Goal: Task Accomplishment & Management: Use online tool/utility

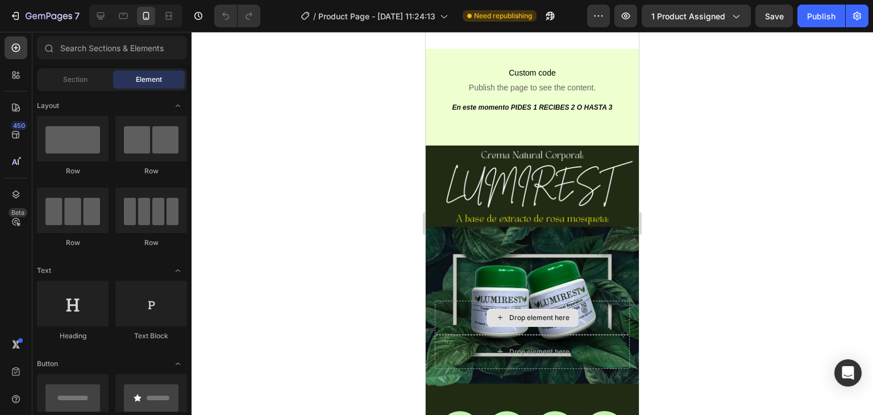
scroll to position [625, 0]
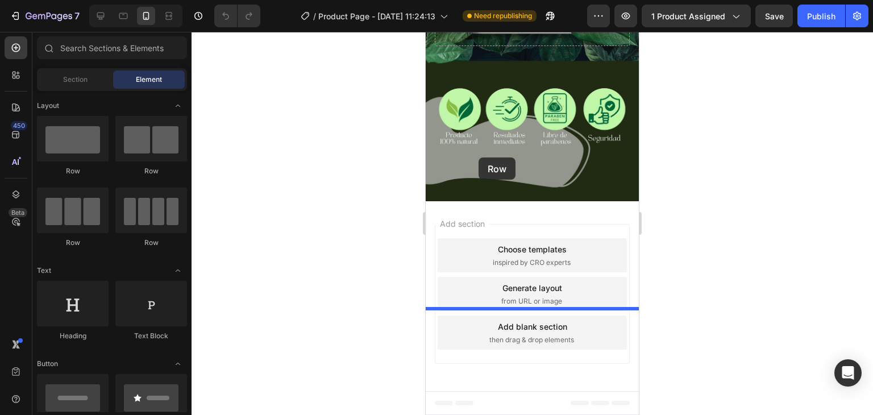
drag, startPoint x: 495, startPoint y: 178, endPoint x: 479, endPoint y: 157, distance: 25.9
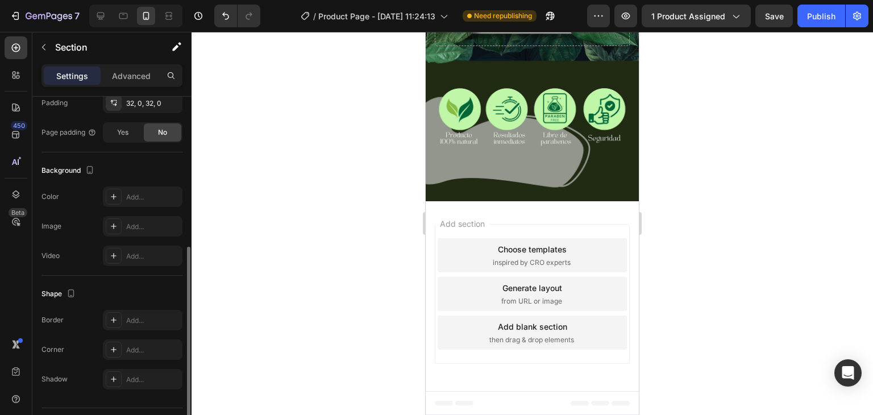
scroll to position [312, 0]
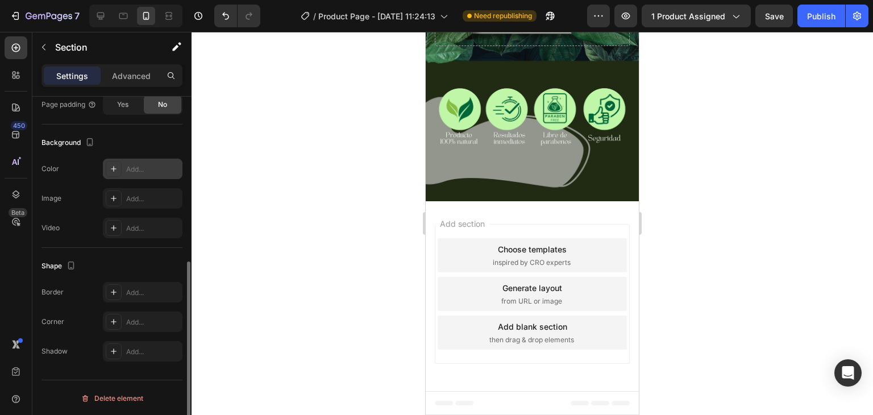
click at [136, 168] on div "Add..." at bounding box center [152, 169] width 53 height 10
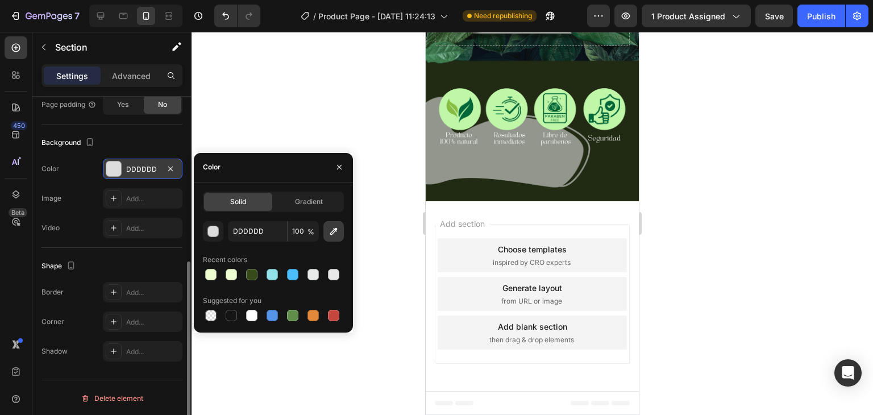
click at [328, 235] on icon "button" at bounding box center [333, 231] width 11 height 11
type input "222A13"
click at [339, 163] on icon "button" at bounding box center [339, 167] width 9 height 9
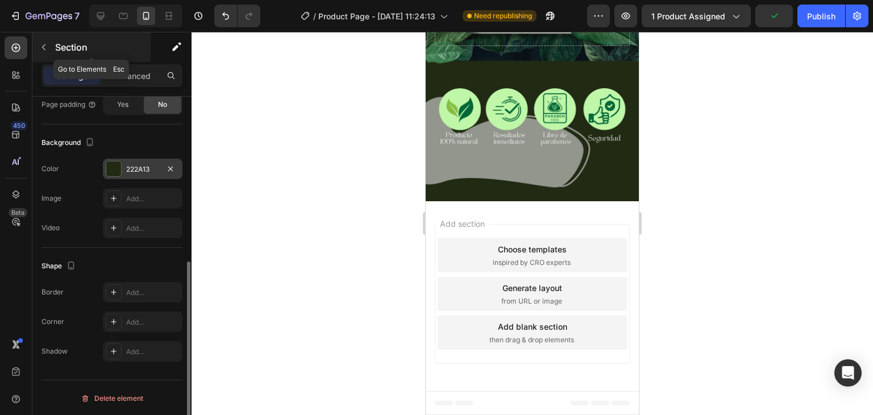
click at [49, 44] on button "button" at bounding box center [44, 47] width 18 height 18
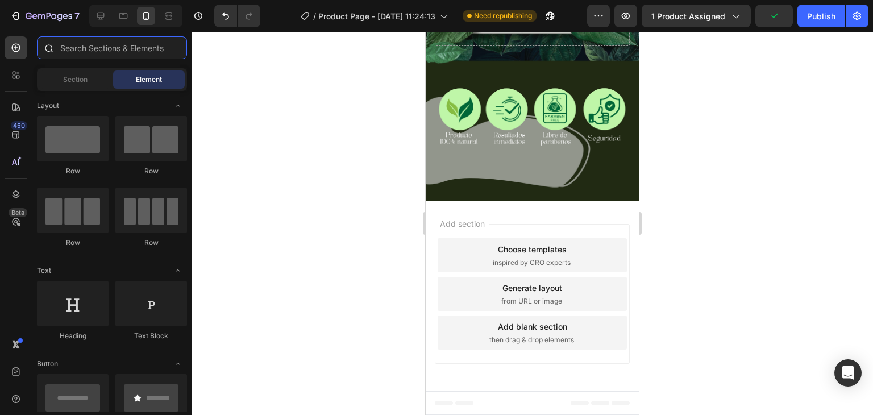
click at [85, 56] on input "text" at bounding box center [112, 47] width 150 height 23
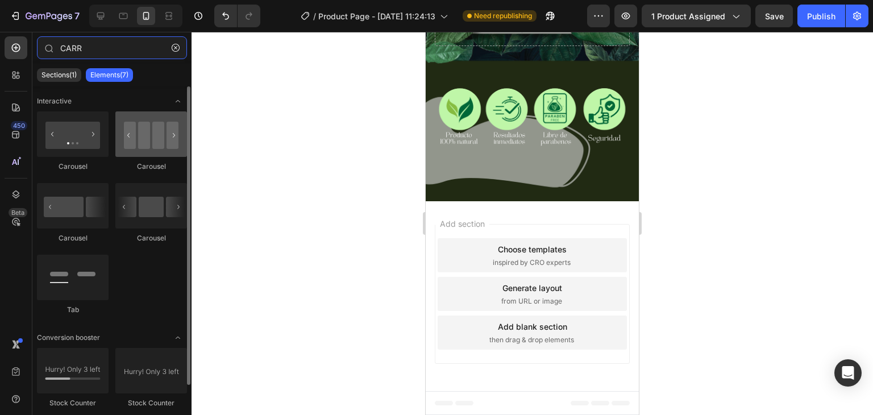
type input "CARR"
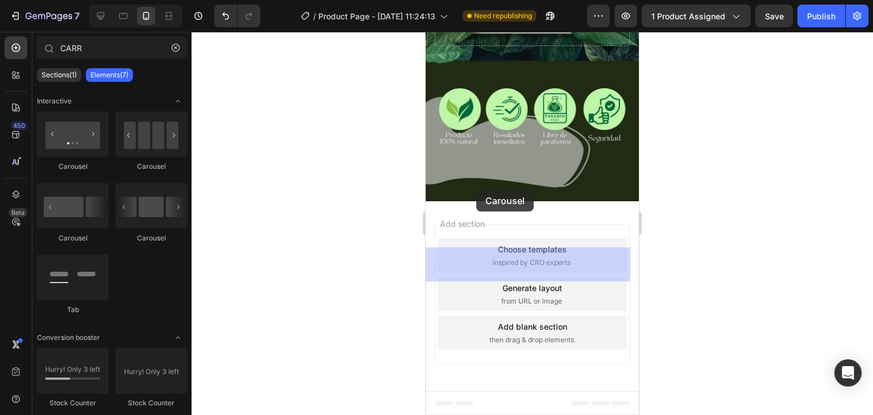
drag, startPoint x: 565, startPoint y: 167, endPoint x: 434, endPoint y: 186, distance: 131.6
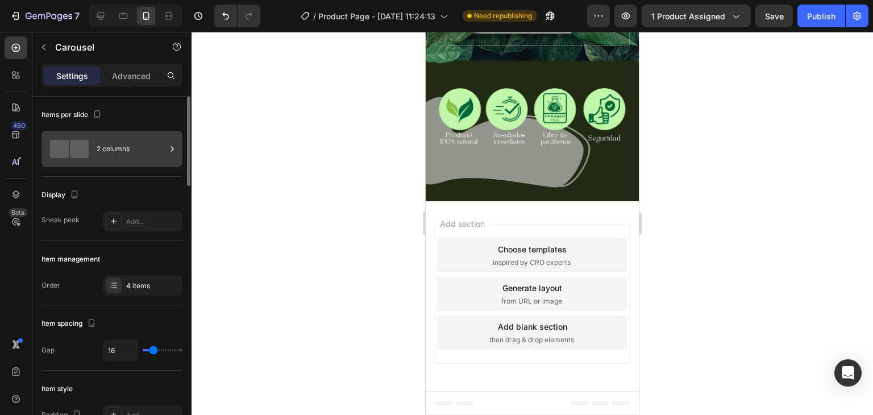
click at [152, 153] on div "2 columns" at bounding box center [131, 149] width 69 height 26
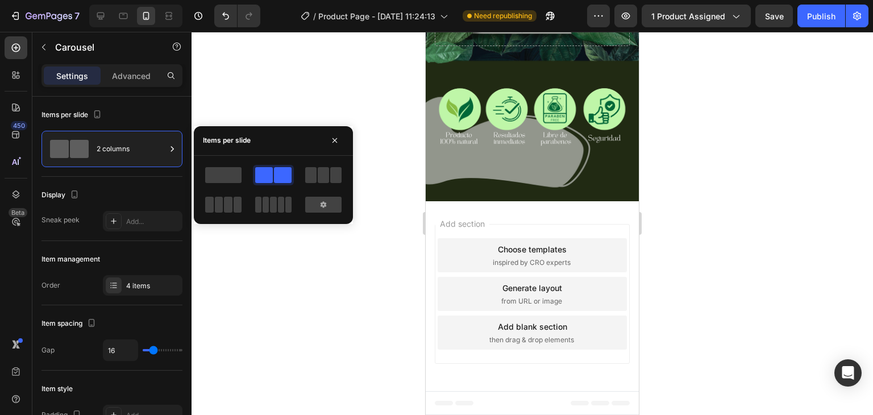
click at [225, 196] on div at bounding box center [223, 204] width 41 height 20
click at [330, 140] on icon "button" at bounding box center [334, 140] width 9 height 9
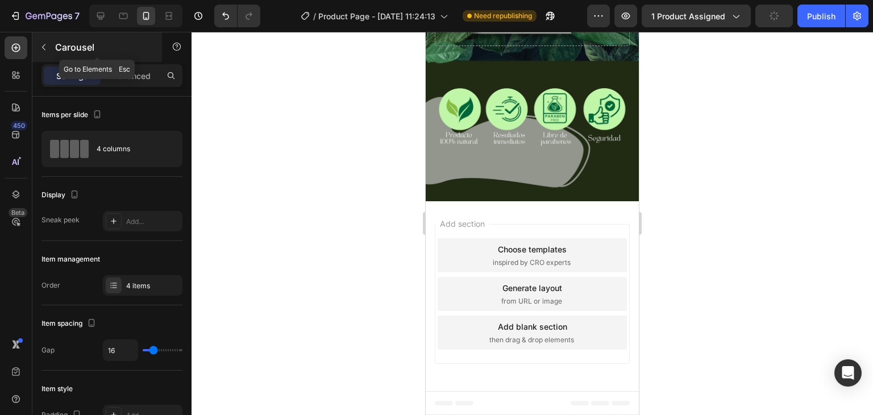
click at [55, 51] on p "Carousel" at bounding box center [103, 47] width 97 height 14
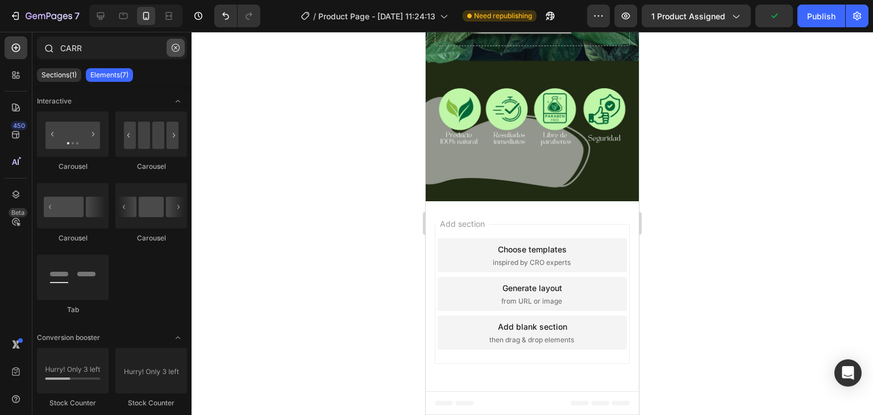
click at [176, 51] on icon "button" at bounding box center [176, 48] width 8 height 8
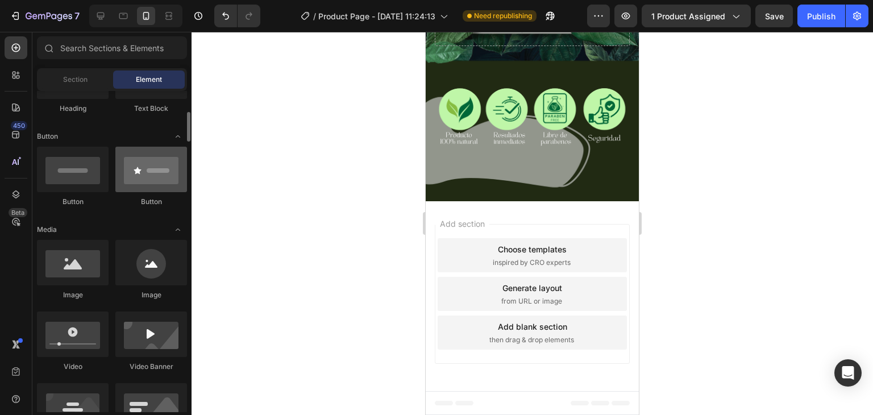
scroll to position [284, 0]
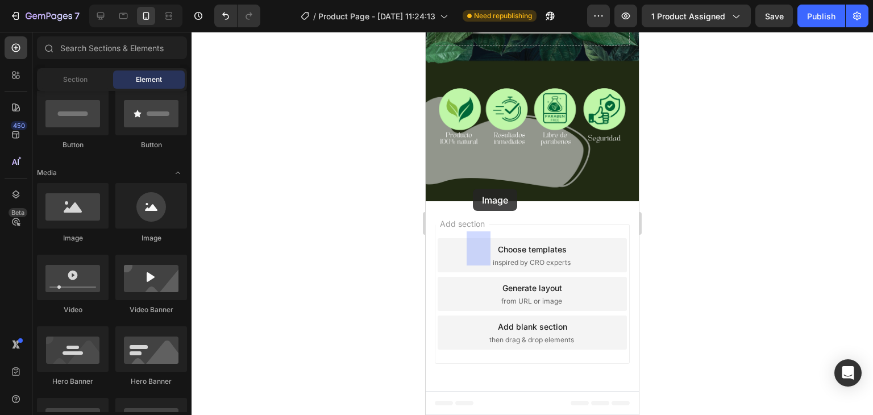
drag, startPoint x: 500, startPoint y: 237, endPoint x: 473, endPoint y: 189, distance: 54.7
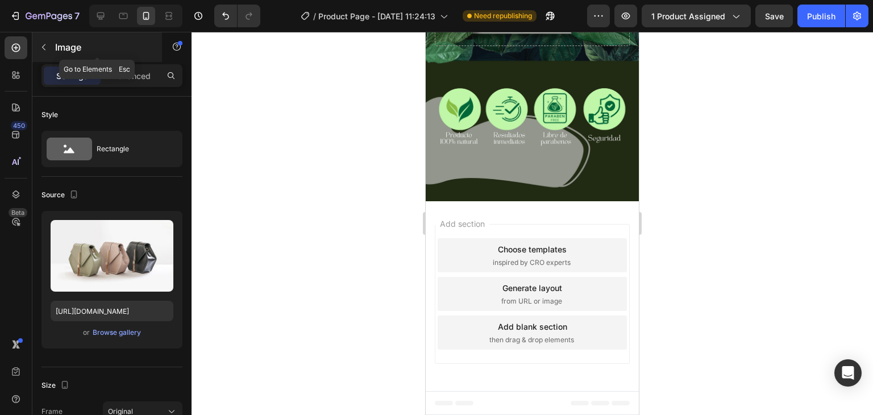
click at [33, 46] on div "Image" at bounding box center [97, 47] width 130 height 30
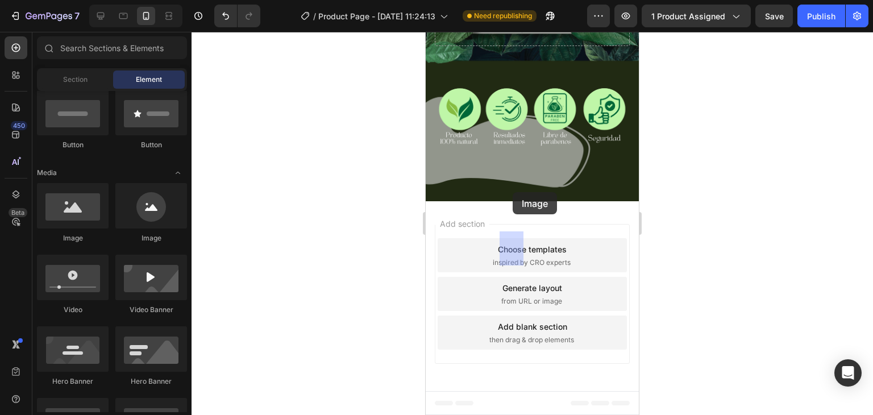
drag, startPoint x: 502, startPoint y: 240, endPoint x: 513, endPoint y: 192, distance: 49.5
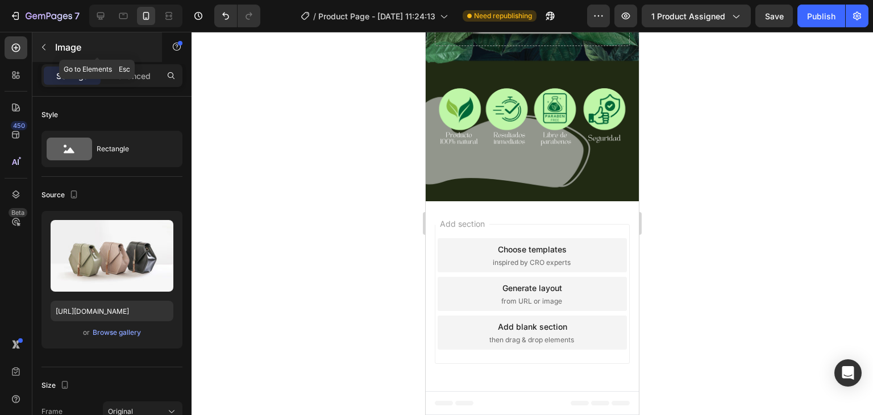
click at [48, 42] on button "button" at bounding box center [44, 47] width 18 height 18
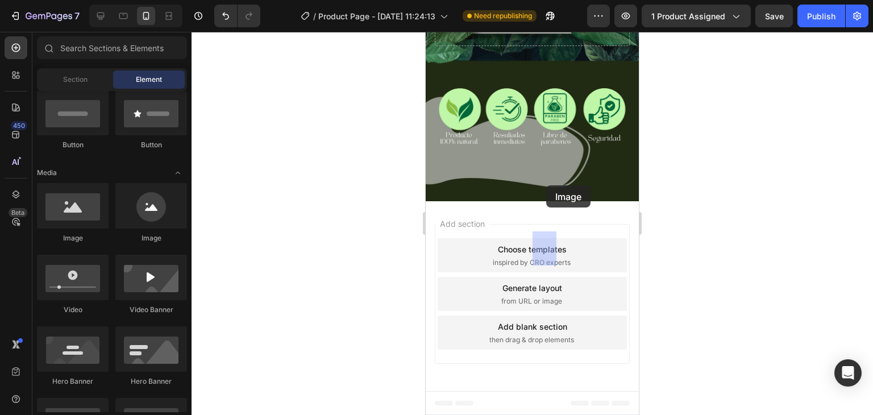
drag, startPoint x: 499, startPoint y: 243, endPoint x: 546, endPoint y: 185, distance: 74.7
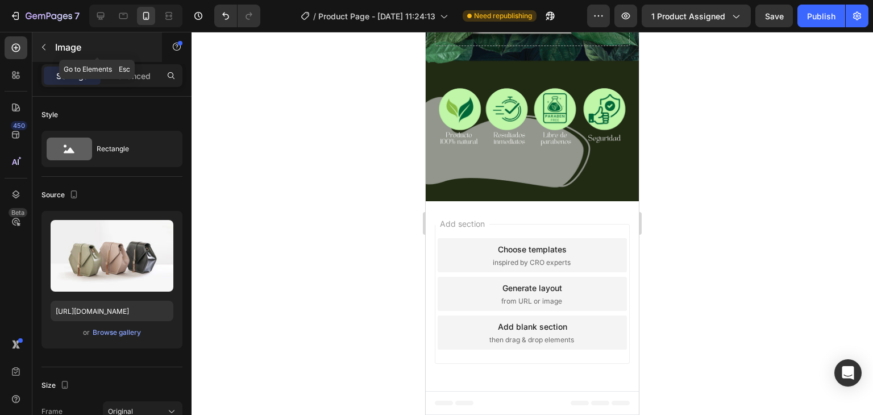
click at [55, 44] on div "Image" at bounding box center [97, 47] width 130 height 30
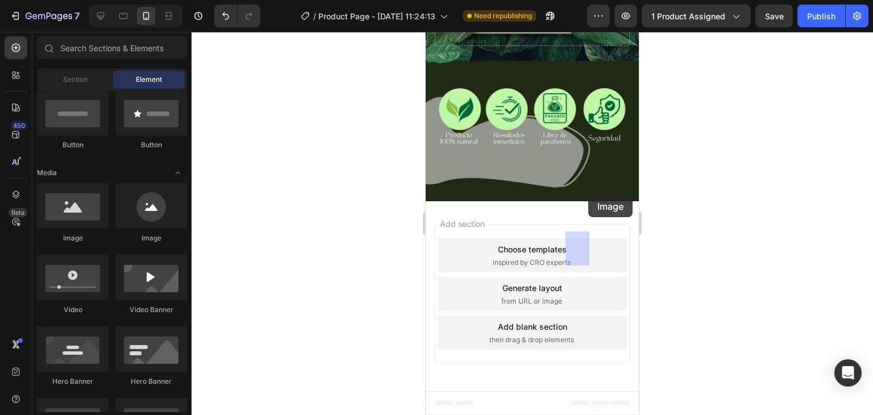
drag, startPoint x: 501, startPoint y: 234, endPoint x: 588, endPoint y: 195, distance: 95.9
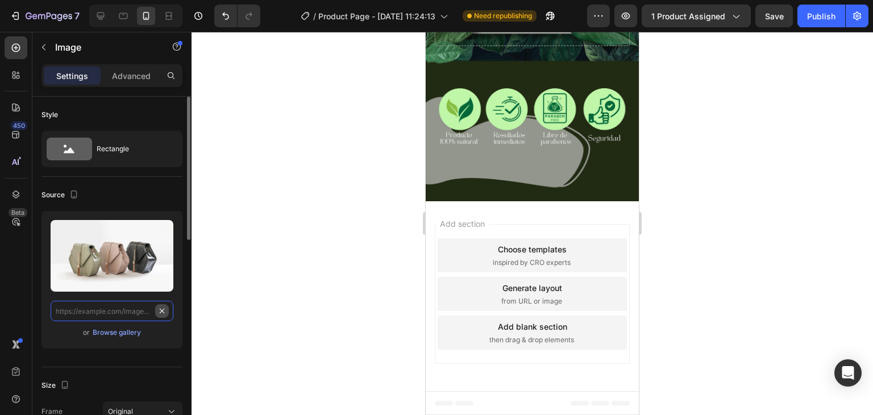
scroll to position [0, 0]
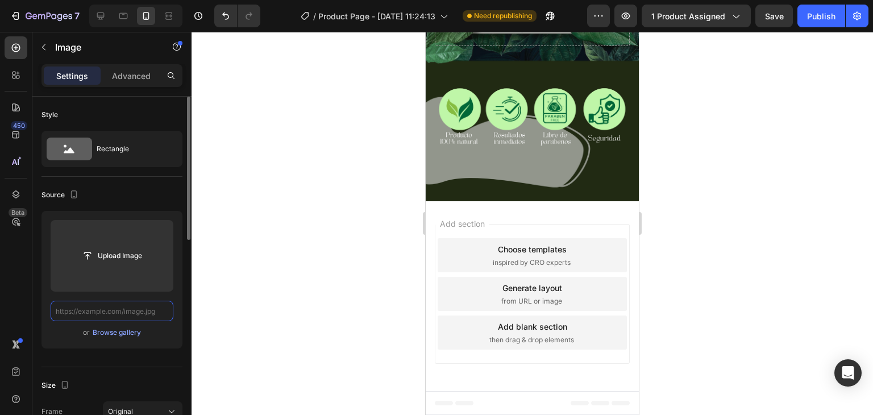
paste input "[URL][DOMAIN_NAME]"
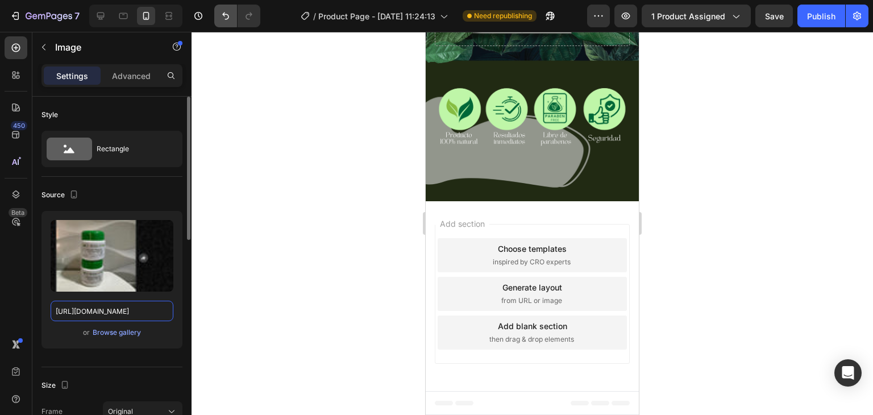
type input "[URL][DOMAIN_NAME]"
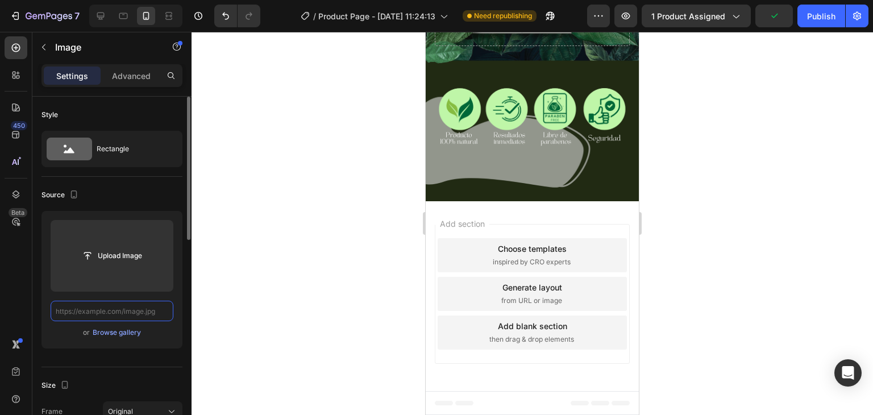
paste input "[URL][DOMAIN_NAME]"
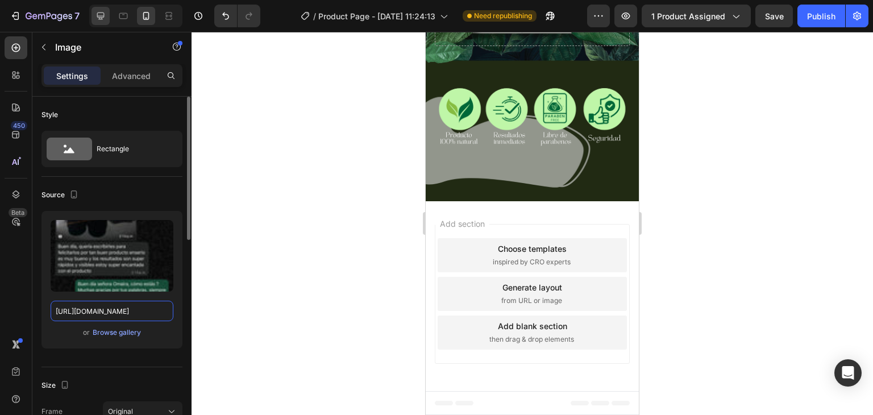
type input "[URL][DOMAIN_NAME]"
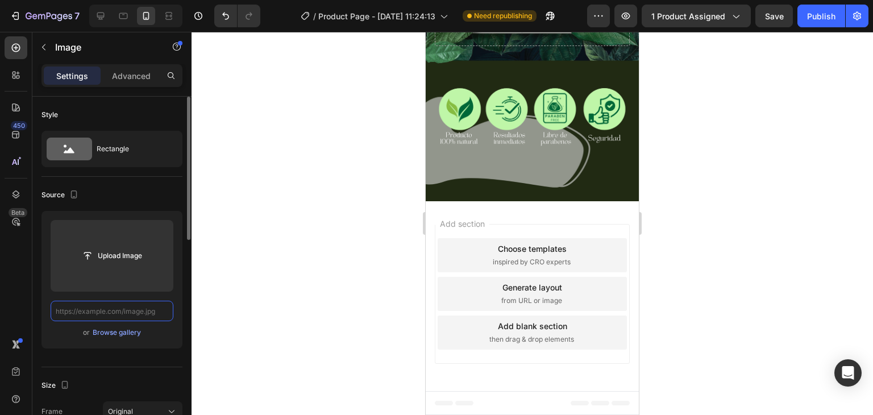
paste input "[URL][DOMAIN_NAME]"
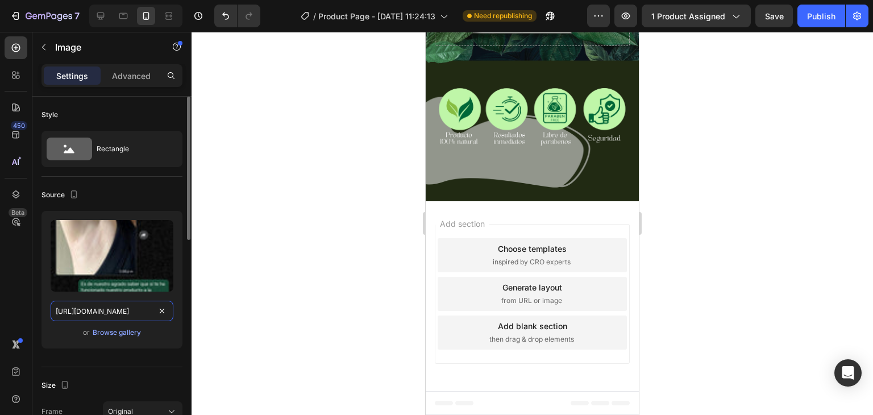
scroll to position [0, 177]
type input "[URL][DOMAIN_NAME]"
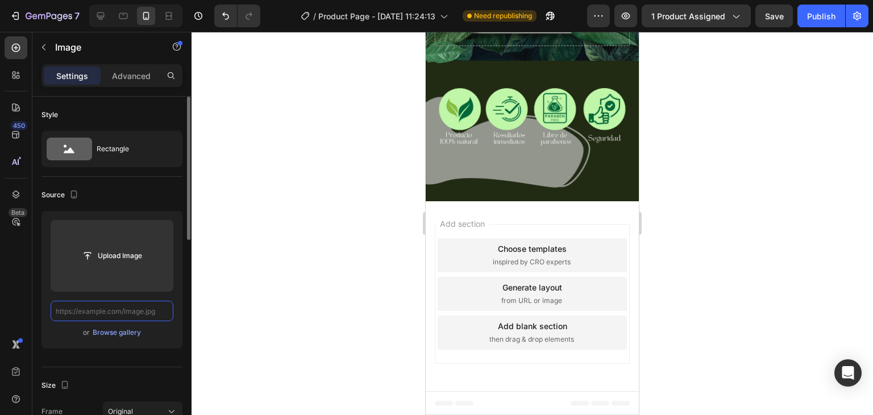
paste input "[URL][DOMAIN_NAME]"
type input "[URL][DOMAIN_NAME]"
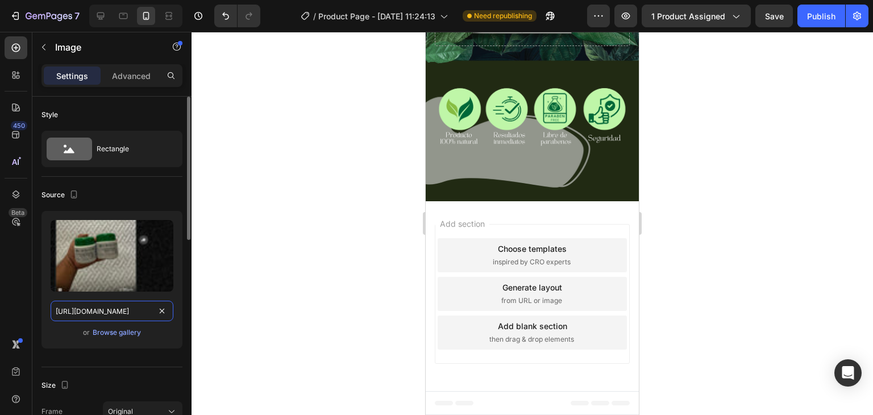
scroll to position [0, 177]
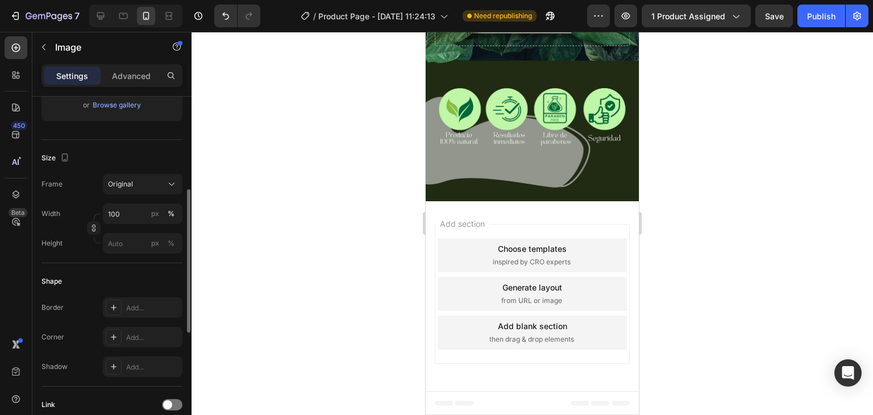
scroll to position [341, 0]
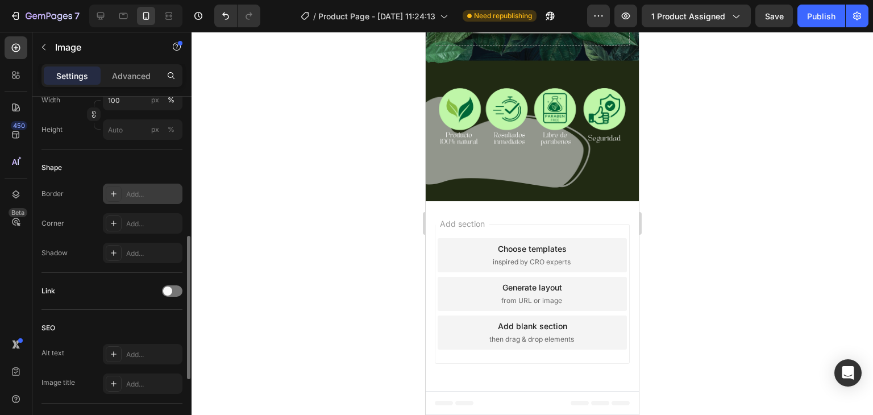
click at [134, 196] on div "Add..." at bounding box center [152, 194] width 53 height 10
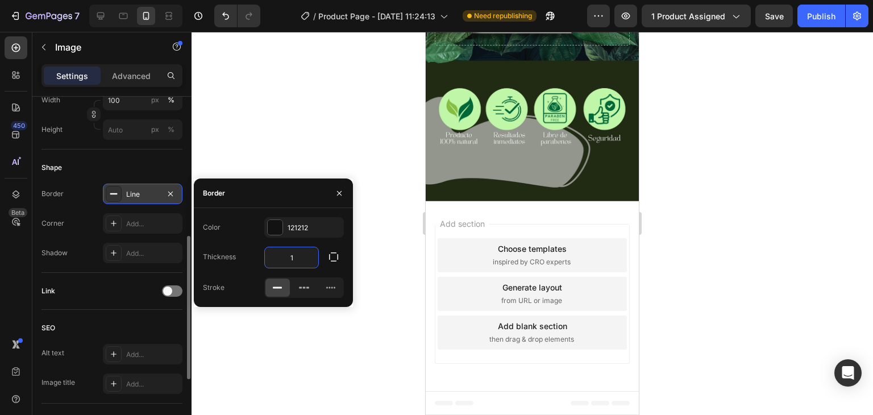
click at [296, 257] on input "1" at bounding box center [291, 257] width 53 height 20
type input "10"
click at [334, 256] on icon "button" at bounding box center [333, 256] width 11 height 11
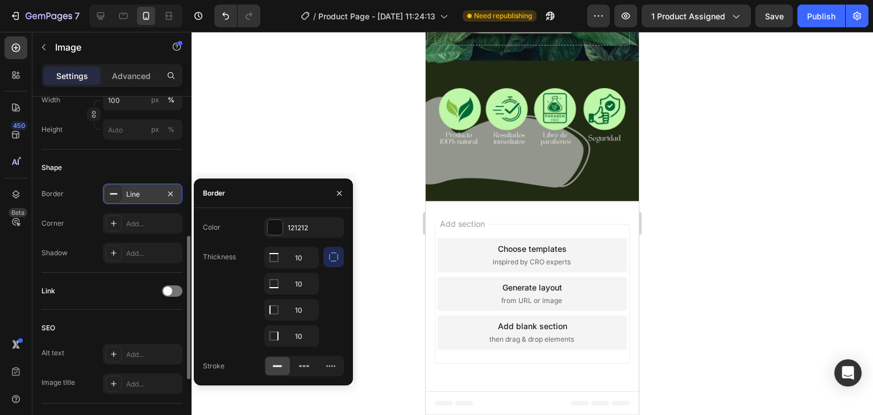
click at [334, 256] on icon "button" at bounding box center [333, 256] width 11 height 11
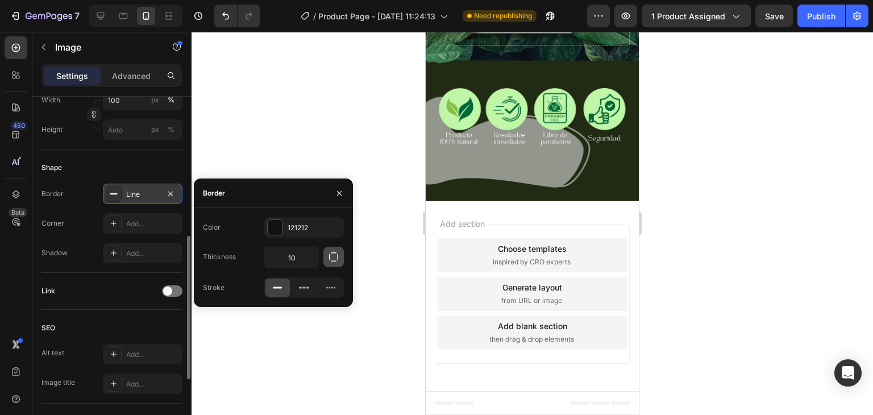
click at [334, 256] on icon "button" at bounding box center [333, 256] width 11 height 11
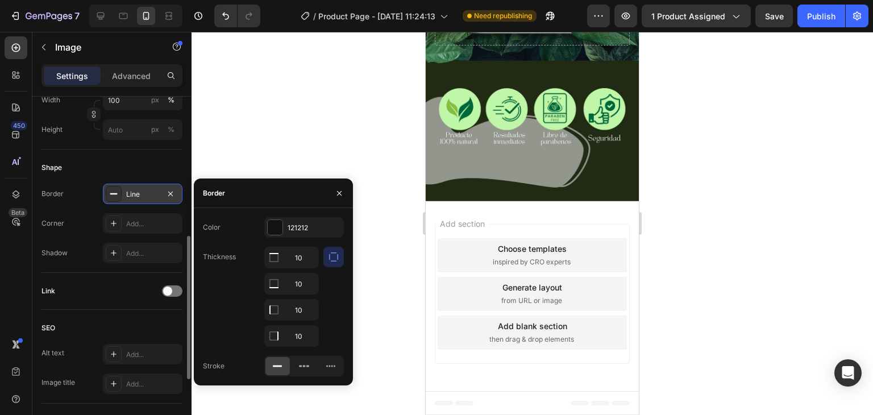
click at [334, 256] on icon "button" at bounding box center [333, 256] width 11 height 11
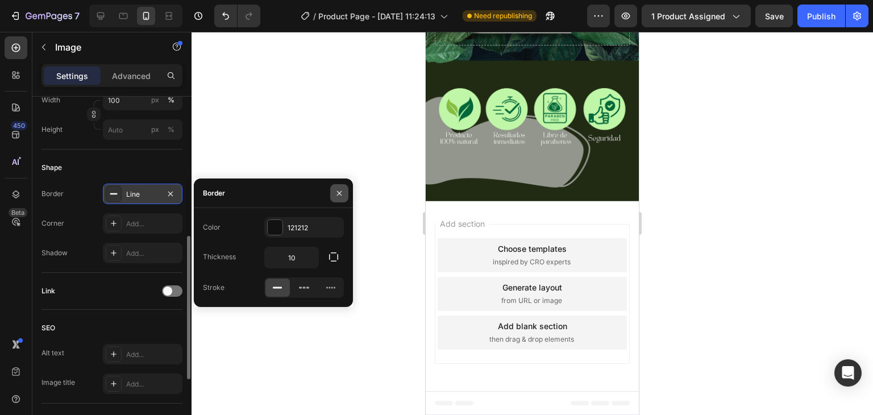
click at [339, 193] on icon "button" at bounding box center [339, 192] width 5 height 5
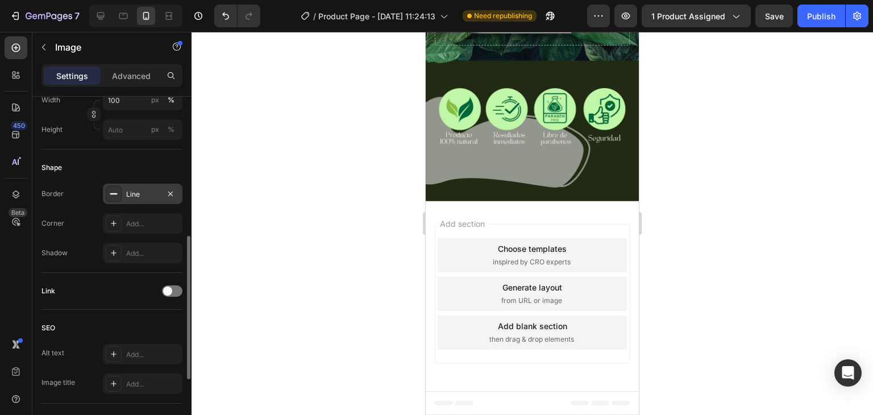
click at [339, 193] on div at bounding box center [533, 223] width 682 height 383
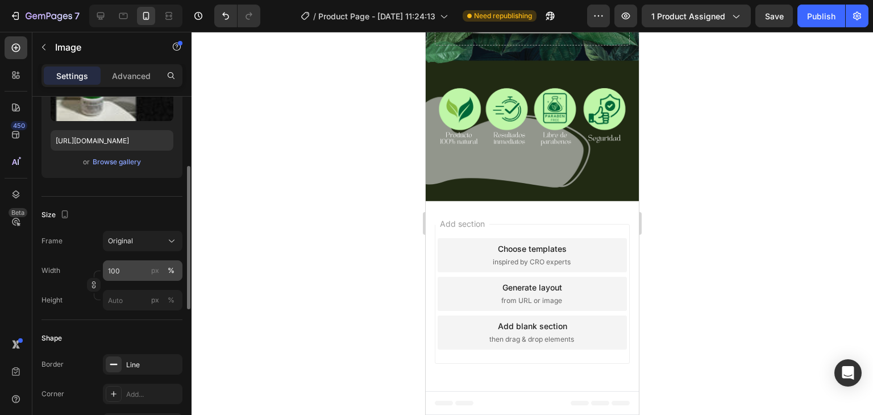
scroll to position [284, 0]
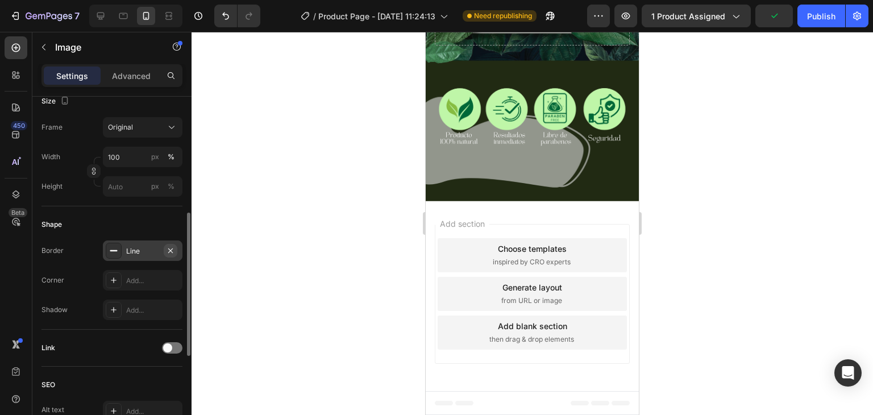
click at [168, 253] on icon "button" at bounding box center [170, 250] width 9 height 9
click at [139, 280] on div "Add..." at bounding box center [152, 281] width 53 height 10
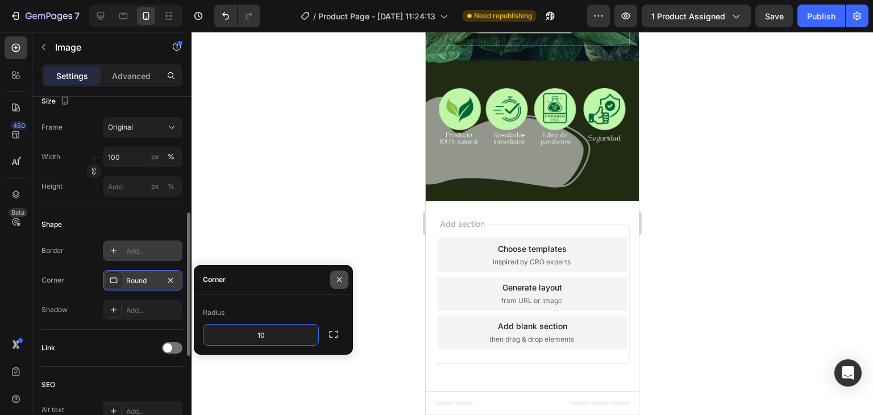
type input "10"
click at [339, 281] on icon "button" at bounding box center [339, 279] width 9 height 9
click at [343, 246] on div at bounding box center [533, 223] width 682 height 383
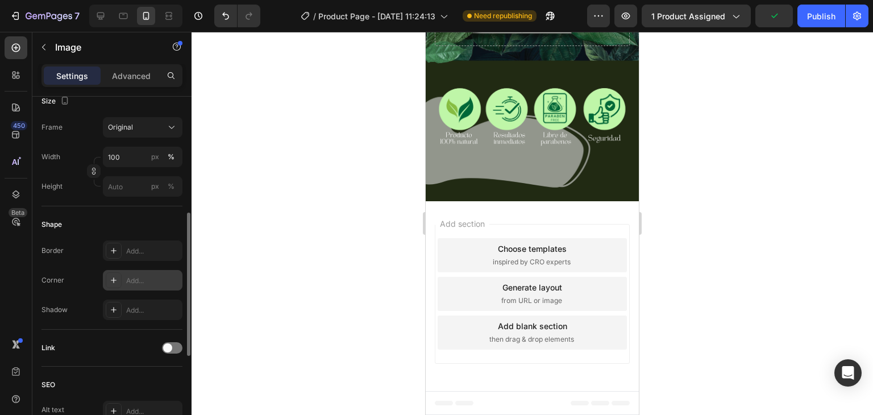
click at [127, 272] on div "Add..." at bounding box center [143, 280] width 80 height 20
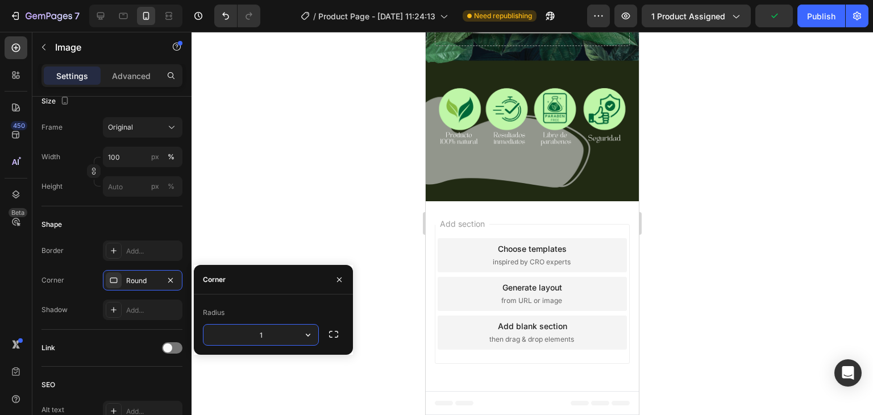
type input "10"
click at [363, 227] on div at bounding box center [533, 223] width 682 height 383
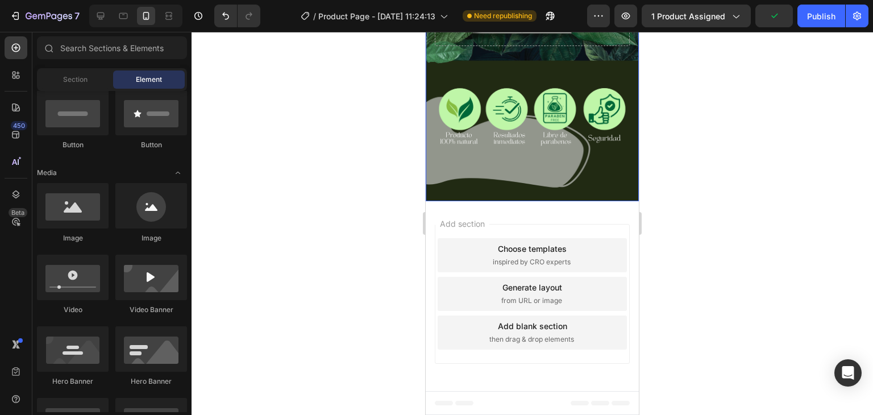
click at [363, 227] on div at bounding box center [533, 223] width 682 height 383
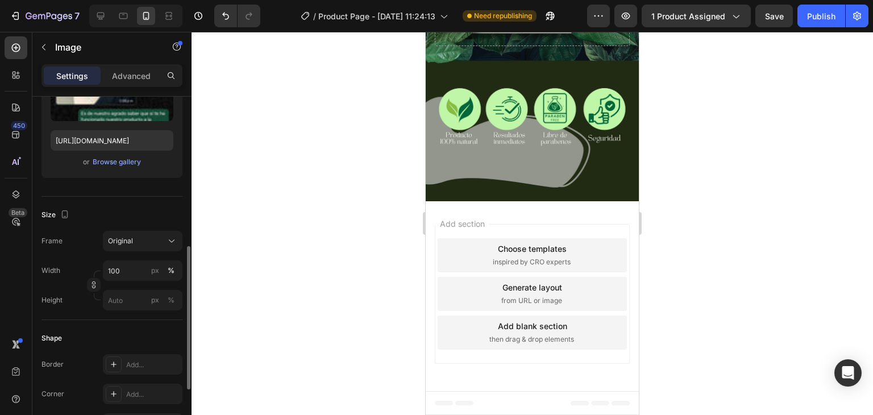
scroll to position [341, 0]
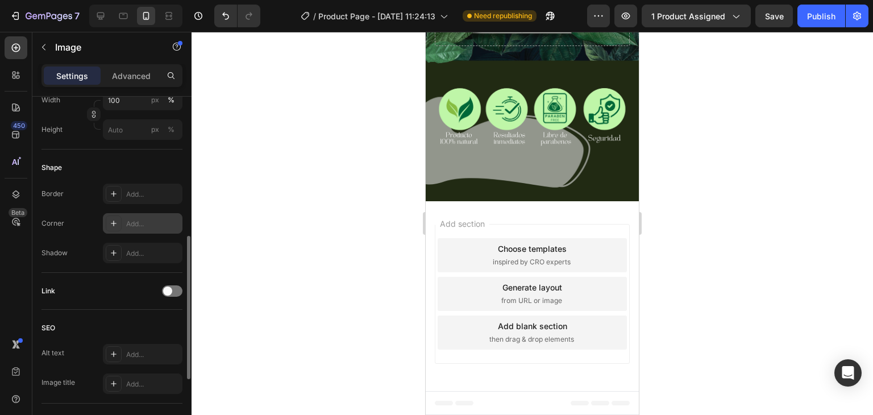
click at [127, 226] on div "Add..." at bounding box center [152, 224] width 53 height 10
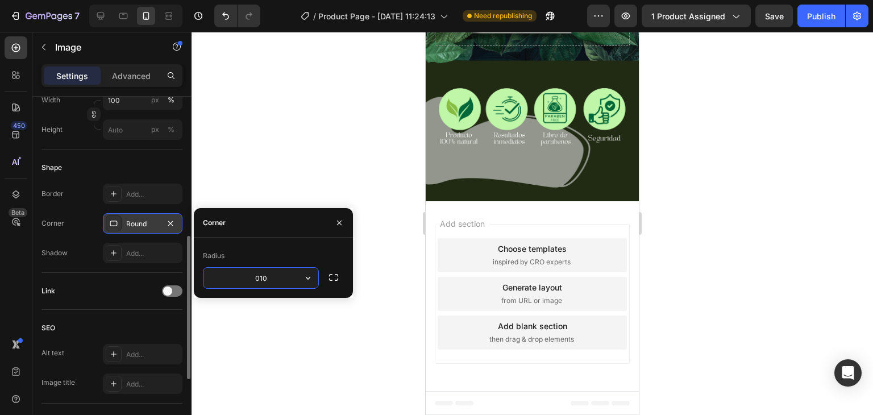
drag, startPoint x: 284, startPoint y: 281, endPoint x: 235, endPoint y: 284, distance: 49.0
click at [235, 284] on input "010" at bounding box center [261, 278] width 115 height 20
type input "10"
click at [335, 223] on icon "button" at bounding box center [339, 222] width 9 height 9
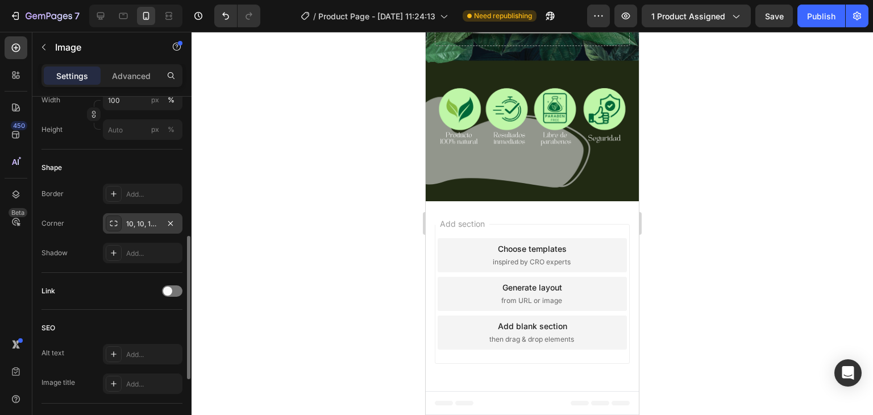
click at [342, 222] on div at bounding box center [533, 223] width 682 height 383
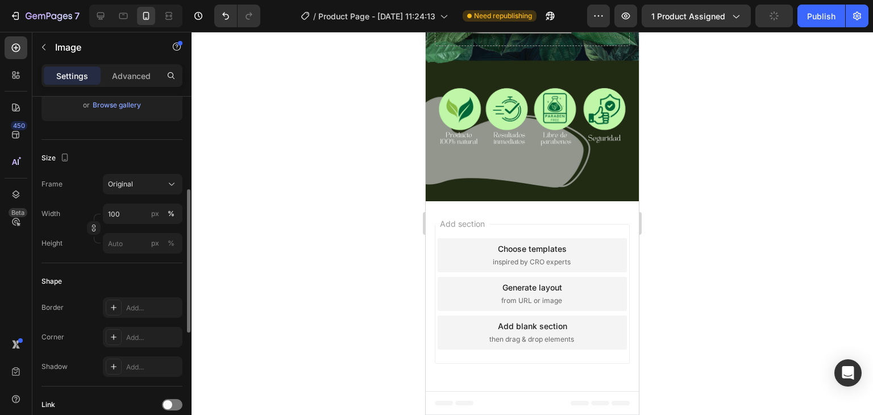
scroll to position [284, 0]
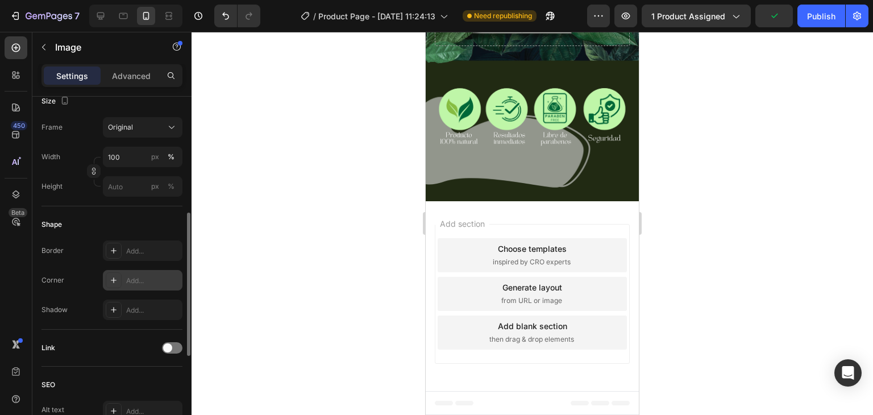
click at [154, 274] on div "Add..." at bounding box center [143, 280] width 80 height 20
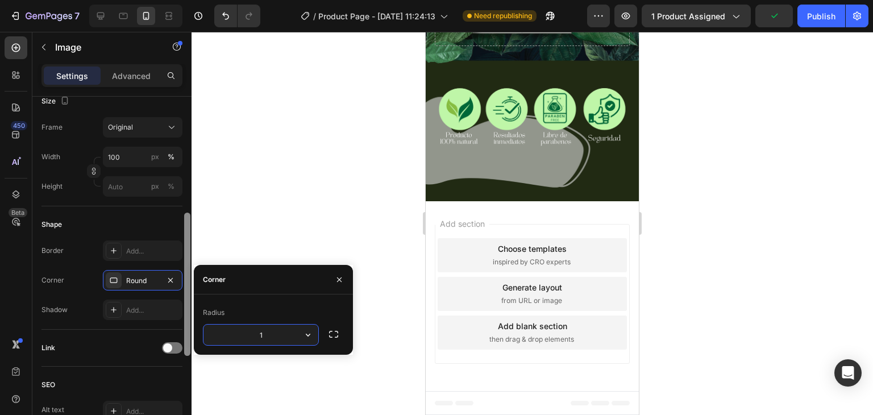
type input "10"
click at [334, 278] on button "button" at bounding box center [339, 280] width 18 height 18
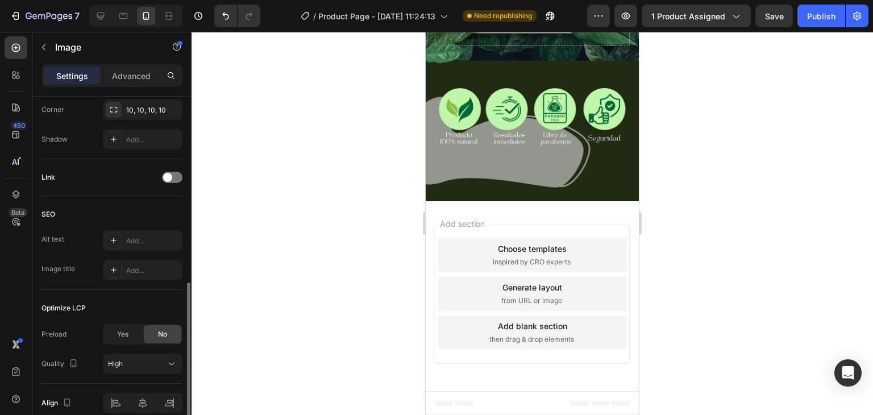
scroll to position [507, 0]
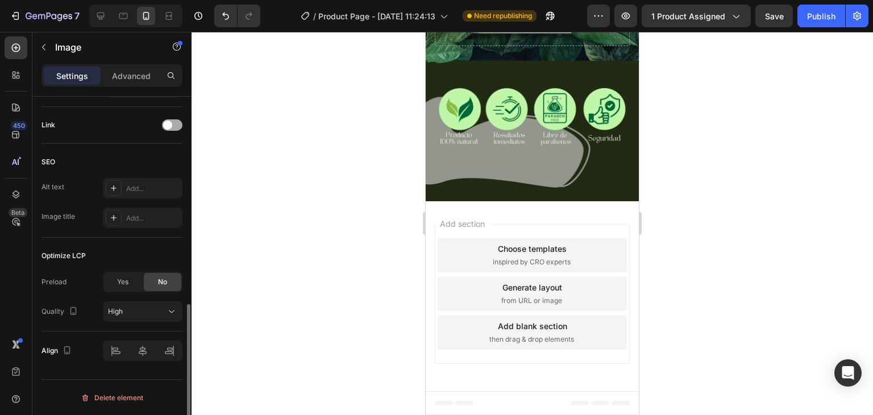
click at [166, 123] on span at bounding box center [167, 125] width 9 height 9
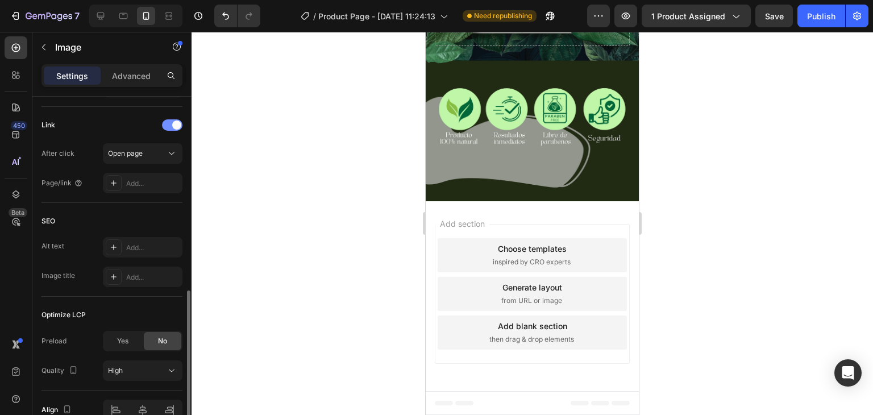
click at [171, 122] on div at bounding box center [172, 124] width 20 height 11
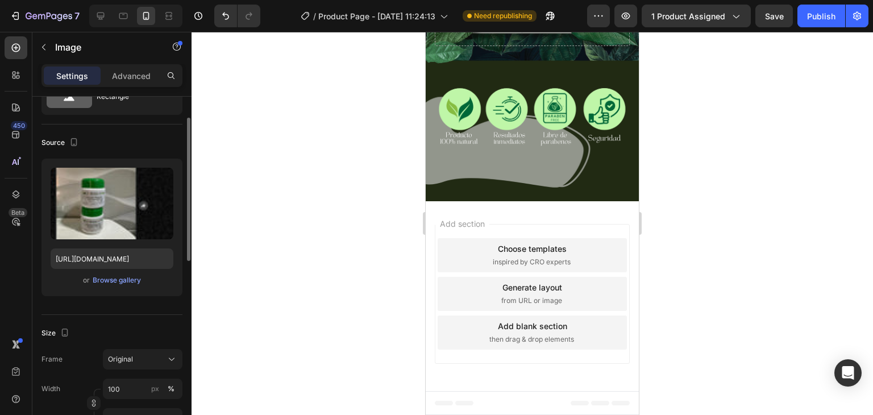
scroll to position [0, 0]
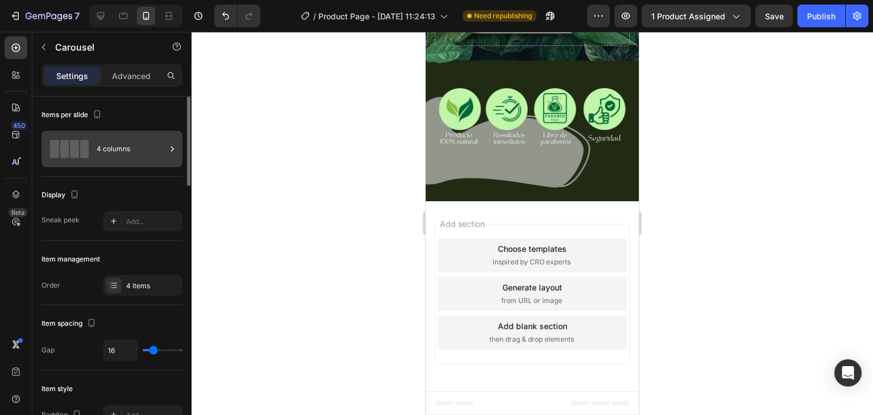
click at [117, 160] on div "4 columns" at bounding box center [131, 149] width 69 height 26
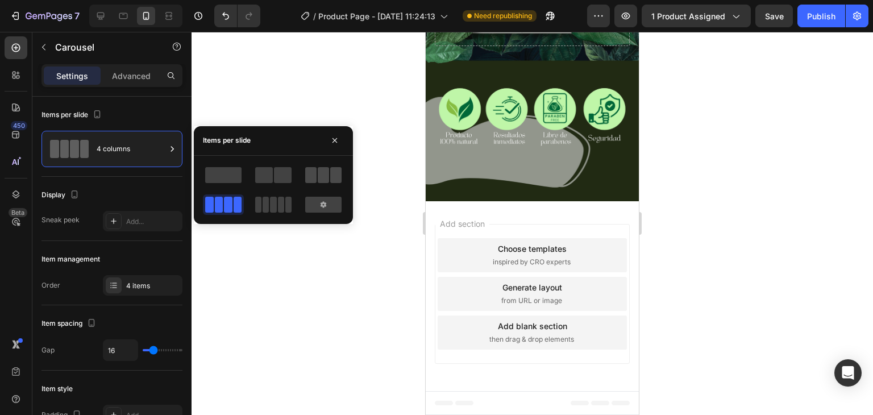
click at [322, 171] on span at bounding box center [323, 175] width 11 height 16
click at [282, 180] on span at bounding box center [283, 175] width 18 height 16
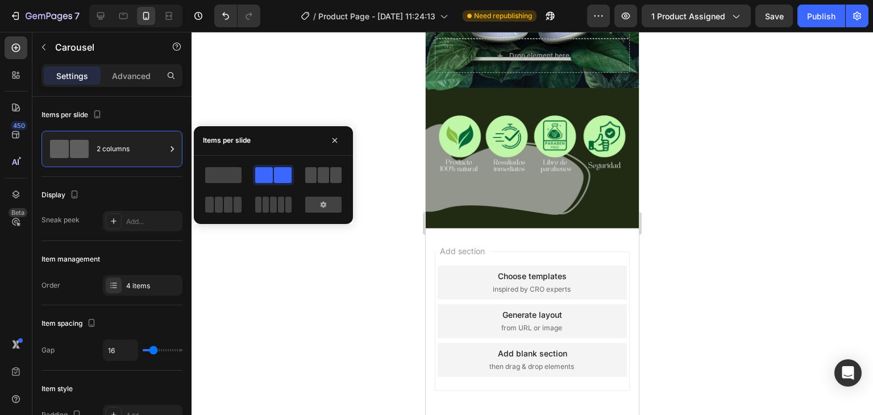
click at [321, 179] on span at bounding box center [323, 175] width 11 height 16
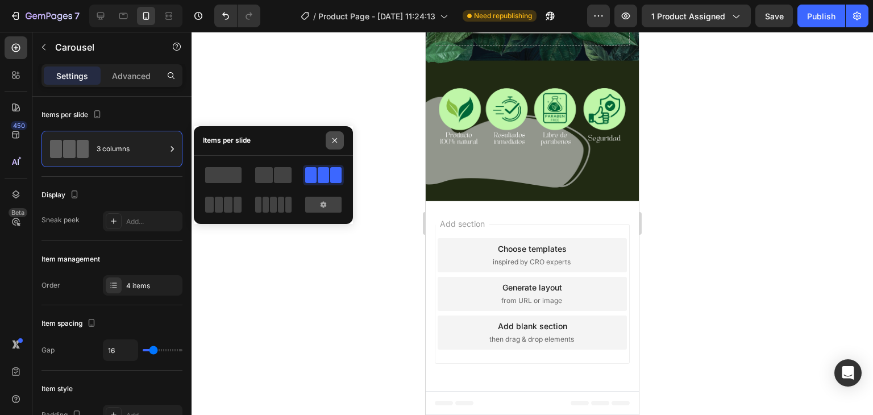
click at [335, 143] on icon "button" at bounding box center [334, 140] width 9 height 9
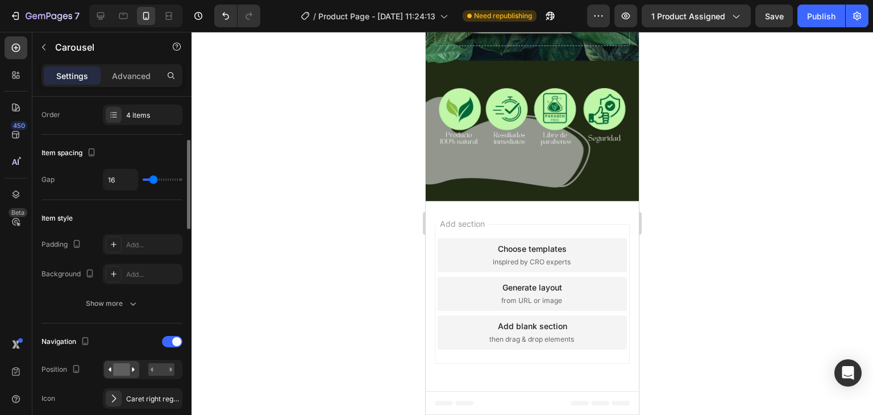
scroll to position [284, 0]
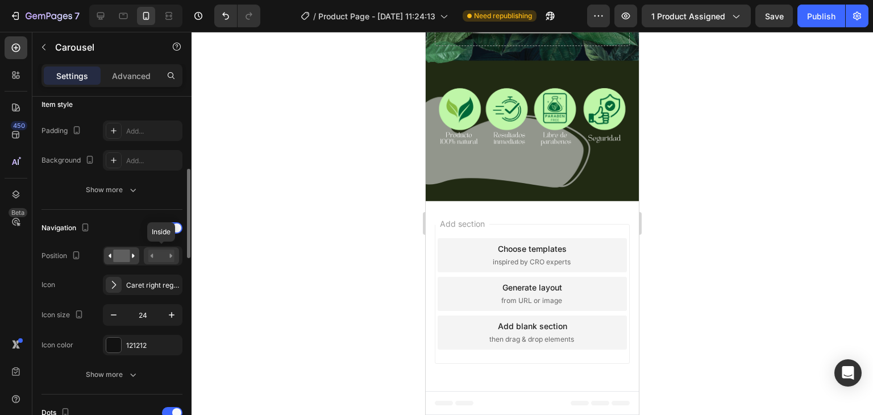
click at [154, 254] on rect at bounding box center [161, 256] width 26 height 13
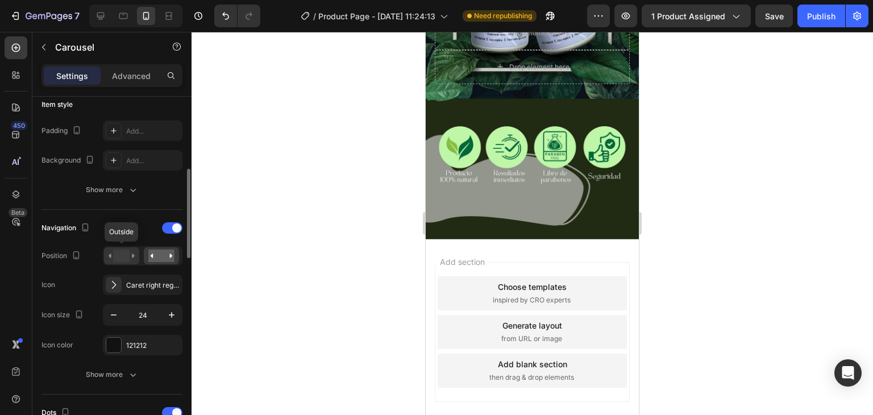
click at [132, 255] on icon at bounding box center [122, 256] width 26 height 13
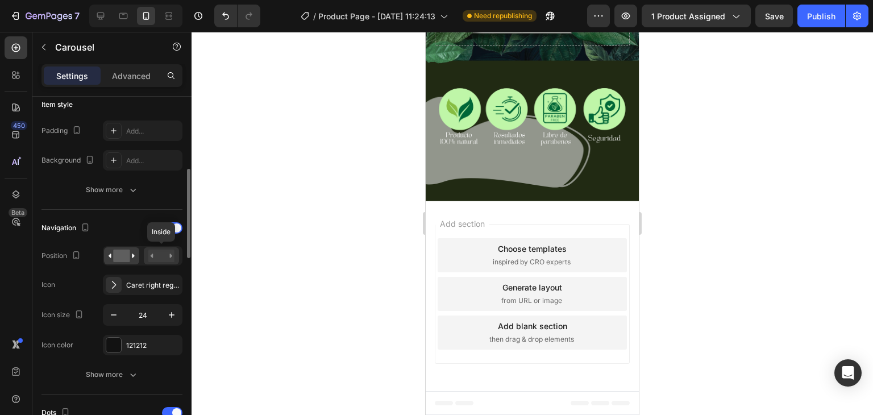
click at [161, 255] on rect at bounding box center [161, 256] width 26 height 13
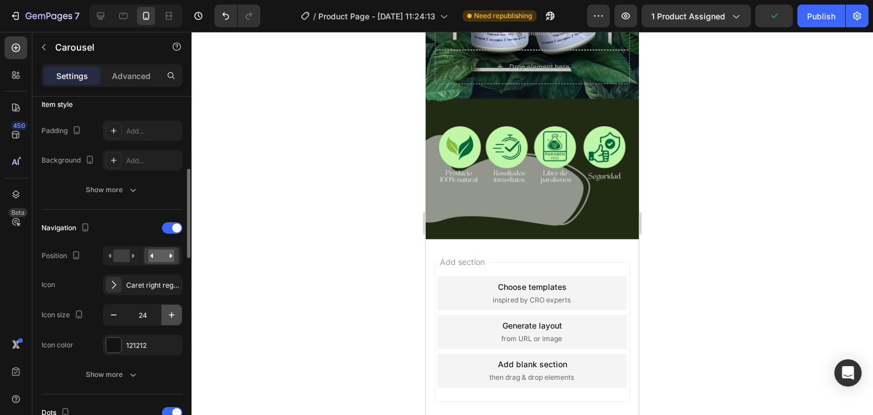
click at [172, 317] on icon "button" at bounding box center [171, 314] width 11 height 11
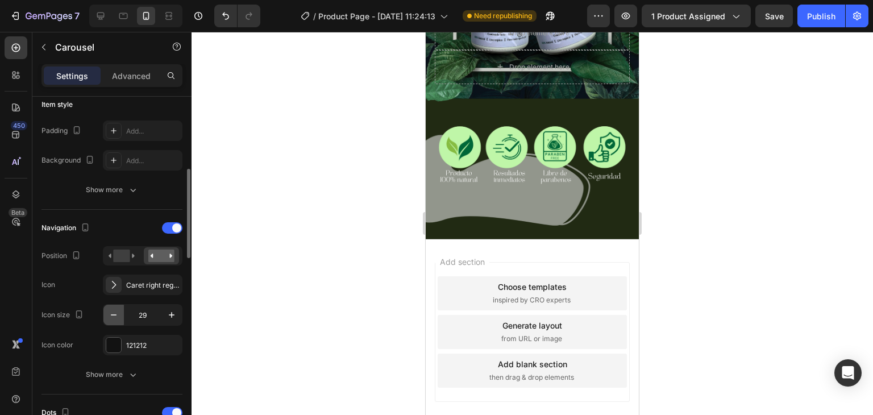
click at [117, 316] on icon "button" at bounding box center [113, 314] width 11 height 11
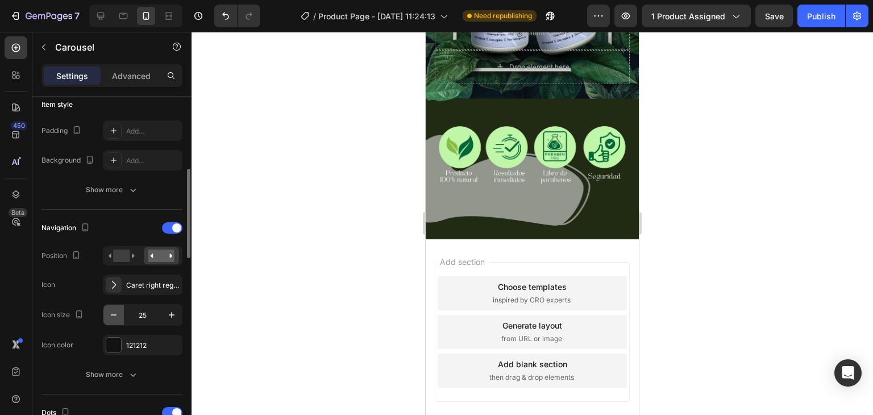
type input "24"
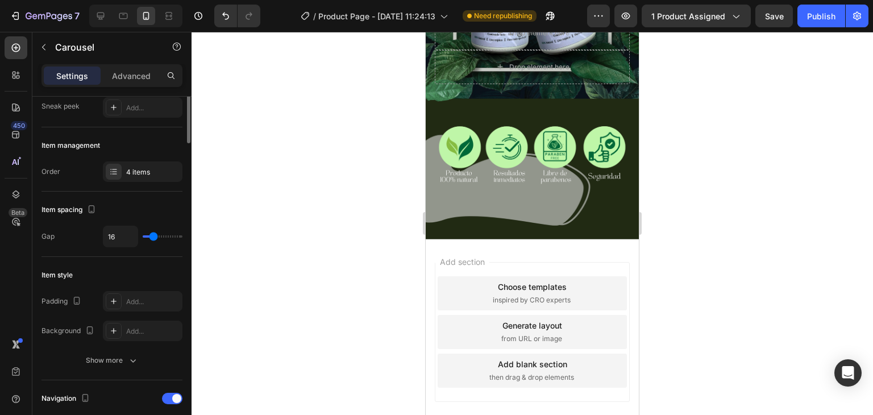
scroll to position [0, 0]
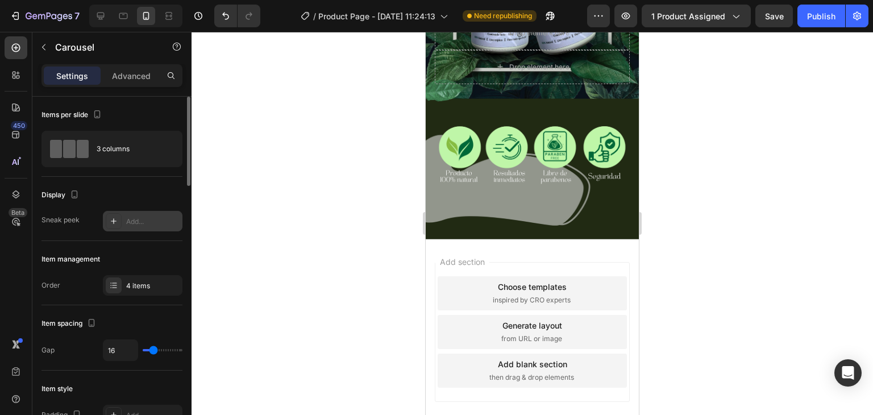
click at [143, 217] on div "Add..." at bounding box center [152, 222] width 53 height 10
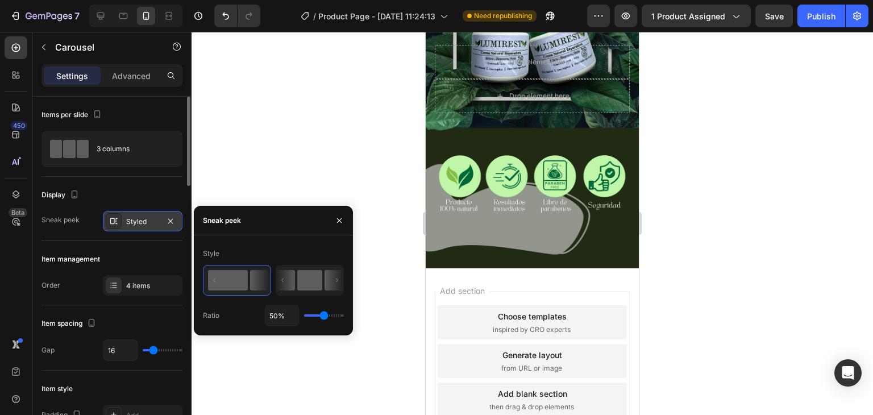
click at [296, 286] on icon at bounding box center [309, 281] width 67 height 30
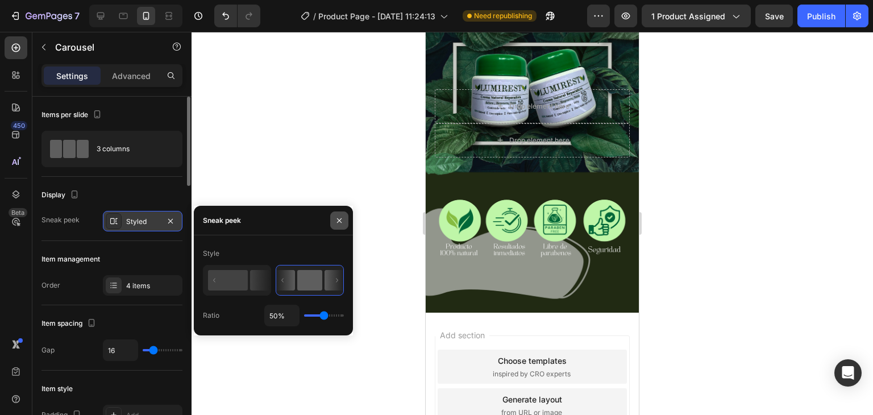
click at [333, 229] on button "button" at bounding box center [339, 221] width 18 height 18
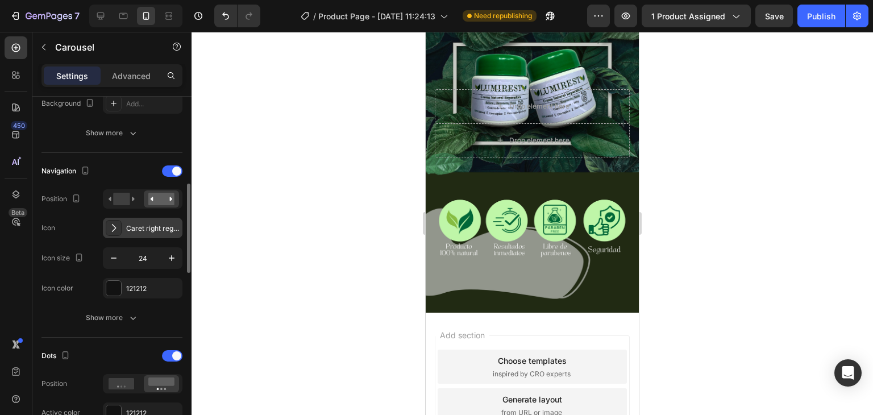
scroll to position [455, 0]
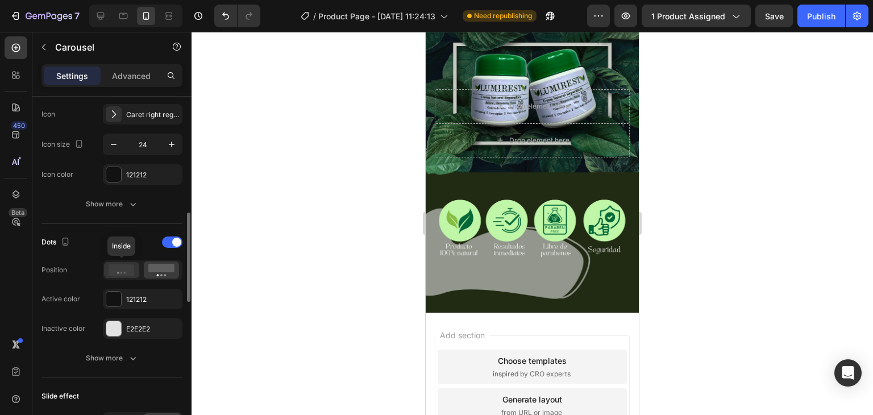
click at [125, 272] on circle at bounding box center [125, 273] width 2 height 2
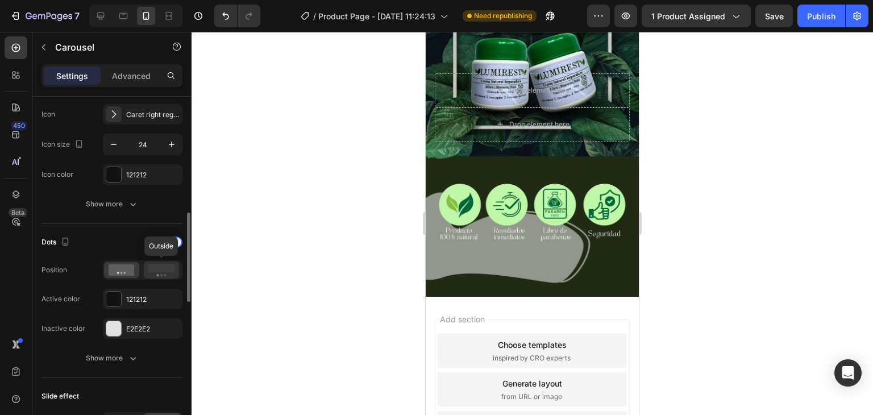
click at [156, 269] on rect at bounding box center [161, 268] width 26 height 9
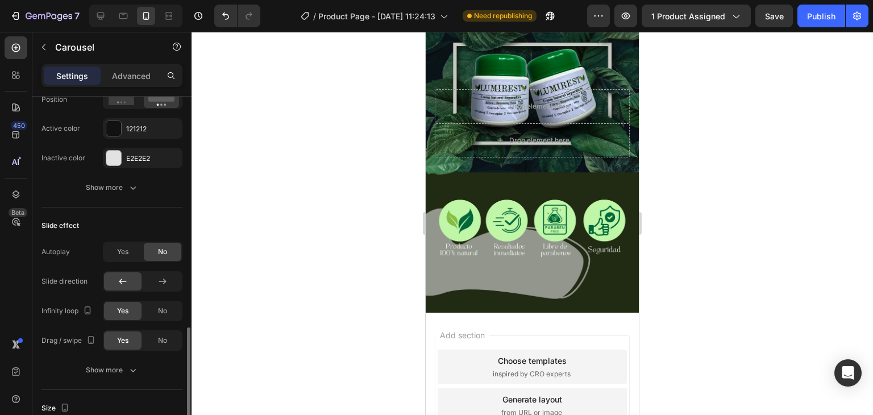
scroll to position [682, 0]
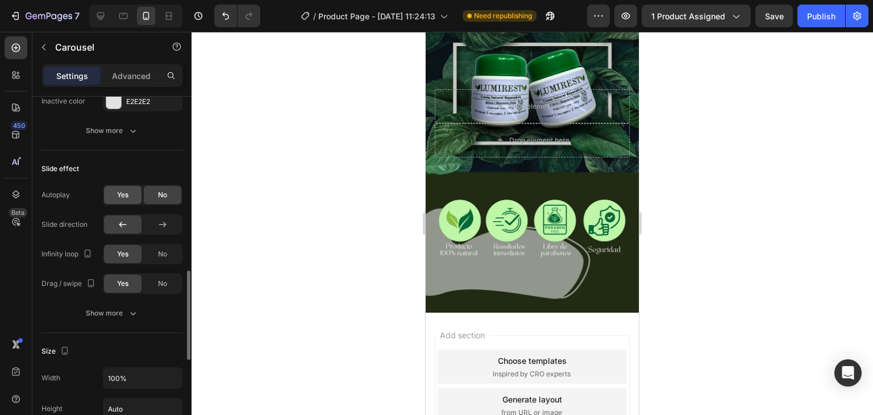
click at [128, 193] on span "Yes" at bounding box center [122, 195] width 11 height 10
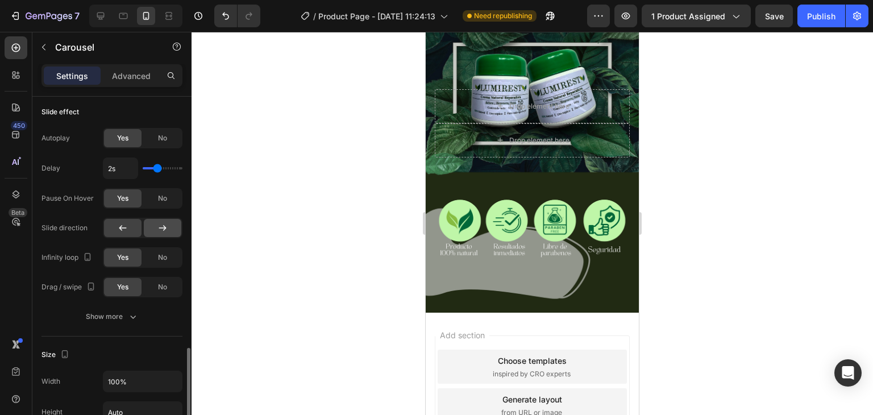
scroll to position [796, 0]
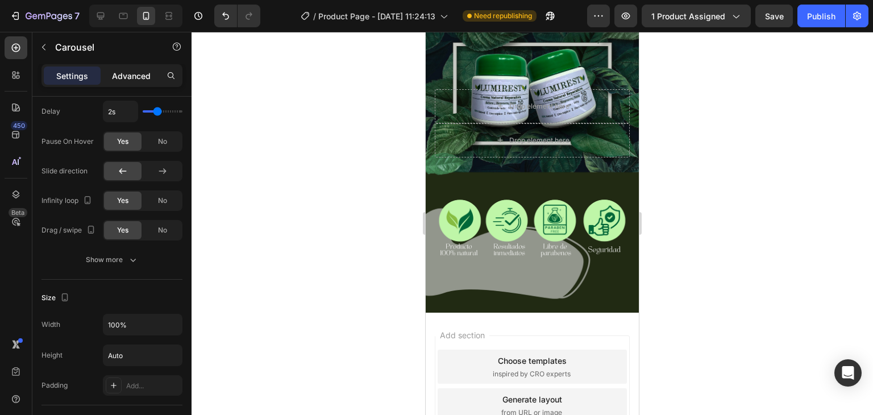
click at [115, 77] on p "Advanced" at bounding box center [131, 76] width 39 height 12
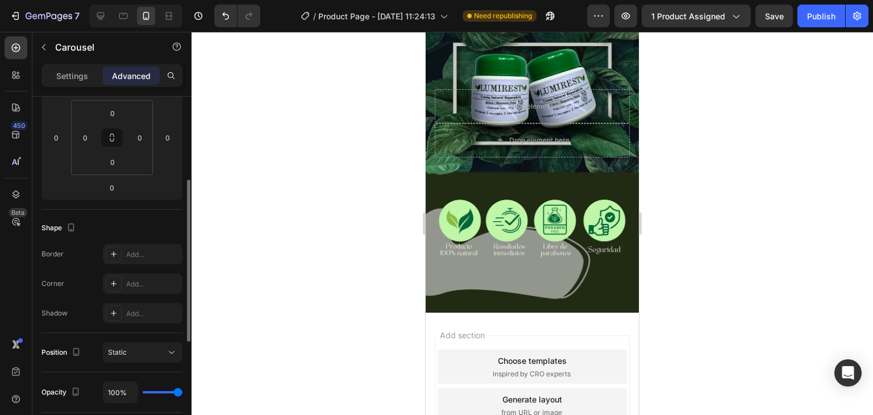
scroll to position [0, 0]
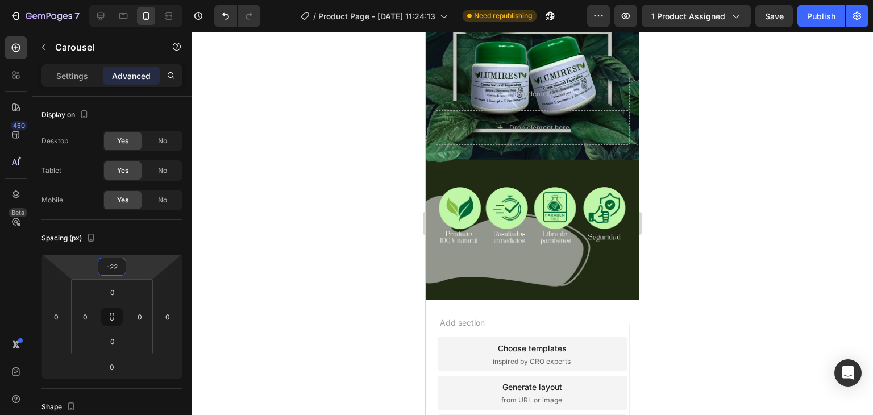
type input "-24"
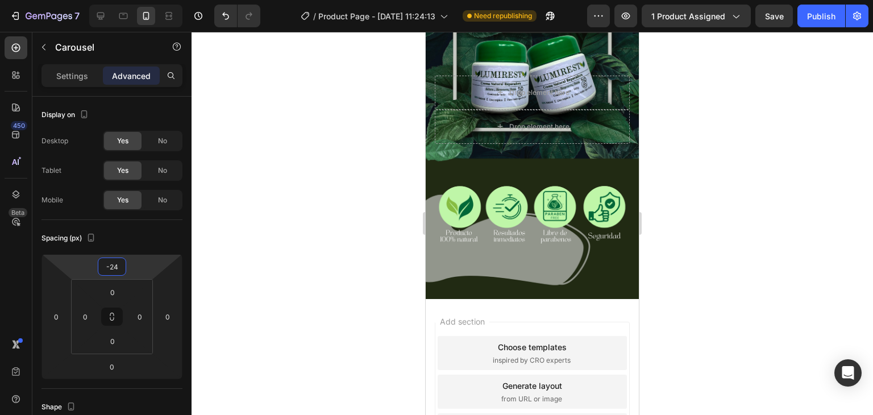
drag, startPoint x: 139, startPoint y: 270, endPoint x: 139, endPoint y: 277, distance: 6.8
click at [139, 0] on html "7 Version history / Product Page - [DATE] 11:24:13 Need republishing Preview 1 …" at bounding box center [436, 0] width 873 height 0
click at [314, 211] on div at bounding box center [533, 223] width 682 height 383
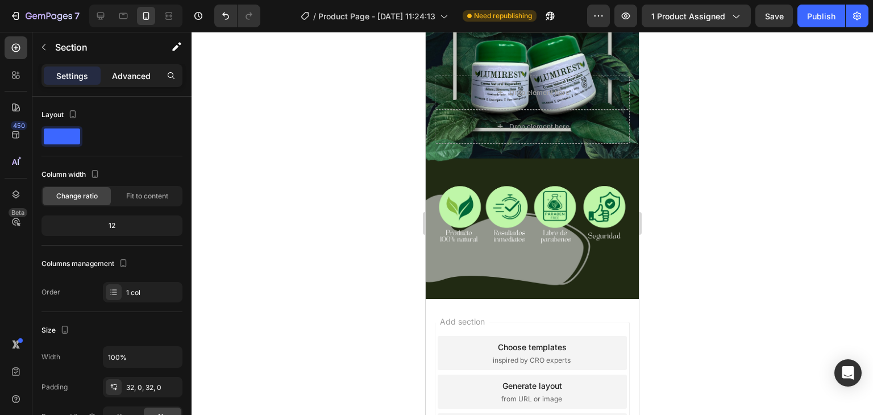
click at [117, 73] on p "Advanced" at bounding box center [131, 76] width 39 height 12
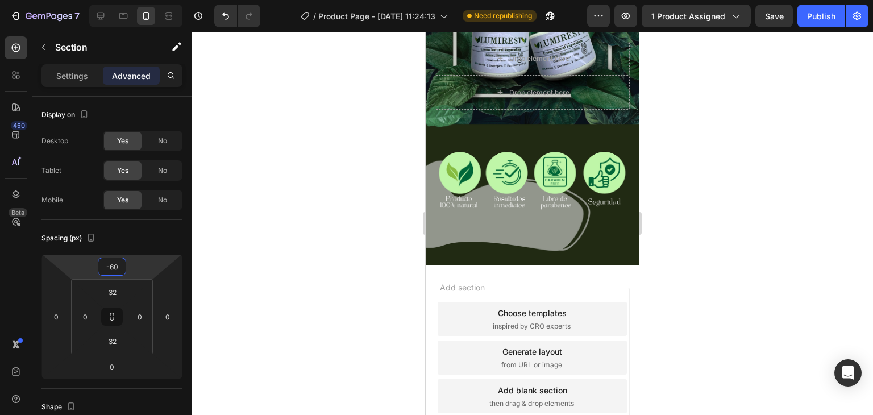
type input "-52"
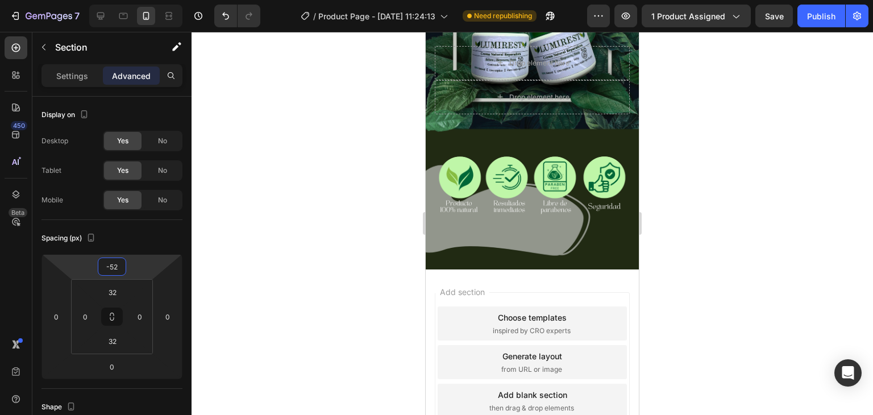
drag, startPoint x: 141, startPoint y: 266, endPoint x: 139, endPoint y: 280, distance: 15.0
click at [139, 0] on html "7 Version history / Product Page - [DATE] 11:24:13 Need republishing Preview 1 …" at bounding box center [436, 0] width 873 height 0
click at [291, 204] on div at bounding box center [533, 223] width 682 height 383
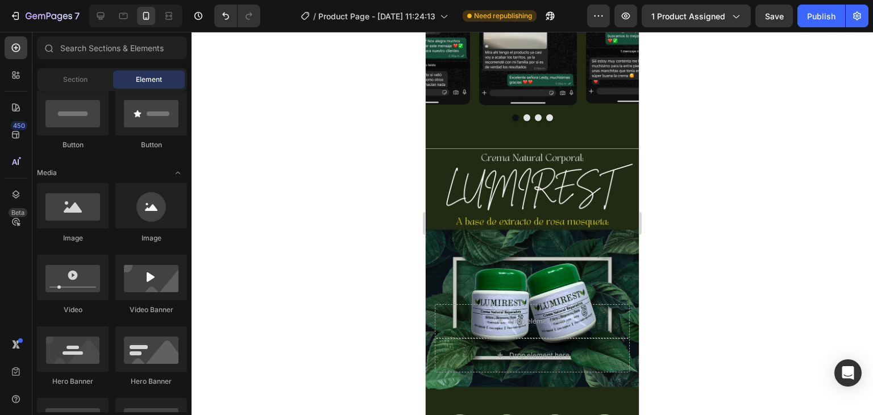
scroll to position [853, 0]
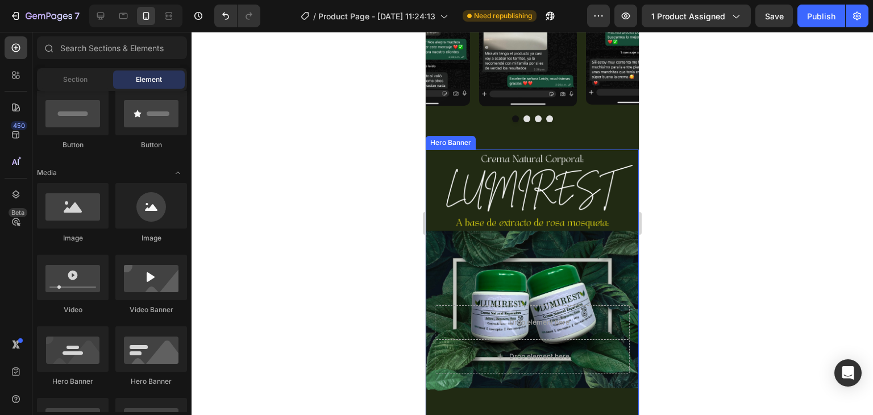
click at [434, 163] on div "Background Image" at bounding box center [532, 339] width 213 height 379
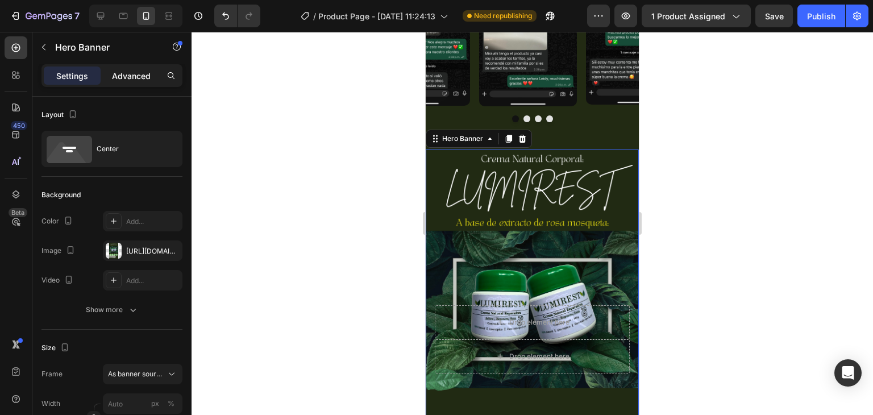
click at [118, 76] on p "Advanced" at bounding box center [131, 76] width 39 height 12
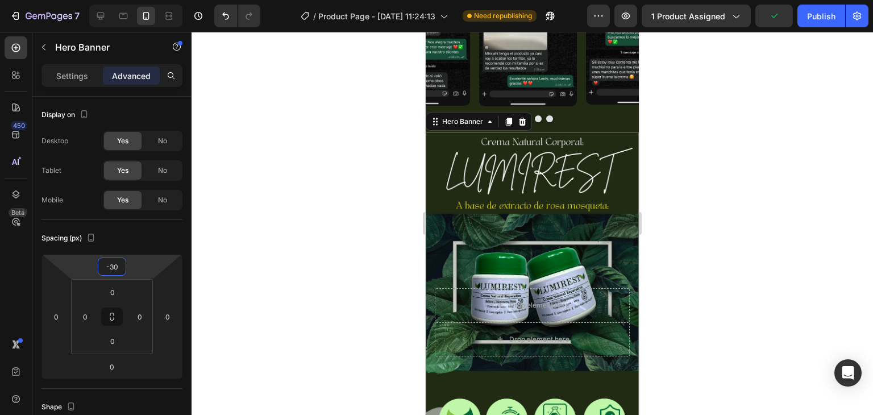
type input "-34"
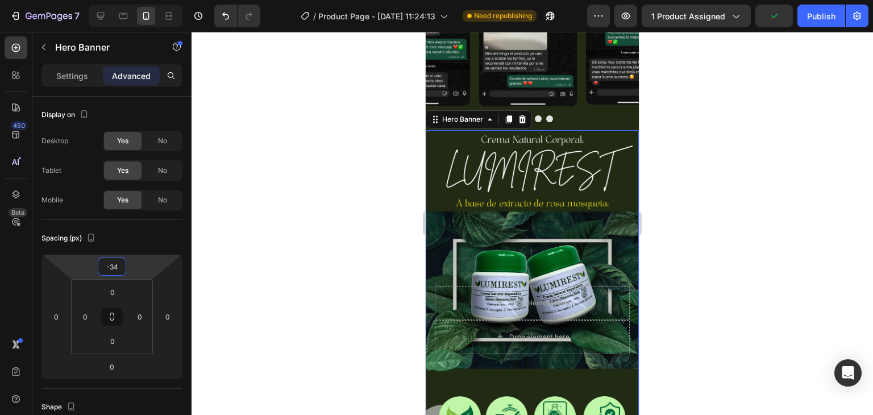
drag, startPoint x: 143, startPoint y: 264, endPoint x: 140, endPoint y: 273, distance: 10.1
click at [140, 0] on html "7 Version history / Product Page - [DATE] 11:24:13 Need republishing Preview 1 …" at bounding box center [436, 0] width 873 height 0
click at [344, 193] on div at bounding box center [533, 223] width 682 height 383
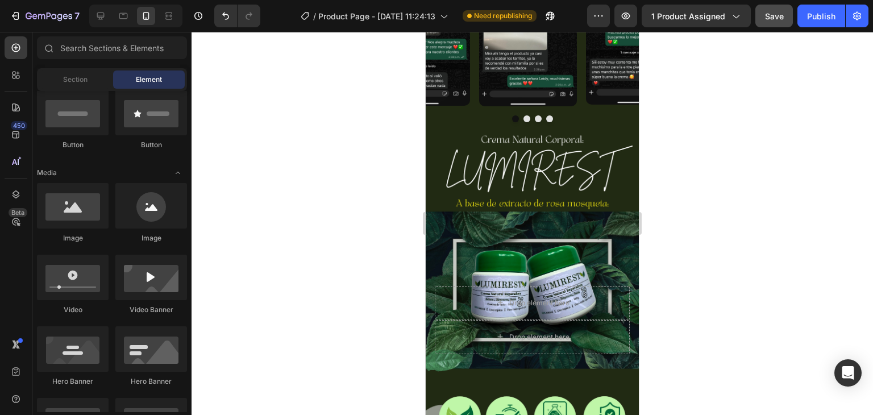
click at [777, 12] on span "Save" at bounding box center [774, 16] width 19 height 10
click at [816, 24] on button "Publish" at bounding box center [822, 16] width 48 height 23
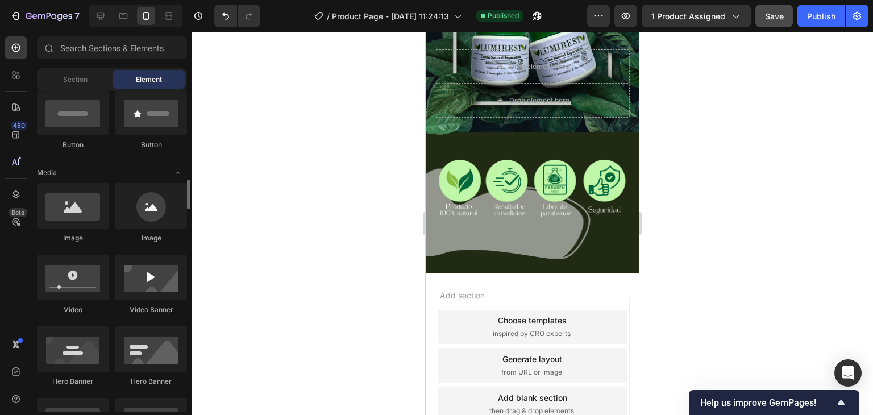
scroll to position [398, 0]
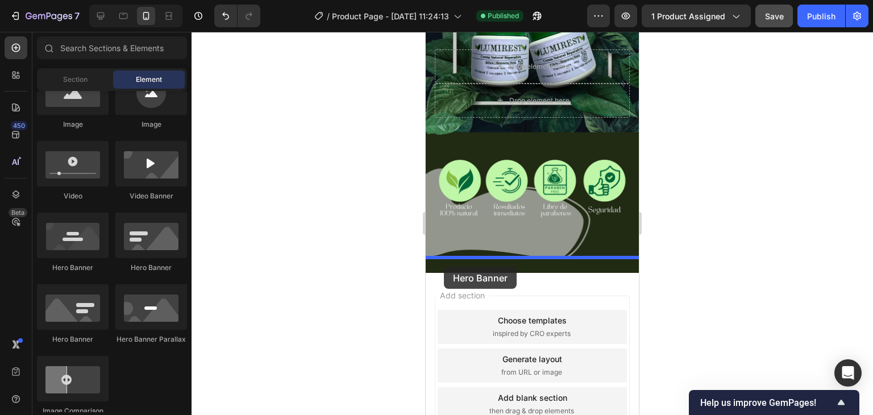
drag, startPoint x: 573, startPoint y: 275, endPoint x: 444, endPoint y: 267, distance: 128.7
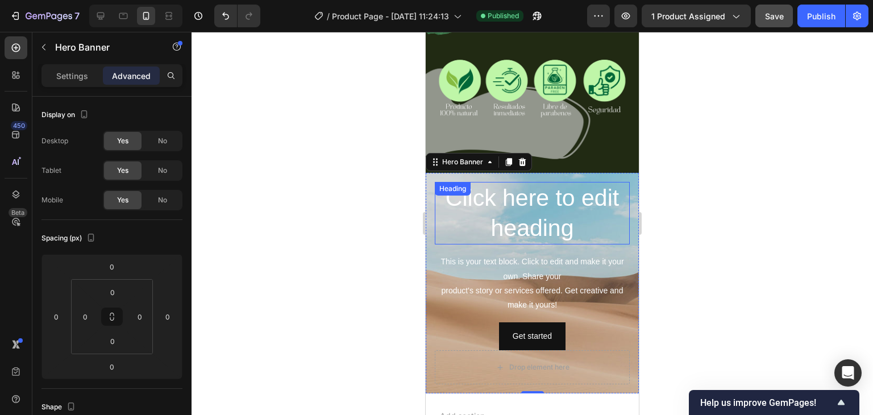
scroll to position [1203, 0]
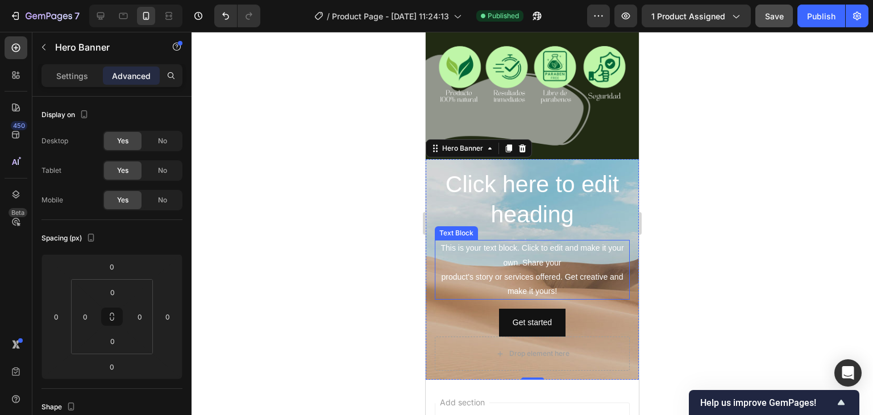
click at [582, 205] on h2 "Click here to edit heading" at bounding box center [532, 199] width 195 height 63
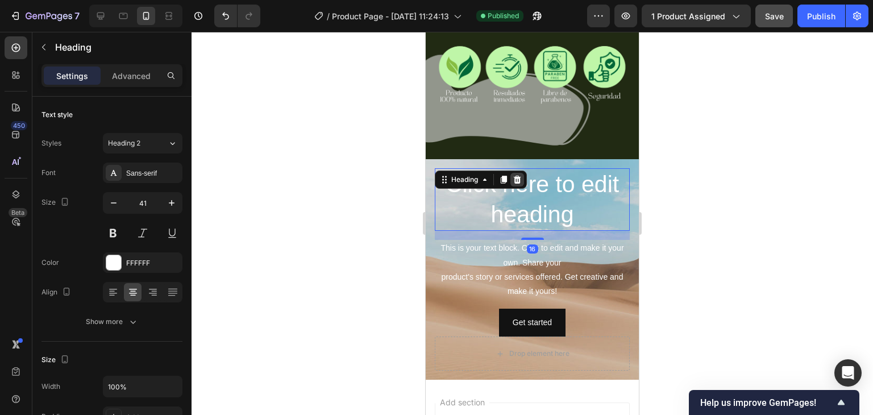
click at [516, 173] on div at bounding box center [518, 180] width 14 height 14
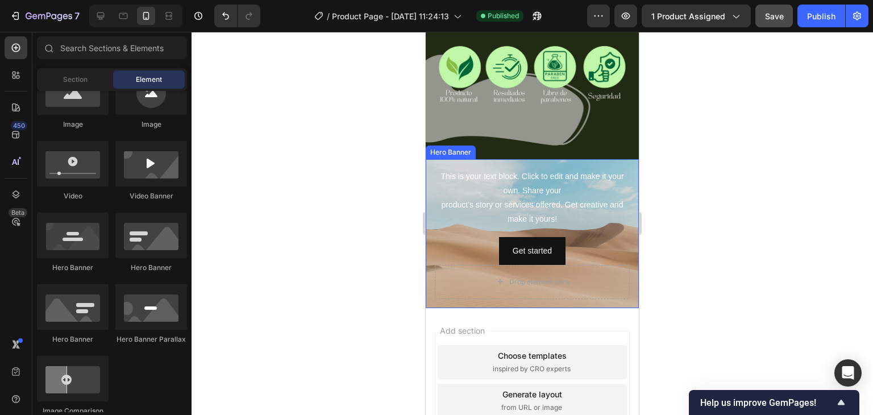
click at [582, 218] on div "This is your text block. Click to edit and make it your own. Share your product…" at bounding box center [532, 216] width 195 height 97
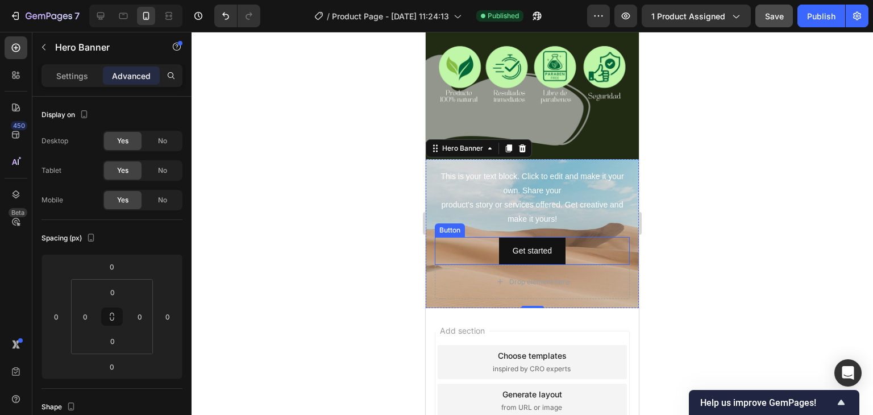
click at [582, 237] on div "Get started Button" at bounding box center [532, 251] width 195 height 28
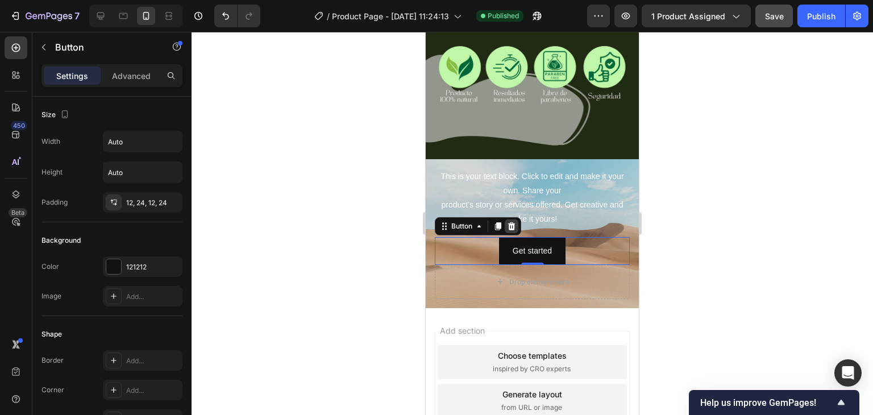
click at [512, 222] on icon at bounding box center [511, 226] width 9 height 9
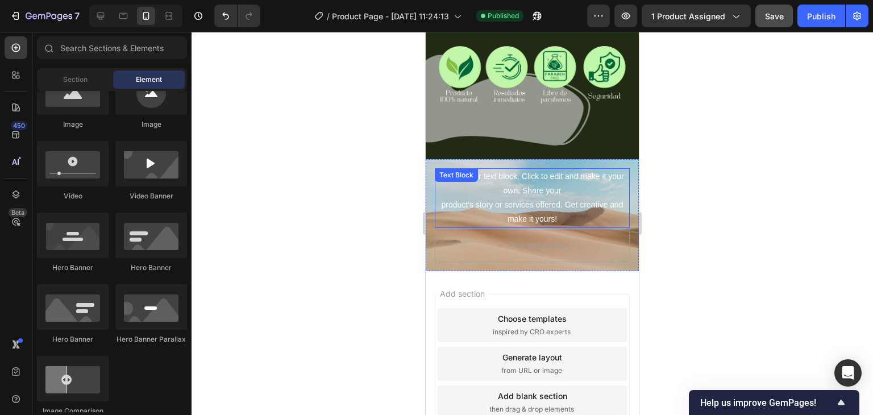
scroll to position [1201, 0]
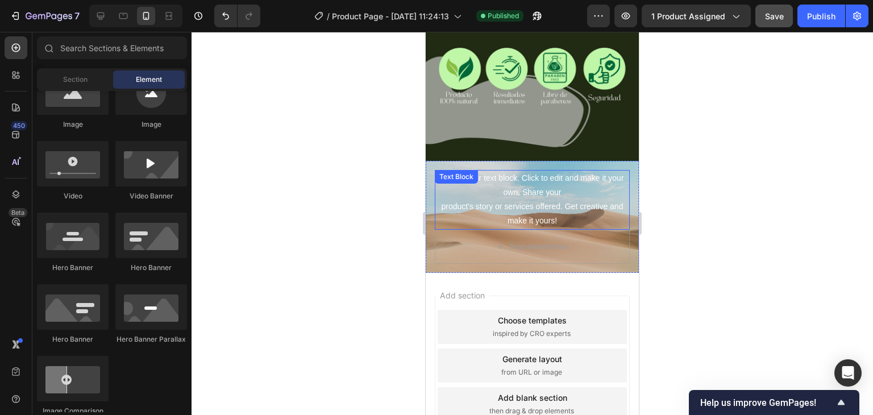
click at [569, 205] on div "This is your text block. Click to edit and make it your own. Share your product…" at bounding box center [532, 200] width 195 height 60
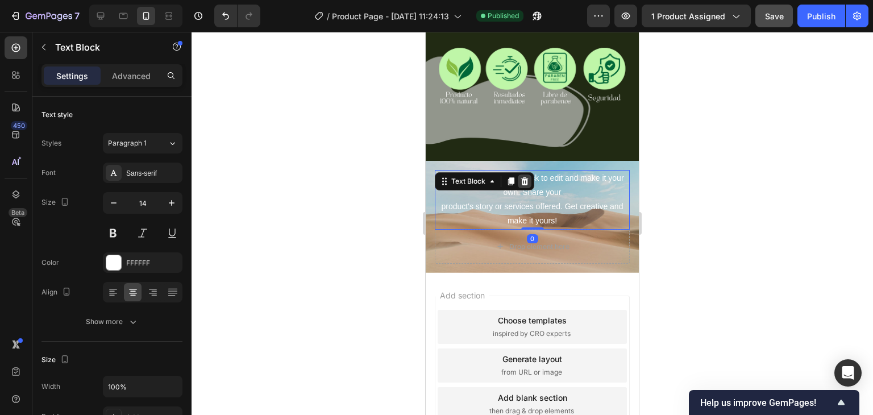
click at [525, 177] on icon at bounding box center [524, 181] width 9 height 9
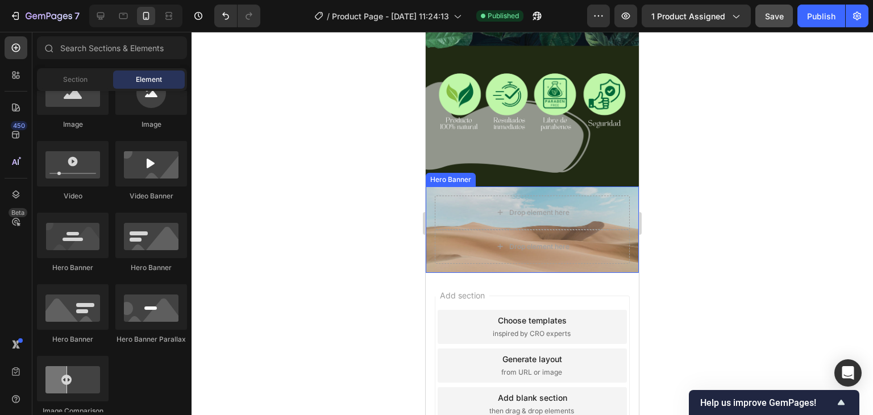
click at [431, 192] on div "Drop element here Drop element here" at bounding box center [532, 229] width 213 height 86
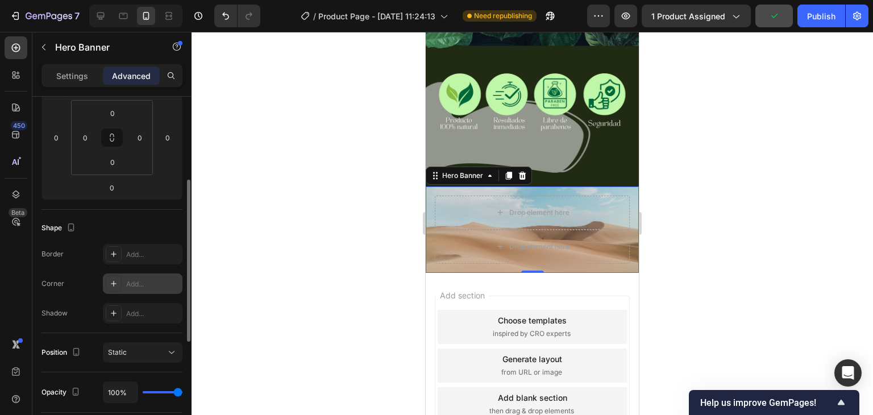
scroll to position [0, 0]
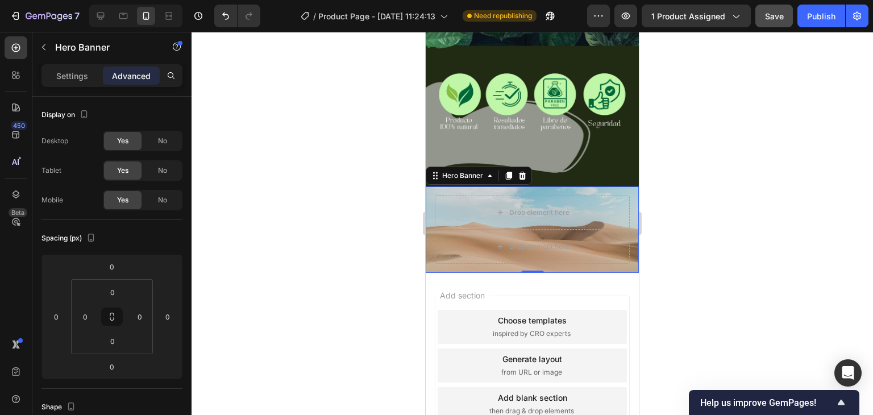
click at [526, 186] on div "Drop element here Drop element here" at bounding box center [532, 229] width 213 height 86
click at [521, 172] on icon at bounding box center [522, 176] width 7 height 8
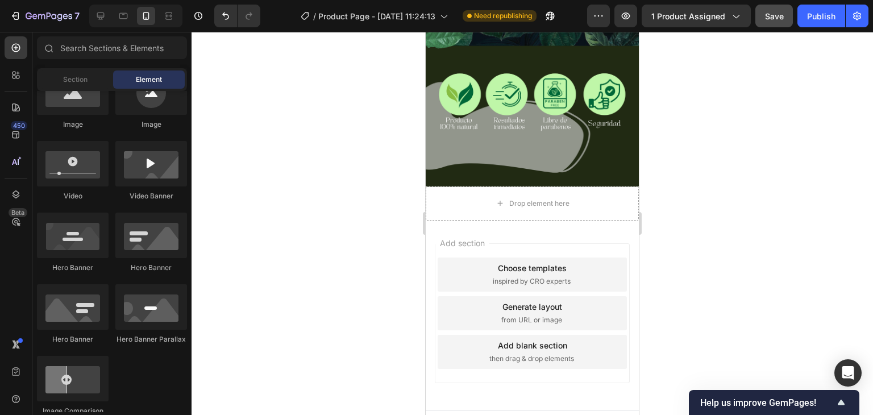
scroll to position [1123, 0]
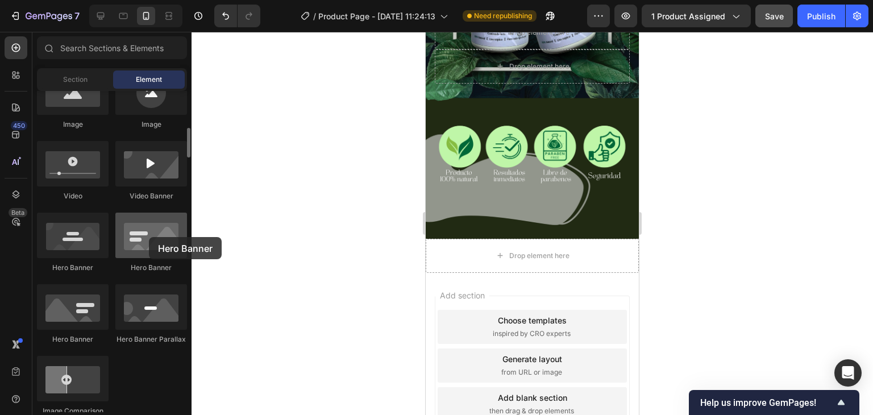
drag, startPoint x: 142, startPoint y: 246, endPoint x: 149, endPoint y: 237, distance: 11.4
click at [149, 237] on div at bounding box center [151, 235] width 72 height 45
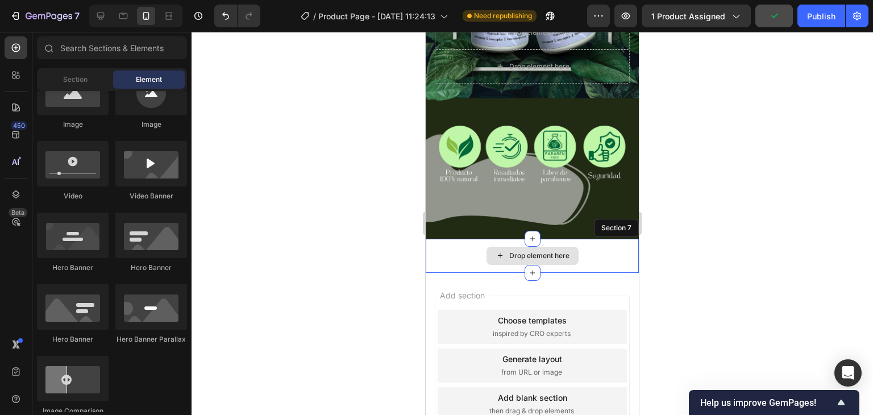
click at [599, 239] on div "Drop element here" at bounding box center [532, 256] width 213 height 34
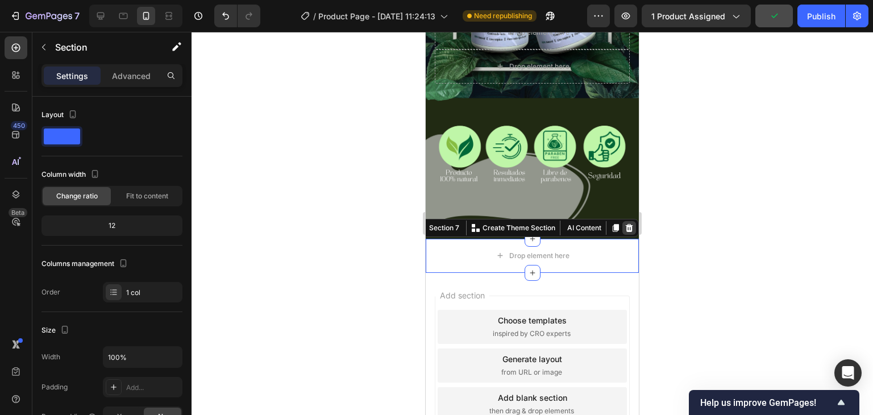
click at [626, 224] on icon at bounding box center [629, 228] width 7 height 8
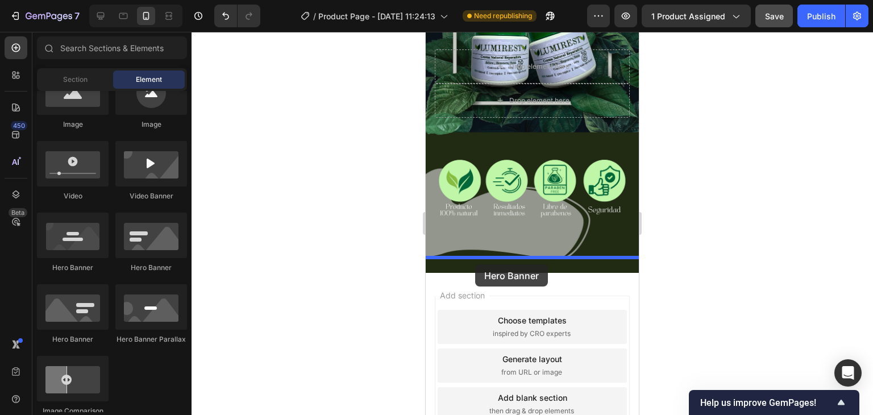
drag, startPoint x: 562, startPoint y: 280, endPoint x: 475, endPoint y: 264, distance: 88.3
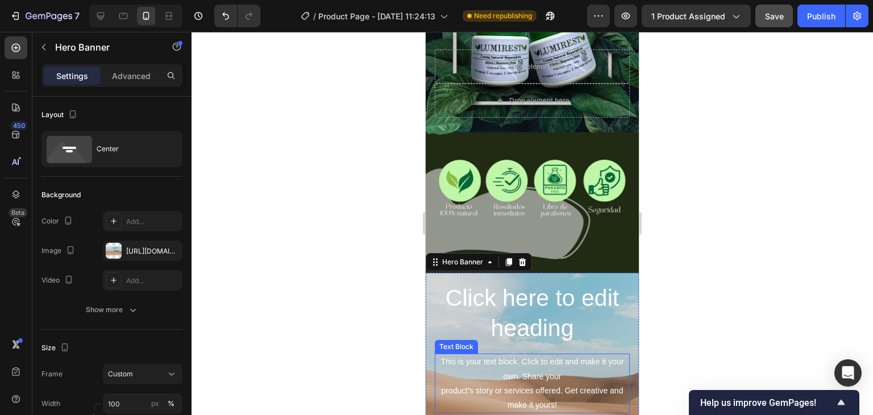
scroll to position [1203, 0]
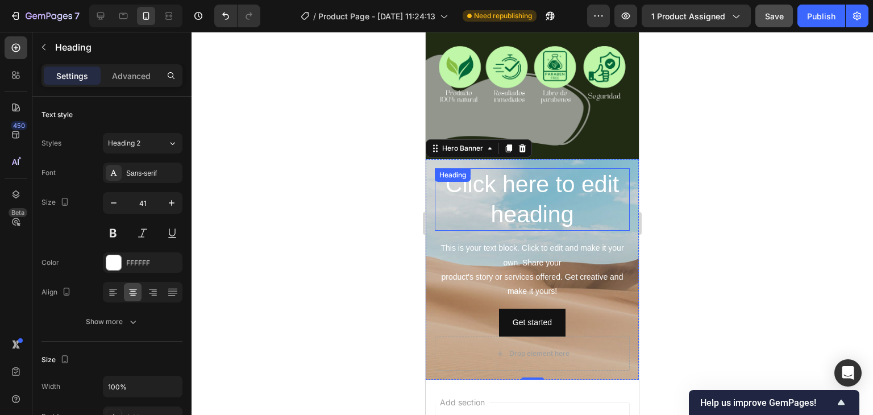
click at [457, 205] on h2 "Click here to edit heading" at bounding box center [532, 199] width 195 height 63
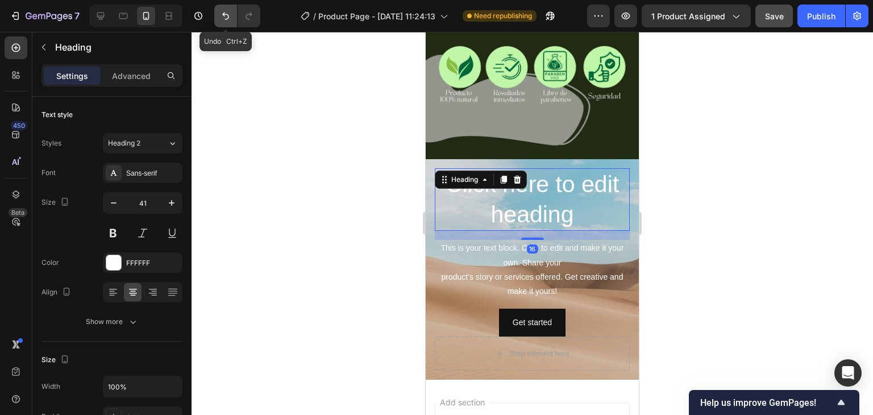
click at [232, 23] on button "Undo/Redo" at bounding box center [225, 16] width 23 height 23
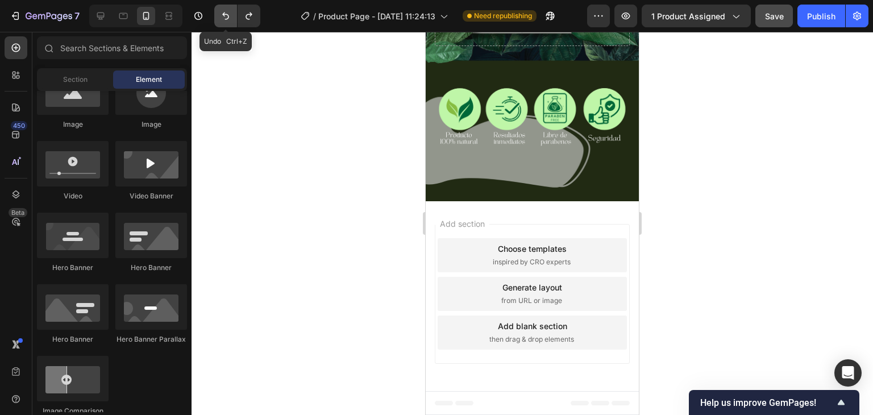
scroll to position [1089, 0]
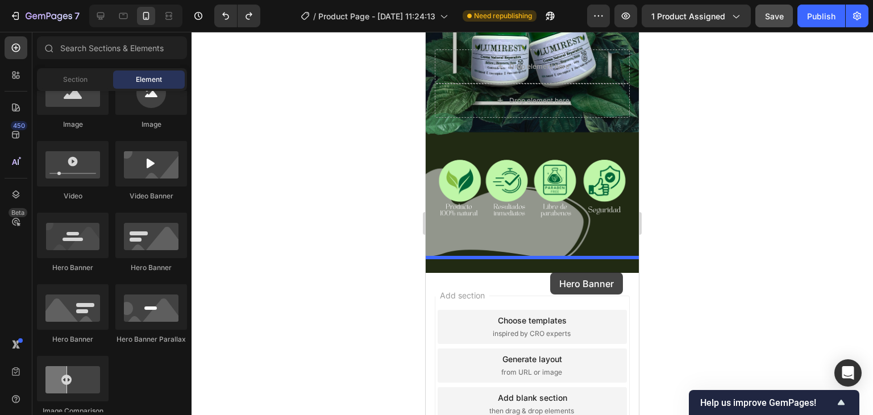
drag, startPoint x: 476, startPoint y: 289, endPoint x: 550, endPoint y: 272, distance: 75.9
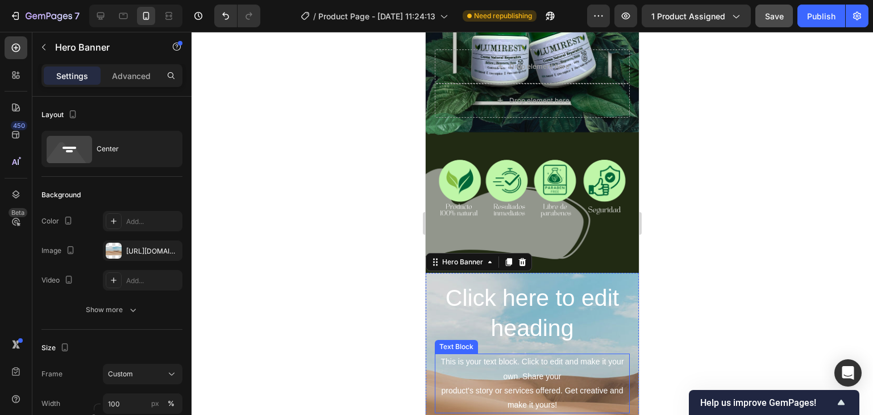
scroll to position [1203, 0]
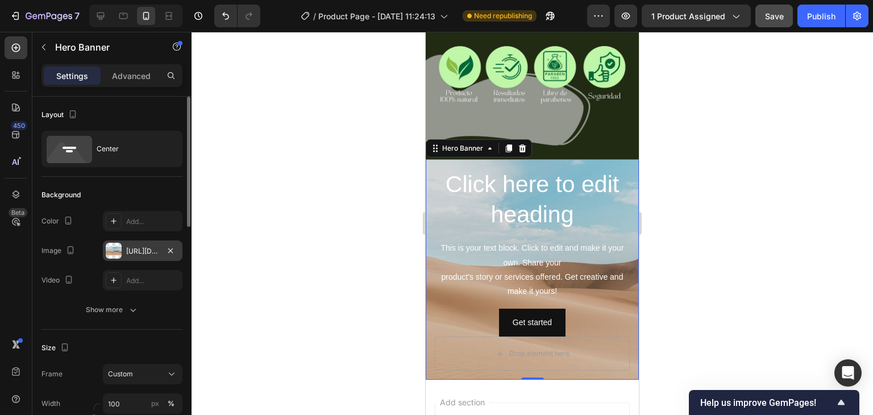
click at [155, 250] on div "[URL][DOMAIN_NAME]" at bounding box center [142, 251] width 33 height 10
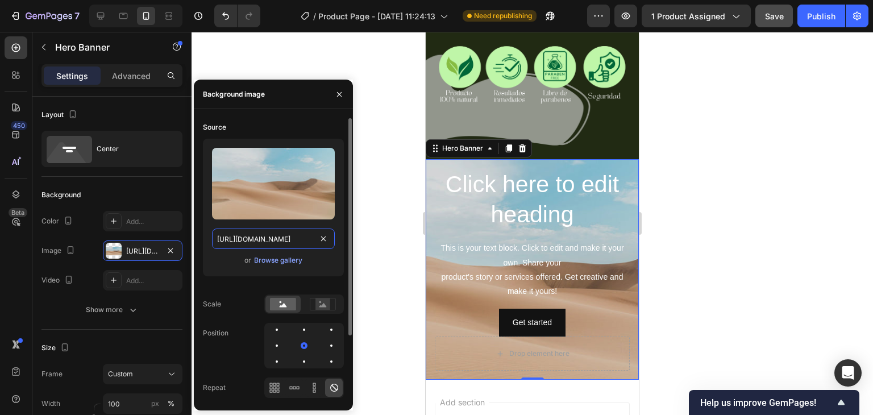
click at [305, 242] on input "[URL][DOMAIN_NAME]" at bounding box center [273, 239] width 123 height 20
paste input "0696/8836/1150/files/Plantilla_original_page_9.png?v=1758916342"
type input "[URL][DOMAIN_NAME]"
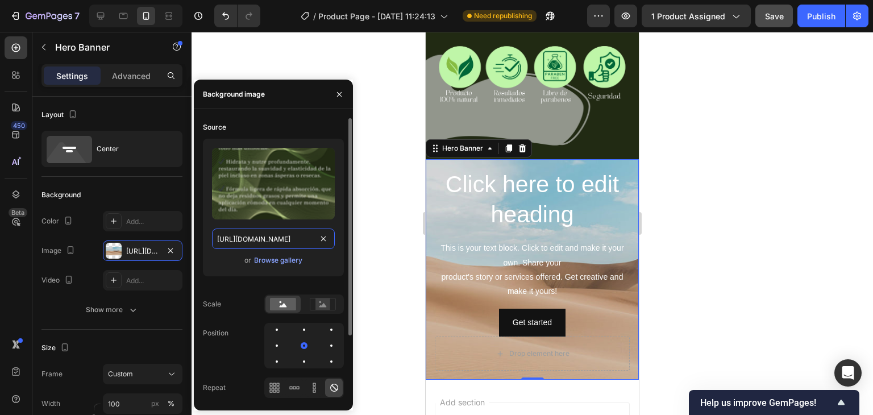
scroll to position [0, 225]
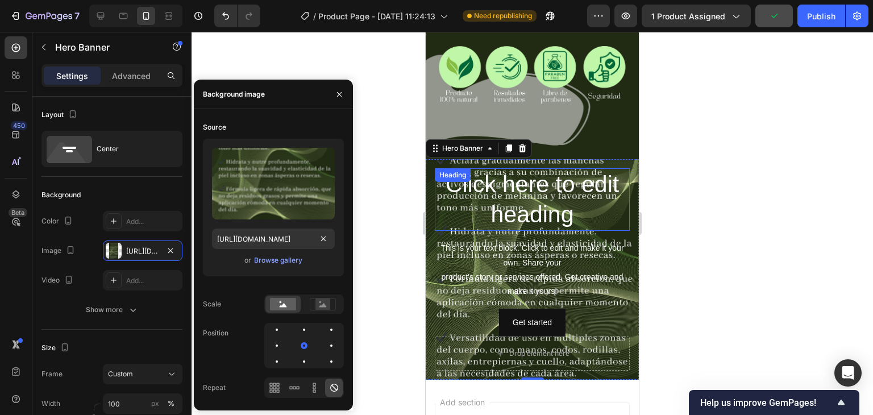
click at [582, 198] on h2 "Click here to edit heading" at bounding box center [532, 199] width 195 height 63
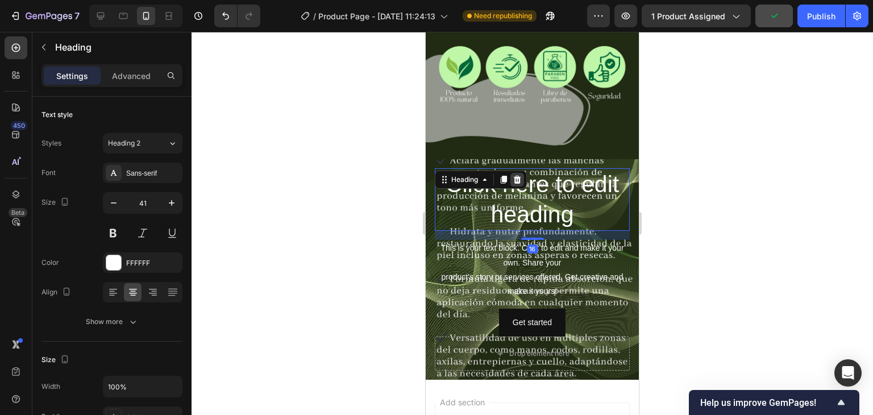
click at [520, 176] on icon at bounding box center [517, 180] width 7 height 8
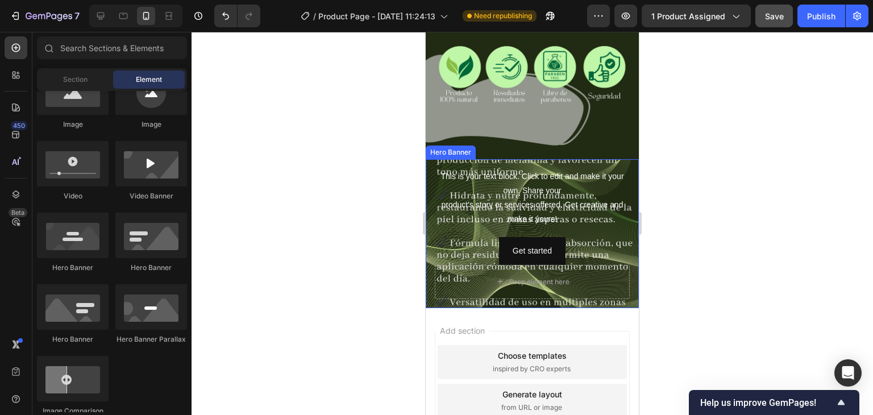
click at [580, 217] on div "This is your text block. Click to edit and make it your own. Share your product…" at bounding box center [532, 216] width 195 height 97
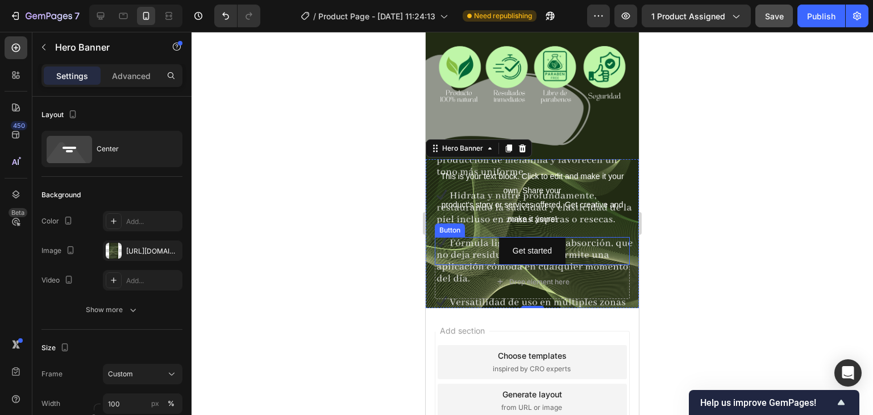
click at [578, 237] on div "Get started Button" at bounding box center [532, 251] width 195 height 28
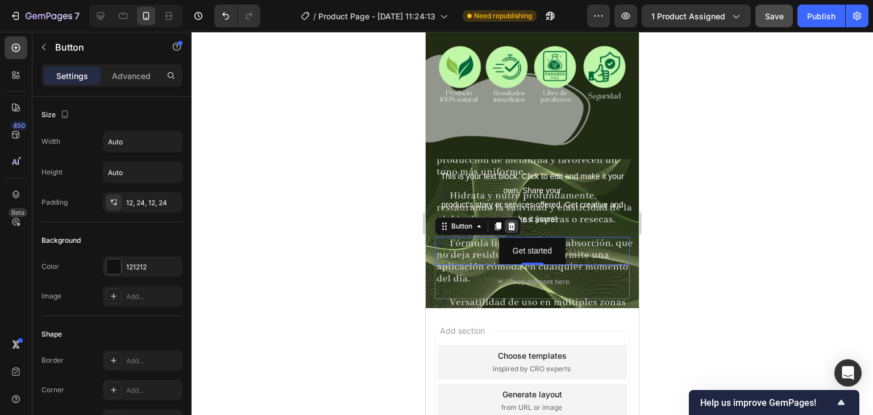
click at [513, 222] on icon at bounding box center [511, 226] width 7 height 8
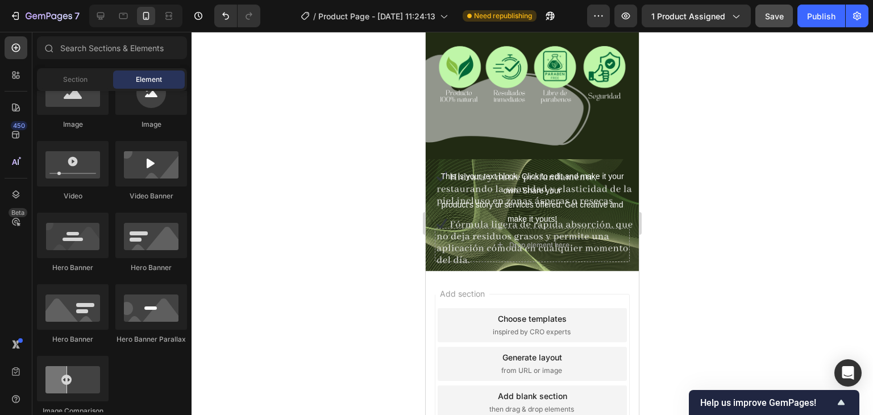
scroll to position [1201, 0]
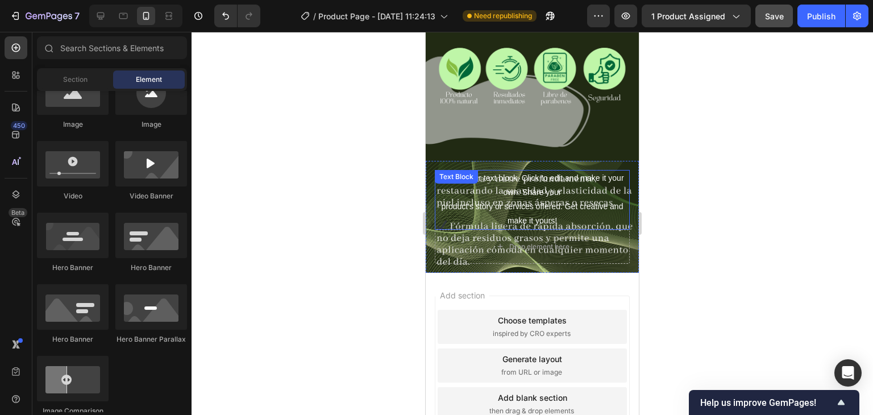
click at [571, 198] on div "This is your text block. Click to edit and make it your own. Share your product…" at bounding box center [532, 200] width 195 height 60
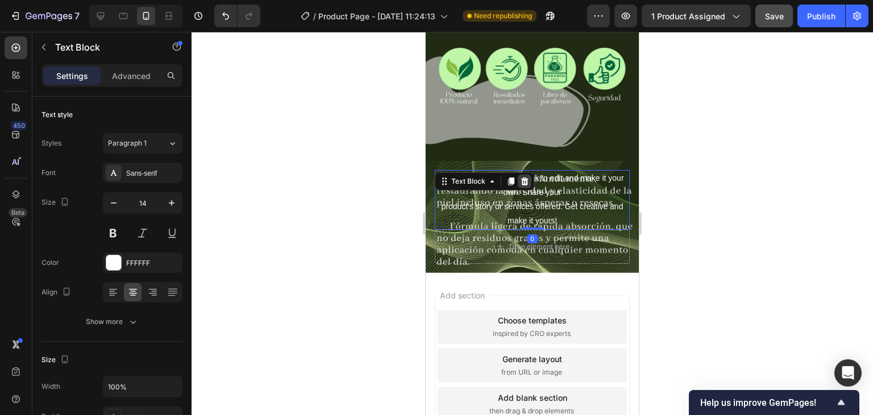
click at [525, 177] on icon at bounding box center [524, 181] width 7 height 8
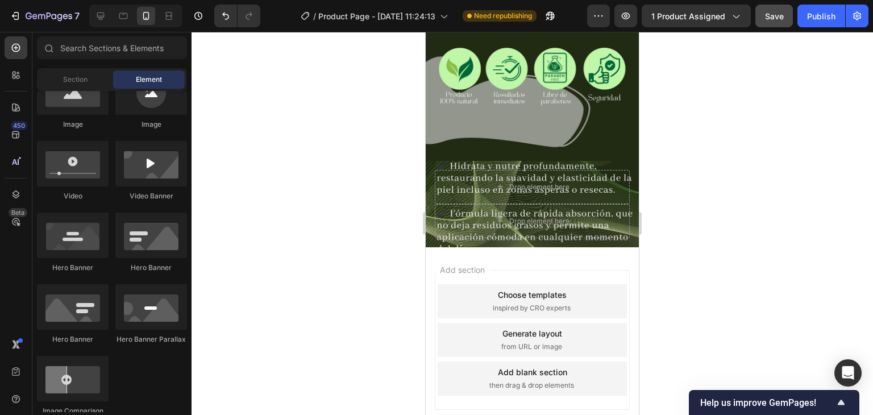
scroll to position [1176, 0]
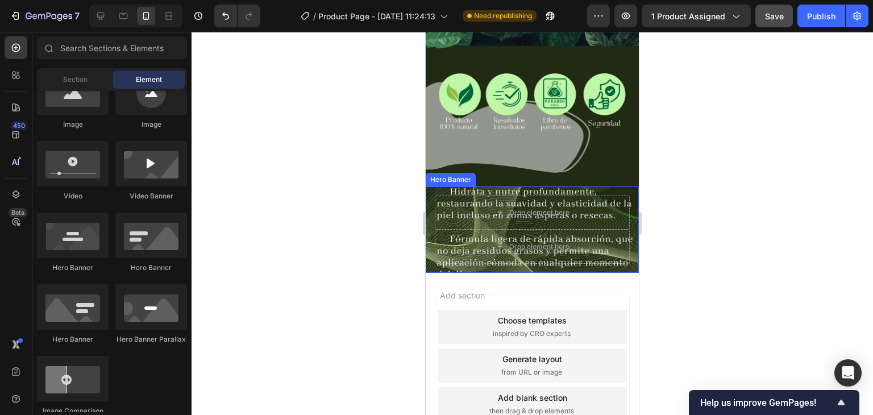
click at [434, 186] on div "Drop element here Drop element here" at bounding box center [532, 229] width 213 height 86
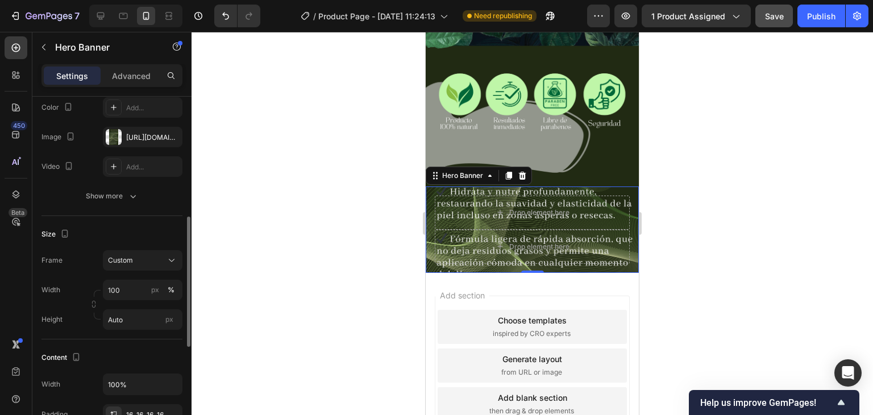
scroll to position [171, 0]
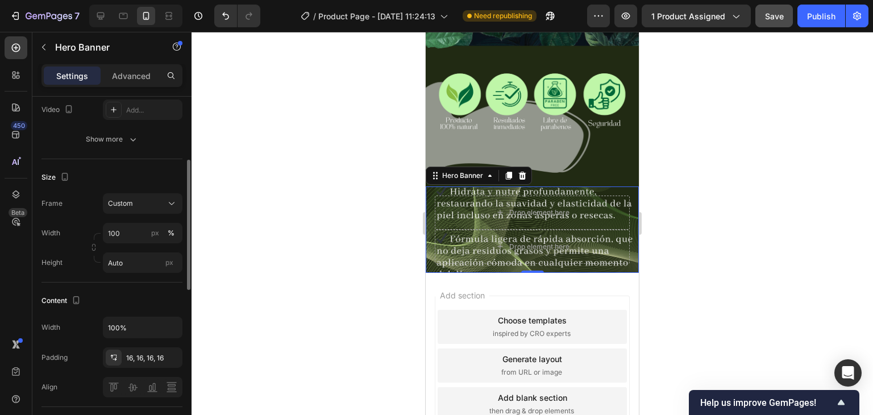
click at [136, 191] on div "Size Frame Custom Width 100 px % Height Auto px" at bounding box center [112, 220] width 141 height 123
click at [138, 201] on div "Custom" at bounding box center [136, 203] width 56 height 10
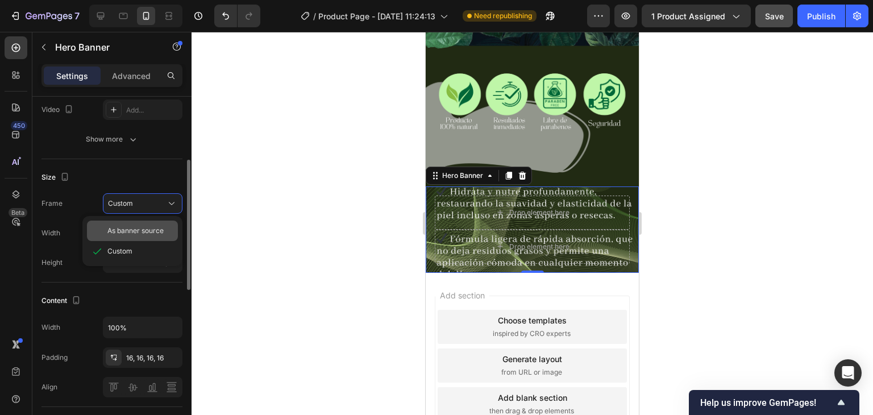
click at [136, 234] on span "As banner source" at bounding box center [135, 231] width 56 height 10
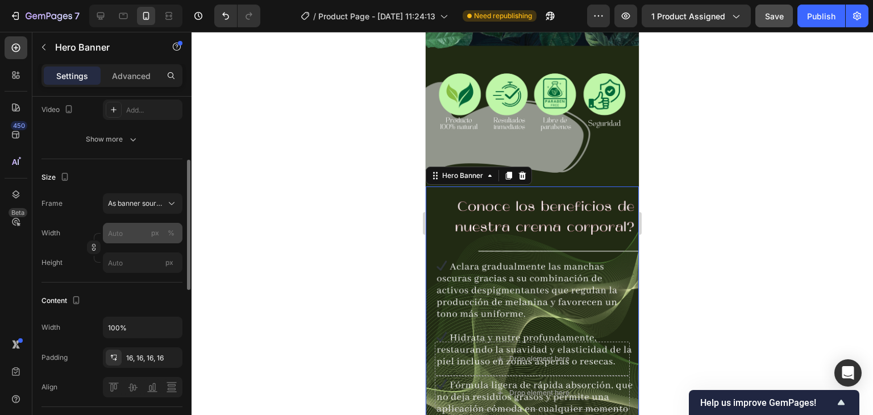
scroll to position [1203, 0]
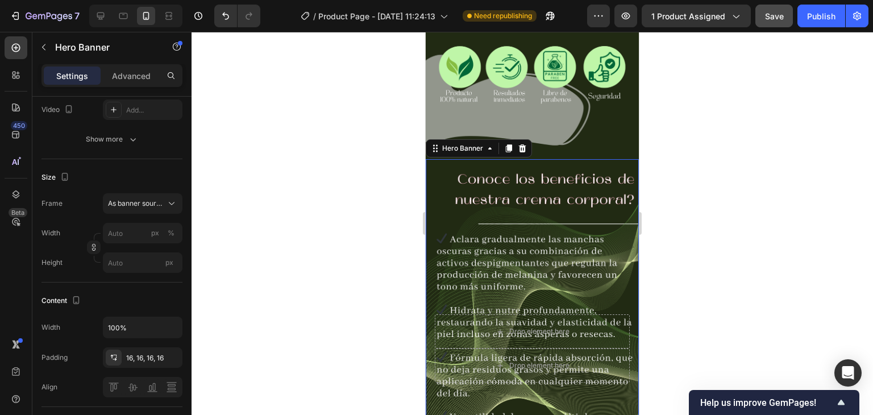
click at [304, 209] on div at bounding box center [533, 223] width 682 height 383
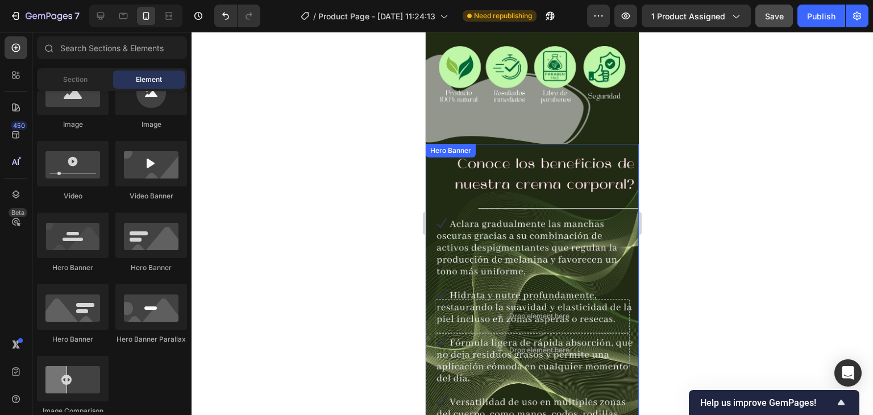
click at [300, 167] on div at bounding box center [533, 223] width 682 height 383
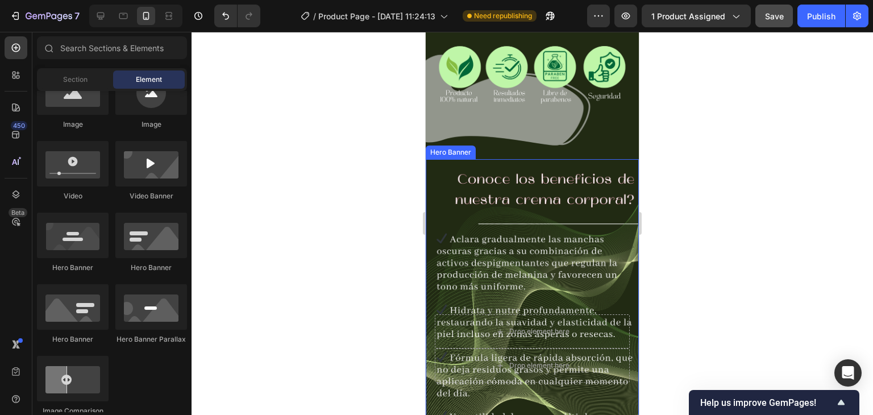
click at [509, 159] on div "Background Image" at bounding box center [532, 348] width 213 height 379
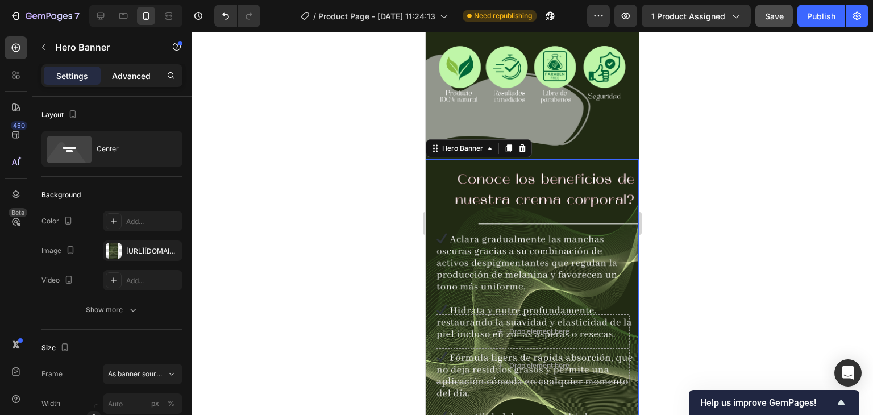
click at [111, 71] on div "Advanced" at bounding box center [131, 76] width 57 height 18
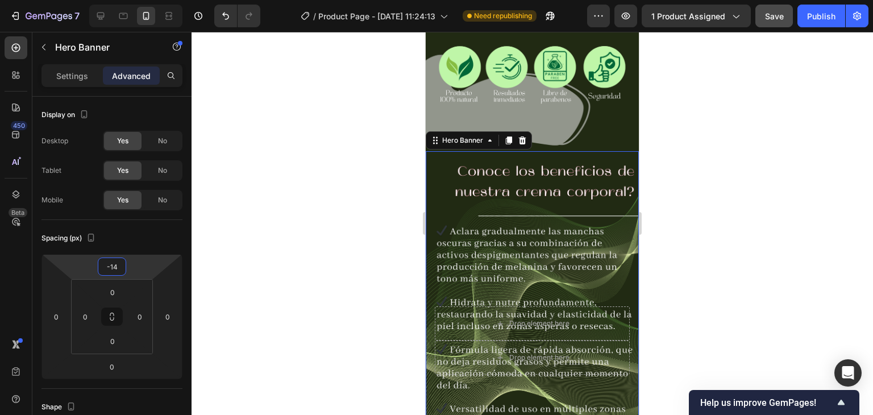
type input "-16"
click at [133, 0] on html "7 Version history / Product Page - [DATE] 11:24:13 Need republishing Preview 1 …" at bounding box center [436, 0] width 873 height 0
click at [307, 175] on div at bounding box center [533, 223] width 682 height 383
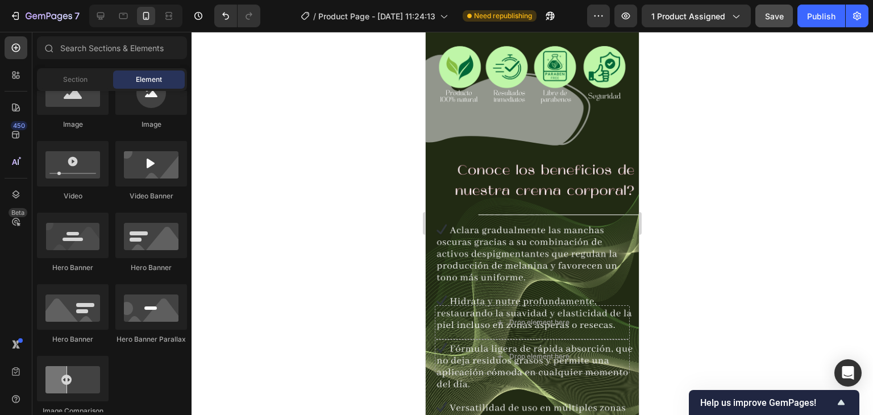
click at [765, 16] on span "Save" at bounding box center [774, 16] width 19 height 10
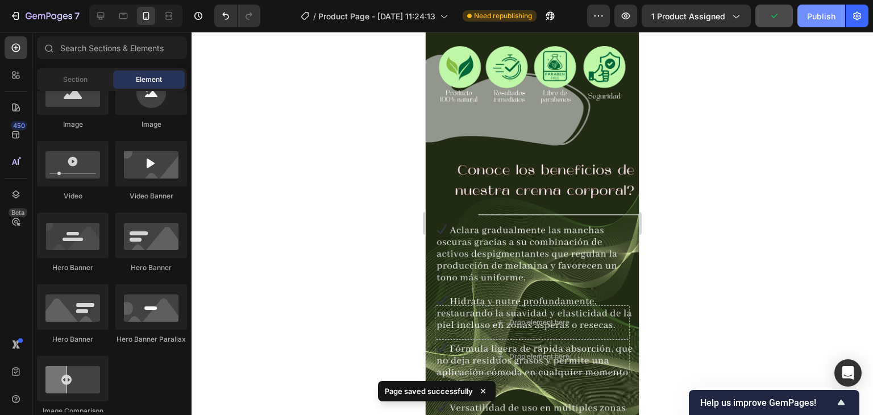
click at [812, 15] on div "Publish" at bounding box center [821, 16] width 28 height 12
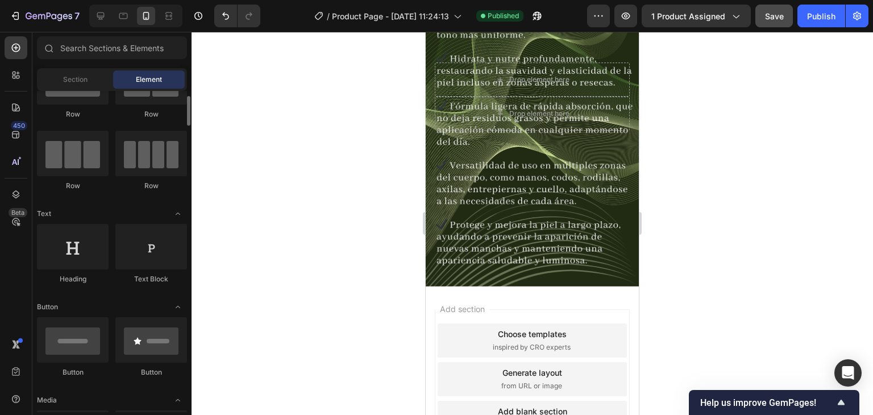
scroll to position [0, 0]
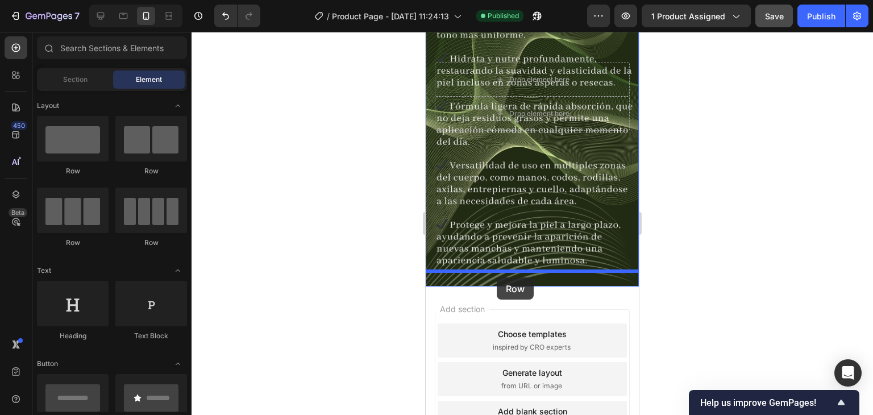
drag, startPoint x: 483, startPoint y: 175, endPoint x: 497, endPoint y: 277, distance: 103.3
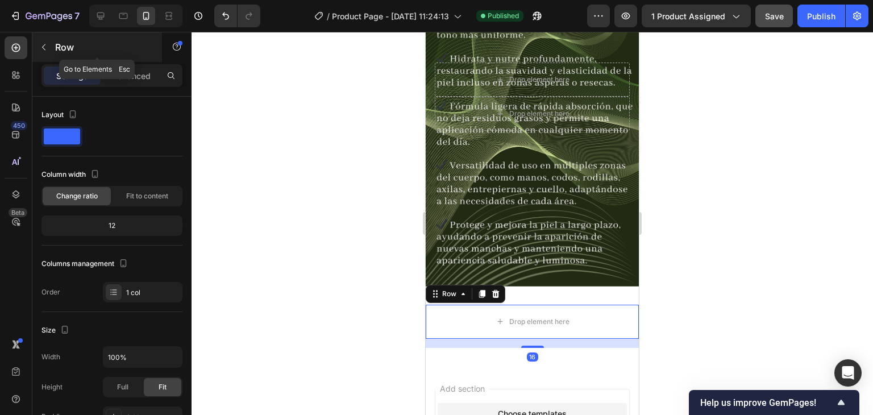
click at [49, 44] on button "button" at bounding box center [44, 47] width 18 height 18
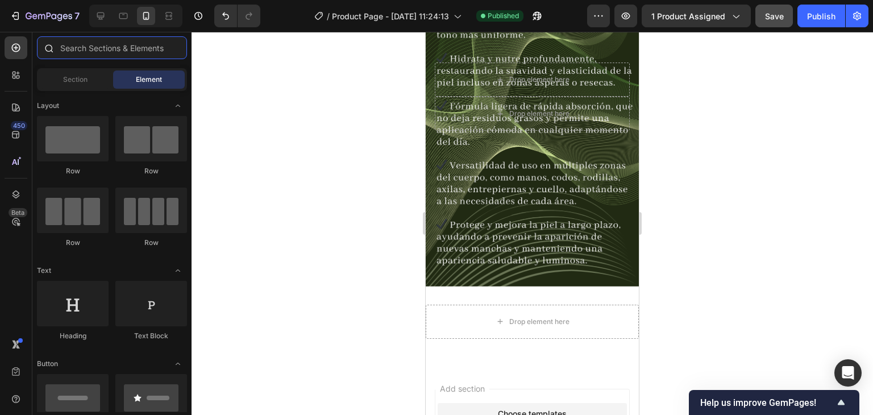
click at [89, 52] on input "text" at bounding box center [112, 47] width 150 height 23
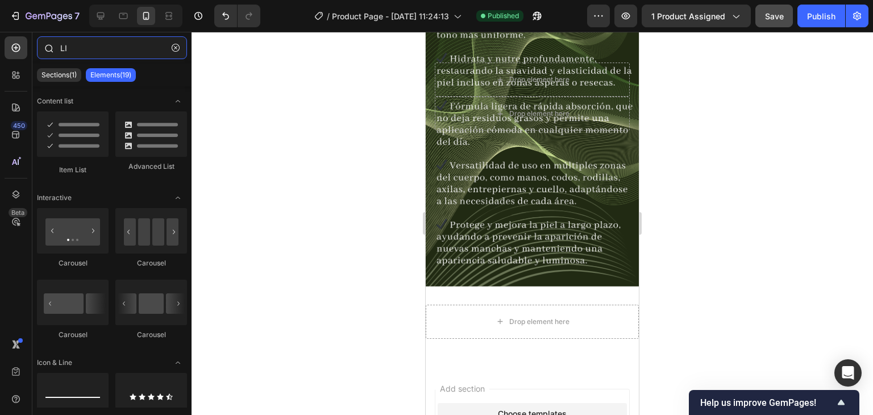
type input "LIQ"
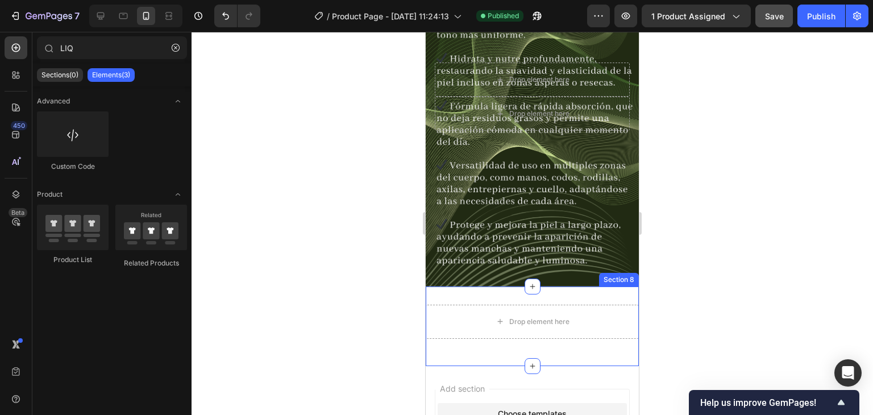
click at [486, 287] on div "Drop element here Row Section 8" at bounding box center [532, 327] width 213 height 80
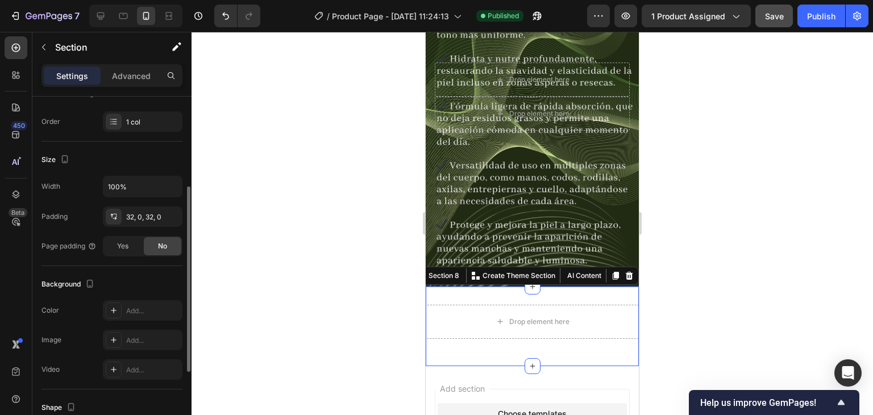
scroll to position [284, 0]
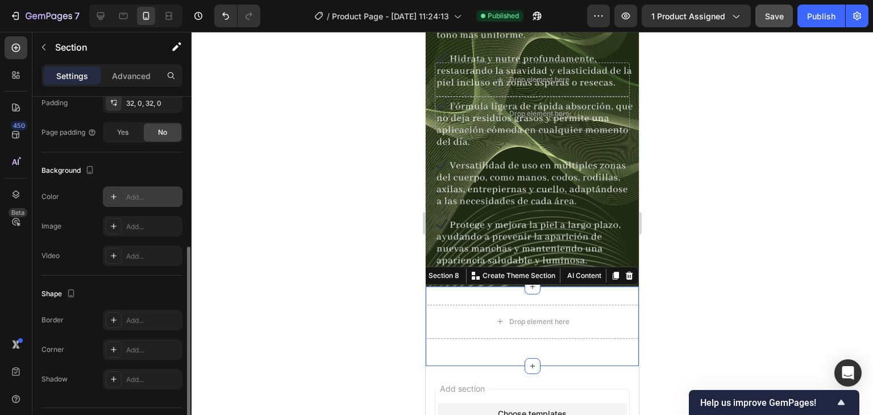
click at [136, 194] on div "Add..." at bounding box center [152, 197] width 53 height 10
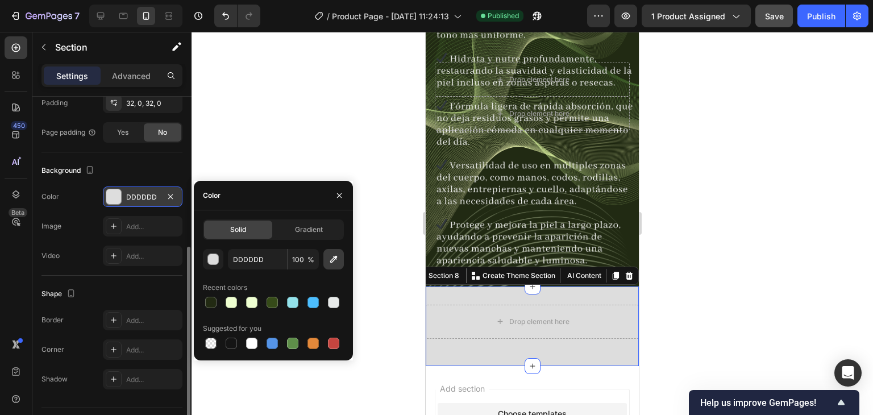
click at [334, 261] on icon "button" at bounding box center [333, 259] width 11 height 11
type input "222A13"
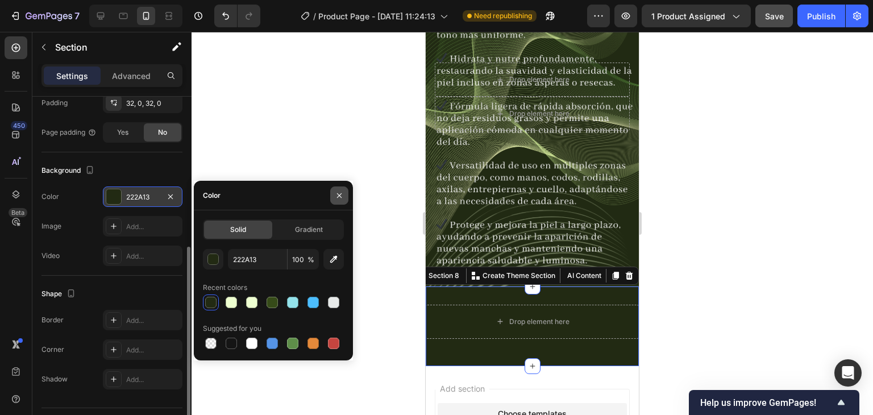
click at [335, 192] on icon "button" at bounding box center [339, 195] width 9 height 9
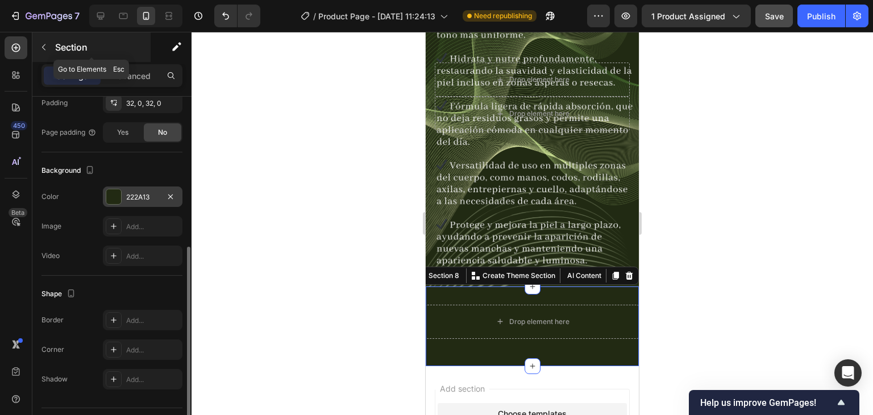
click at [35, 47] on button "button" at bounding box center [44, 47] width 18 height 18
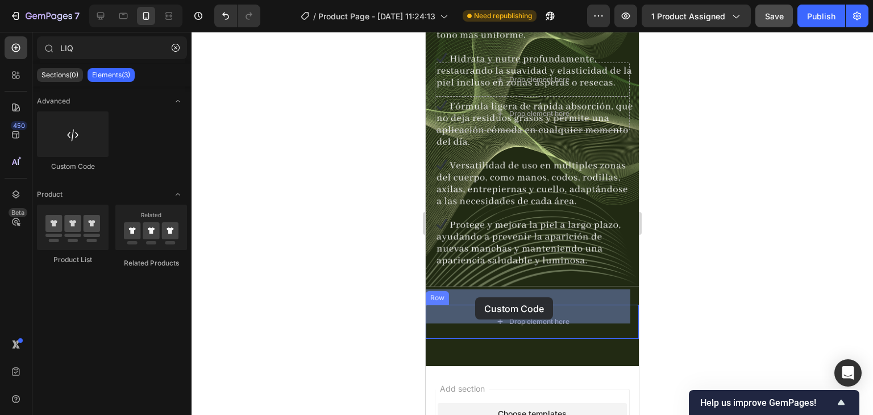
drag, startPoint x: 505, startPoint y: 168, endPoint x: 475, endPoint y: 297, distance: 133.1
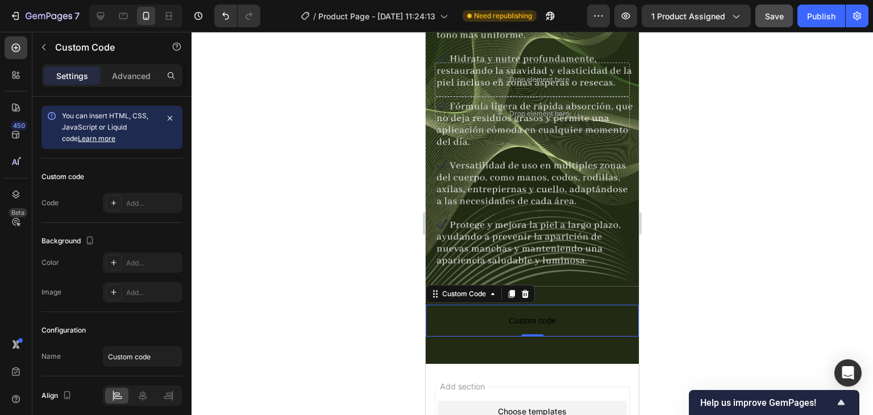
click at [561, 314] on span "Custom code" at bounding box center [532, 321] width 213 height 14
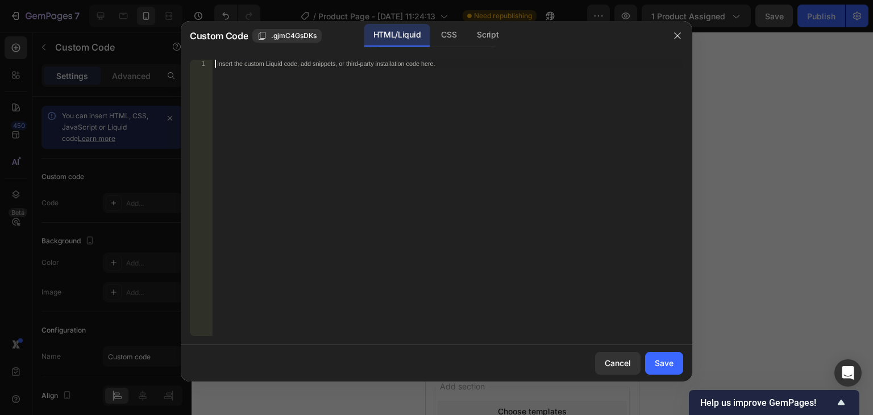
click at [233, 94] on div "Insert the custom Liquid code, add snippets, or third-party installation code h…" at bounding box center [448, 206] width 471 height 292
paste textarea "<span id="es-form-hook" ></span>"
type textarea "<span id="es-form-hook" ></span>"
click at [655, 364] on div "Save" at bounding box center [664, 363] width 19 height 12
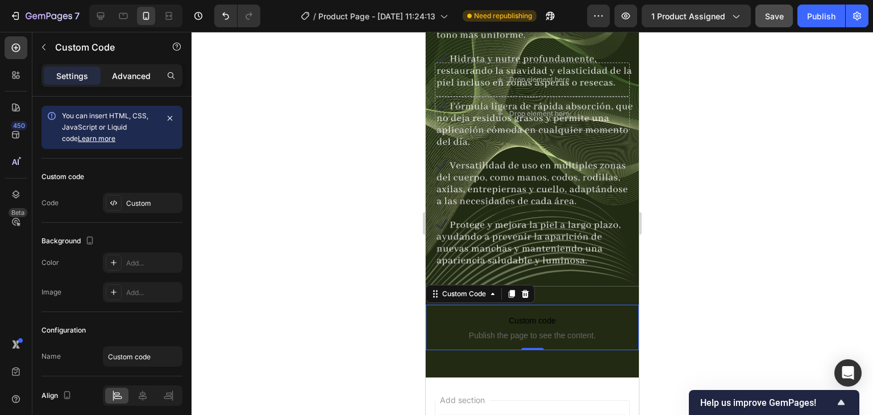
click at [119, 75] on p "Advanced" at bounding box center [131, 76] width 39 height 12
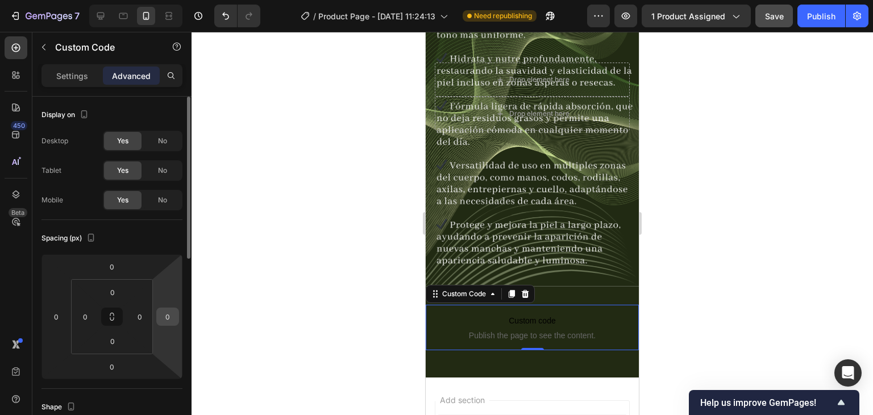
click at [175, 319] on input "0" at bounding box center [167, 316] width 17 height 17
type input "20"
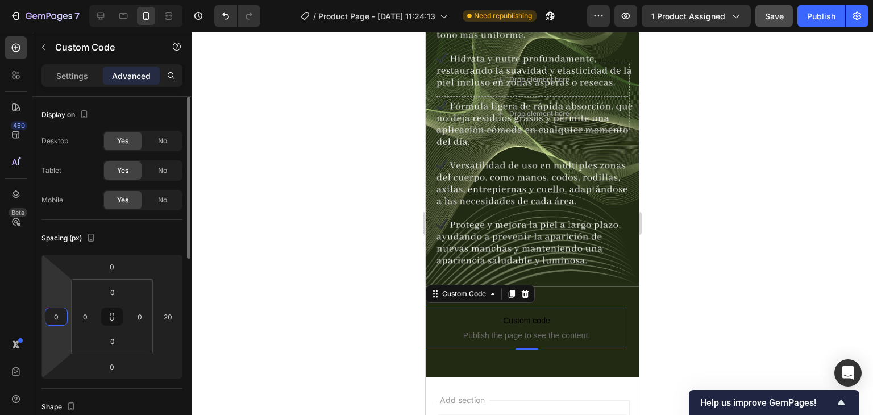
click at [57, 312] on input "0" at bounding box center [56, 316] width 17 height 17
type input "20"
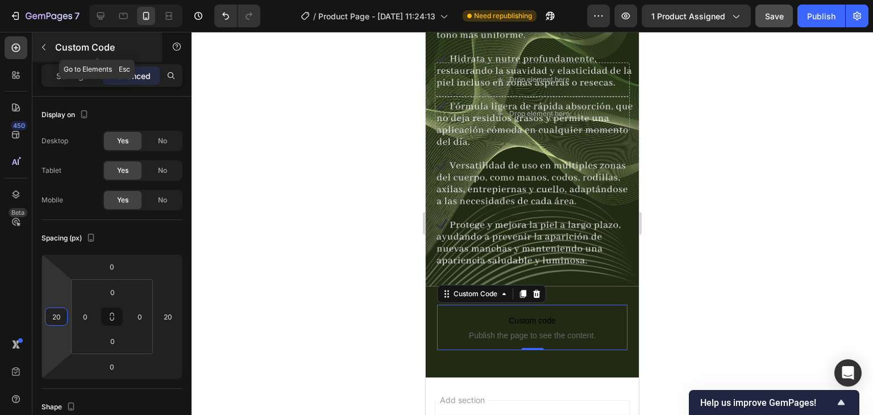
click at [55, 48] on div "Custom Code" at bounding box center [97, 47] width 130 height 30
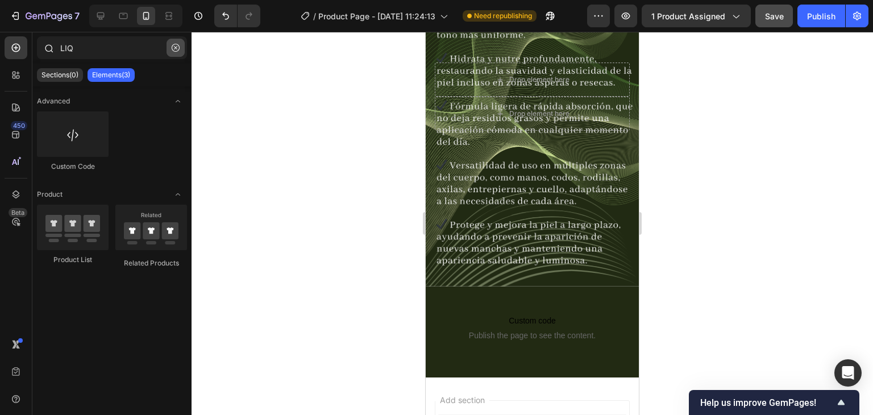
click at [173, 48] on icon "button" at bounding box center [176, 48] width 8 height 8
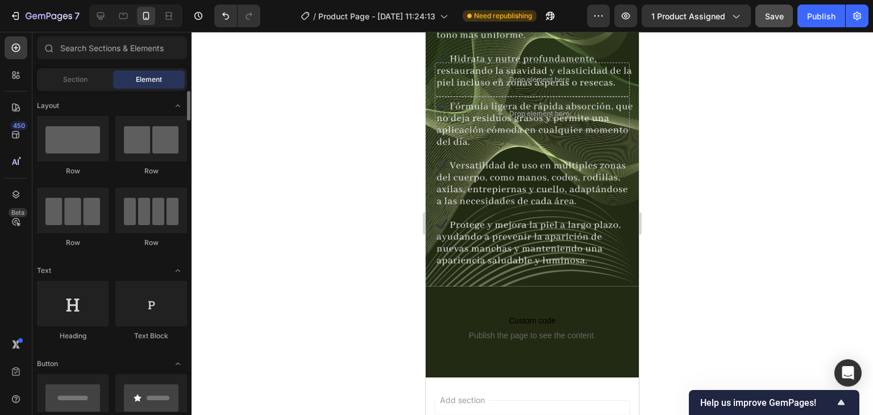
scroll to position [57, 0]
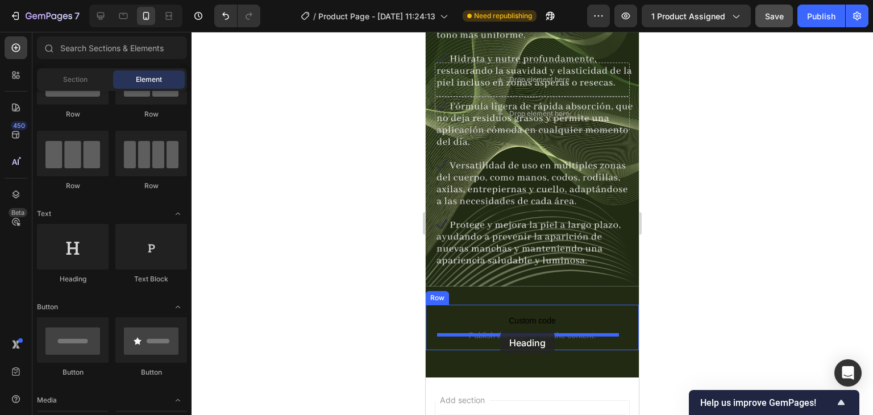
drag, startPoint x: 493, startPoint y: 289, endPoint x: 500, endPoint y: 331, distance: 42.7
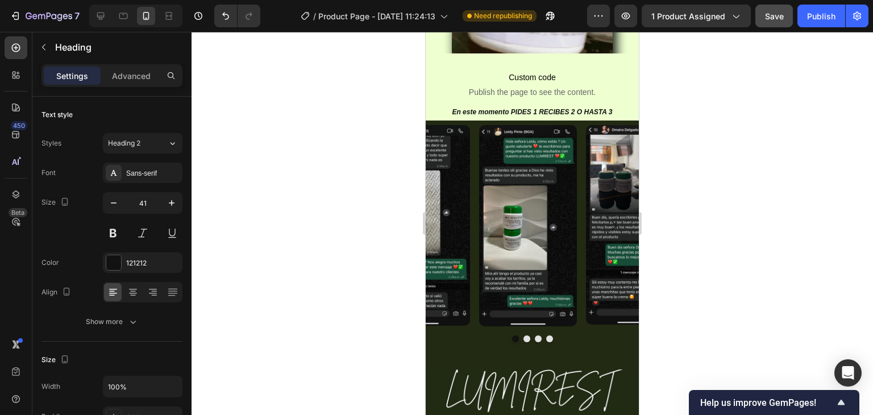
scroll to position [521, 0]
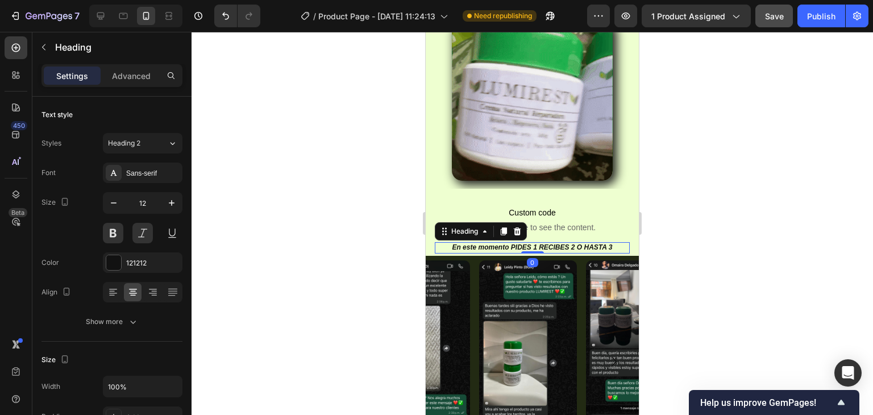
click at [607, 242] on h2 "En este momento PIDES 1 RECIBES 2 O HASTA 3" at bounding box center [532, 247] width 195 height 11
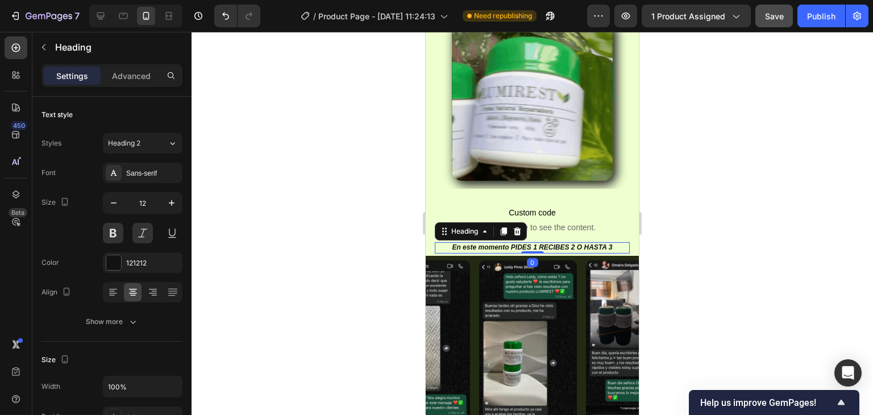
click at [607, 242] on h2 "En este momento PIDES 1 RECIBES 2 O HASTA 3" at bounding box center [532, 247] width 195 height 11
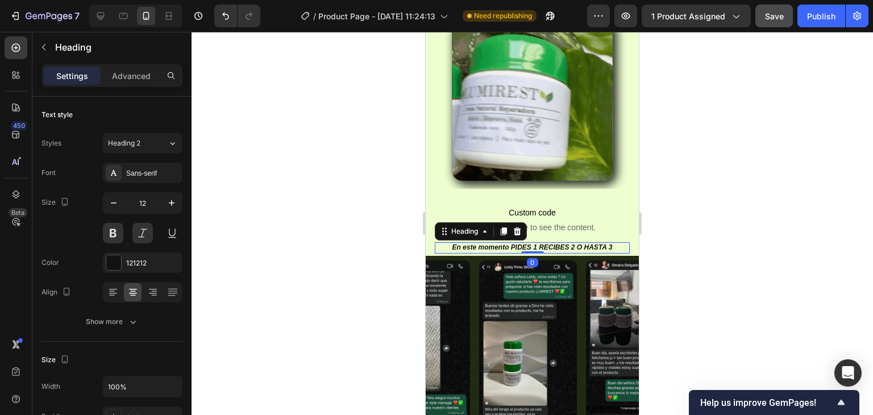
scroll to position [284, 0]
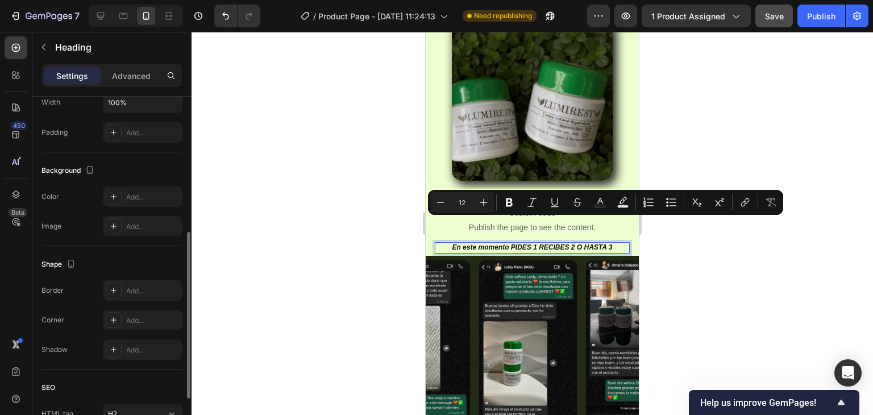
click at [607, 243] on p "En este momento PIDES 1 RECIBES 2 O HASTA 3" at bounding box center [532, 247] width 193 height 9
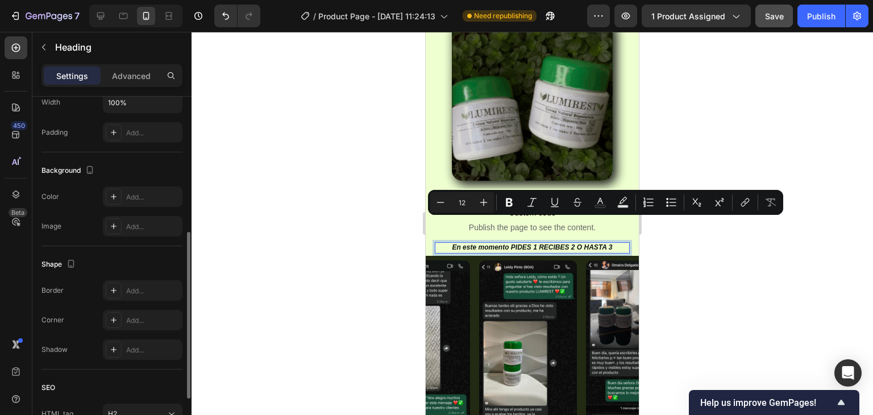
click at [607, 243] on p "En este momento PIDES 1 RECIBES 2 O HASTA 3" at bounding box center [532, 247] width 193 height 9
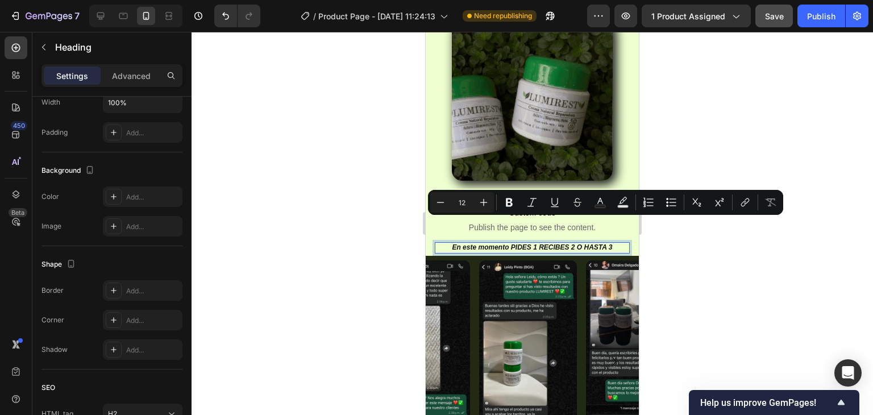
click at [557, 243] on p "En este momento PIDES 1 RECIBES 2 O HASTA 3" at bounding box center [532, 247] width 193 height 9
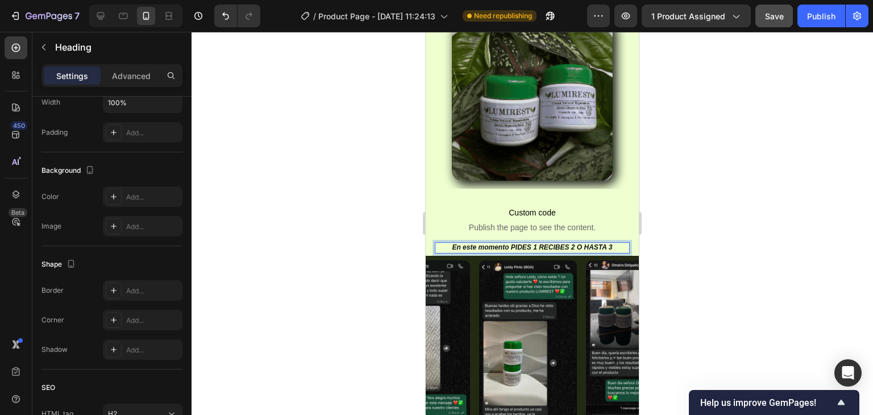
click at [609, 243] on p "En este momento PIDES 1 RECIBES 2 O HASTA 3" at bounding box center [532, 247] width 193 height 9
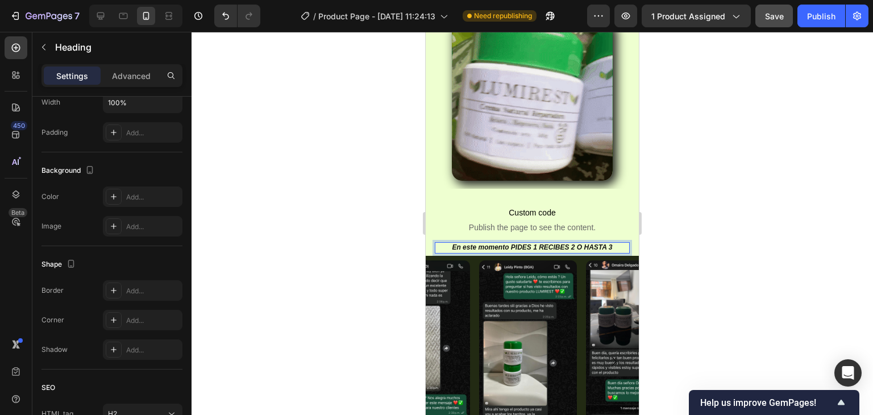
click at [609, 243] on p "En este momento PIDES 1 RECIBES 2 O HASTA 3" at bounding box center [532, 247] width 193 height 9
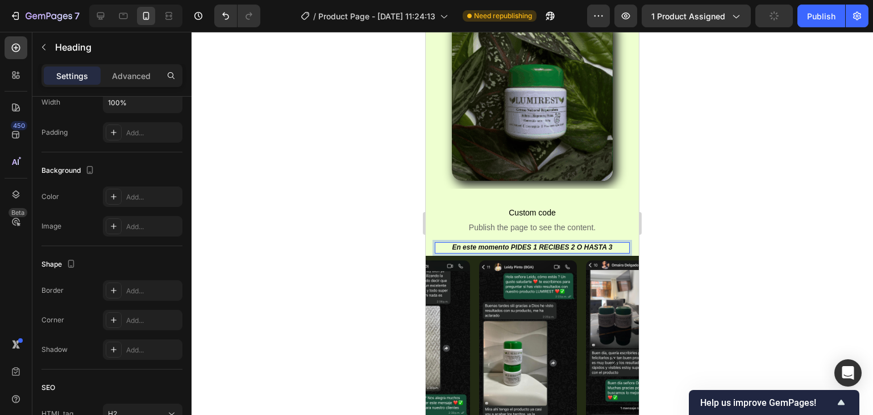
click at [606, 243] on p "En este momento PIDES 1 RECIBES 2 O HASTA 3" at bounding box center [532, 247] width 193 height 9
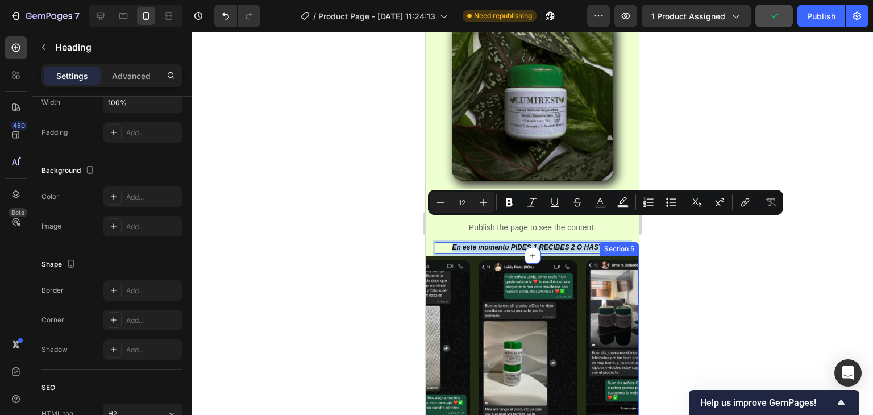
drag, startPoint x: 607, startPoint y: 223, endPoint x: 442, endPoint y: 234, distance: 165.2
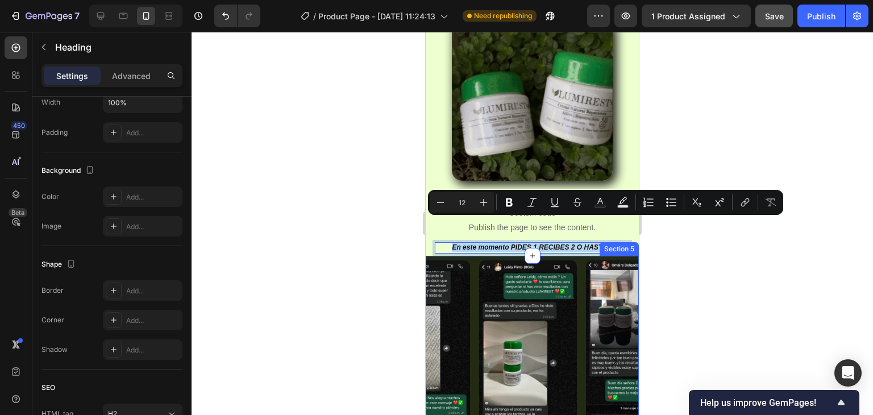
copy p "En este momento PIDES 1 RECIBES 2 O HASTA 3"
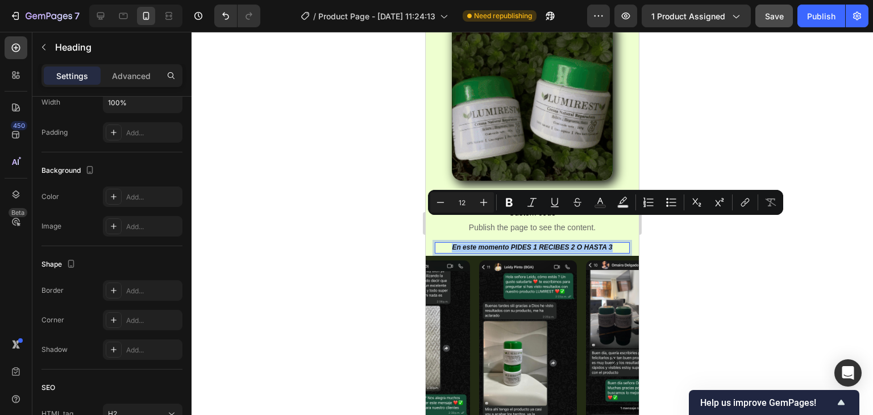
click at [698, 251] on div at bounding box center [533, 223] width 682 height 383
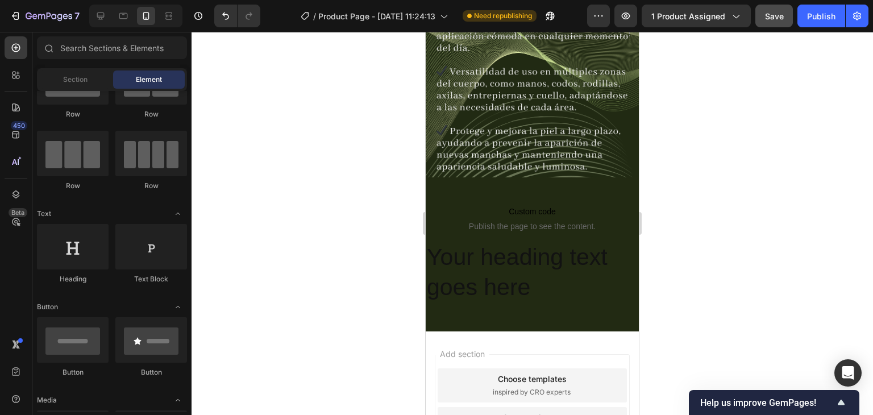
scroll to position [1598, 0]
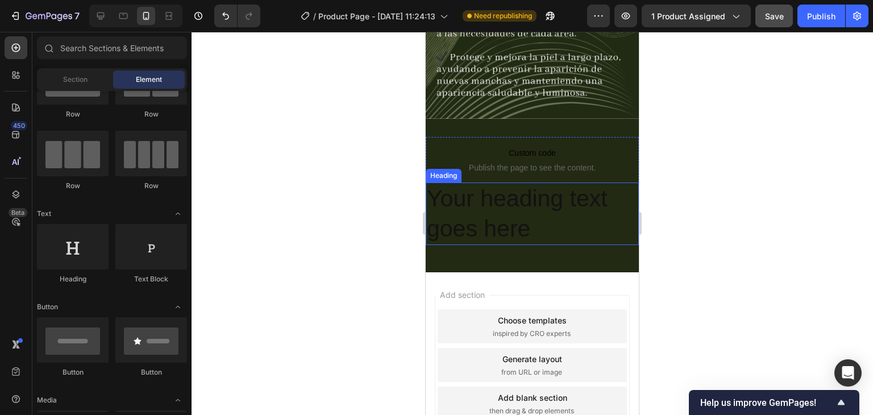
click at [541, 213] on h2 "Your heading text goes here" at bounding box center [532, 214] width 213 height 63
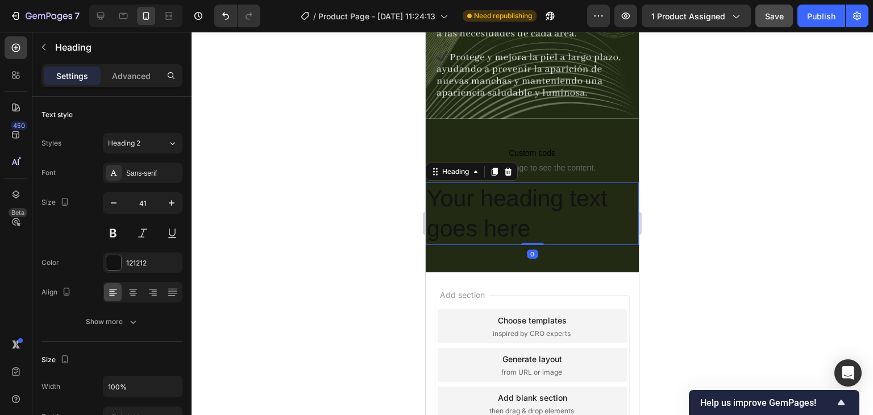
click at [541, 213] on h2 "Your heading text goes here" at bounding box center [532, 214] width 213 height 63
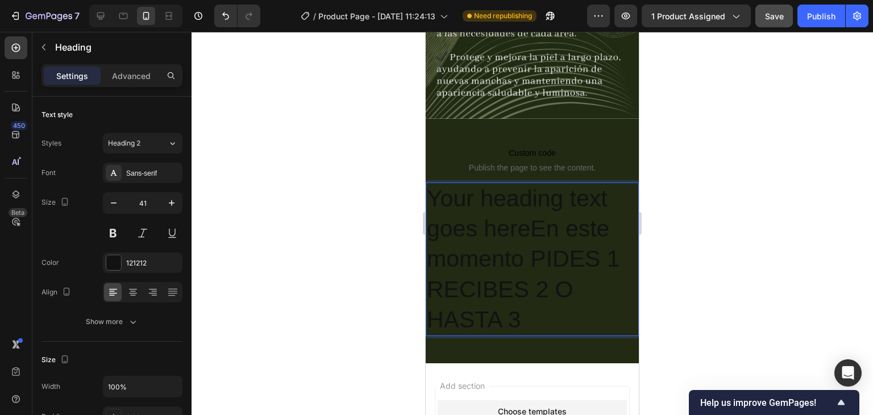
click at [534, 299] on p "Your heading text goes hereEn este momento PIDES 1 RECIBES 2 O HASTA 3" at bounding box center [532, 259] width 211 height 151
click at [534, 296] on p "Your heading text goes hereEn este momento PIDES 1 RECIBES 2 O HASTA 3" at bounding box center [532, 259] width 211 height 151
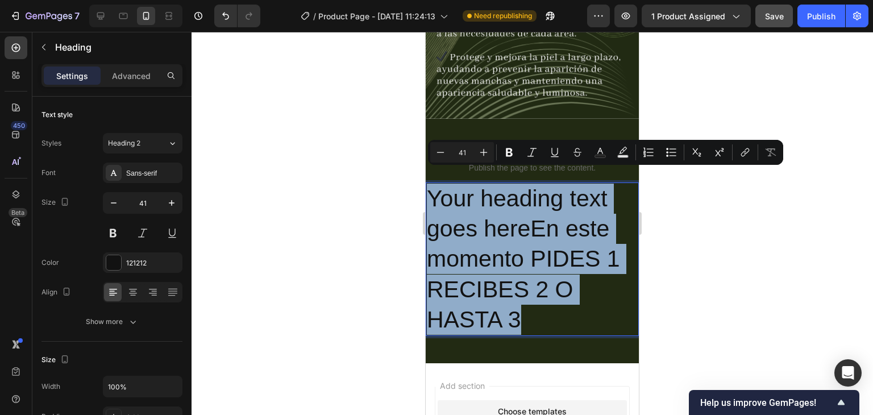
drag, startPoint x: 530, startPoint y: 303, endPoint x: 407, endPoint y: 194, distance: 164.7
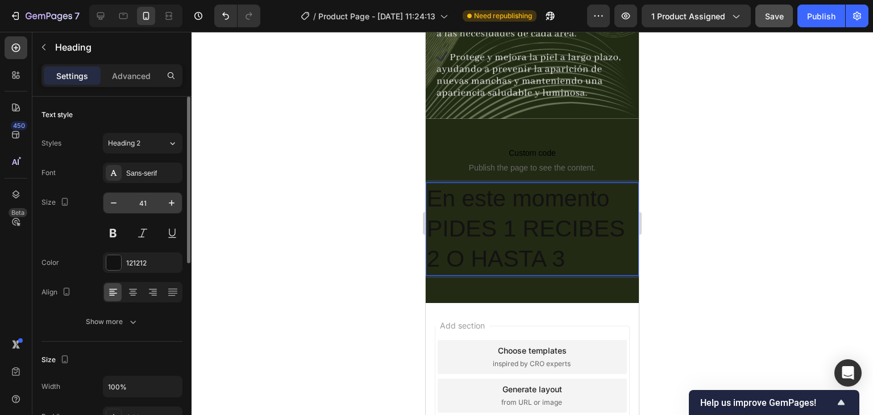
click at [142, 197] on input "41" at bounding box center [143, 203] width 38 height 20
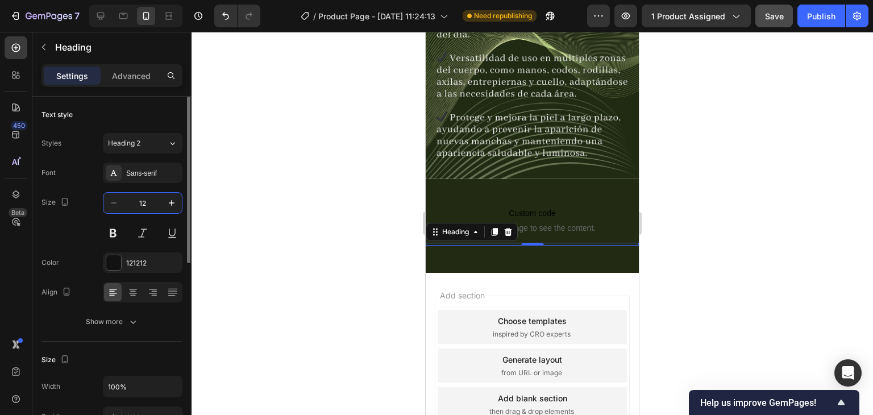
scroll to position [1546, 0]
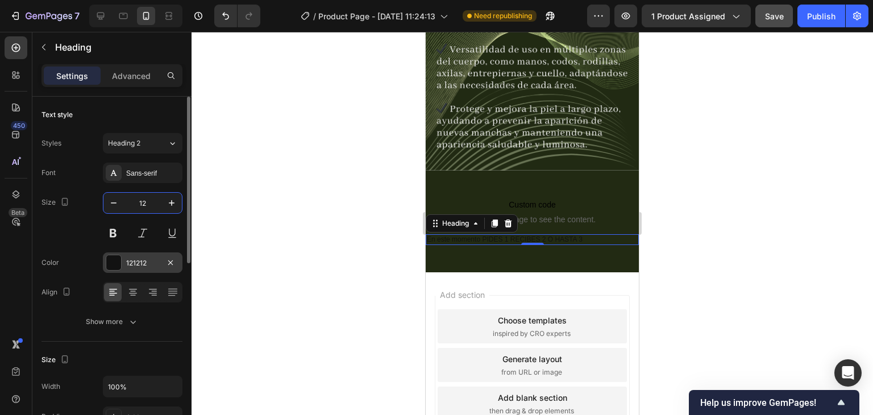
type input "12"
click at [115, 259] on div at bounding box center [113, 262] width 15 height 15
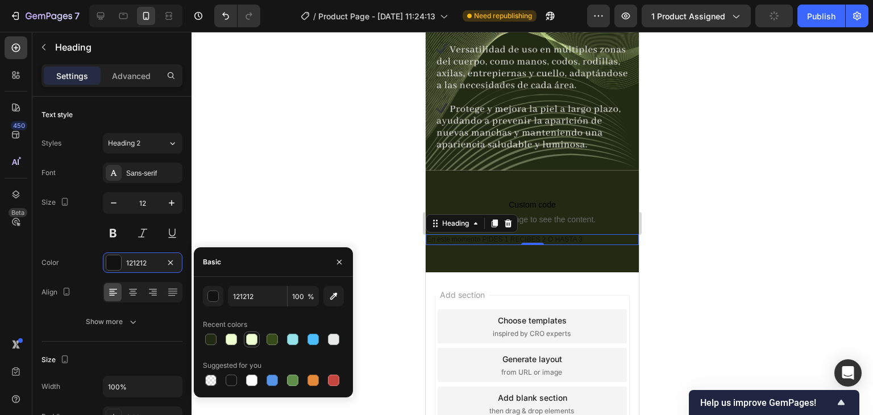
click at [247, 339] on div at bounding box center [251, 339] width 11 height 11
type input "EEFFD1"
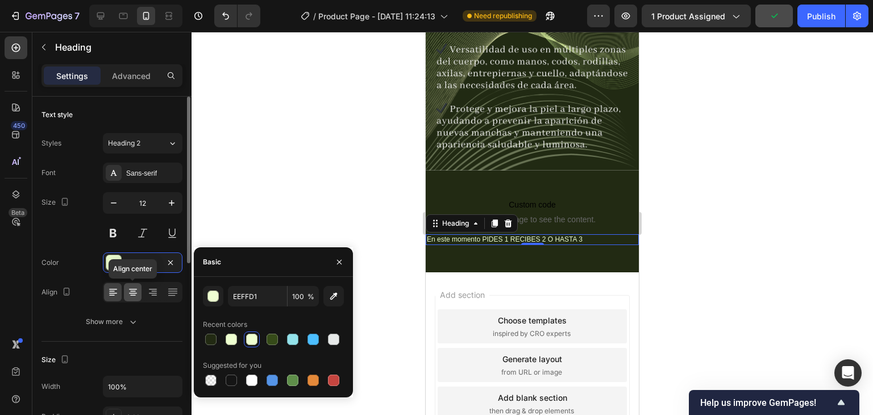
click at [128, 292] on icon at bounding box center [132, 292] width 11 height 11
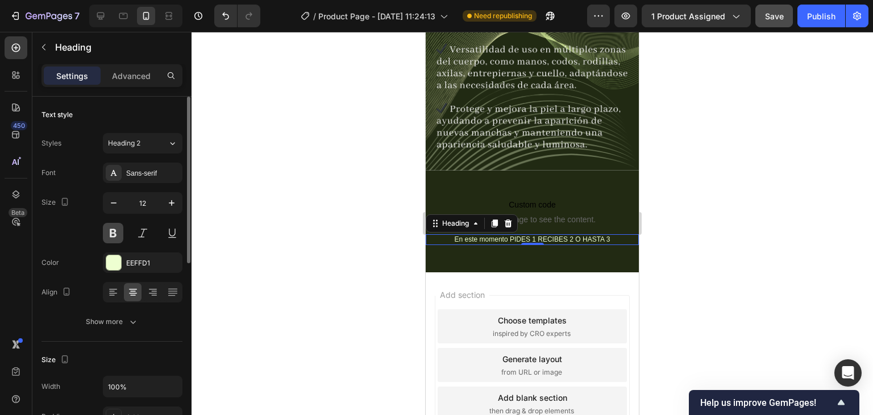
click at [110, 227] on button at bounding box center [113, 233] width 20 height 20
click at [152, 234] on button at bounding box center [142, 233] width 20 height 20
click at [330, 231] on div at bounding box center [533, 223] width 682 height 383
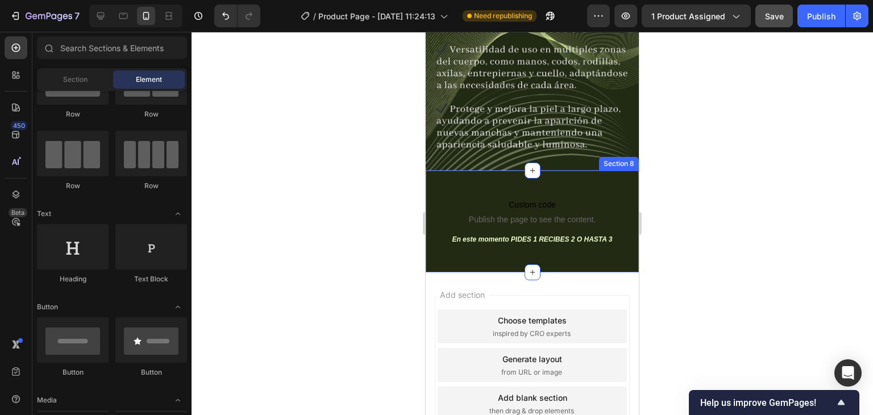
click at [613, 171] on div "Custom code Publish the page to see the content. Custom Code En este momento PI…" at bounding box center [532, 222] width 213 height 102
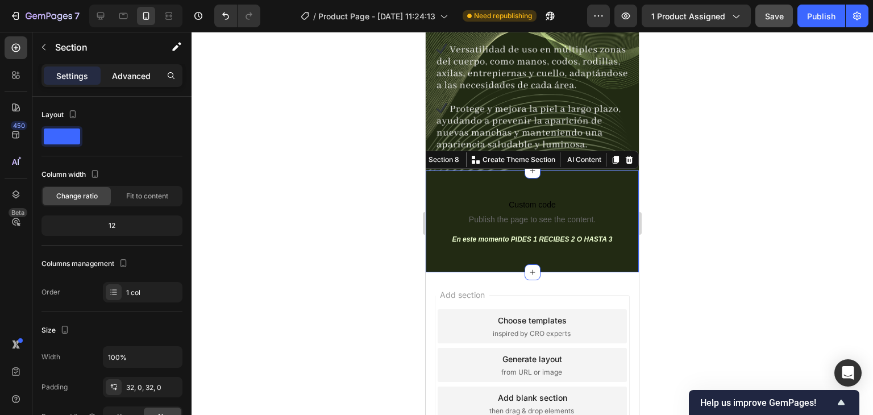
click at [141, 76] on p "Advanced" at bounding box center [131, 76] width 39 height 12
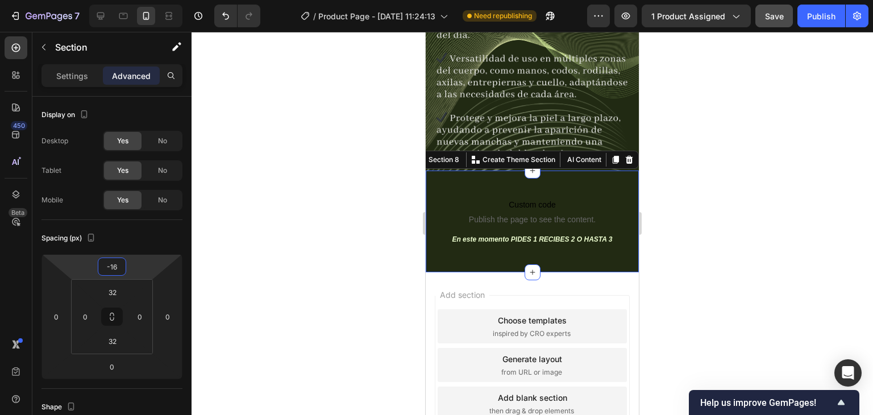
type input "-12"
click at [136, 0] on html "7 Version history / Product Page - [DATE] 11:24:13 Need republishing Preview 1 …" at bounding box center [436, 0] width 873 height 0
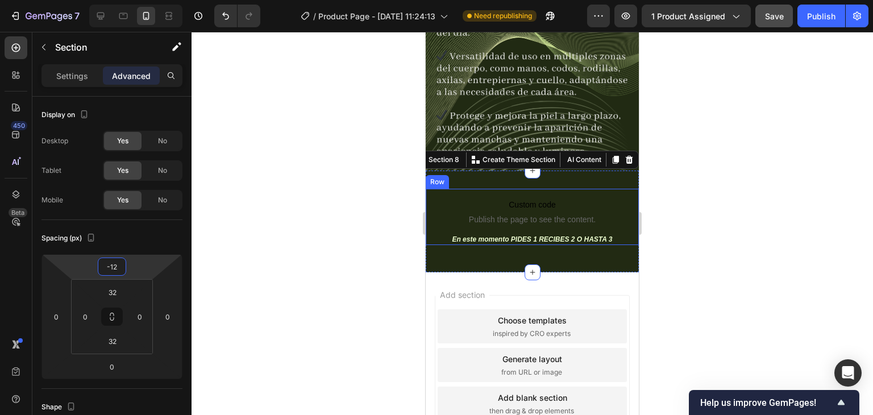
click at [432, 189] on div "Custom code Publish the page to see the content. Custom Code En este momento PI…" at bounding box center [532, 217] width 213 height 57
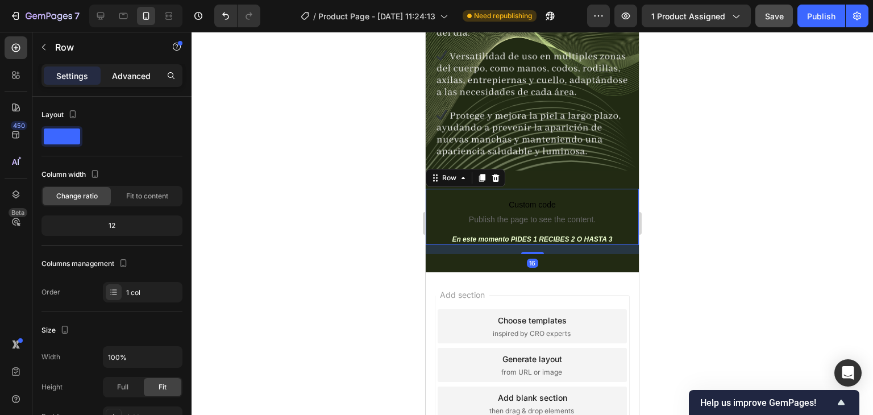
click at [113, 74] on p "Advanced" at bounding box center [131, 76] width 39 height 12
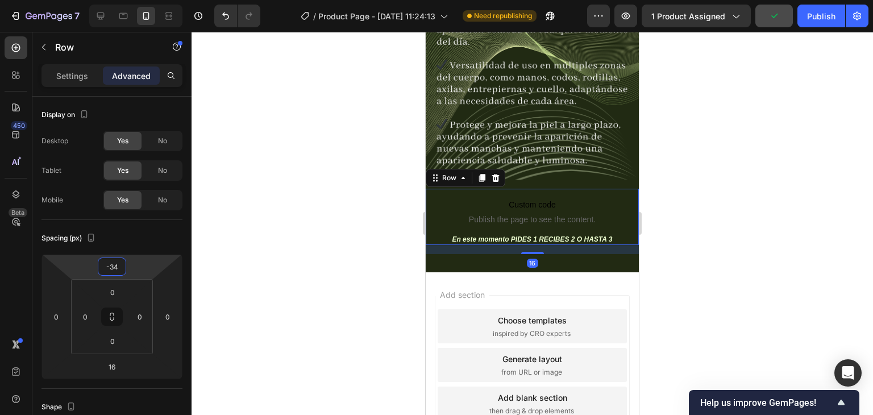
scroll to position [1520, 0]
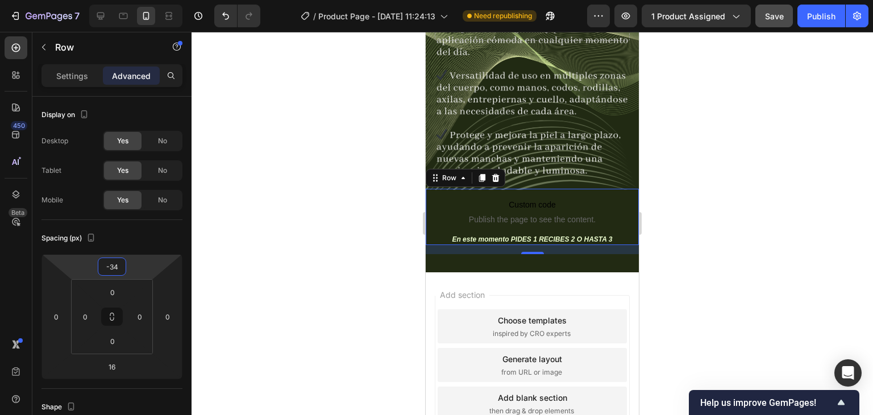
type input "-30"
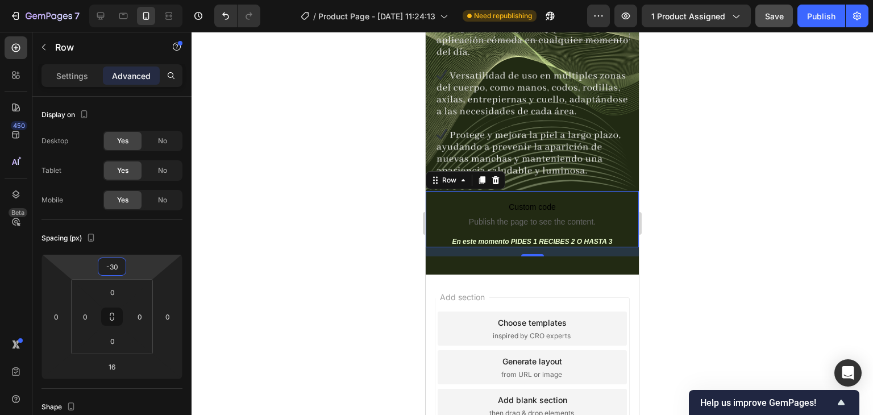
scroll to position [1523, 0]
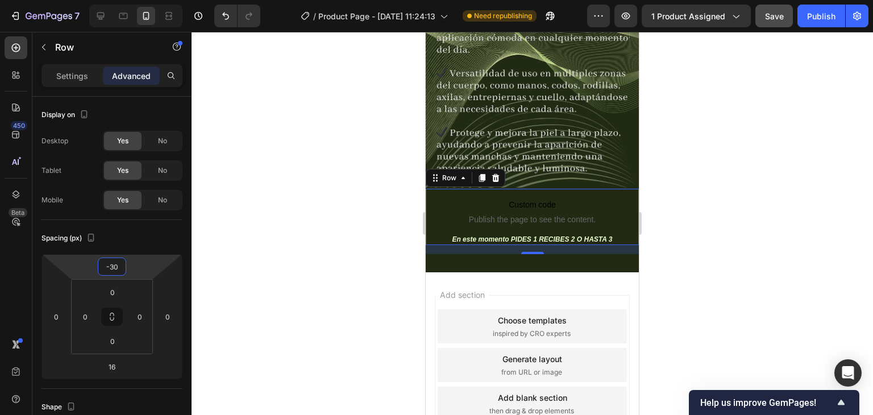
drag, startPoint x: 146, startPoint y: 264, endPoint x: 146, endPoint y: 273, distance: 8.5
click at [146, 0] on html "7 Version history / Product Page - [DATE] 11:24:13 Need republishing Preview 1 …" at bounding box center [436, 0] width 873 height 0
click at [334, 248] on div at bounding box center [533, 223] width 682 height 383
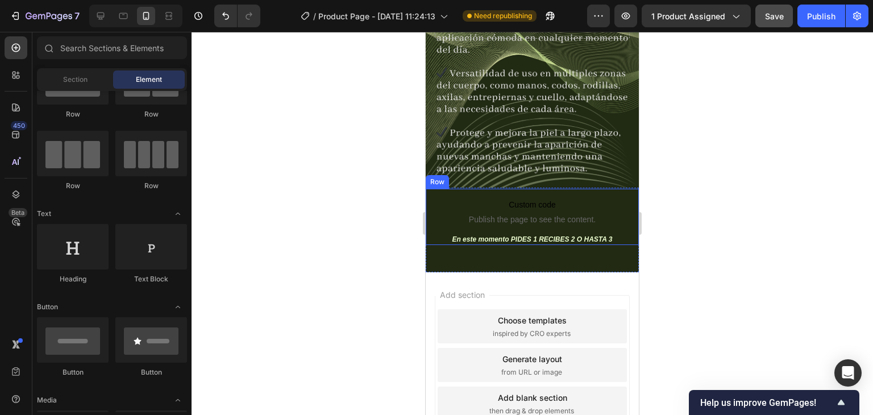
click at [434, 205] on div "Custom code Publish the page to see the content. Custom Code En este momento PI…" at bounding box center [532, 217] width 213 height 57
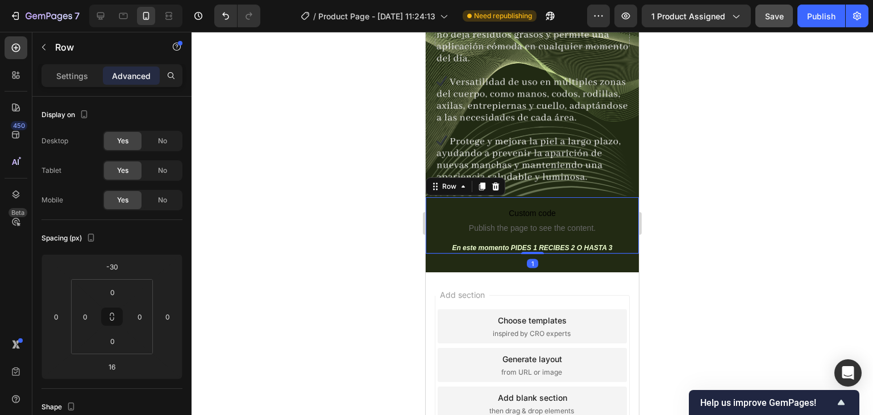
scroll to position [1513, 0]
drag, startPoint x: 528, startPoint y: 237, endPoint x: 526, endPoint y: 227, distance: 9.8
click at [526, 227] on div "Custom code Publish the page to see the content. Custom Code En este momento PI…" at bounding box center [532, 226] width 213 height 57
type input "0"
click at [360, 212] on div at bounding box center [533, 223] width 682 height 383
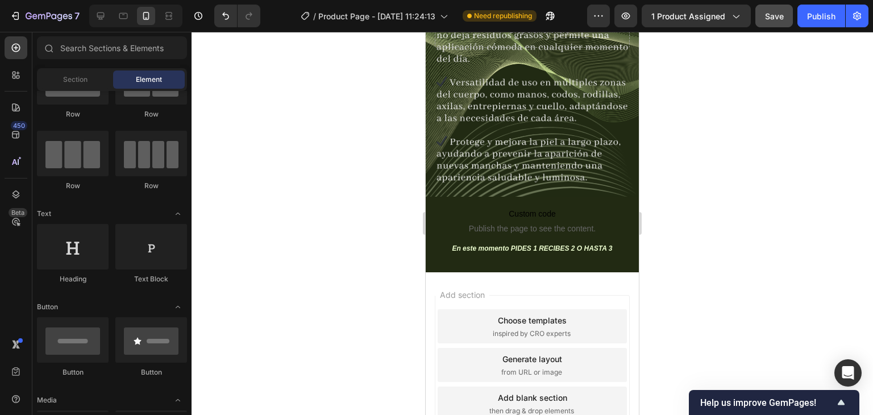
click at [777, 24] on button "Save" at bounding box center [775, 16] width 38 height 23
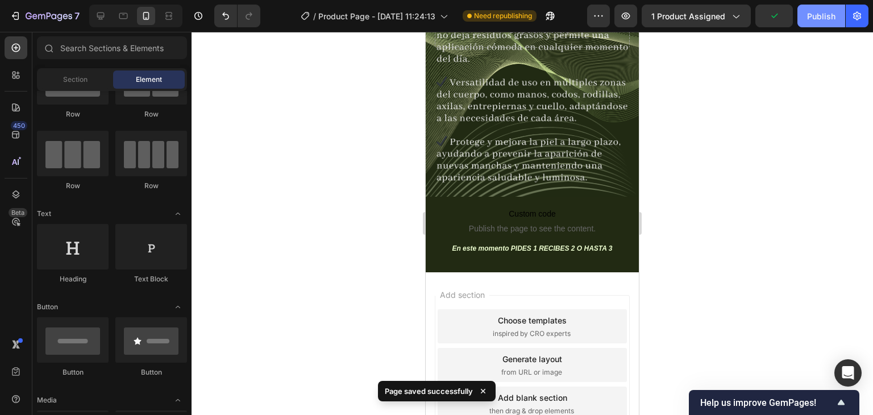
click at [807, 17] on div "Publish" at bounding box center [821, 16] width 28 height 12
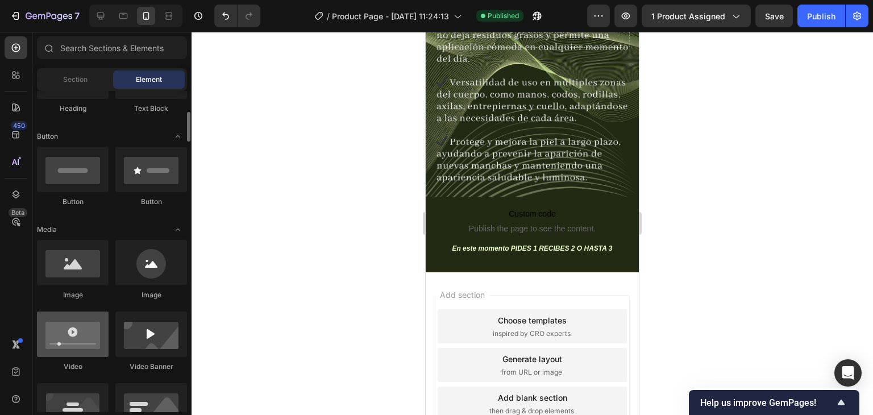
scroll to position [341, 0]
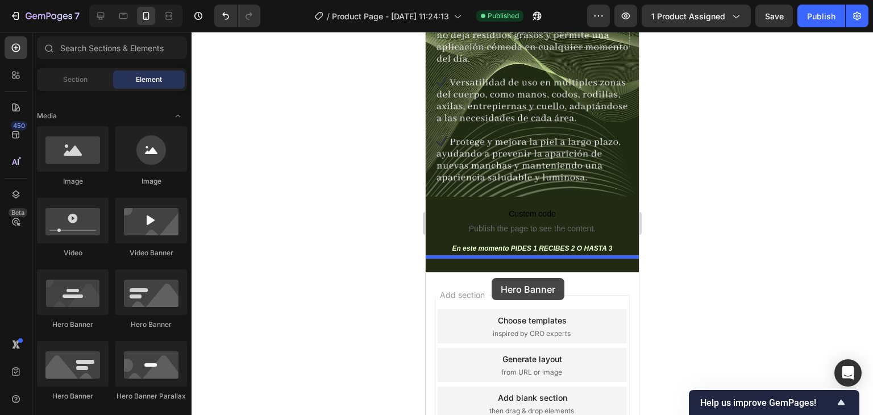
drag, startPoint x: 576, startPoint y: 334, endPoint x: 492, endPoint y: 278, distance: 100.9
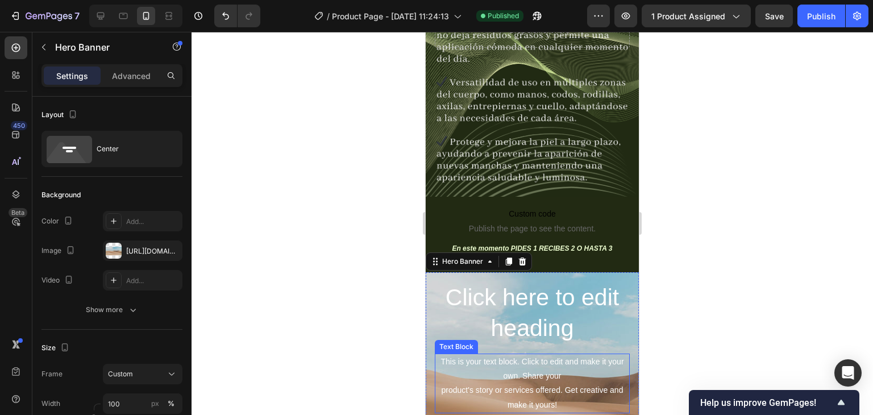
scroll to position [1598, 0]
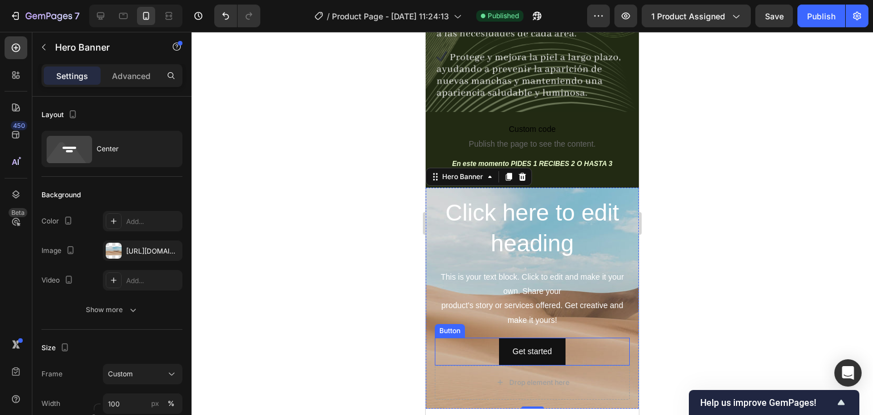
click at [483, 338] on div "Get started Button" at bounding box center [532, 352] width 195 height 28
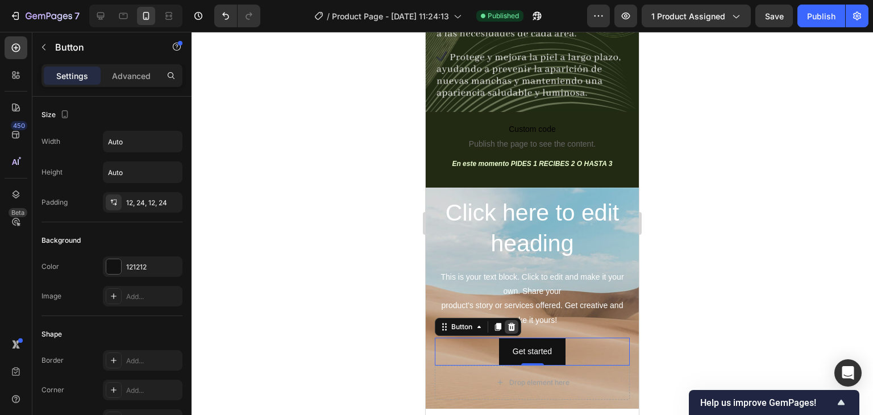
click at [514, 323] on icon at bounding box center [511, 327] width 7 height 8
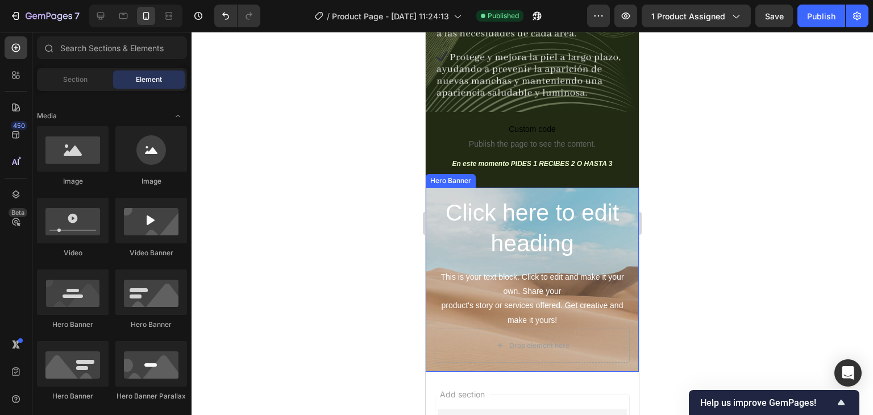
click at [432, 188] on div "Click here to edit heading Heading This is your text block. Click to edit and m…" at bounding box center [532, 280] width 213 height 184
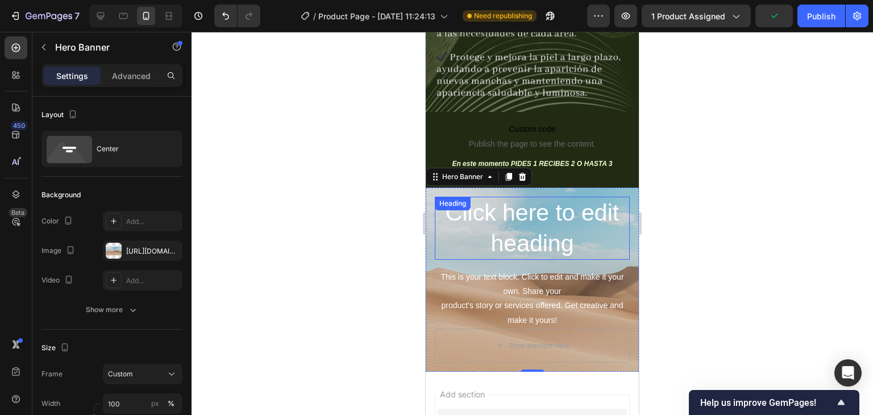
click at [467, 226] on h2 "Click here to edit heading" at bounding box center [532, 228] width 195 height 63
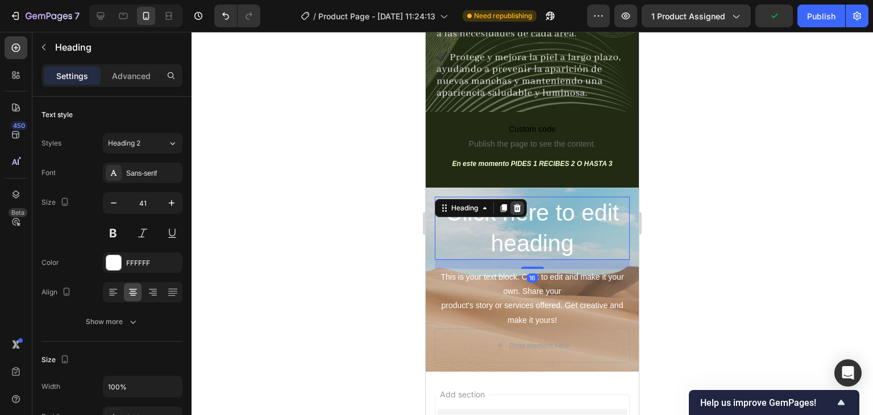
click at [513, 204] on icon at bounding box center [517, 208] width 9 height 9
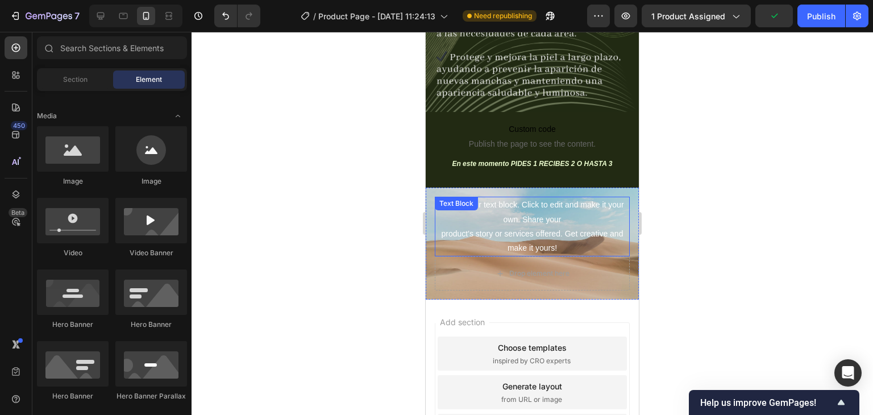
click at [482, 228] on div "This is your text block. Click to edit and make it your own. Share your product…" at bounding box center [532, 227] width 195 height 60
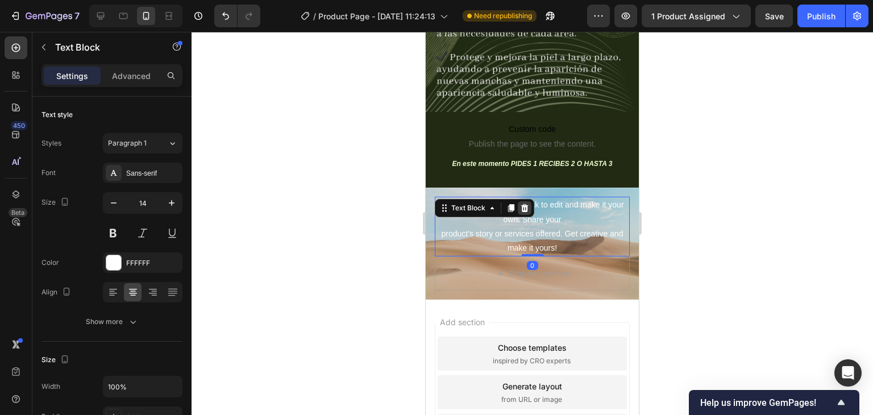
click at [524, 204] on icon at bounding box center [524, 208] width 7 height 8
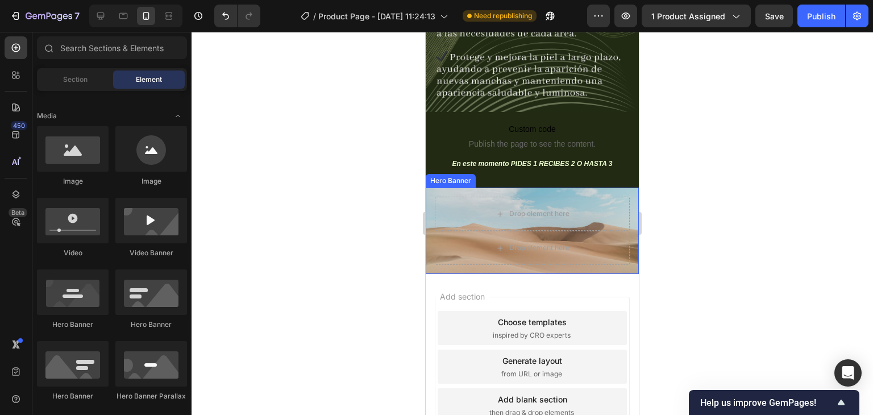
click at [436, 188] on div "Drop element here Drop element here" at bounding box center [532, 231] width 213 height 86
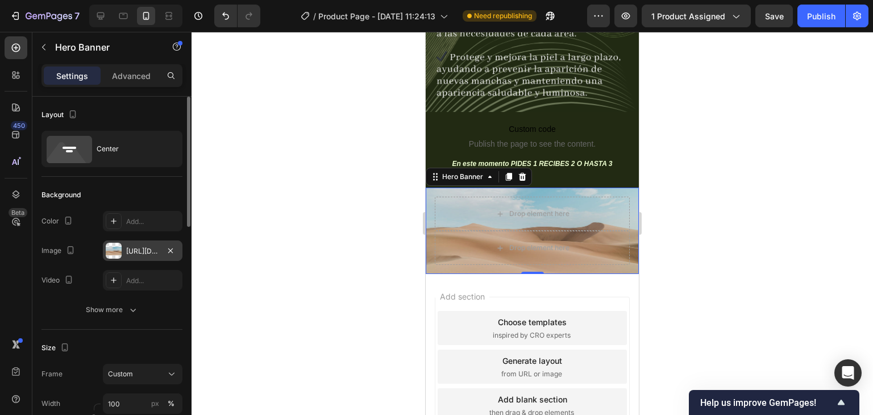
click at [154, 247] on div "[URL][DOMAIN_NAME]" at bounding box center [142, 251] width 33 height 10
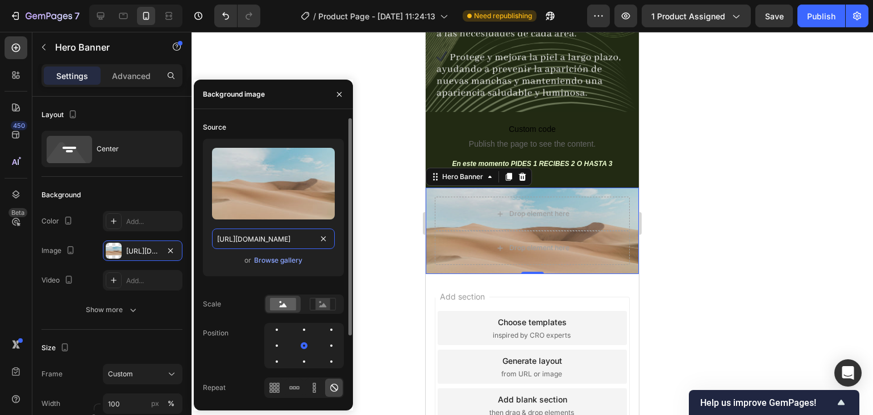
click at [284, 247] on input "[URL][DOMAIN_NAME]" at bounding box center [273, 239] width 123 height 20
paste input "0696/8836/1150/files/Plantilla_original_page_3.png?v=1758904079"
type input "[URL][DOMAIN_NAME]"
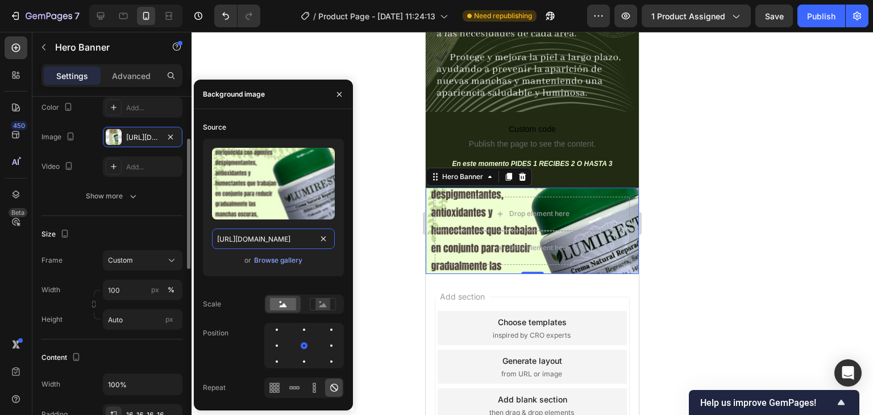
scroll to position [171, 0]
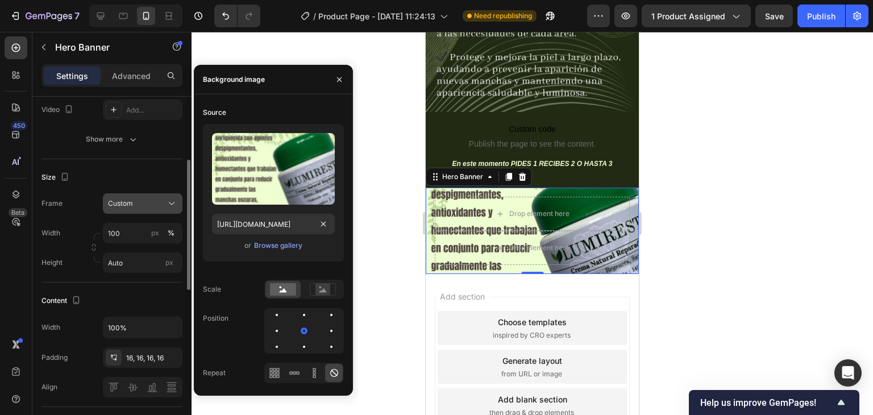
click at [125, 198] on span "Custom" at bounding box center [120, 203] width 25 height 10
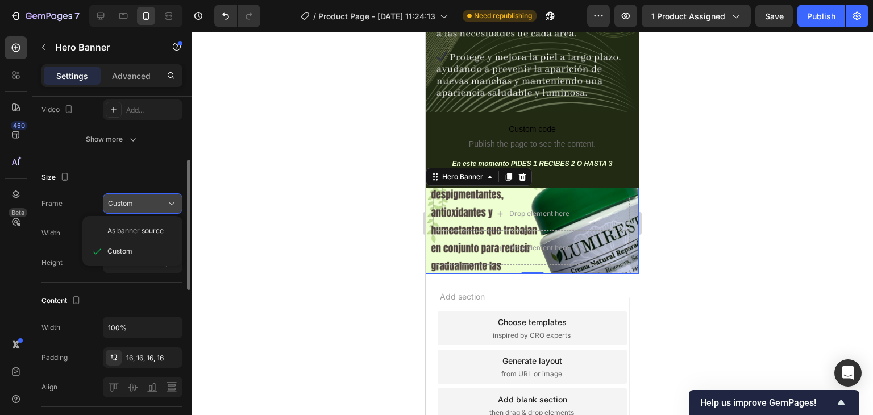
scroll to position [0, 0]
click at [127, 231] on span "As banner source" at bounding box center [135, 231] width 56 height 10
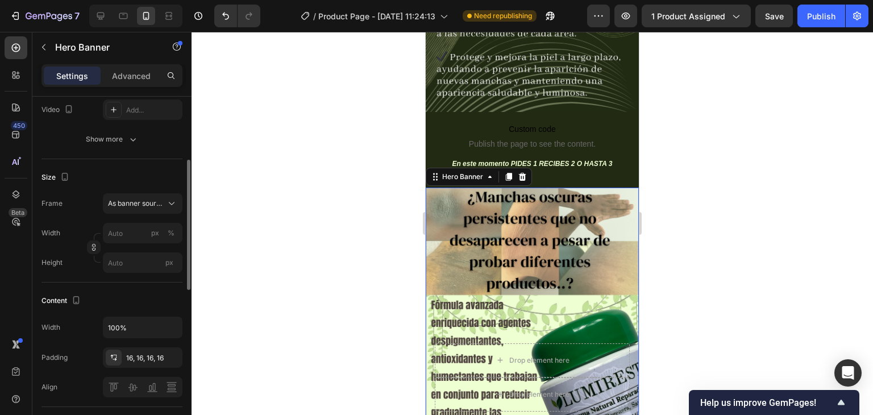
click at [333, 186] on div at bounding box center [533, 223] width 682 height 383
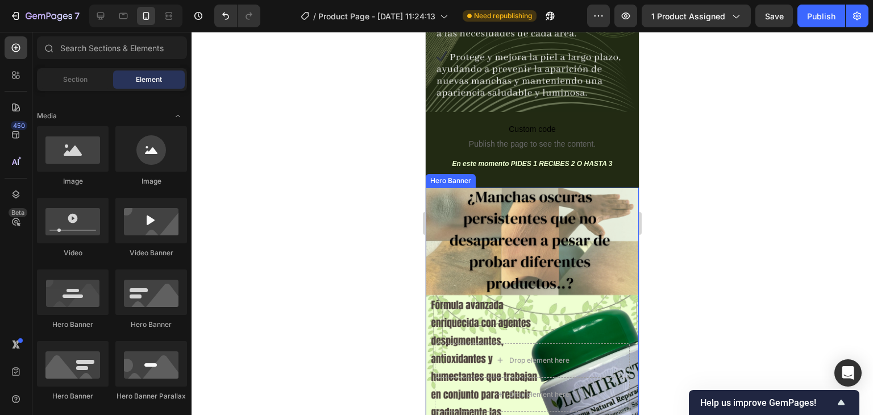
click at [451, 188] on div "Background Image" at bounding box center [532, 377] width 213 height 379
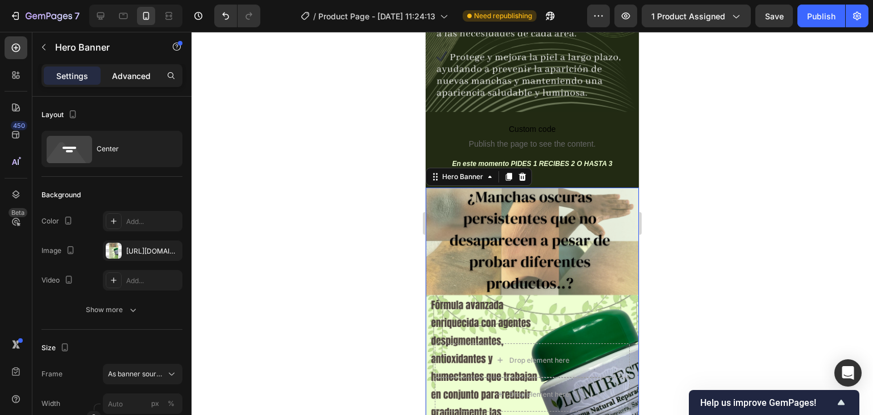
click at [123, 81] on div "Advanced" at bounding box center [131, 76] width 57 height 18
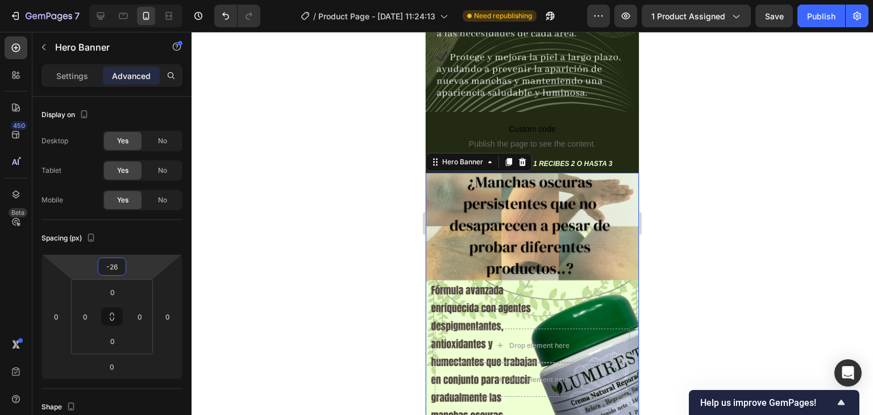
type input "-28"
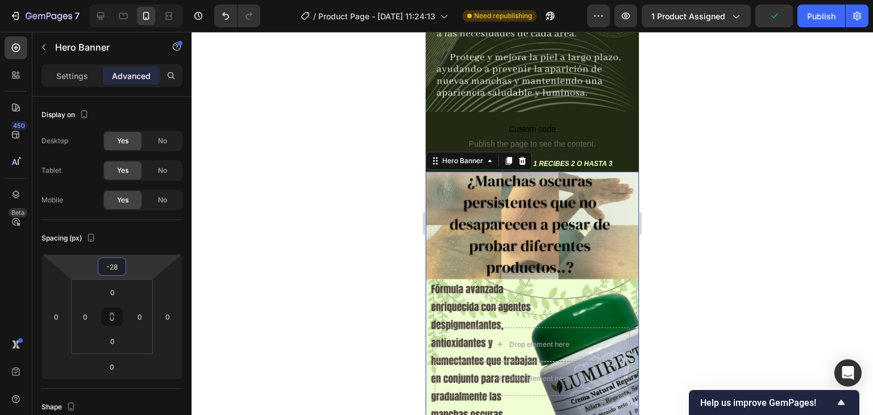
drag, startPoint x: 138, startPoint y: 263, endPoint x: 137, endPoint y: 271, distance: 8.0
click at [137, 0] on html "7 Version history / Product Page - [DATE] 11:24:13 Need republishing Preview 1 …" at bounding box center [436, 0] width 873 height 0
click at [281, 220] on div at bounding box center [533, 223] width 682 height 383
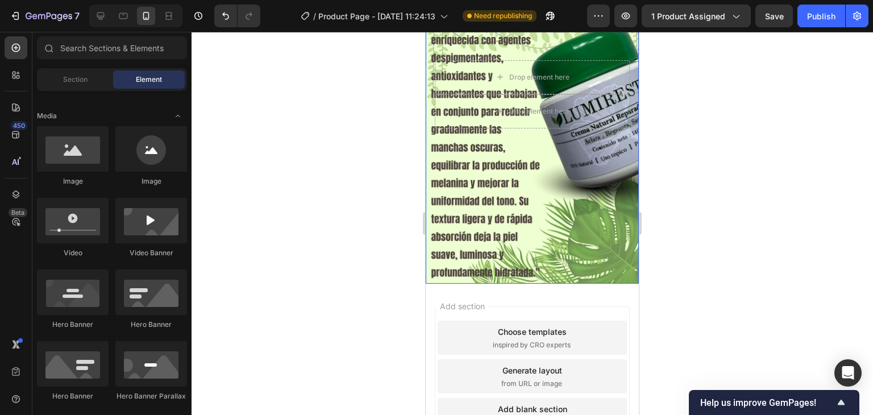
scroll to position [1861, 0]
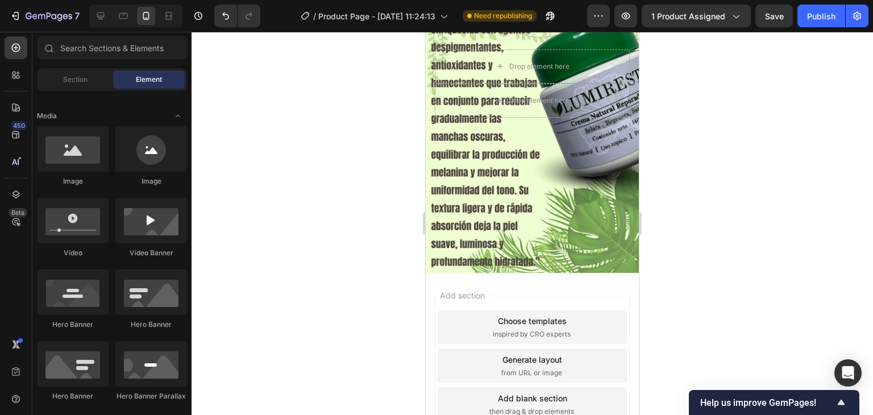
click at [782, 20] on span "Save" at bounding box center [774, 16] width 19 height 10
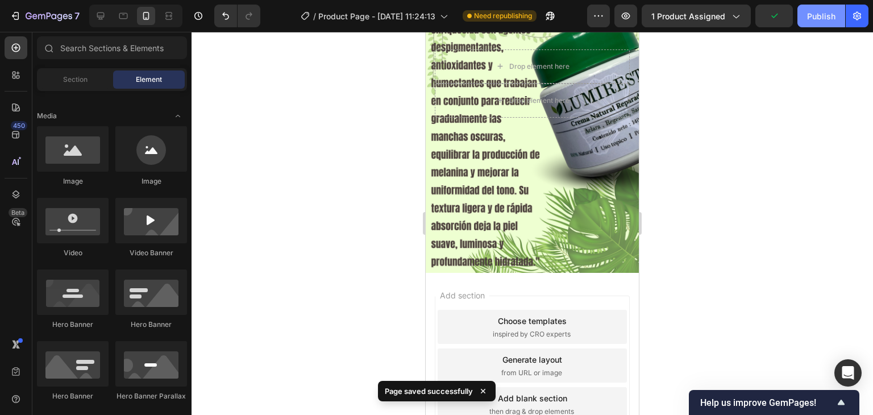
click at [832, 19] on div "Publish" at bounding box center [821, 16] width 28 height 12
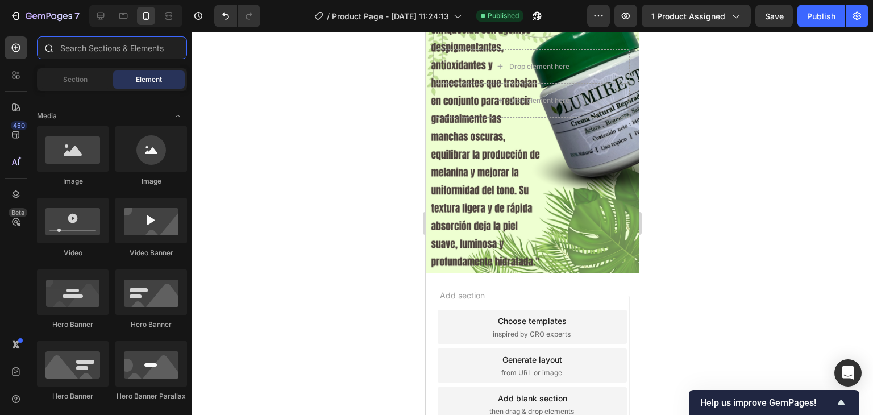
click at [65, 48] on input "text" at bounding box center [112, 47] width 150 height 23
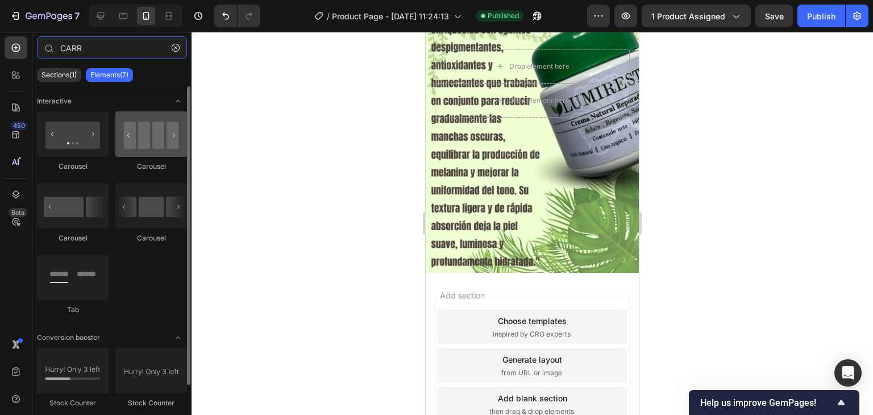
type input "CARR"
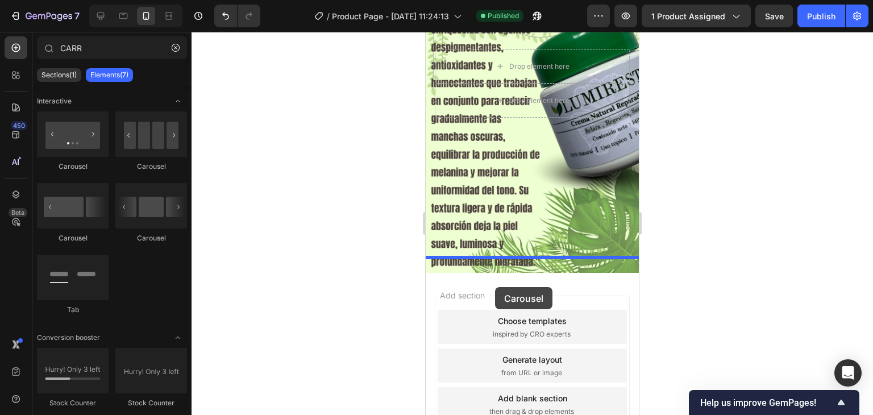
drag, startPoint x: 586, startPoint y: 179, endPoint x: 495, endPoint y: 287, distance: 141.3
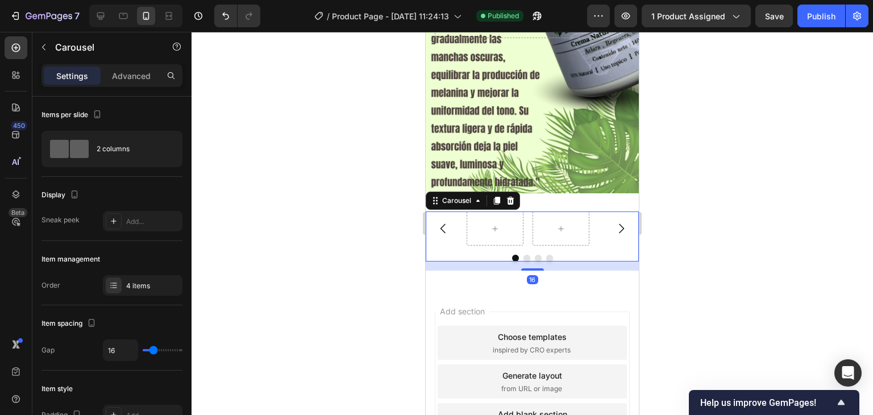
scroll to position [1956, 0]
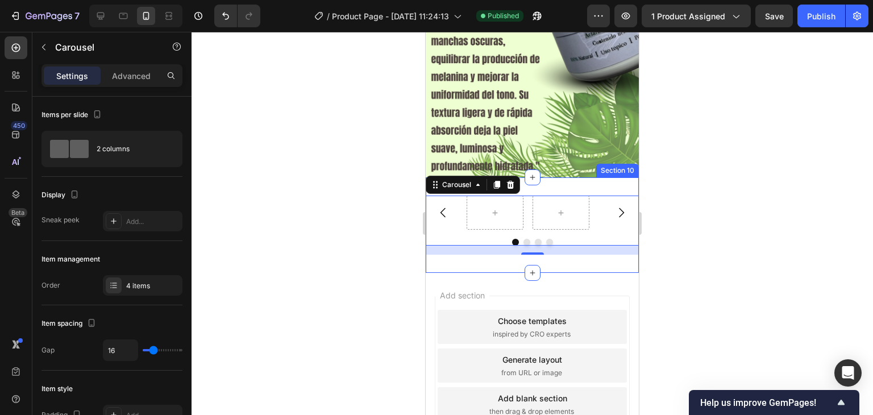
click at [567, 177] on div "Carousel 16 Section 10" at bounding box center [532, 225] width 213 height 96
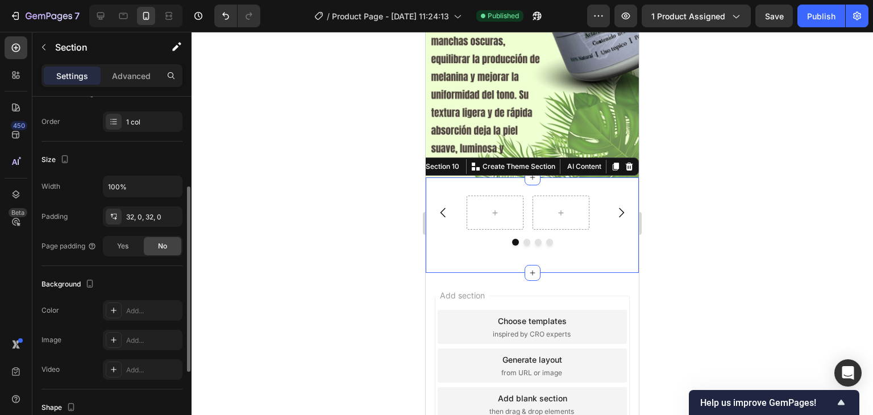
scroll to position [284, 0]
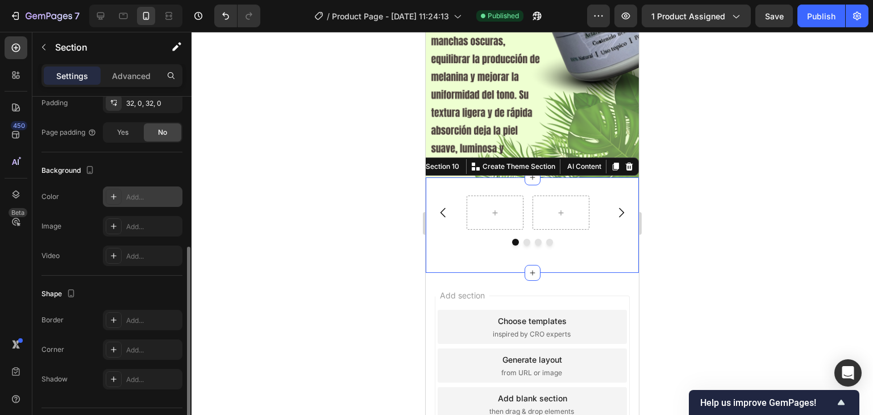
click at [143, 189] on div "Add..." at bounding box center [143, 196] width 80 height 20
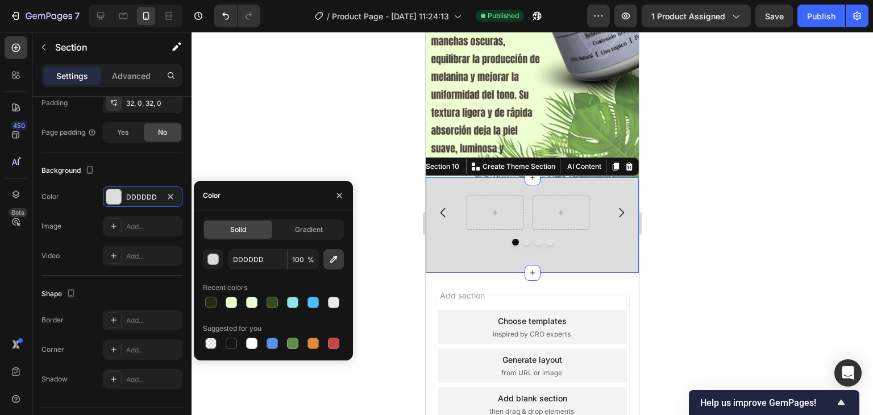
click at [334, 254] on icon "button" at bounding box center [333, 259] width 11 height 11
type input "EEFFD0"
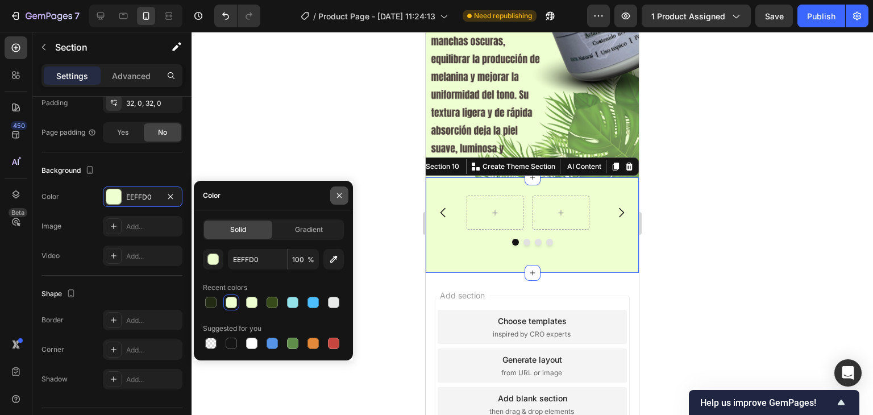
click at [337, 193] on icon "button" at bounding box center [339, 195] width 5 height 5
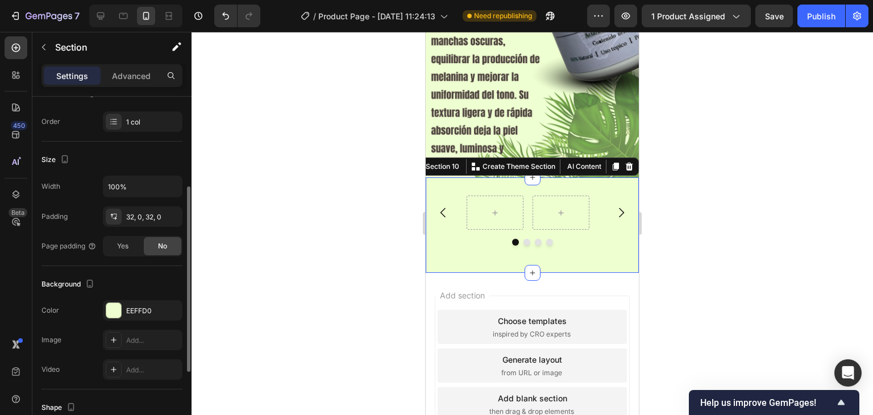
scroll to position [0, 0]
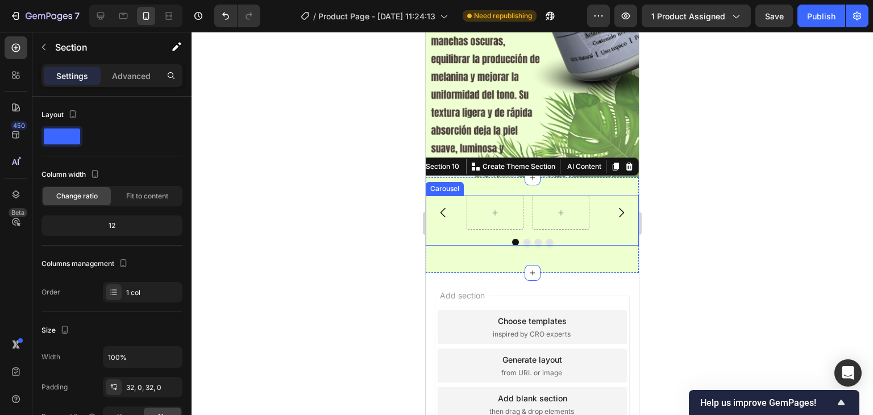
click at [437, 197] on button "Carousel Back Arrow" at bounding box center [444, 213] width 32 height 32
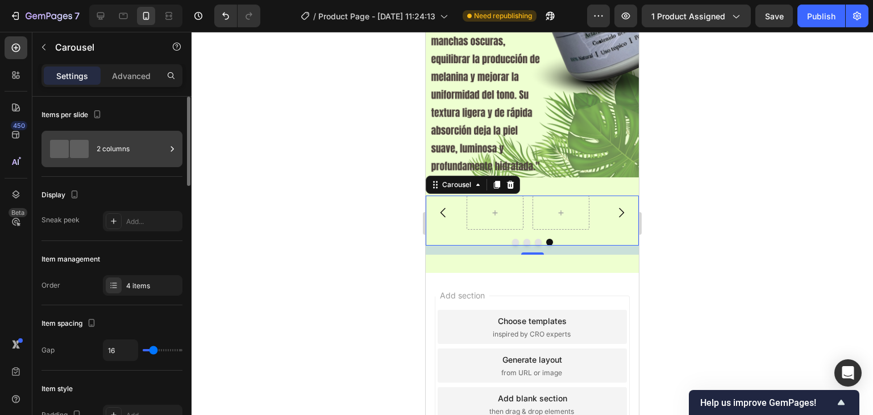
click at [150, 152] on div "2 columns" at bounding box center [131, 149] width 69 height 26
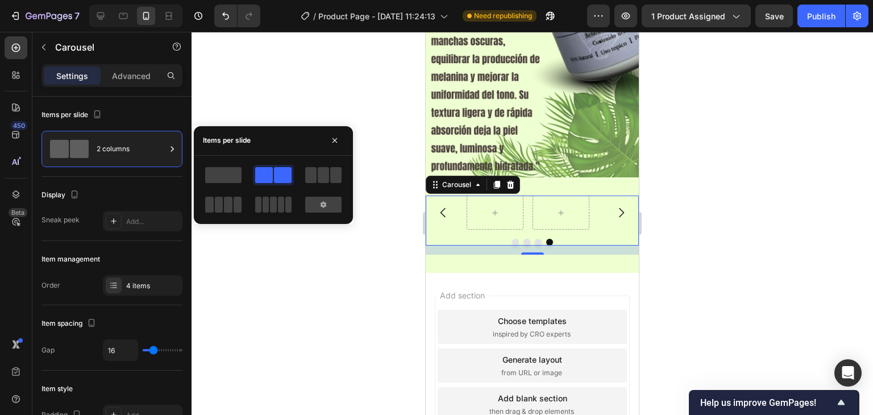
click at [227, 194] on div at bounding box center [223, 204] width 41 height 20
click at [335, 142] on icon "button" at bounding box center [335, 140] width 5 height 5
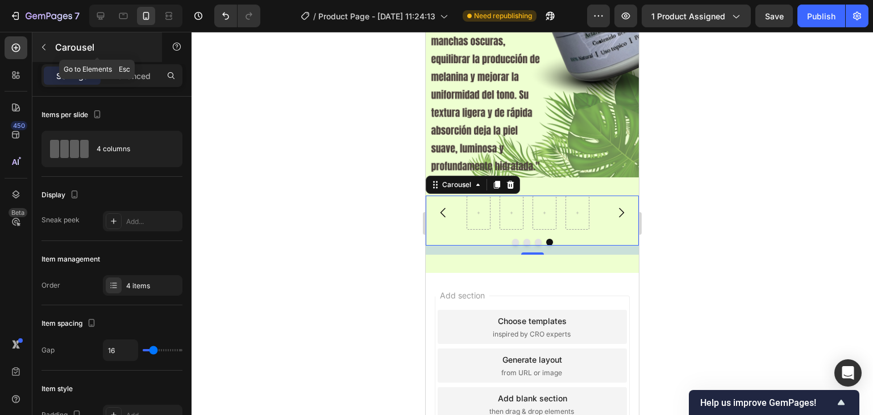
click at [49, 47] on button "button" at bounding box center [44, 47] width 18 height 18
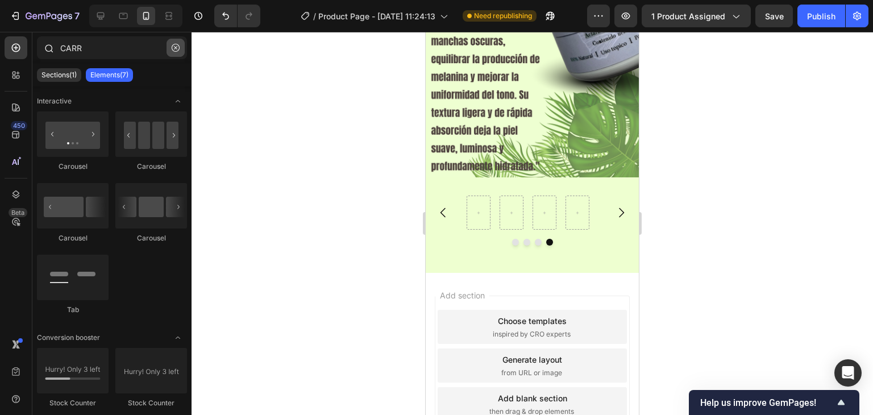
click at [180, 49] on button "button" at bounding box center [176, 48] width 18 height 18
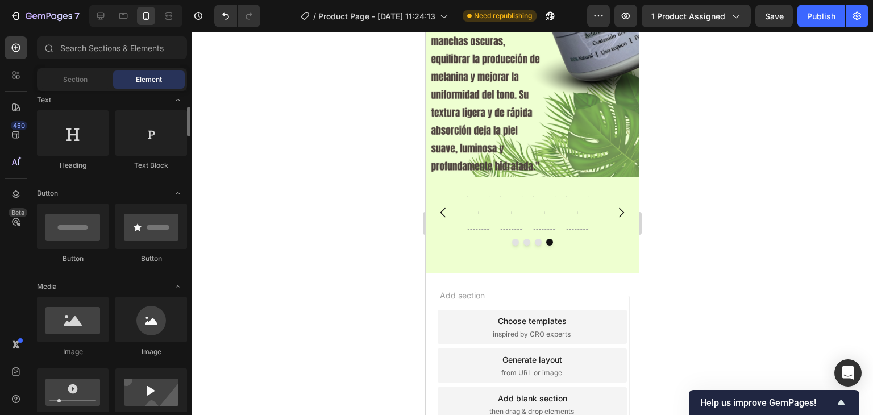
scroll to position [284, 0]
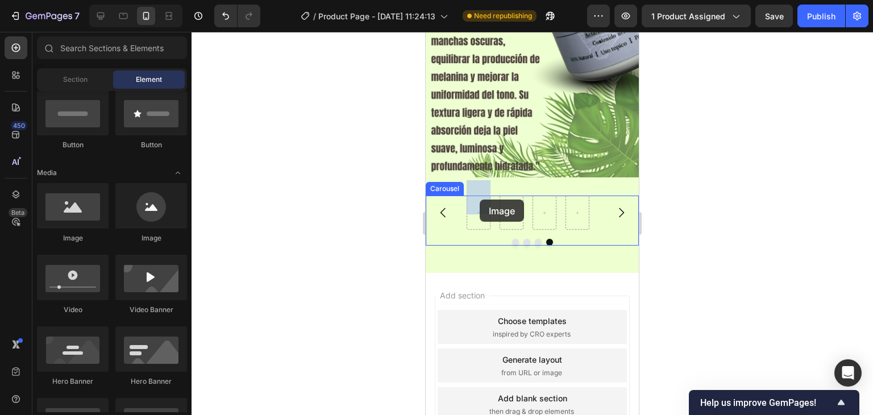
drag, startPoint x: 504, startPoint y: 250, endPoint x: 480, endPoint y: 200, distance: 56.2
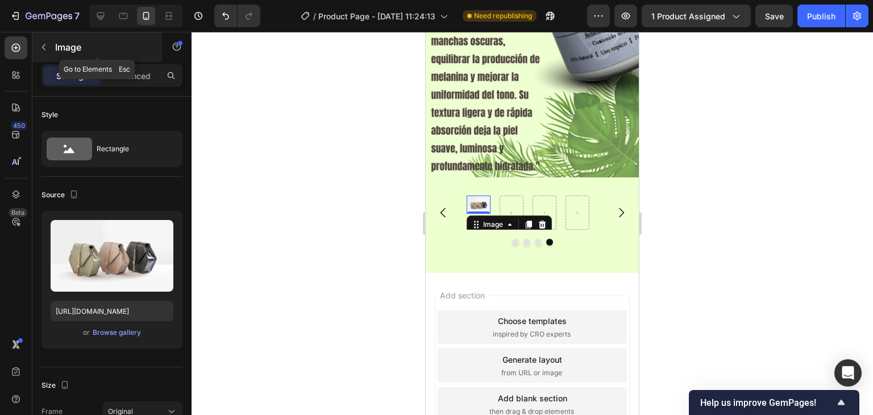
click at [50, 45] on button "button" at bounding box center [44, 47] width 18 height 18
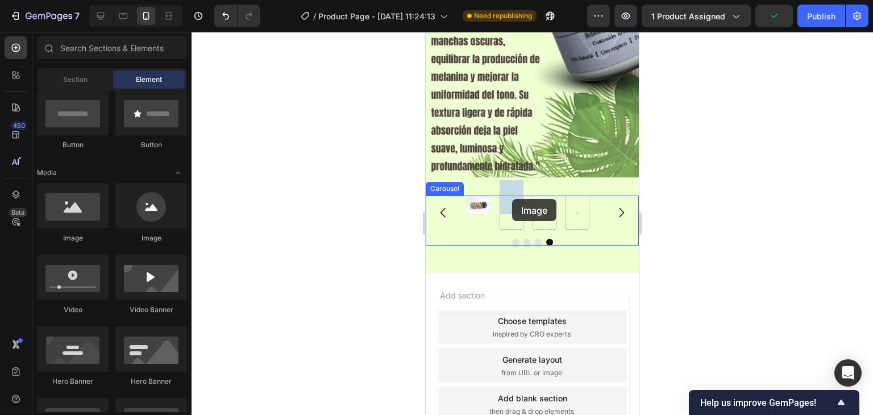
drag, startPoint x: 507, startPoint y: 243, endPoint x: 512, endPoint y: 199, distance: 44.6
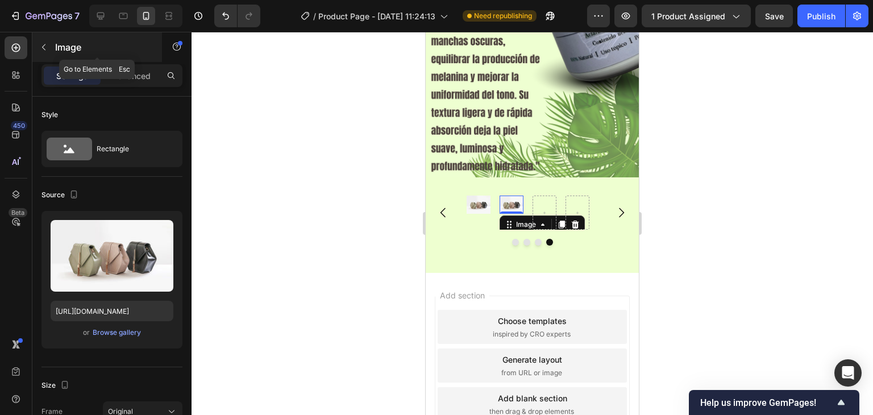
click at [39, 43] on button "button" at bounding box center [44, 47] width 18 height 18
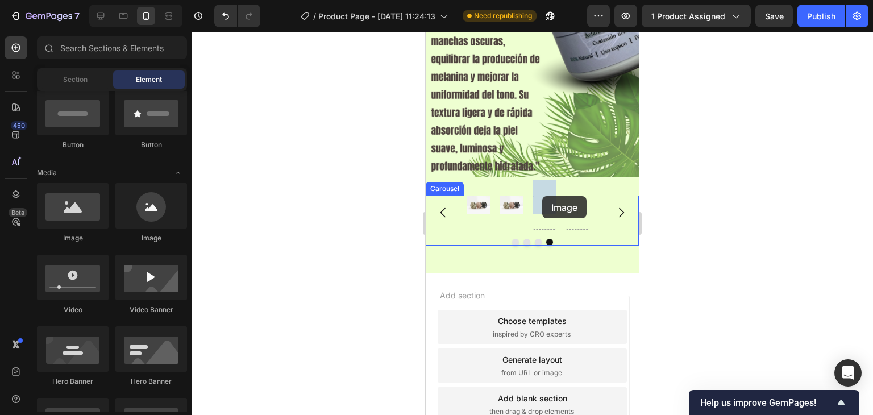
drag, startPoint x: 508, startPoint y: 246, endPoint x: 542, endPoint y: 196, distance: 60.9
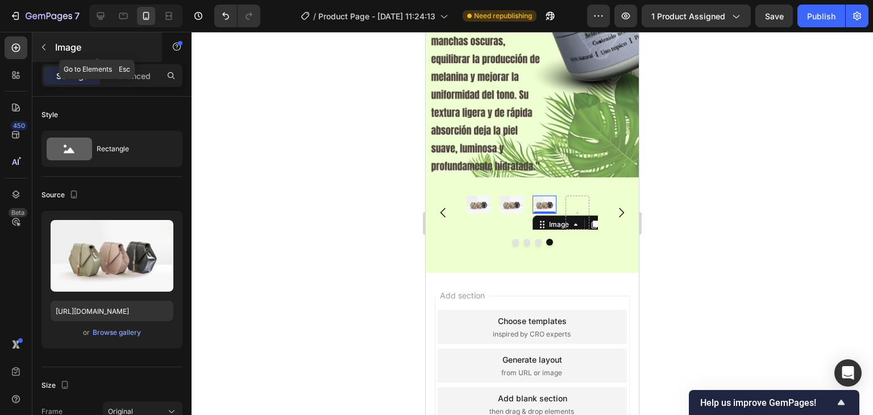
click at [51, 48] on button "button" at bounding box center [44, 47] width 18 height 18
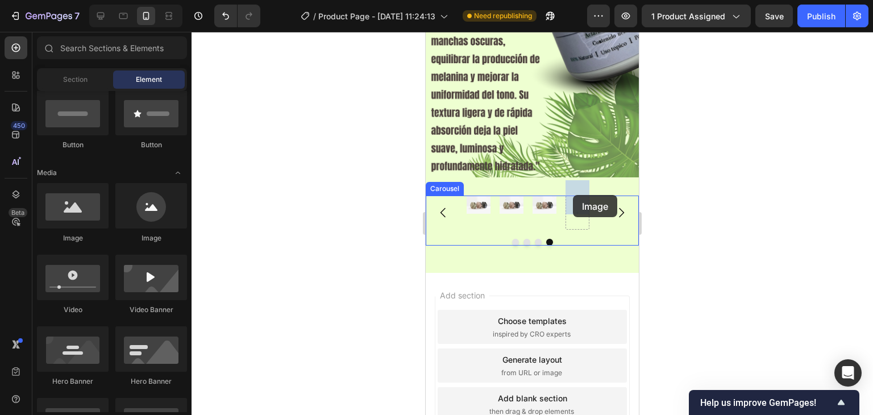
drag, startPoint x: 496, startPoint y: 246, endPoint x: 573, endPoint y: 195, distance: 92.2
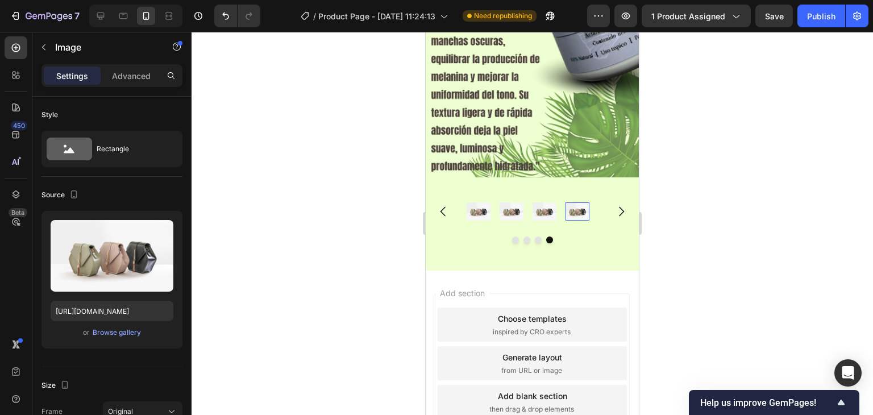
scroll to position [1954, 0]
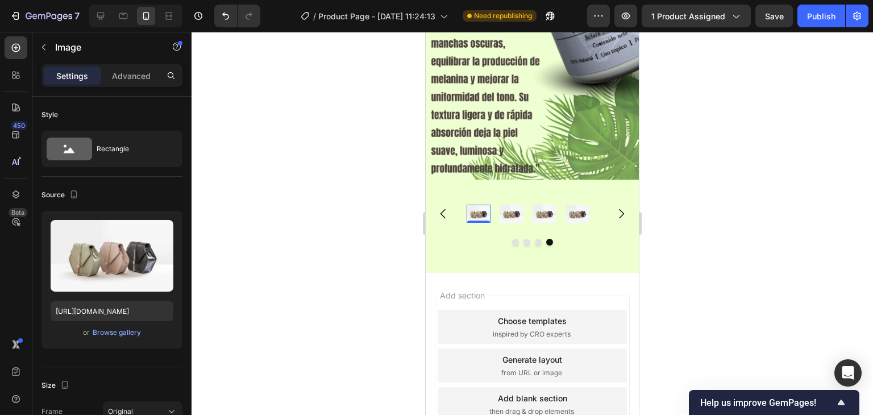
click at [480, 205] on img at bounding box center [479, 214] width 24 height 18
click at [50, 48] on button "button" at bounding box center [44, 47] width 18 height 18
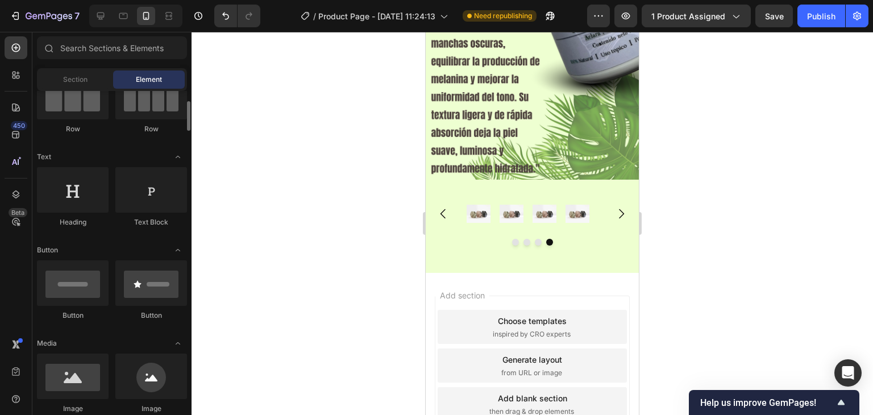
scroll to position [0, 0]
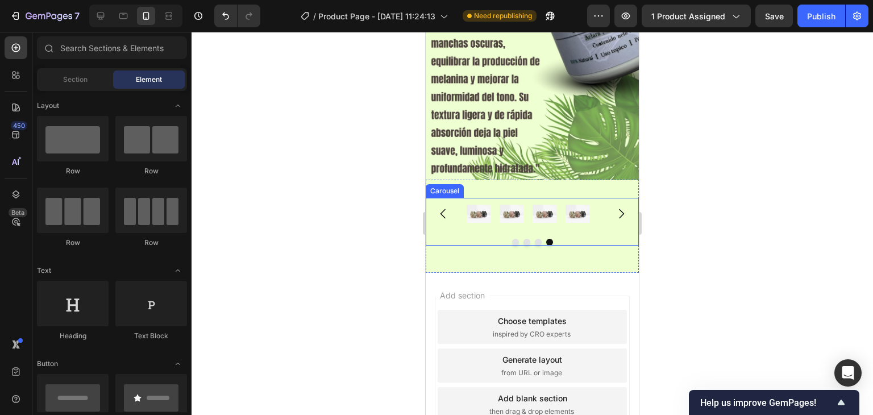
click at [446, 212] on button "Carousel Back Arrow" at bounding box center [444, 214] width 32 height 32
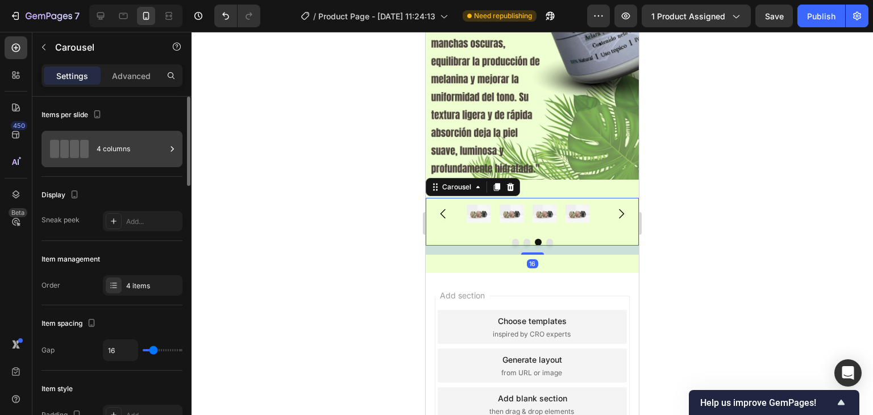
click at [102, 153] on div "4 columns" at bounding box center [131, 149] width 69 height 26
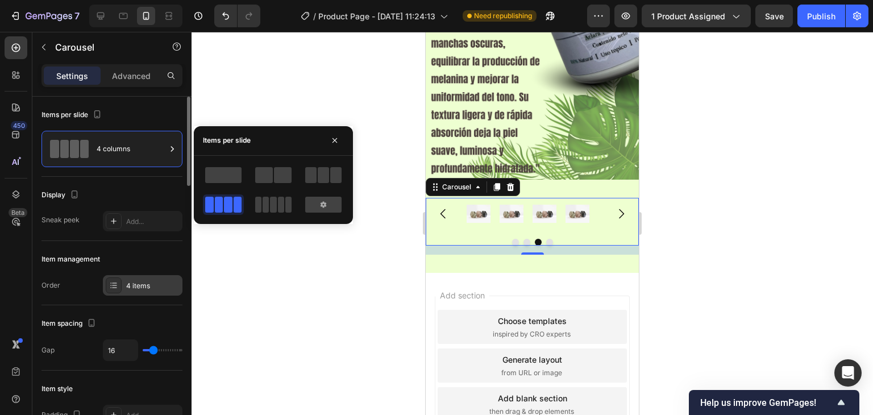
click at [143, 290] on div "4 items" at bounding box center [152, 286] width 53 height 10
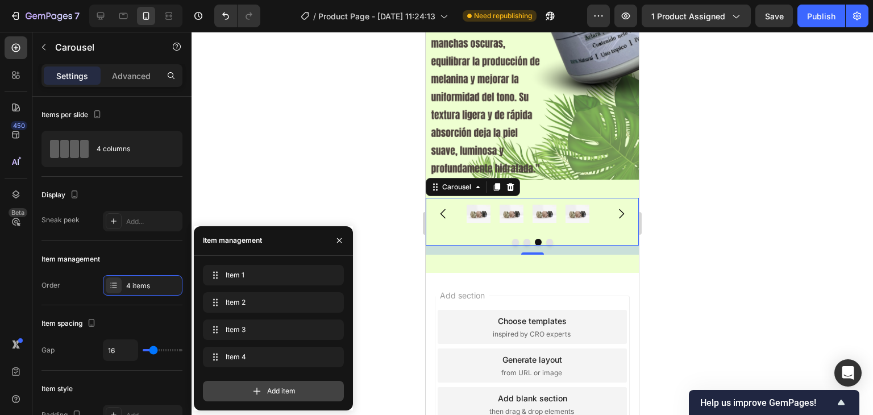
click at [245, 389] on div "Add item" at bounding box center [273, 391] width 141 height 20
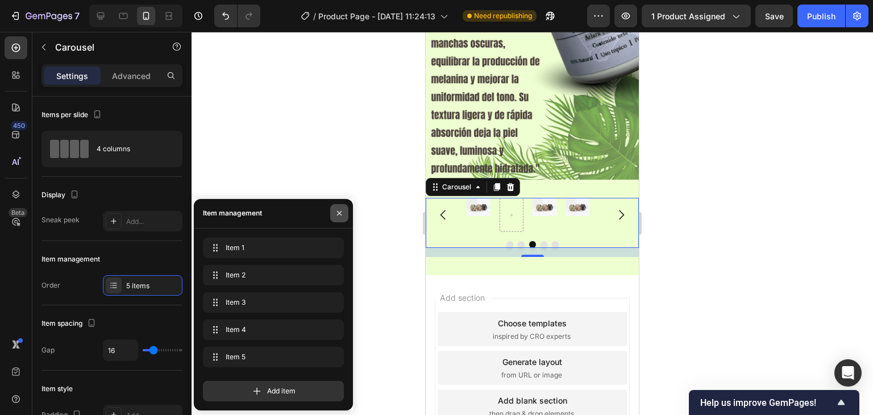
click at [338, 210] on icon "button" at bounding box center [339, 213] width 9 height 9
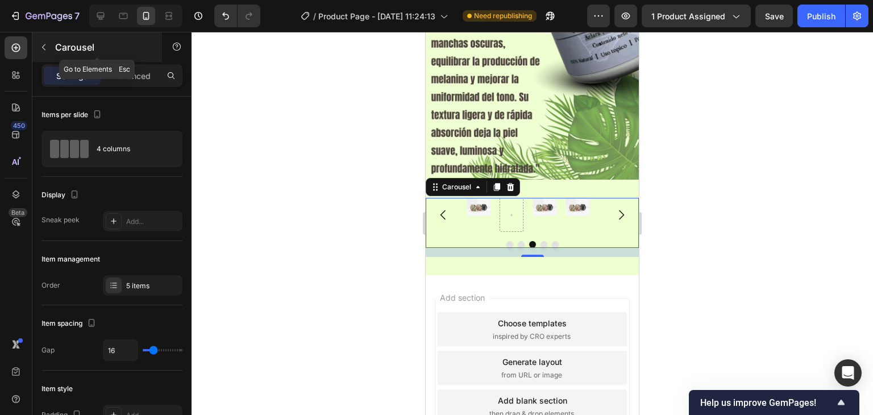
click at [43, 43] on icon "button" at bounding box center [43, 47] width 9 height 9
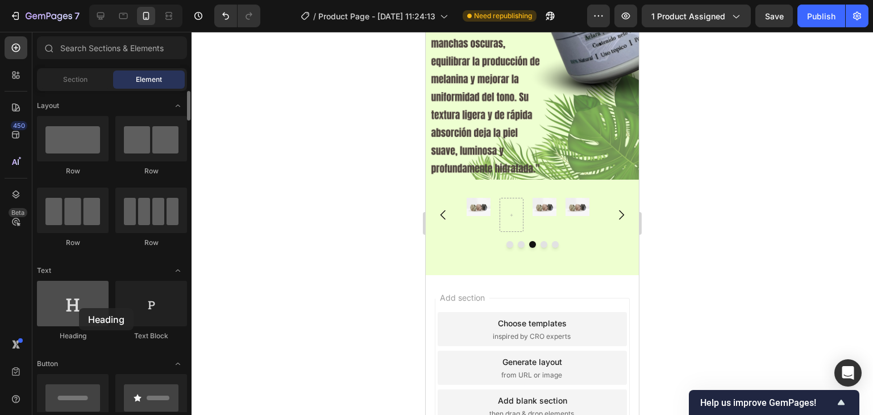
drag, startPoint x: 82, startPoint y: 303, endPoint x: 75, endPoint y: 310, distance: 10.1
click at [75, 310] on div at bounding box center [73, 303] width 72 height 45
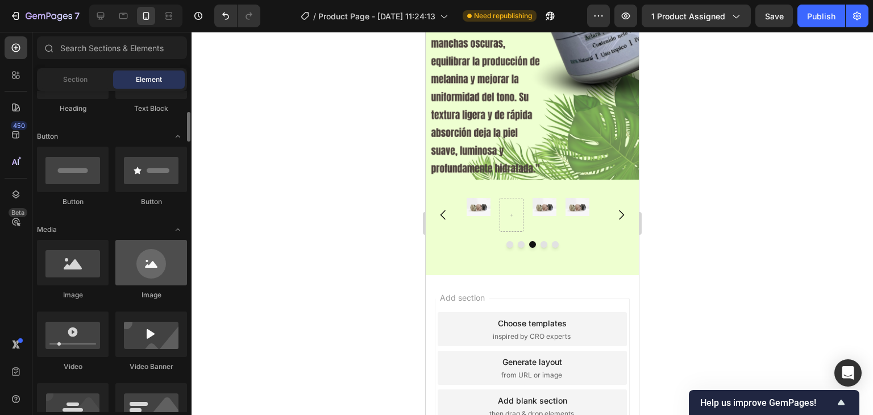
scroll to position [341, 0]
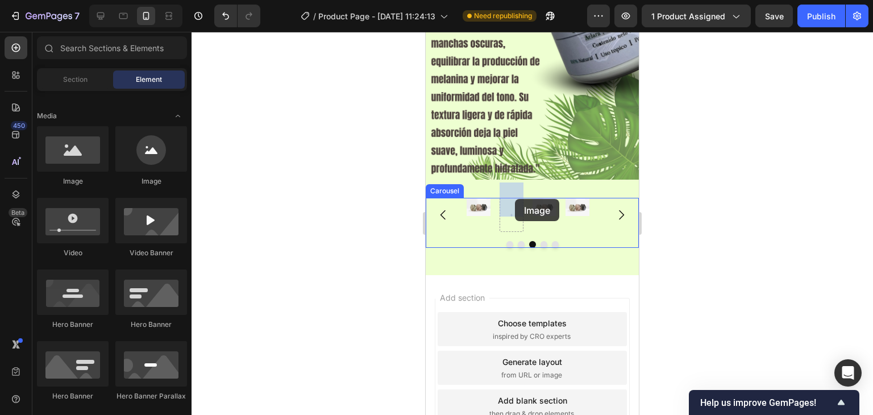
drag, startPoint x: 505, startPoint y: 192, endPoint x: 515, endPoint y: 199, distance: 11.7
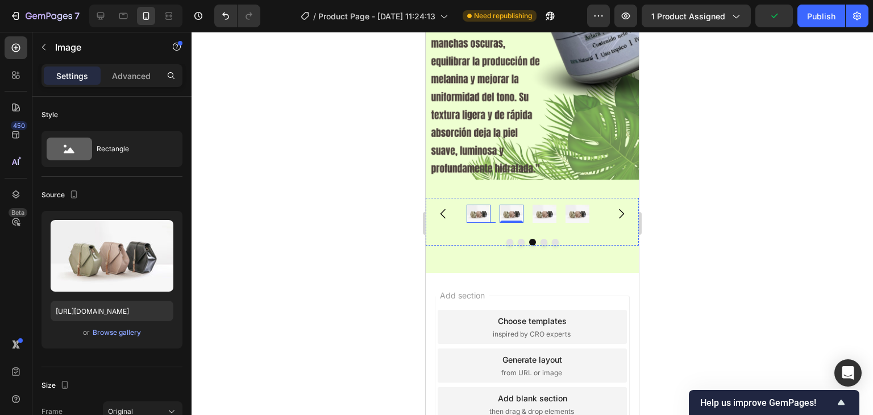
click at [470, 205] on img at bounding box center [479, 214] width 24 height 18
click at [140, 312] on input "[URL][DOMAIN_NAME]" at bounding box center [112, 311] width 123 height 20
paste input "0696/8836/1150/files/Copia_de_Copia_de_compartido_sebas_celis_4.png?v=1758917466"
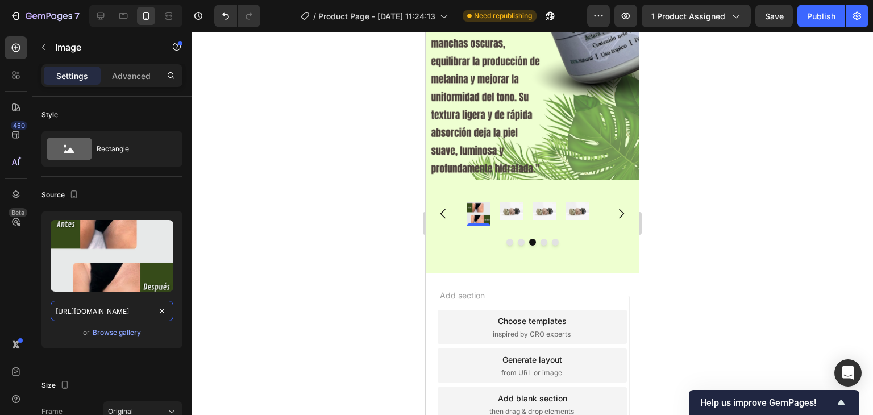
type input "[URL][DOMAIN_NAME]"
click at [509, 202] on img at bounding box center [512, 211] width 24 height 18
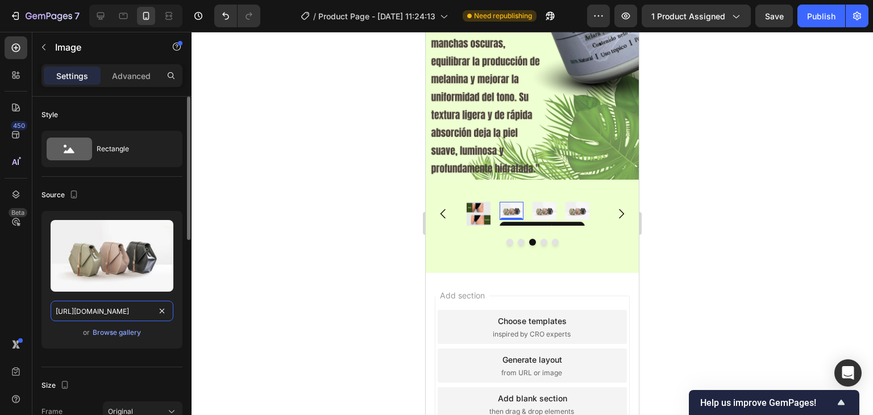
click at [107, 317] on input "[URL][DOMAIN_NAME]" at bounding box center [112, 311] width 123 height 20
paste input "0696/8836/1150/files/Copia_de_Copia_de_compartido_sebas_celis.png?v=1758917467"
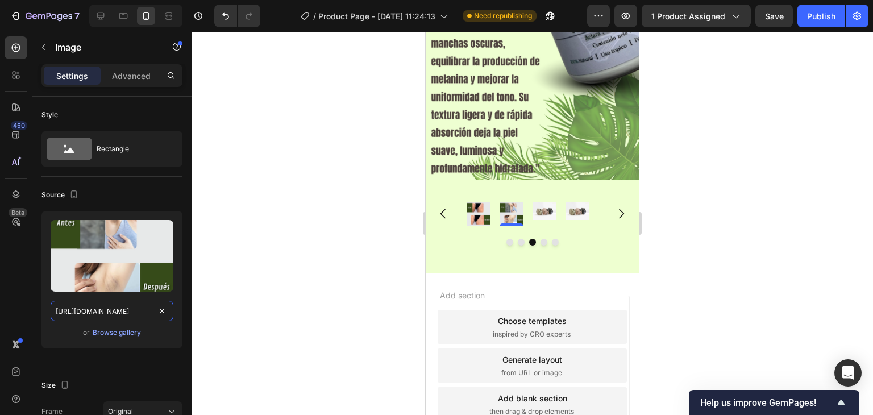
type input "[URL][DOMAIN_NAME]"
click at [544, 202] on img at bounding box center [545, 211] width 24 height 18
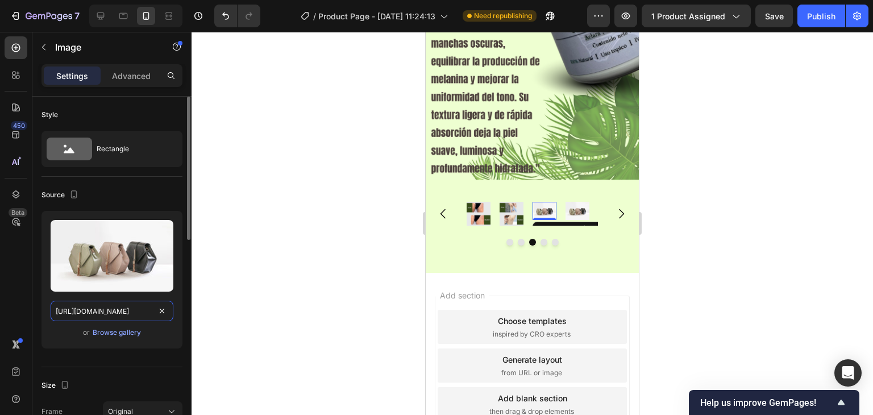
click at [115, 312] on input "[URL][DOMAIN_NAME]" at bounding box center [112, 311] width 123 height 20
paste input "0696/8836/1150/files/Copia_de_Copia_de_compartido_sebas_celis_3.png?v=1758917467"
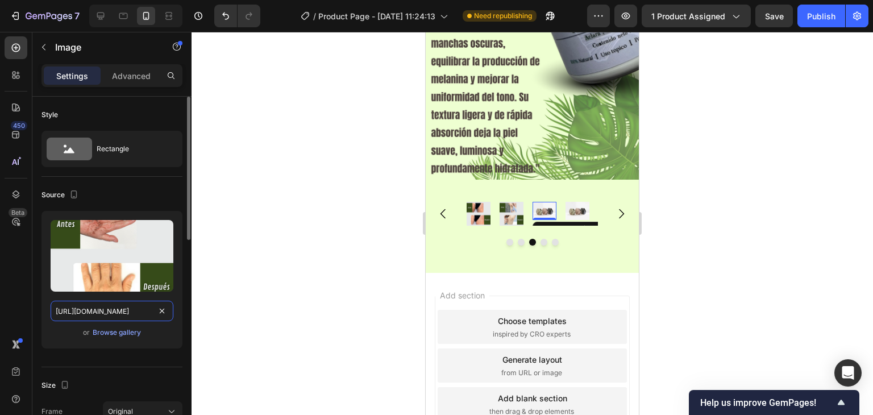
scroll to position [0, 296]
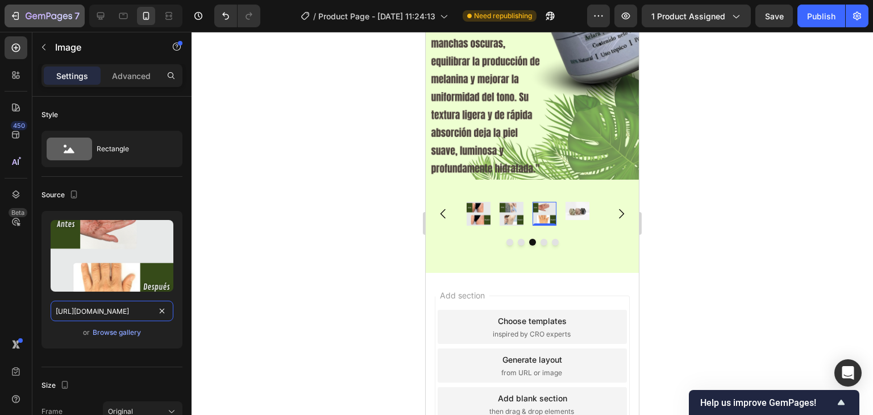
type input "[URL][DOMAIN_NAME]"
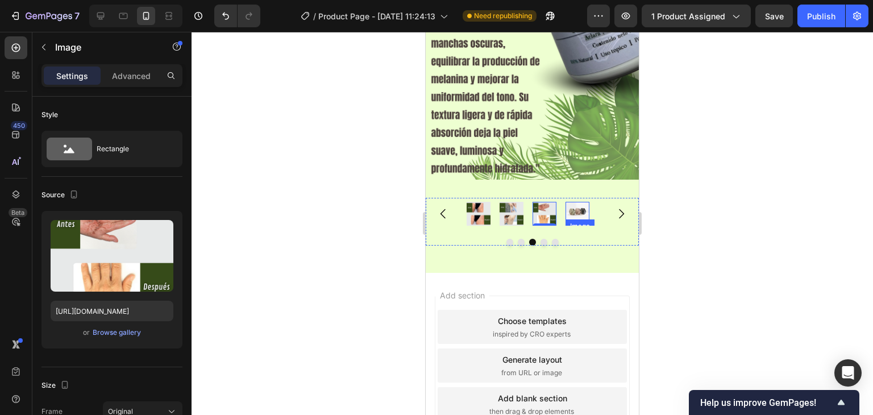
click at [573, 202] on img at bounding box center [578, 211] width 24 height 18
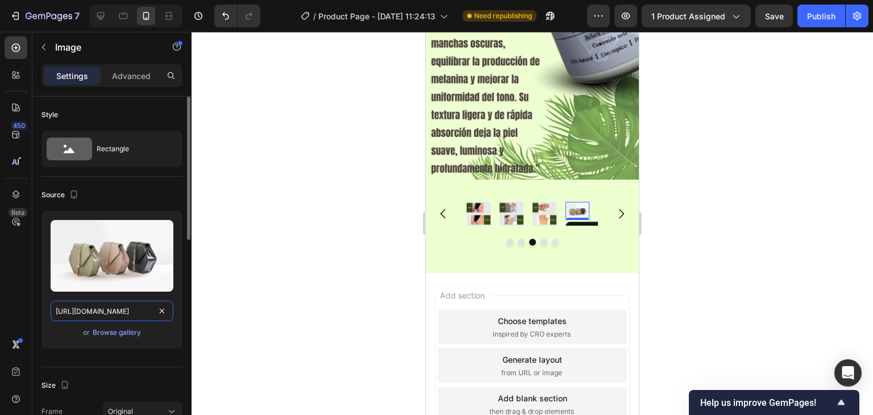
click at [142, 310] on input "[URL][DOMAIN_NAME]" at bounding box center [112, 311] width 123 height 20
paste input "0696/8836/1150/files/Copia_de_Copia_de_compartido_sebas_celis_1.png?v=1758917467"
type input "[URL][DOMAIN_NAME]"
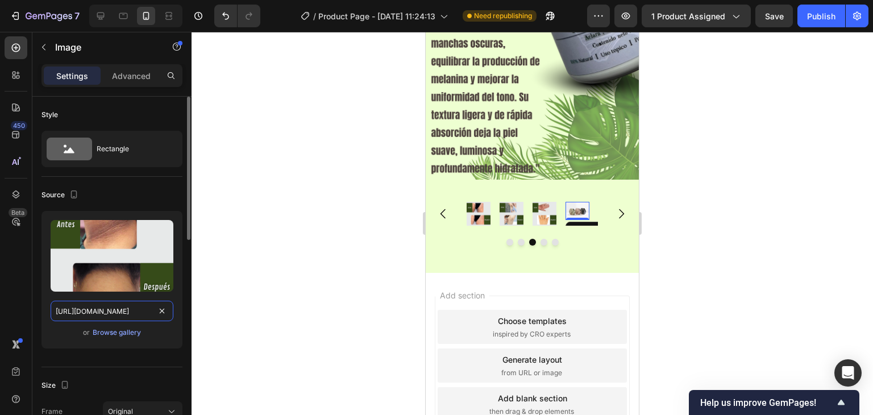
scroll to position [0, 295]
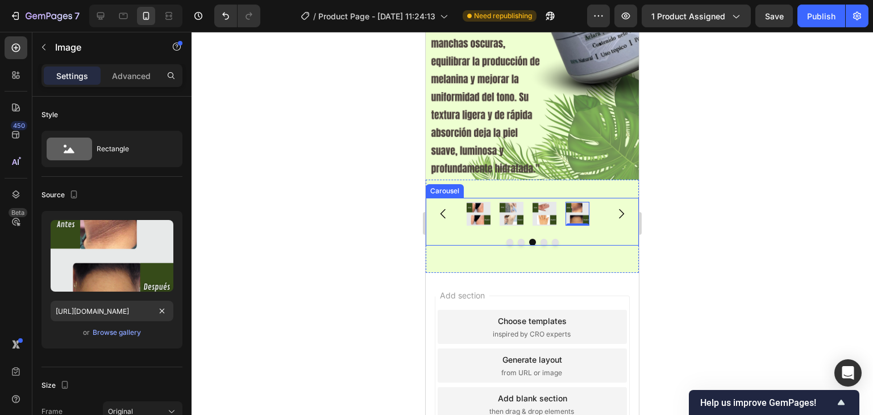
click at [443, 209] on button "Carousel Back Arrow" at bounding box center [444, 214] width 32 height 32
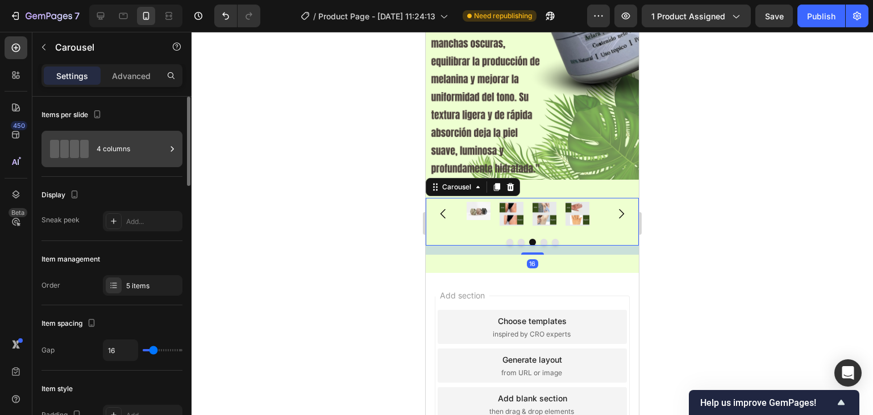
click at [114, 148] on div "4 columns" at bounding box center [131, 149] width 69 height 26
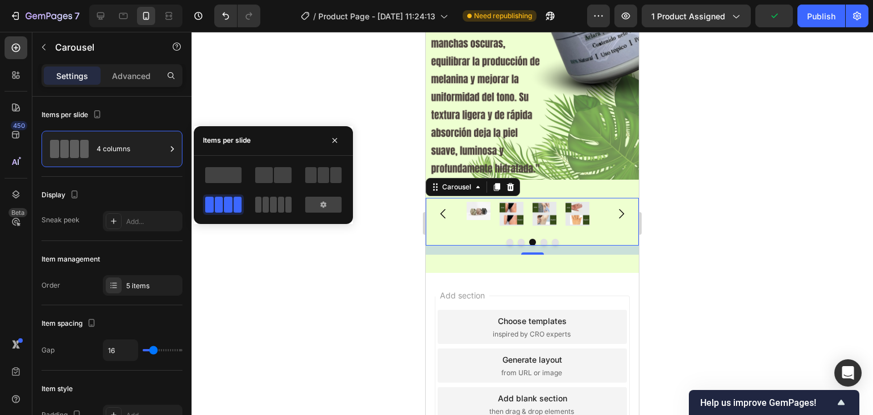
click at [278, 201] on span at bounding box center [281, 205] width 6 height 16
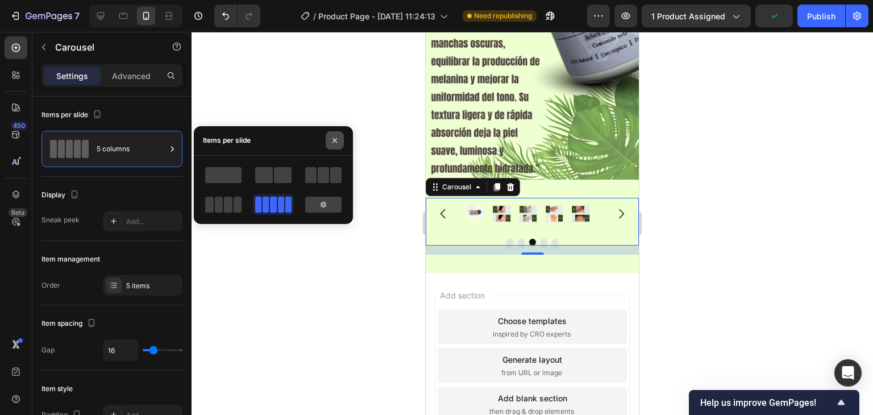
click at [333, 142] on icon "button" at bounding box center [335, 140] width 5 height 5
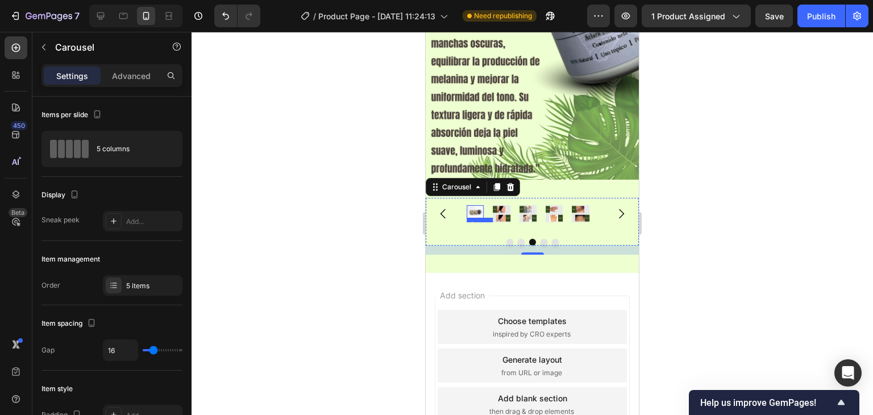
click at [475, 205] on img at bounding box center [475, 211] width 17 height 13
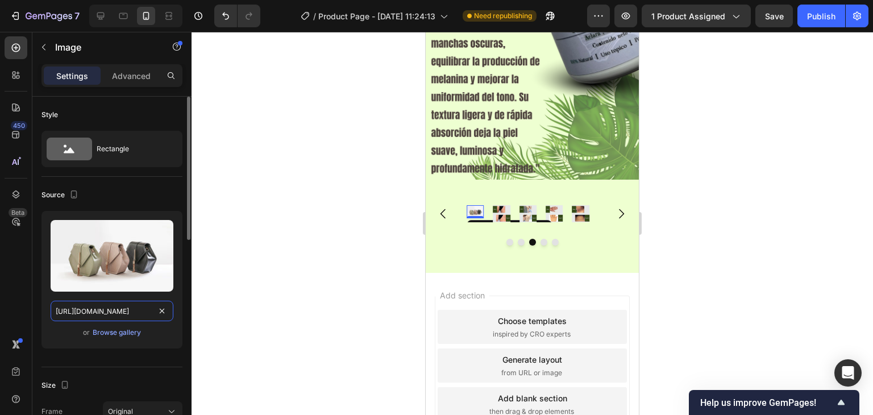
click at [122, 310] on input "[URL][DOMAIN_NAME]" at bounding box center [112, 311] width 123 height 20
paste input "0696/8836/1150/files/Copia_de_Copia_de_compartido_sebas_celis_2.png?v=1758917467"
type input "[URL][DOMAIN_NAME]"
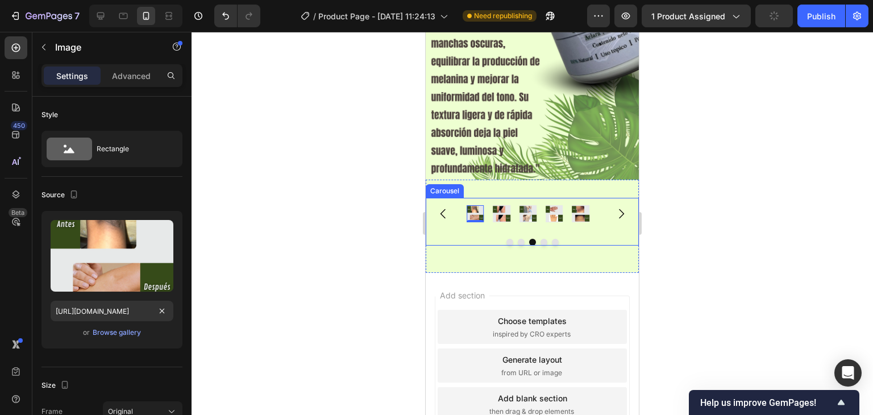
click at [489, 205] on div "Image Image Image 0 Image Image" at bounding box center [532, 213] width 131 height 17
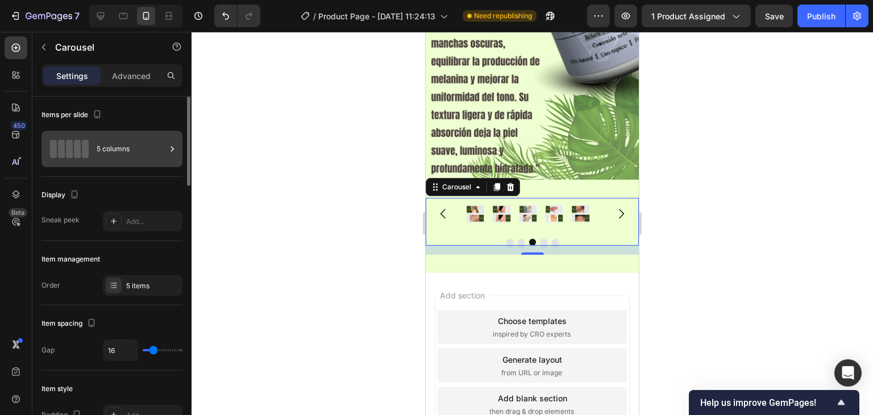
click at [76, 148] on span at bounding box center [77, 149] width 7 height 18
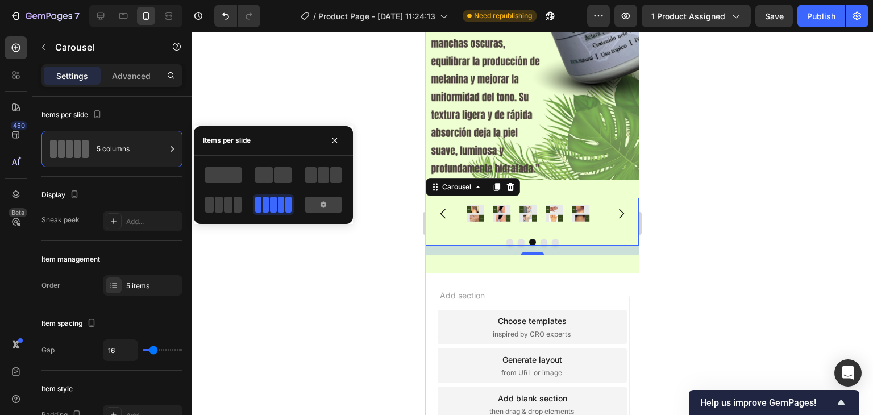
click at [216, 184] on div at bounding box center [223, 175] width 41 height 20
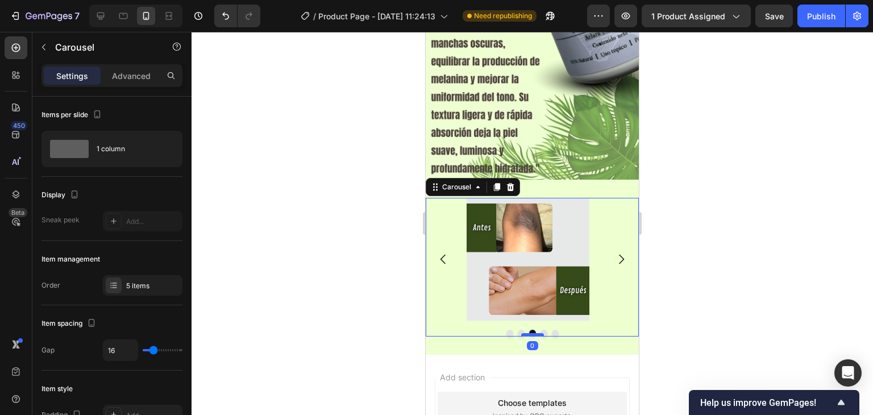
drag, startPoint x: 526, startPoint y: 327, endPoint x: 529, endPoint y: 318, distance: 9.9
click at [529, 333] on div at bounding box center [532, 334] width 23 height 3
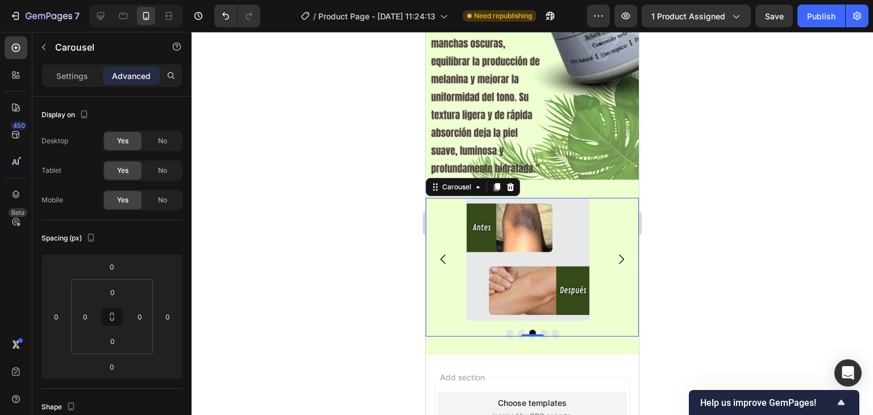
click at [447, 202] on div "Image Image Image Image Image" at bounding box center [532, 259] width 213 height 123
click at [86, 76] on p "Settings" at bounding box center [72, 76] width 32 height 12
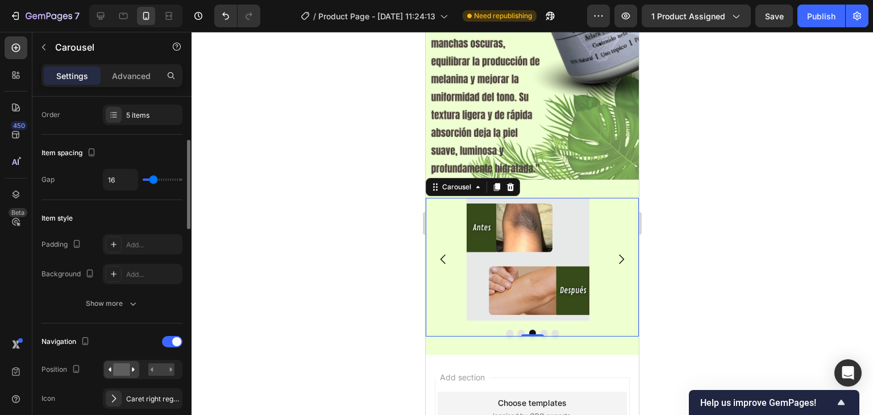
scroll to position [284, 0]
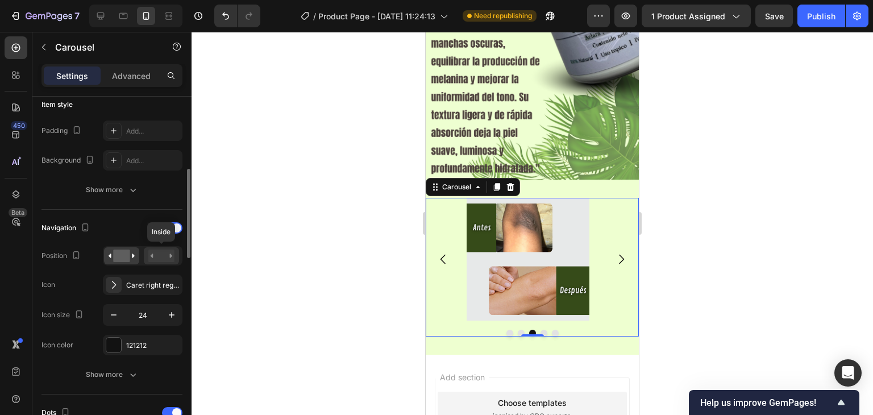
click at [160, 254] on rect at bounding box center [161, 256] width 26 height 13
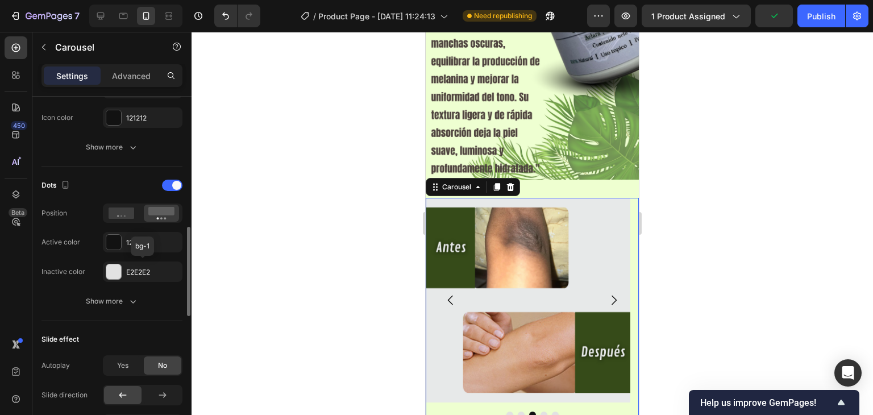
scroll to position [625, 0]
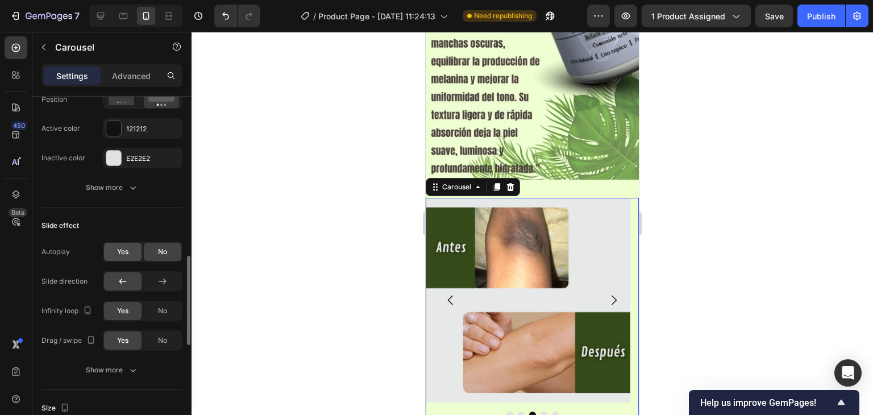
click at [134, 244] on div "Yes" at bounding box center [123, 252] width 38 height 18
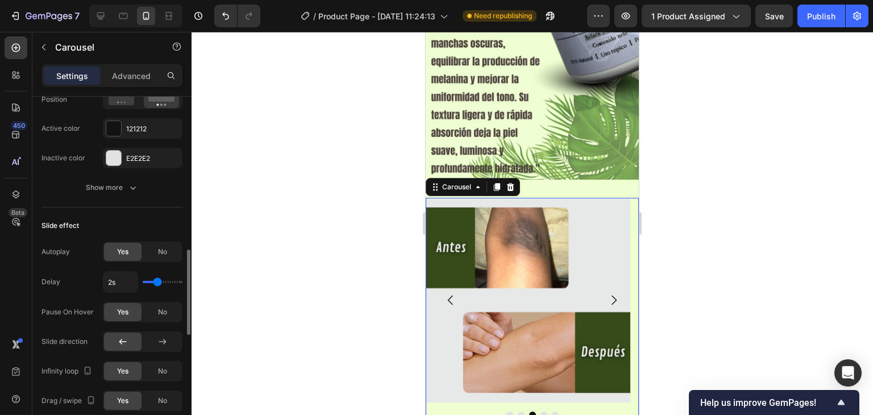
scroll to position [512, 0]
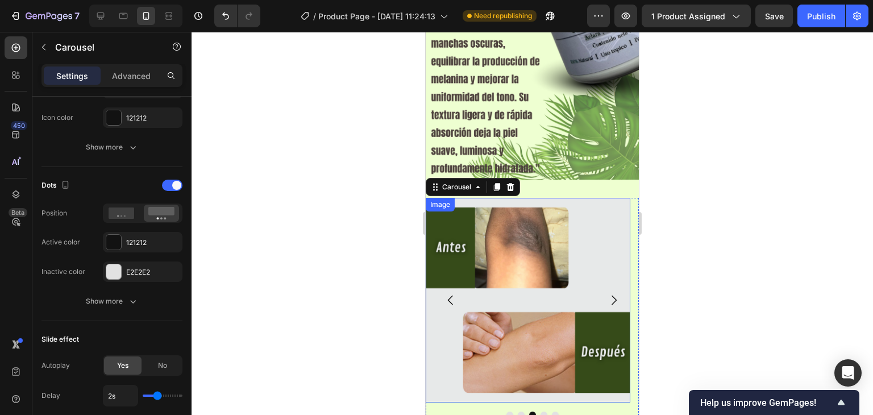
click at [594, 198] on img at bounding box center [528, 300] width 205 height 205
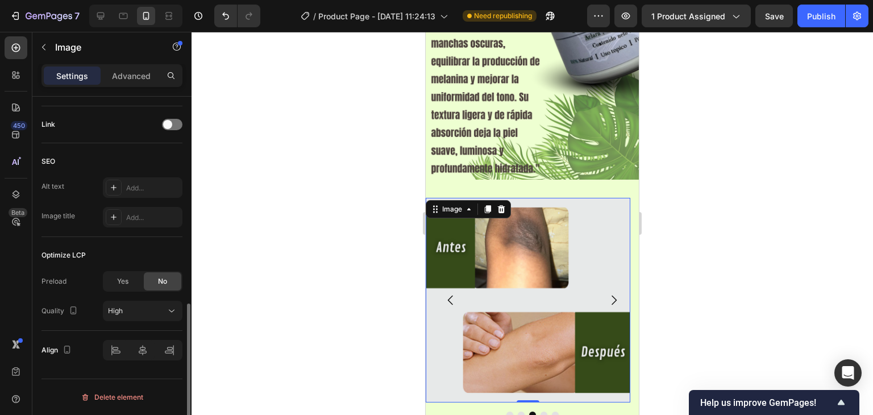
scroll to position [0, 0]
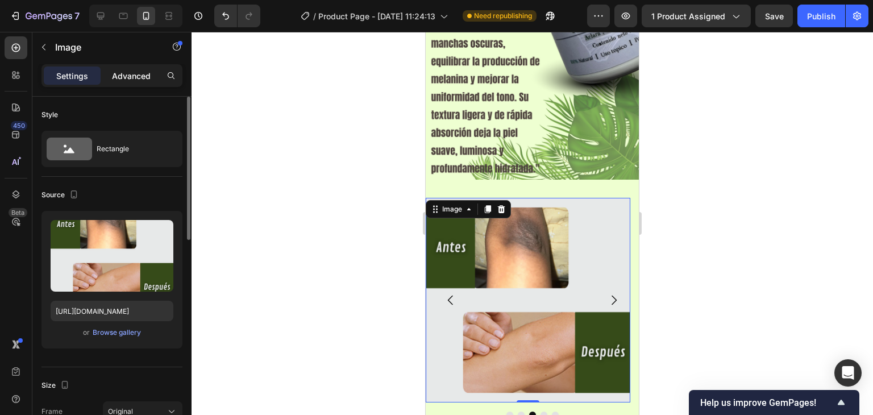
click at [117, 77] on p "Advanced" at bounding box center [131, 76] width 39 height 12
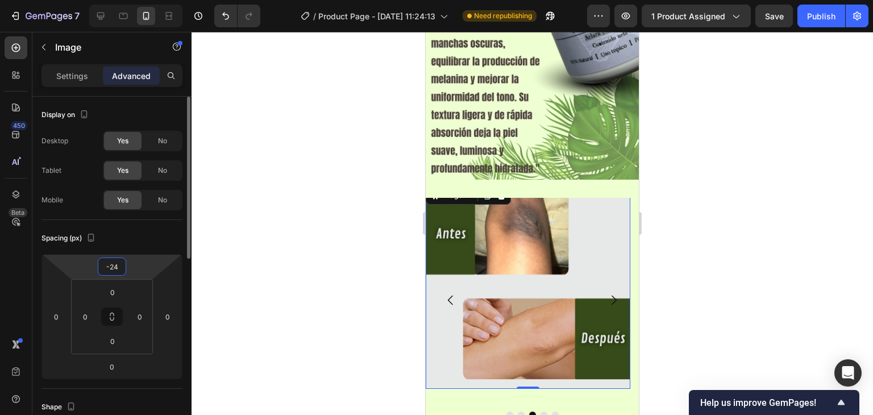
drag, startPoint x: 139, startPoint y: 269, endPoint x: 142, endPoint y: 183, distance: 86.5
click at [138, 0] on html "7 Version history / Product Page - [DATE] 11:24:13 Need republishing Preview 1 …" at bounding box center [436, 0] width 873 height 0
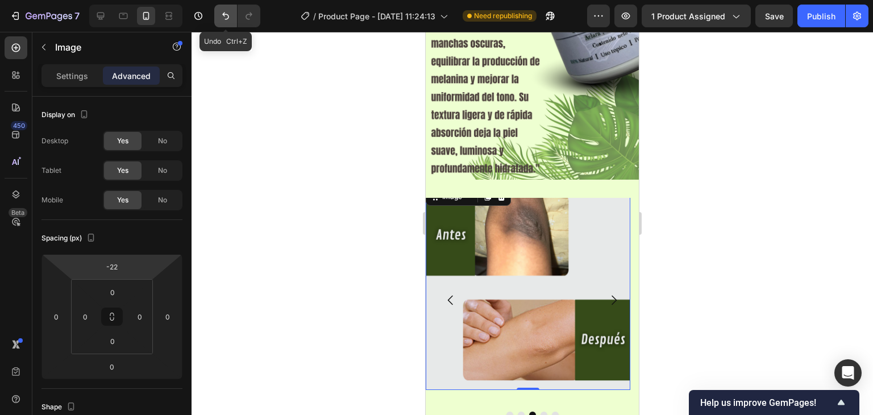
click at [228, 18] on icon "Undo/Redo" at bounding box center [225, 16] width 7 height 7
type input "0"
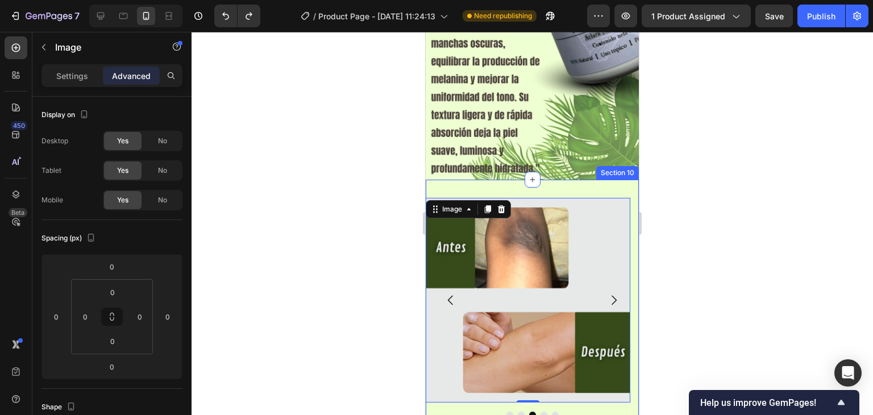
click at [479, 180] on div "Image Image Image 0 Image Image Carousel Section 10" at bounding box center [532, 308] width 213 height 257
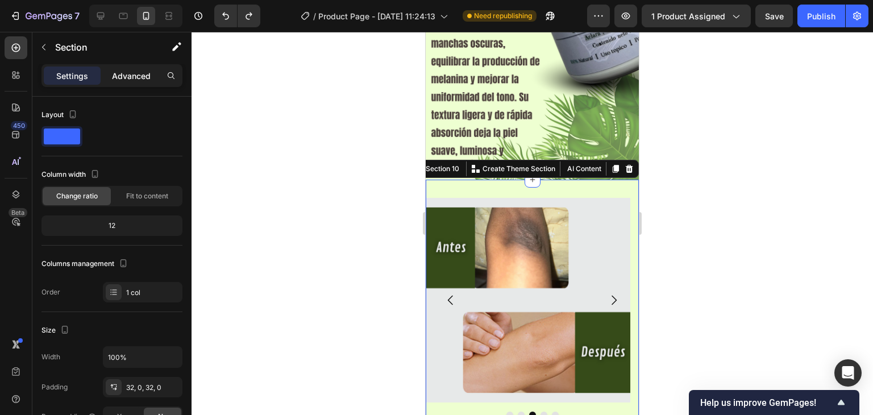
click at [135, 69] on div "Advanced" at bounding box center [131, 76] width 57 height 18
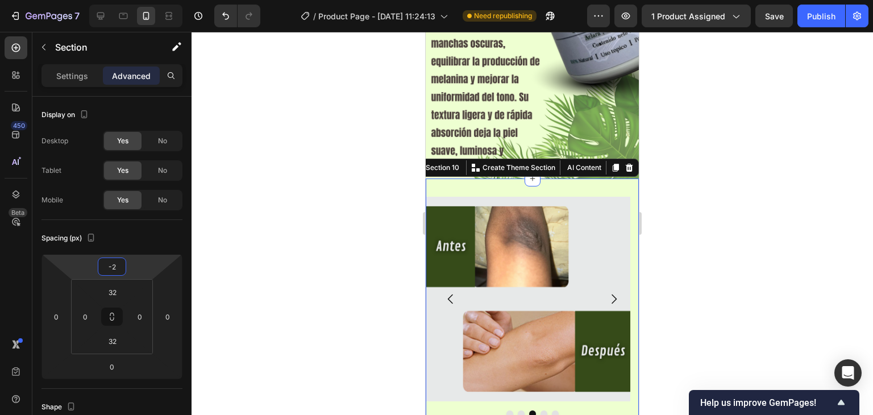
type input "-8"
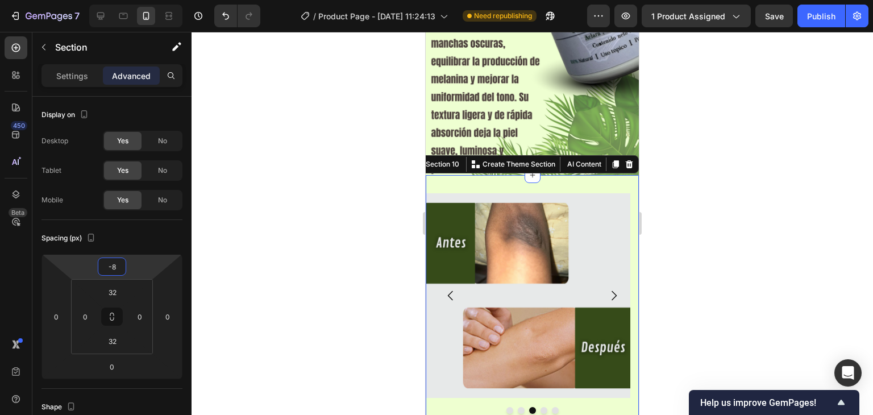
click at [143, 0] on html "7 Version history / Product Page - [DATE] 11:24:13 Need republishing Preview 1 …" at bounding box center [436, 0] width 873 height 0
click at [300, 223] on div at bounding box center [533, 223] width 682 height 383
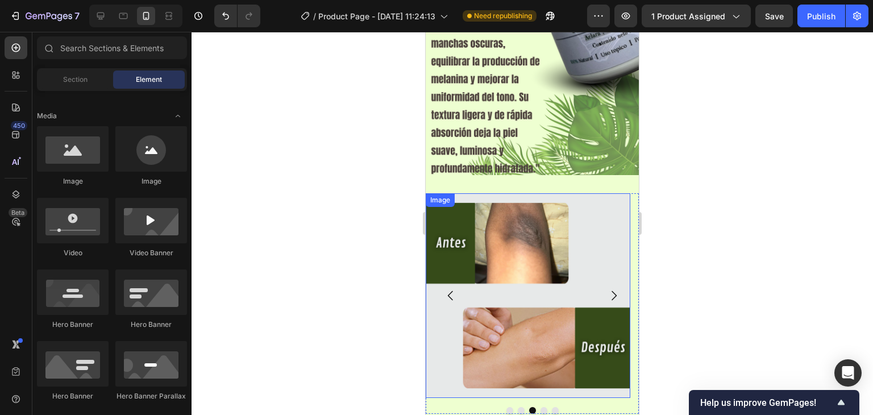
click at [472, 193] on img at bounding box center [528, 295] width 205 height 205
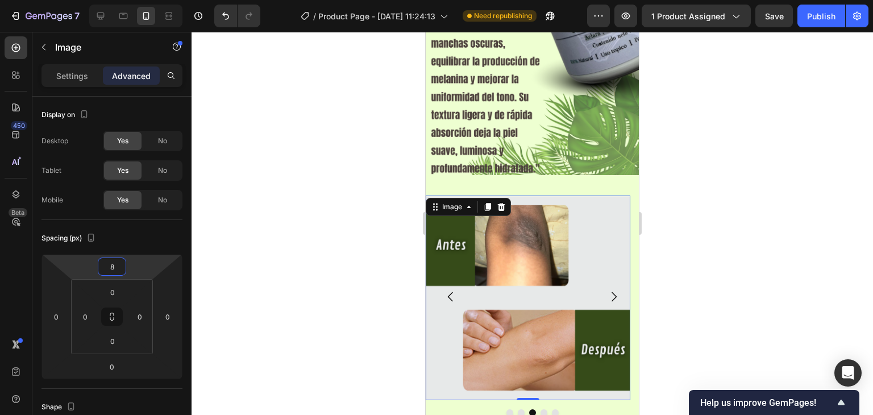
click at [130, 0] on html "7 Version history / Product Page - [DATE] 11:24:13 Need republishing Preview 1 …" at bounding box center [436, 0] width 873 height 0
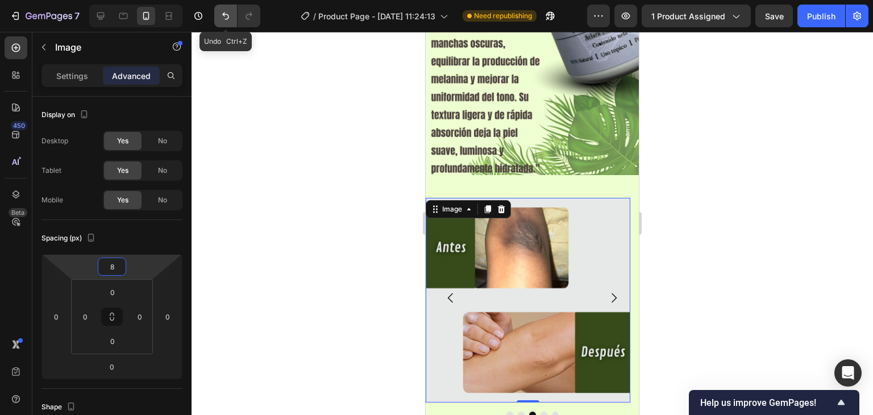
click at [223, 12] on icon "Undo/Redo" at bounding box center [225, 15] width 11 height 11
type input "0"
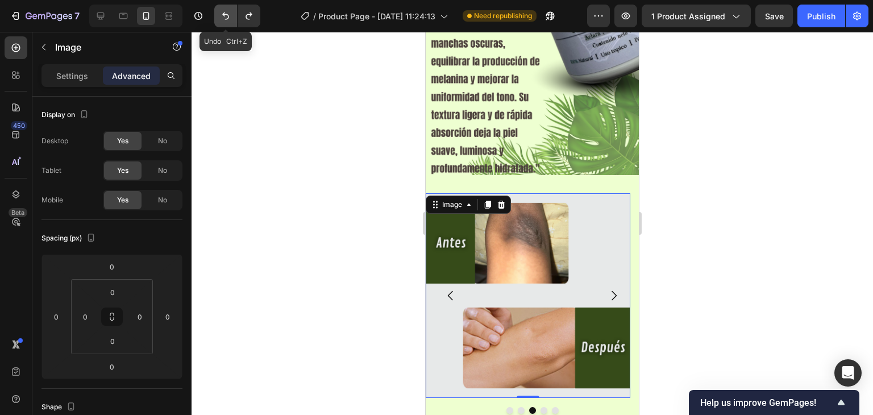
click at [223, 12] on icon "Undo/Redo" at bounding box center [225, 15] width 11 height 11
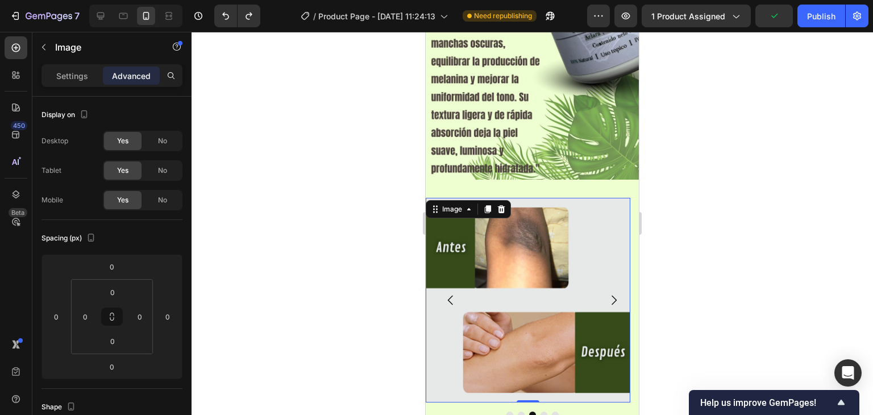
click at [292, 123] on div at bounding box center [533, 223] width 682 height 383
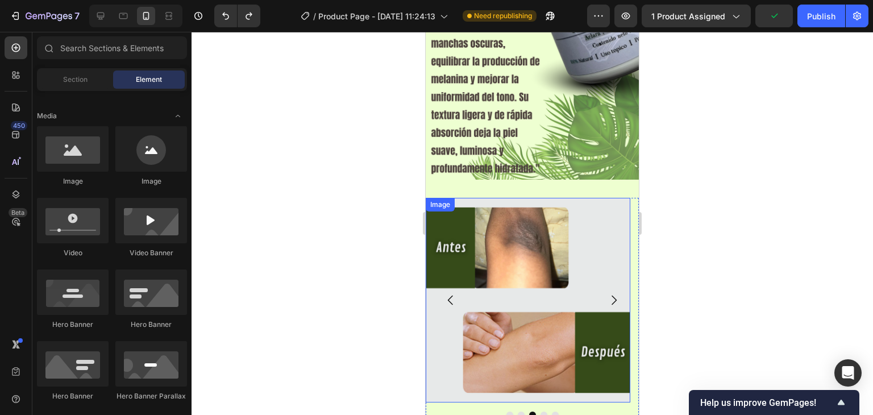
click at [615, 213] on img at bounding box center [528, 300] width 205 height 205
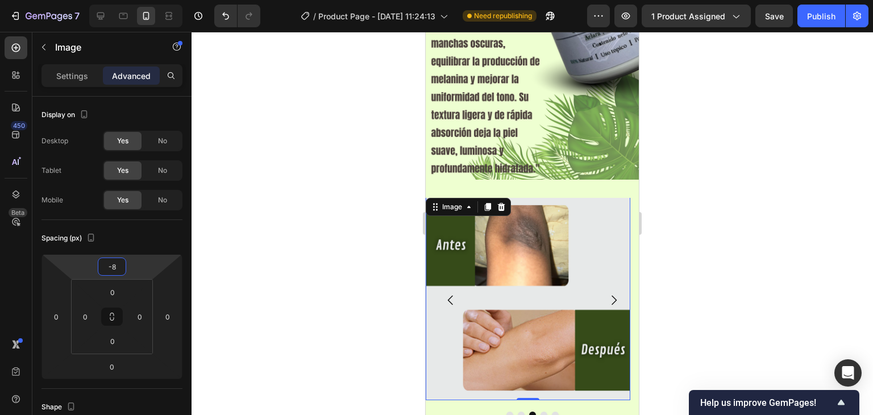
type input "-12"
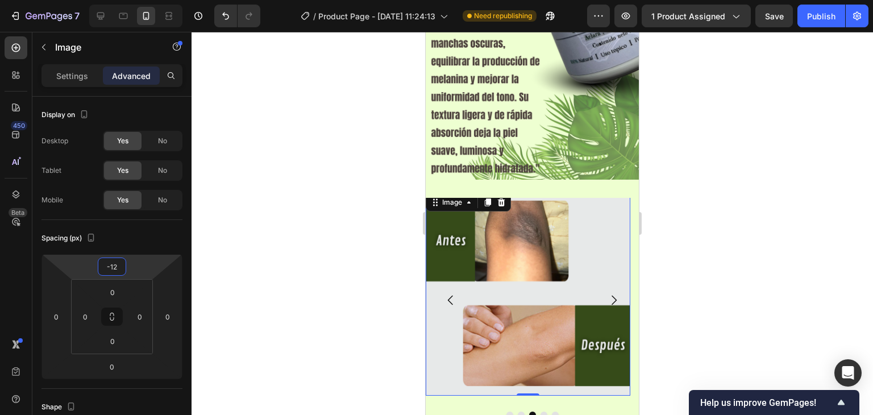
click at [145, 0] on html "7 Version history / Product Page - [DATE] 11:24:13 Need republishing Preview 1 …" at bounding box center [436, 0] width 873 height 0
click at [259, 201] on div at bounding box center [533, 223] width 682 height 383
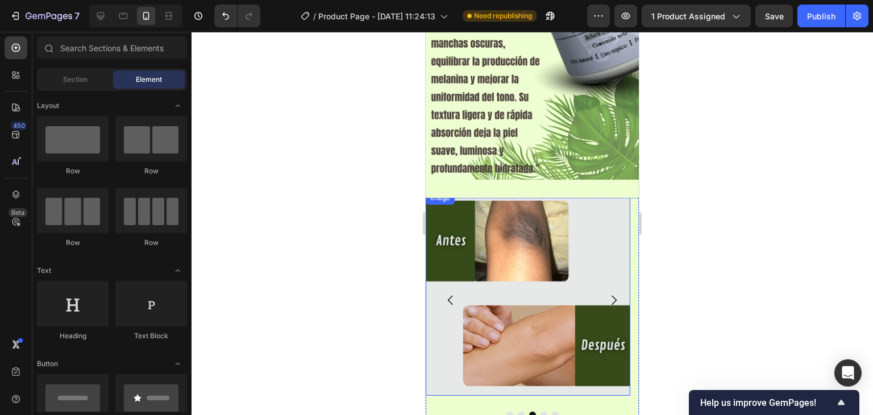
click at [600, 231] on img at bounding box center [528, 293] width 205 height 205
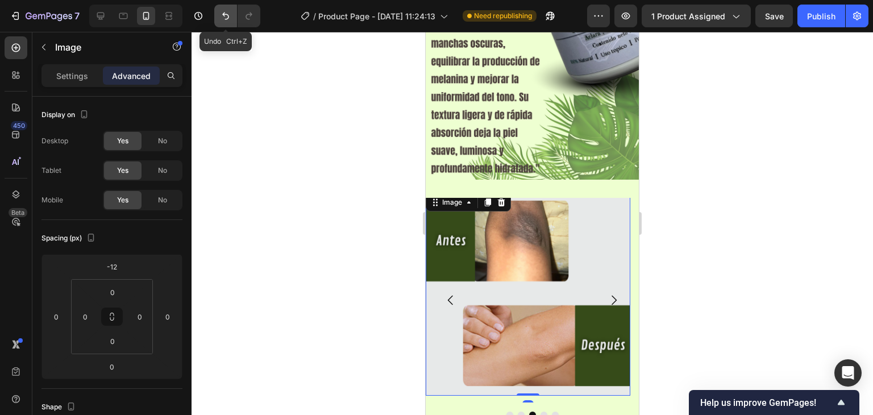
click at [231, 18] on button "Undo/Redo" at bounding box center [225, 16] width 23 height 23
type input "0"
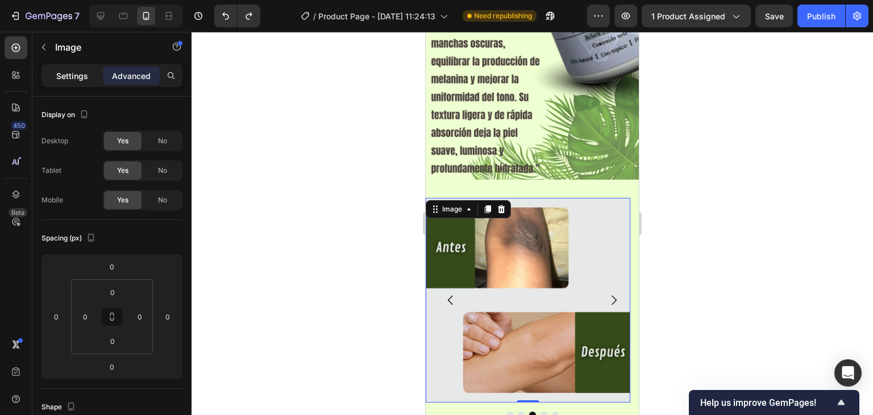
click at [81, 73] on p "Settings" at bounding box center [72, 76] width 32 height 12
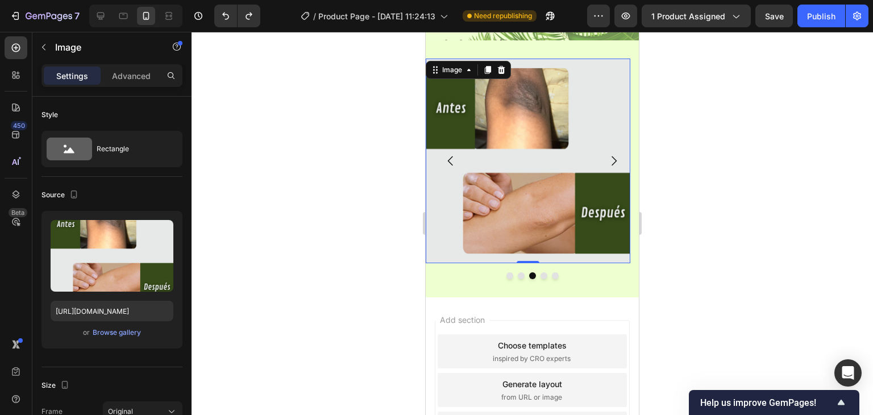
scroll to position [2004, 0]
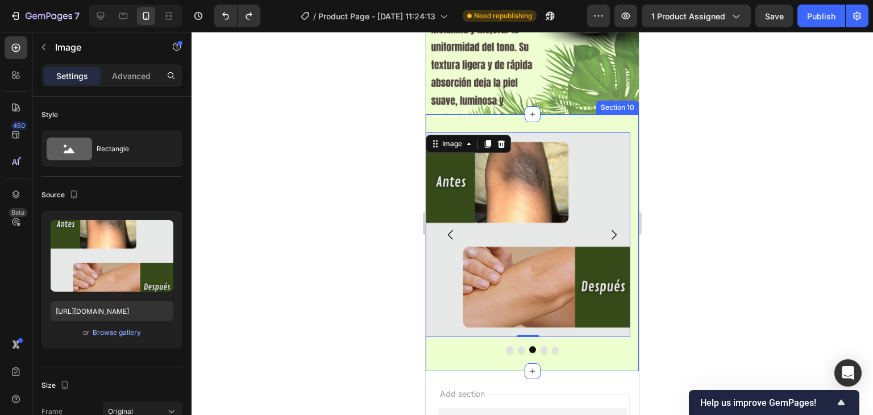
click at [609, 124] on div "Image Image Image 0 Image Image Carousel Section 10" at bounding box center [532, 242] width 213 height 257
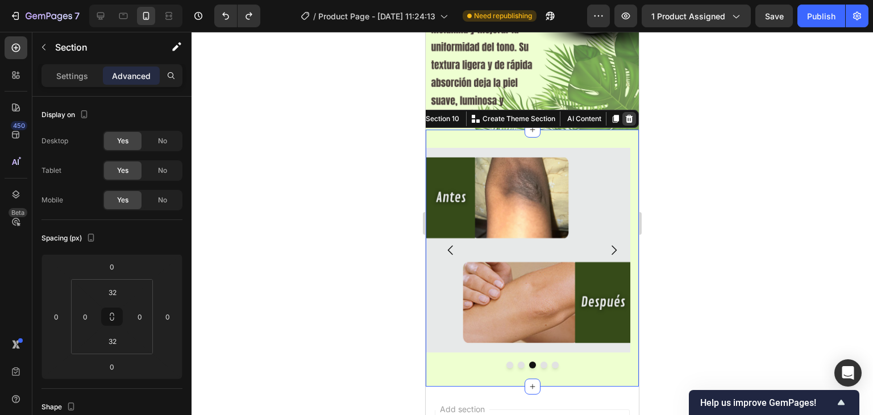
click at [626, 115] on icon at bounding box center [629, 119] width 7 height 8
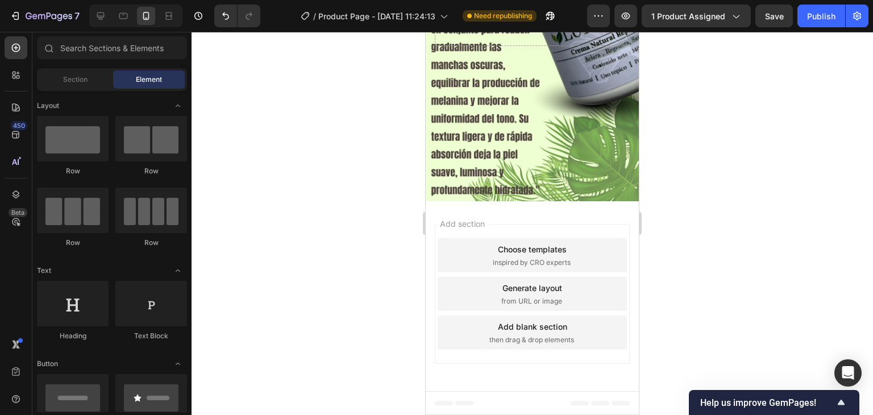
scroll to position [1861, 0]
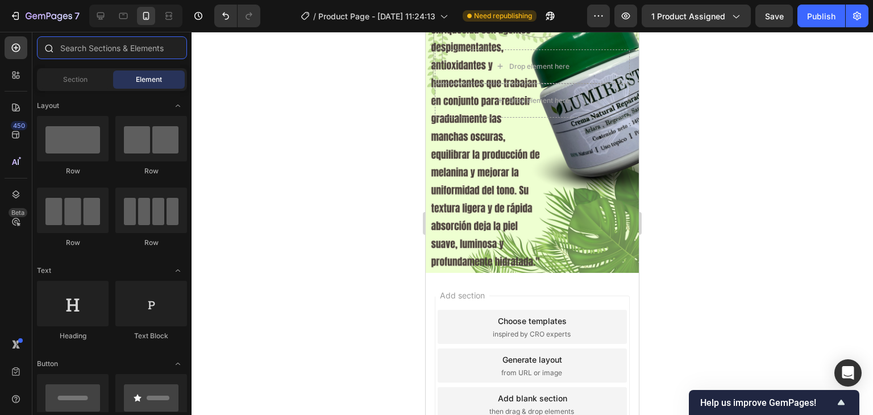
click at [75, 48] on input "text" at bounding box center [112, 47] width 150 height 23
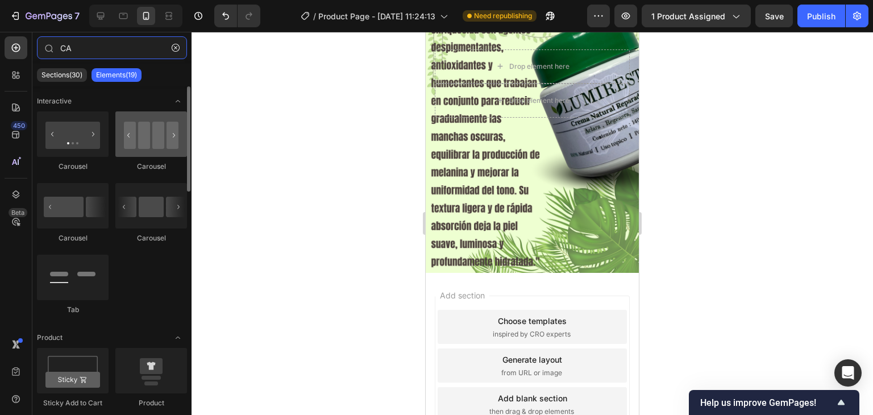
type input "CA"
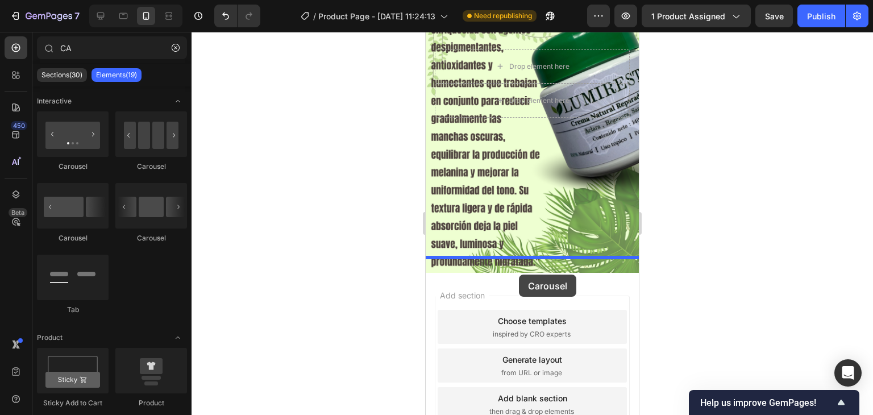
drag, startPoint x: 574, startPoint y: 177, endPoint x: 519, endPoint y: 275, distance: 112.3
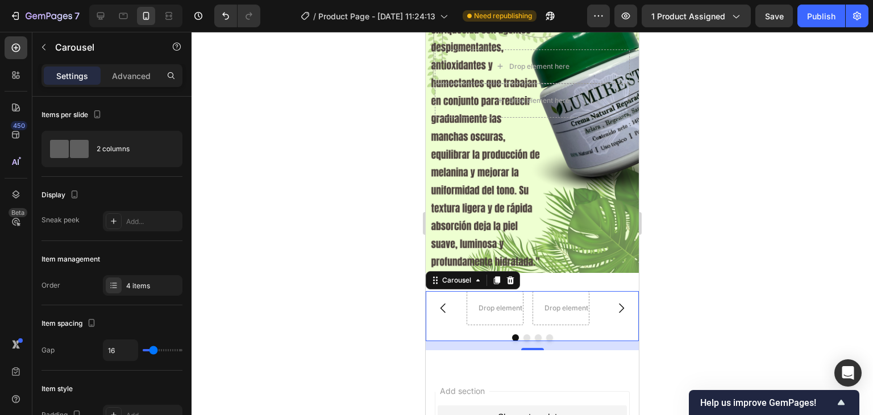
scroll to position [1956, 0]
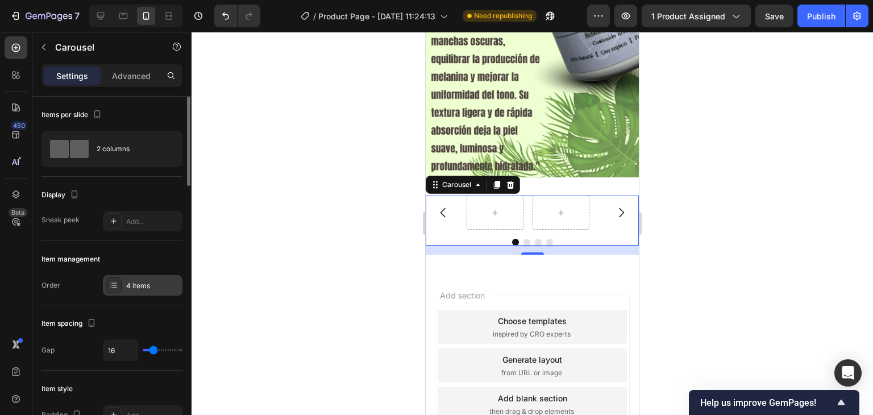
click at [144, 283] on div "4 items" at bounding box center [152, 286] width 53 height 10
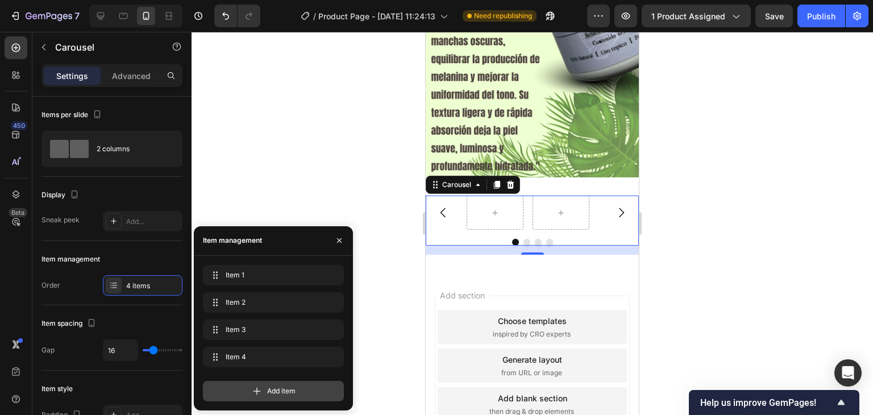
click at [279, 387] on span "Add item" at bounding box center [281, 391] width 28 height 10
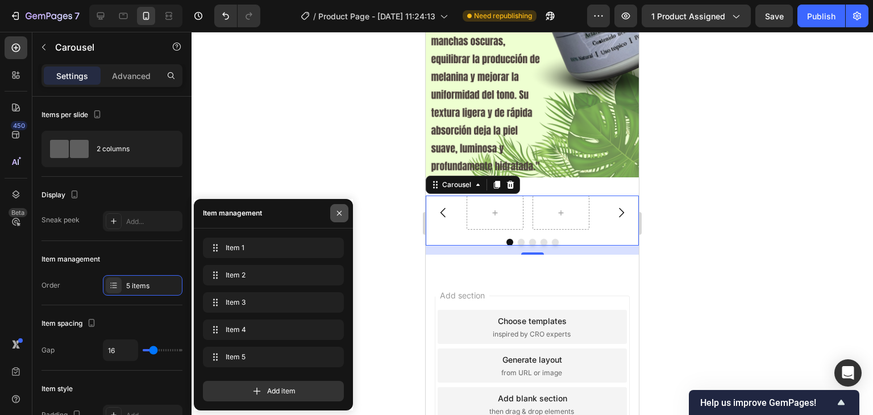
click at [336, 205] on button "button" at bounding box center [339, 213] width 18 height 18
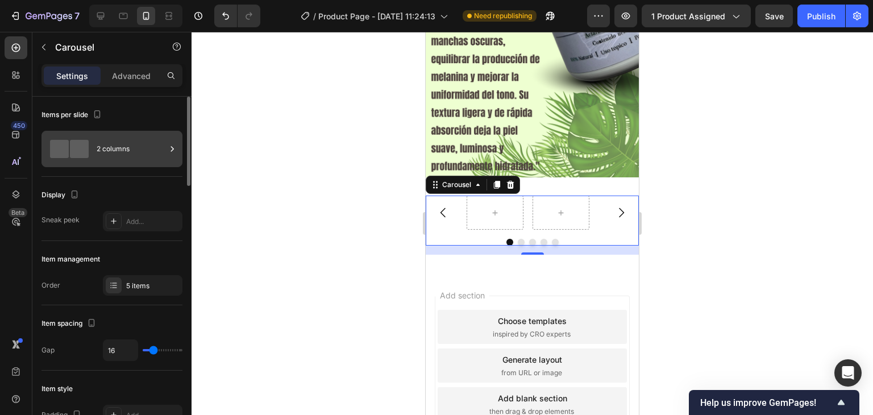
click at [145, 164] on div "2 columns" at bounding box center [112, 149] width 141 height 36
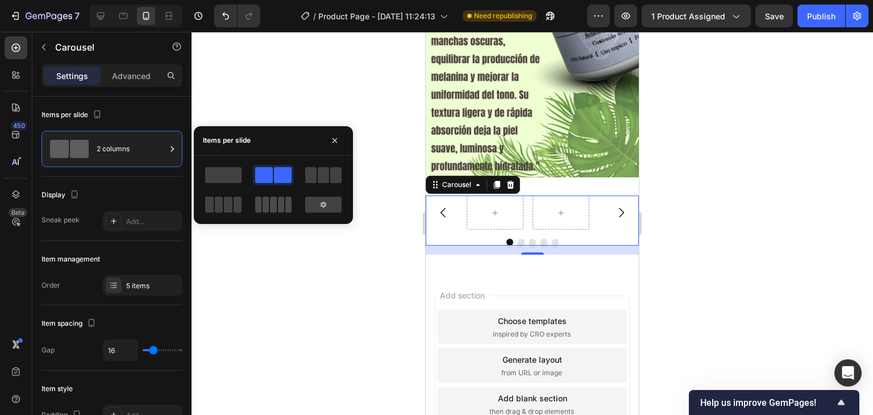
click at [263, 212] on span at bounding box center [266, 205] width 6 height 16
click at [332, 138] on icon "button" at bounding box center [334, 140] width 9 height 9
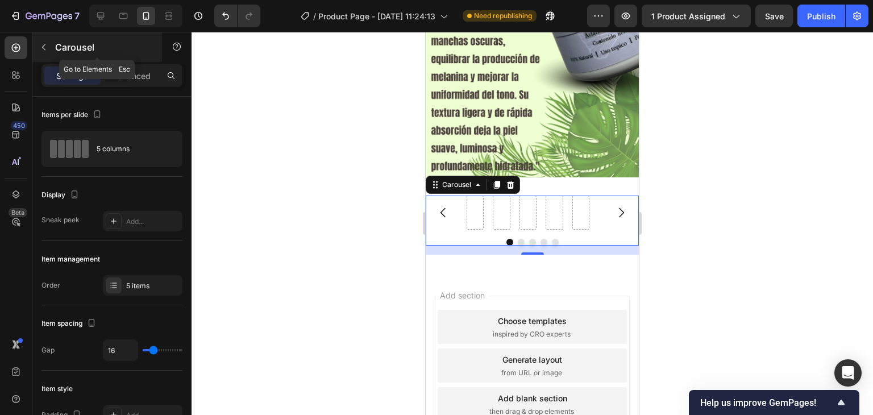
click at [59, 49] on p "Carousel" at bounding box center [103, 47] width 97 height 14
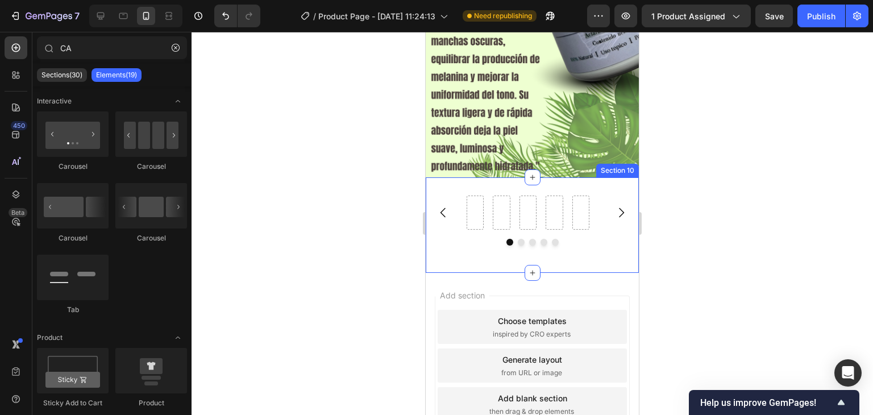
click at [457, 177] on div "Carousel Section 10" at bounding box center [532, 225] width 213 height 96
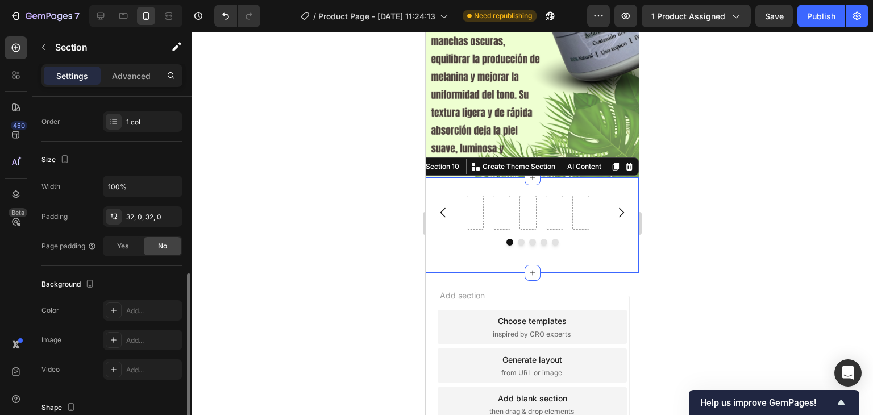
scroll to position [284, 0]
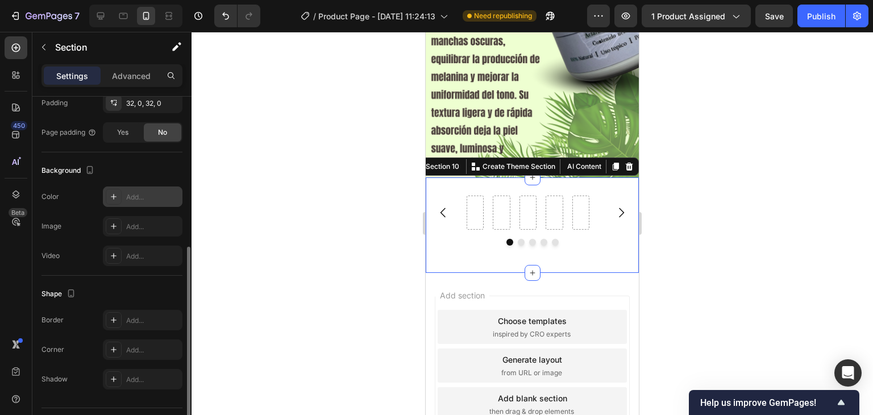
click at [145, 197] on div "Add..." at bounding box center [152, 197] width 53 height 10
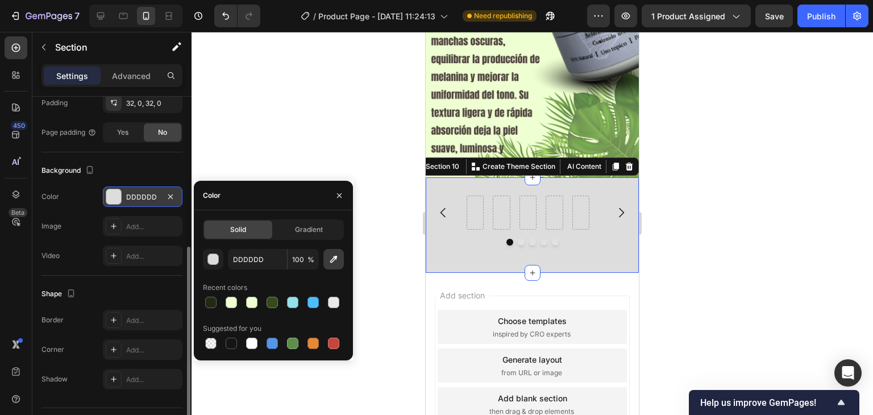
click at [334, 257] on icon "button" at bounding box center [333, 259] width 7 height 7
type input "EEFFD0"
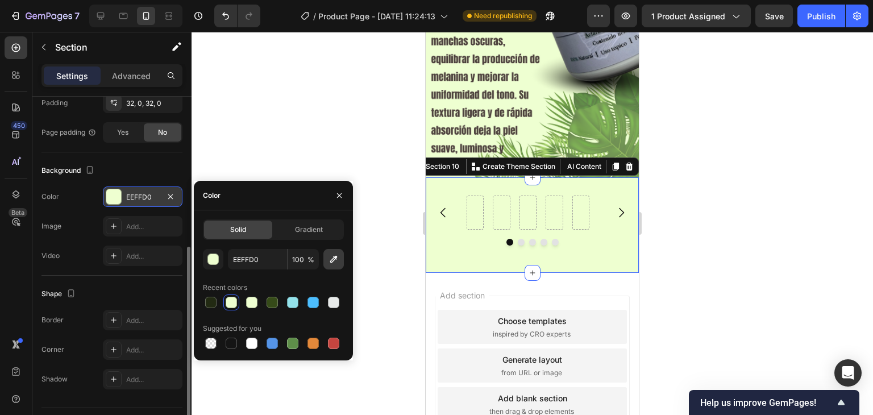
click at [333, 254] on icon "button" at bounding box center [333, 259] width 11 height 11
click at [327, 263] on button "button" at bounding box center [334, 259] width 20 height 20
click at [334, 198] on button "button" at bounding box center [339, 195] width 18 height 18
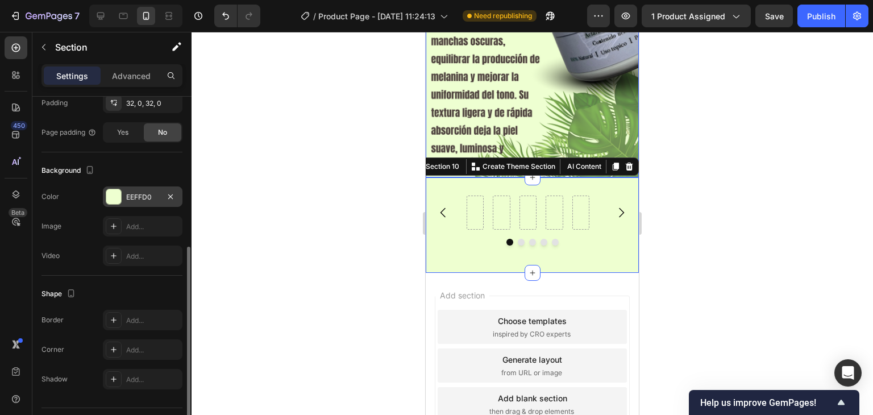
click at [334, 198] on div at bounding box center [533, 223] width 682 height 383
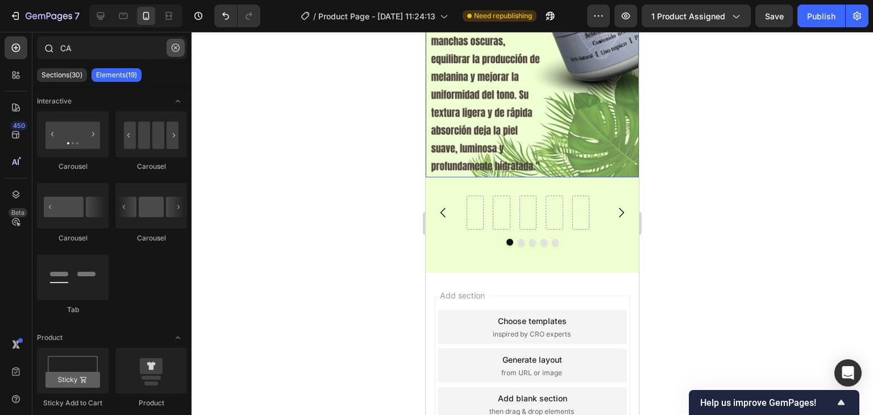
click at [180, 42] on button "button" at bounding box center [176, 48] width 18 height 18
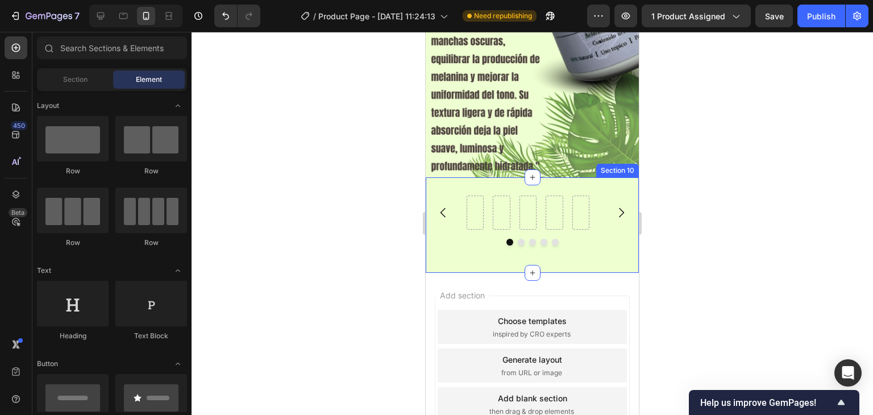
click at [471, 177] on div "Carousel Section 10" at bounding box center [532, 225] width 213 height 96
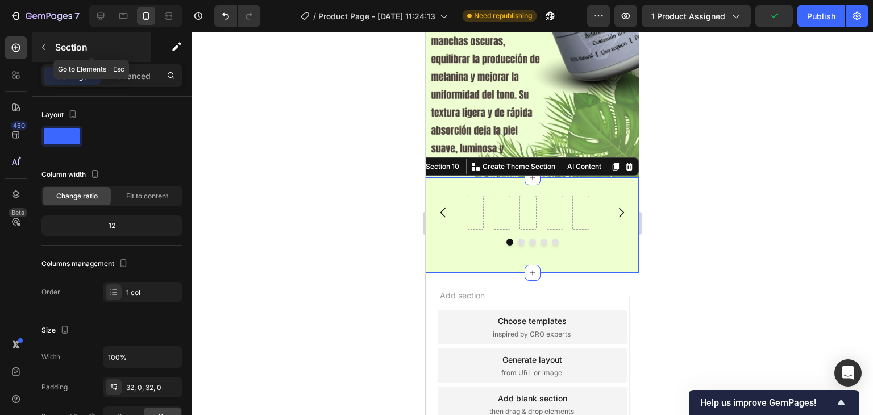
click at [56, 40] on p "Section" at bounding box center [101, 47] width 93 height 14
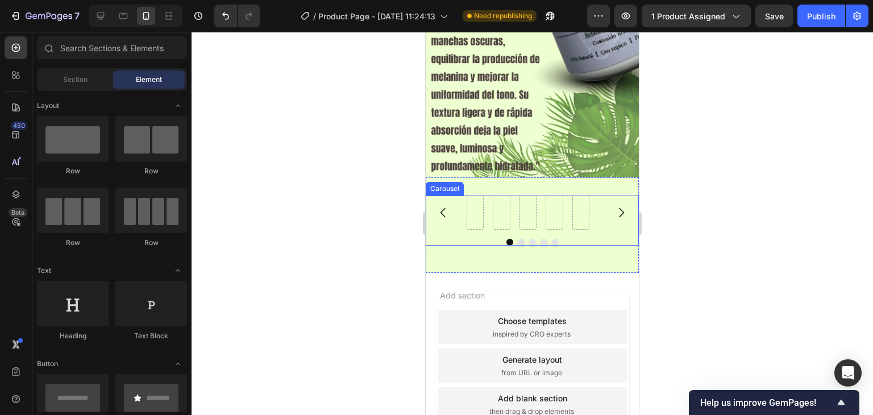
click at [448, 220] on div "Carousel" at bounding box center [532, 221] width 213 height 50
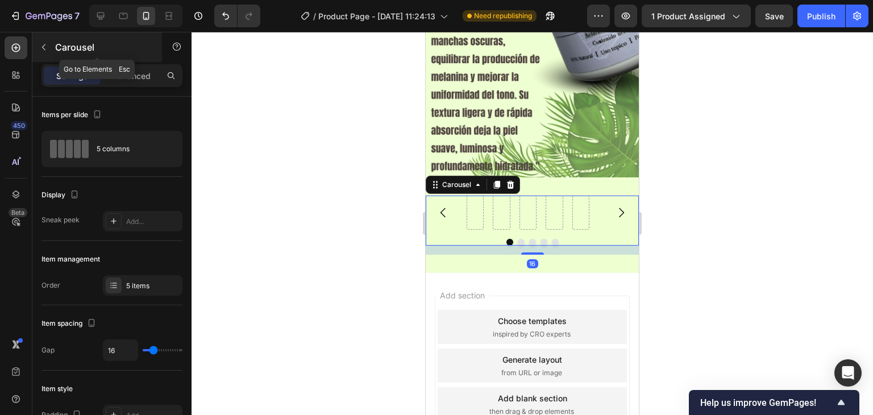
click at [44, 43] on icon "button" at bounding box center [43, 47] width 9 height 9
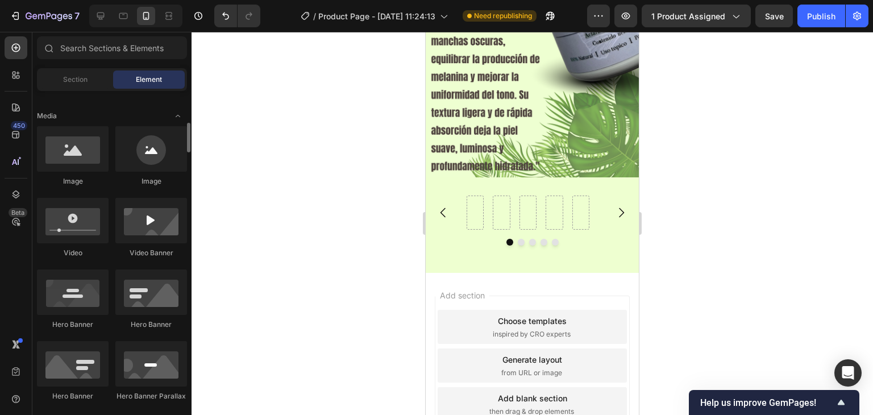
scroll to position [227, 0]
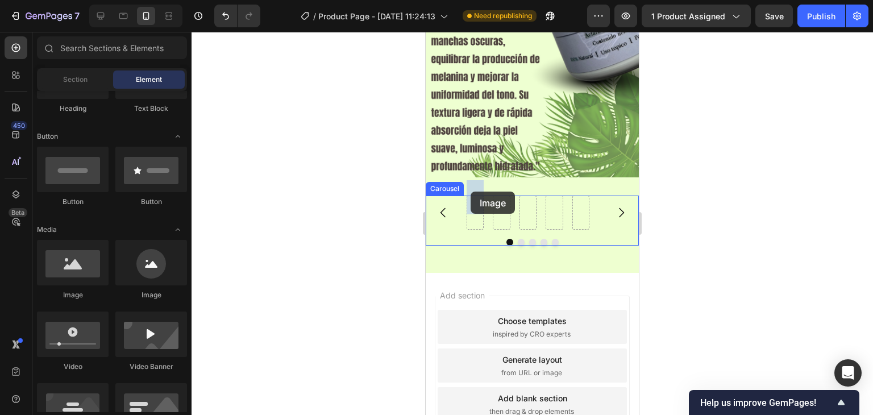
drag, startPoint x: 500, startPoint y: 298, endPoint x: 473, endPoint y: 192, distance: 109.6
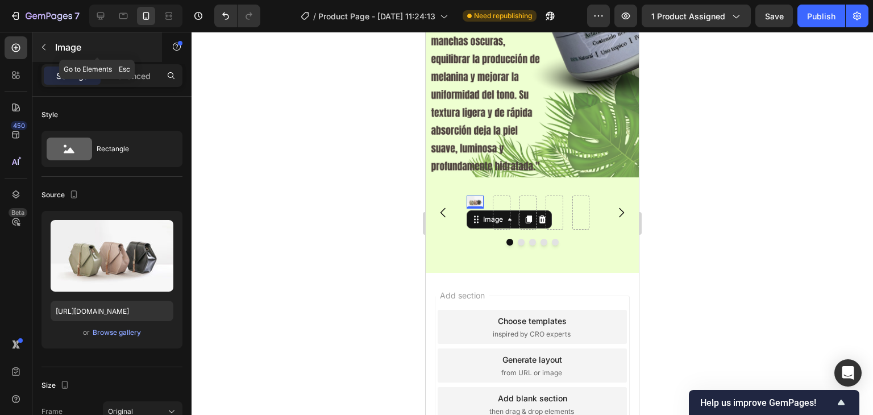
click at [52, 47] on button "button" at bounding box center [44, 47] width 18 height 18
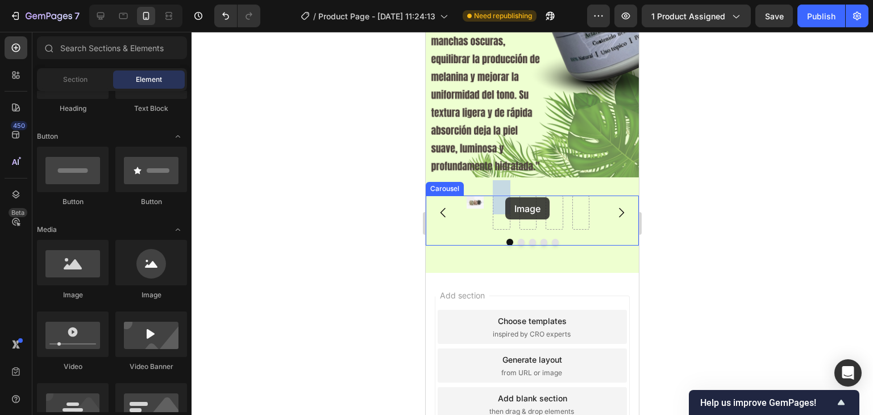
drag, startPoint x: 501, startPoint y: 304, endPoint x: 505, endPoint y: 197, distance: 107.0
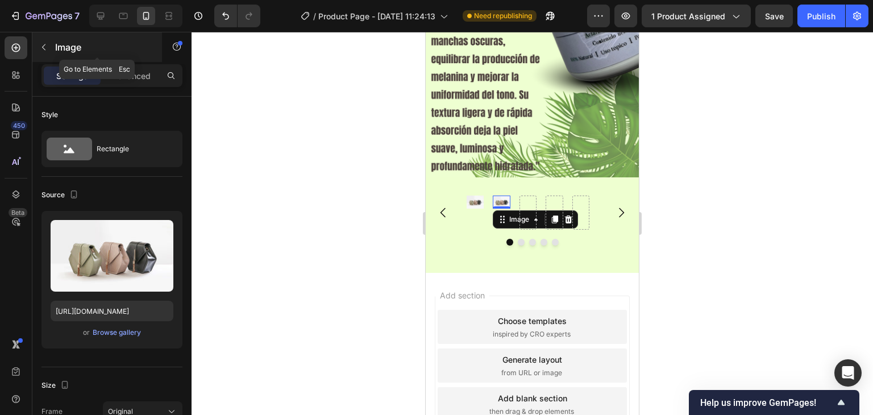
click at [52, 45] on button "button" at bounding box center [44, 47] width 18 height 18
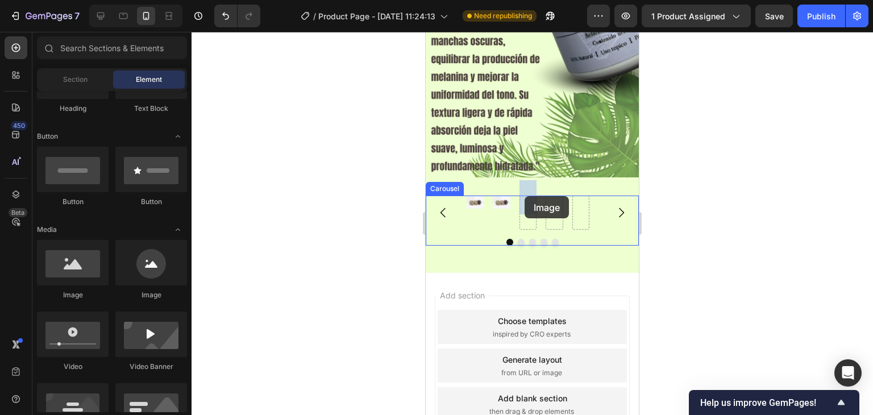
drag, startPoint x: 501, startPoint y: 289, endPoint x: 525, endPoint y: 196, distance: 96.3
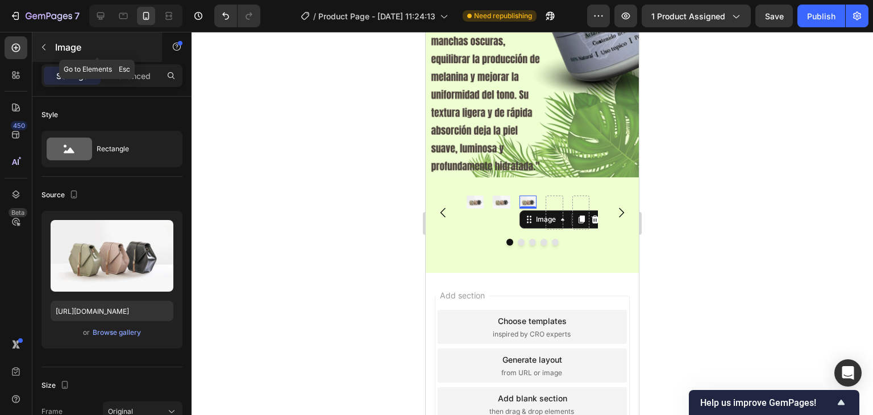
click at [61, 43] on p "Image" at bounding box center [103, 47] width 97 height 14
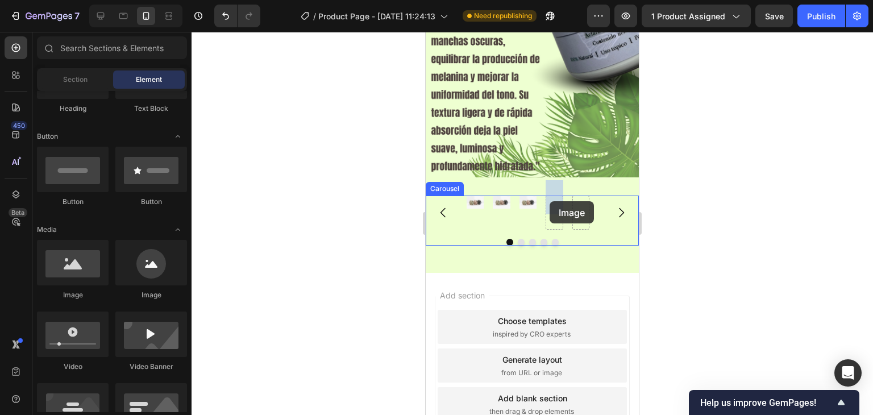
drag, startPoint x: 496, startPoint y: 298, endPoint x: 550, endPoint y: 201, distance: 111.2
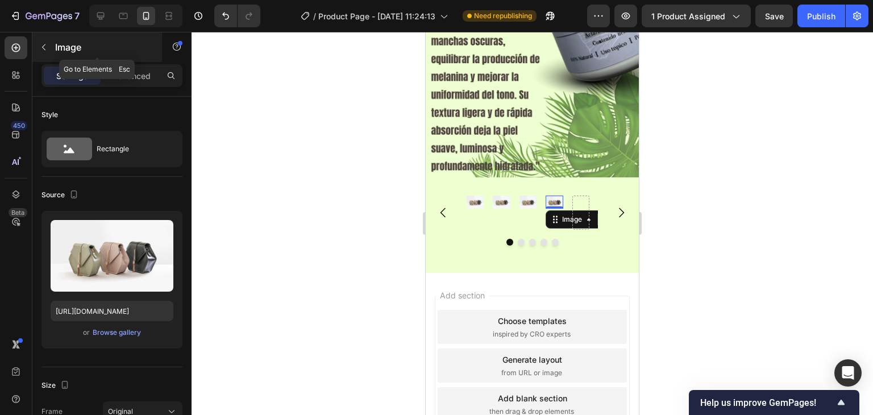
click at [74, 41] on p "Image" at bounding box center [103, 47] width 97 height 14
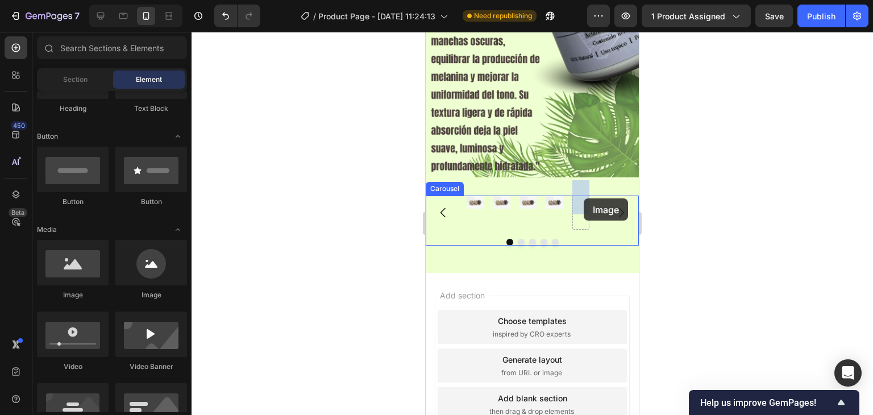
drag, startPoint x: 505, startPoint y: 298, endPoint x: 584, endPoint y: 198, distance: 127.2
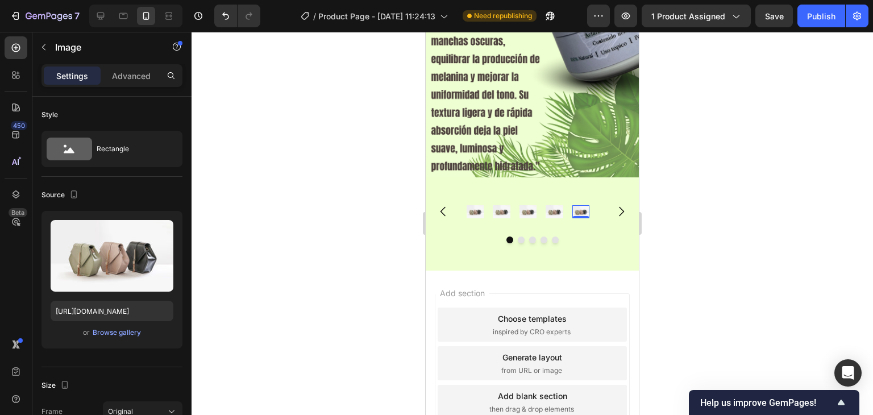
scroll to position [1954, 0]
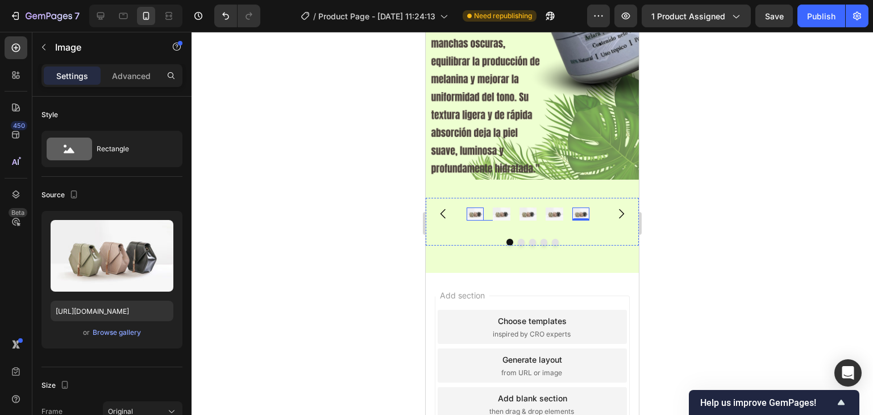
click at [478, 208] on img at bounding box center [475, 214] width 17 height 13
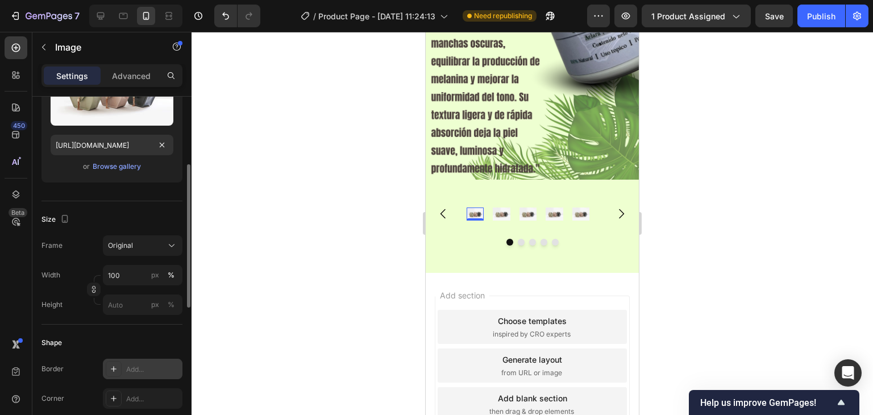
scroll to position [0, 0]
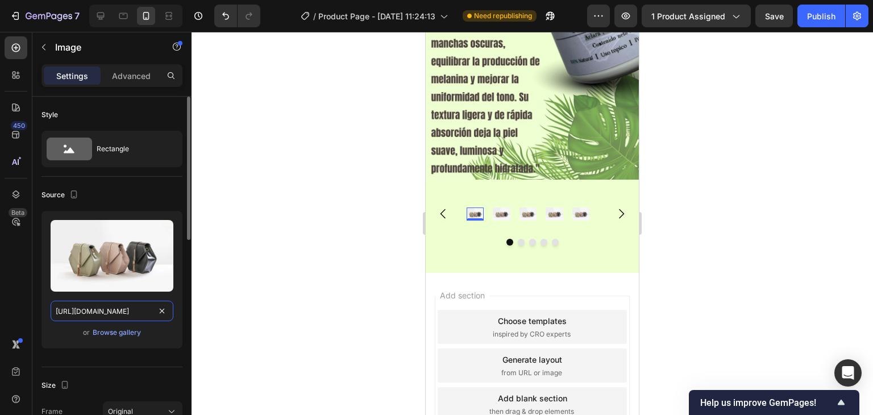
click at [143, 309] on input "[URL][DOMAIN_NAME]" at bounding box center [112, 311] width 123 height 20
paste input "0696/8836/1150/files/Copia_de_Copia_de_compartido_sebas_celis_9.png?v=1758917862"
type input "[URL][DOMAIN_NAME]"
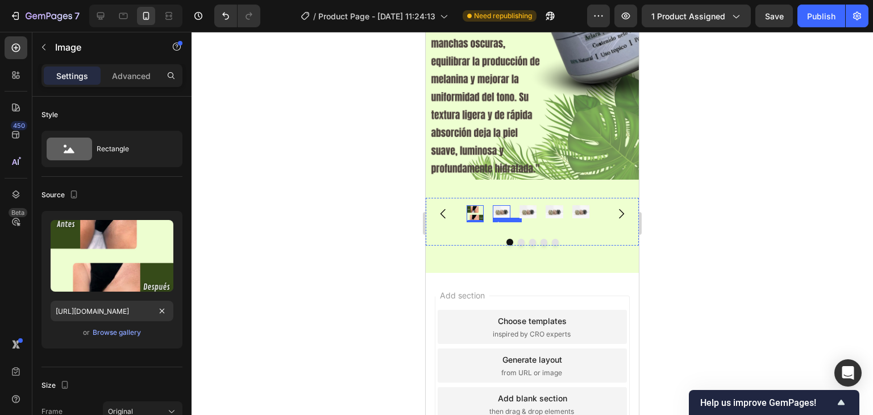
click at [500, 205] on img at bounding box center [501, 211] width 17 height 13
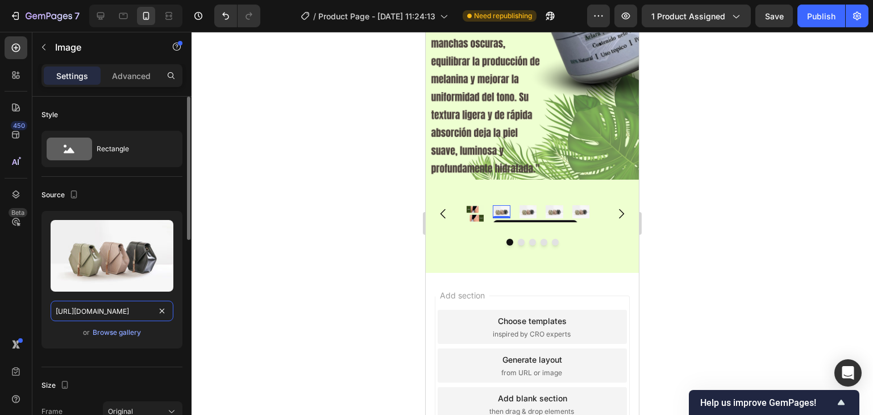
click at [114, 319] on input "[URL][DOMAIN_NAME]" at bounding box center [112, 311] width 123 height 20
paste input "0696/8836/1150/files/Copia_de_Copia_de_compartido_sebas_celis_5.png?v=1758917863"
type input "[URL][DOMAIN_NAME]"
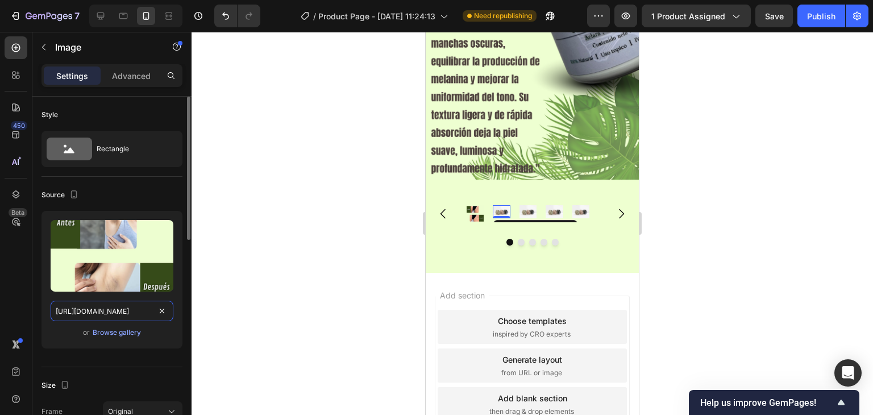
scroll to position [0, 296]
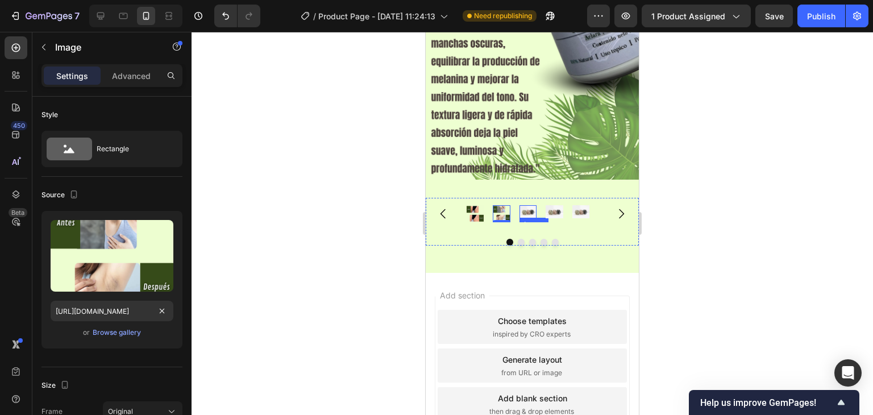
click at [534, 205] on img at bounding box center [528, 211] width 17 height 13
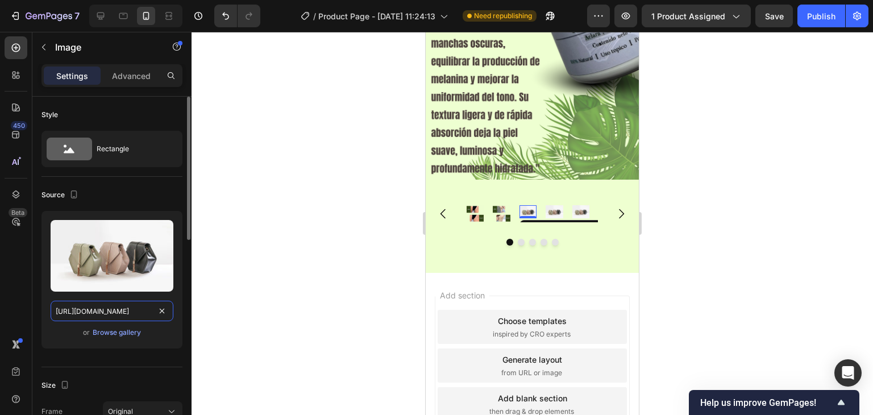
click at [130, 312] on input "[URL][DOMAIN_NAME]" at bounding box center [112, 311] width 123 height 20
paste input "0696/8836/1150/files/Copia_de_Copia_de_compartido_sebas_celis_8.png?v=1758917863"
type input "[URL][DOMAIN_NAME]"
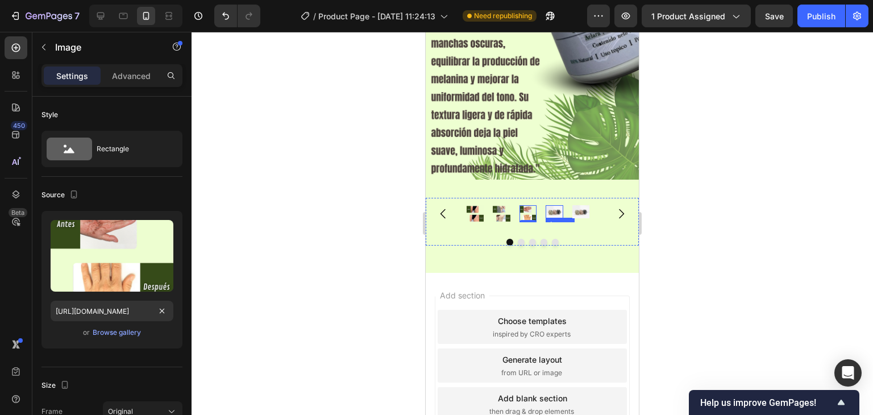
click at [550, 205] on img at bounding box center [554, 211] width 17 height 13
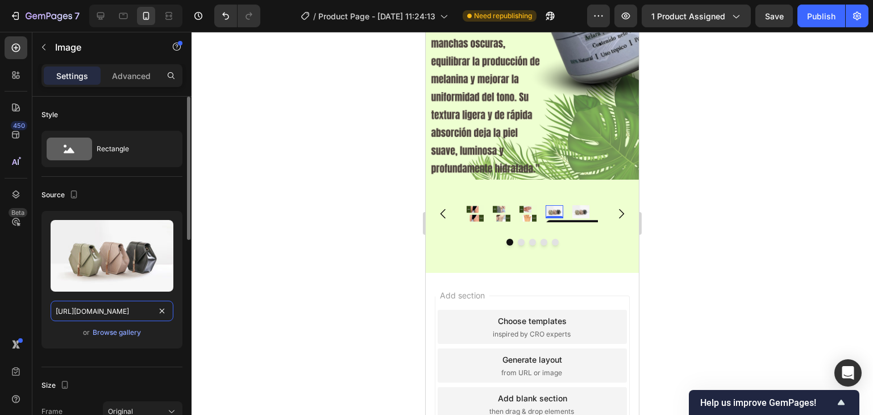
click at [122, 309] on input "[URL][DOMAIN_NAME]" at bounding box center [112, 311] width 123 height 20
paste input "0696/8836/1150/files/Copia_de_Copia_de_compartido_sebas_celis_6.png?v=1758917862"
type input "[URL][DOMAIN_NAME]"
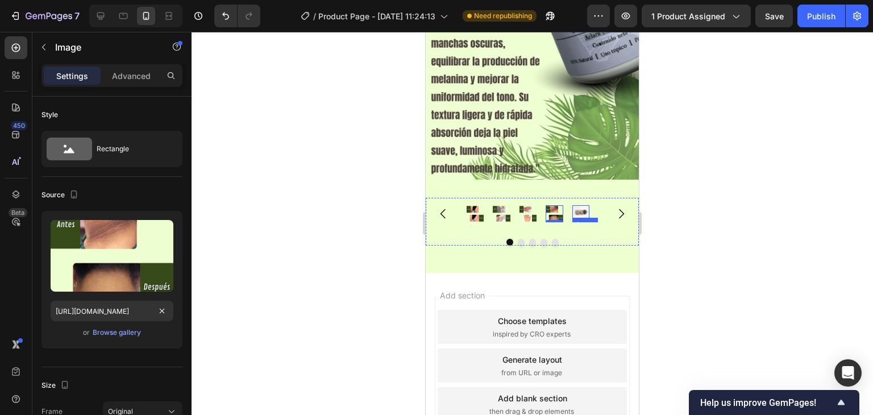
click at [580, 205] on img at bounding box center [581, 211] width 17 height 13
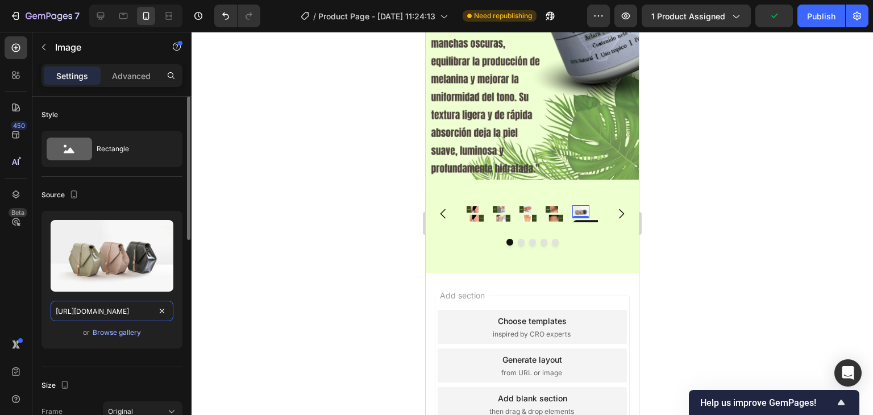
click at [115, 313] on input "[URL][DOMAIN_NAME]" at bounding box center [112, 311] width 123 height 20
paste input "0696/8836/1150/files/Copia_de_Copia_de_compartido_sebas_celis_7.png?v=1758917863"
type input "[URL][DOMAIN_NAME]"
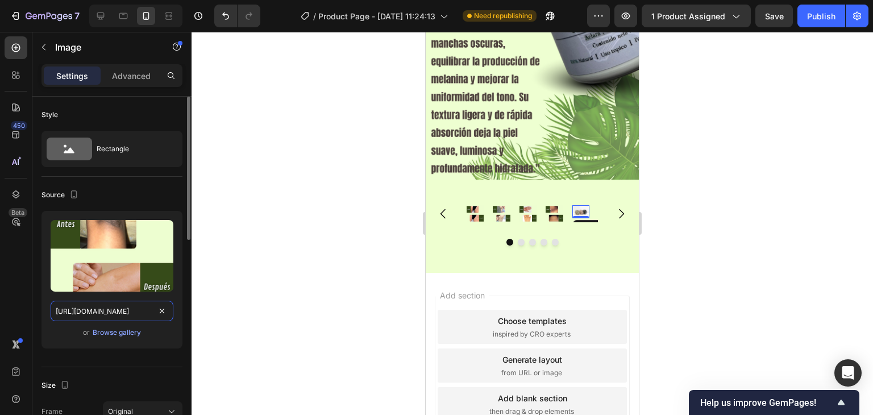
scroll to position [0, 296]
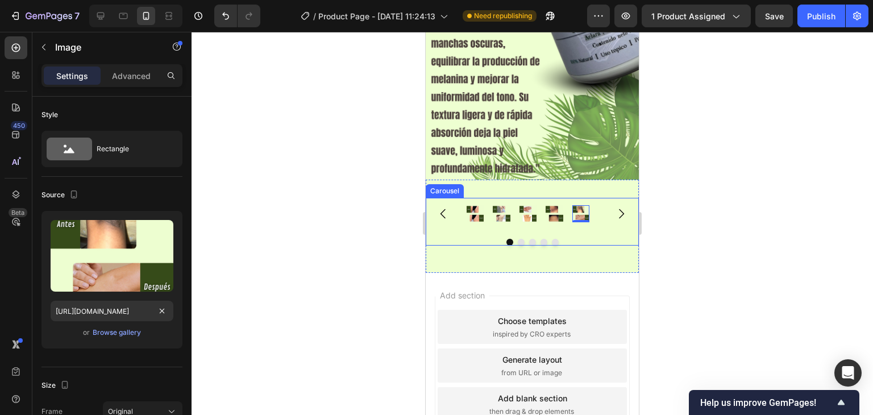
click at [454, 201] on button "Carousel Back Arrow" at bounding box center [444, 214] width 32 height 32
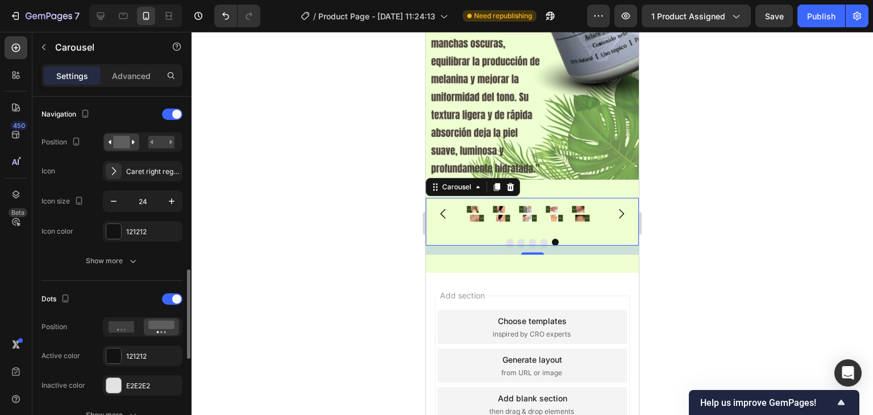
scroll to position [455, 0]
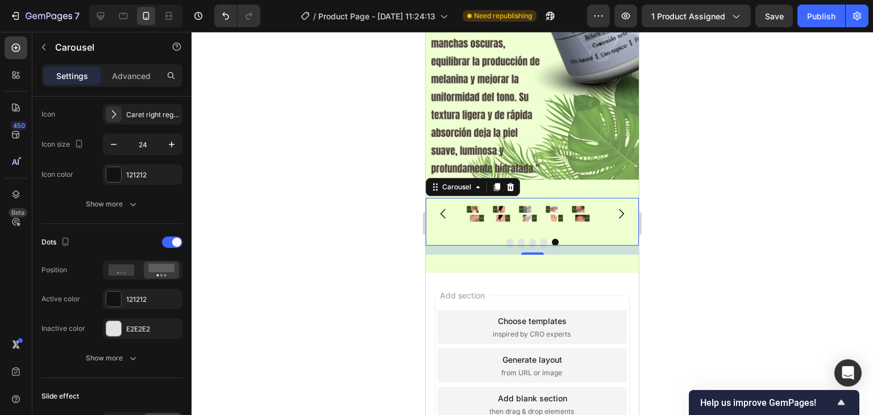
click at [513, 205] on div "Image Image Image Image Image" at bounding box center [532, 213] width 131 height 17
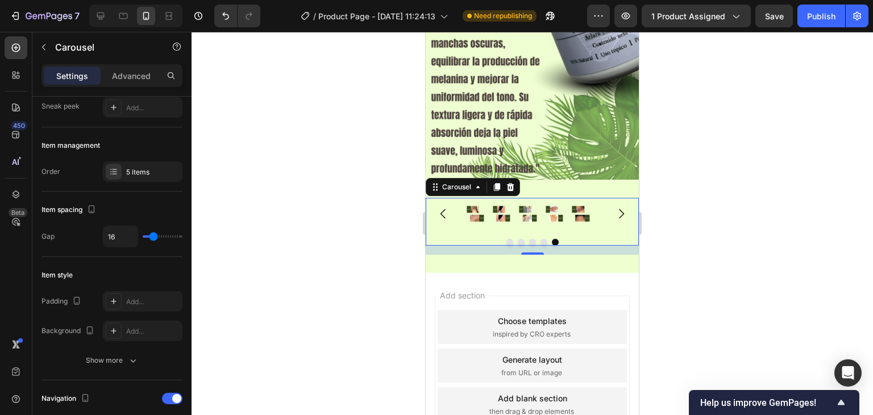
scroll to position [0, 0]
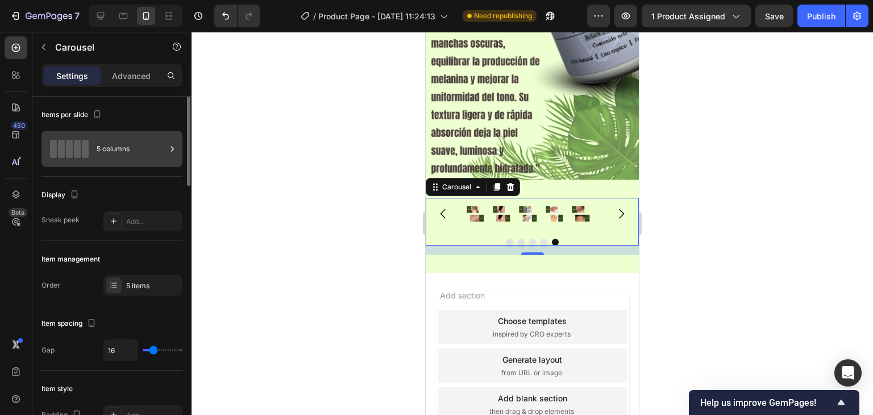
click at [122, 150] on div "5 columns" at bounding box center [131, 149] width 69 height 26
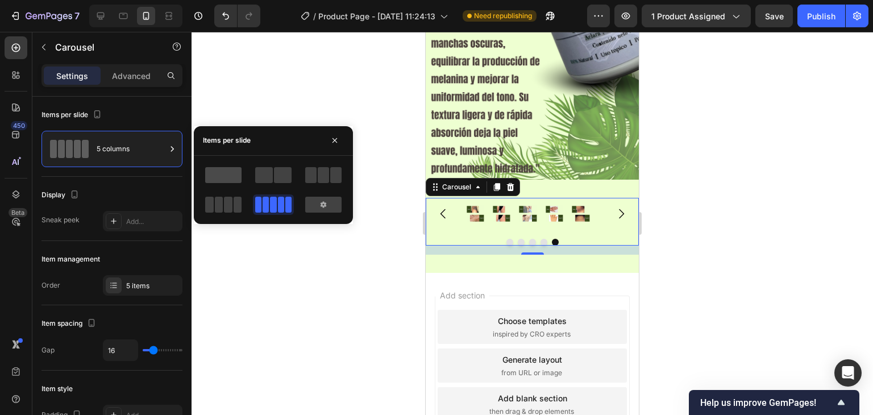
click at [223, 174] on span at bounding box center [223, 175] width 36 height 16
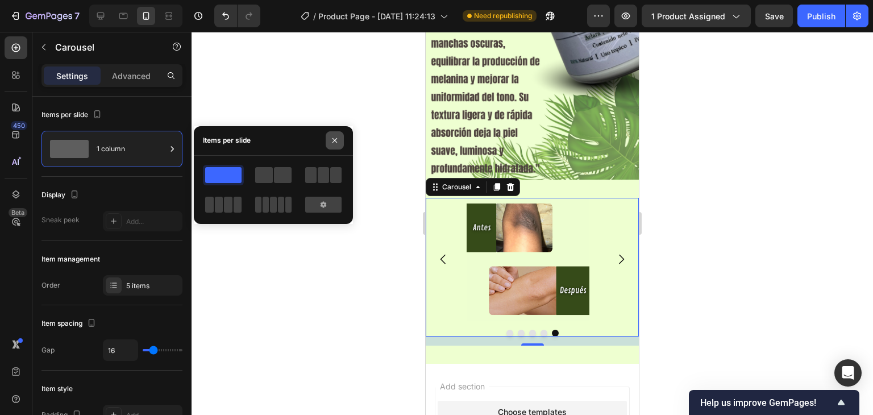
click at [337, 132] on button "button" at bounding box center [335, 140] width 18 height 18
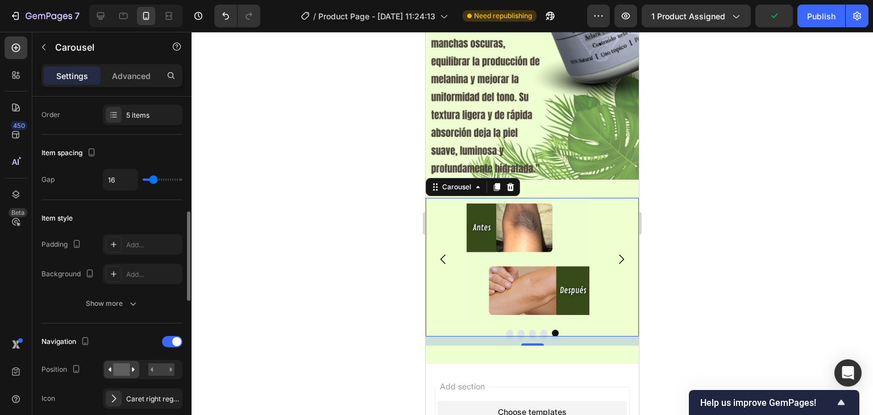
scroll to position [227, 0]
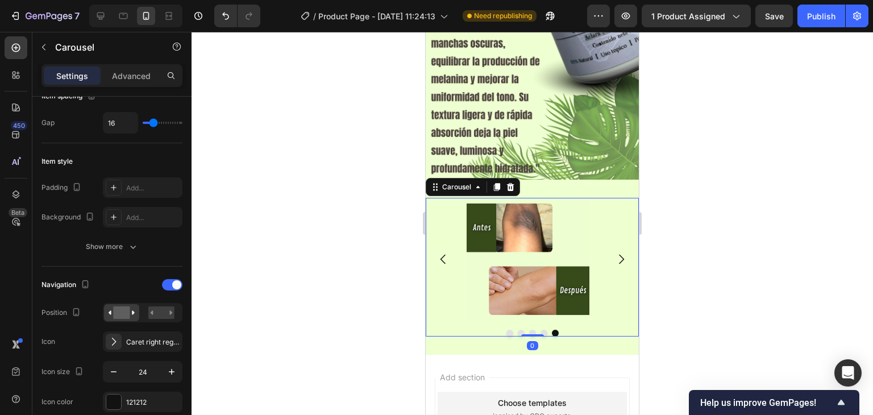
drag, startPoint x: 538, startPoint y: 329, endPoint x: 540, endPoint y: 318, distance: 11.5
click at [540, 318] on div "Image Image Image Image Image Carousel 0" at bounding box center [532, 267] width 213 height 139
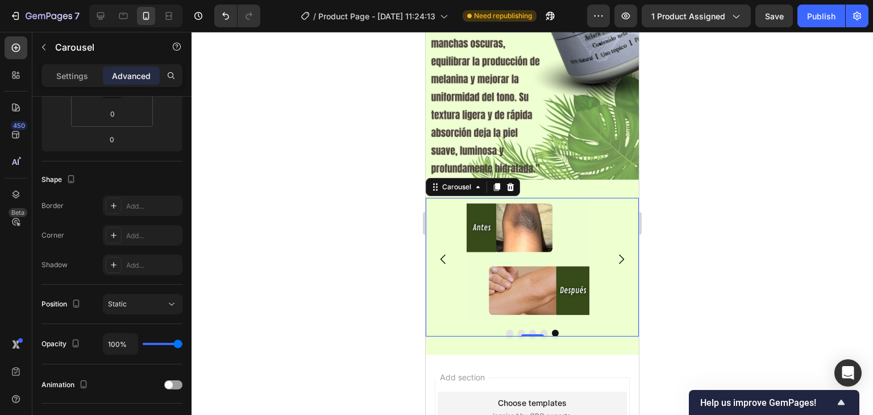
click at [448, 214] on div "Image Image Image Image Image" at bounding box center [532, 259] width 213 height 123
click at [511, 330] on div at bounding box center [532, 333] width 213 height 7
click at [448, 276] on div "Image Image Image Image Image" at bounding box center [532, 259] width 213 height 123
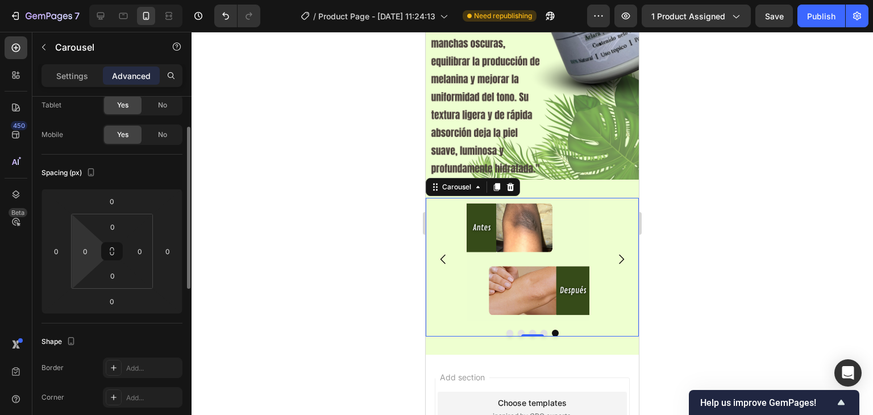
scroll to position [0, 0]
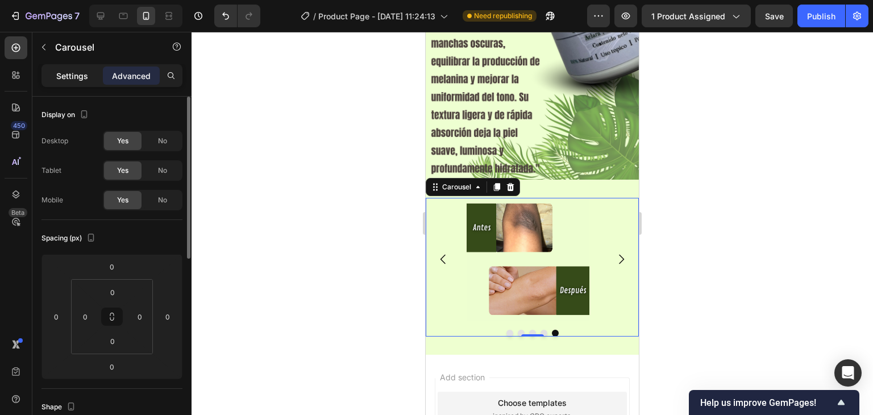
click at [76, 71] on p "Settings" at bounding box center [72, 76] width 32 height 12
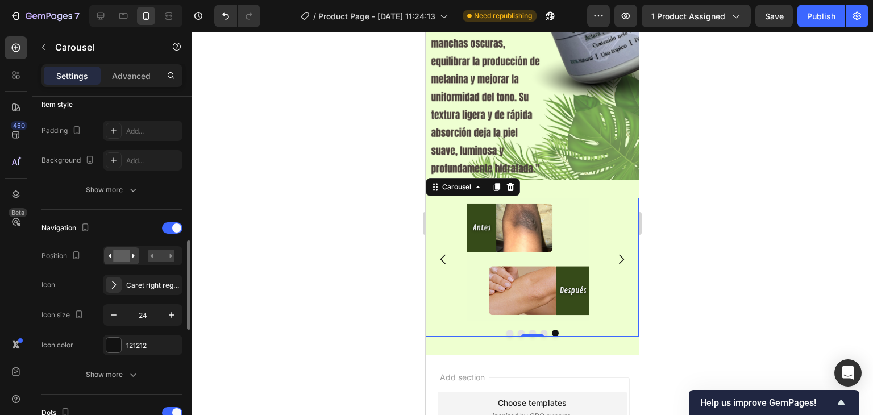
scroll to position [341, 0]
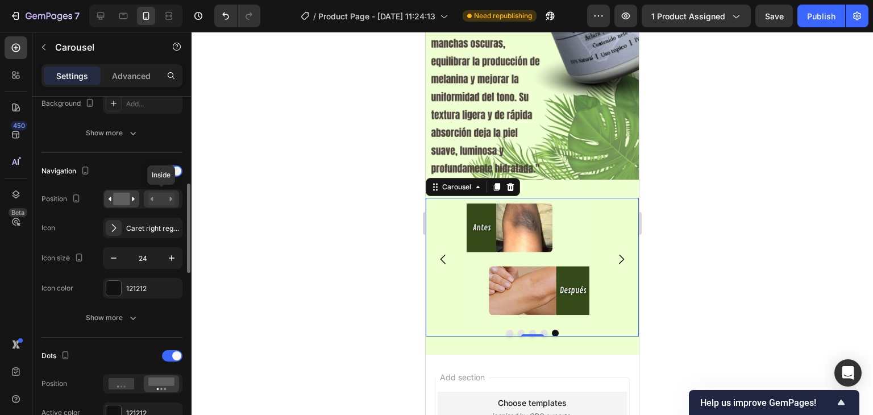
click at [153, 200] on rect at bounding box center [161, 199] width 26 height 13
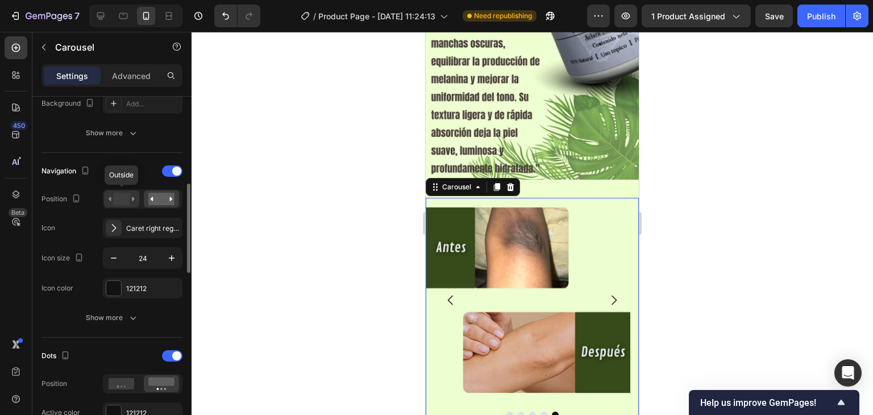
click at [125, 197] on rect at bounding box center [121, 199] width 16 height 13
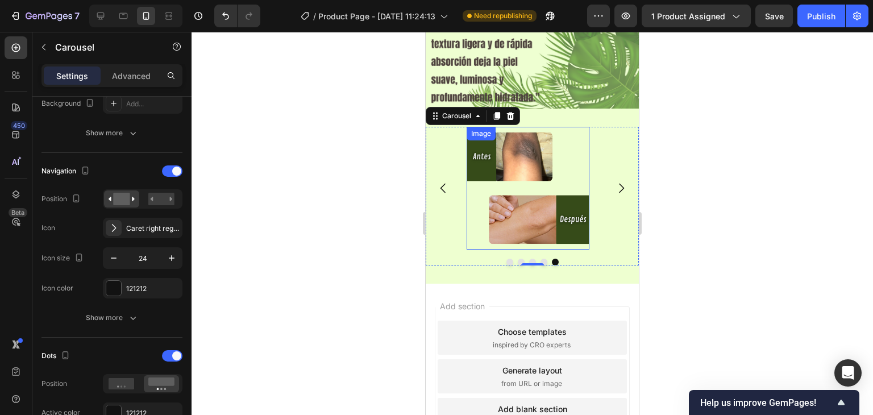
scroll to position [2036, 0]
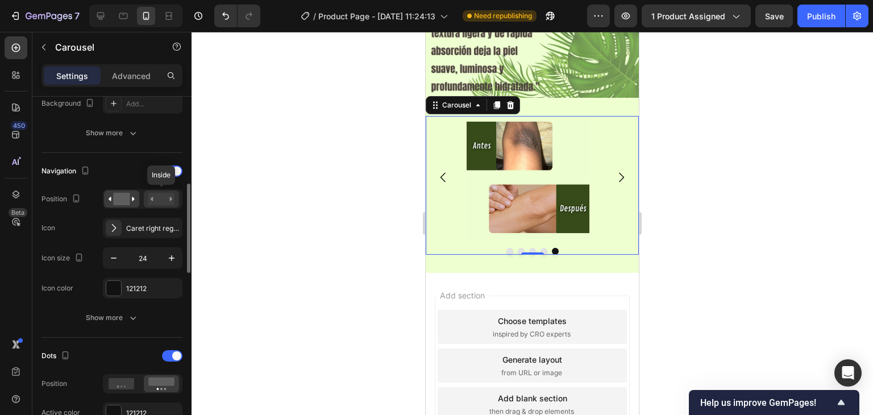
click at [161, 196] on rect at bounding box center [161, 199] width 26 height 13
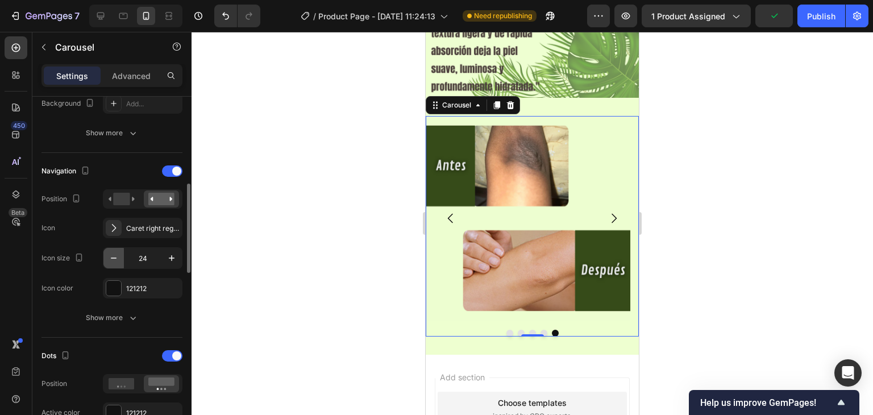
click at [113, 258] on icon "button" at bounding box center [113, 257] width 11 height 11
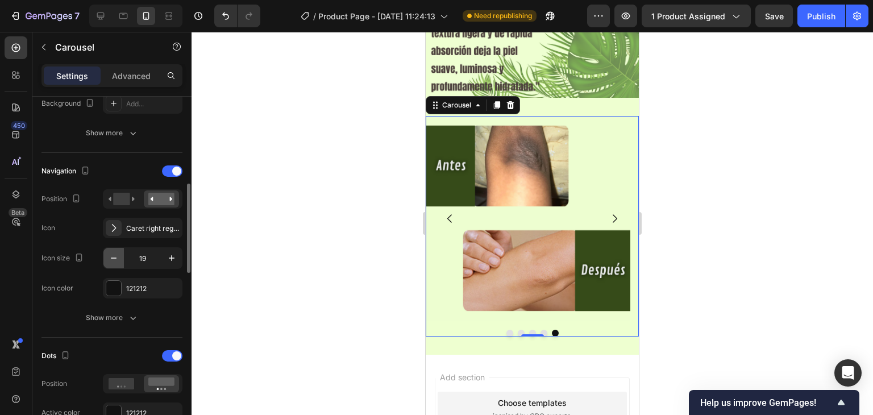
click at [113, 258] on icon "button" at bounding box center [113, 257] width 11 height 11
click at [168, 260] on icon "button" at bounding box center [171, 257] width 11 height 11
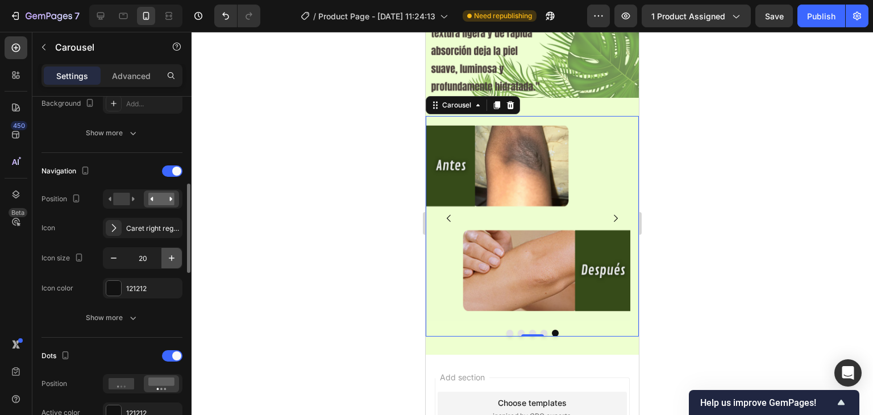
click at [168, 260] on icon "button" at bounding box center [171, 257] width 11 height 11
type input "24"
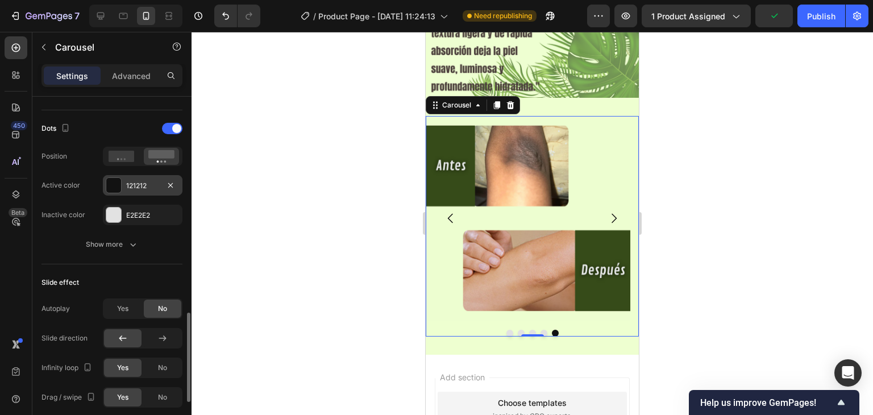
scroll to position [625, 0]
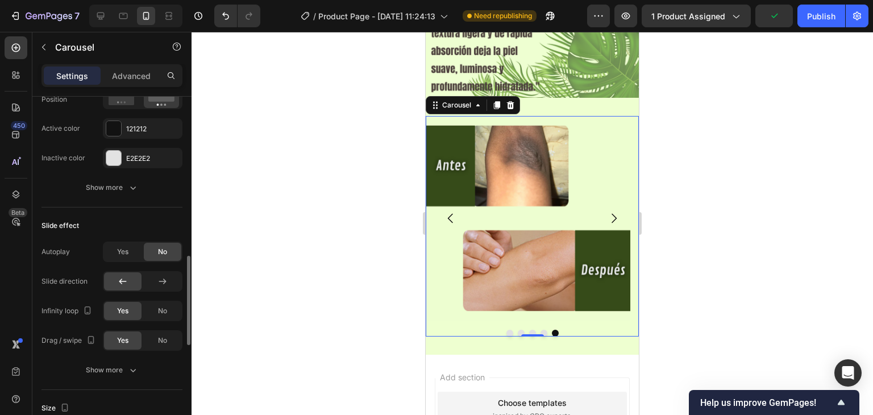
click at [117, 242] on div "Yes No" at bounding box center [143, 252] width 80 height 20
click at [120, 252] on span "Yes" at bounding box center [122, 252] width 11 height 10
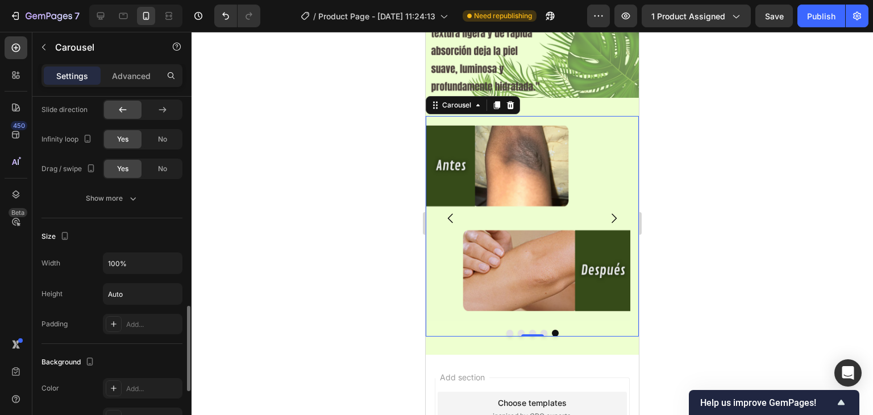
scroll to position [687, 0]
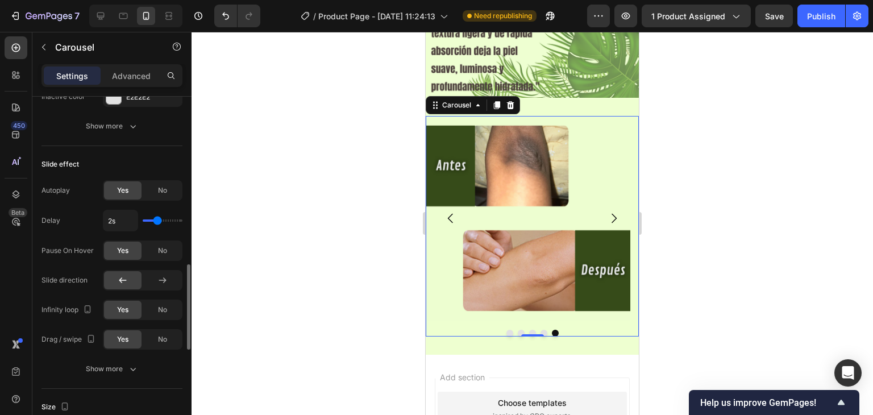
click at [145, 64] on div "Settings Advanced" at bounding box center [112, 75] width 141 height 23
click at [143, 68] on div "Advanced" at bounding box center [131, 76] width 57 height 18
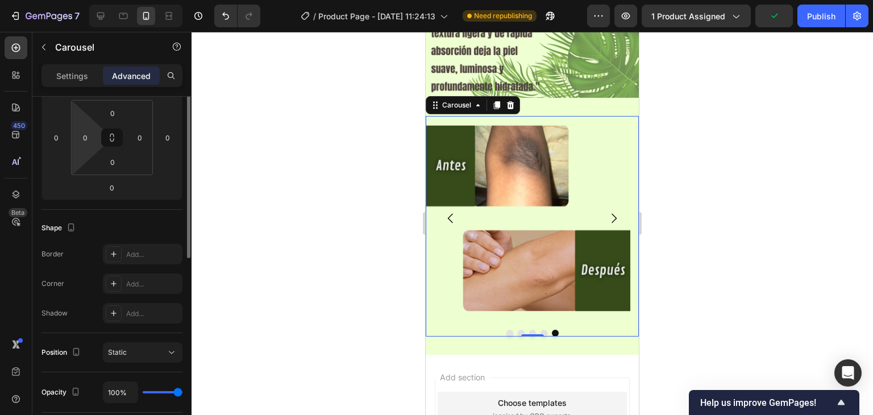
scroll to position [0, 0]
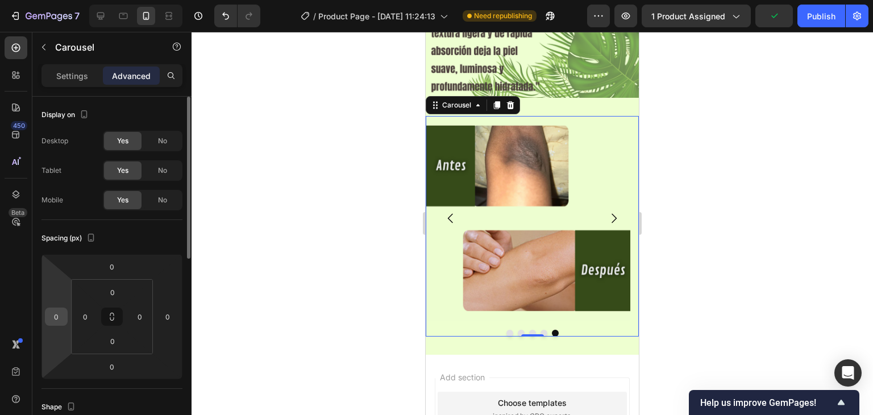
click at [62, 310] on input "0" at bounding box center [56, 316] width 17 height 17
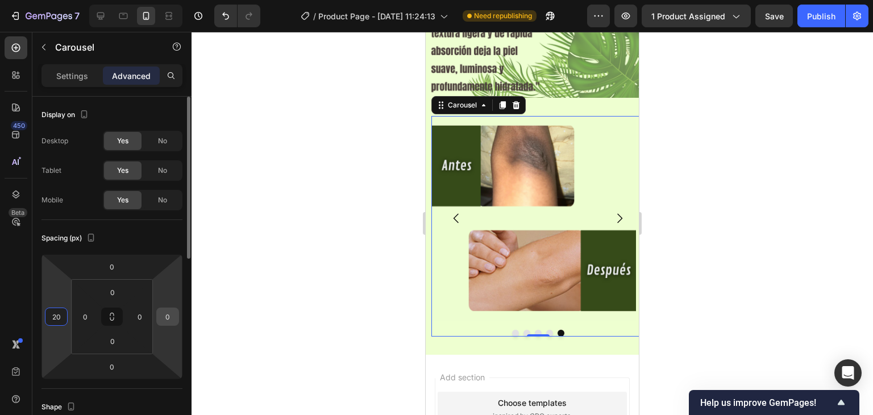
type input "20"
click at [168, 322] on input "0" at bounding box center [167, 316] width 17 height 17
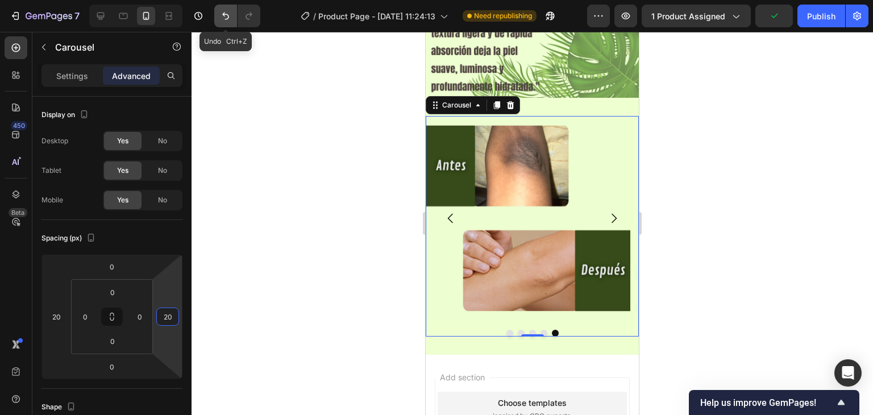
click at [230, 14] on icon "Undo/Redo" at bounding box center [225, 15] width 11 height 11
type input "0"
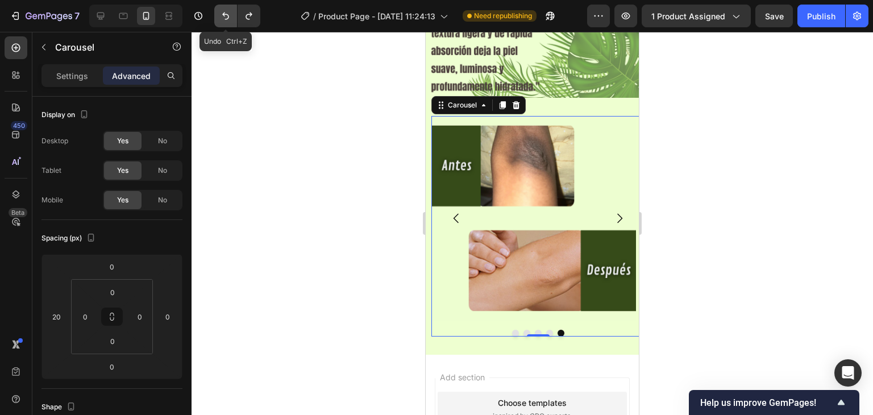
click at [230, 14] on icon "Undo/Redo" at bounding box center [225, 15] width 11 height 11
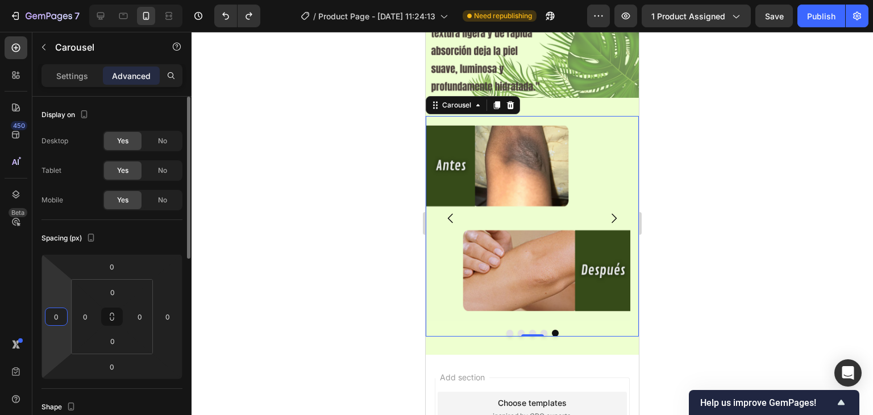
click at [60, 321] on input "0" at bounding box center [56, 316] width 17 height 17
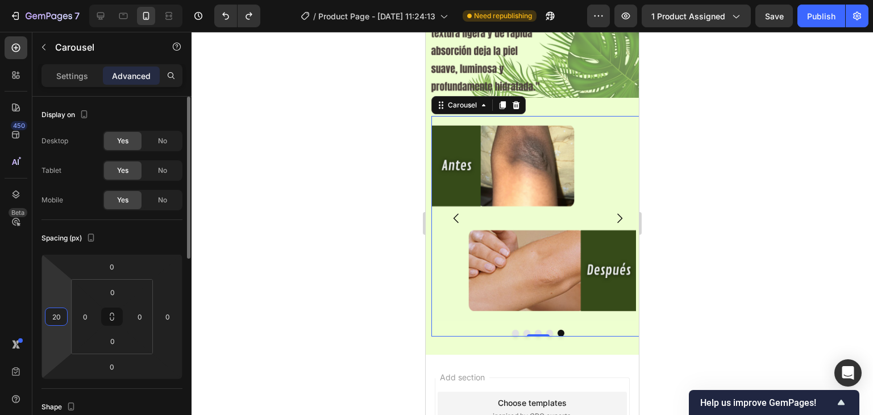
type input "2"
type input "20"
click at [168, 318] on input "0" at bounding box center [167, 316] width 17 height 17
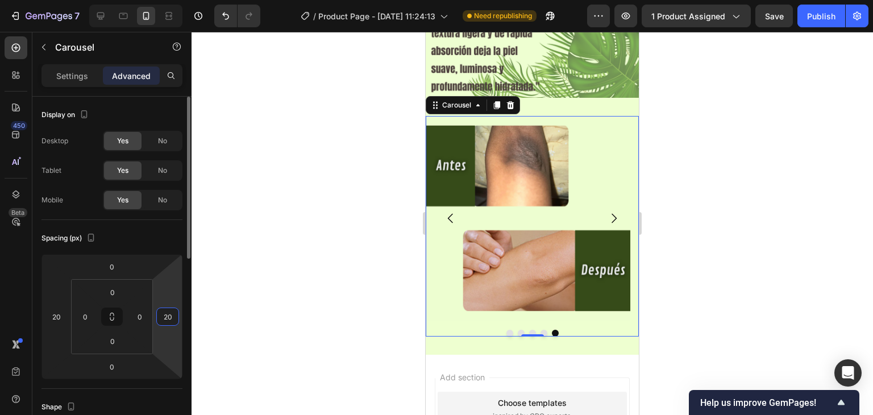
click at [173, 321] on input "20" at bounding box center [167, 316] width 17 height 17
drag, startPoint x: 173, startPoint y: 321, endPoint x: 155, endPoint y: 317, distance: 19.2
click at [155, 317] on div "0 20 0 20" at bounding box center [112, 316] width 141 height 125
type input "0"
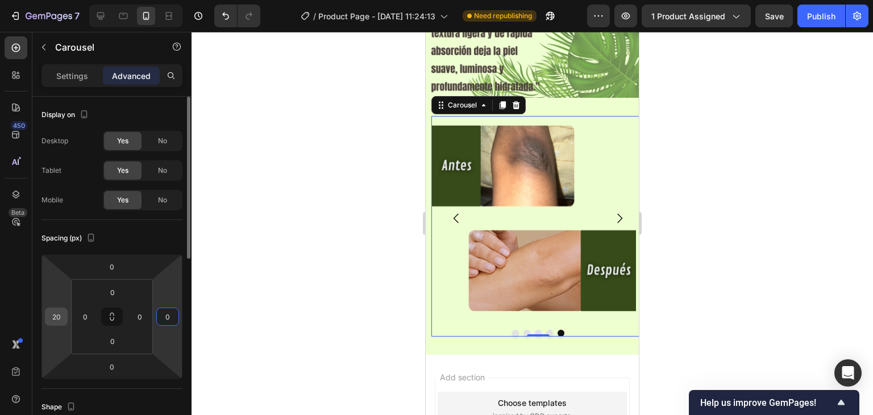
click at [59, 316] on input "20" at bounding box center [56, 316] width 17 height 17
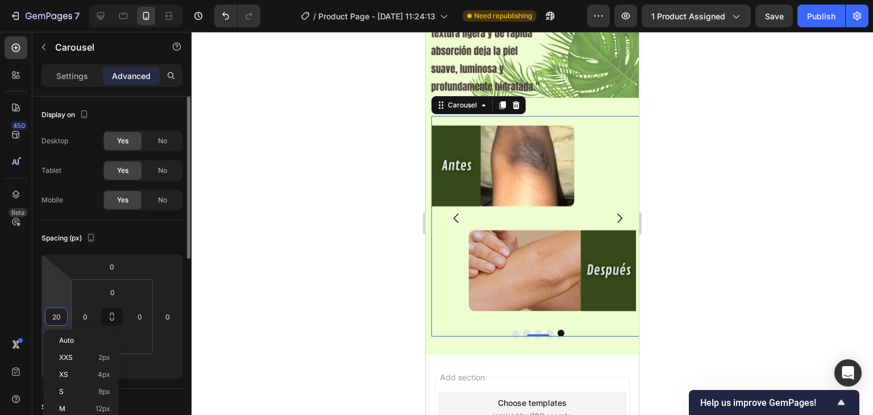
type input "0"
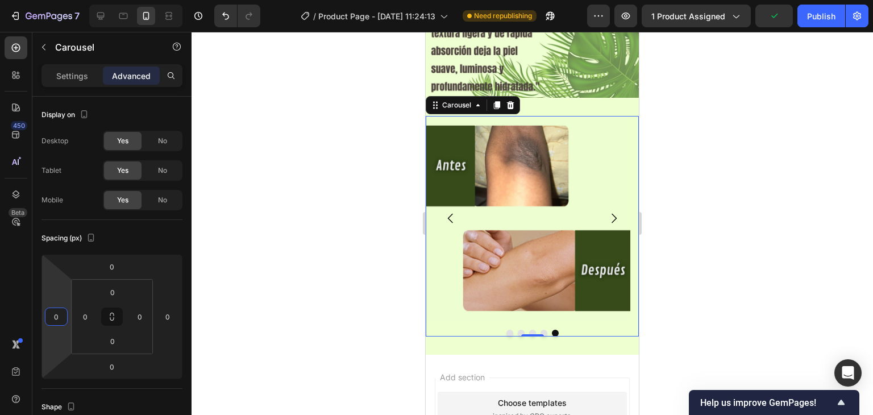
click at [314, 164] on div at bounding box center [533, 223] width 682 height 383
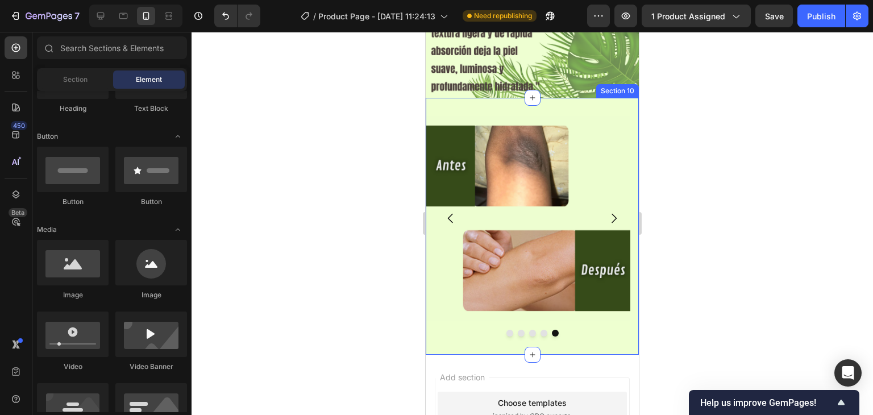
click at [566, 98] on div "Image Image Image Image Image Carousel Section 10" at bounding box center [532, 226] width 213 height 257
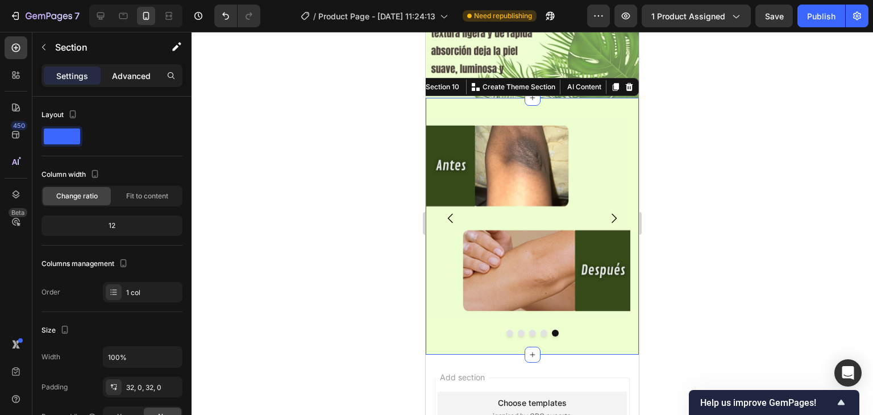
click at [122, 81] on div "Advanced" at bounding box center [131, 76] width 57 height 18
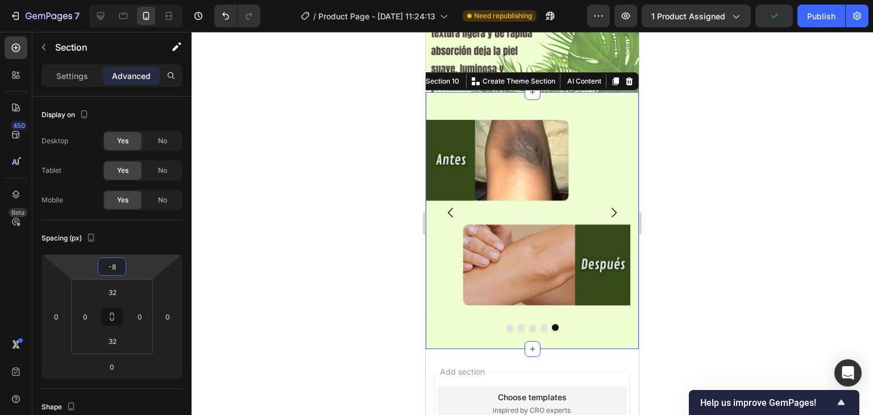
type input "-6"
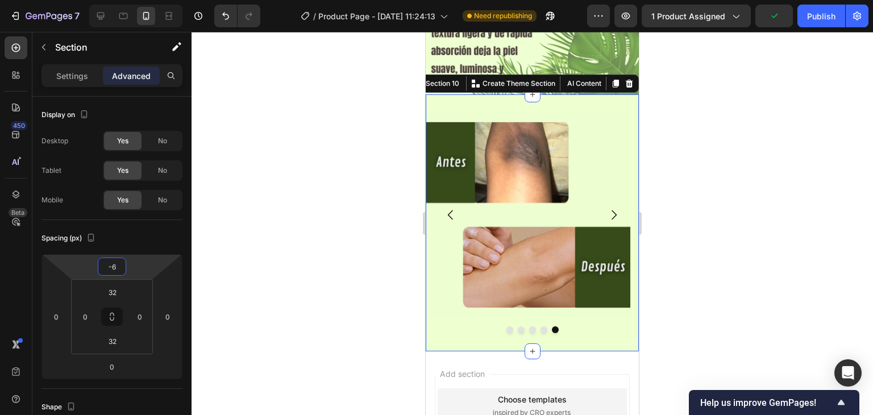
click at [140, 0] on html "7 Version history / Product Page - [DATE] 11:24:13 Need republishing Preview 1 …" at bounding box center [436, 0] width 873 height 0
click at [281, 183] on div at bounding box center [533, 223] width 682 height 383
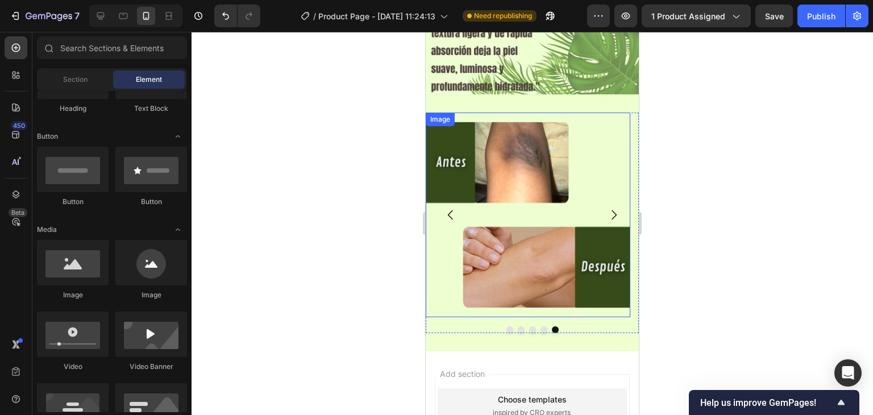
click at [584, 116] on img at bounding box center [528, 215] width 205 height 205
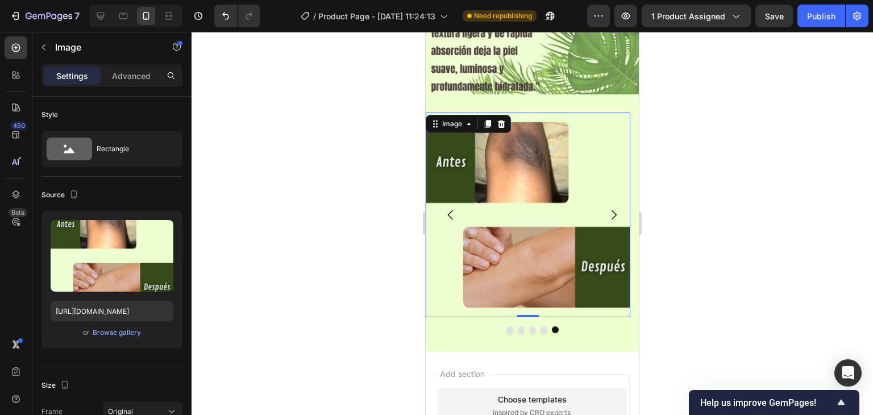
click at [399, 193] on div at bounding box center [533, 223] width 682 height 383
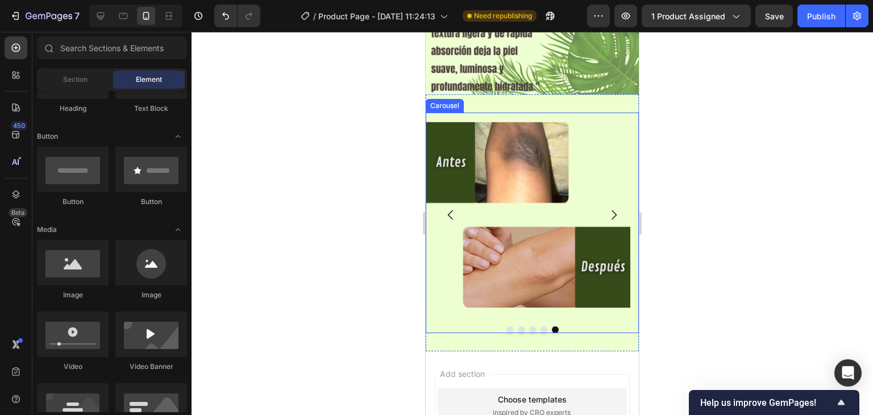
click at [523, 326] on div at bounding box center [532, 329] width 213 height 7
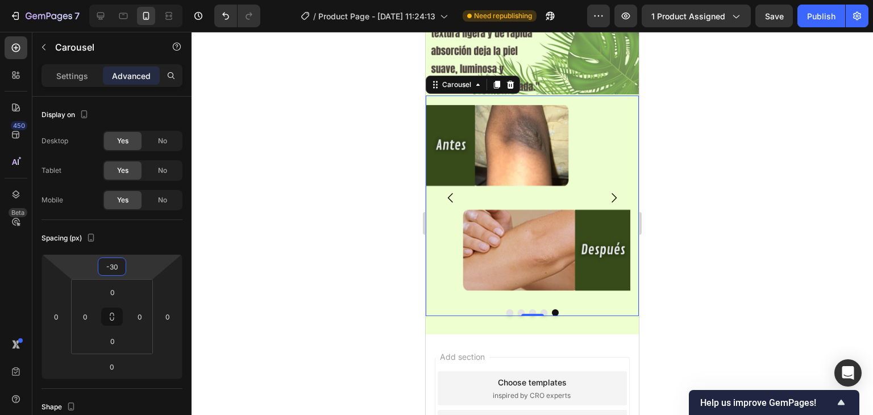
type input "-32"
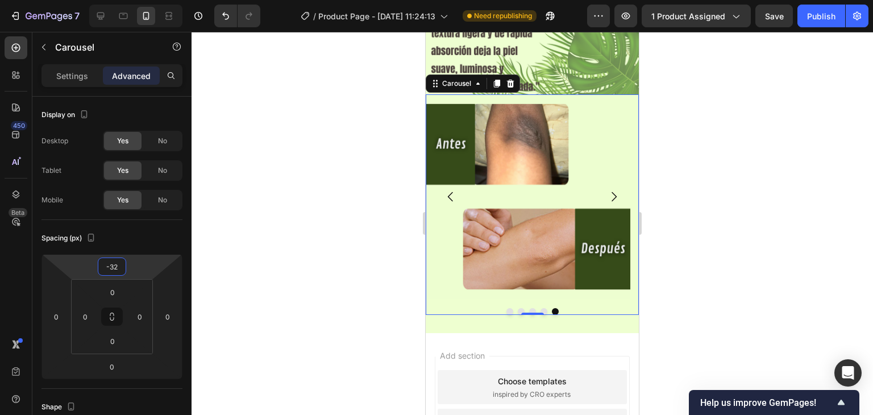
drag, startPoint x: 143, startPoint y: 262, endPoint x: 146, endPoint y: 271, distance: 9.5
click at [146, 0] on html "7 Version history / Product Page - [DATE] 11:24:13 Need republishing Preview 1 …" at bounding box center [436, 0] width 873 height 0
click at [305, 171] on div at bounding box center [533, 223] width 682 height 383
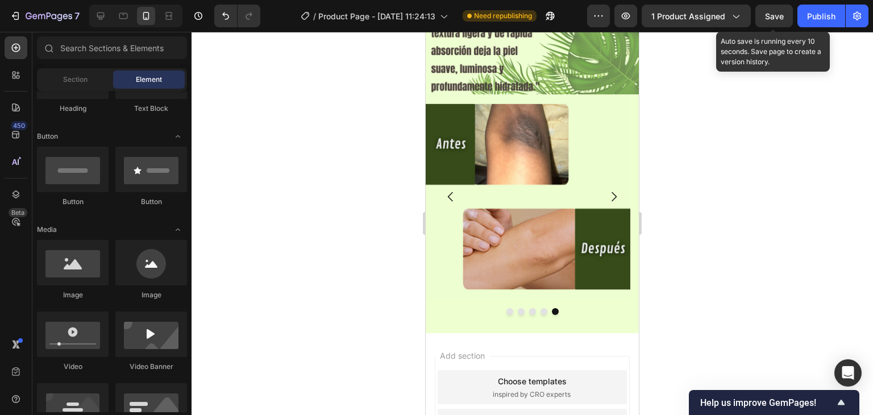
click at [773, 19] on span "Save" at bounding box center [774, 16] width 19 height 10
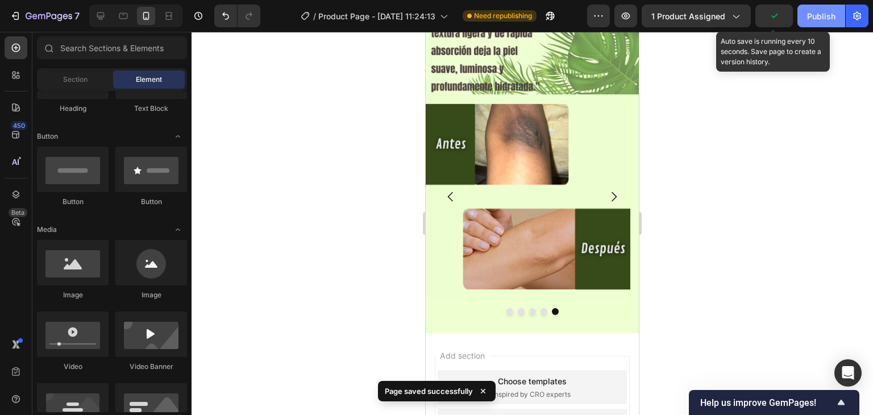
click at [822, 15] on div "Publish" at bounding box center [821, 16] width 28 height 12
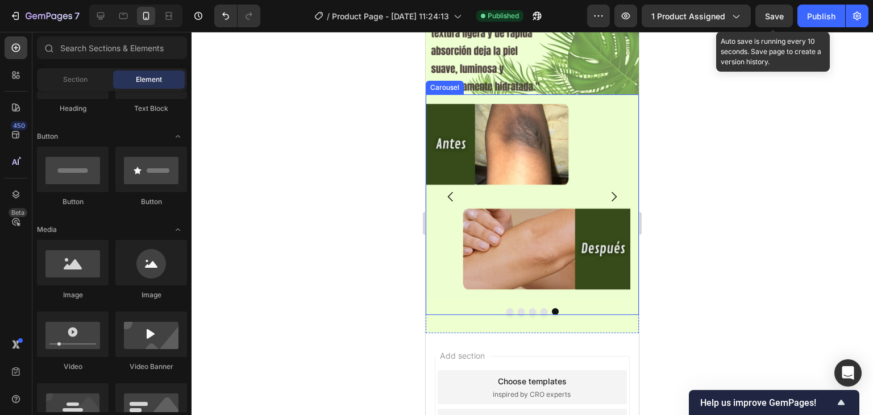
click at [507, 308] on button "Dot" at bounding box center [510, 311] width 7 height 7
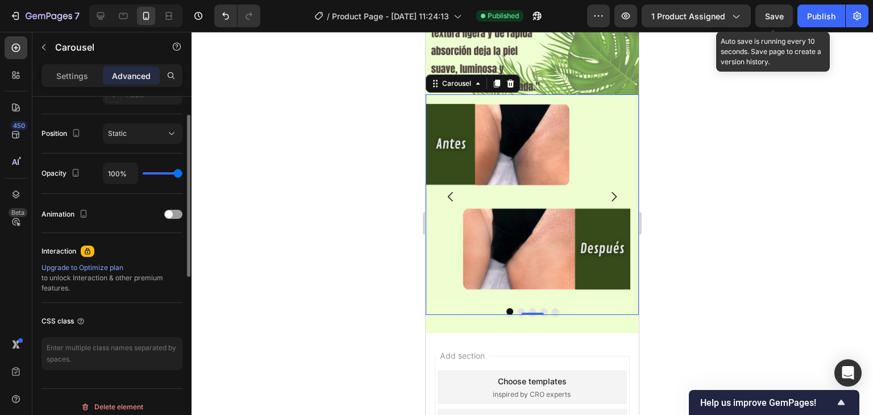
scroll to position [284, 0]
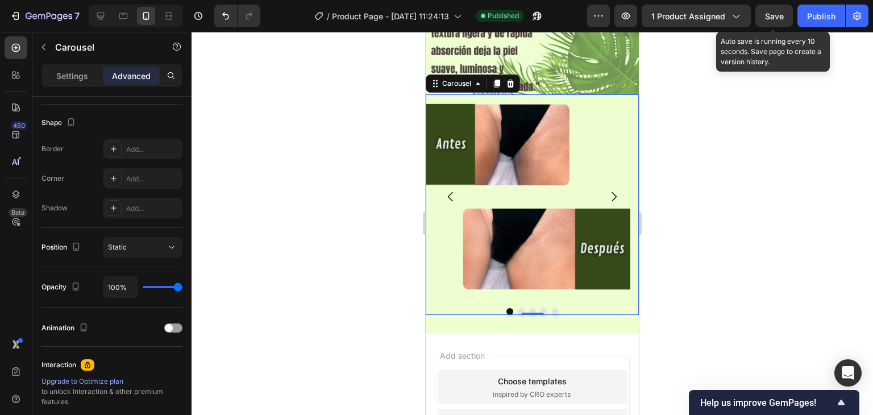
click at [786, 189] on div at bounding box center [533, 223] width 682 height 383
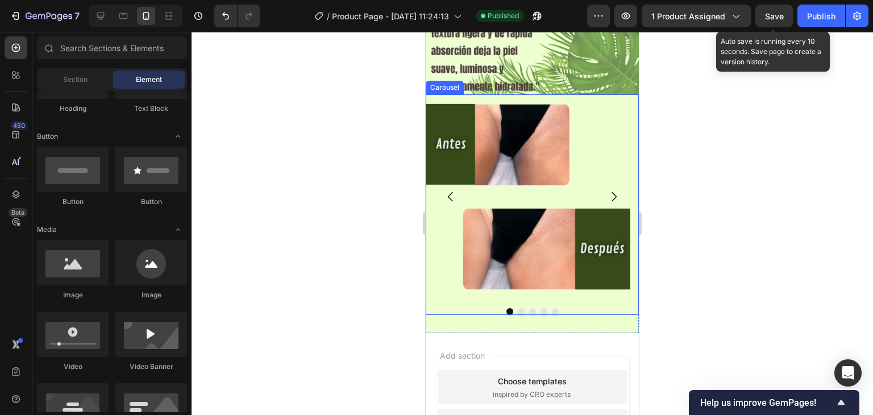
click at [451, 190] on icon "Carousel Back Arrow" at bounding box center [451, 197] width 14 height 14
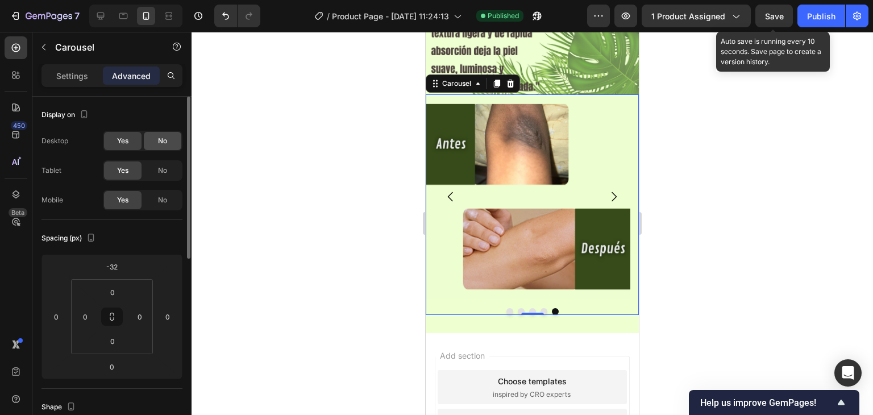
click at [155, 135] on div "No" at bounding box center [163, 141] width 38 height 18
click at [107, 135] on div "Yes" at bounding box center [123, 141] width 38 height 18
click at [174, 171] on div "No" at bounding box center [163, 170] width 38 height 18
click at [103, 160] on div "Yes No" at bounding box center [143, 170] width 80 height 20
click at [114, 167] on div "Yes" at bounding box center [123, 170] width 38 height 18
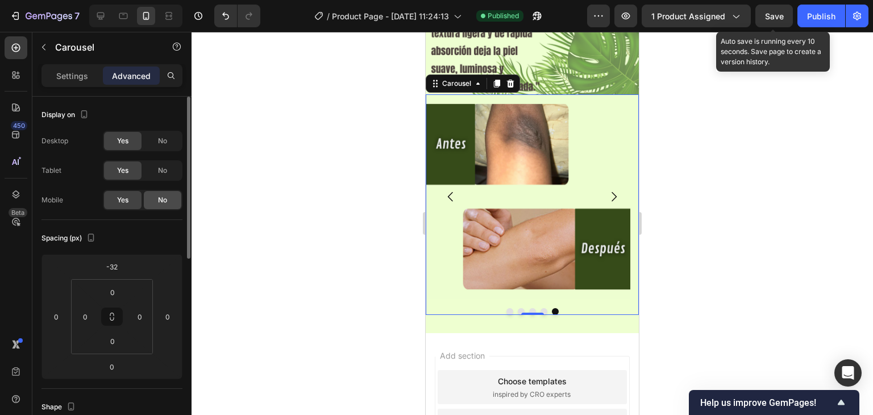
click at [163, 196] on span "No" at bounding box center [162, 200] width 9 height 10
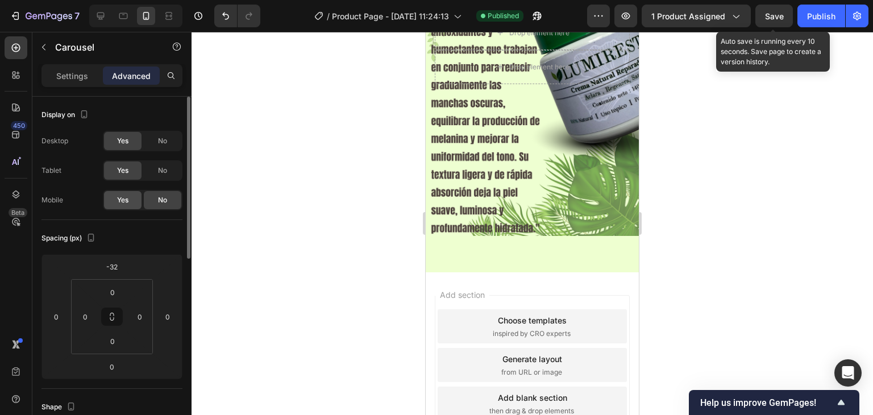
click at [130, 196] on div "Yes" at bounding box center [123, 200] width 38 height 18
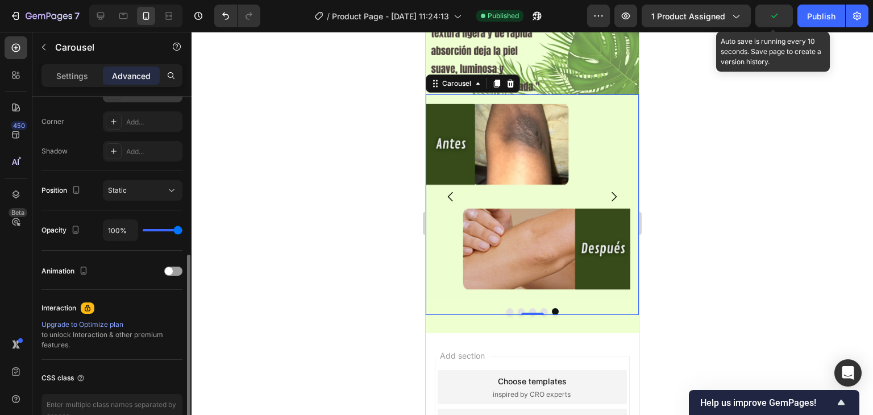
scroll to position [398, 0]
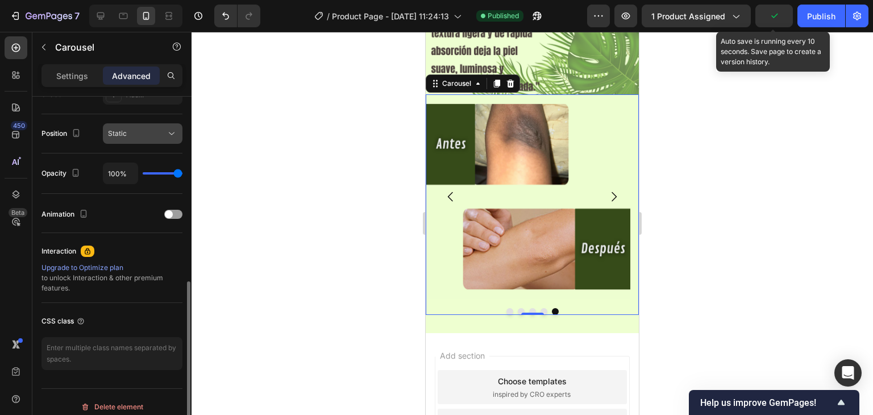
click at [164, 131] on div "Static" at bounding box center [137, 133] width 58 height 10
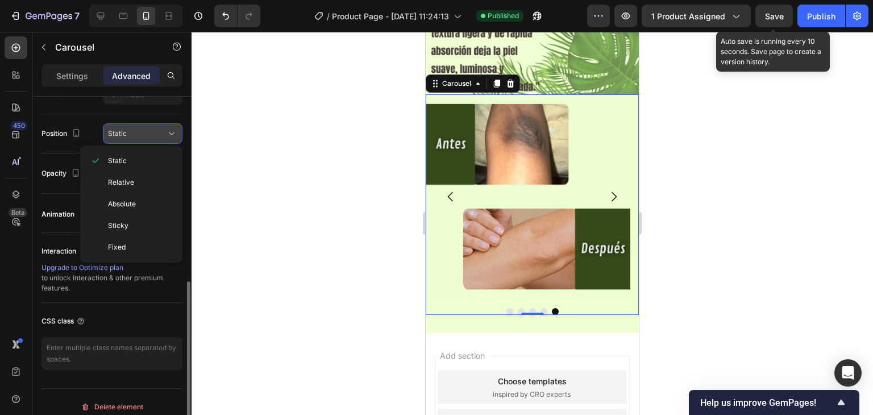
click at [159, 131] on div "Static" at bounding box center [137, 133] width 58 height 10
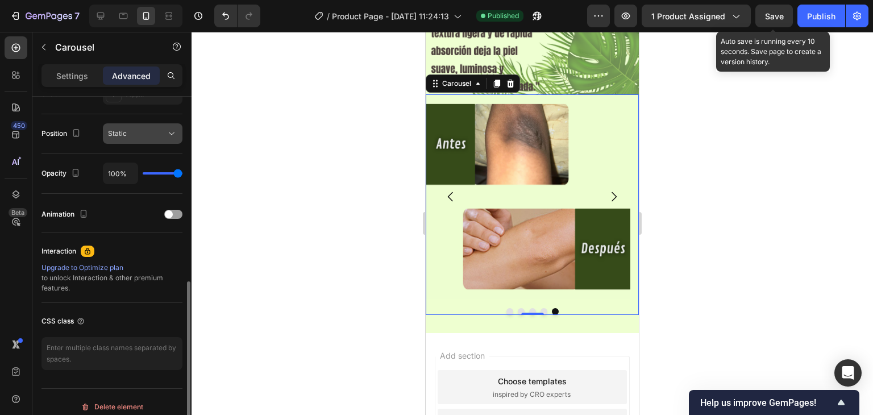
click at [159, 131] on div "Static" at bounding box center [137, 133] width 58 height 10
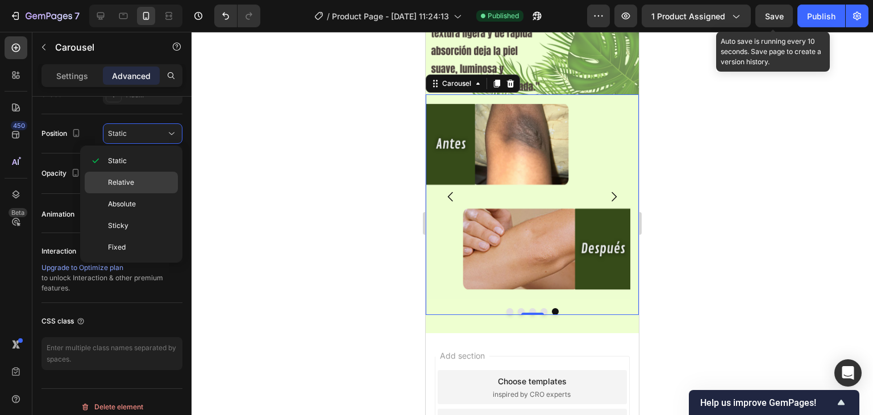
click at [134, 176] on div "Relative" at bounding box center [131, 183] width 93 height 22
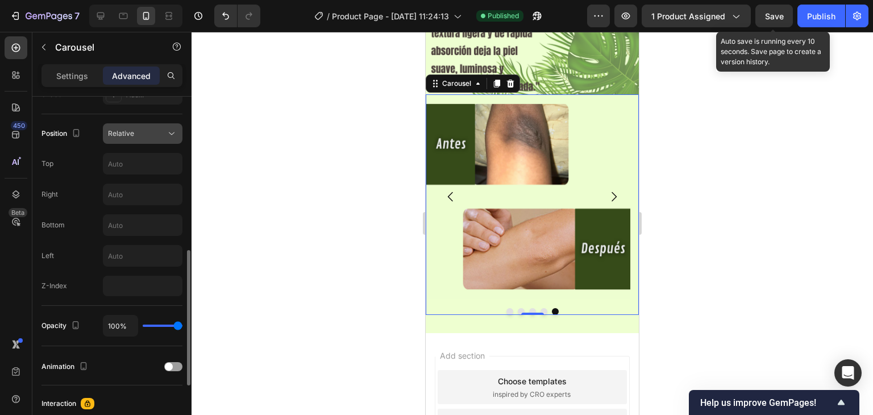
click at [143, 138] on div "Relative" at bounding box center [142, 133] width 69 height 11
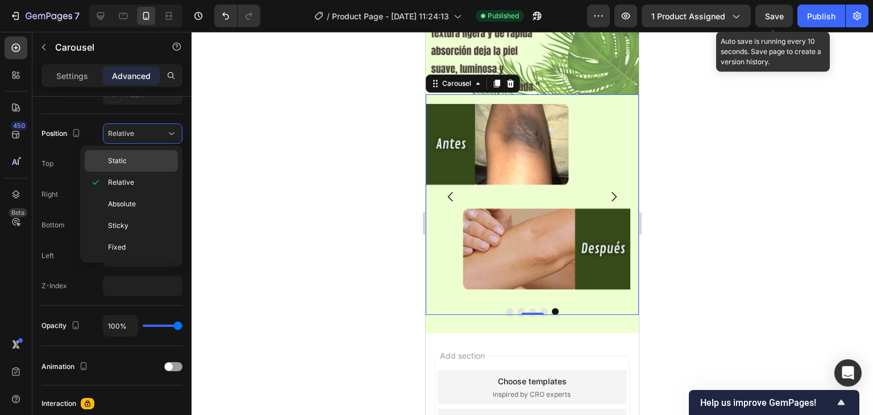
click at [128, 162] on p "Static" at bounding box center [140, 161] width 65 height 10
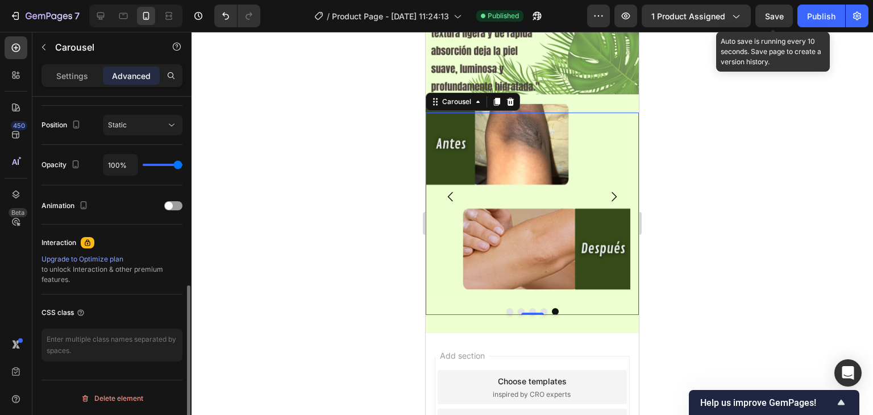
scroll to position [179, 0]
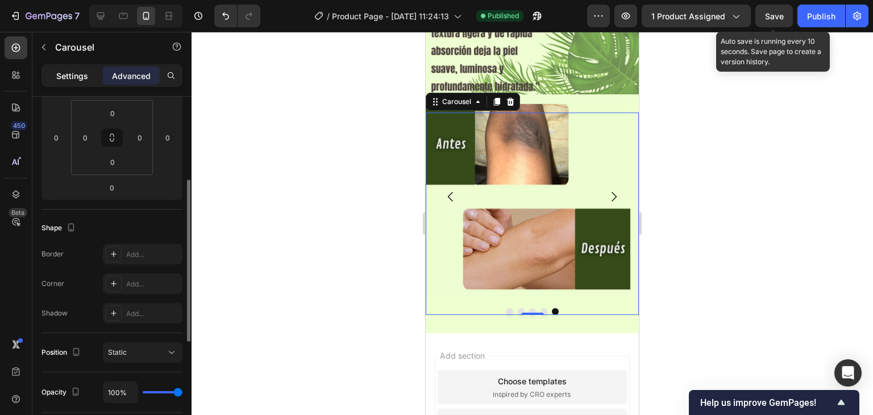
click at [65, 71] on p "Settings" at bounding box center [72, 76] width 32 height 12
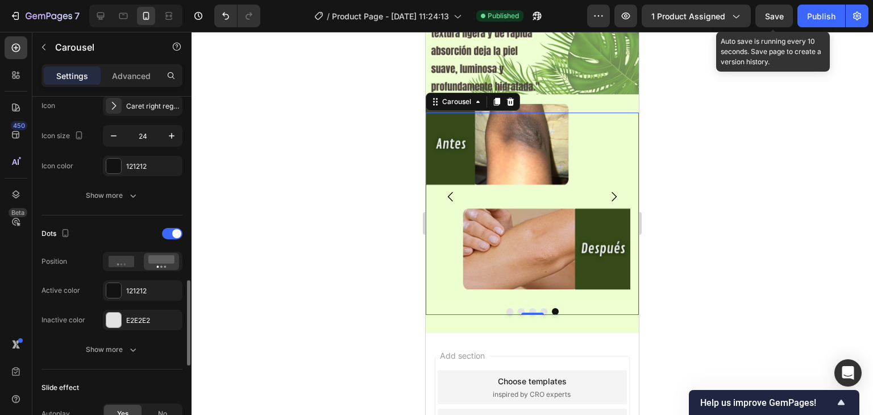
scroll to position [520, 0]
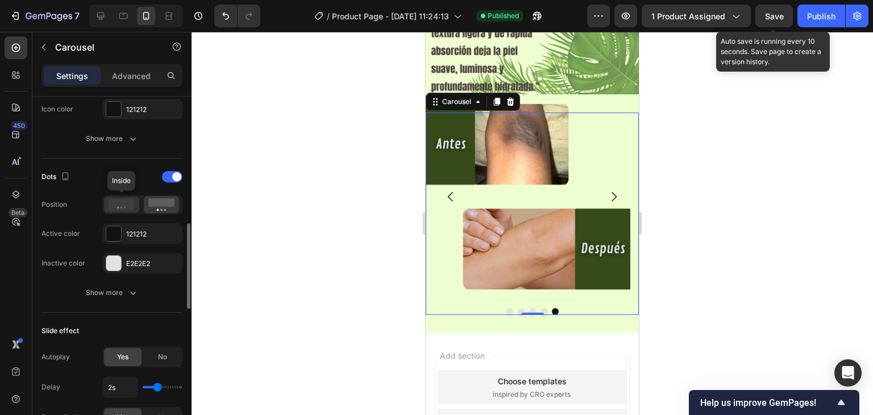
click at [127, 201] on icon at bounding box center [122, 204] width 26 height 11
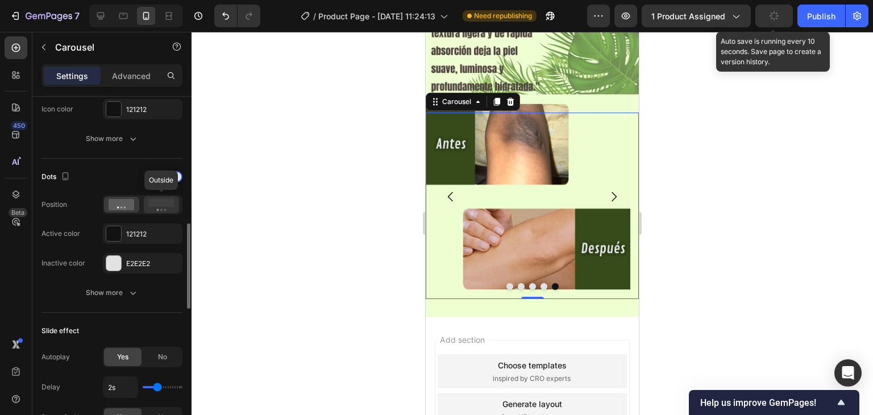
click at [159, 205] on rect at bounding box center [161, 202] width 26 height 9
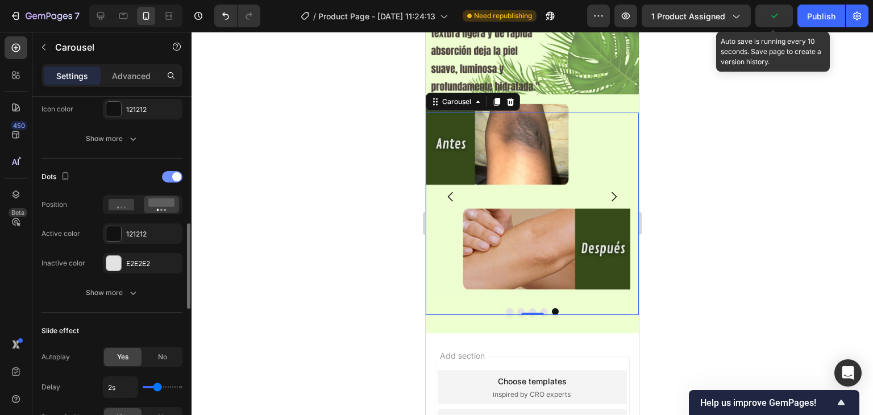
click at [176, 176] on span at bounding box center [176, 176] width 9 height 9
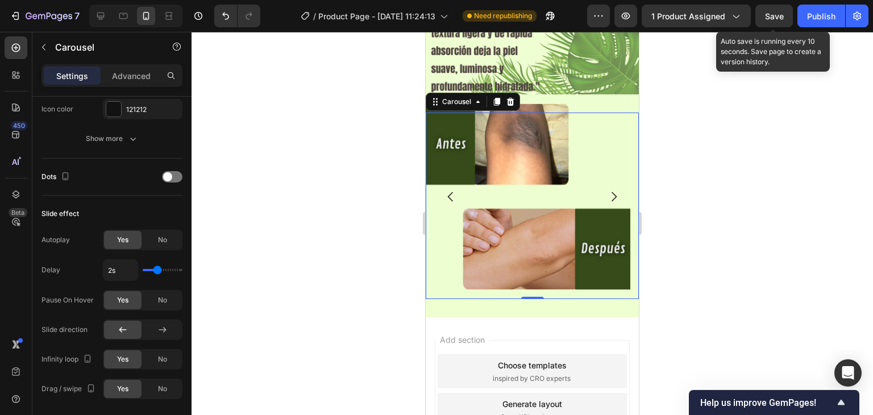
click at [703, 162] on div at bounding box center [533, 223] width 682 height 383
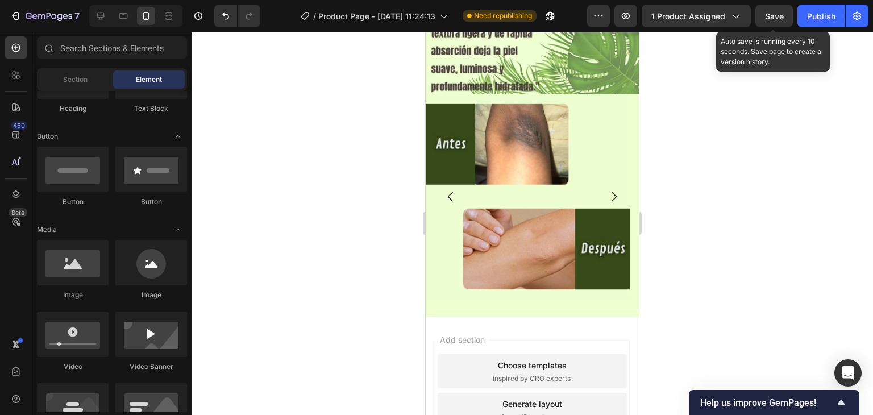
click at [773, 18] on span "Save" at bounding box center [774, 16] width 19 height 10
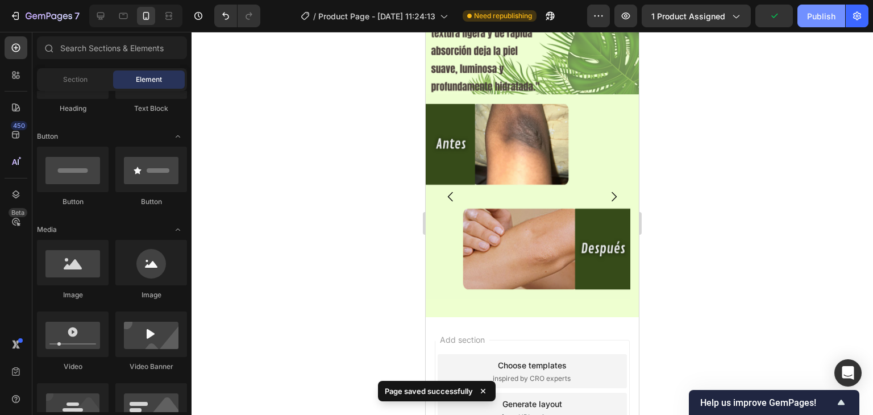
click at [819, 18] on div "Publish" at bounding box center [821, 16] width 28 height 12
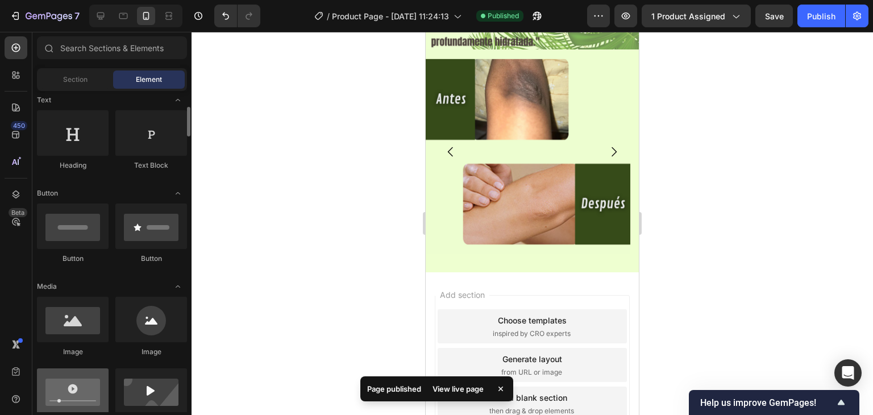
scroll to position [0, 0]
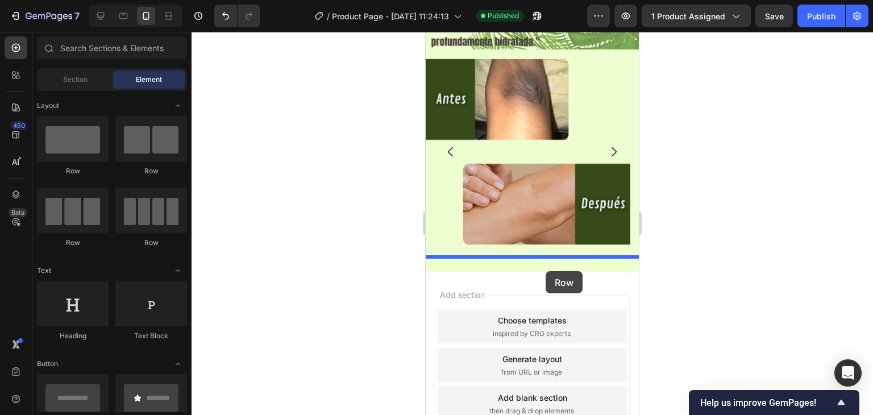
drag, startPoint x: 493, startPoint y: 198, endPoint x: 546, endPoint y: 271, distance: 90.0
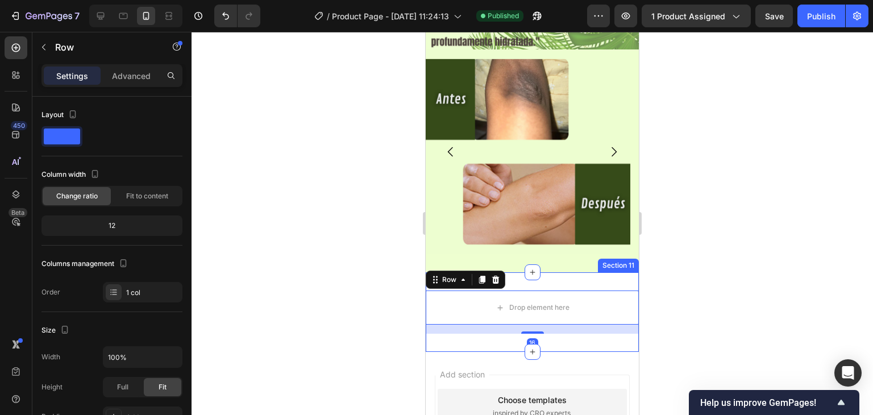
click at [571, 272] on div "Drop element here Row 16 Section 11" at bounding box center [532, 312] width 213 height 80
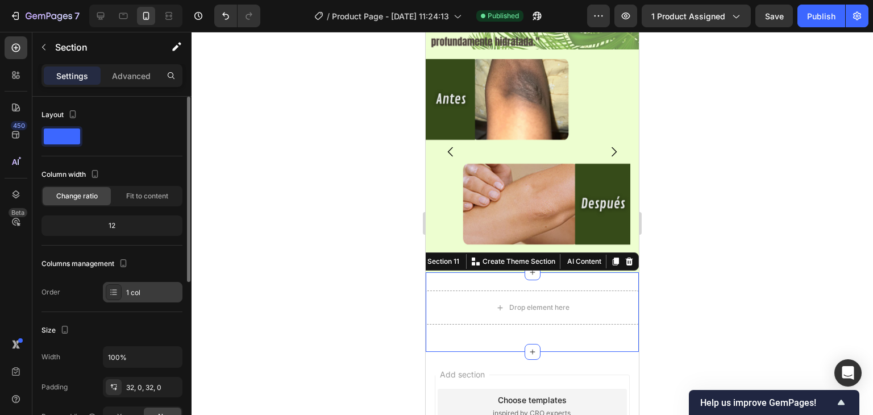
scroll to position [227, 0]
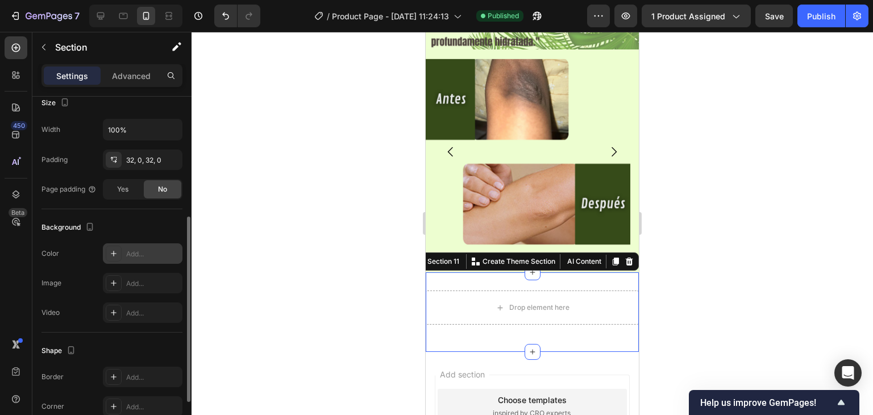
click at [143, 251] on div "Add..." at bounding box center [152, 254] width 53 height 10
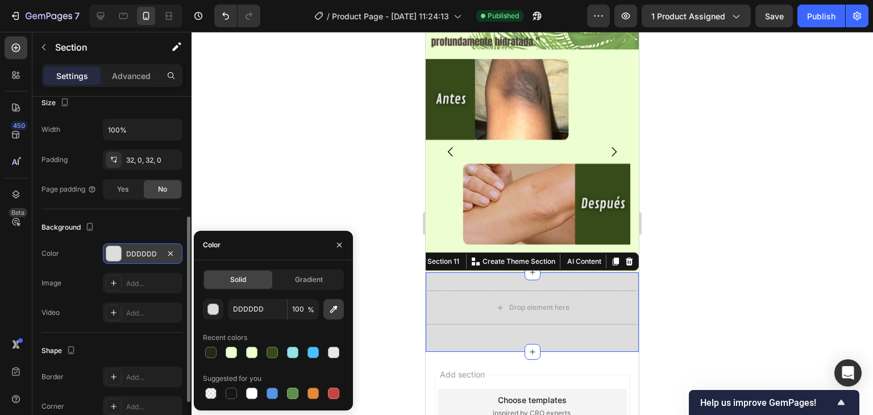
click at [335, 313] on icon "button" at bounding box center [333, 309] width 11 height 11
type input "EDFECF"
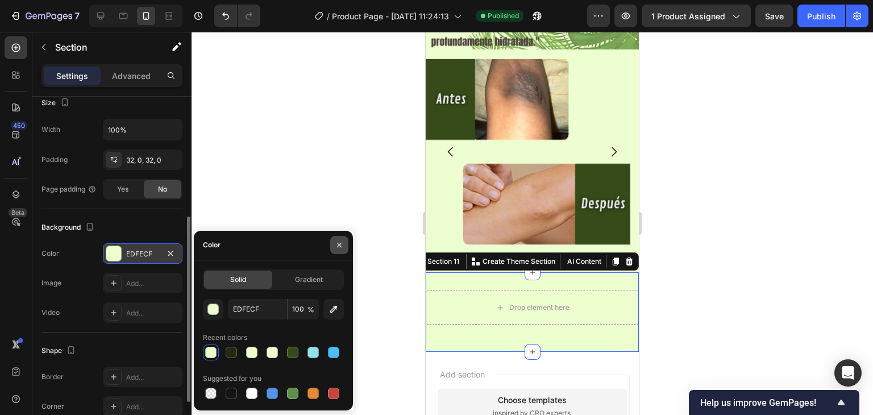
click at [336, 247] on icon "button" at bounding box center [339, 244] width 9 height 9
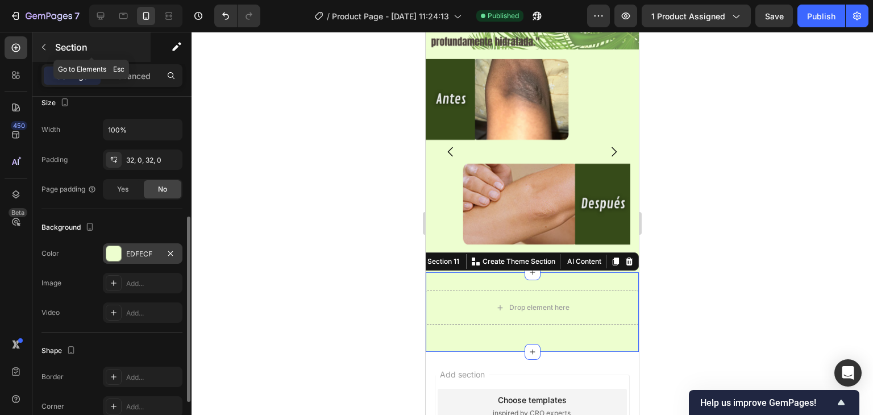
click at [49, 44] on button "button" at bounding box center [44, 47] width 18 height 18
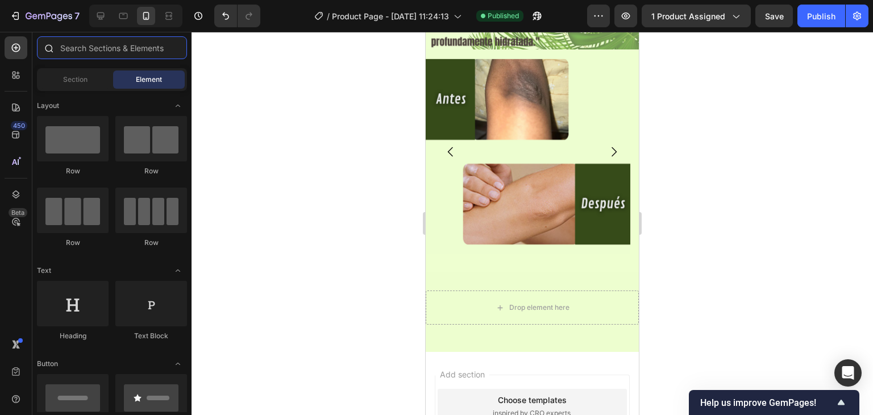
click at [69, 46] on input "text" at bounding box center [112, 47] width 150 height 23
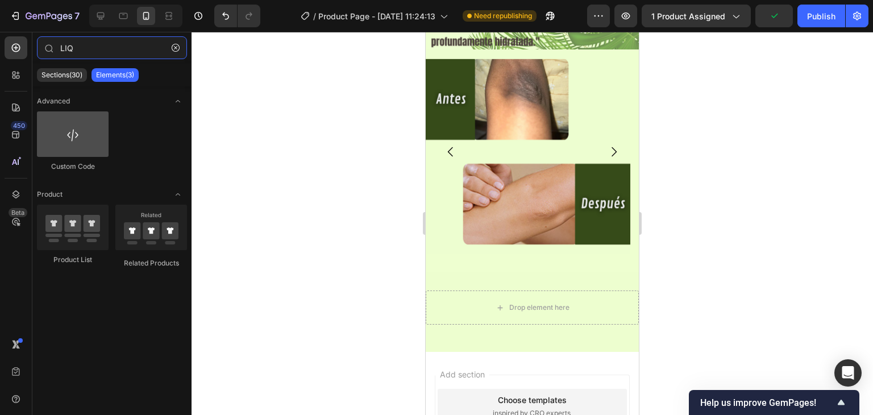
type input "LIQ"
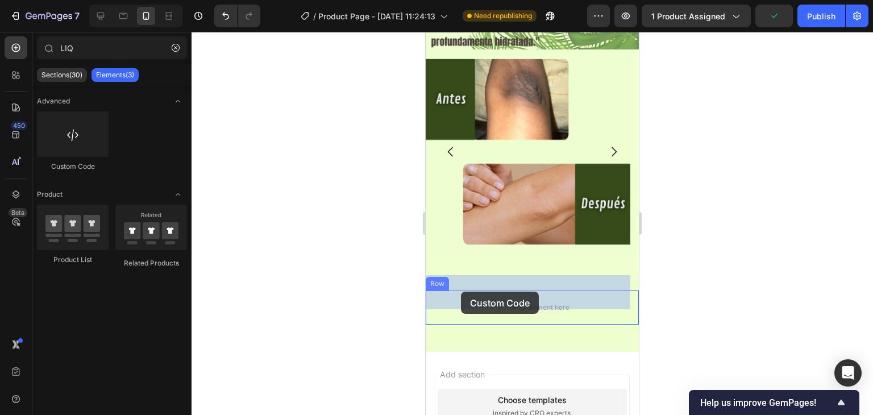
drag, startPoint x: 492, startPoint y: 169, endPoint x: 461, endPoint y: 292, distance: 126.7
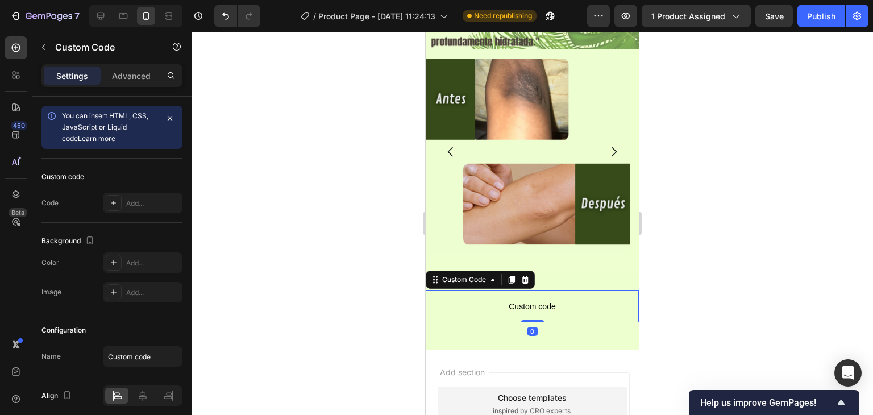
click at [573, 300] on span "Custom code" at bounding box center [532, 307] width 213 height 14
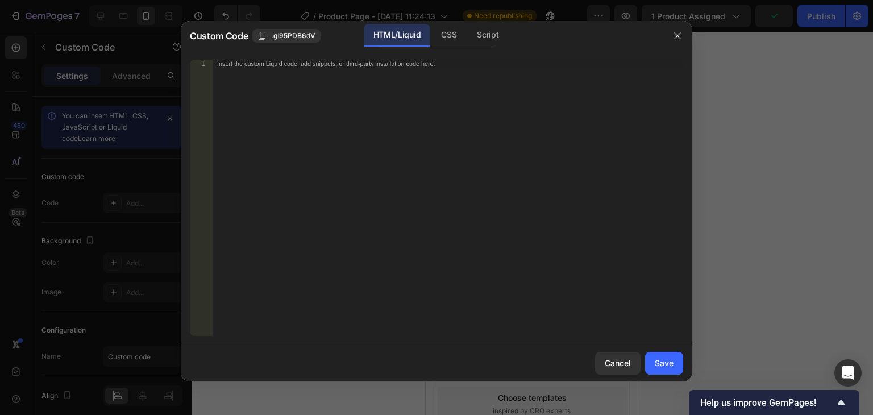
click at [282, 89] on div "Insert the custom Liquid code, add snippets, or third-party installation code h…" at bounding box center [448, 206] width 471 height 292
paste textarea "<span id="es-form-hook" ></span>"
type textarea "<span id="es-form-hook" ></span>"
click at [656, 356] on button "Save" at bounding box center [664, 363] width 38 height 23
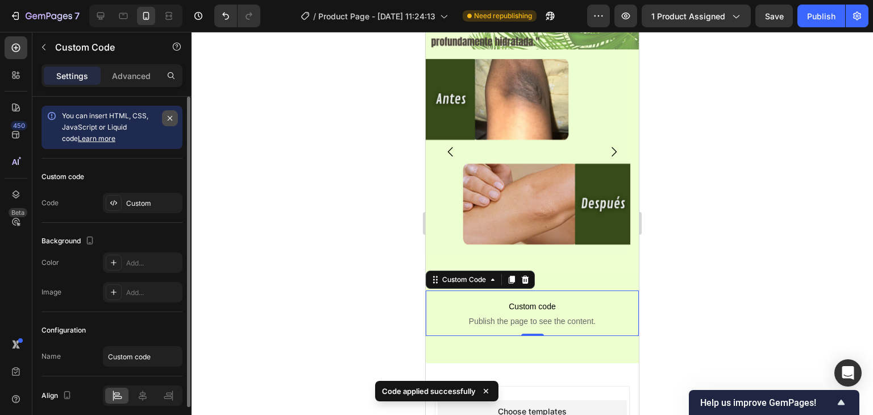
click at [166, 119] on icon "button" at bounding box center [169, 118] width 9 height 9
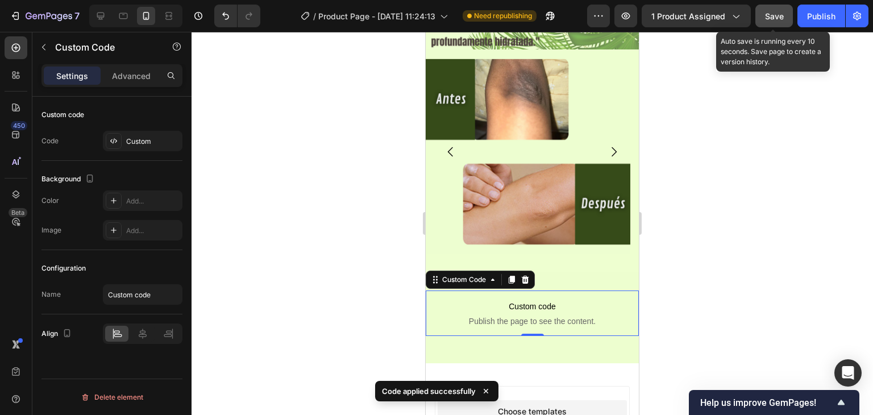
click at [767, 22] on button "Save" at bounding box center [775, 16] width 38 height 23
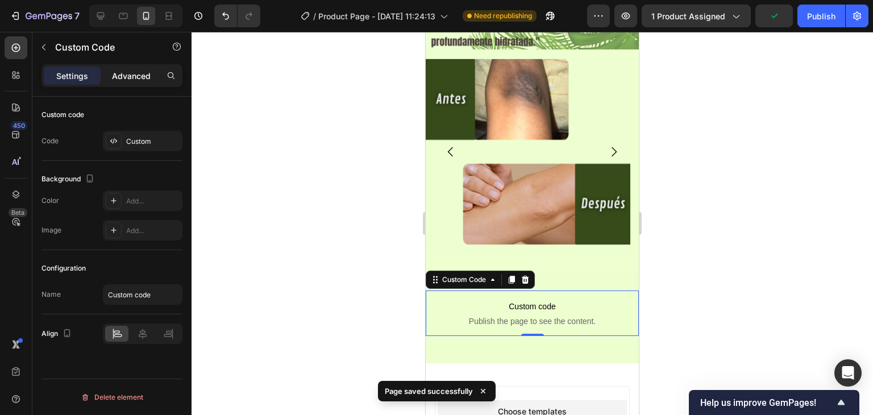
click at [123, 80] on p "Advanced" at bounding box center [131, 76] width 39 height 12
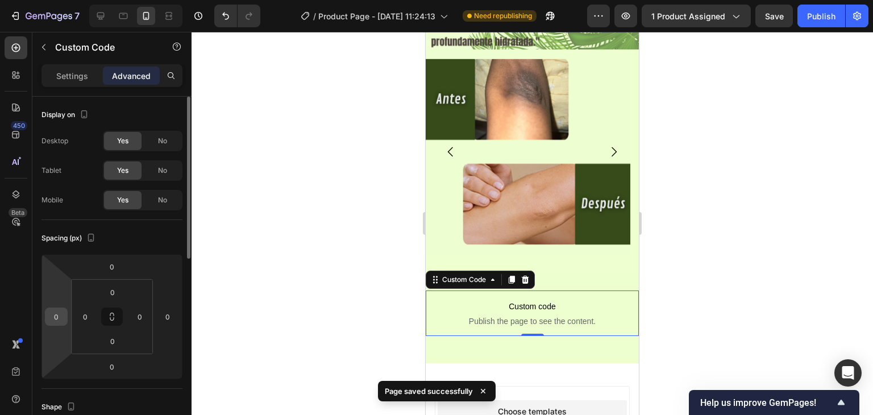
click at [55, 314] on input "0" at bounding box center [56, 316] width 17 height 17
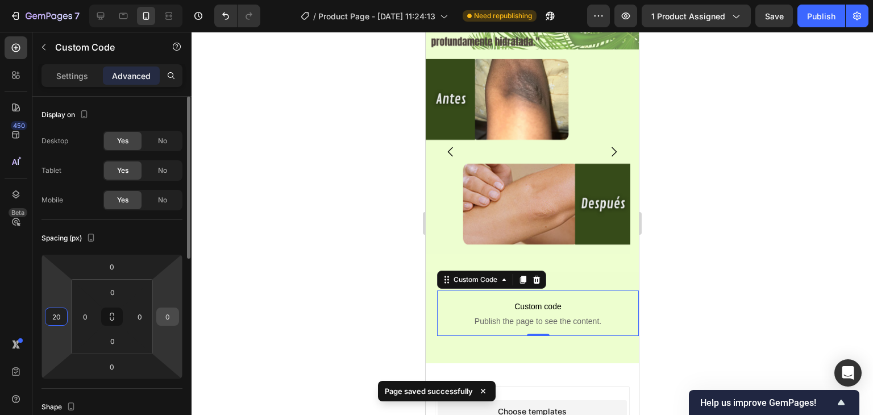
type input "20"
click at [167, 314] on input "0" at bounding box center [167, 316] width 17 height 17
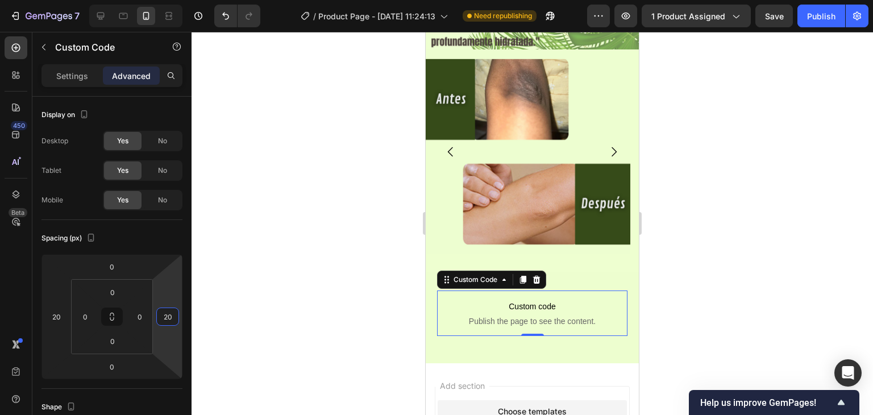
type input "20"
click at [326, 230] on div at bounding box center [533, 223] width 682 height 383
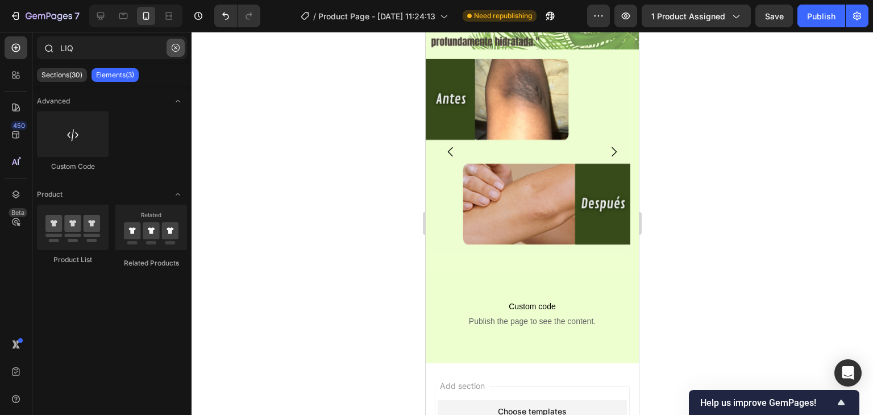
click at [179, 44] on icon "button" at bounding box center [176, 48] width 8 height 8
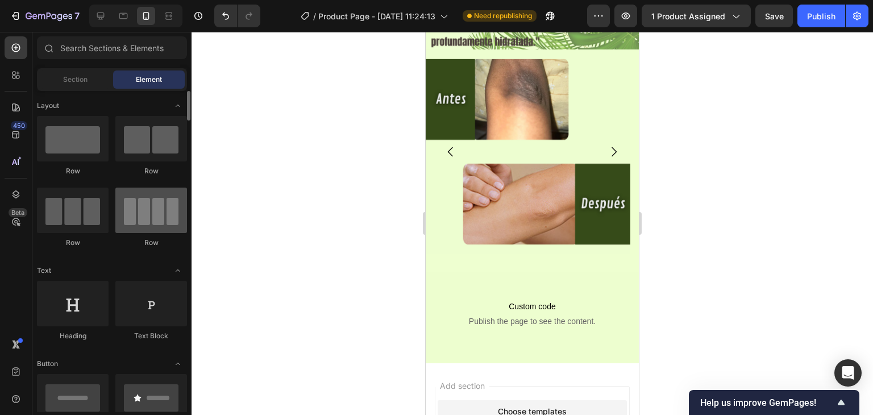
scroll to position [114, 0]
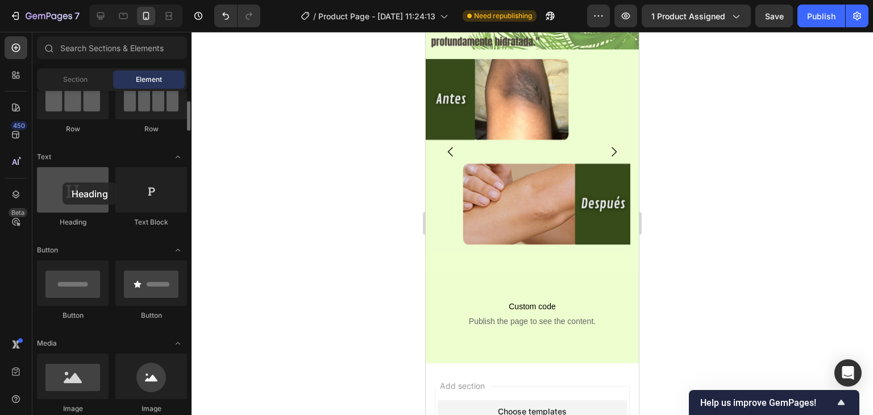
drag, startPoint x: 77, startPoint y: 194, endPoint x: 60, endPoint y: 185, distance: 18.8
click at [60, 185] on div at bounding box center [73, 189] width 72 height 45
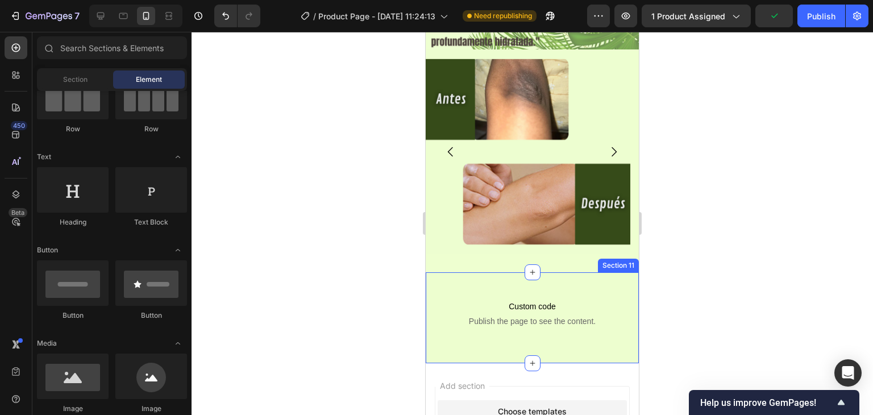
click at [497, 272] on div "Custom code Publish the page to see the content. Custom Code Row Section 11" at bounding box center [532, 317] width 213 height 91
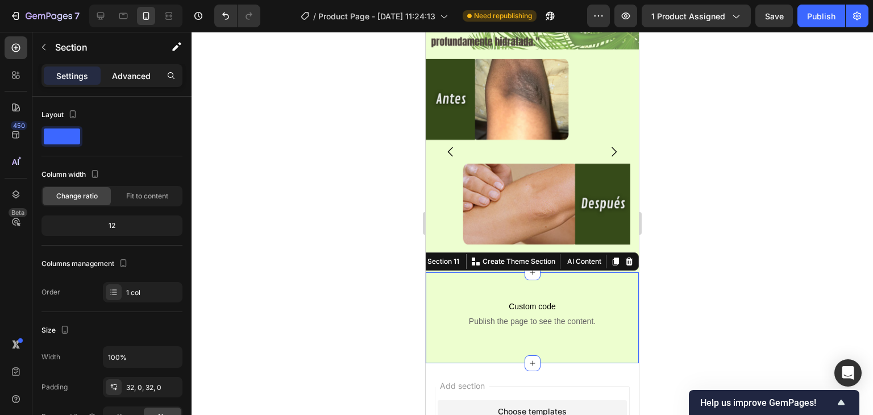
click at [122, 73] on p "Advanced" at bounding box center [131, 76] width 39 height 12
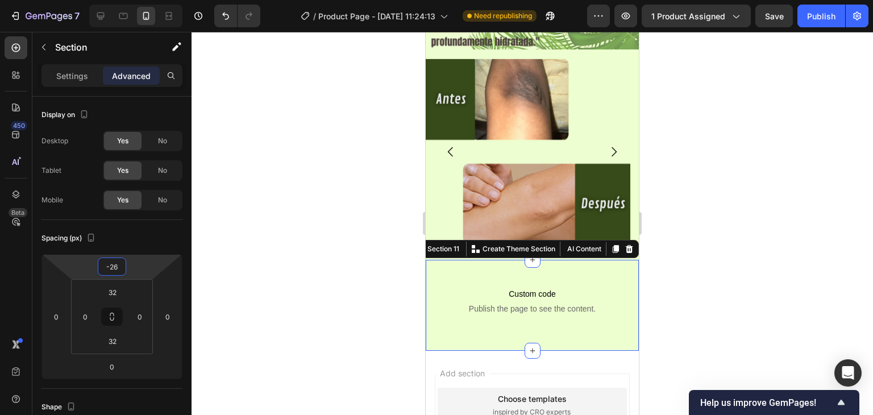
type input "-28"
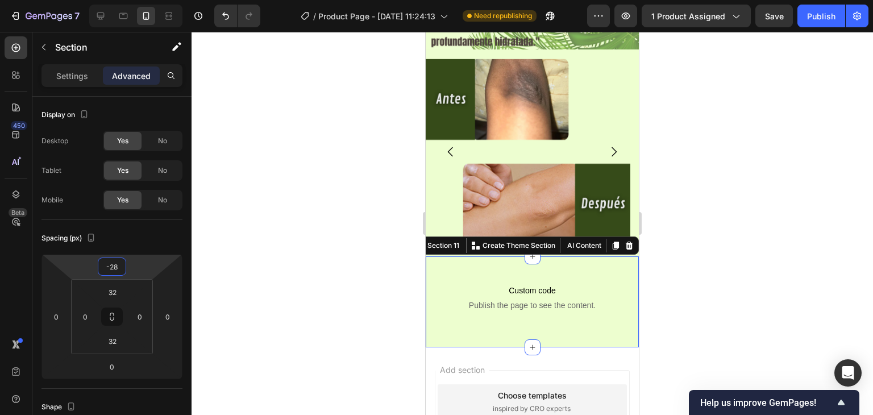
drag, startPoint x: 148, startPoint y: 269, endPoint x: 146, endPoint y: 277, distance: 8.1
click at [146, 0] on html "7 Version history / Product Page - [DATE] 11:24:13 Need republishing Preview 1 …" at bounding box center [436, 0] width 873 height 0
click at [350, 272] on div at bounding box center [533, 223] width 682 height 383
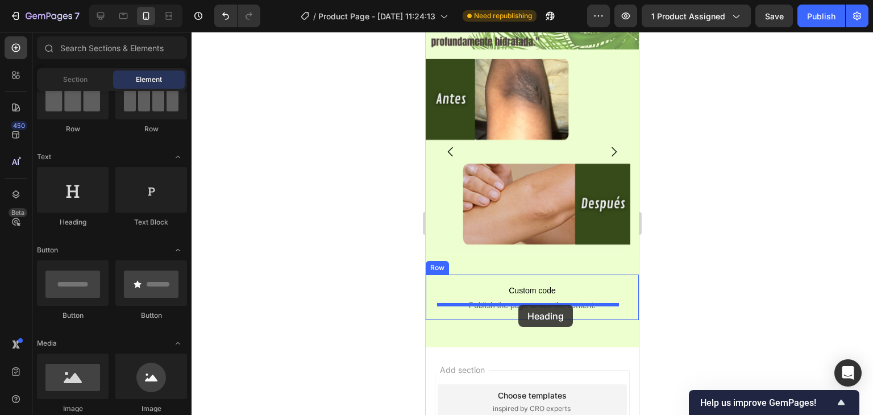
drag, startPoint x: 502, startPoint y: 229, endPoint x: 519, endPoint y: 305, distance: 78.0
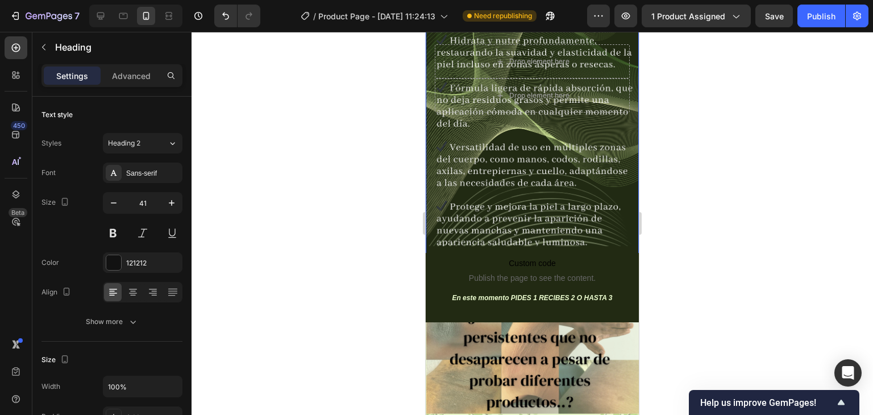
scroll to position [1512, 0]
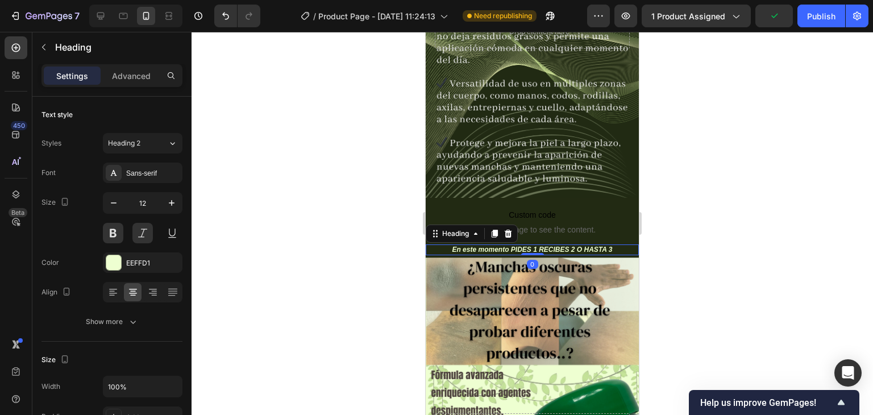
scroll to position [227, 0]
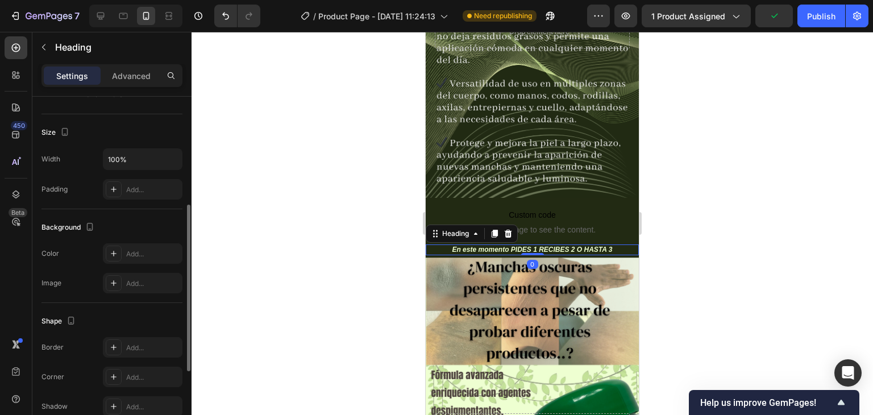
click at [608, 244] on h2 "En este momento PIDES 1 RECIBES 2 O HASTA 3" at bounding box center [532, 249] width 213 height 11
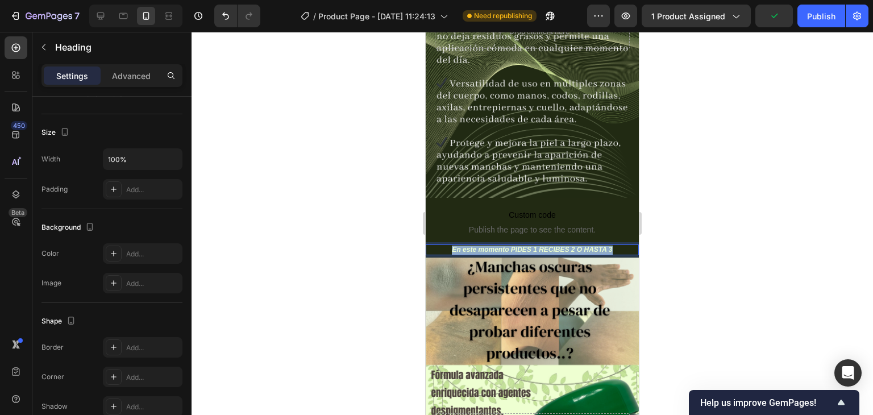
drag, startPoint x: 608, startPoint y: 235, endPoint x: 446, endPoint y: 235, distance: 162.6
click at [446, 246] on p "En este momento PIDES 1 RECIBES 2 O HASTA 3" at bounding box center [532, 250] width 211 height 9
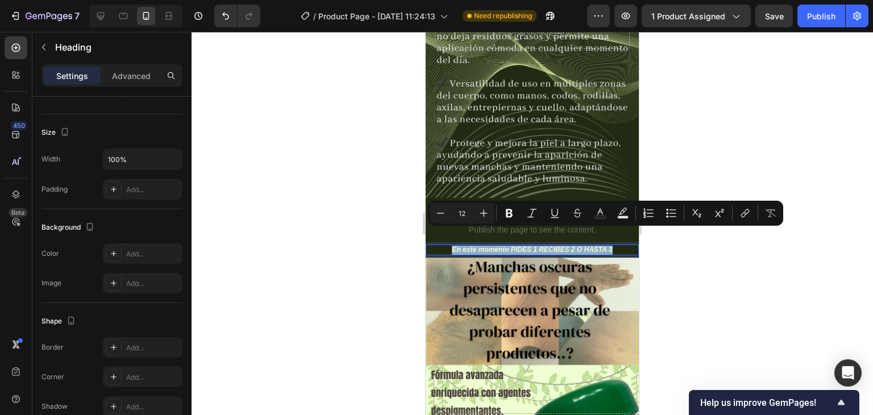
copy p "En este momento PIDES 1 RECIBES 2 O HASTA 3"
click at [685, 291] on div at bounding box center [533, 223] width 682 height 383
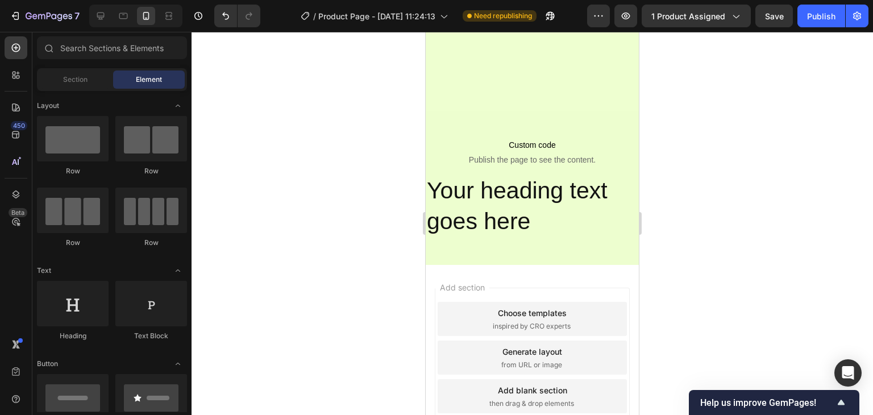
scroll to position [2219, 0]
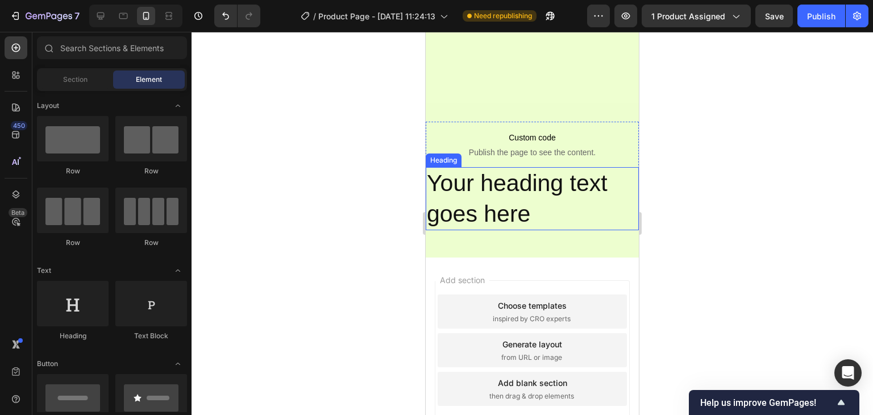
click at [535, 219] on h2 "Your heading text goes here" at bounding box center [532, 198] width 213 height 63
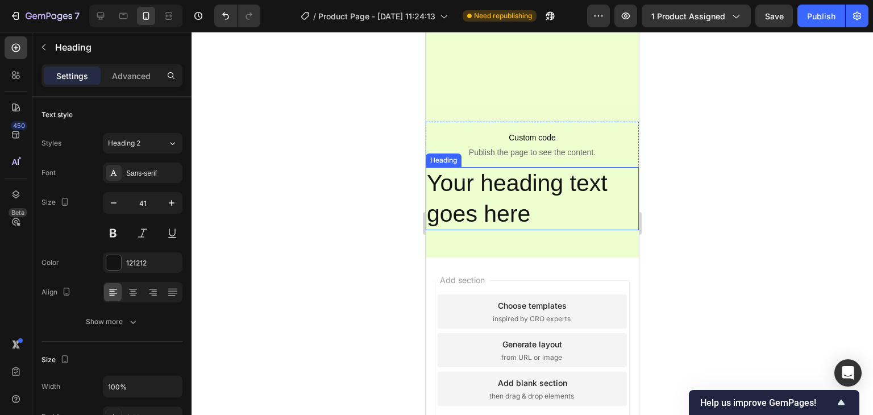
click at [535, 219] on h2 "Your heading text goes here" at bounding box center [532, 198] width 213 height 63
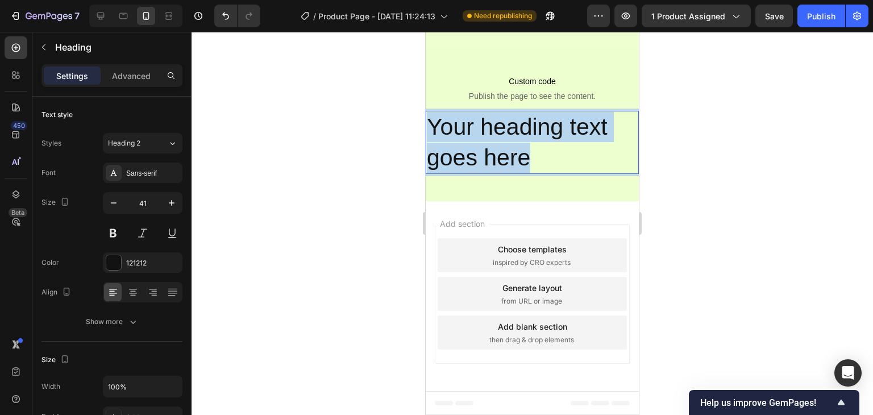
click at [535, 173] on p "Your heading text goes here" at bounding box center [532, 142] width 211 height 61
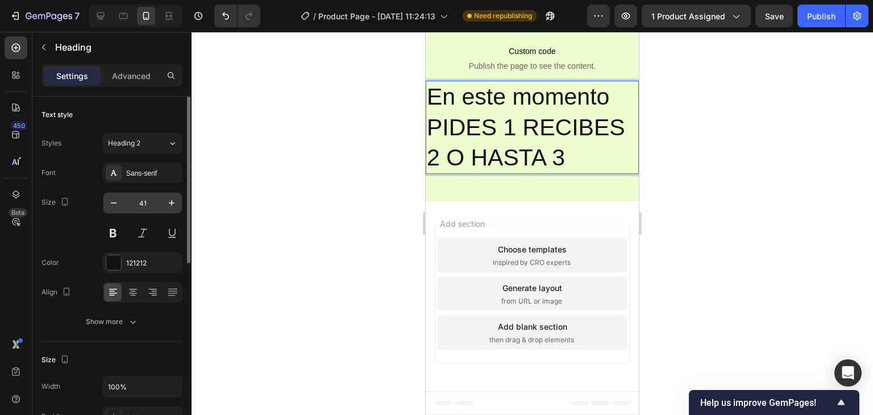
click at [140, 202] on input "41" at bounding box center [143, 203] width 38 height 20
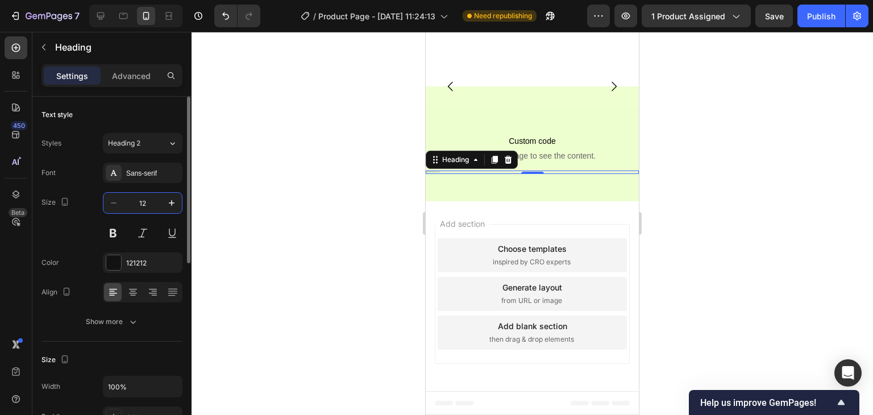
scroll to position [2167, 0]
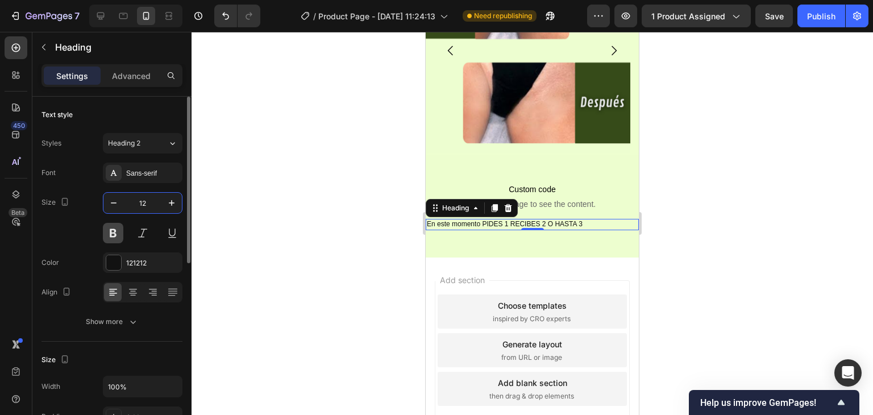
type input "12"
click at [118, 228] on button at bounding box center [113, 233] width 20 height 20
click at [151, 233] on button at bounding box center [142, 233] width 20 height 20
click at [132, 285] on div at bounding box center [133, 292] width 18 height 18
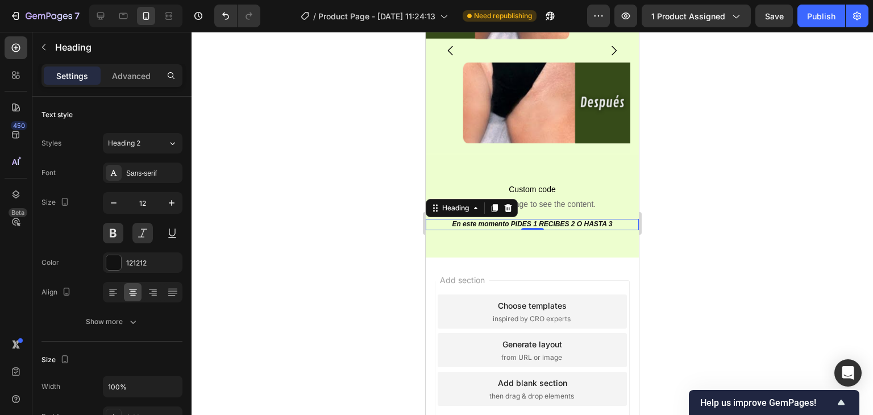
click at [739, 143] on div at bounding box center [533, 223] width 682 height 383
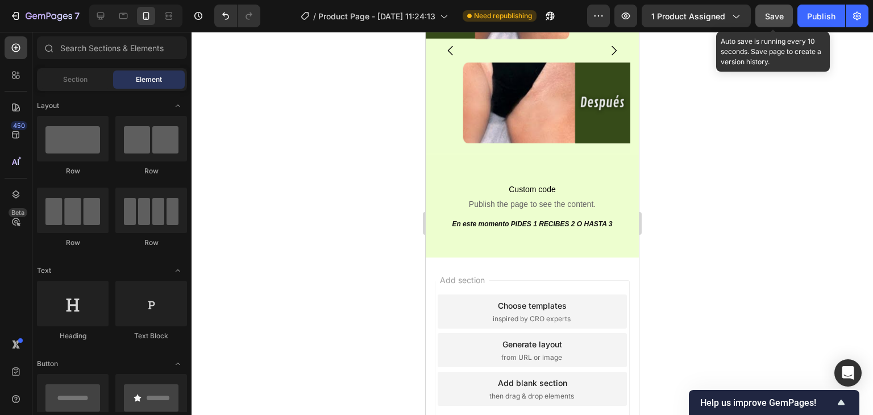
click at [765, 20] on span "Save" at bounding box center [774, 16] width 19 height 10
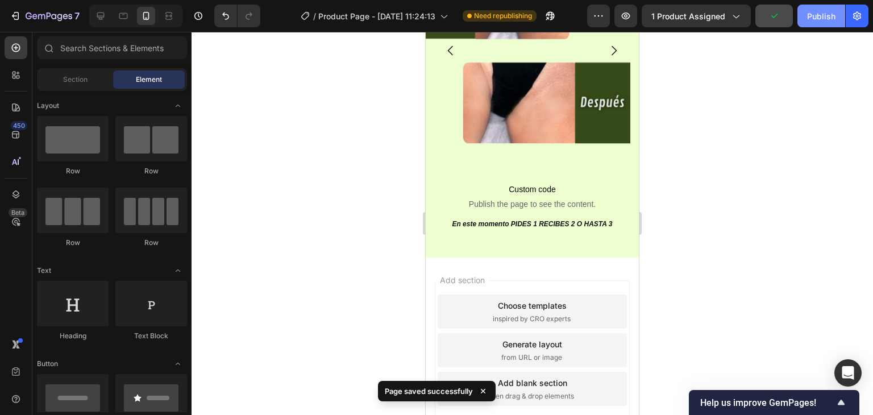
click at [808, 16] on div "Publish" at bounding box center [821, 16] width 28 height 12
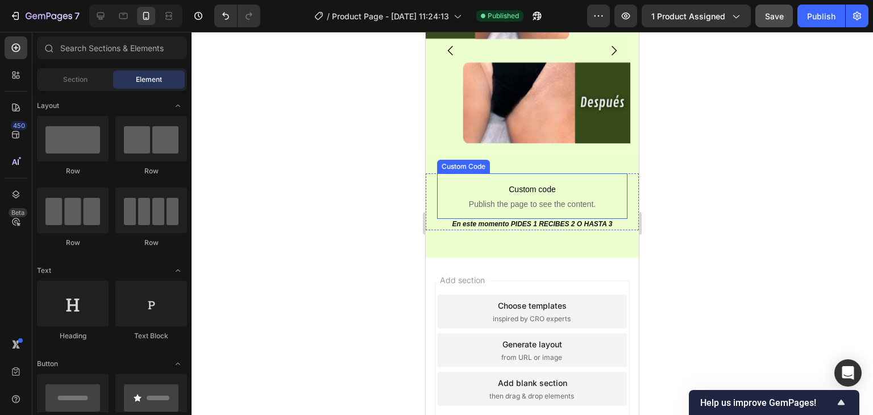
click at [441, 186] on span "Custom code" at bounding box center [532, 190] width 190 height 14
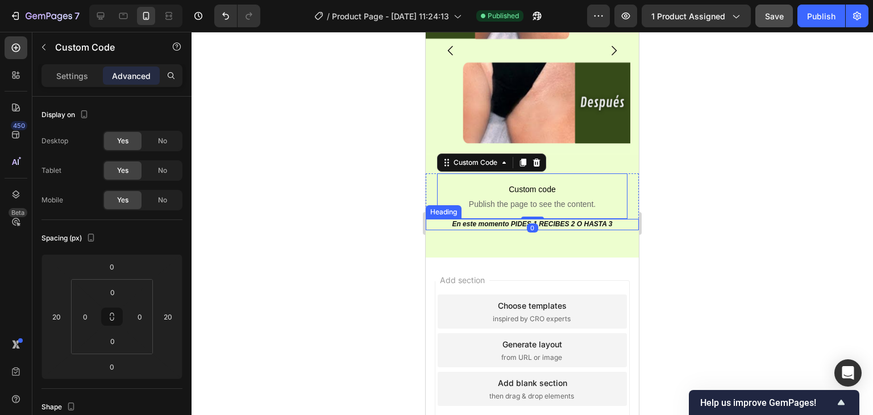
click at [438, 229] on h2 "En este momento PIDES 1 RECIBES 2 O HASTA 3" at bounding box center [532, 224] width 213 height 11
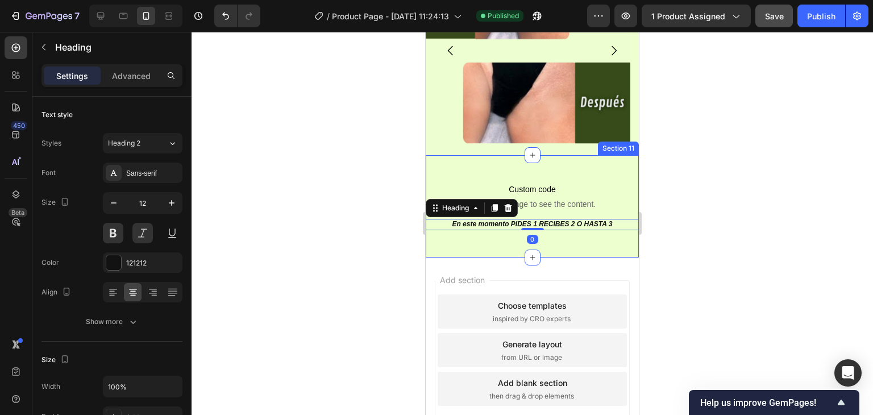
click at [384, 229] on div at bounding box center [533, 223] width 682 height 383
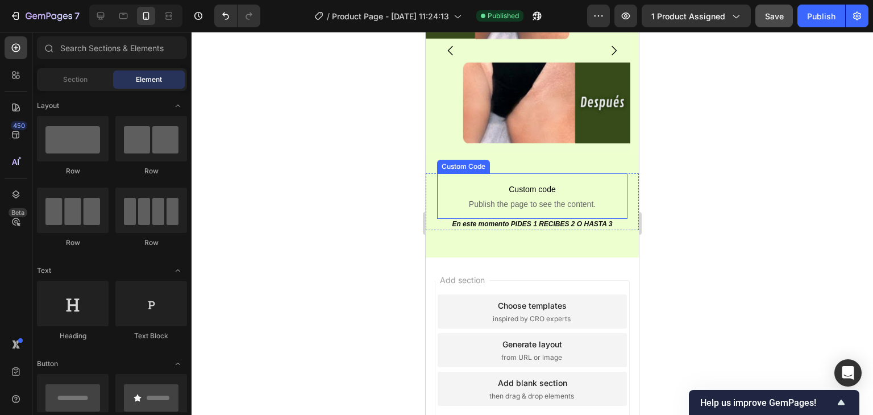
click at [453, 185] on span "Custom code" at bounding box center [532, 190] width 190 height 14
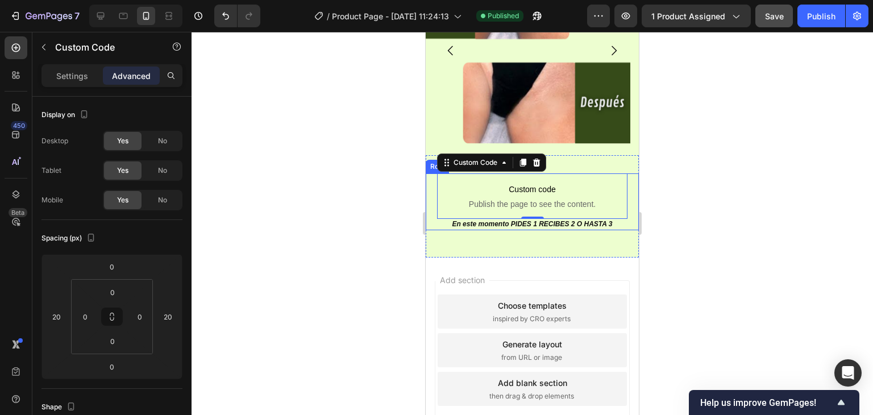
click at [430, 193] on div "Custom code Publish the page to see the content. Custom Code 0 En este momento …" at bounding box center [532, 201] width 213 height 57
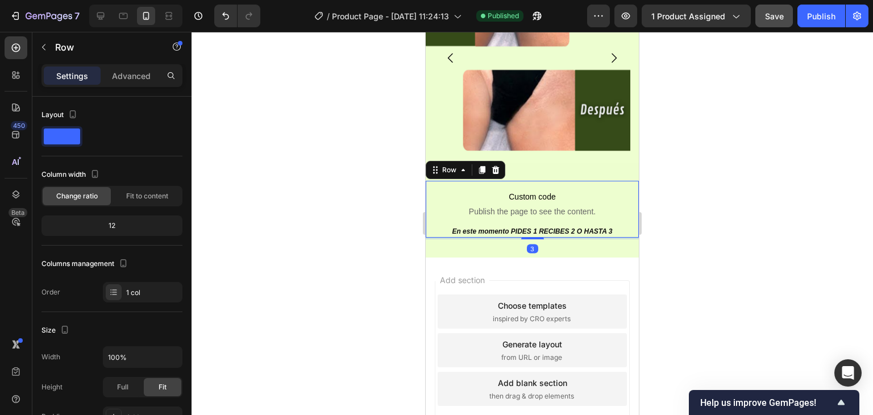
scroll to position [2158, 0]
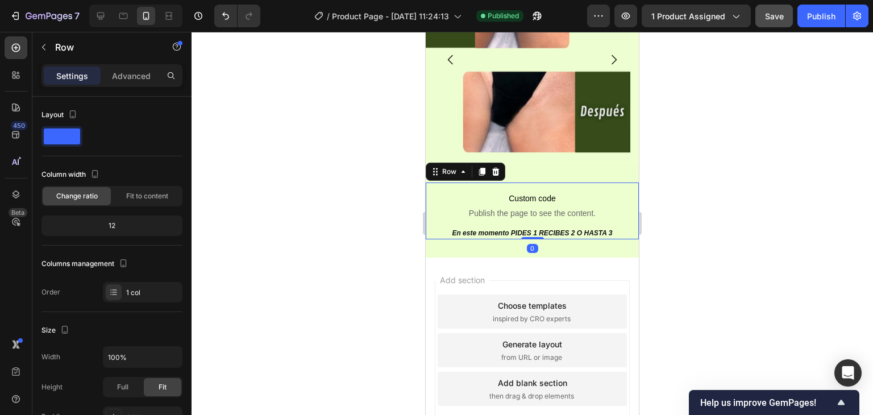
drag, startPoint x: 526, startPoint y: 237, endPoint x: 528, endPoint y: 226, distance: 10.9
click at [528, 226] on div "Custom code Publish the page to see the content. Custom Code En este momento PI…" at bounding box center [532, 211] width 213 height 57
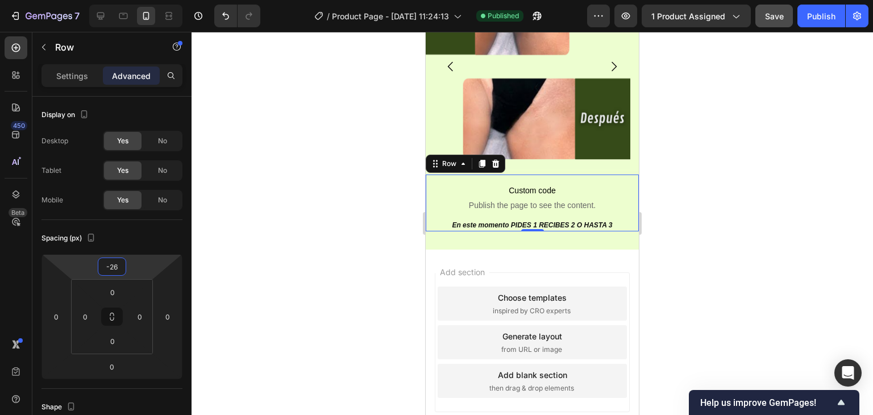
type input "-28"
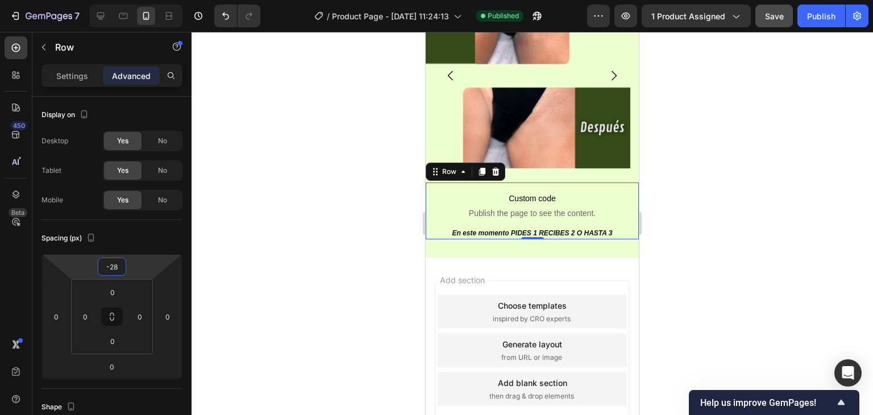
drag, startPoint x: 147, startPoint y: 269, endPoint x: 148, endPoint y: 277, distance: 8.0
click at [148, 0] on html "7 Version history / Product Page - Sep 26, 11:24:13 Published Preview 1 product…" at bounding box center [436, 0] width 873 height 0
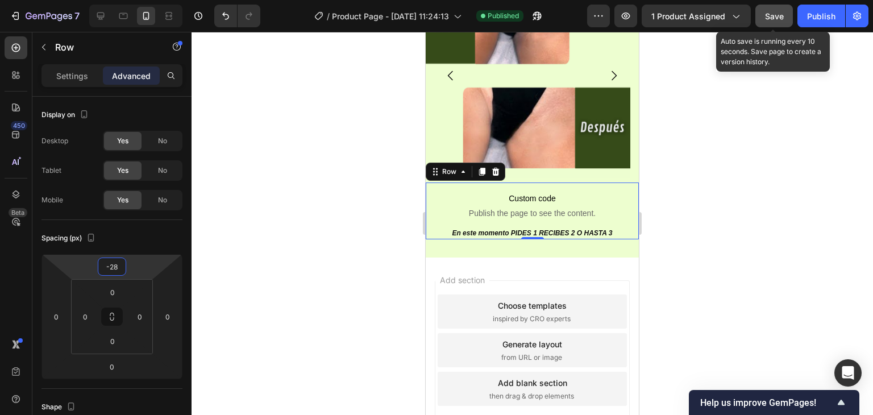
click at [776, 24] on button "Save" at bounding box center [775, 16] width 38 height 23
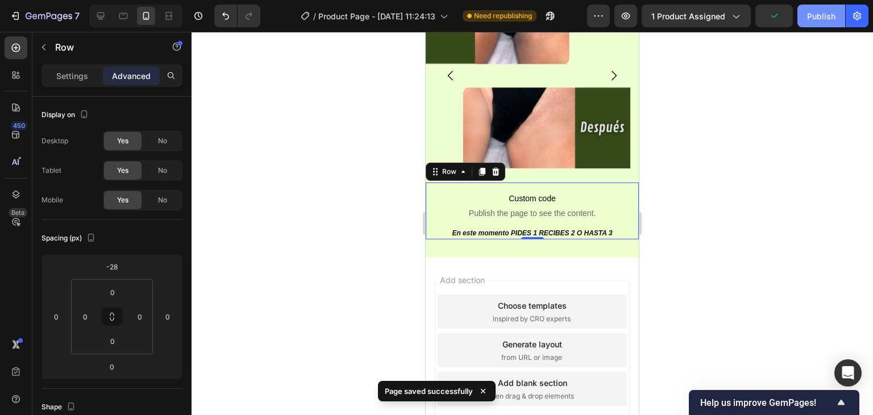
click at [820, 20] on div "Publish" at bounding box center [821, 16] width 28 height 12
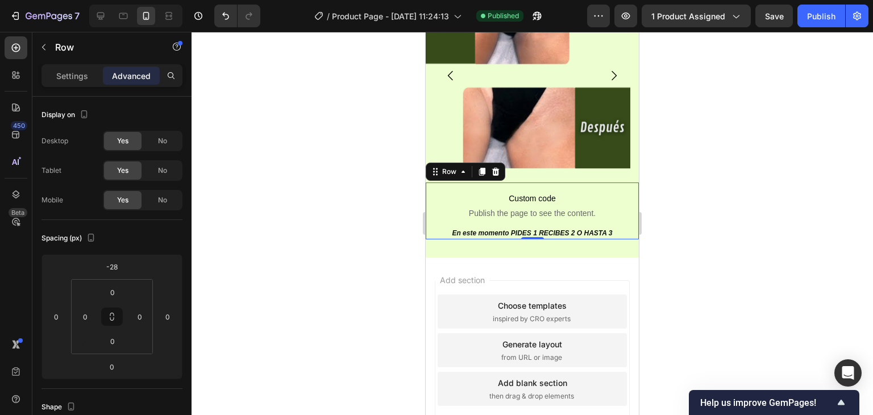
click at [306, 198] on div at bounding box center [533, 223] width 682 height 383
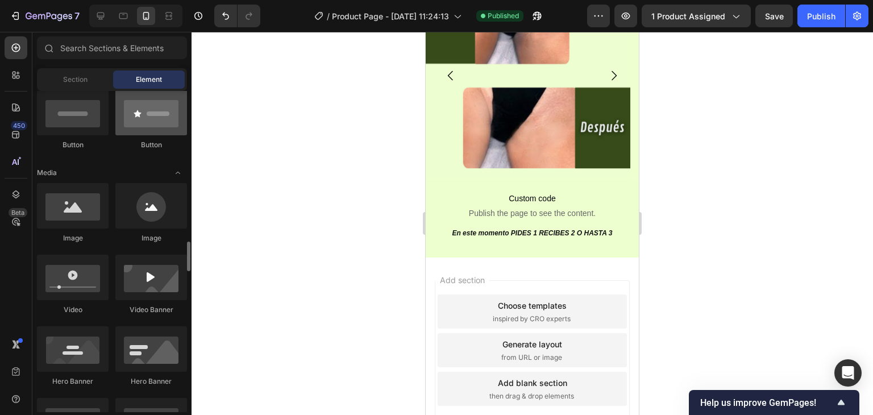
scroll to position [398, 0]
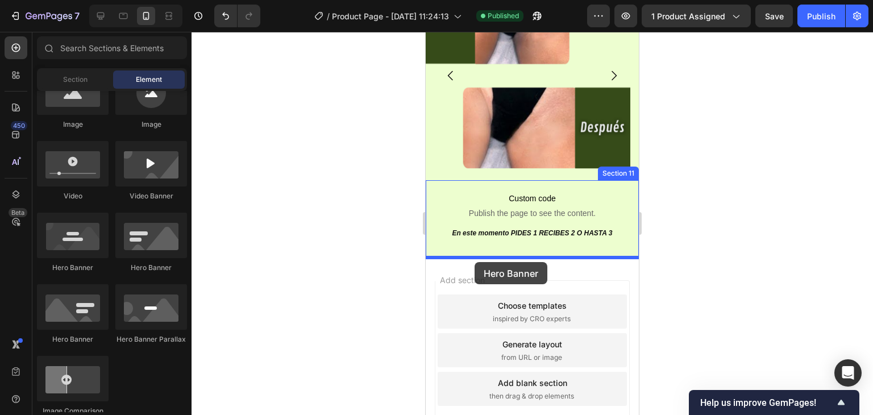
drag, startPoint x: 566, startPoint y: 273, endPoint x: 475, endPoint y: 262, distance: 92.2
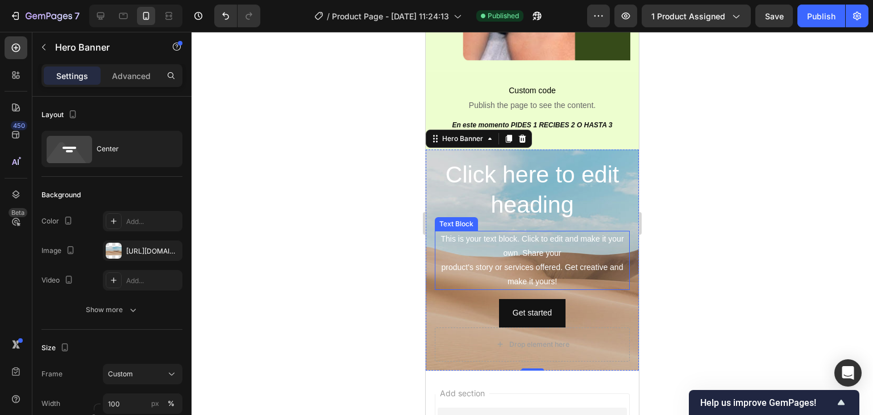
scroll to position [2275, 0]
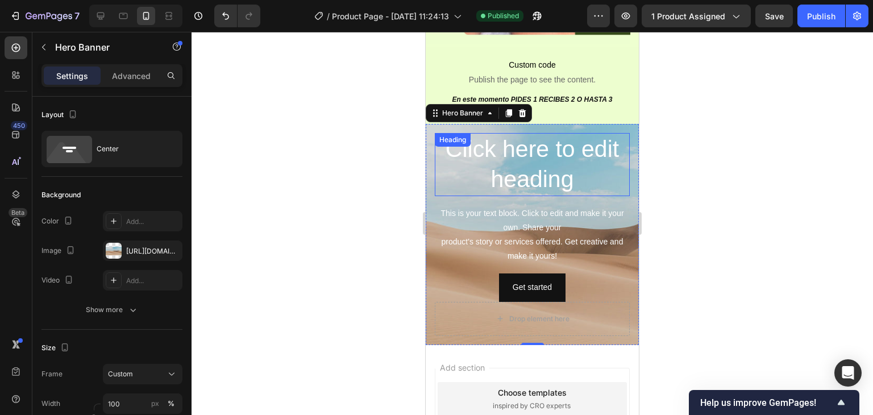
click at [587, 167] on h2 "Click here to edit heading" at bounding box center [532, 164] width 195 height 63
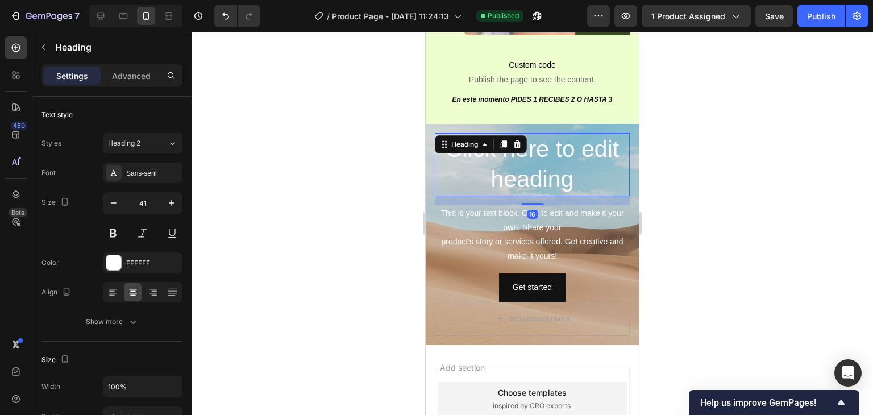
click at [520, 144] on icon at bounding box center [517, 144] width 7 height 8
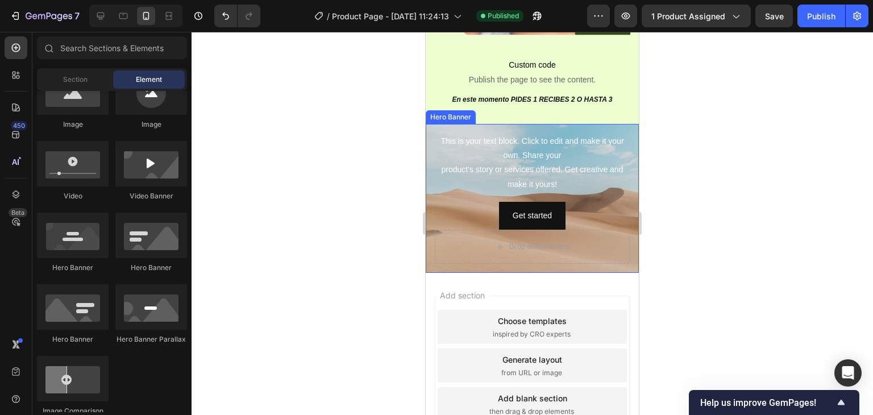
click at [575, 185] on div "This is your text block. Click to edit and make it your own. Share your product…" at bounding box center [532, 163] width 195 height 60
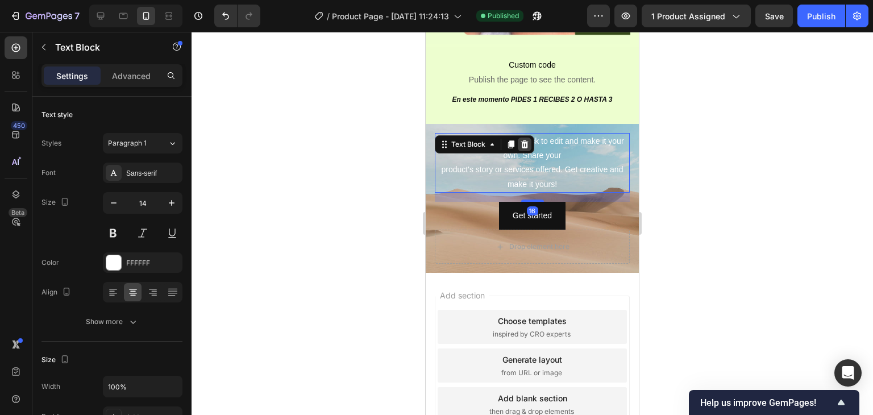
click at [526, 146] on icon at bounding box center [524, 144] width 7 height 8
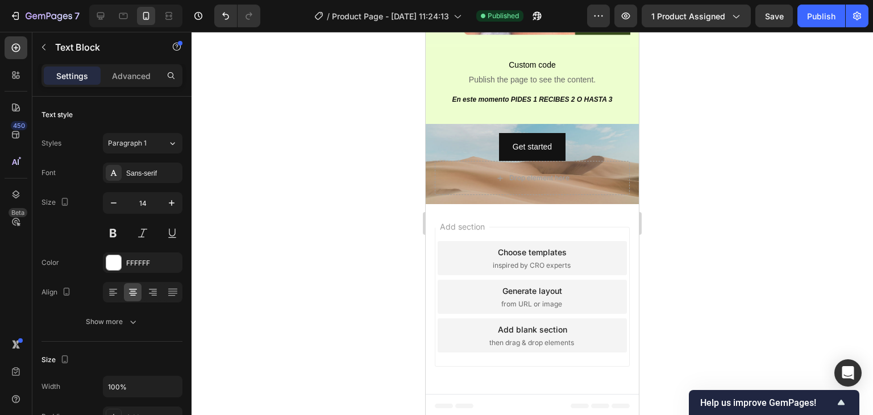
scroll to position [2222, 0]
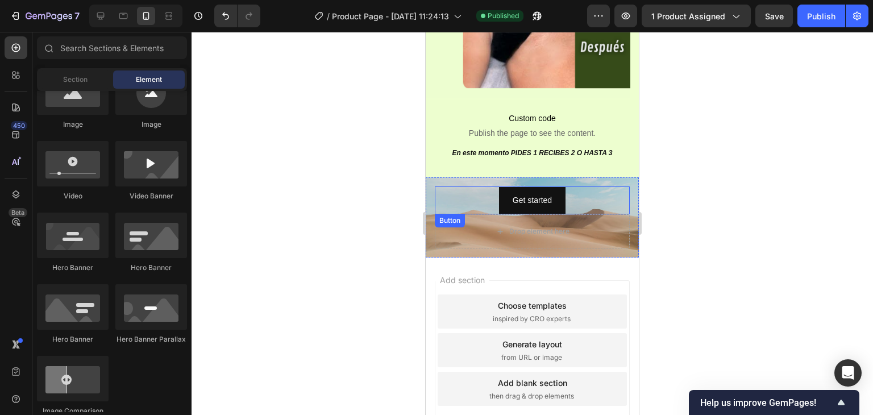
click at [578, 200] on div "Get started Button" at bounding box center [532, 200] width 195 height 28
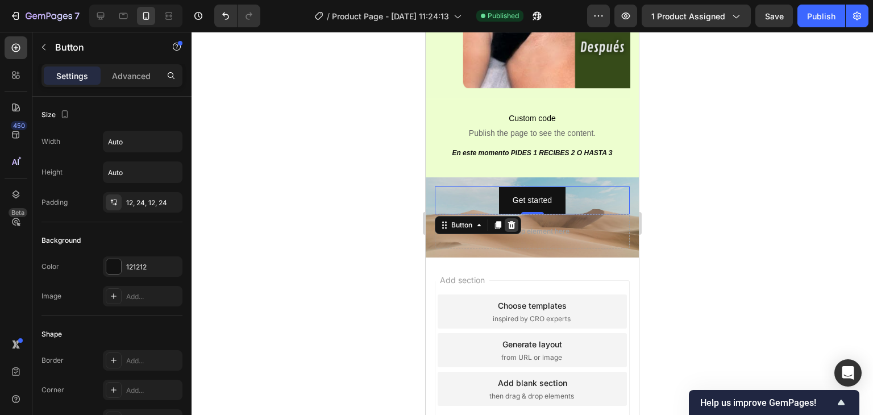
click at [511, 222] on icon at bounding box center [511, 225] width 7 height 8
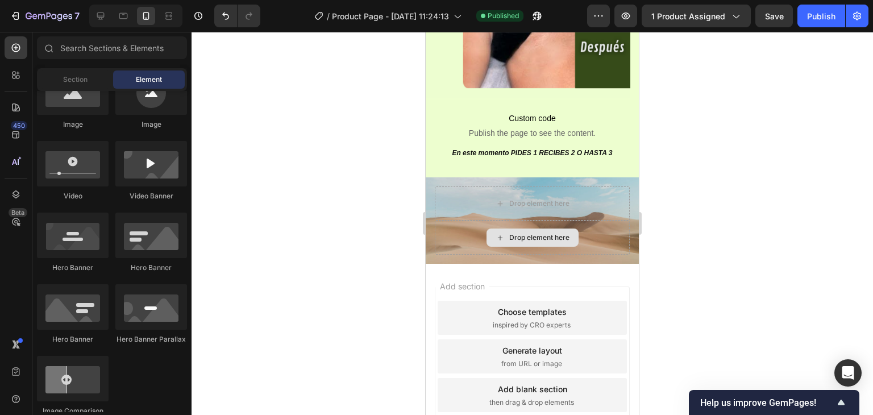
scroll to position [2228, 0]
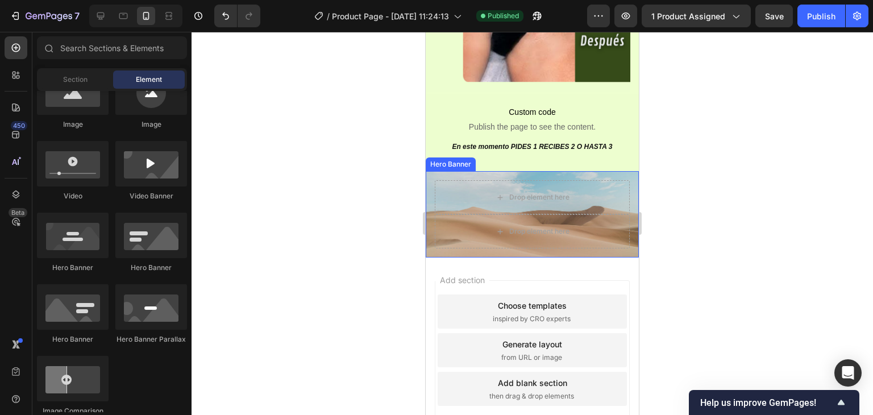
click at [437, 175] on div "Drop element here Drop element here" at bounding box center [532, 214] width 213 height 86
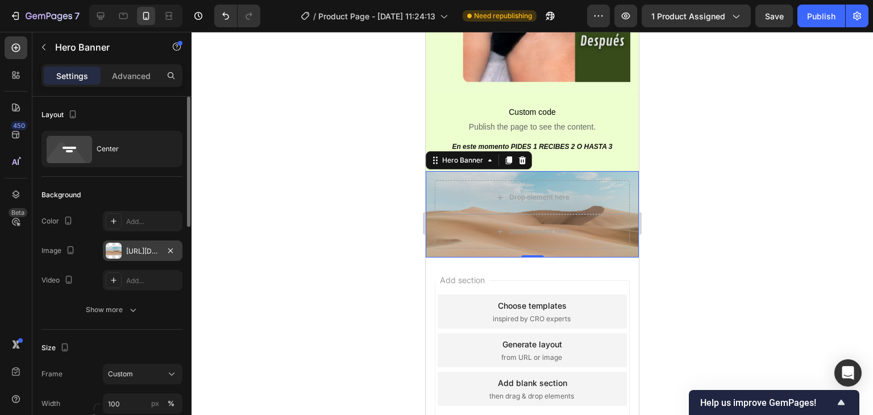
click at [144, 244] on div "[URL][DOMAIN_NAME]" at bounding box center [143, 250] width 80 height 20
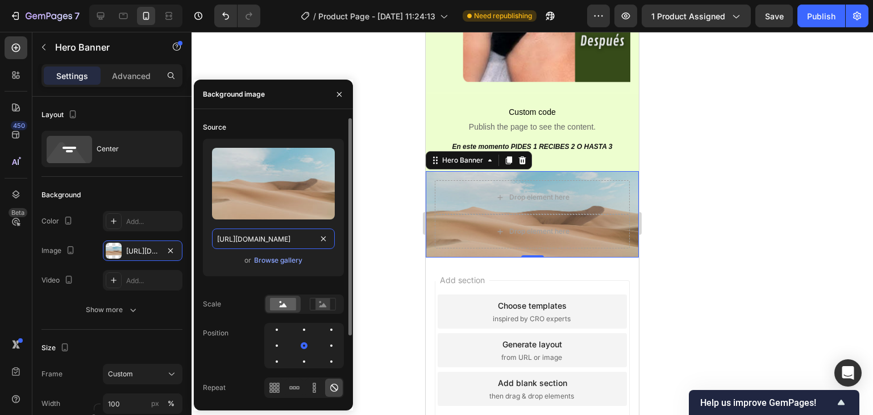
click at [269, 233] on input "[URL][DOMAIN_NAME]" at bounding box center [273, 239] width 123 height 20
paste input "0696/8836/1150/files/Plantilla_original_page_4.png?v=1758904087"
type input "https://cdn.shopify.com/s/files/1/0696/8836/1150/files/Plantilla_original_page_…"
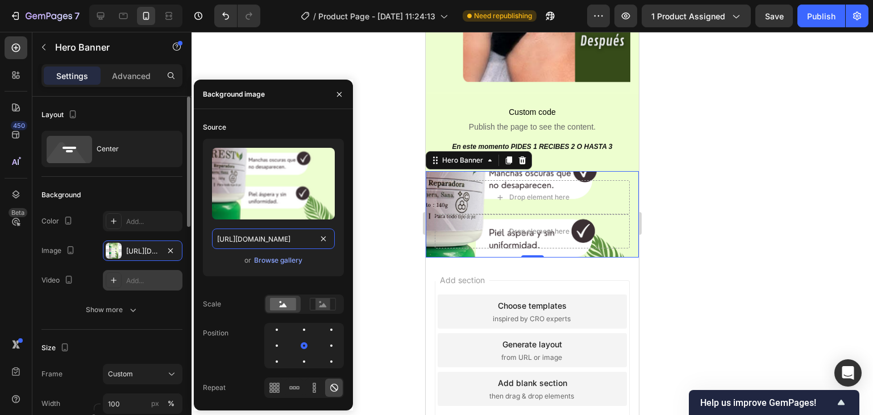
scroll to position [114, 0]
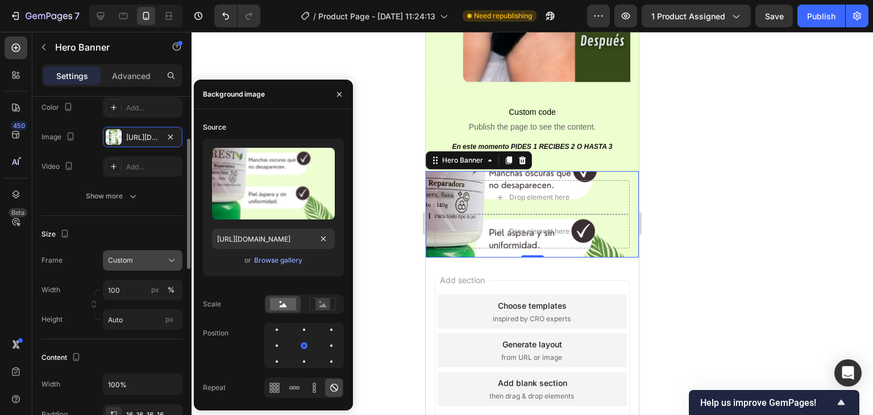
click at [127, 269] on button "Custom" at bounding box center [143, 260] width 80 height 20
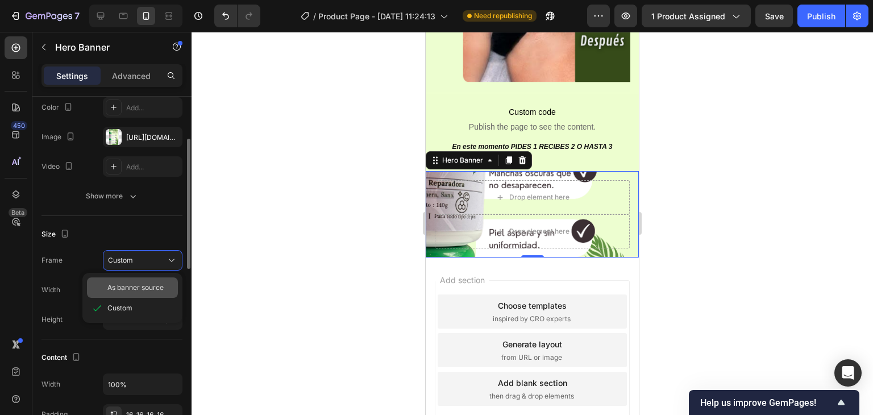
click at [124, 288] on span "As banner source" at bounding box center [135, 288] width 56 height 10
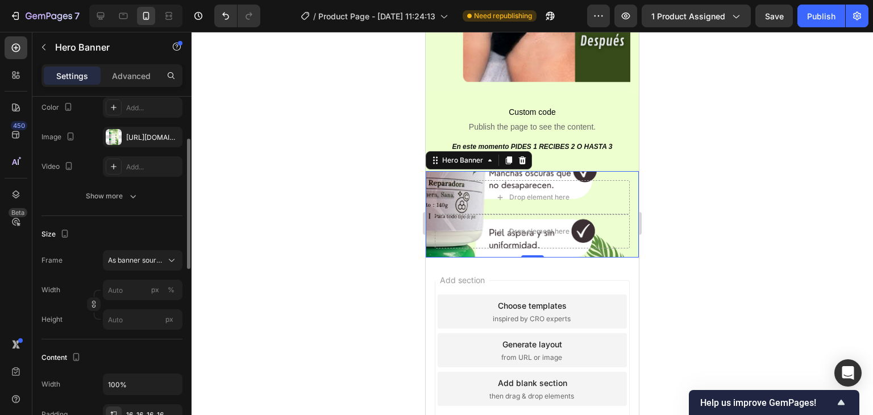
scroll to position [2275, 0]
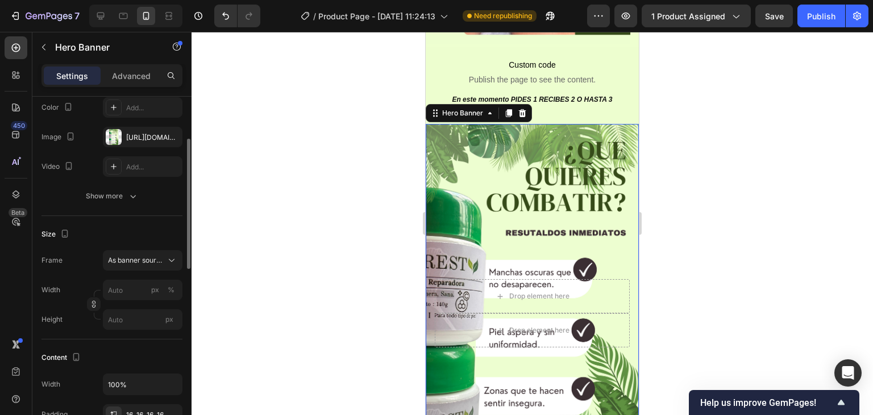
click at [329, 171] on div at bounding box center [533, 223] width 682 height 383
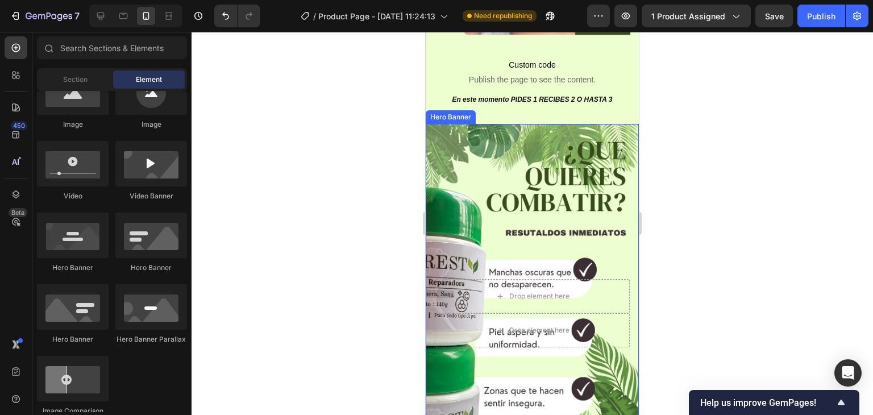
click at [503, 134] on div "Background Image" at bounding box center [532, 313] width 213 height 379
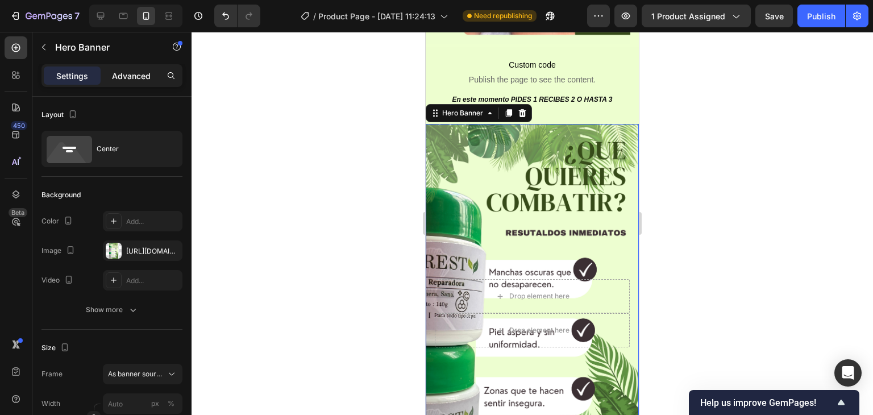
click at [139, 80] on p "Advanced" at bounding box center [131, 76] width 39 height 12
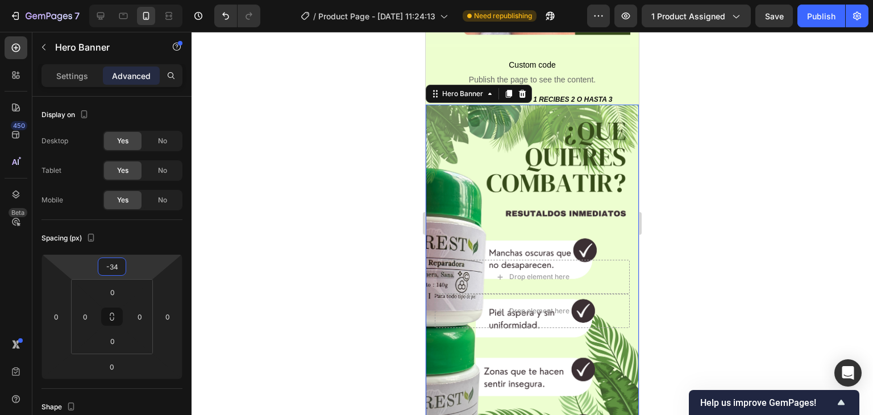
type input "-32"
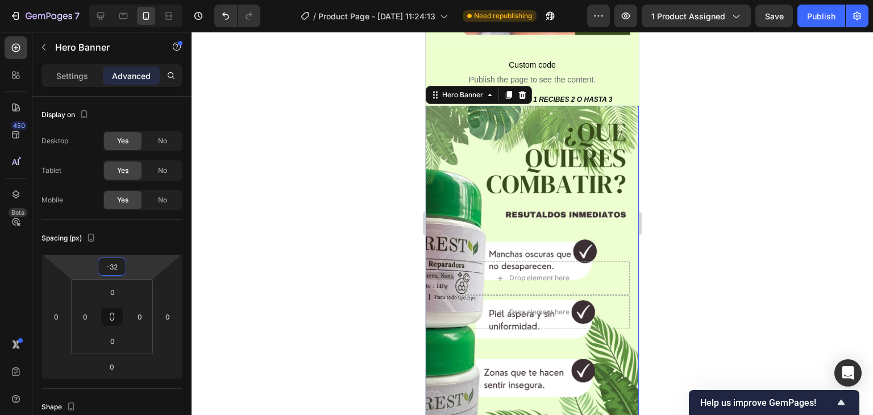
drag, startPoint x: 135, startPoint y: 264, endPoint x: 136, endPoint y: 273, distance: 9.1
click at [136, 0] on html "7 Version history / Product Page - [DATE] 11:24:13 Need republishing Preview 1 …" at bounding box center [436, 0] width 873 height 0
click at [327, 224] on div at bounding box center [533, 223] width 682 height 383
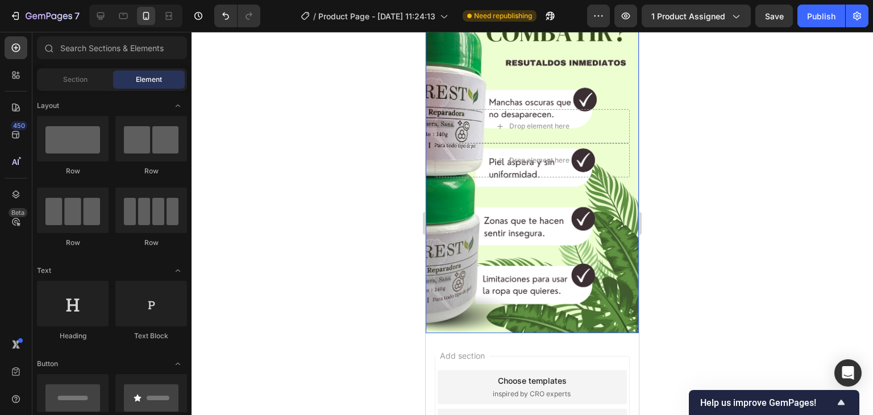
scroll to position [2487, 0]
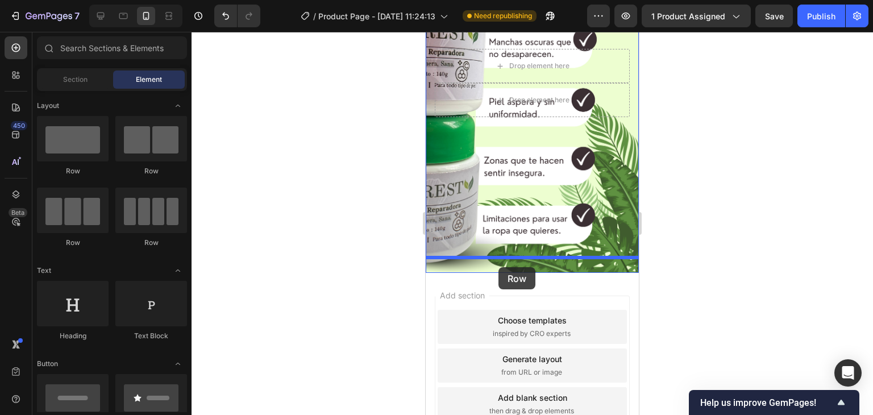
drag, startPoint x: 493, startPoint y: 180, endPoint x: 499, endPoint y: 267, distance: 87.7
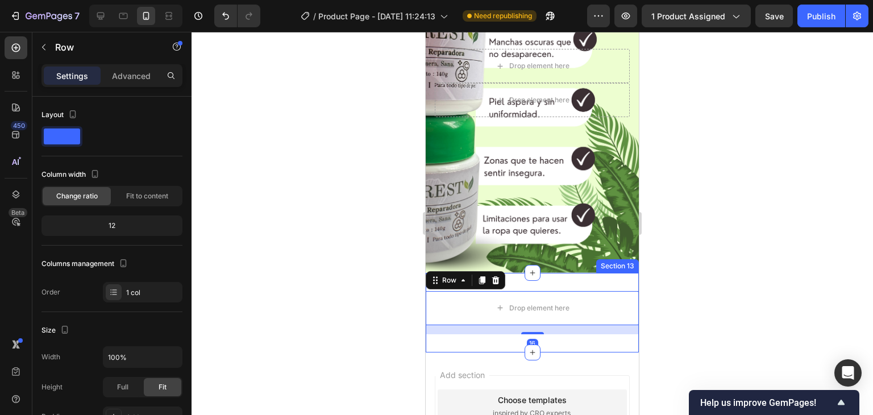
click at [598, 273] on div "Drop element here Row 16 Section 13" at bounding box center [532, 313] width 213 height 80
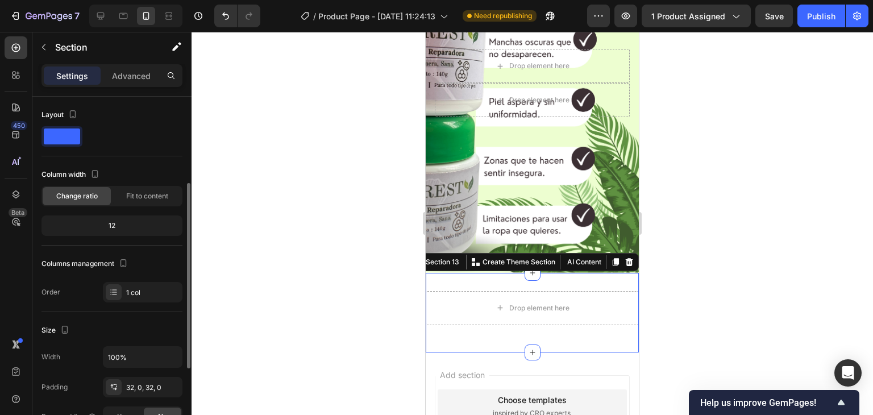
scroll to position [227, 0]
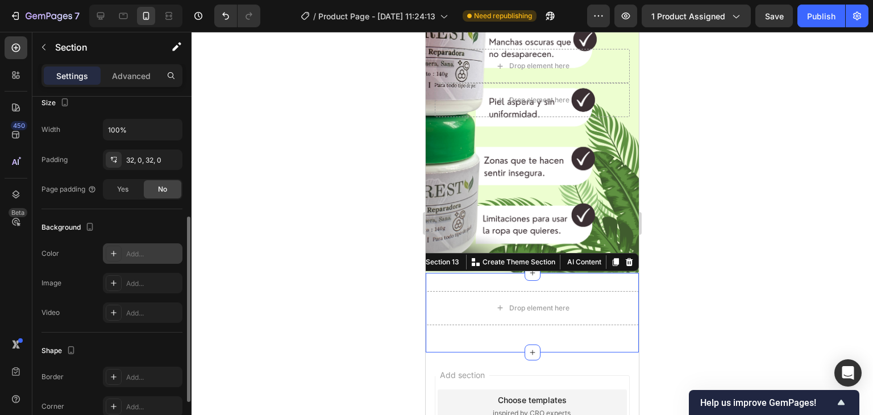
click at [152, 254] on div "Add..." at bounding box center [152, 254] width 53 height 10
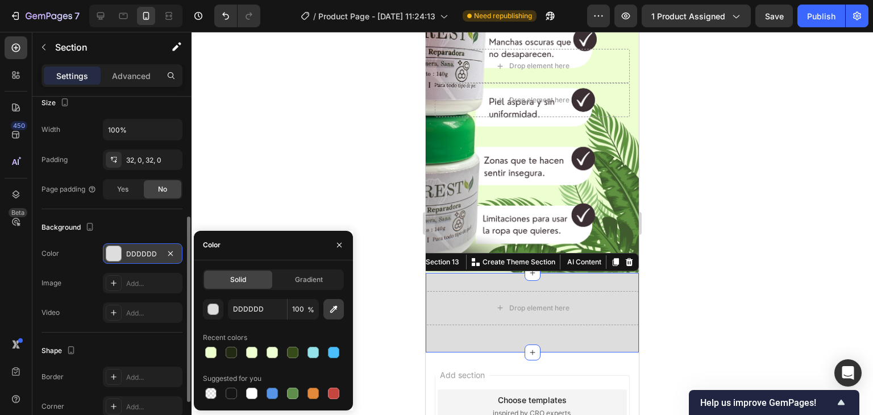
click at [330, 305] on icon "button" at bounding box center [333, 309] width 11 height 11
type input "EDFECF"
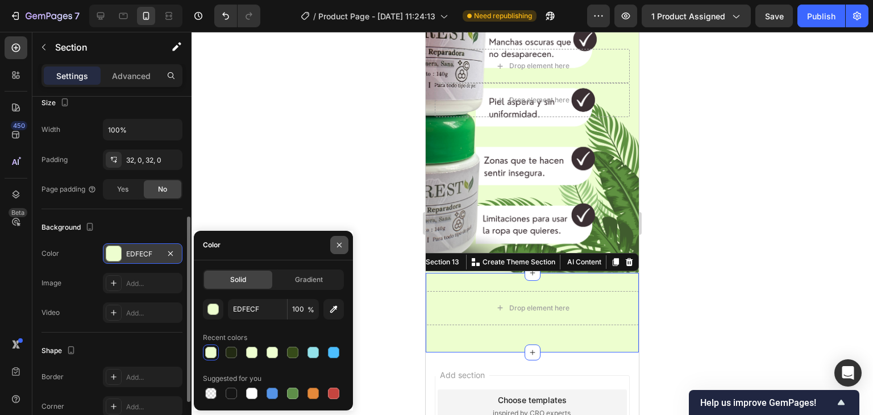
click at [337, 245] on icon "button" at bounding box center [339, 244] width 9 height 9
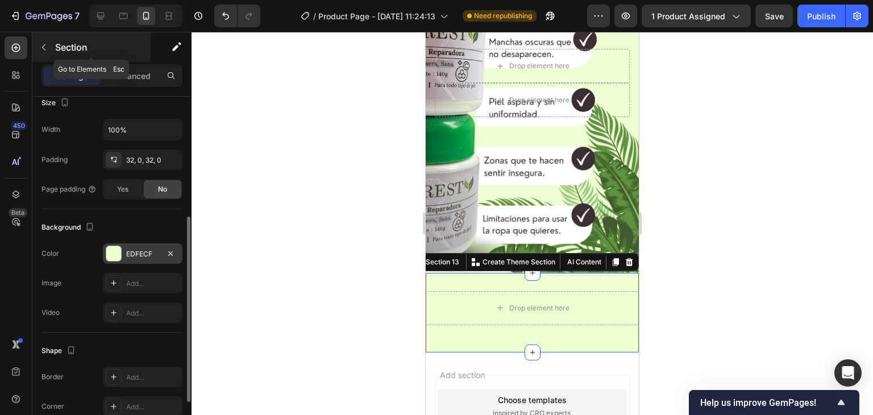
click at [50, 42] on button "button" at bounding box center [44, 47] width 18 height 18
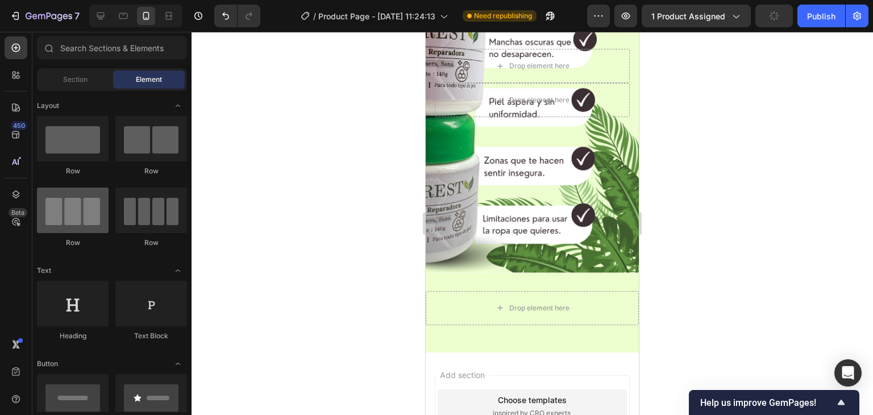
scroll to position [171, 0]
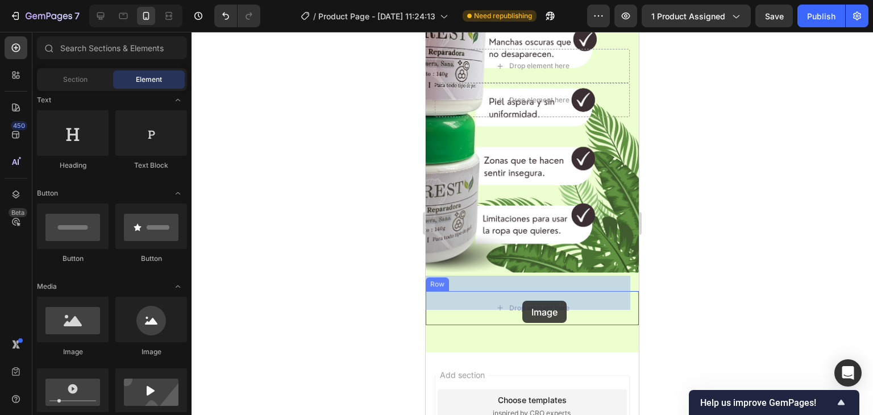
drag, startPoint x: 494, startPoint y: 361, endPoint x: 736, endPoint y: 291, distance: 252.6
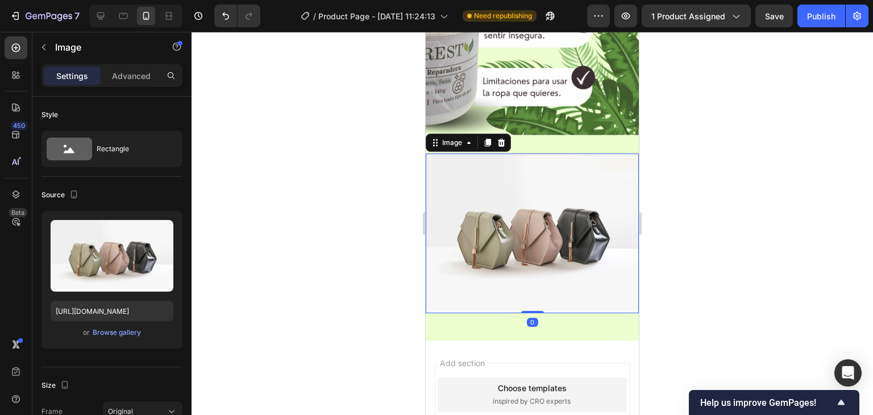
scroll to position [2658, 0]
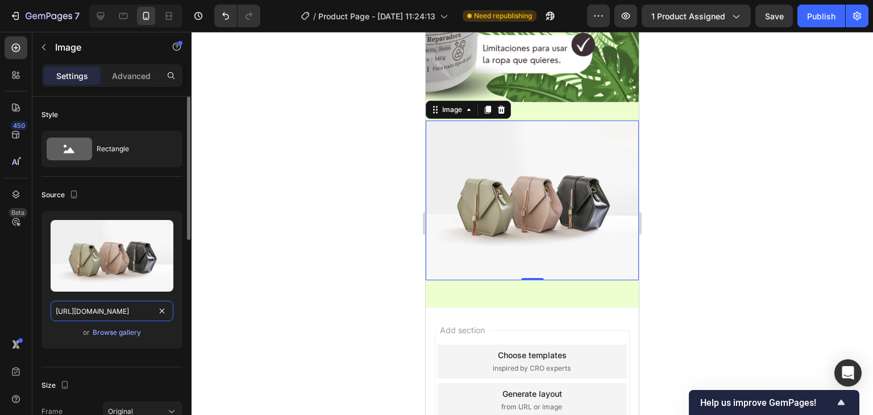
click at [118, 311] on input "[URL][DOMAIN_NAME]" at bounding box center [112, 311] width 123 height 20
paste input "media.giphy.com/media/ypmytOLgwLUNK0m0ep/giphy.gif?cid=790b7611dd4112417dd4d970…"
type input "https://media.giphy.com/media/ypmytOLgwLUNK0m0ep/giphy.gif?cid=790b7611dd411241…"
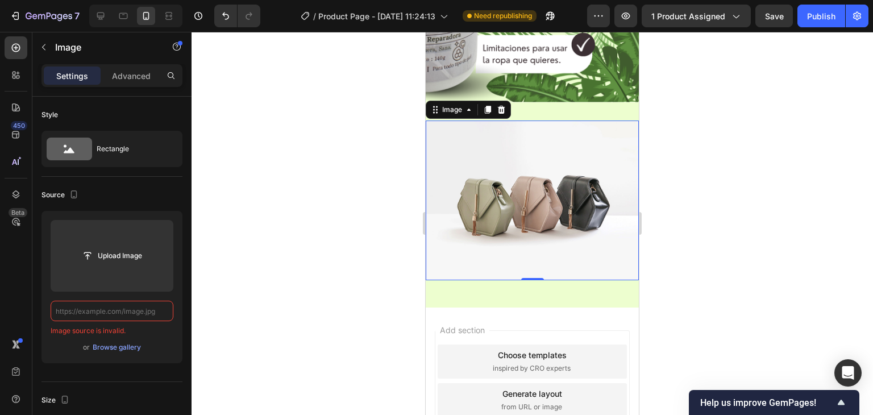
scroll to position [0, 0]
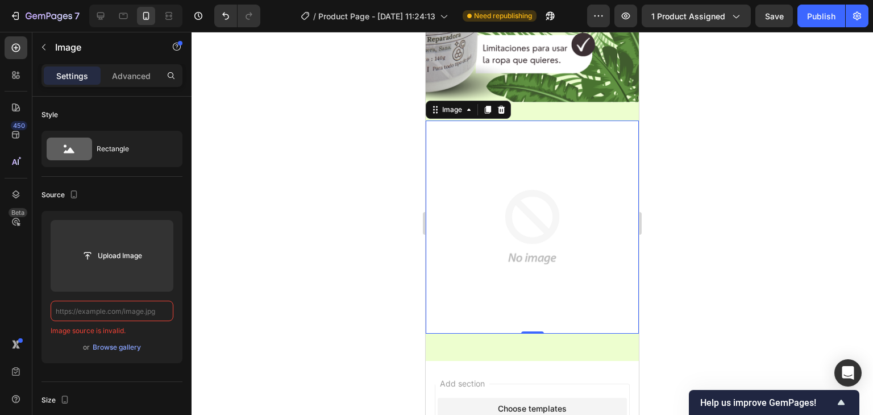
paste input "https://media.giphy.com/media/ypmytOLgwLUNK0m0ep/giphy.gif?cid=790b7611dd411241…"
type input "https://media.giphy.com/media/ypmytOLgwLUNK0m0ep/giphy.gif?cid=790b7611dd411241…"
paste input "https://media.giphy.com/media/ypmytOLgwLUNK0m0ep/giphy.gif?cid=790b7611dd411241…"
type input "https://media.giphy.com/media/ypmytOLgwLUNK0m0ep/giphy.gif?cid=790b7611dd411241…"
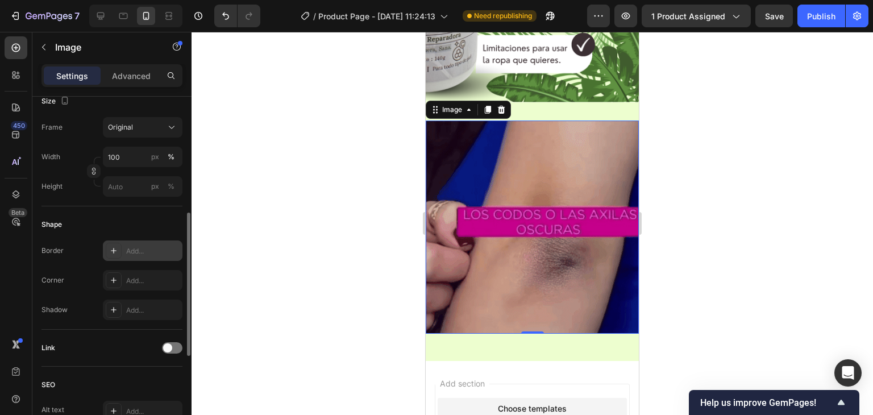
scroll to position [341, 0]
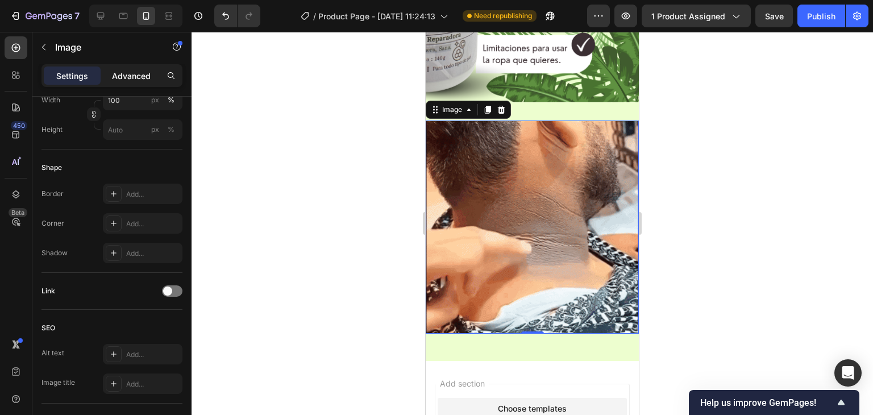
click at [133, 76] on p "Advanced" at bounding box center [131, 76] width 39 height 12
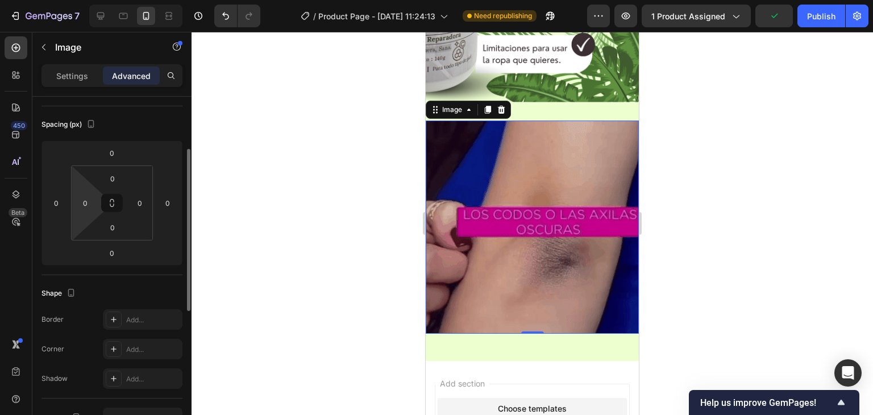
scroll to position [0, 0]
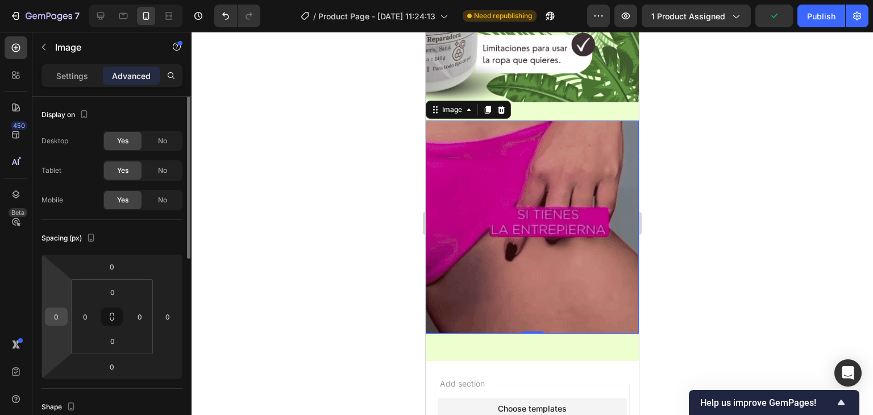
click at [52, 319] on input "0" at bounding box center [56, 316] width 17 height 17
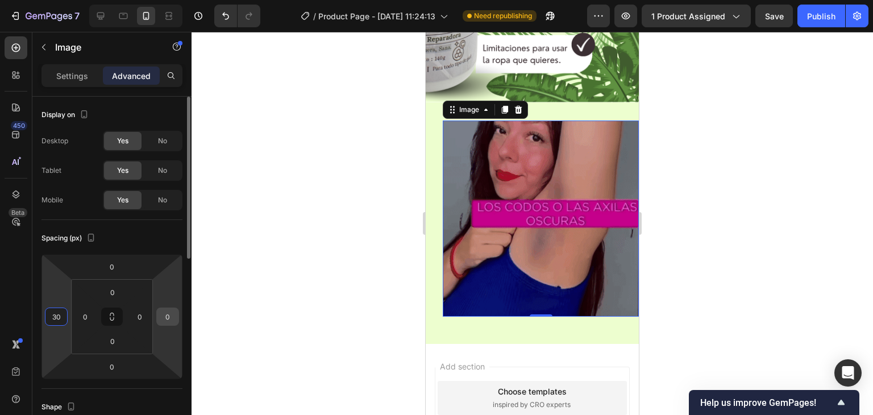
type input "30"
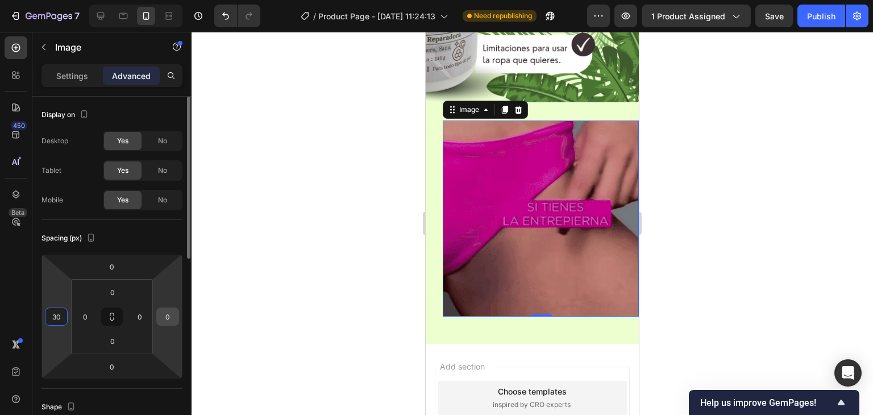
click at [166, 317] on input "0" at bounding box center [167, 316] width 17 height 17
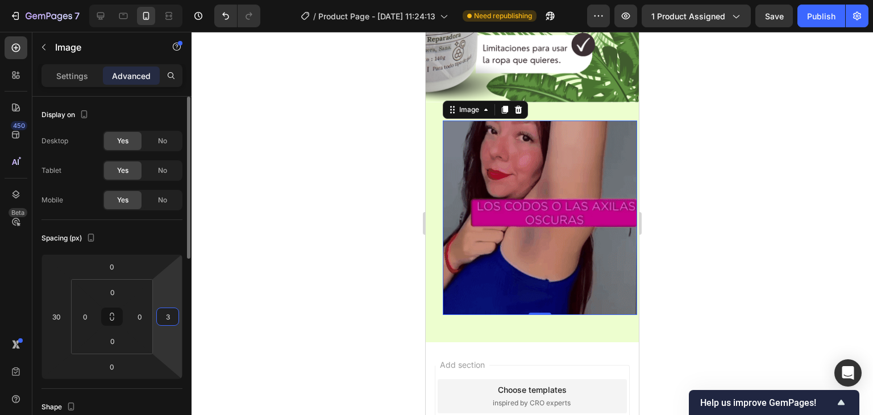
type input "30"
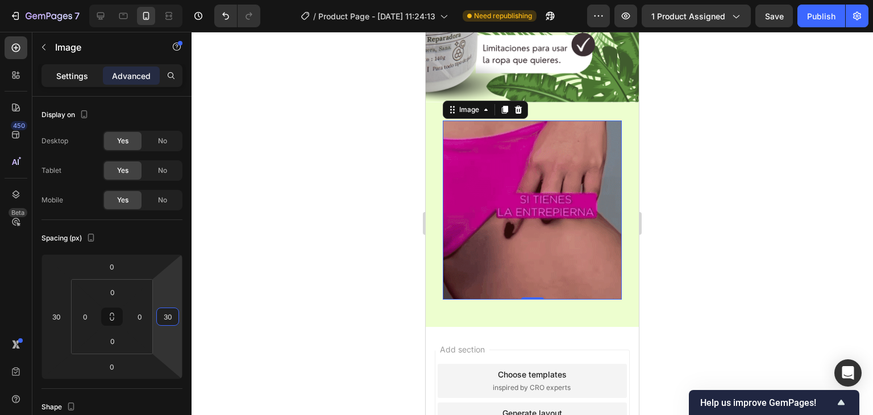
click at [77, 75] on p "Settings" at bounding box center [72, 76] width 32 height 12
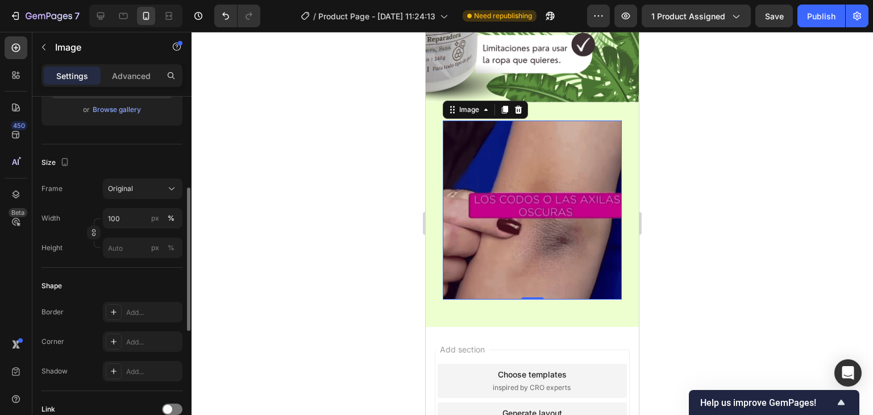
scroll to position [337, 0]
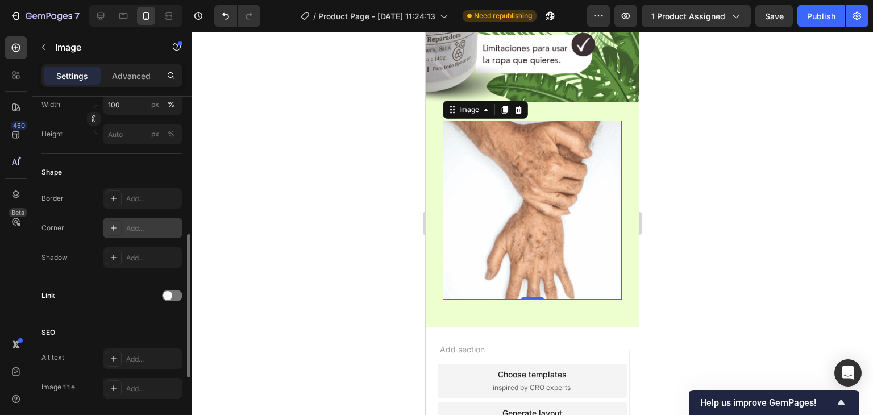
click at [135, 226] on div "Add..." at bounding box center [152, 228] width 53 height 10
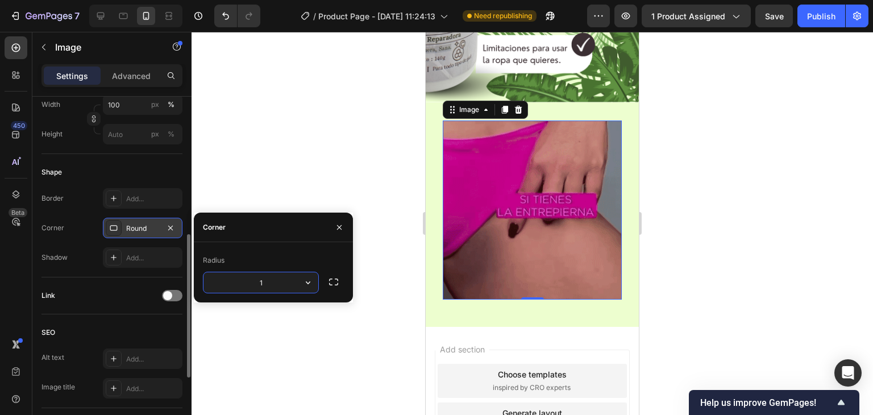
type input "18"
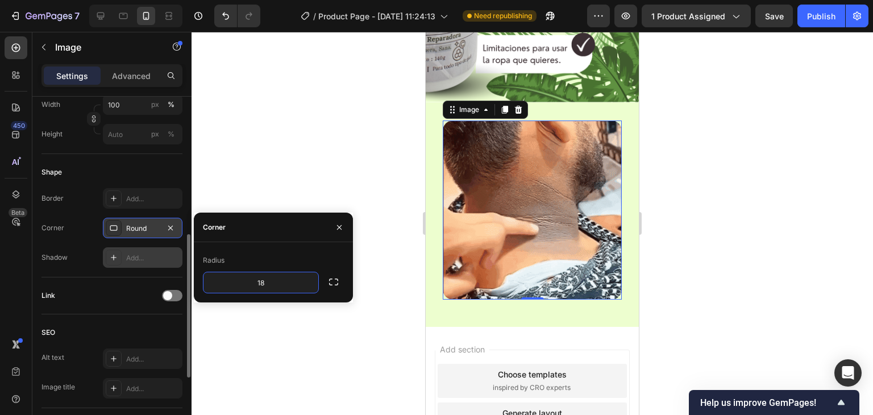
click at [143, 259] on div "Add..." at bounding box center [152, 258] width 53 height 10
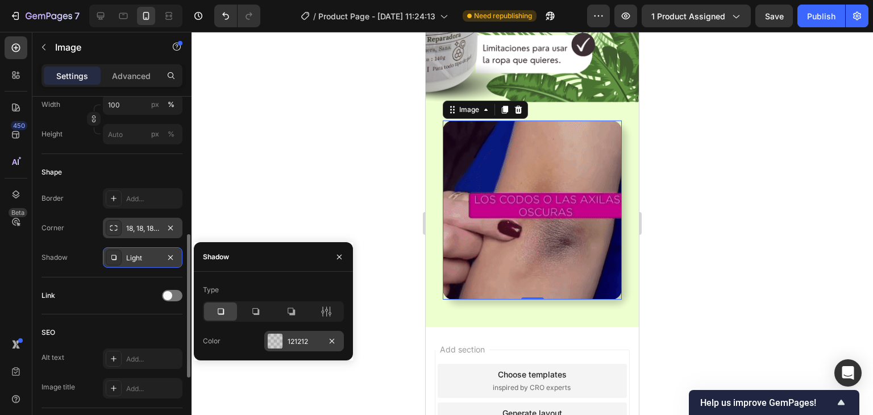
click at [289, 339] on div "121212" at bounding box center [304, 342] width 33 height 10
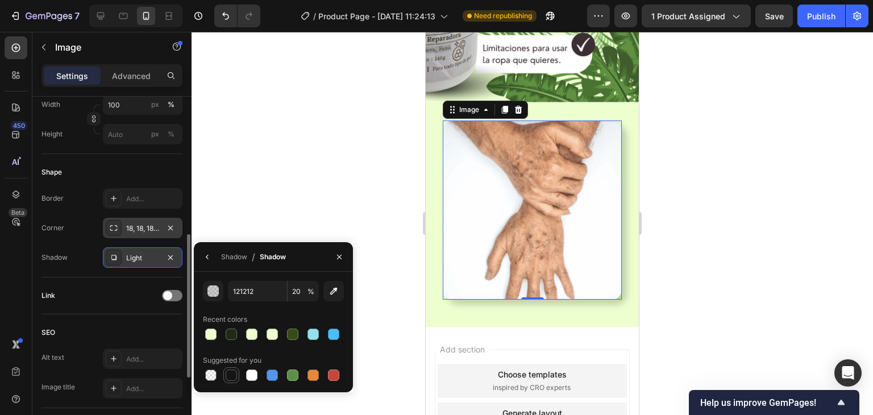
click at [231, 378] on div at bounding box center [231, 375] width 11 height 11
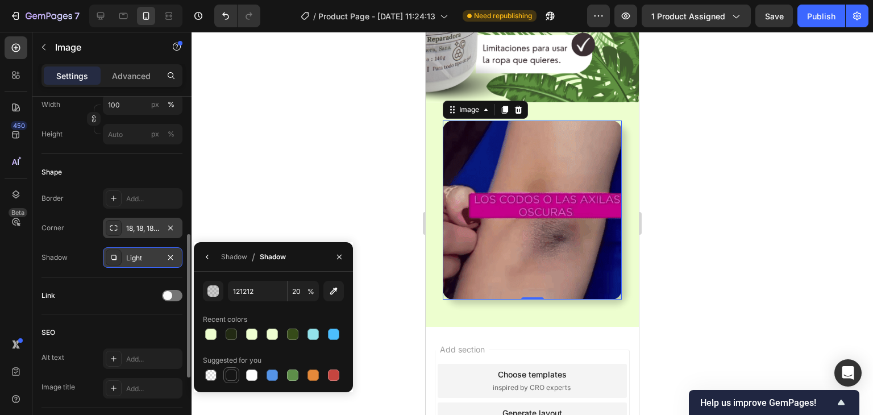
type input "151515"
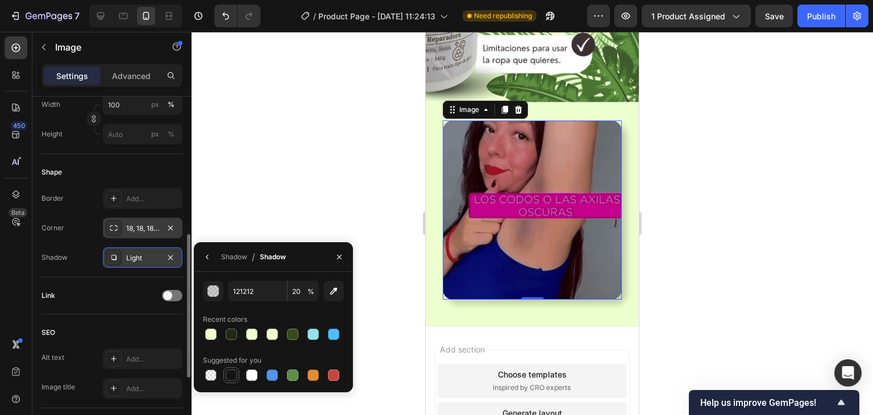
type input "100"
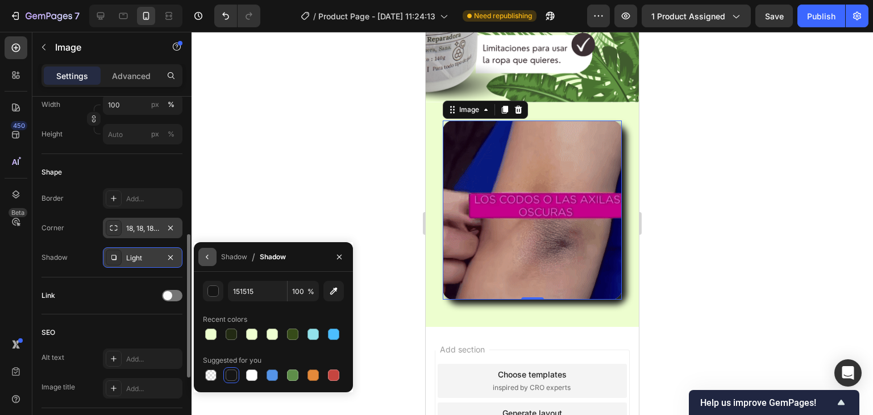
click at [203, 255] on icon "button" at bounding box center [207, 256] width 9 height 9
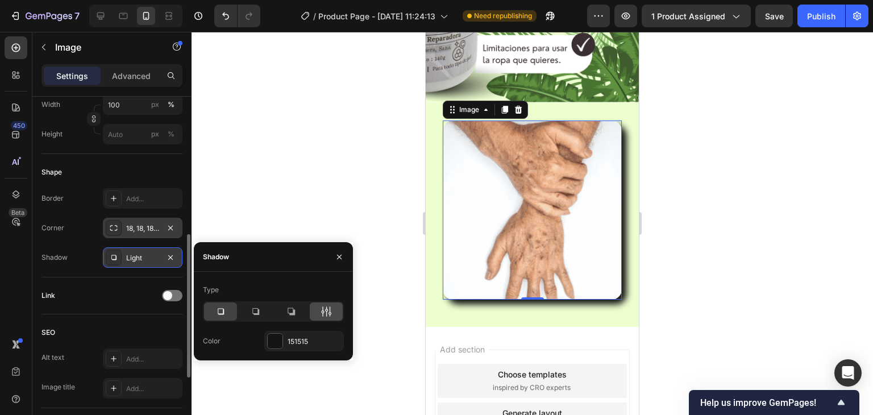
click at [315, 312] on div at bounding box center [326, 311] width 33 height 18
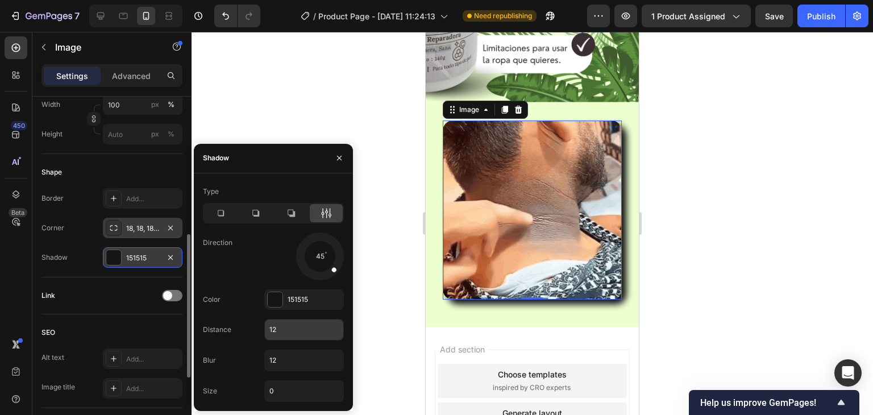
click at [294, 325] on input "12" at bounding box center [304, 330] width 78 height 20
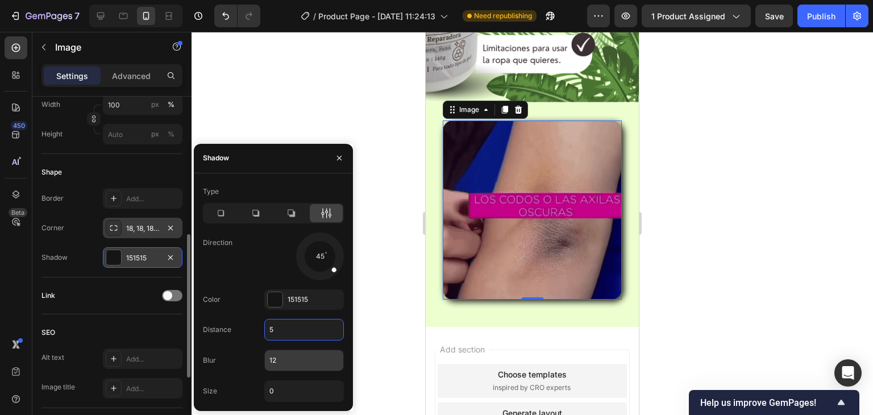
type input "5"
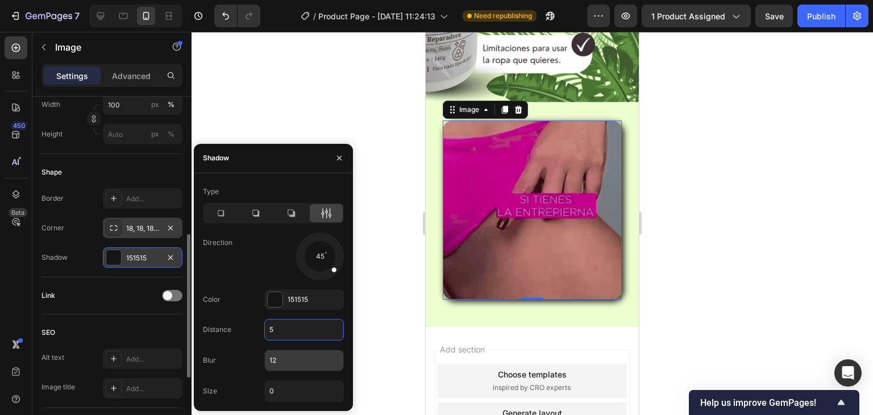
click at [286, 360] on input "12" at bounding box center [304, 360] width 78 height 20
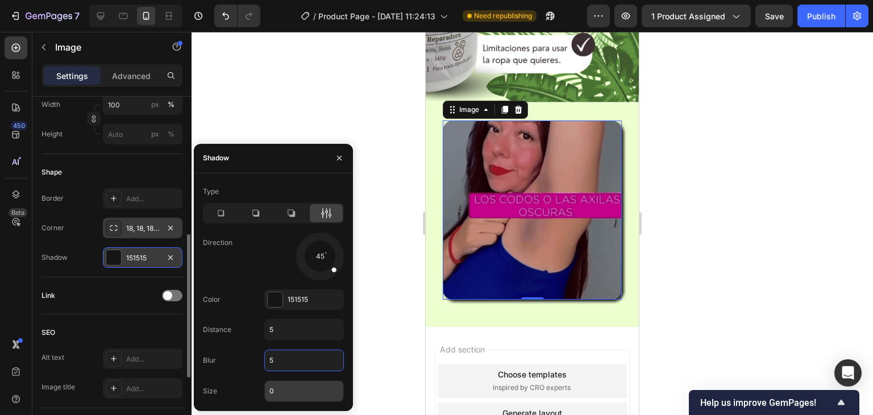
type input "5"
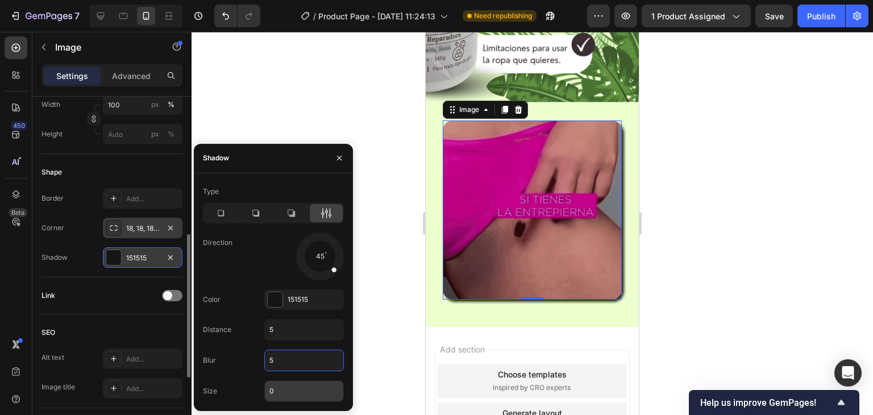
click at [282, 388] on input "0" at bounding box center [304, 391] width 78 height 20
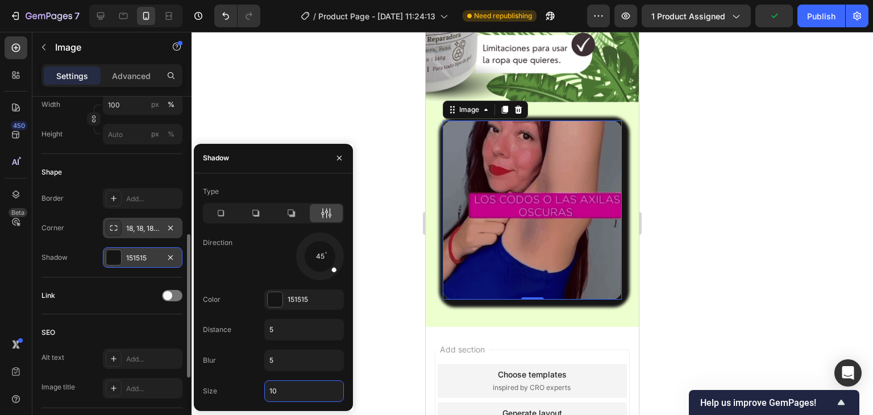
type input "1"
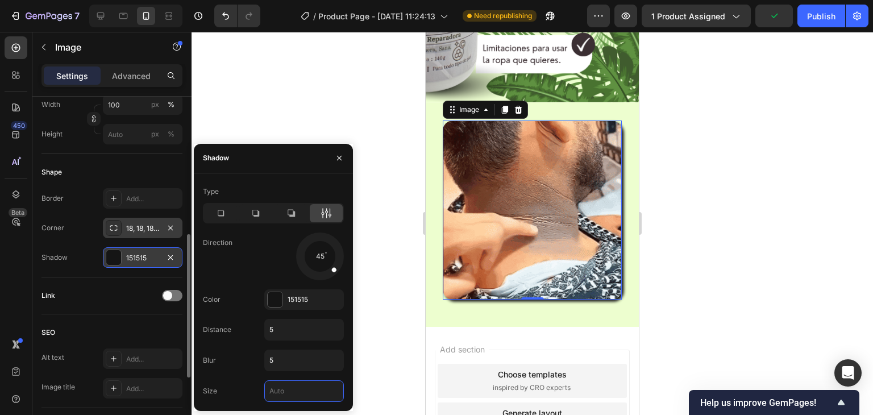
type input "5"
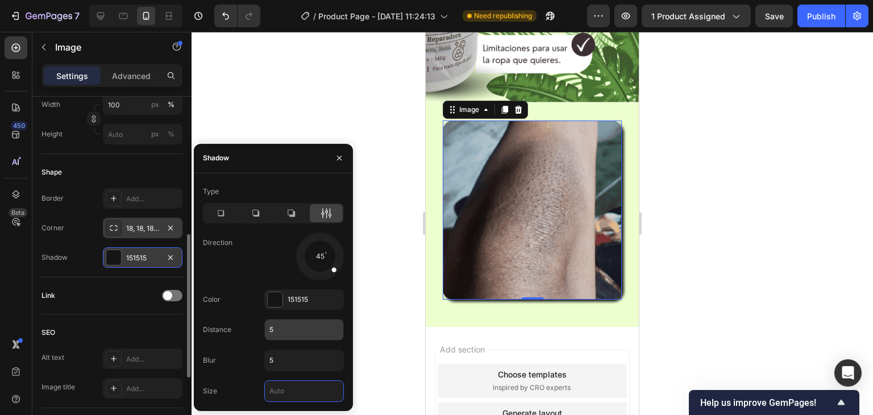
click at [287, 330] on input "5" at bounding box center [304, 330] width 78 height 20
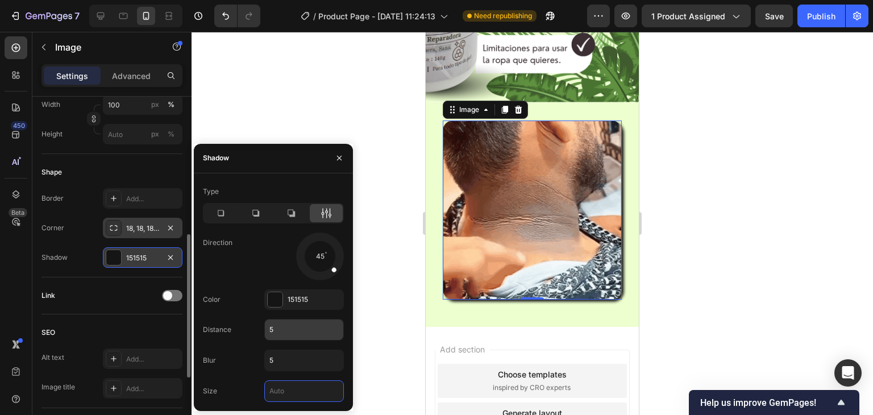
type input "0"
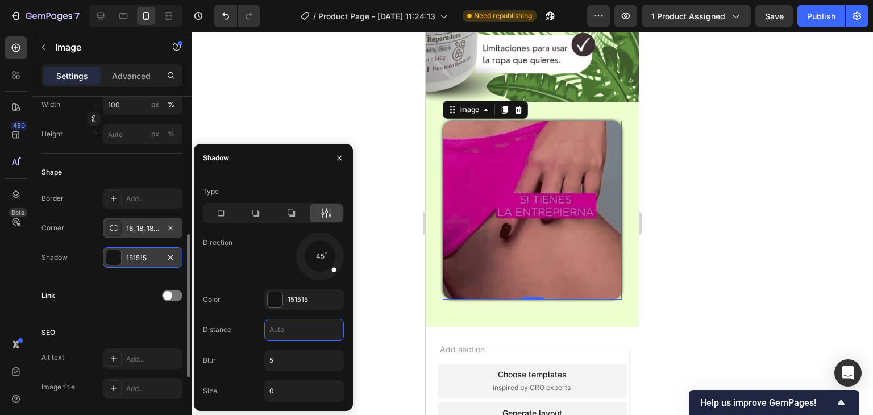
type input "5"
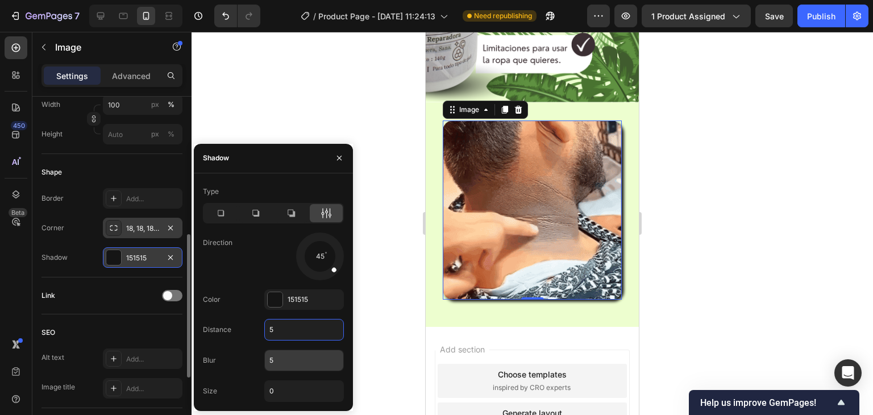
click at [291, 363] on input "5" at bounding box center [304, 360] width 78 height 20
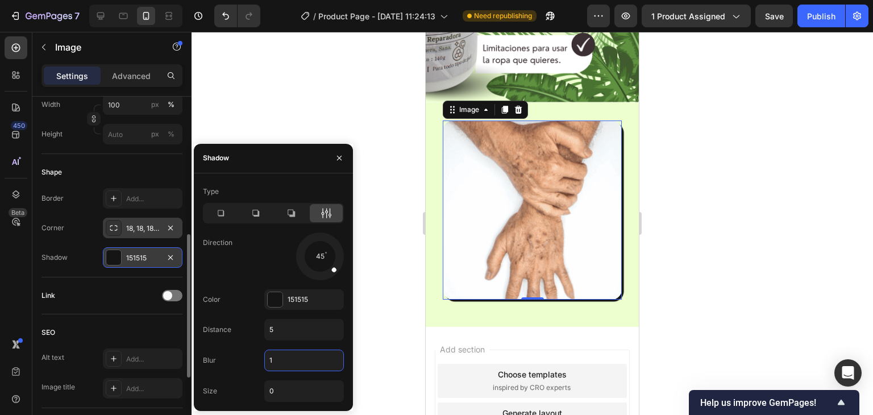
type input "10"
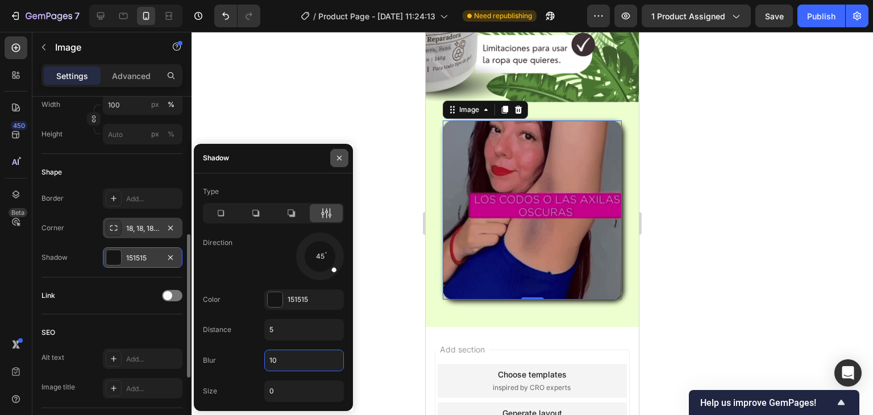
click at [341, 158] on icon "button" at bounding box center [339, 158] width 9 height 9
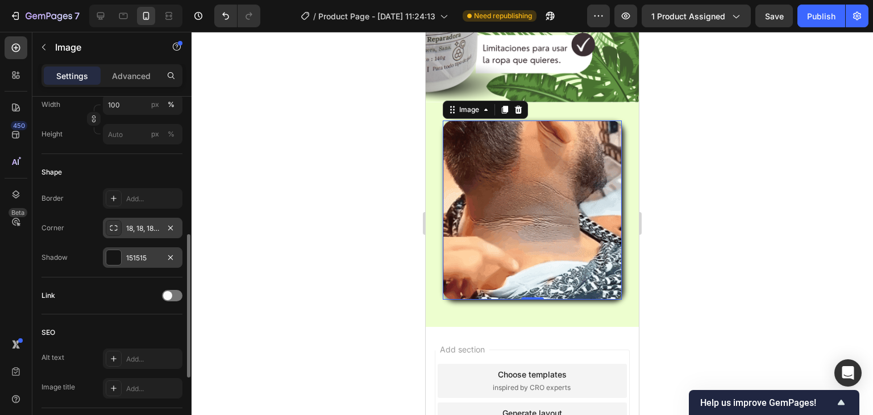
click at [341, 158] on div at bounding box center [533, 223] width 682 height 383
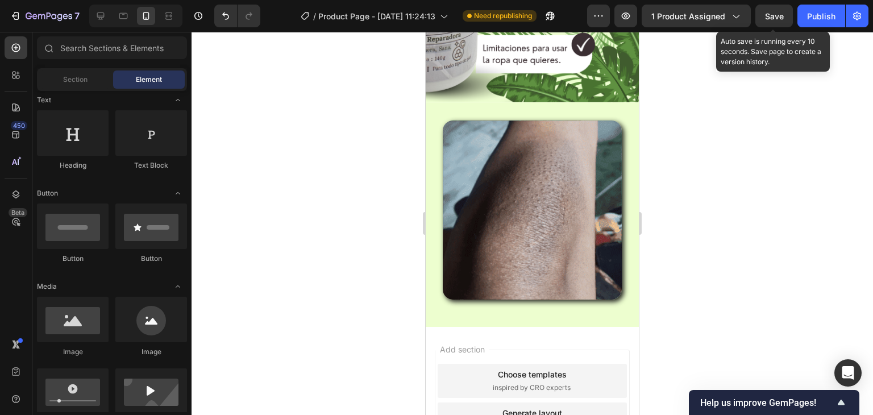
click at [778, 19] on span "Save" at bounding box center [774, 16] width 19 height 10
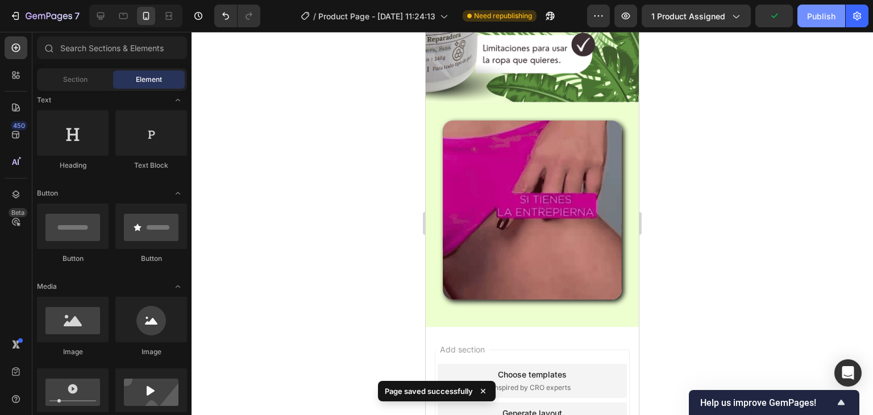
click at [808, 15] on div "Publish" at bounding box center [821, 16] width 28 height 12
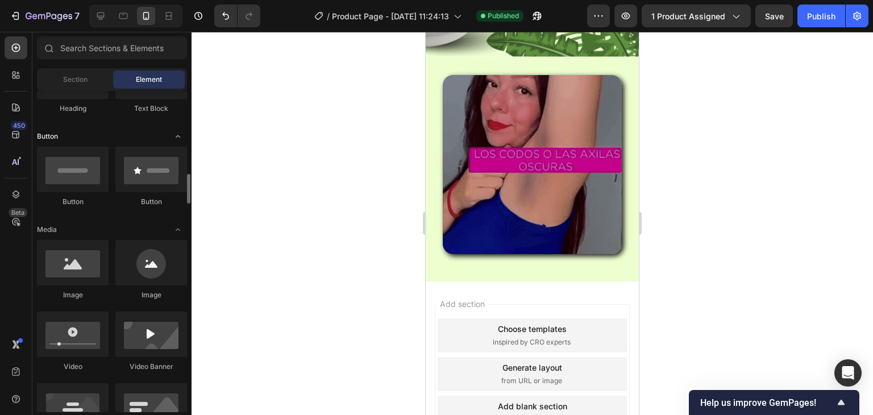
scroll to position [341, 0]
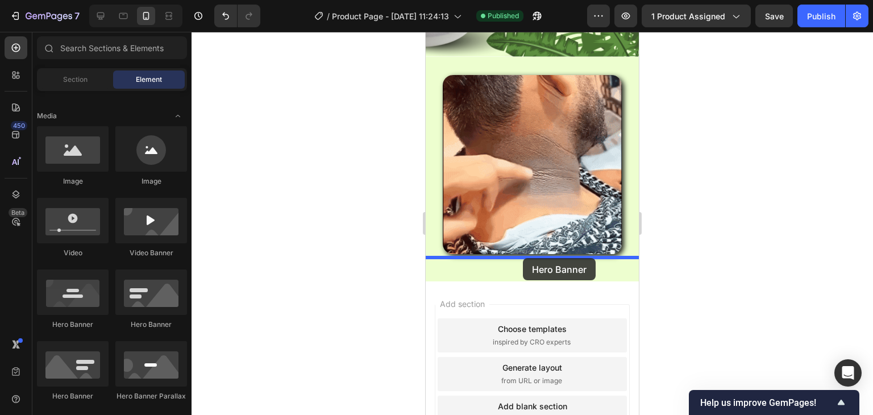
drag, startPoint x: 576, startPoint y: 334, endPoint x: 523, endPoint y: 258, distance: 92.3
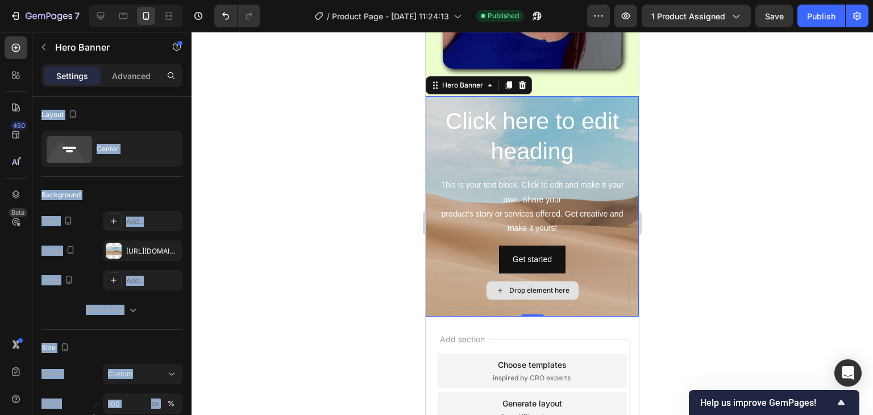
scroll to position [2874, 0]
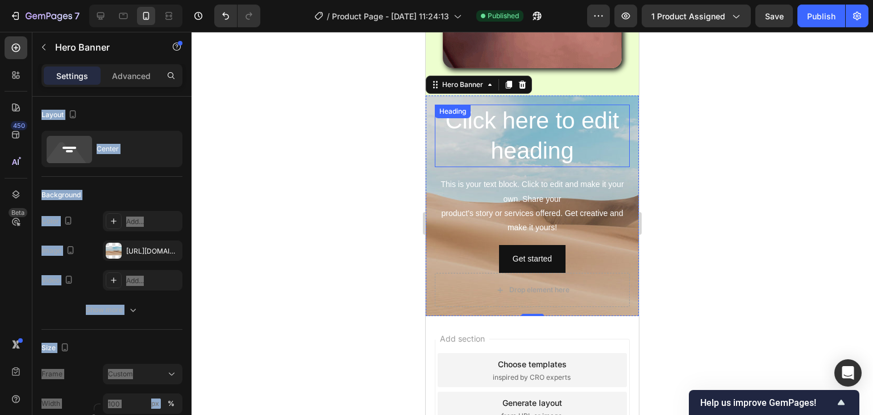
click at [594, 144] on h2 "Click here to edit heading" at bounding box center [532, 136] width 195 height 63
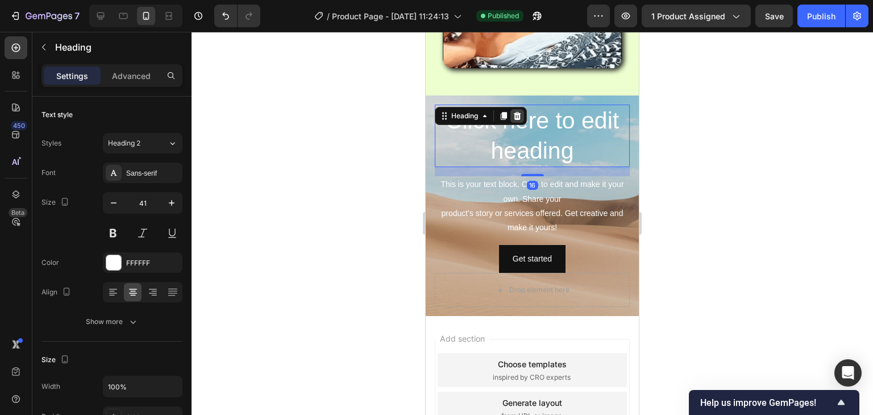
click at [522, 111] on icon at bounding box center [517, 115] width 9 height 9
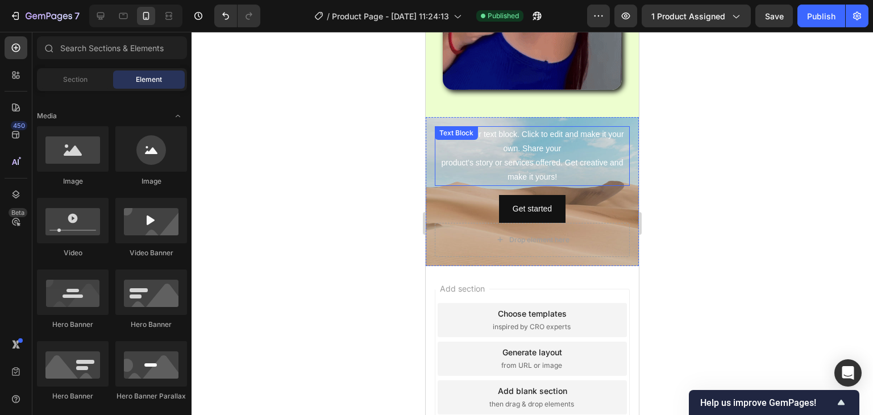
click at [594, 142] on div "This is your text block. Click to edit and make it your own. Share your product…" at bounding box center [532, 156] width 195 height 60
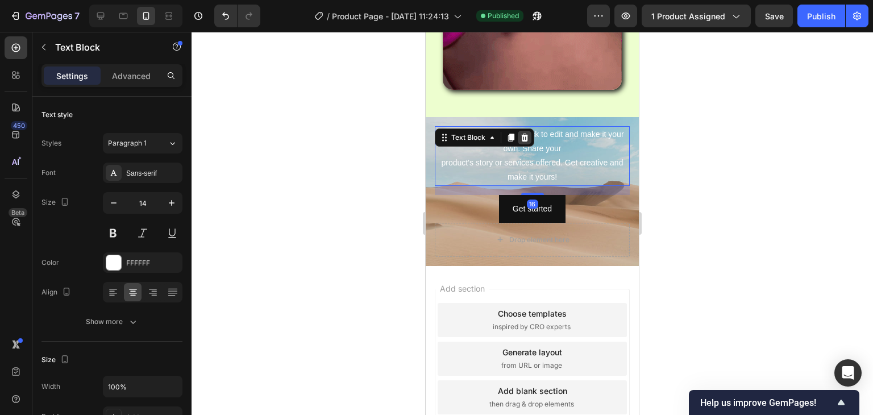
click at [530, 131] on div at bounding box center [525, 138] width 14 height 14
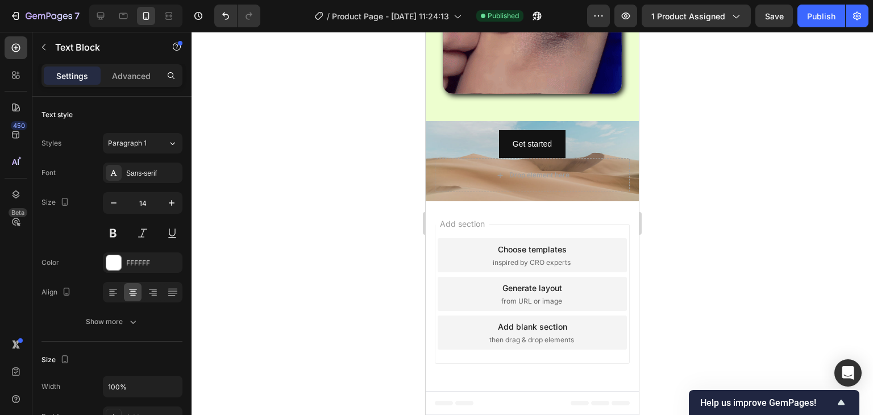
scroll to position [2784, 0]
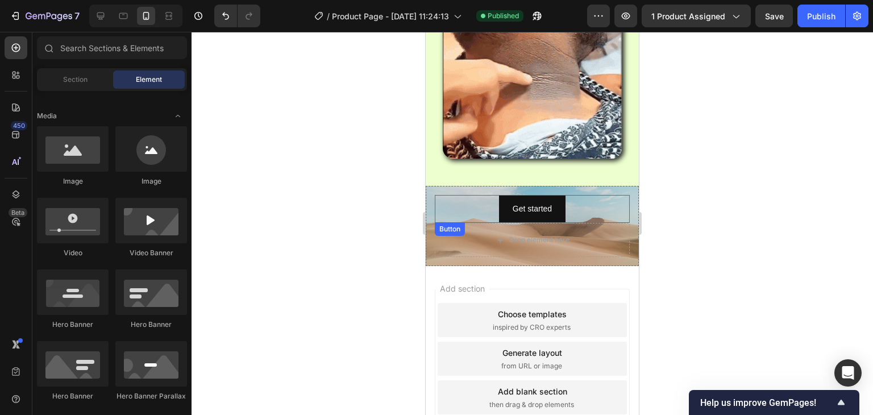
click at [587, 199] on div "Get started Button" at bounding box center [532, 209] width 195 height 28
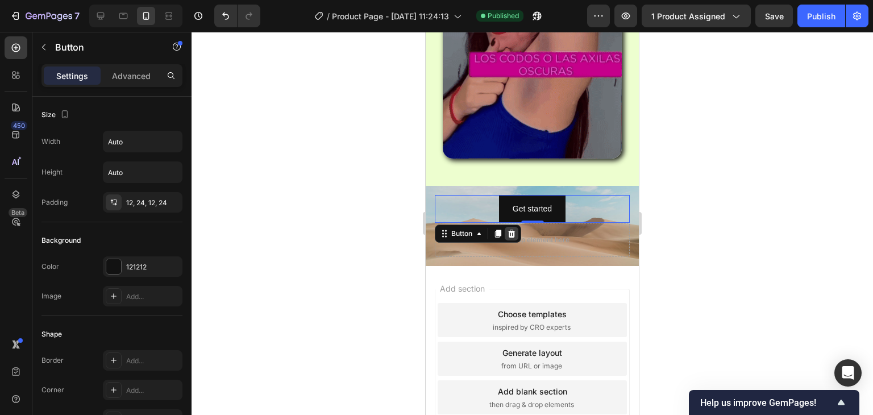
click at [515, 229] on icon at bounding box center [511, 233] width 9 height 9
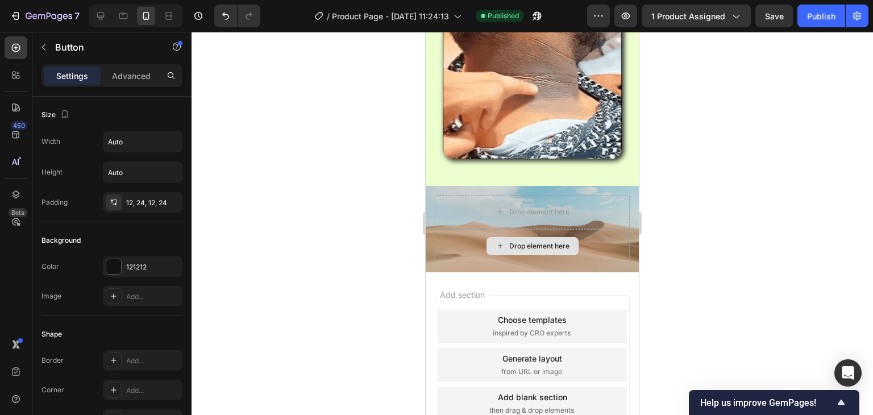
scroll to position [2790, 0]
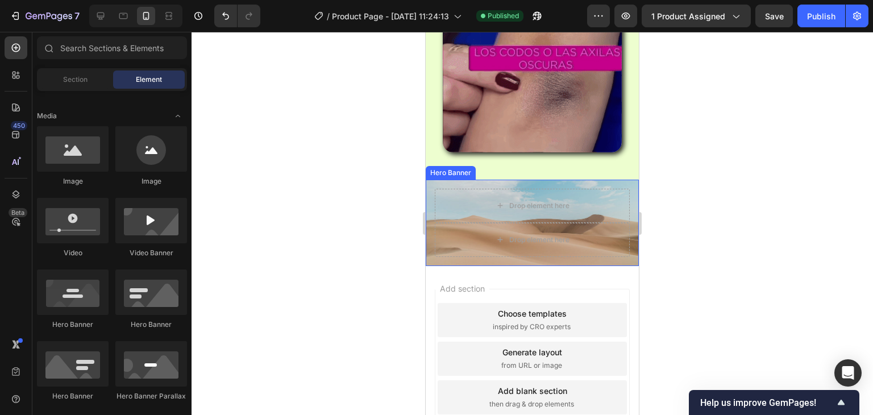
click at [430, 180] on div "Drop element here Drop element here" at bounding box center [532, 223] width 213 height 86
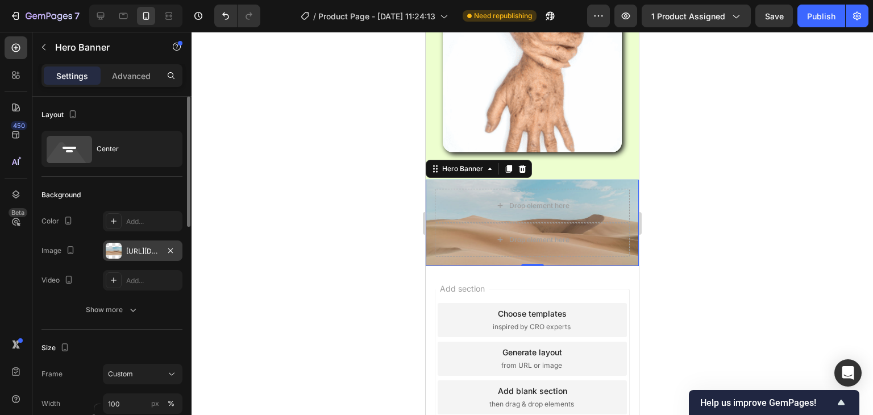
click at [143, 251] on div "[URL][DOMAIN_NAME]" at bounding box center [142, 251] width 33 height 10
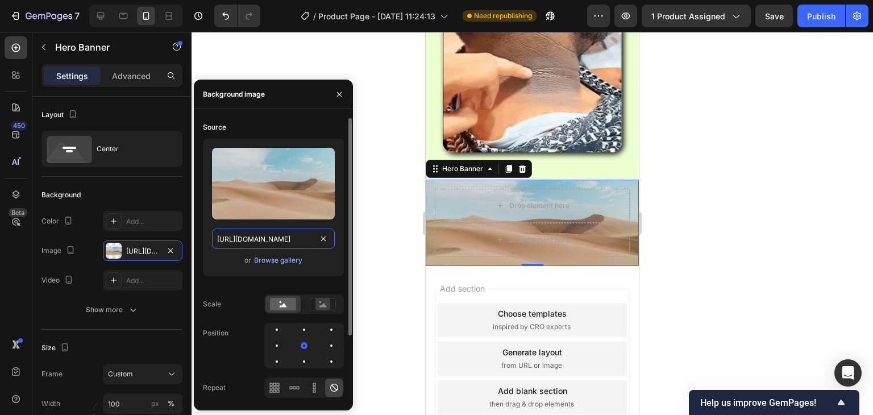
click at [242, 238] on input "[URL][DOMAIN_NAME]" at bounding box center [273, 239] width 123 height 20
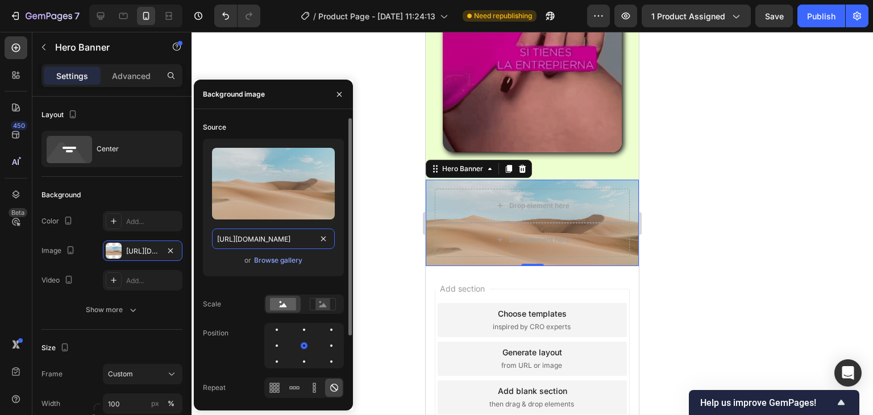
paste input "0696/8836/1150/files/Plantilla_original_page_5.png?v=1758904135"
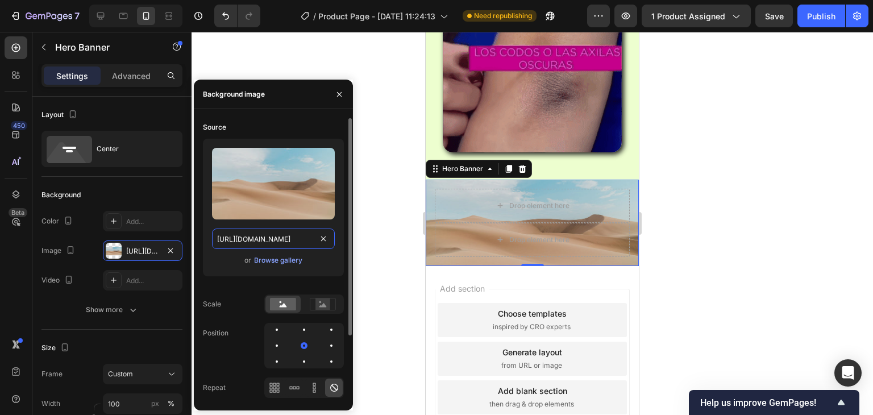
type input "https://cdn.shopify.com/s/files/1/0696/8836/1150/files/Plantilla_original_page_…"
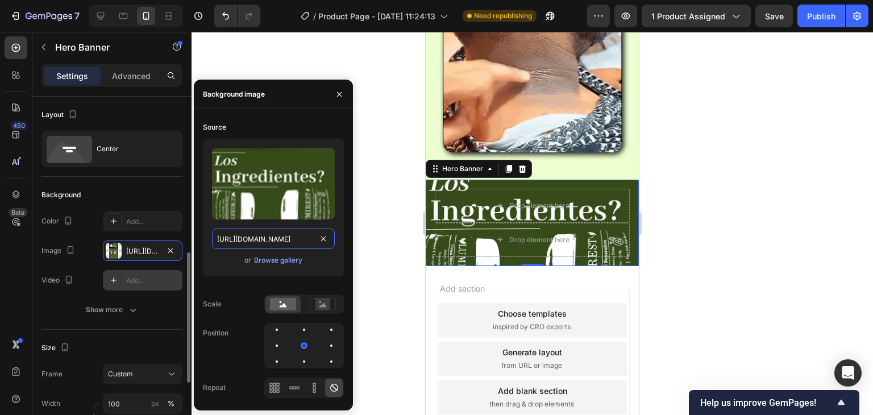
scroll to position [114, 0]
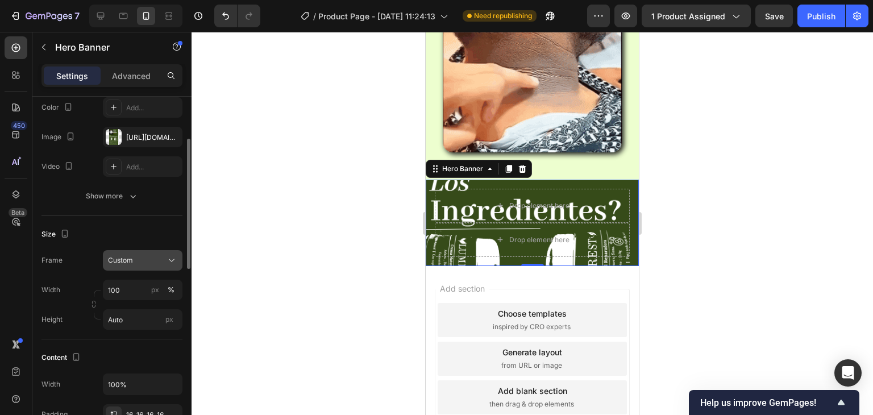
click at [126, 268] on button "Custom" at bounding box center [143, 260] width 80 height 20
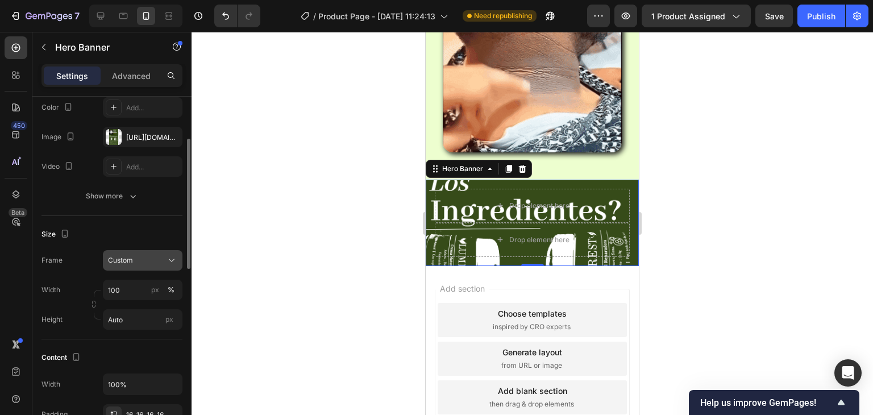
scroll to position [0, 0]
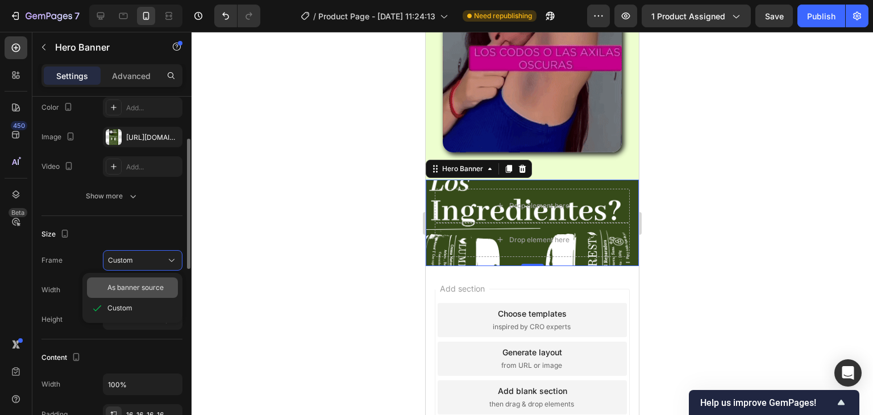
click at [130, 287] on span "As banner source" at bounding box center [135, 288] width 56 height 10
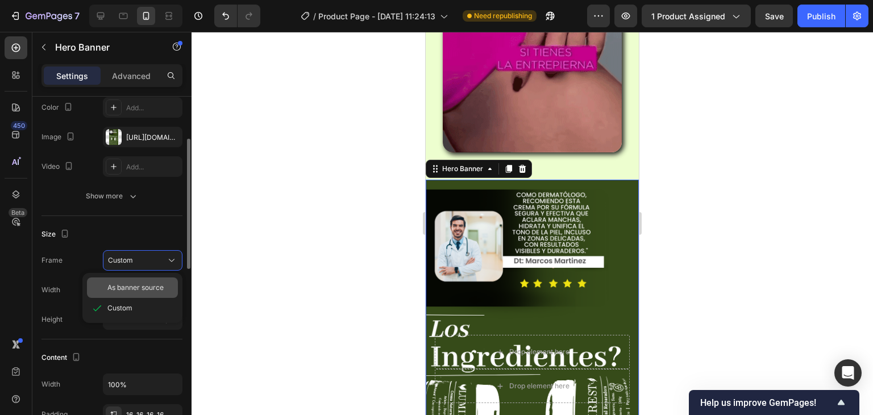
scroll to position [2874, 0]
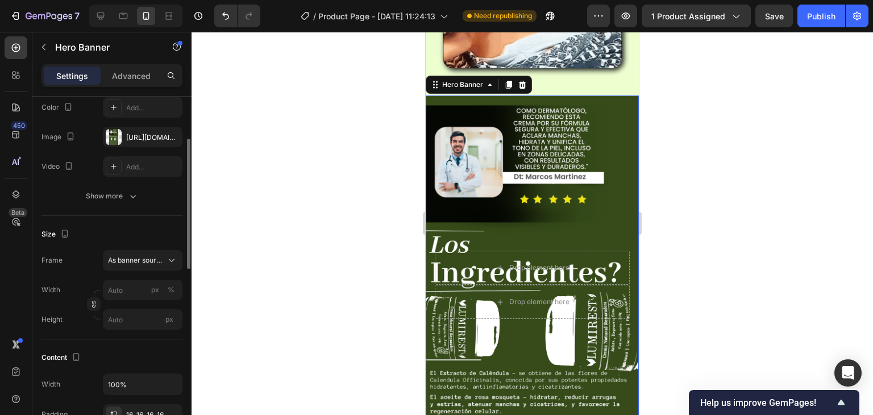
click at [367, 184] on div at bounding box center [533, 223] width 682 height 383
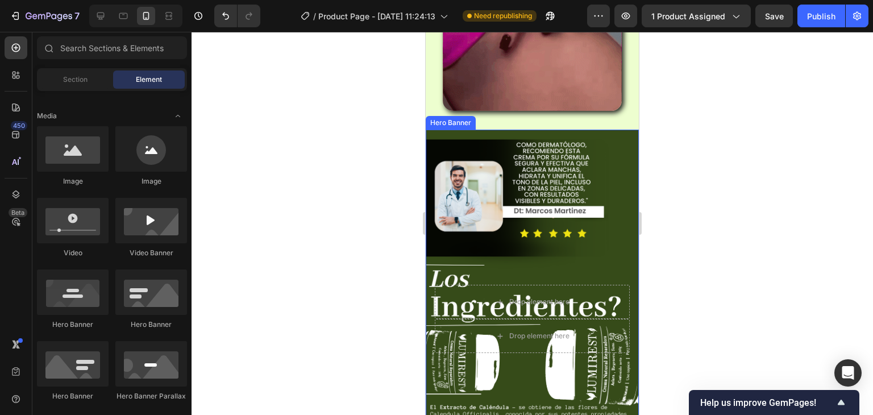
scroll to position [2817, 0]
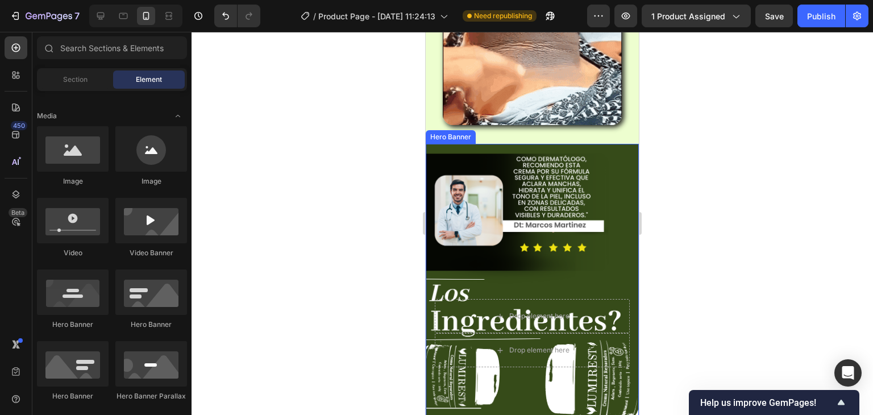
click at [611, 157] on div "Background Image" at bounding box center [532, 333] width 213 height 379
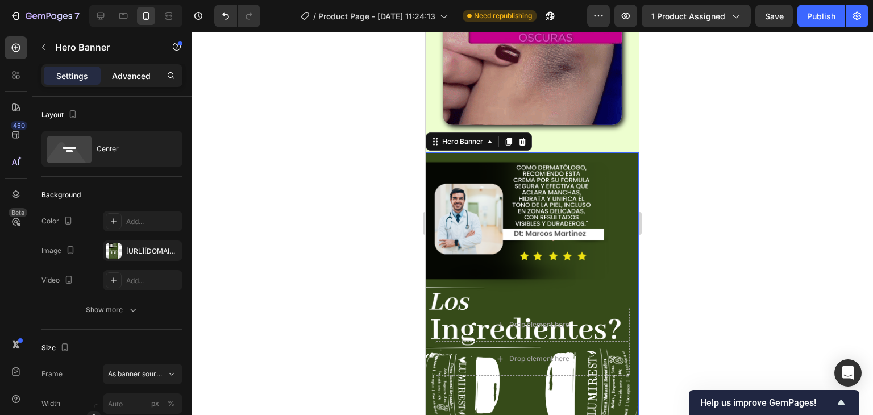
click at [122, 76] on p "Advanced" at bounding box center [131, 76] width 39 height 12
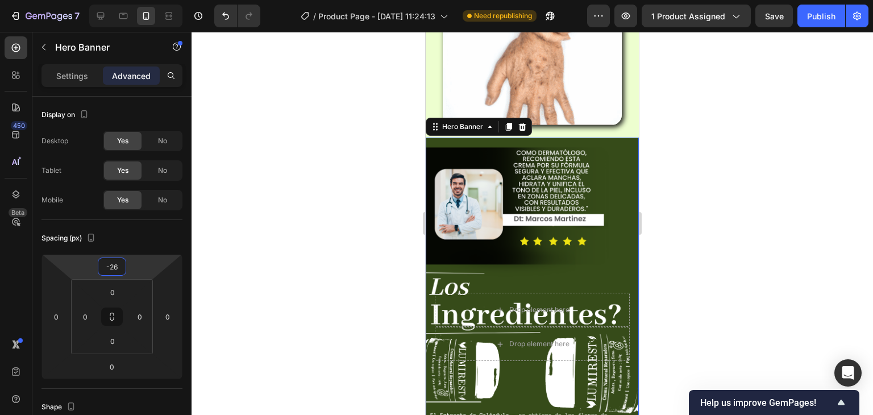
type input "-28"
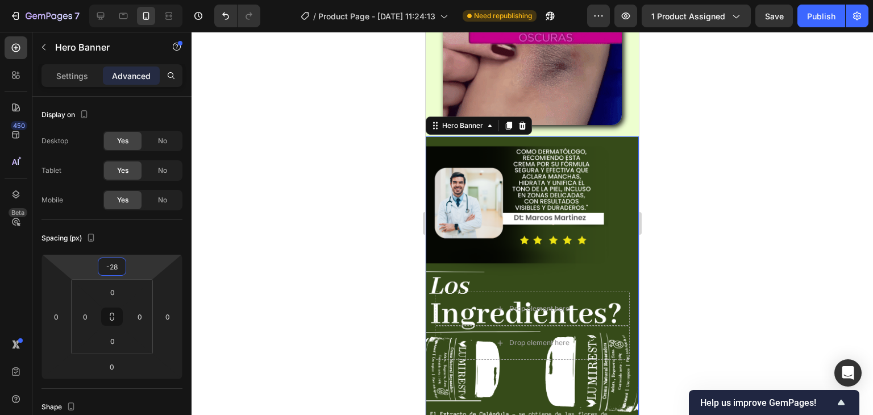
drag, startPoint x: 138, startPoint y: 270, endPoint x: 138, endPoint y: 278, distance: 8.0
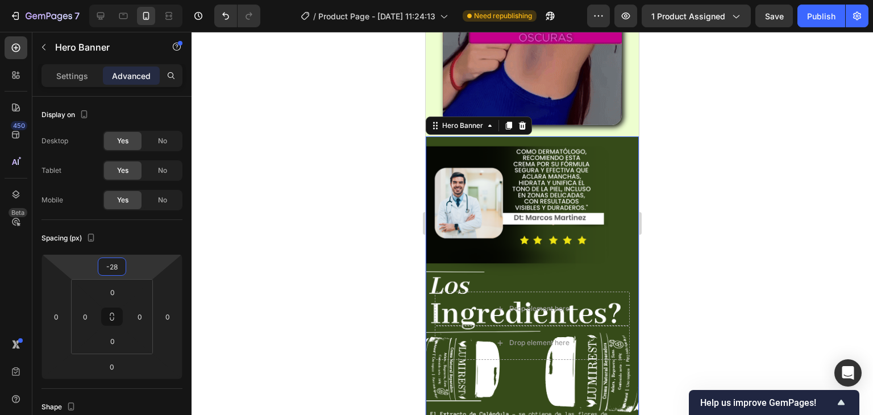
click at [138, 0] on html "7 Version history / Product Page - [DATE] 11:24:13 Need republishing Preview 1 …" at bounding box center [436, 0] width 873 height 0
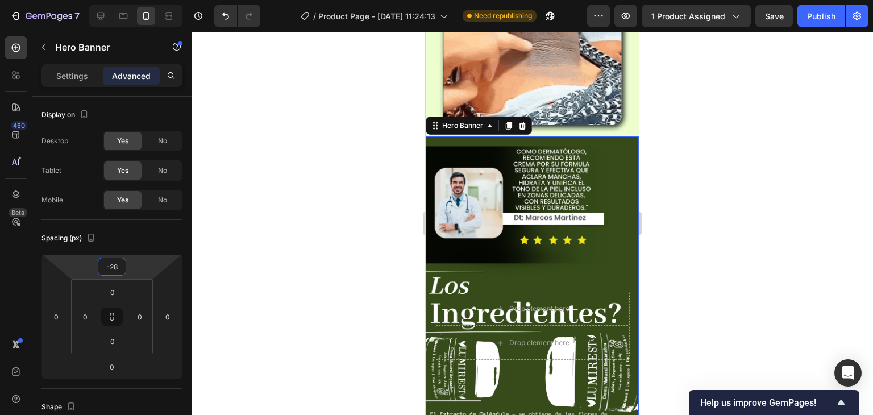
click at [314, 208] on div at bounding box center [533, 223] width 682 height 383
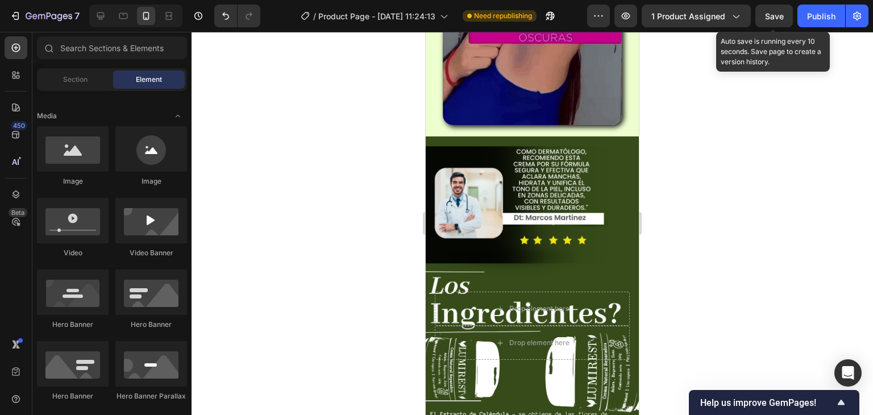
click at [779, 16] on span "Save" at bounding box center [774, 16] width 19 height 10
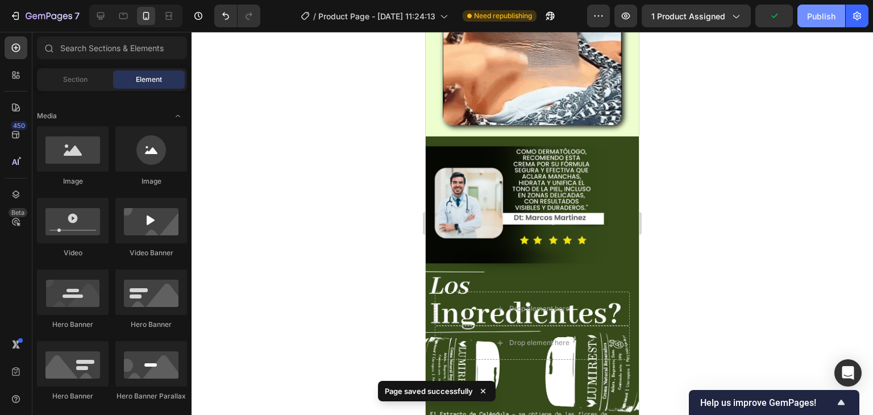
click at [807, 16] on button "Publish" at bounding box center [822, 16] width 48 height 23
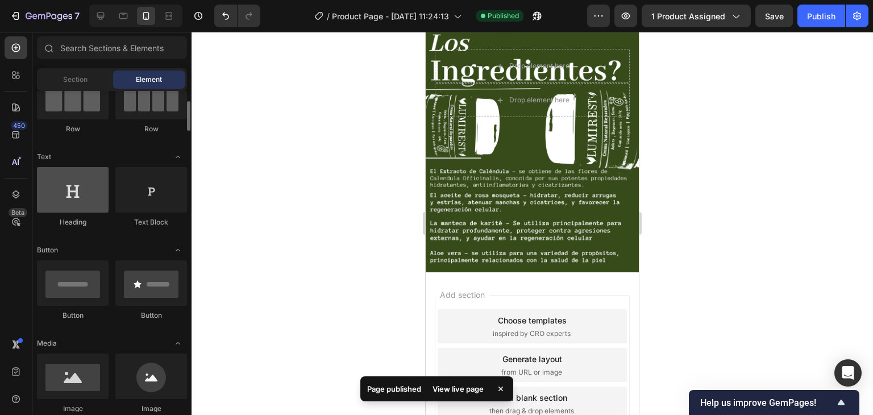
scroll to position [0, 0]
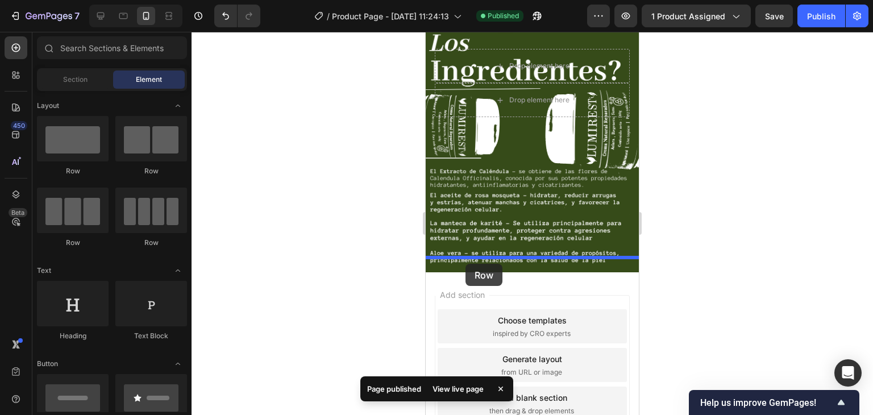
drag, startPoint x: 499, startPoint y: 190, endPoint x: 466, endPoint y: 264, distance: 81.2
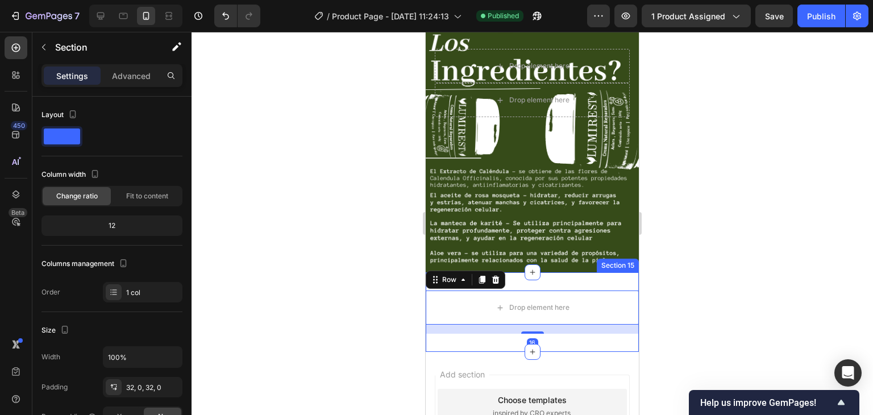
click at [598, 272] on div "Drop element here Row 16 Section 15" at bounding box center [532, 312] width 213 height 80
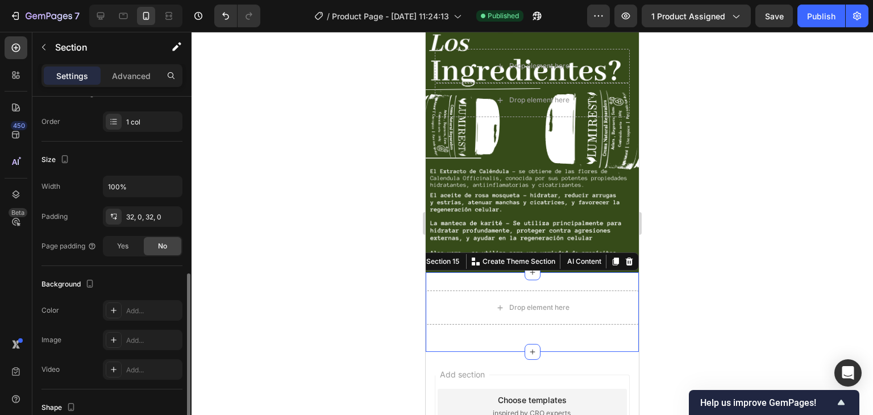
scroll to position [227, 0]
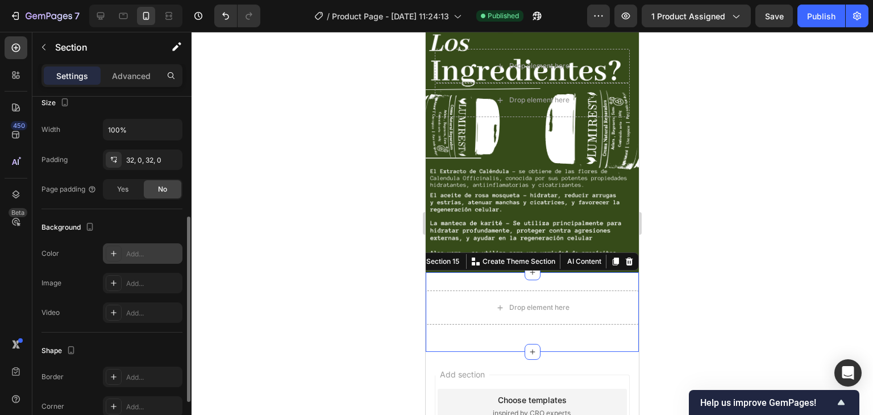
click at [149, 255] on div "Add..." at bounding box center [152, 254] width 53 height 10
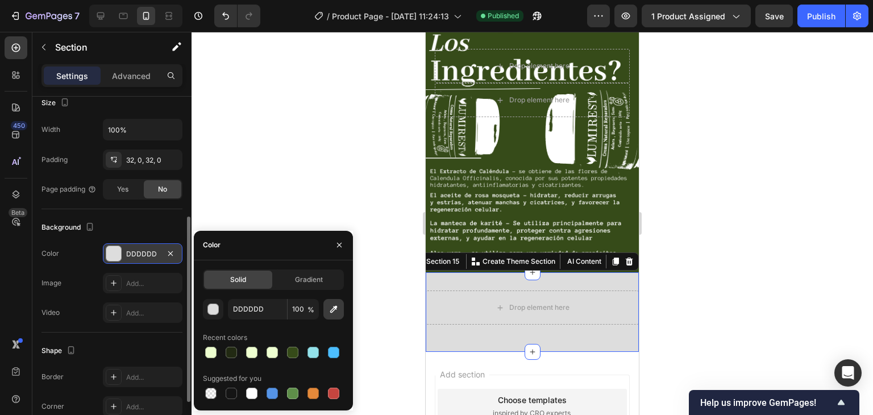
click at [333, 310] on icon "button" at bounding box center [333, 308] width 7 height 7
type input "354B19"
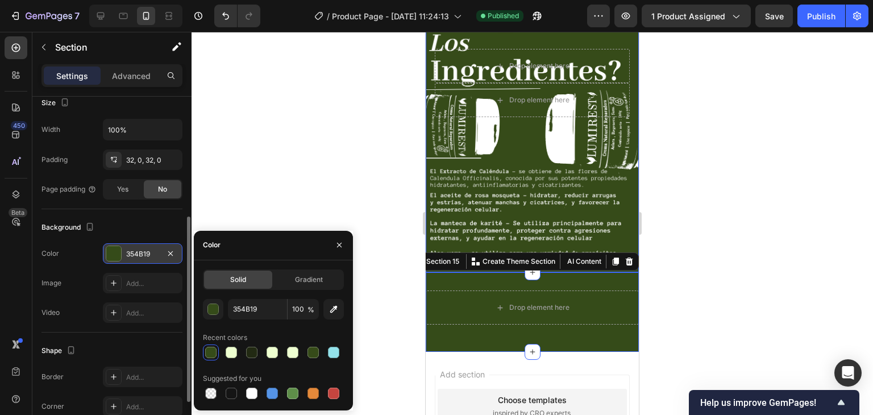
click at [282, 194] on div at bounding box center [533, 223] width 682 height 383
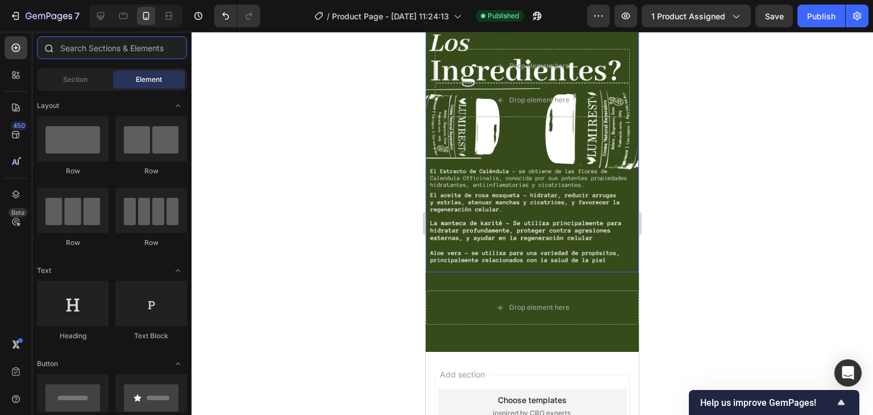
click at [80, 43] on input "text" at bounding box center [112, 47] width 150 height 23
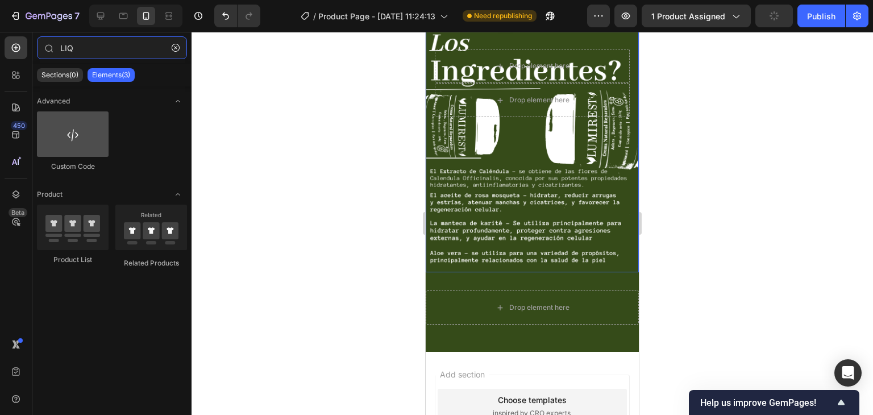
type input "LIQ"
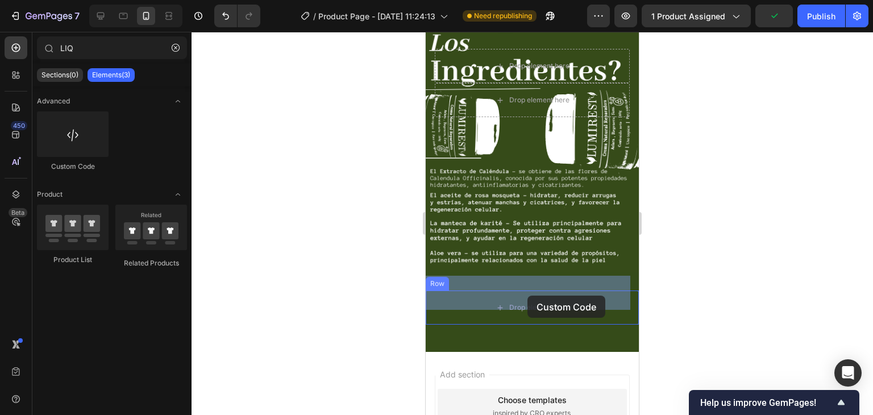
drag, startPoint x: 494, startPoint y: 170, endPoint x: 528, endPoint y: 296, distance: 130.1
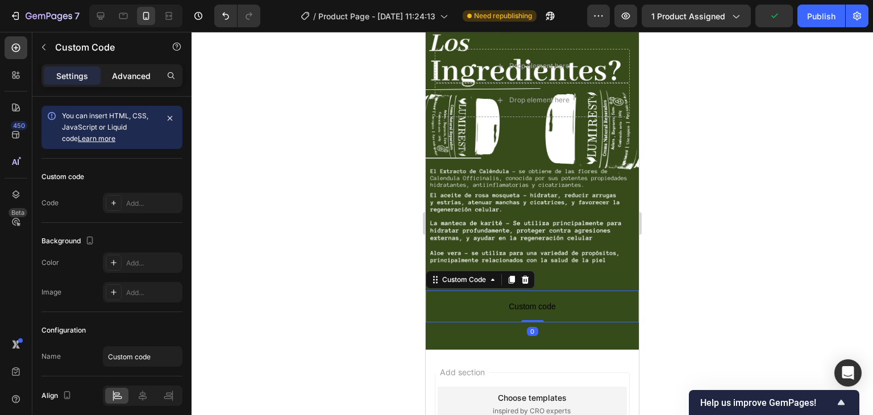
click at [119, 72] on p "Advanced" at bounding box center [131, 76] width 39 height 12
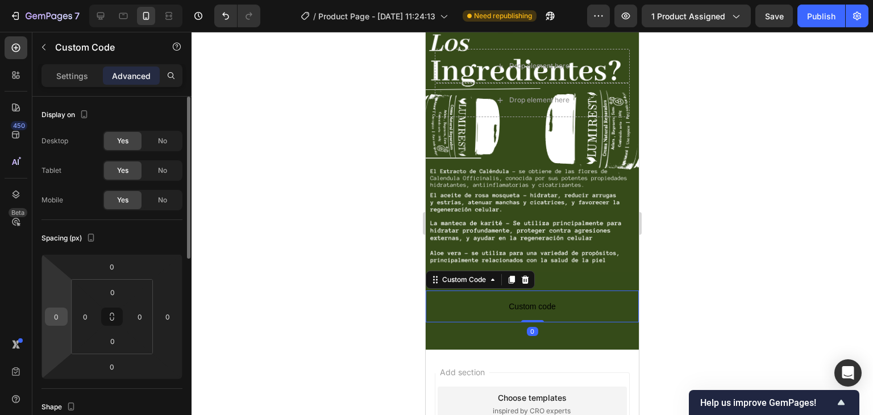
click at [63, 313] on input "0" at bounding box center [56, 316] width 17 height 17
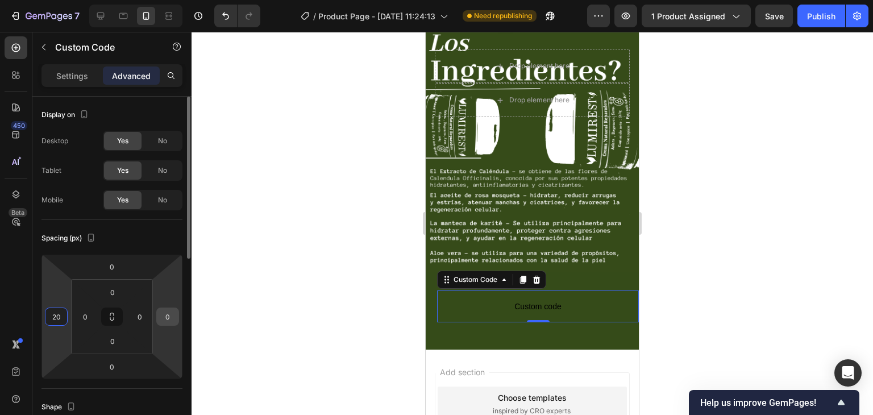
type input "20"
click at [171, 313] on input "0" at bounding box center [167, 316] width 17 height 17
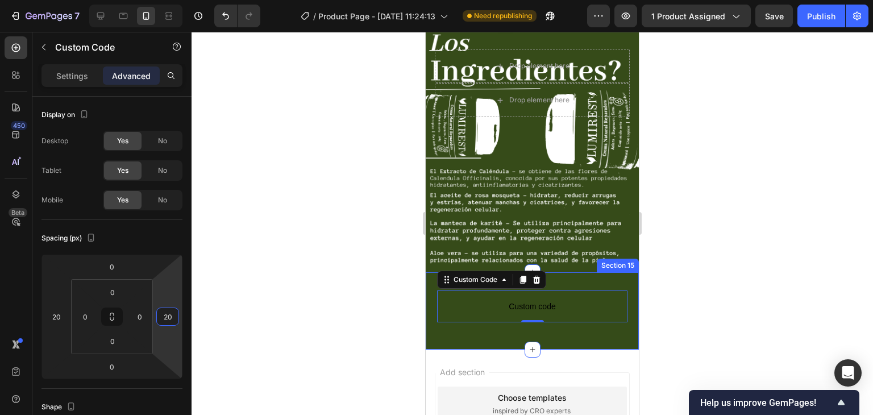
type input "20"
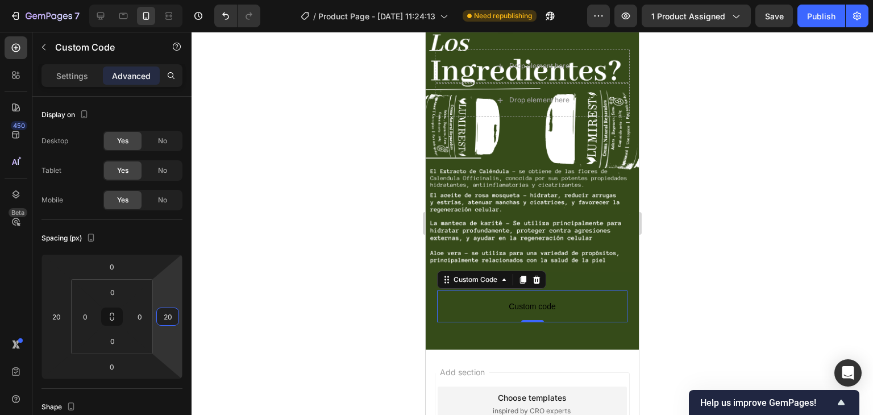
click at [575, 300] on span "Custom code" at bounding box center [532, 307] width 190 height 14
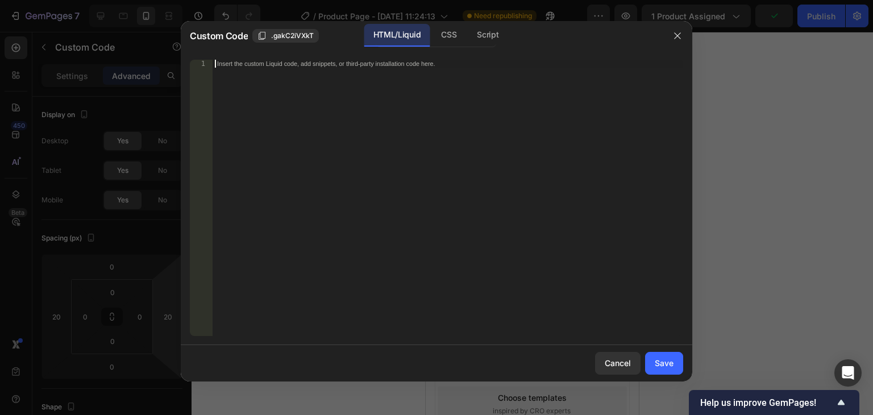
click at [283, 91] on div "Insert the custom Liquid code, add snippets, or third-party installation code h…" at bounding box center [448, 206] width 471 height 292
paste textarea "<span id="es-form-hook" ></span>"
type textarea "<span id="es-form-hook" ></span>"
click at [673, 366] on div "Save" at bounding box center [664, 363] width 19 height 12
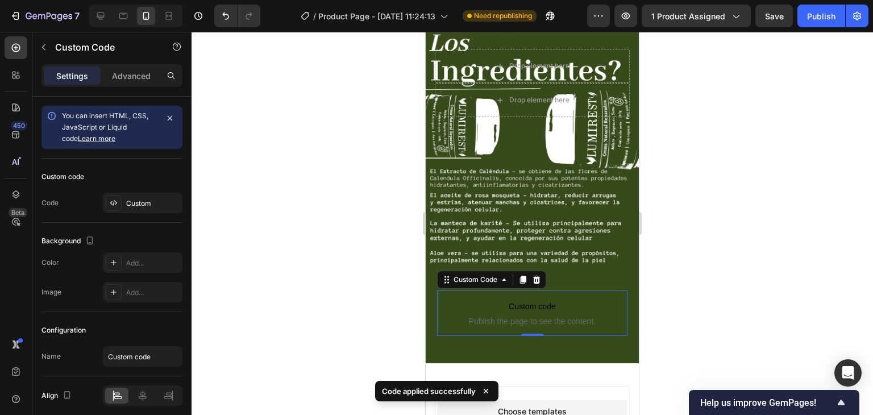
click at [298, 231] on div at bounding box center [533, 223] width 682 height 383
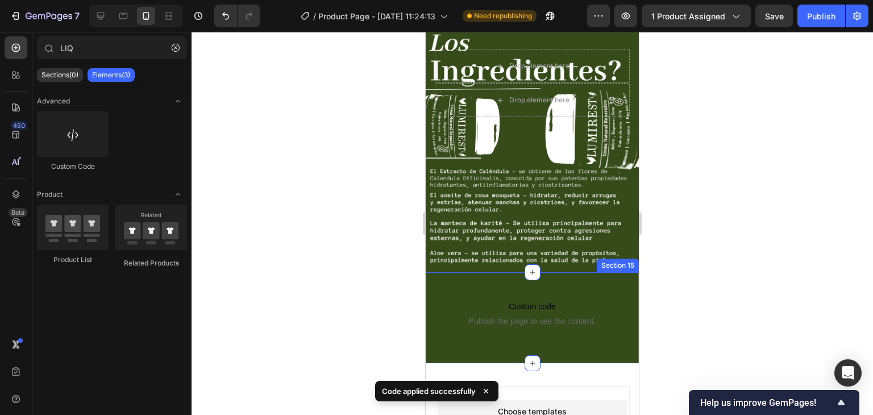
click at [594, 272] on div "Custom code Publish the page to see the content. Custom Code Row Section 15" at bounding box center [532, 317] width 213 height 91
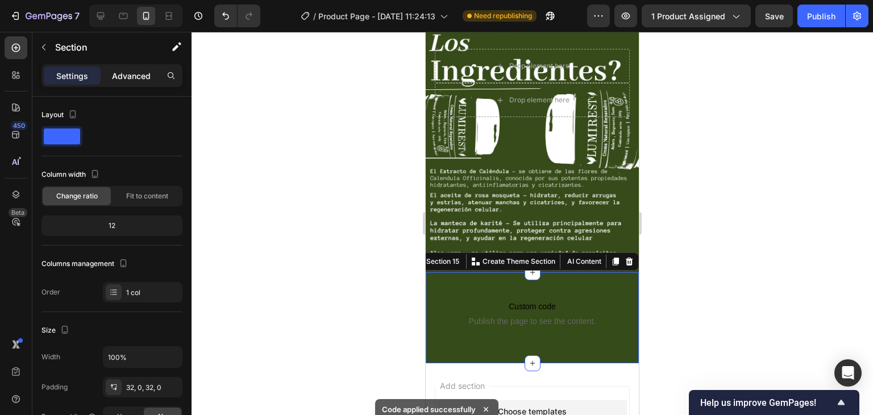
click at [146, 73] on p "Advanced" at bounding box center [131, 76] width 39 height 12
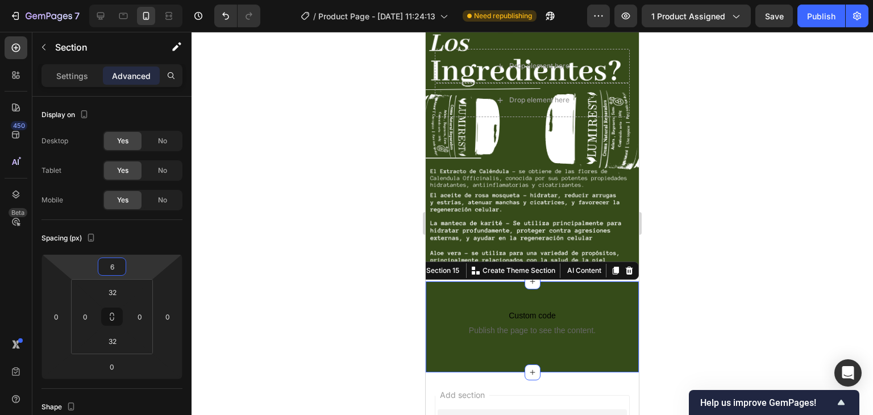
type input "4"
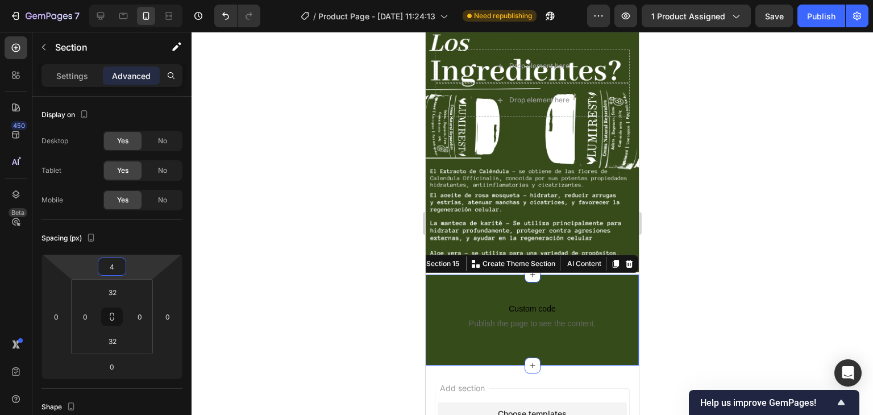
click at [139, 0] on html "7 Version history / Product Page - Sep 26, 11:24:13 Need republishing Preview 1…" at bounding box center [436, 0] width 873 height 0
click at [325, 226] on div at bounding box center [533, 223] width 682 height 383
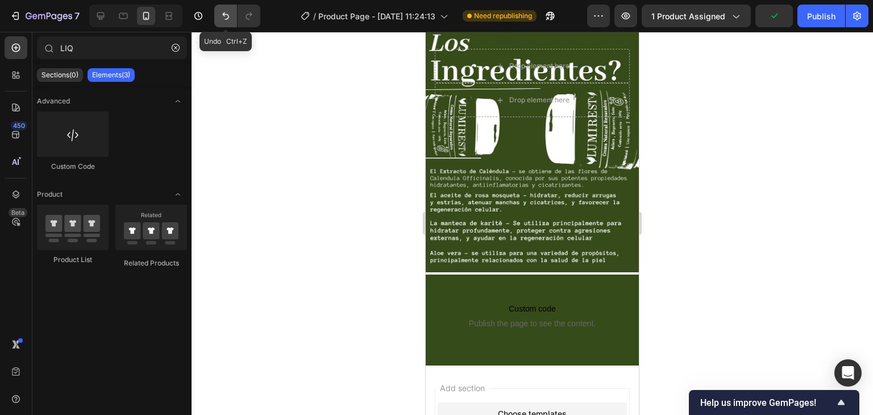
click at [218, 16] on button "Undo/Redo" at bounding box center [225, 16] width 23 height 23
click at [223, 14] on icon "Undo/Redo" at bounding box center [225, 16] width 7 height 7
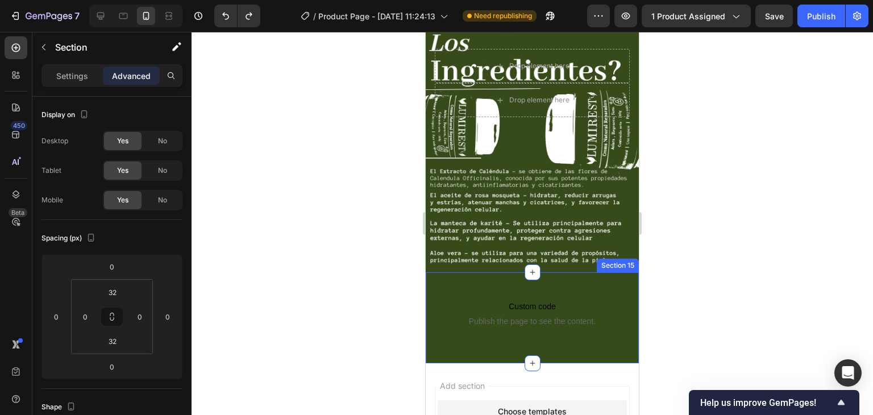
click at [500, 272] on div "Custom code Publish the page to see the content. Custom Code Row Section 15" at bounding box center [532, 317] width 213 height 91
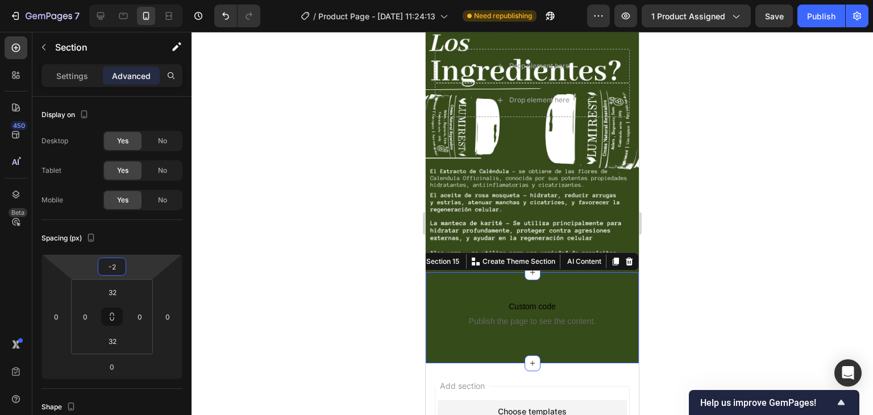
type input "-6"
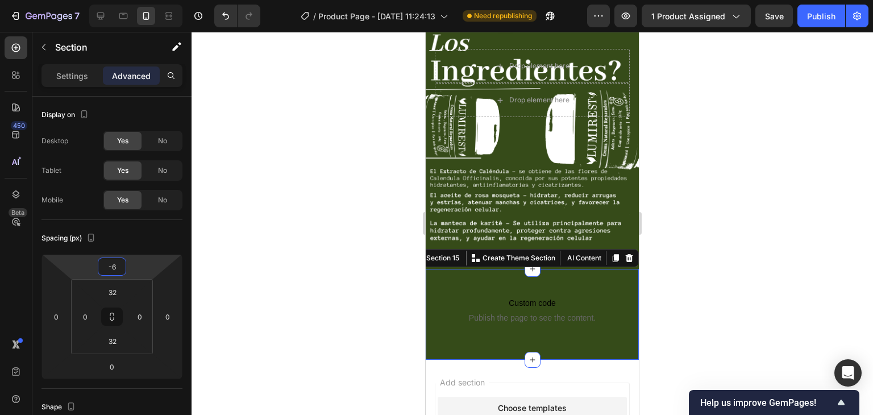
click at [136, 0] on html "7 Version history / Product Page - Sep 26, 11:24:13 Need republishing Preview 1…" at bounding box center [436, 0] width 873 height 0
click at [287, 234] on div at bounding box center [533, 223] width 682 height 383
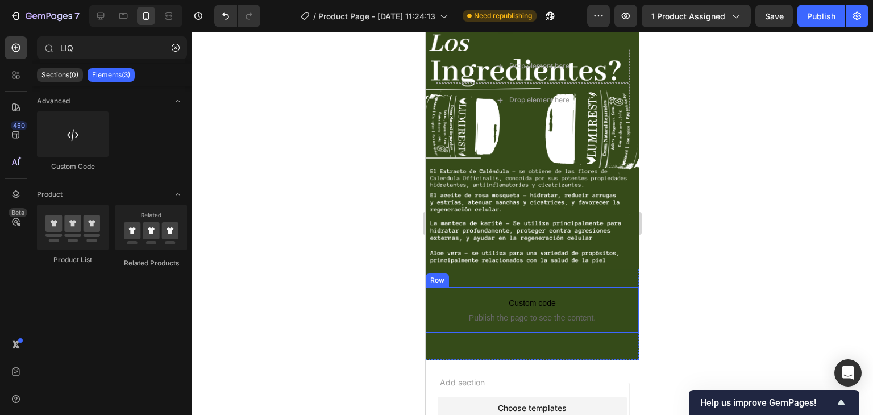
click at [433, 287] on div "Custom code Publish the page to see the content. Custom Code" at bounding box center [532, 309] width 213 height 45
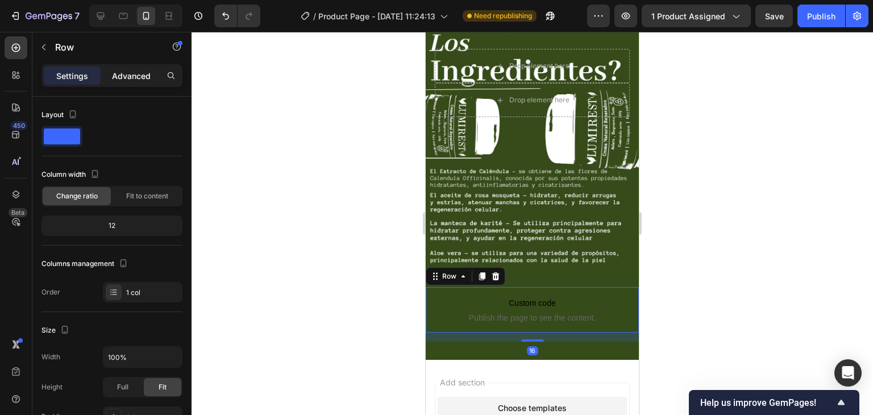
click at [130, 73] on p "Advanced" at bounding box center [131, 76] width 39 height 12
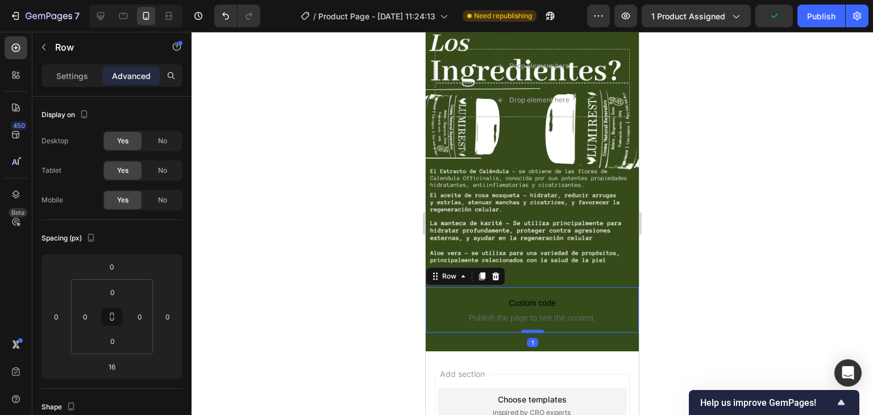
drag, startPoint x: 539, startPoint y: 325, endPoint x: 538, endPoint y: 316, distance: 8.6
click at [538, 330] on div at bounding box center [532, 331] width 23 height 3
type input "1"
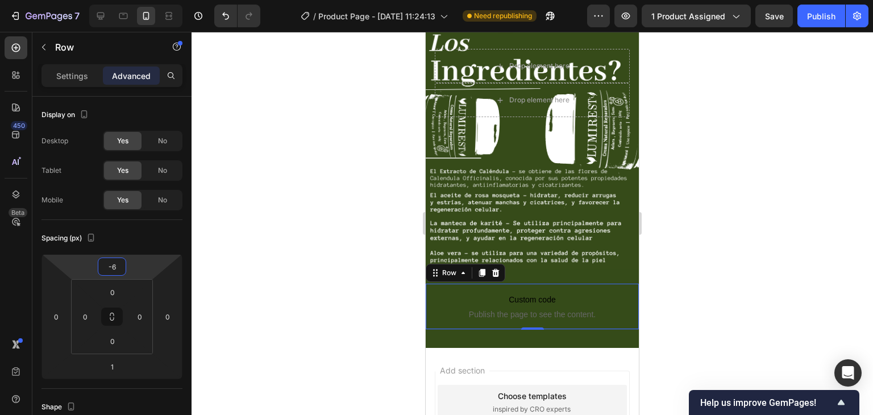
type input "-8"
click at [143, 0] on html "7 Version history / Product Page - Sep 26, 11:24:13 Need republishing Preview 1…" at bounding box center [436, 0] width 873 height 0
click at [317, 269] on div at bounding box center [533, 223] width 682 height 383
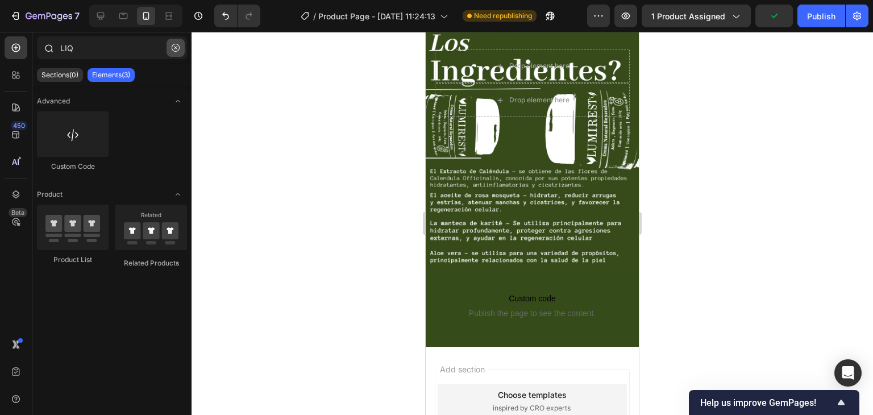
click at [181, 48] on button "button" at bounding box center [176, 48] width 18 height 18
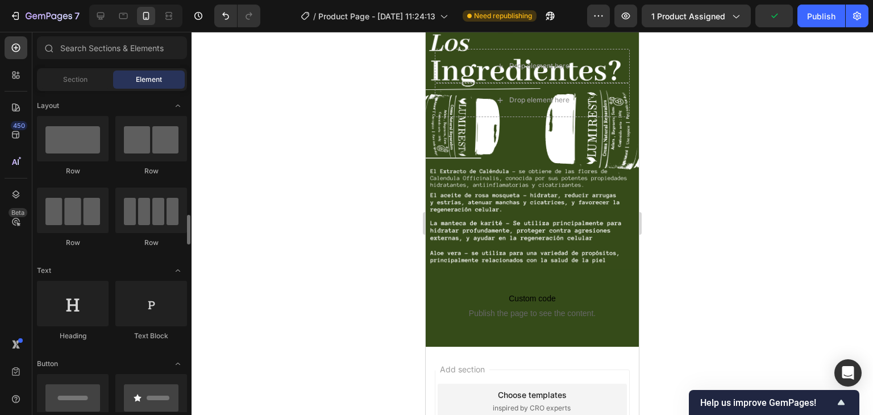
scroll to position [114, 0]
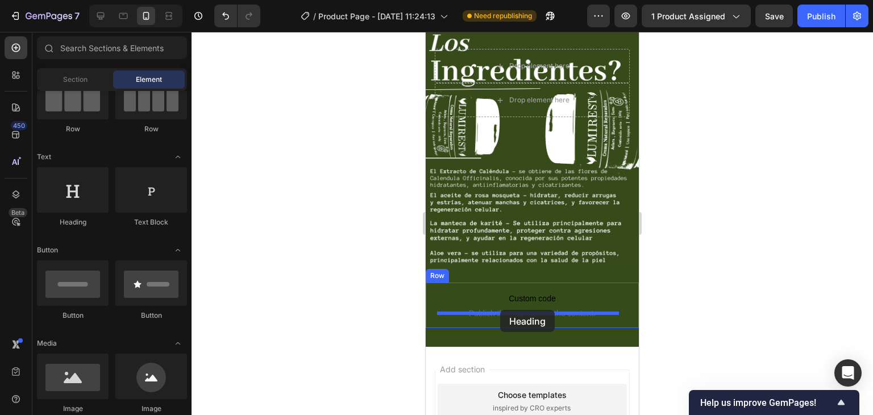
drag, startPoint x: 488, startPoint y: 237, endPoint x: 500, endPoint y: 310, distance: 73.8
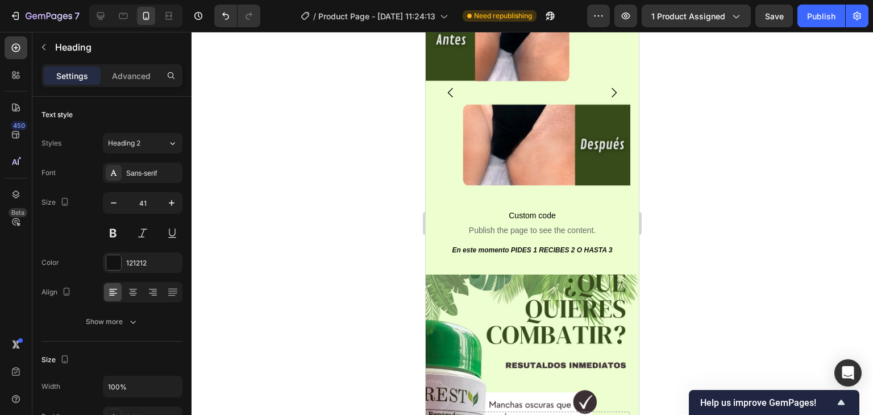
scroll to position [2085, 0]
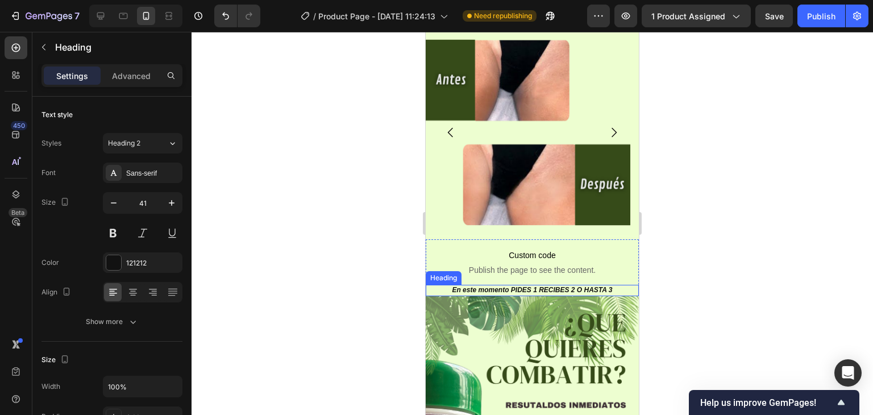
click at [607, 289] on h2 "En este momento PIDES 1 RECIBES 2 O HASTA 3" at bounding box center [532, 290] width 213 height 11
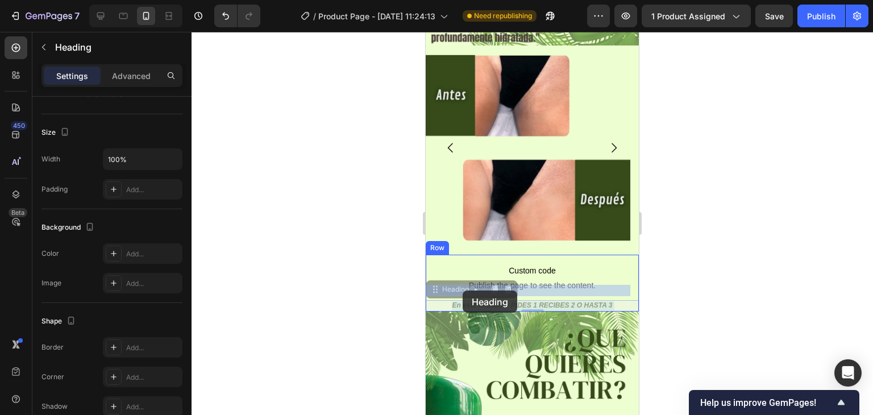
drag, startPoint x: 609, startPoint y: 289, endPoint x: 463, endPoint y: 291, distance: 146.1
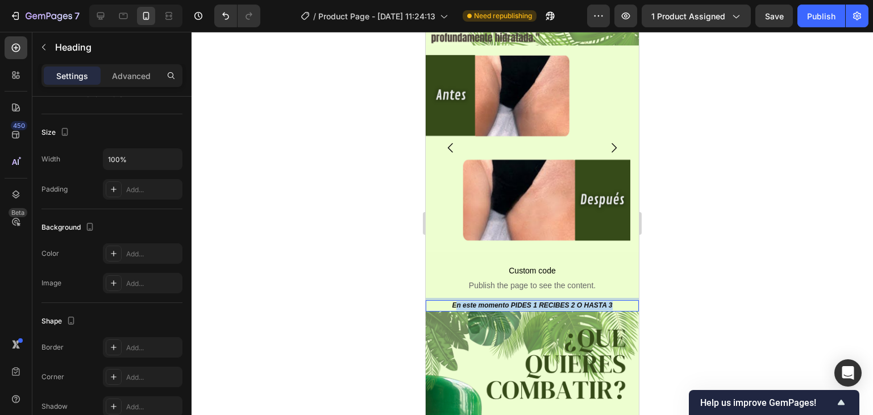
drag, startPoint x: 608, startPoint y: 291, endPoint x: 451, endPoint y: 291, distance: 157.5
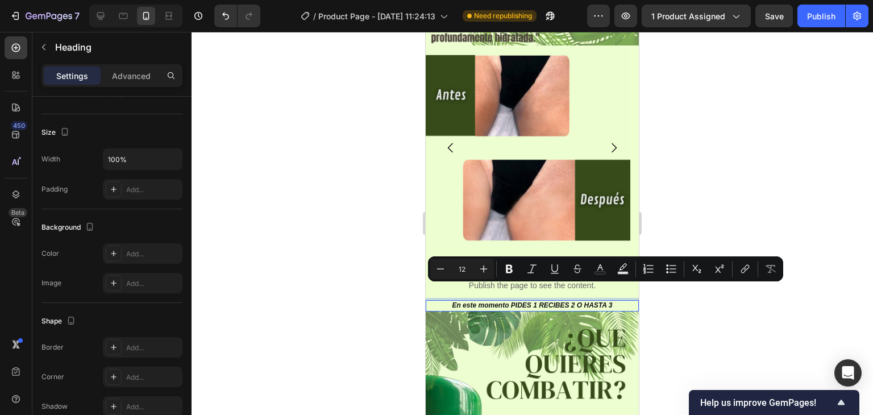
click at [444, 301] on p "En este momento PIDES 1 RECIBES 2 O HASTA 3" at bounding box center [532, 305] width 211 height 9
drag, startPoint x: 446, startPoint y: 289, endPoint x: 607, endPoint y: 292, distance: 161.5
click at [607, 301] on p "En este momento PIDES 1 RECIBES 2 O HASTA 3" at bounding box center [532, 305] width 211 height 9
copy p "En este momento PIDES 1 RECIBES 2 O HASTA 3"
click at [710, 327] on div at bounding box center [533, 223] width 682 height 383
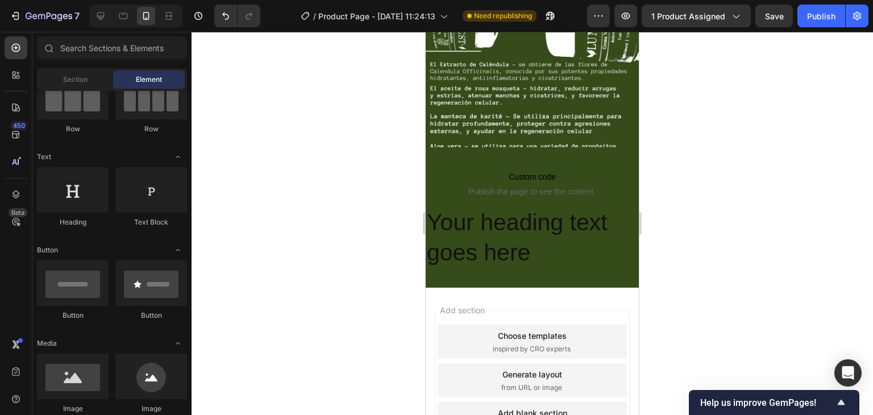
scroll to position [3188, 0]
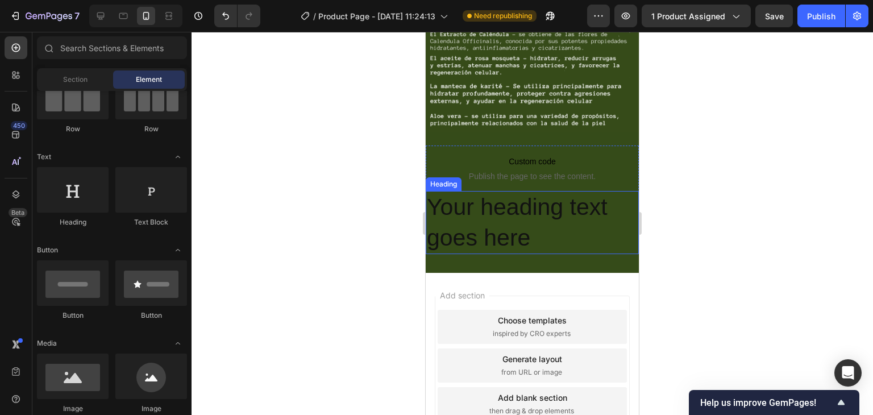
click at [533, 225] on h2 "Your heading text goes here" at bounding box center [532, 222] width 213 height 63
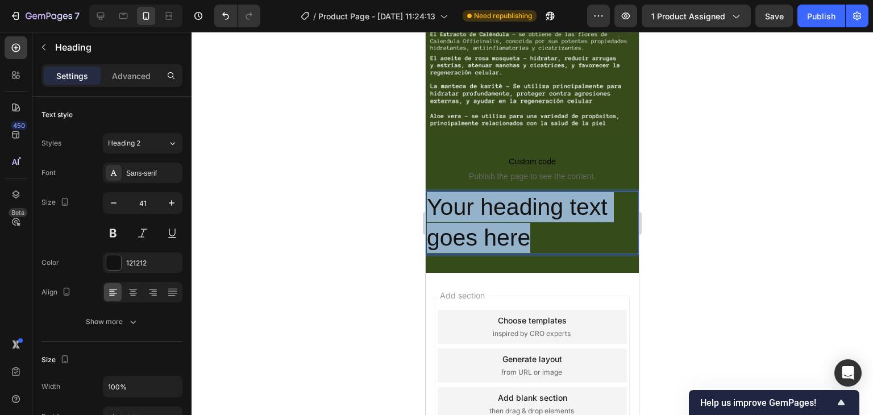
click at [533, 225] on p "Your heading text goes here" at bounding box center [532, 222] width 211 height 61
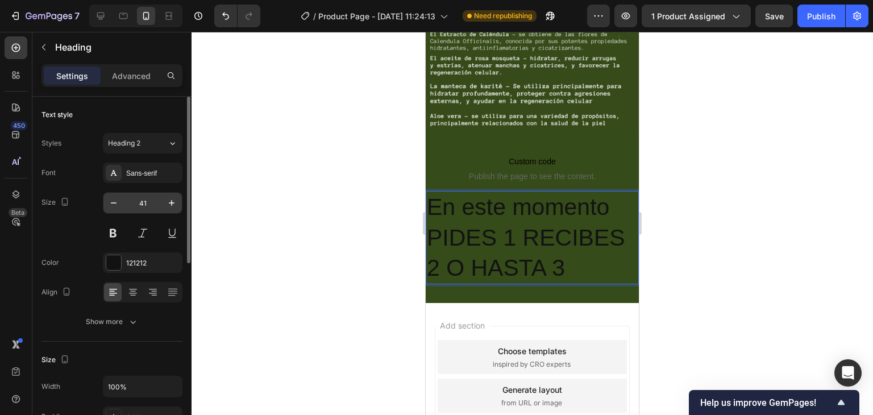
click at [155, 204] on input "41" at bounding box center [143, 203] width 38 height 20
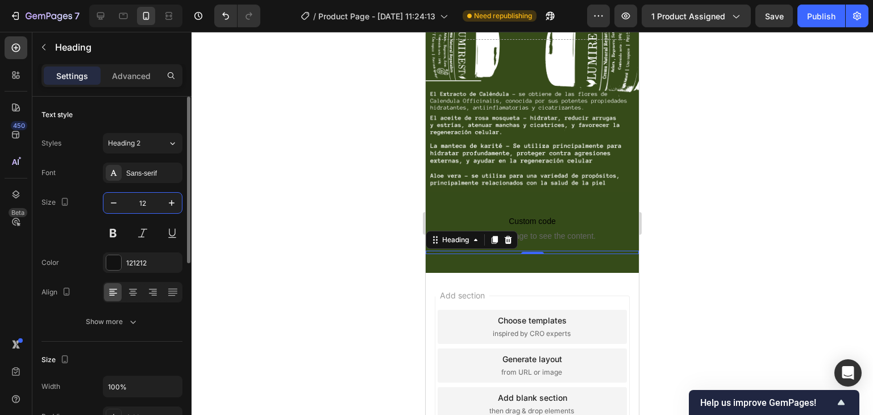
scroll to position [3137, 0]
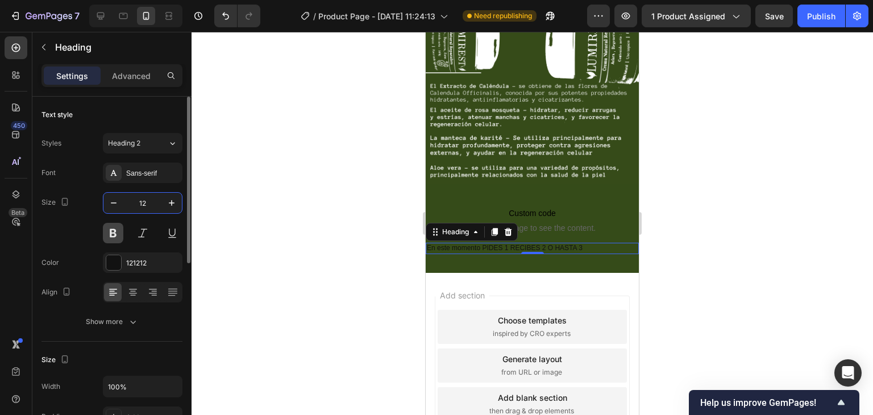
type input "12"
click at [114, 230] on button at bounding box center [113, 233] width 20 height 20
click at [148, 234] on button at bounding box center [142, 233] width 20 height 20
click at [134, 292] on icon at bounding box center [132, 292] width 11 height 11
click at [116, 267] on div at bounding box center [113, 262] width 15 height 15
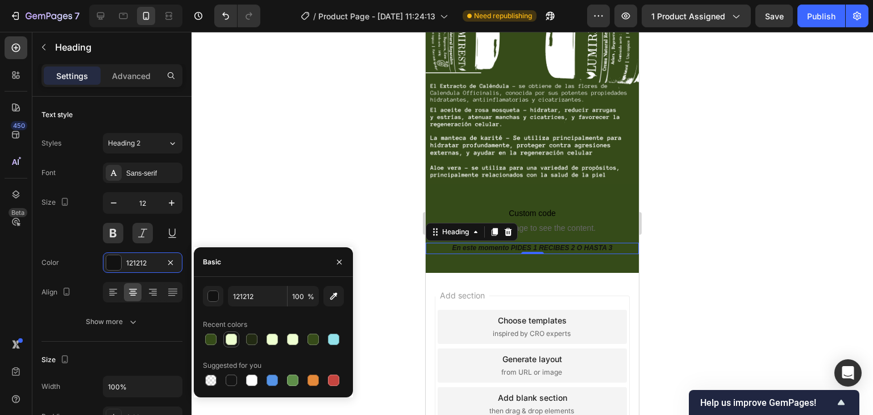
click at [225, 337] on div at bounding box center [232, 340] width 14 height 14
type input "EDFECF"
click at [341, 265] on icon "button" at bounding box center [339, 262] width 9 height 9
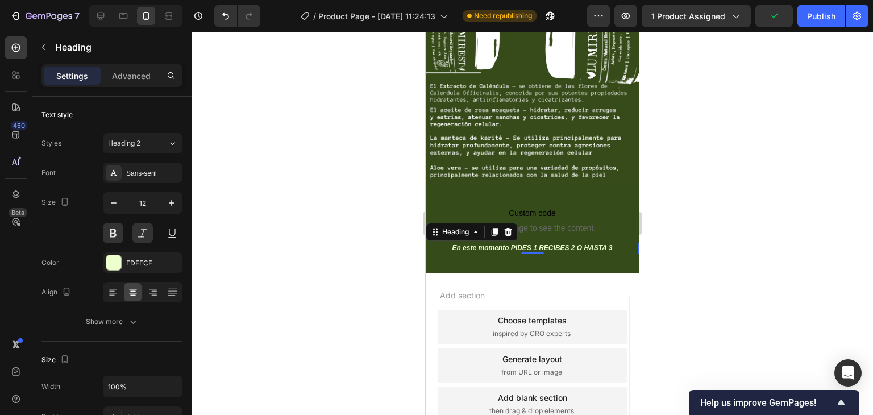
click at [344, 239] on div at bounding box center [533, 223] width 682 height 383
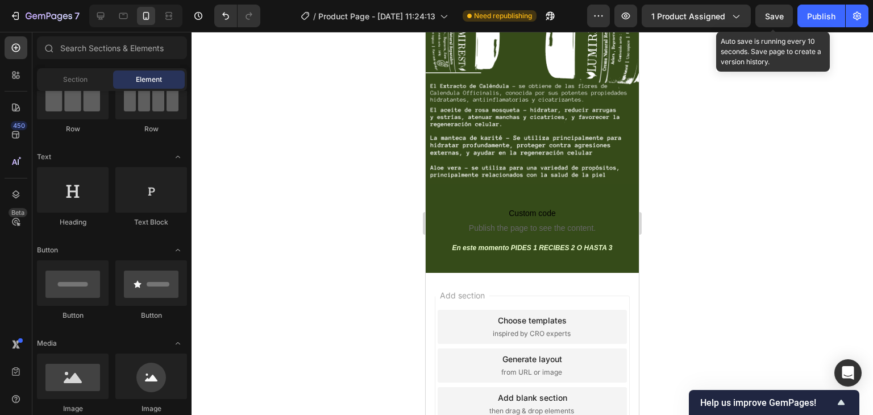
click at [779, 15] on span "Save" at bounding box center [774, 16] width 19 height 10
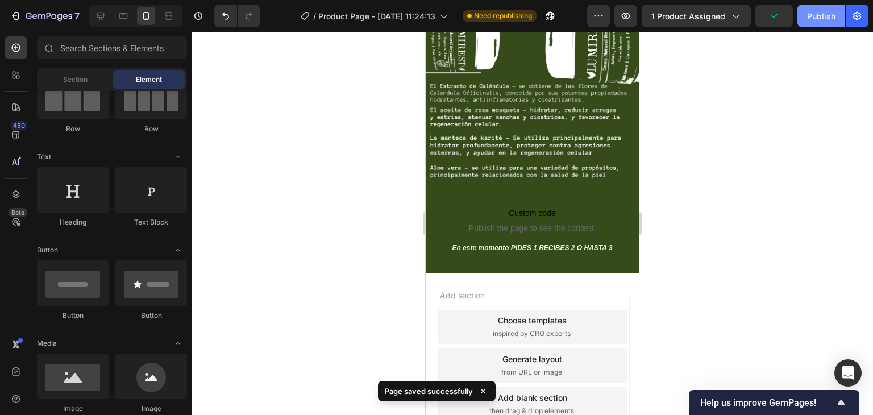
click at [807, 20] on div "Publish" at bounding box center [821, 16] width 28 height 12
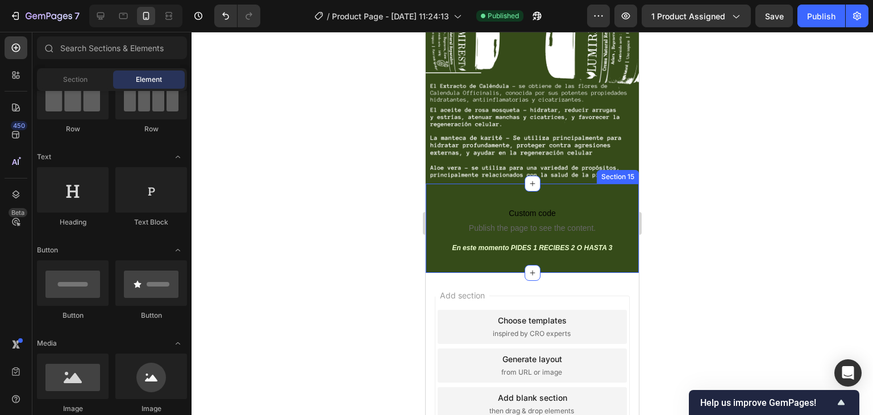
click at [725, 243] on div at bounding box center [533, 223] width 682 height 383
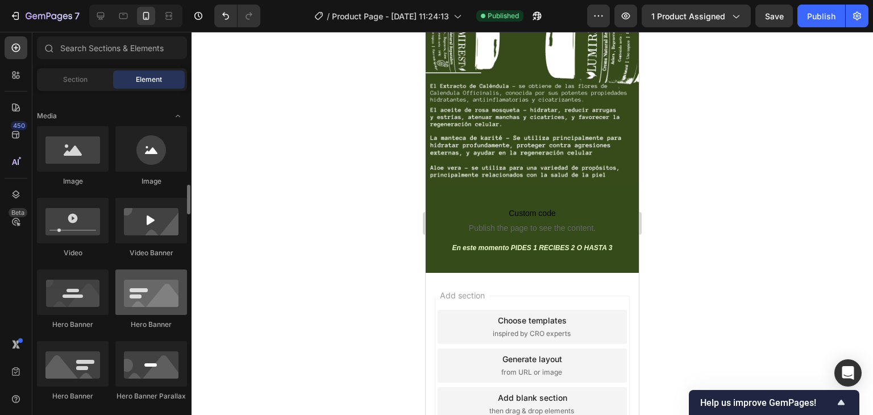
scroll to position [398, 0]
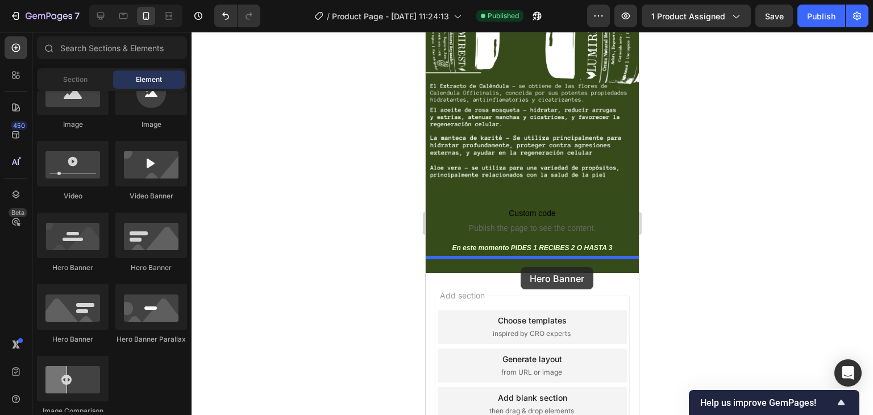
drag, startPoint x: 580, startPoint y: 281, endPoint x: 521, endPoint y: 267, distance: 60.7
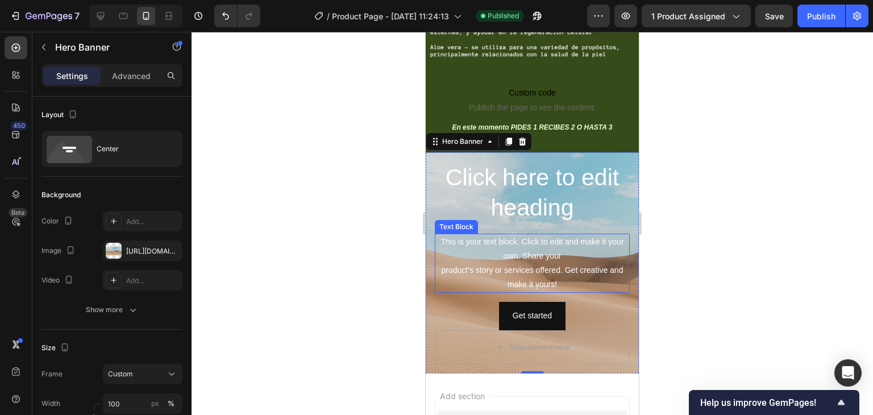
scroll to position [3302, 0]
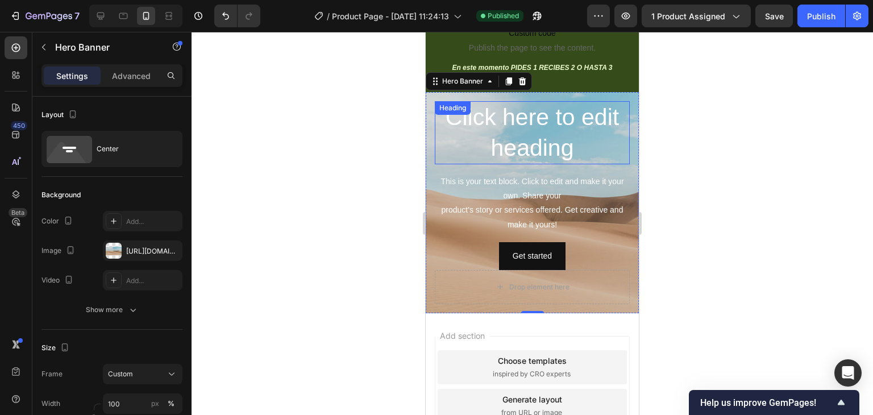
click at [582, 152] on h2 "Click here to edit heading" at bounding box center [532, 132] width 195 height 63
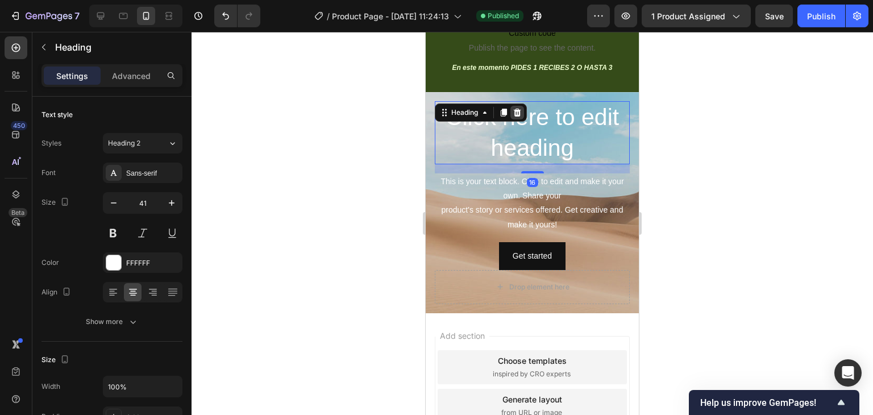
click at [519, 112] on icon at bounding box center [517, 113] width 7 height 8
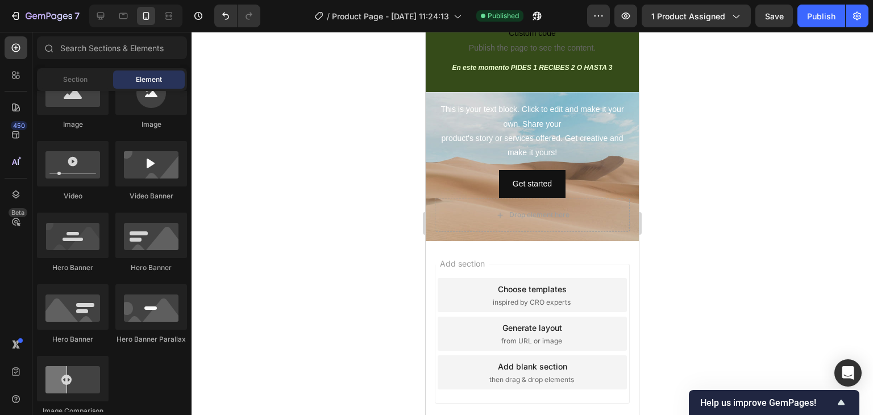
scroll to position [3286, 0]
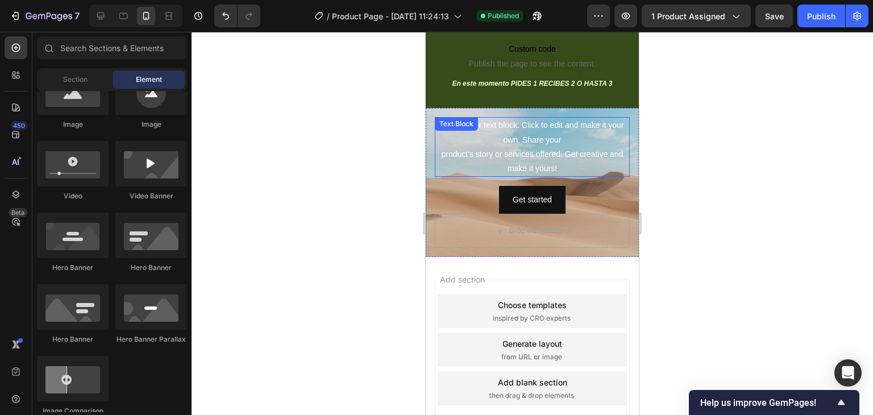
click at [590, 145] on div "This is your text block. Click to edit and make it your own. Share your product…" at bounding box center [532, 147] width 195 height 60
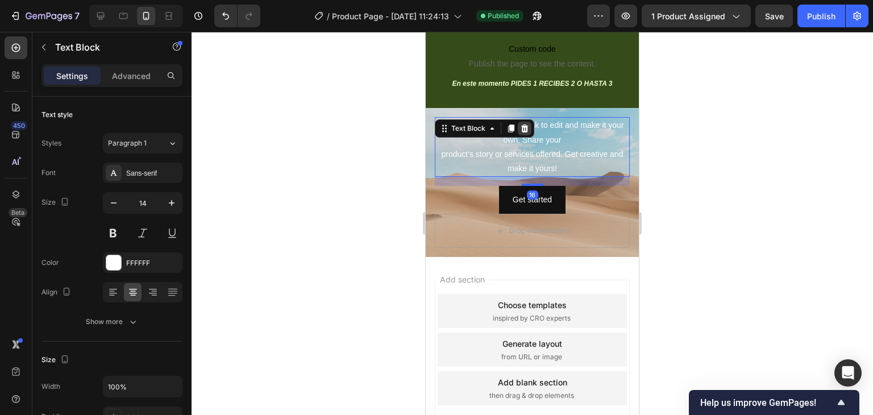
click at [530, 134] on div at bounding box center [525, 129] width 14 height 14
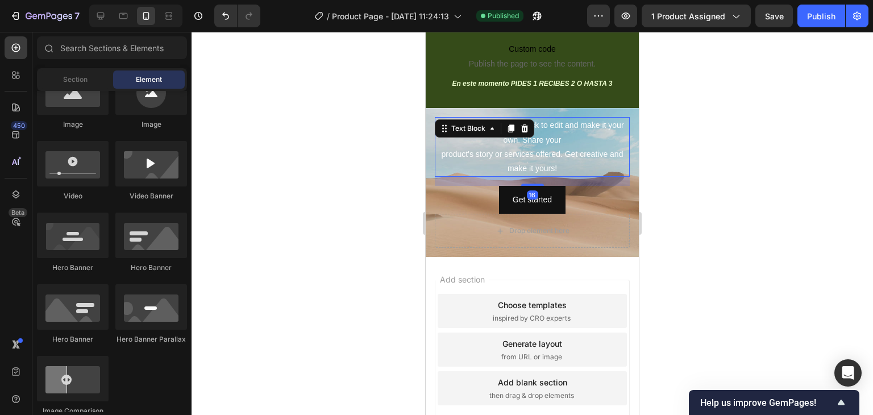
scroll to position [3217, 0]
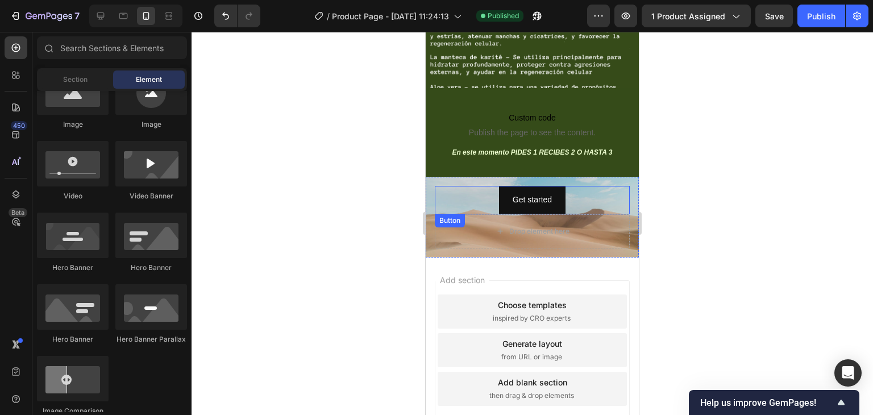
click at [584, 205] on div "Get started Button" at bounding box center [532, 200] width 195 height 28
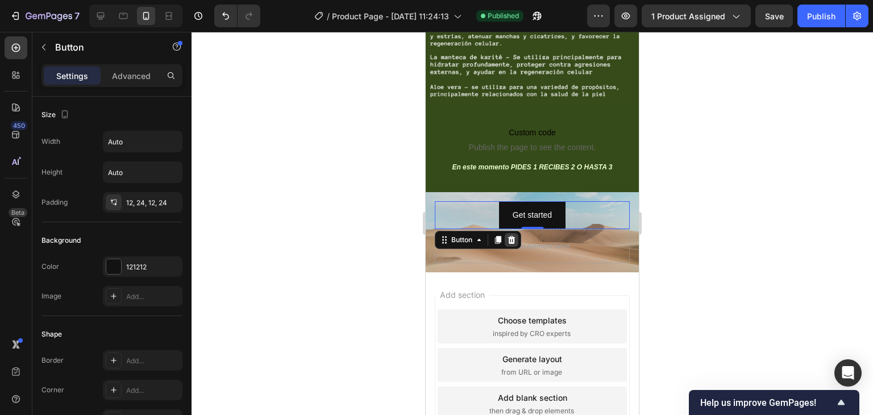
click at [516, 233] on div at bounding box center [512, 240] width 14 height 14
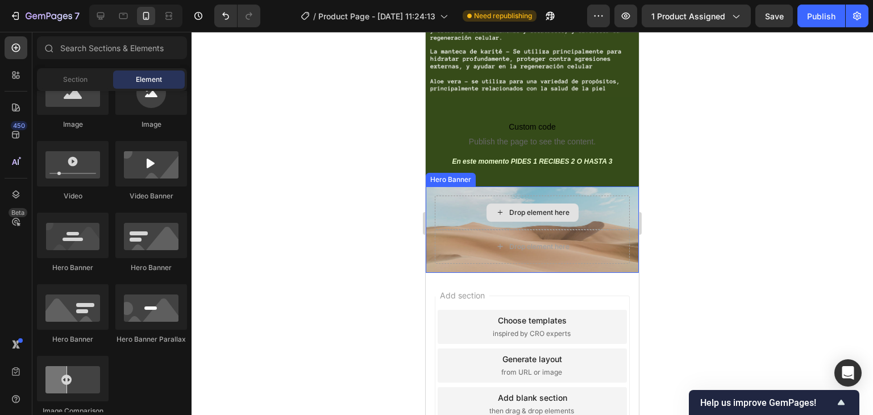
click at [434, 186] on div "Drop element here Drop element here" at bounding box center [532, 229] width 213 height 86
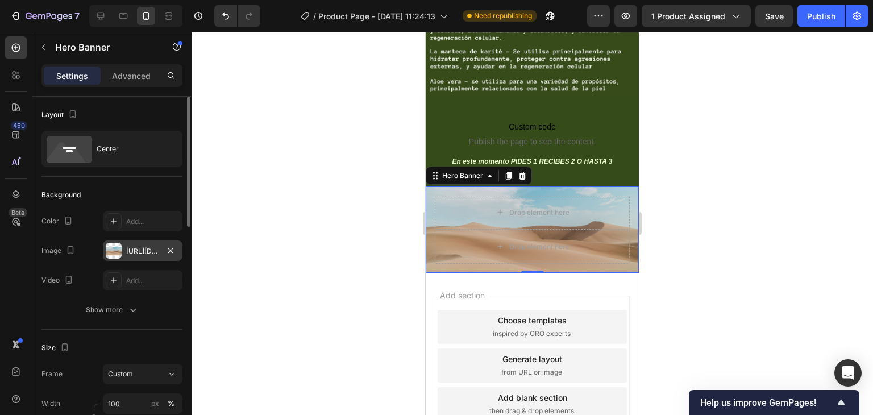
click at [148, 253] on div "[URL][DOMAIN_NAME]" at bounding box center [142, 251] width 33 height 10
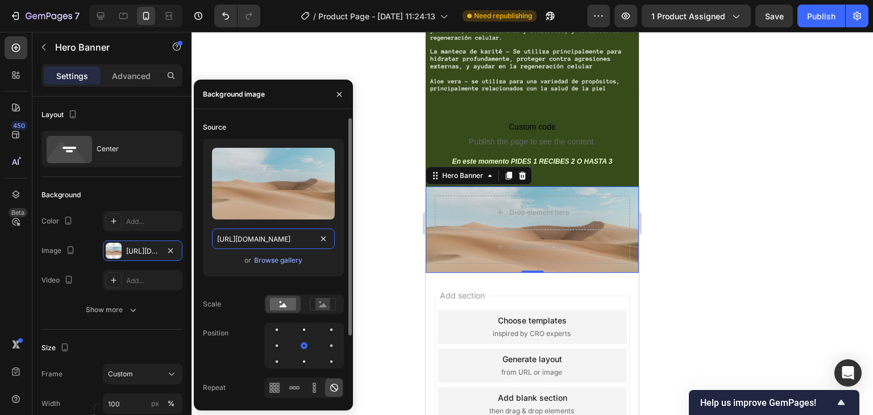
click at [244, 239] on input "[URL][DOMAIN_NAME]" at bounding box center [273, 239] width 123 height 20
paste input "0696/8836/1150/files/Plantilla_original_page_6.png?v=1758904136"
type input "https://cdn.shopify.com/s/files/1/0696/8836/1150/files/Plantilla_original_page_…"
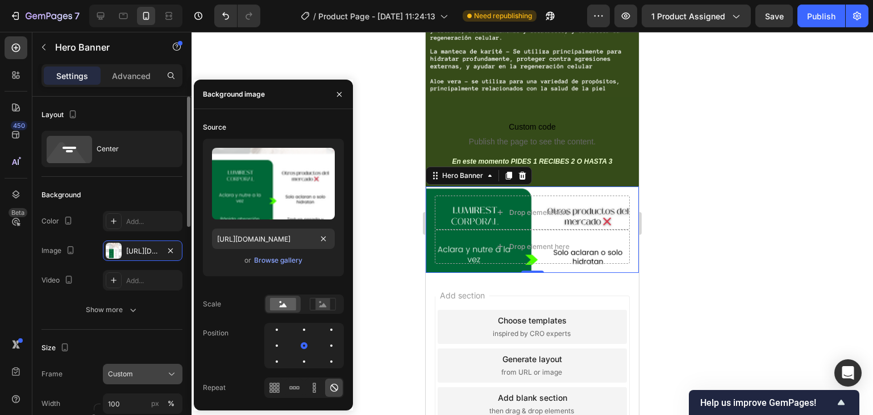
click at [154, 368] on div "Custom" at bounding box center [142, 373] width 69 height 11
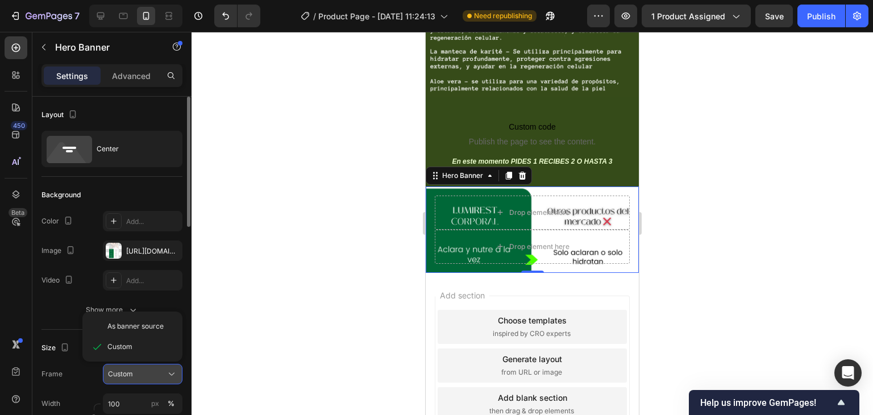
scroll to position [0, 0]
click at [140, 331] on div "As banner source" at bounding box center [132, 326] width 91 height 20
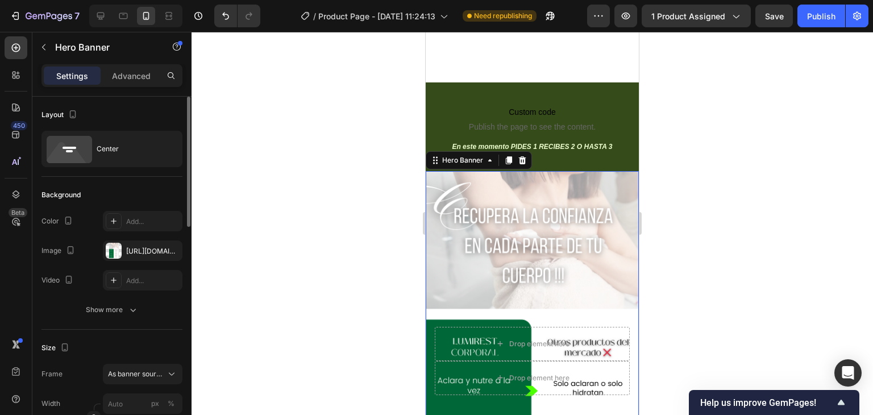
scroll to position [3302, 0]
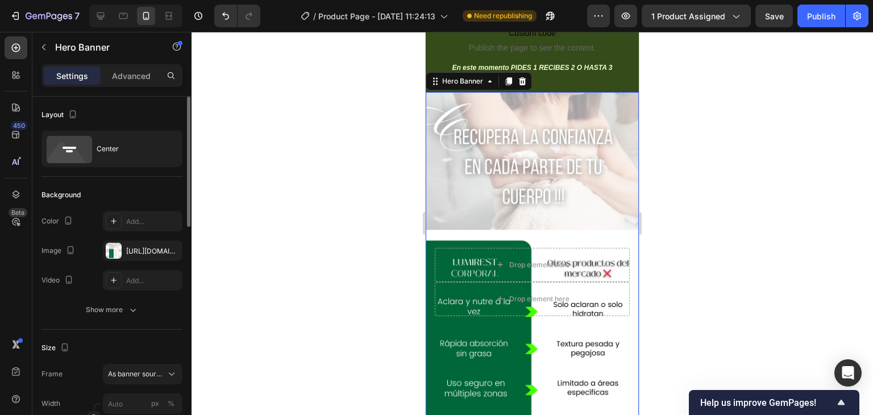
click at [295, 206] on div at bounding box center [533, 223] width 682 height 383
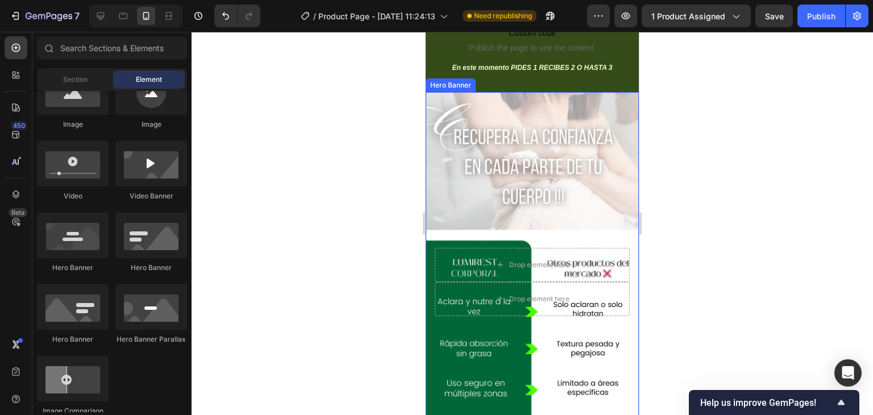
click at [497, 98] on div "Background Image" at bounding box center [532, 281] width 213 height 379
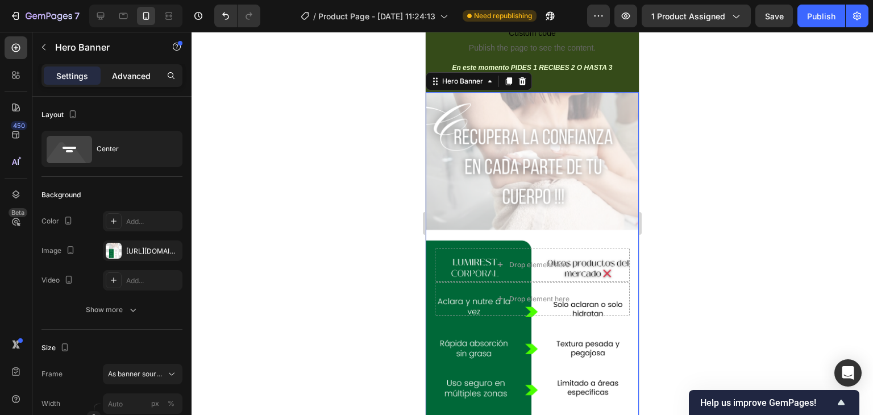
click at [136, 81] on p "Advanced" at bounding box center [131, 76] width 39 height 12
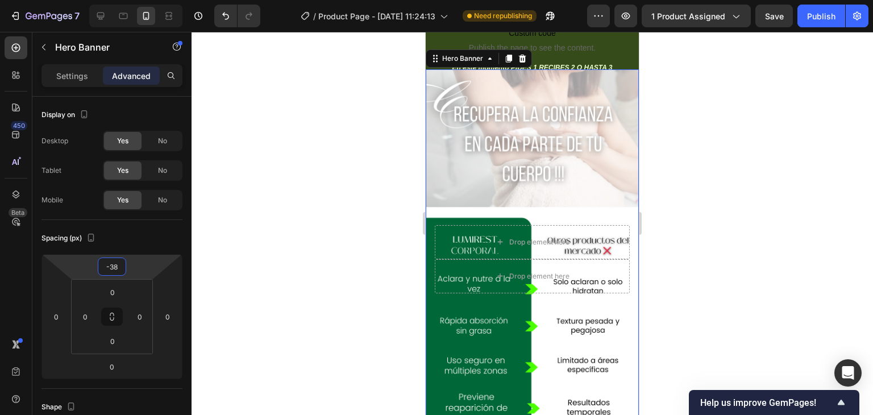
type input "-32"
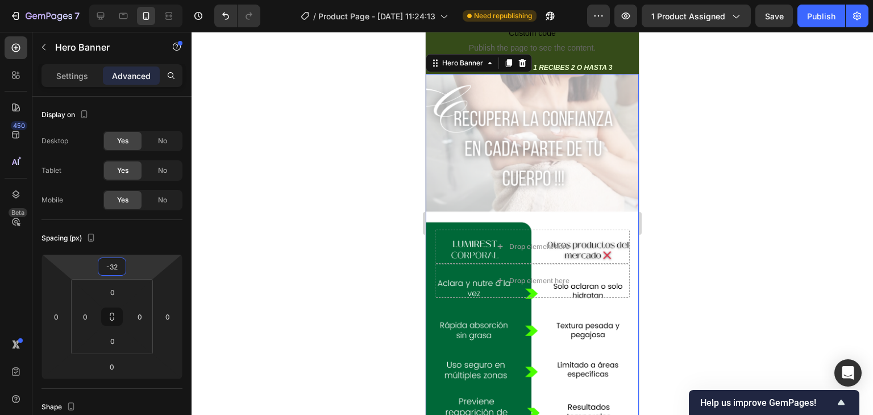
click at [134, 0] on html "7 Version history / Product Page - [DATE] 11:24:13 Need republishing Preview 1 …" at bounding box center [436, 0] width 873 height 0
click at [332, 217] on div at bounding box center [533, 223] width 682 height 383
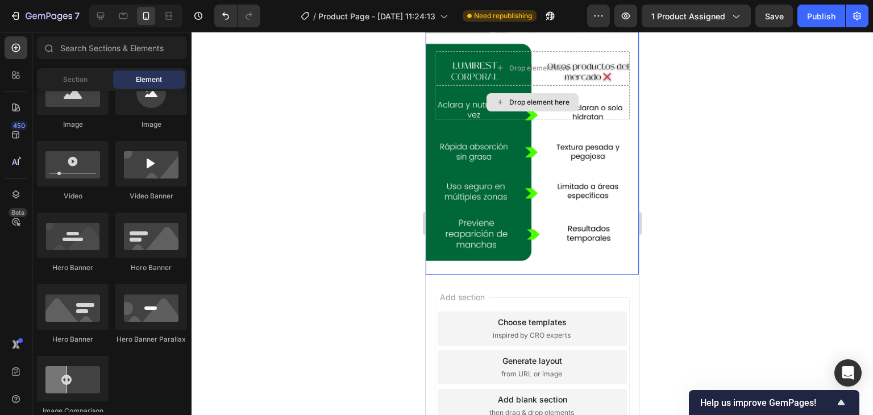
scroll to position [3482, 0]
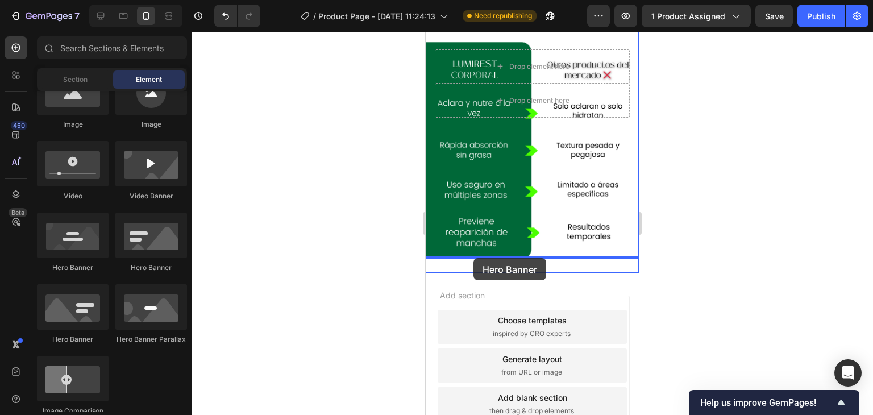
drag, startPoint x: 570, startPoint y: 274, endPoint x: 474, endPoint y: 258, distance: 97.5
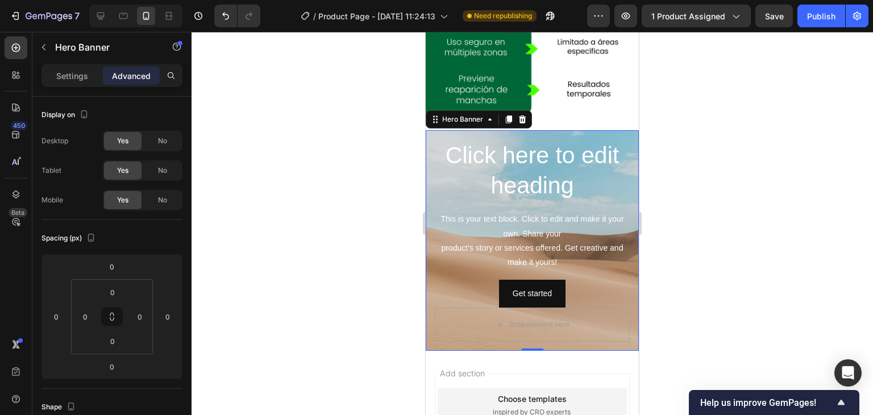
scroll to position [3653, 0]
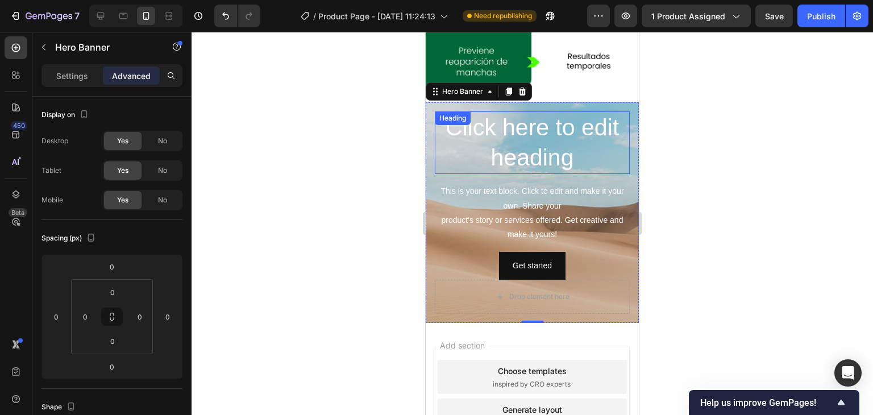
click at [583, 154] on h2 "Click here to edit heading" at bounding box center [532, 142] width 195 height 63
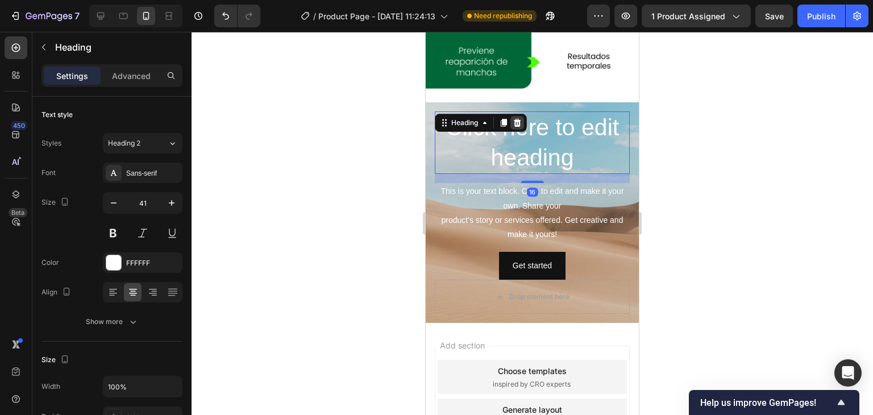
click at [519, 119] on icon at bounding box center [517, 123] width 7 height 8
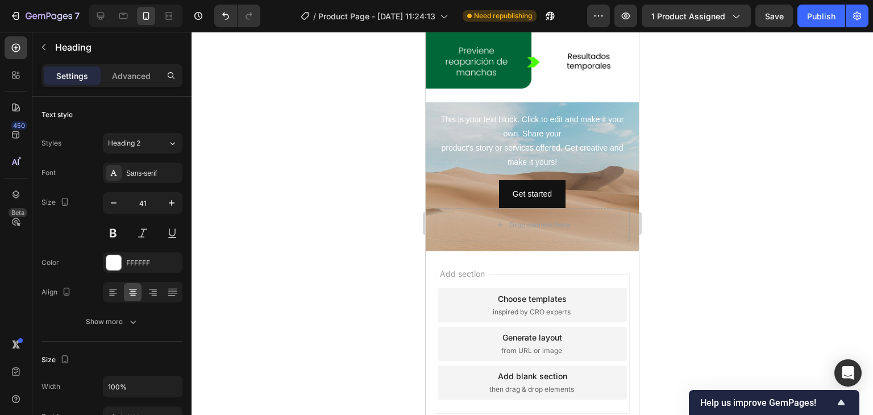
scroll to position [3632, 0]
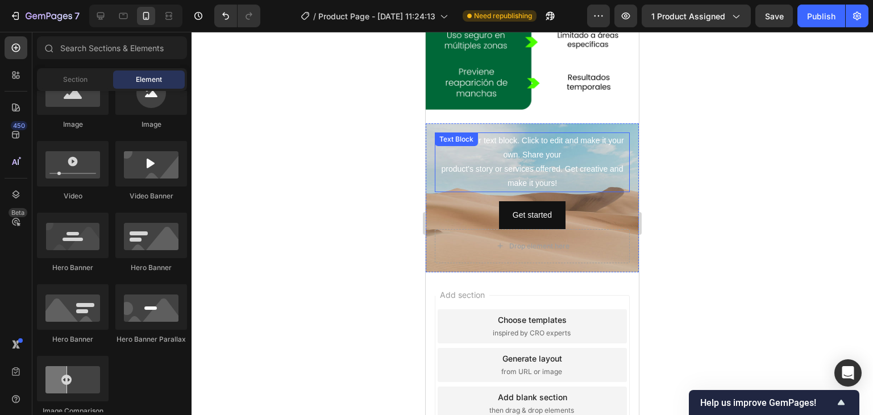
click at [580, 160] on div "This is your text block. Click to edit and make it your own. Share your product…" at bounding box center [532, 162] width 195 height 60
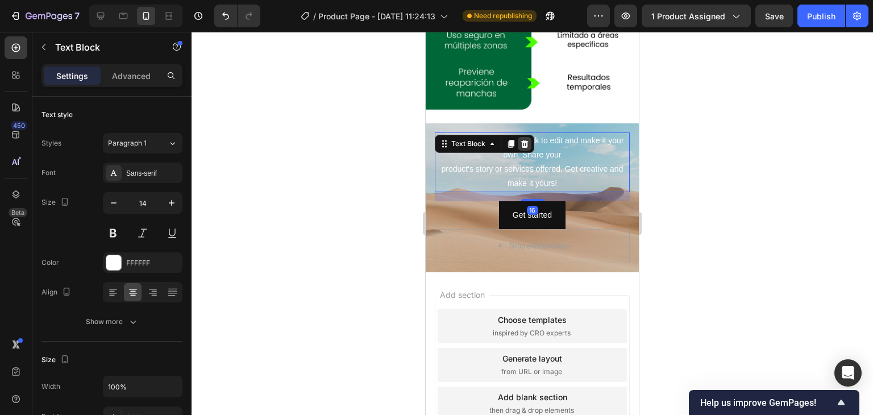
click at [525, 139] on icon at bounding box center [524, 143] width 9 height 9
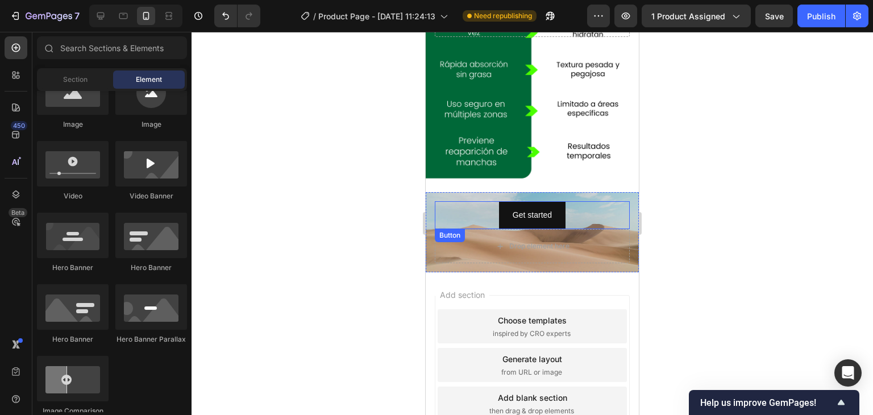
click at [583, 201] on div "Get started Button" at bounding box center [532, 215] width 195 height 28
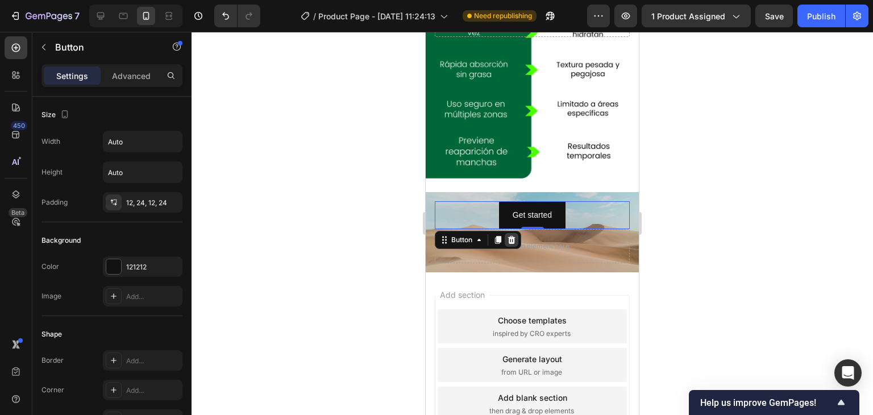
click at [515, 235] on icon at bounding box center [511, 239] width 9 height 9
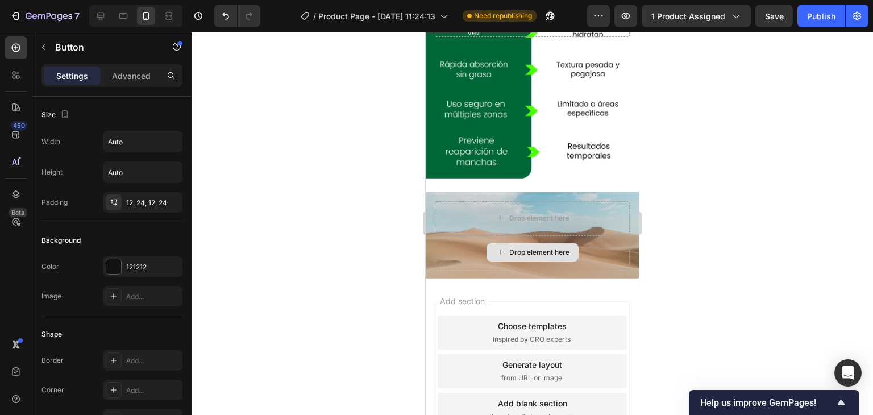
scroll to position [3569, 0]
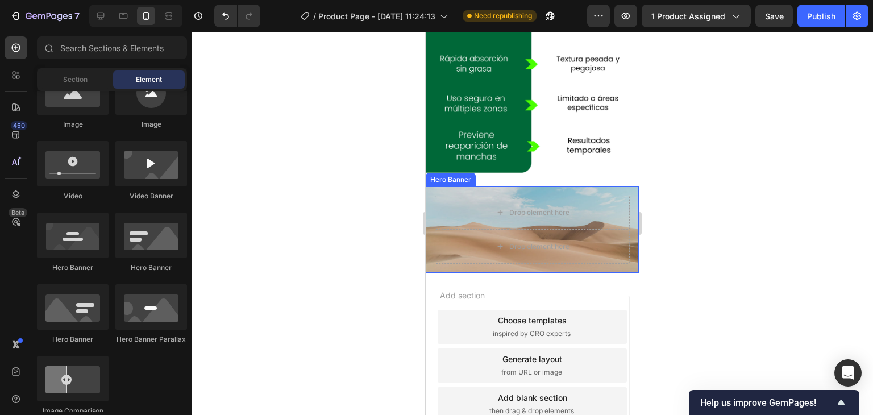
click at [430, 186] on div "Drop element here Drop element here" at bounding box center [532, 229] width 213 height 86
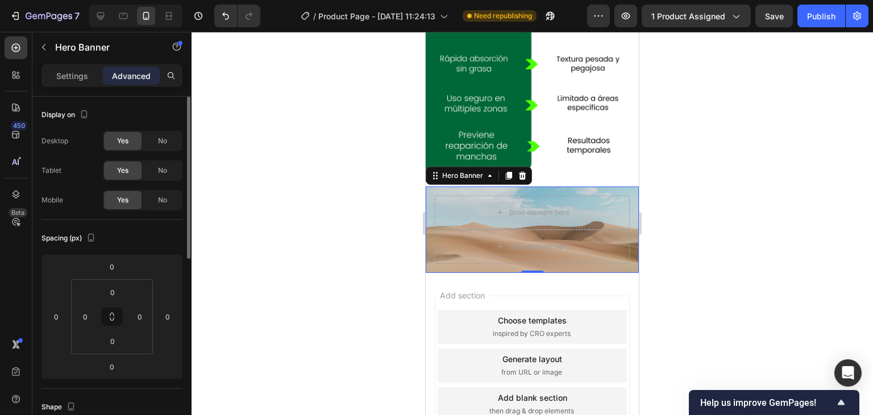
click at [74, 68] on div "Settings" at bounding box center [72, 76] width 57 height 18
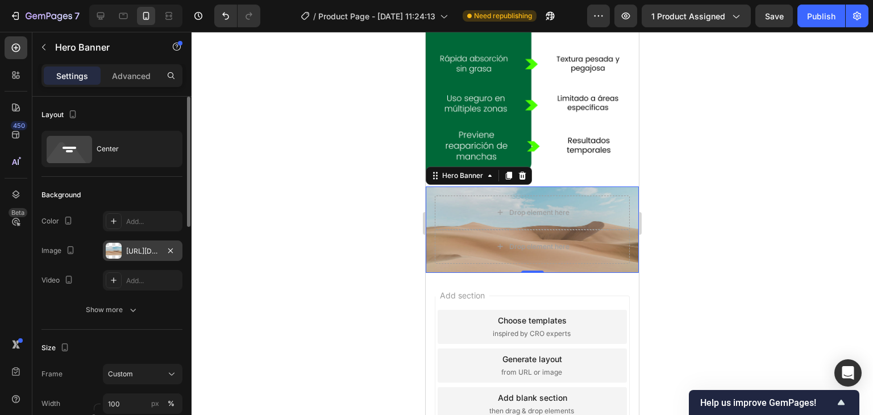
click at [127, 244] on div "[URL][DOMAIN_NAME]" at bounding box center [143, 250] width 80 height 20
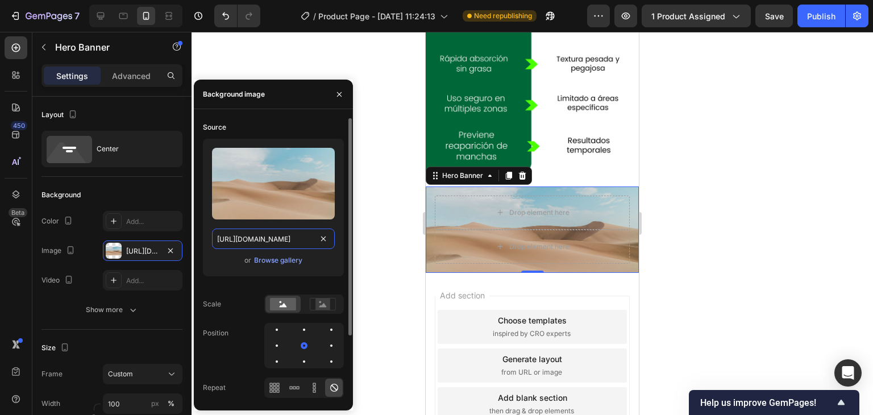
click at [260, 242] on input "[URL][DOMAIN_NAME]" at bounding box center [273, 239] width 123 height 20
paste input "0696/8836/1150/files/Plantilla_original_page_7.png?v=1758904079"
type input "https://cdn.shopify.com/s/files/1/0696/8836/1150/files/Plantilla_original_page_…"
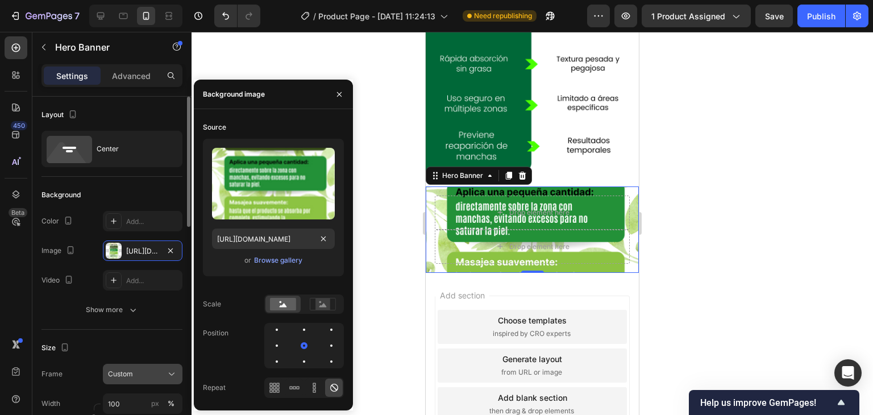
click at [146, 376] on div "Custom" at bounding box center [136, 374] width 56 height 10
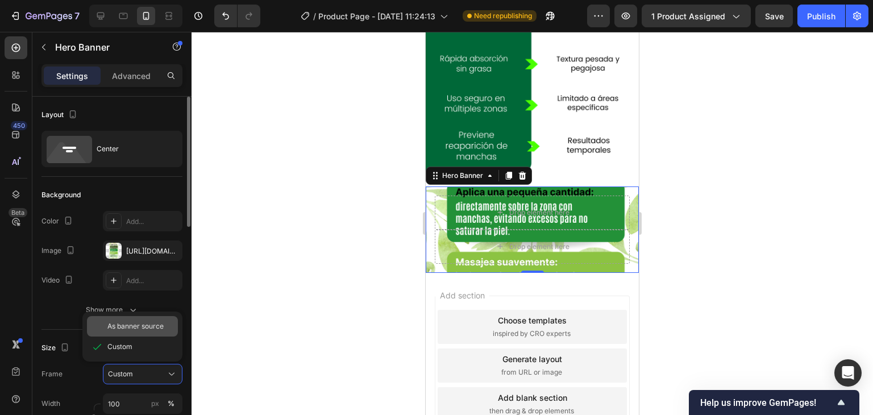
click at [135, 330] on span "As banner source" at bounding box center [135, 326] width 56 height 10
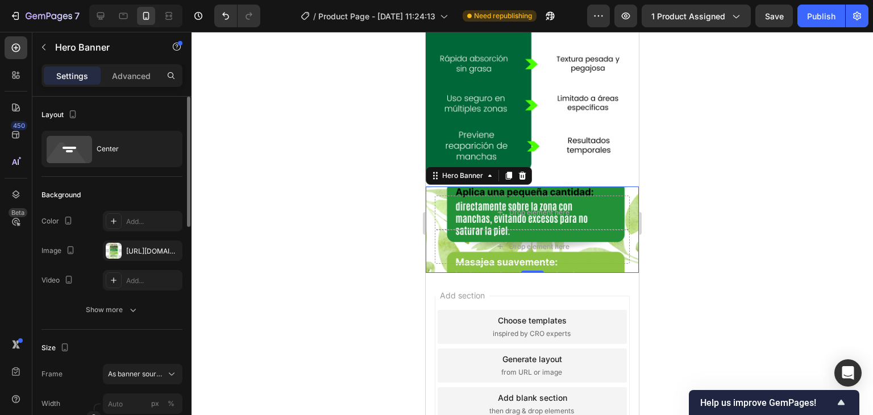
scroll to position [3653, 0]
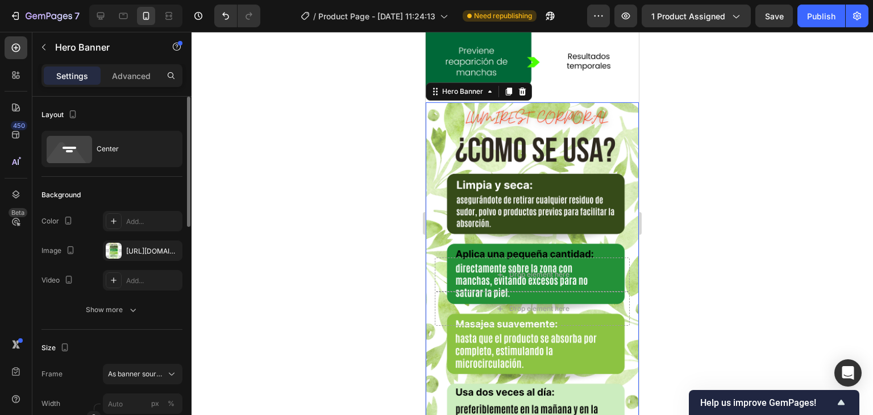
click at [376, 162] on div at bounding box center [533, 223] width 682 height 383
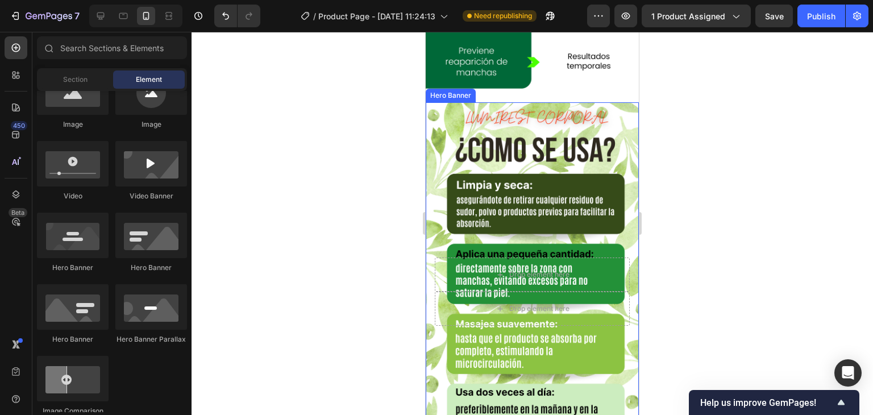
click at [446, 102] on div "Background Image" at bounding box center [532, 291] width 213 height 379
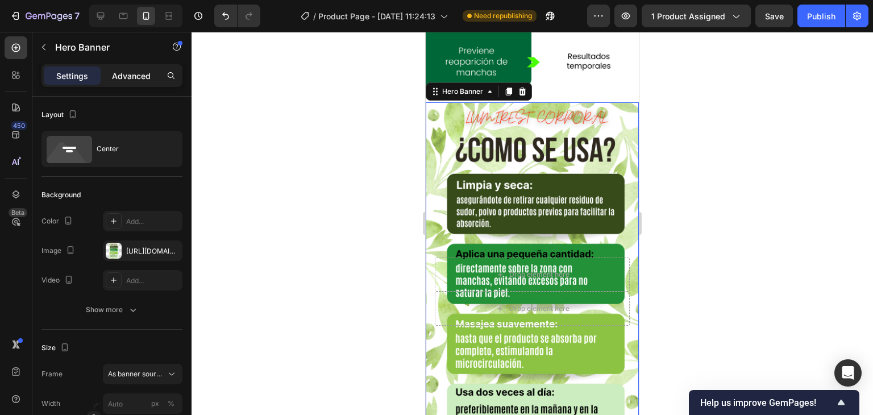
click at [122, 78] on p "Advanced" at bounding box center [131, 76] width 39 height 12
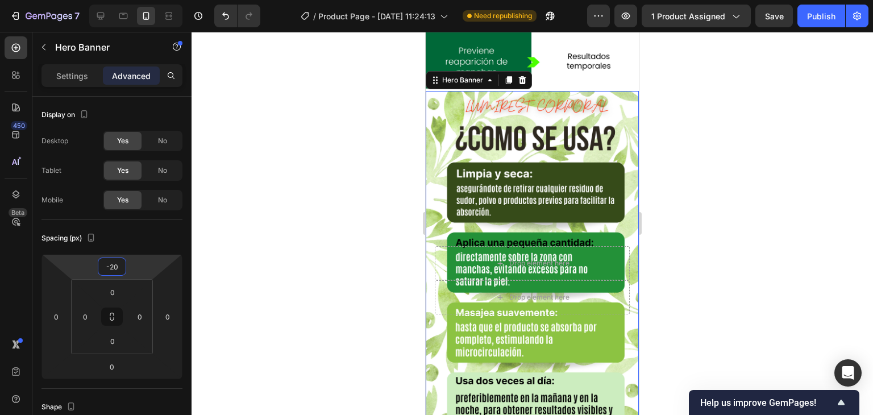
type input "-26"
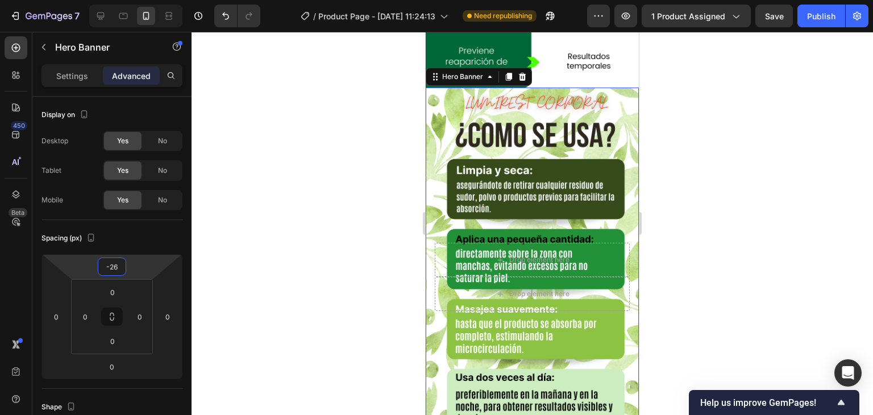
drag, startPoint x: 134, startPoint y: 264, endPoint x: 134, endPoint y: 271, distance: 7.4
click at [134, 0] on html "7 Version history / Product Page - [DATE] 11:24:13 Need republishing Preview 1 …" at bounding box center [436, 0] width 873 height 0
click at [347, 183] on div at bounding box center [533, 223] width 682 height 383
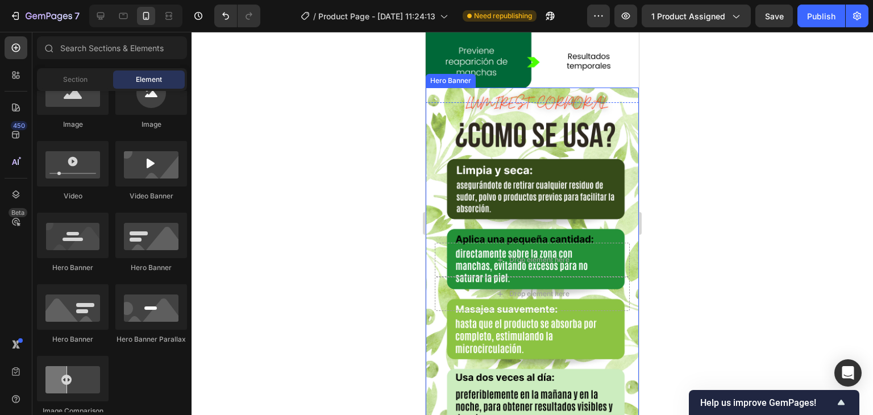
click at [612, 88] on div "Background Image" at bounding box center [532, 277] width 213 height 379
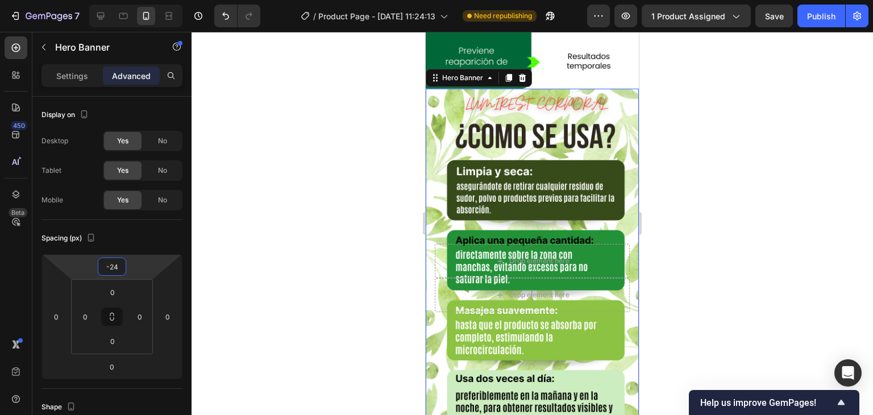
type input "-22"
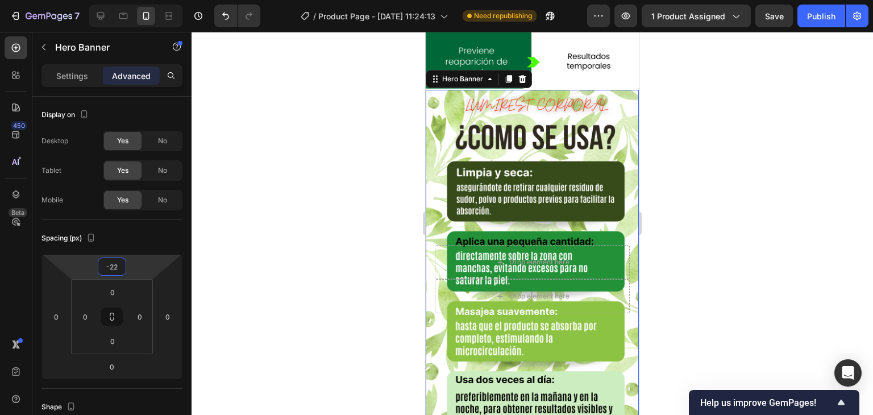
click at [136, 0] on html "7 Version history / Product Page - [DATE] 11:24:13 Need republishing Preview 1 …" at bounding box center [436, 0] width 873 height 0
click at [313, 199] on div at bounding box center [533, 223] width 682 height 383
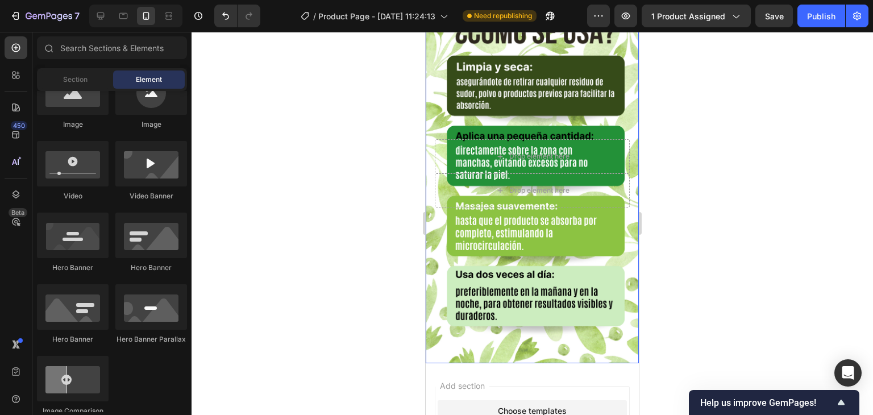
scroll to position [3777, 0]
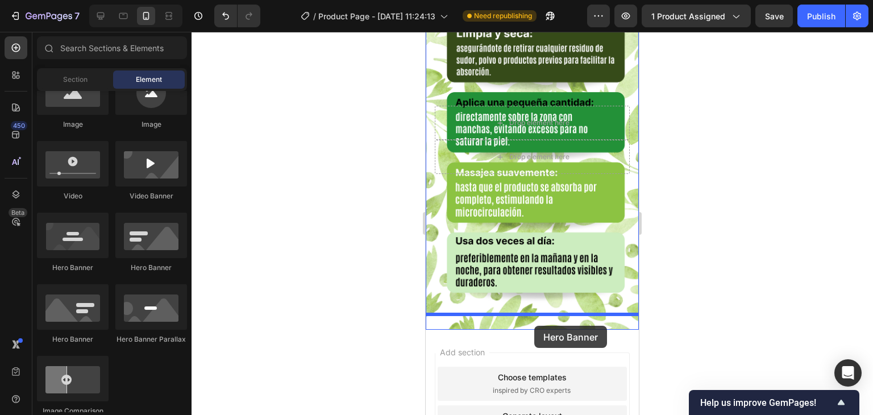
drag, startPoint x: 573, startPoint y: 275, endPoint x: 534, endPoint y: 326, distance: 63.8
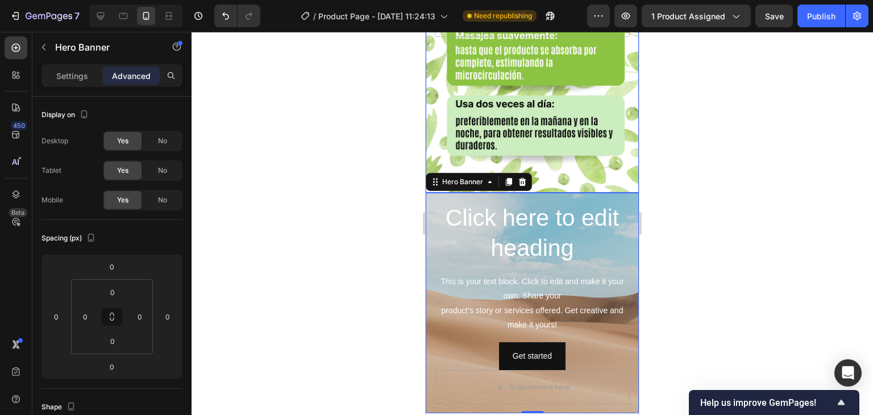
scroll to position [4004, 0]
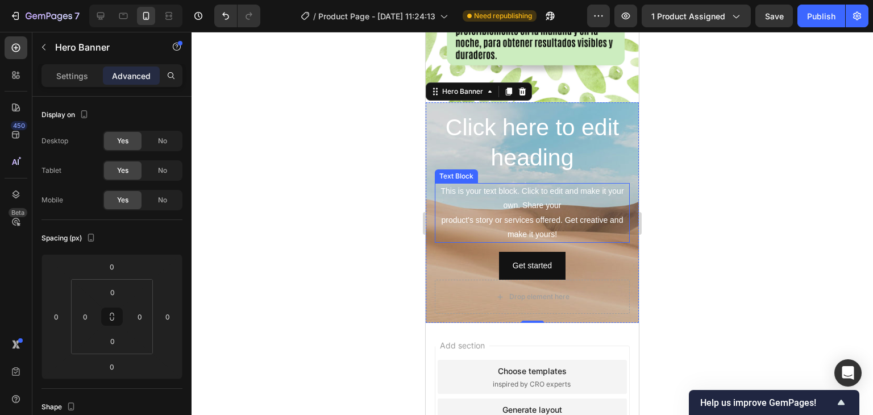
click at [575, 155] on h2 "Click here to edit heading" at bounding box center [532, 142] width 195 height 63
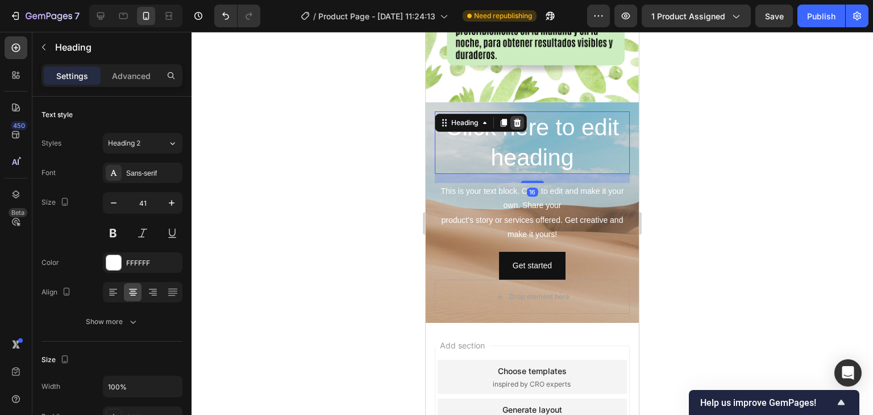
click at [511, 116] on div at bounding box center [518, 123] width 14 height 14
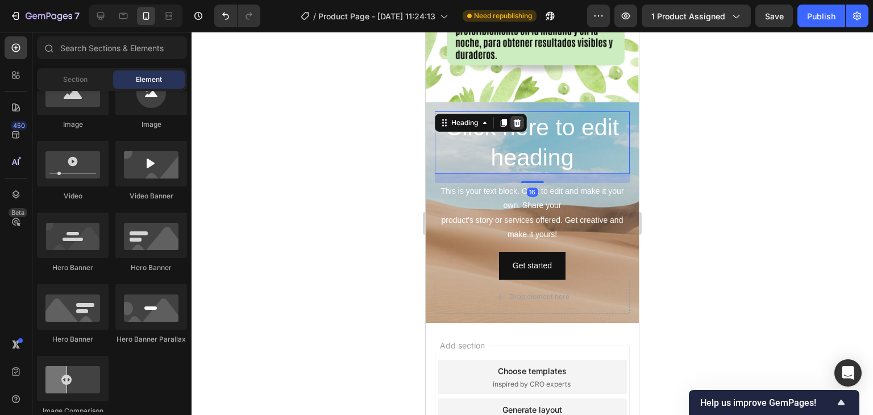
scroll to position [3983, 0]
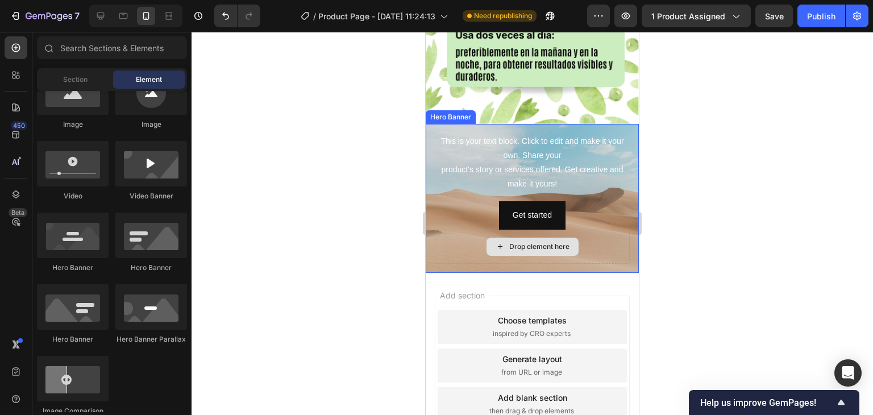
click at [585, 211] on div "Get started Button" at bounding box center [532, 215] width 195 height 28
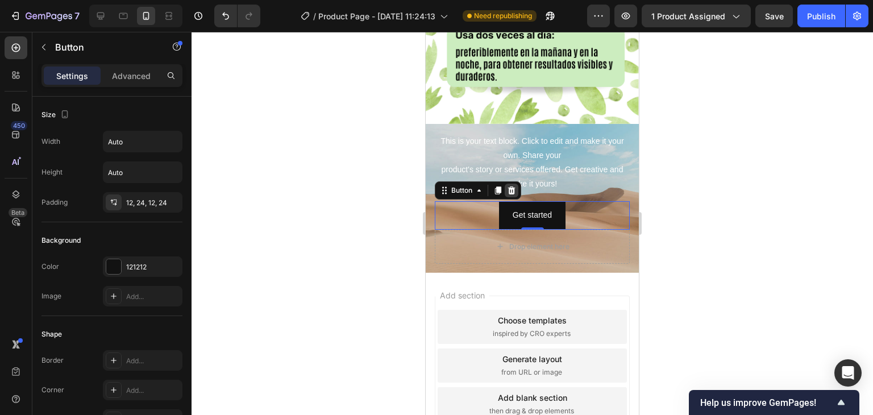
click at [513, 186] on icon at bounding box center [511, 190] width 9 height 9
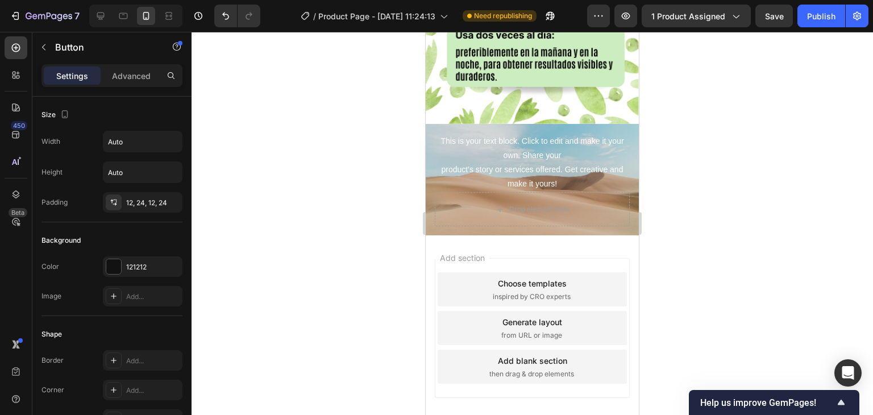
scroll to position [3946, 0]
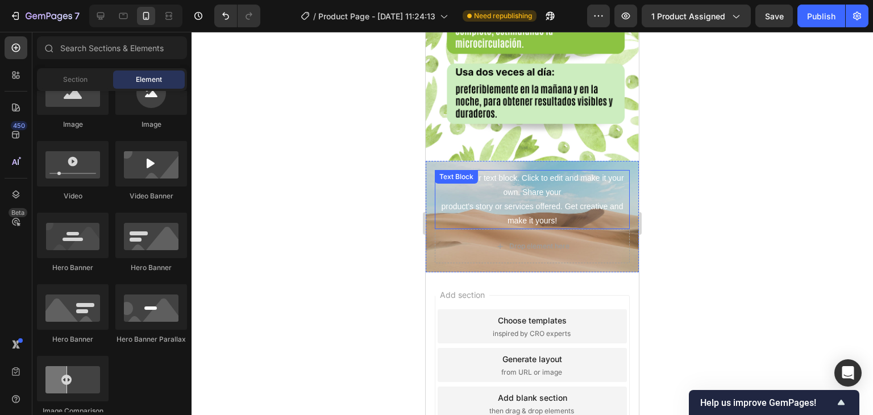
click at [580, 202] on div "This is your text block. Click to edit and make it your own. Share your product…" at bounding box center [532, 200] width 195 height 60
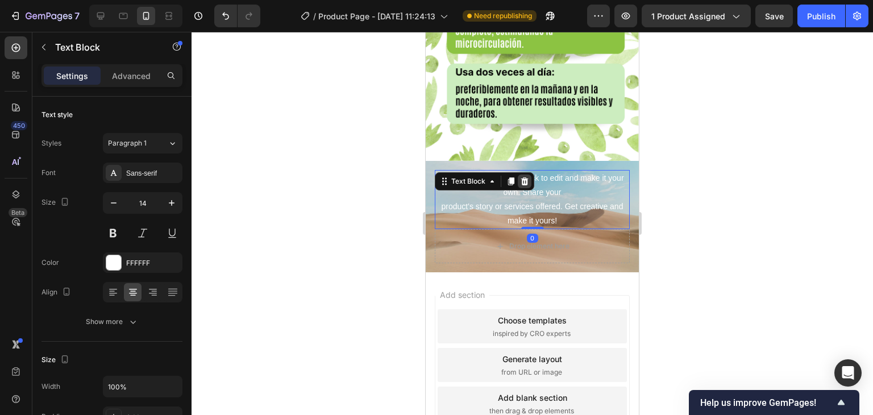
click at [526, 177] on icon at bounding box center [524, 181] width 7 height 8
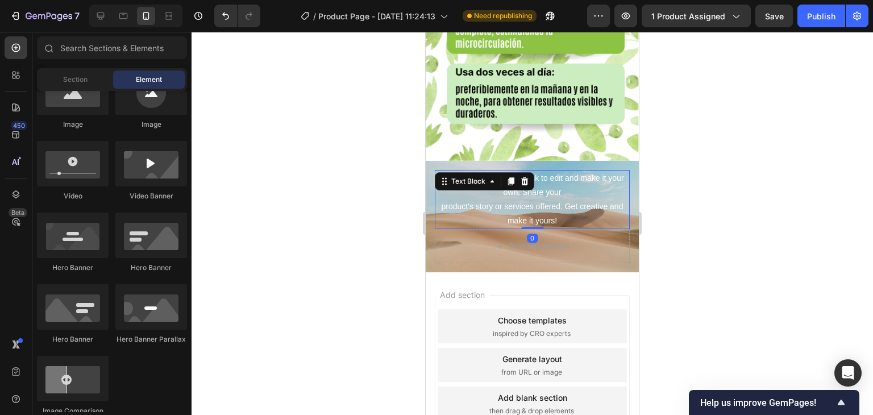
scroll to position [3920, 0]
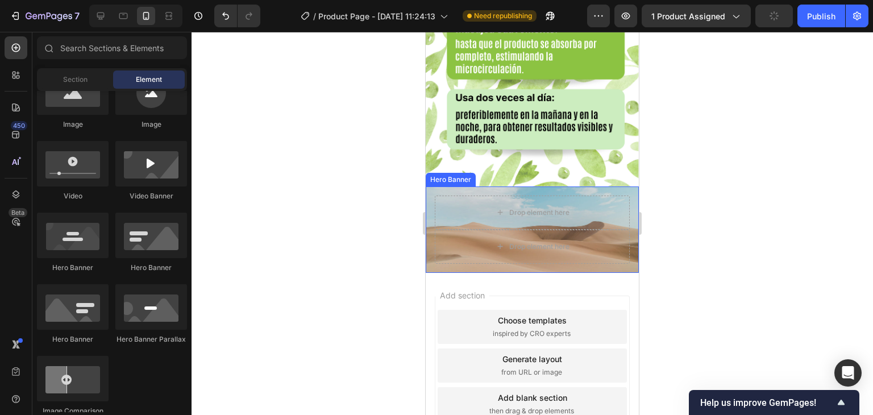
click at [428, 186] on div "Drop element here Drop element here" at bounding box center [532, 229] width 213 height 86
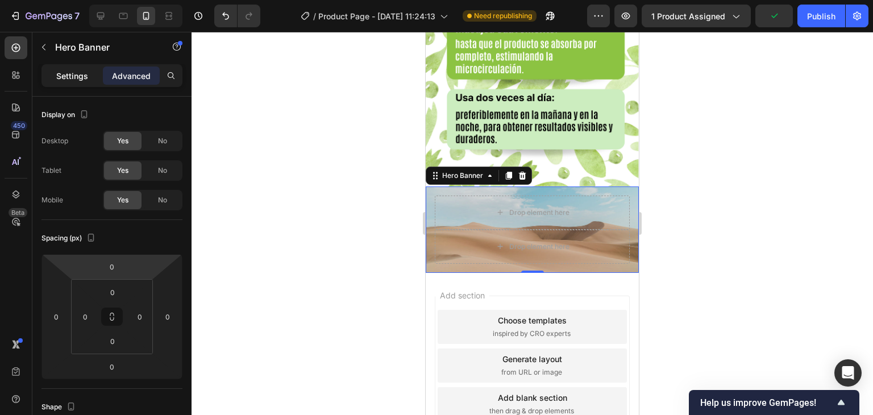
click at [75, 70] on p "Settings" at bounding box center [72, 76] width 32 height 12
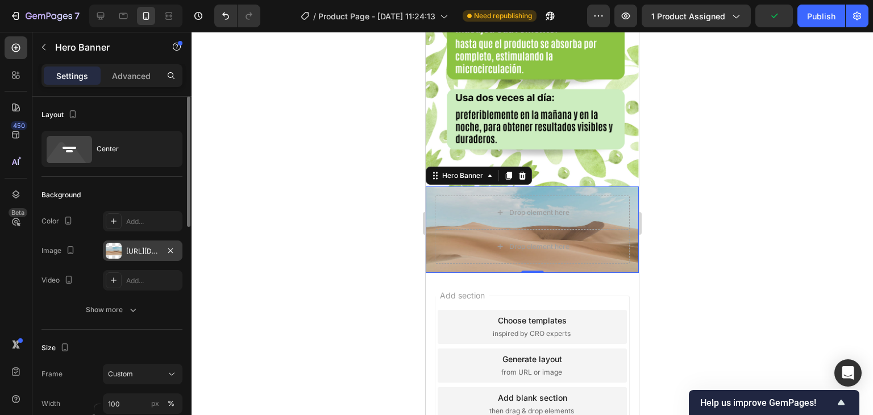
click at [134, 252] on div "[URL][DOMAIN_NAME]" at bounding box center [142, 251] width 33 height 10
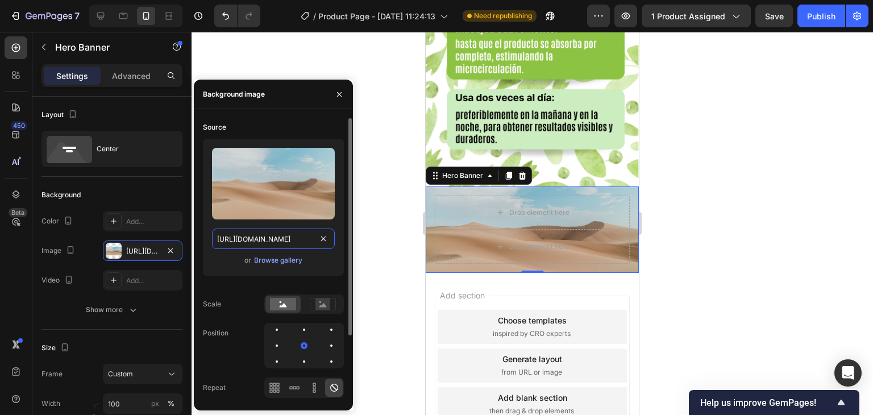
click at [268, 241] on input "[URL][DOMAIN_NAME]" at bounding box center [273, 239] width 123 height 20
paste input "0696/8836/1150/files/Plantilla_original_page_8.png?v=1758904136"
type input "https://cdn.shopify.com/s/files/1/0696/8836/1150/files/Plantilla_original_page_…"
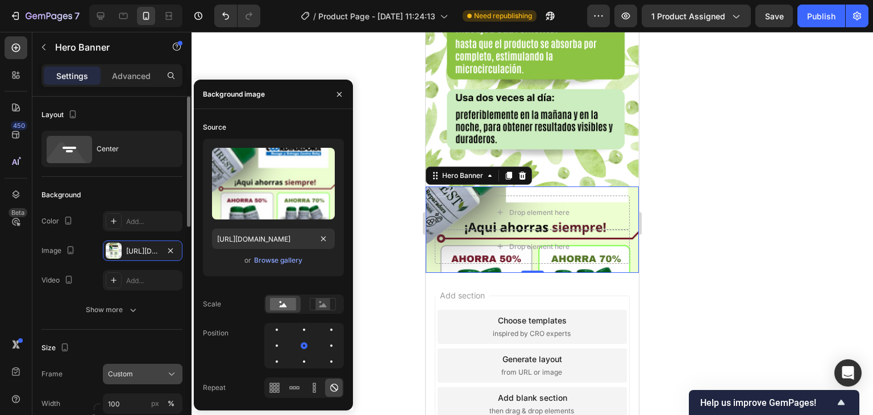
click at [117, 378] on span "Custom" at bounding box center [120, 374] width 25 height 10
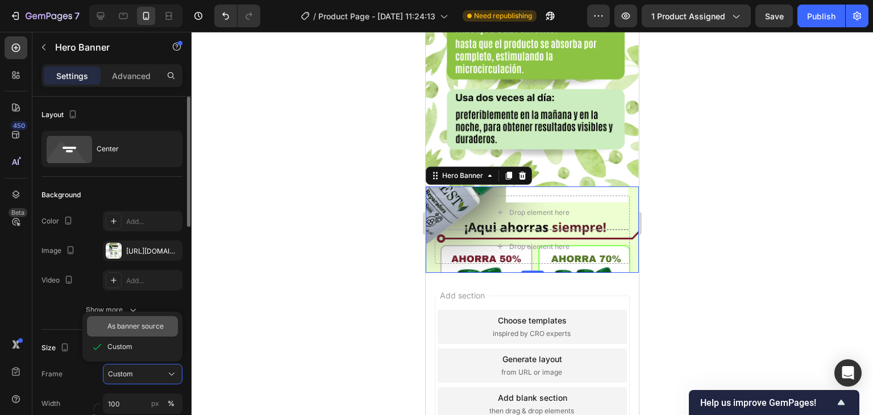
click at [132, 330] on span "As banner source" at bounding box center [135, 326] width 56 height 10
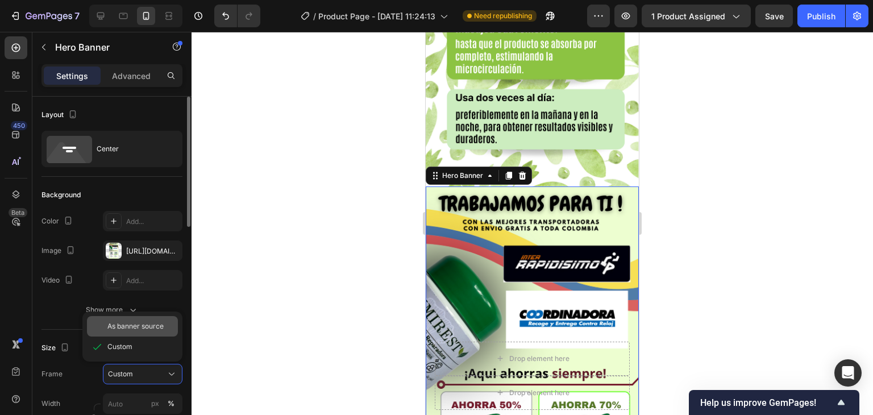
scroll to position [4004, 0]
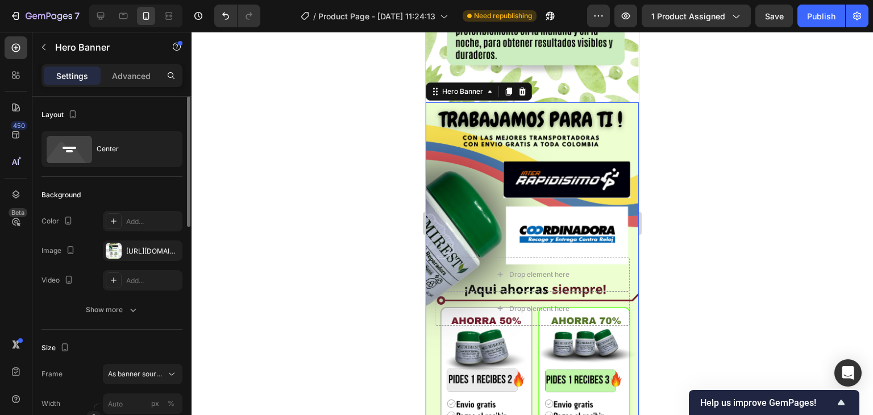
click at [334, 214] on div at bounding box center [533, 223] width 682 height 383
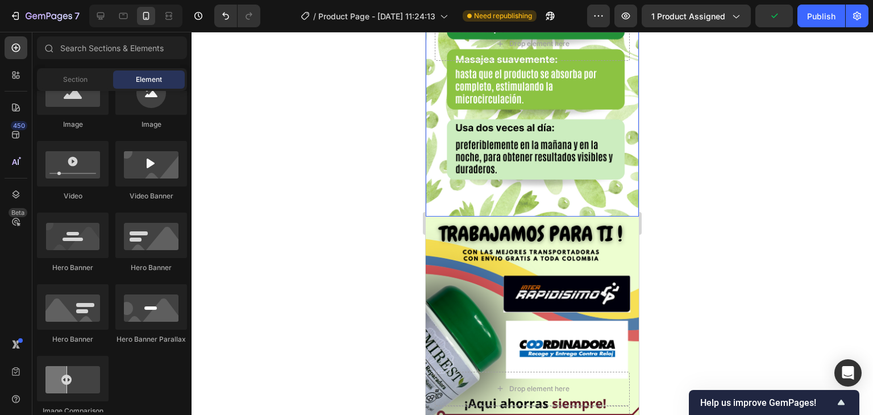
scroll to position [3891, 0]
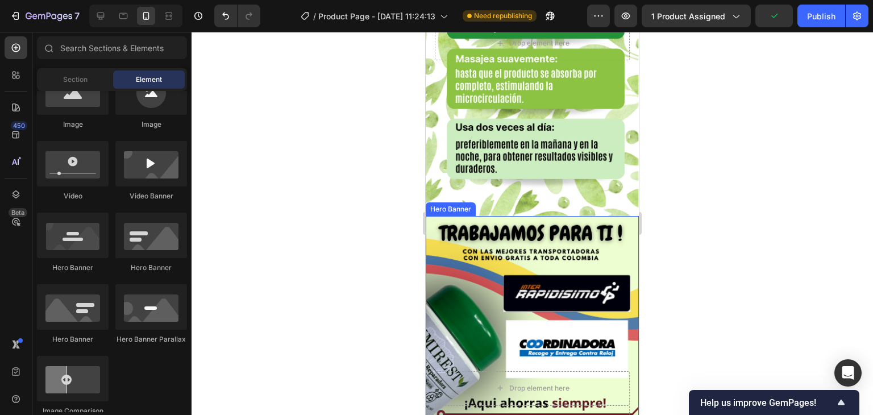
click at [432, 229] on div "Background Image" at bounding box center [532, 405] width 213 height 379
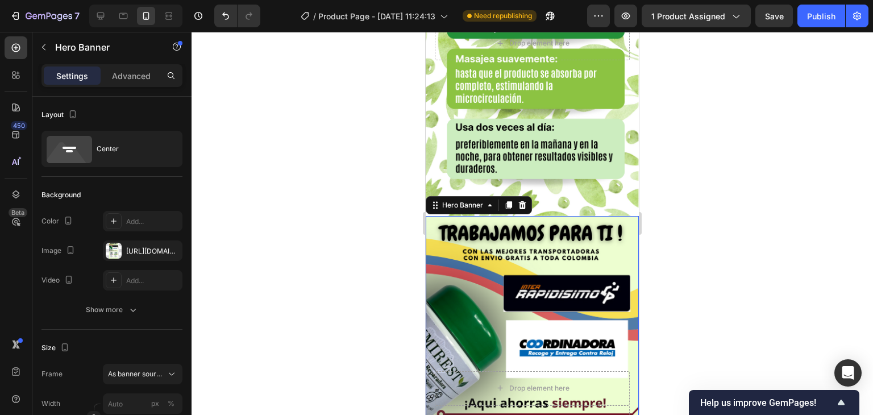
click at [359, 226] on div at bounding box center [533, 223] width 682 height 383
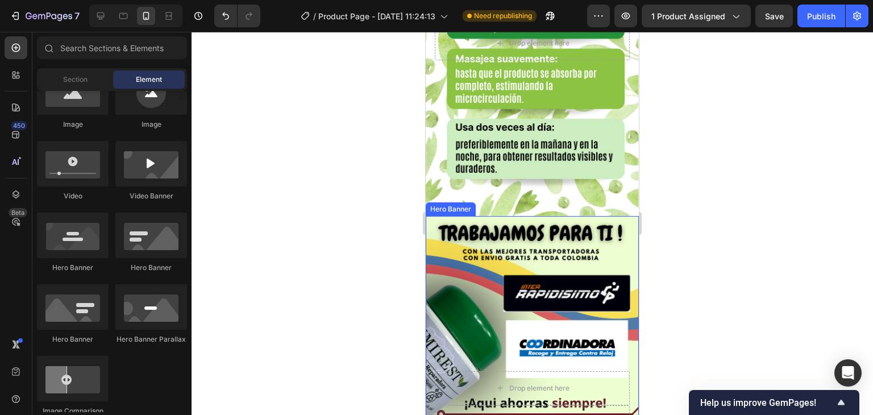
click at [624, 216] on div "Background Image" at bounding box center [532, 405] width 213 height 379
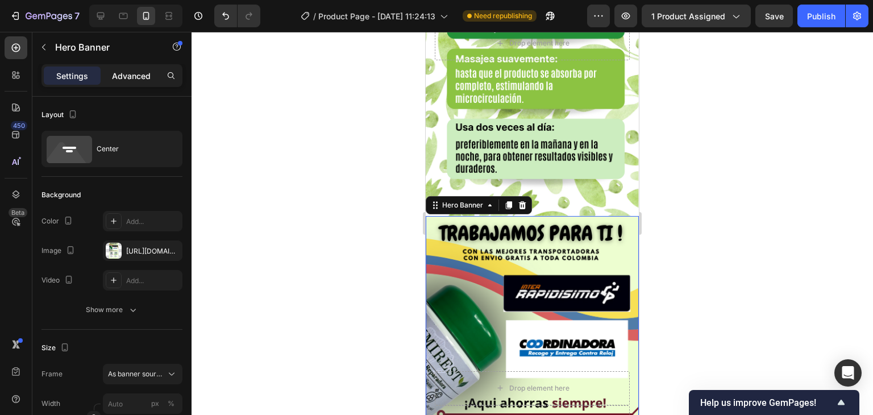
click at [130, 72] on p "Advanced" at bounding box center [131, 76] width 39 height 12
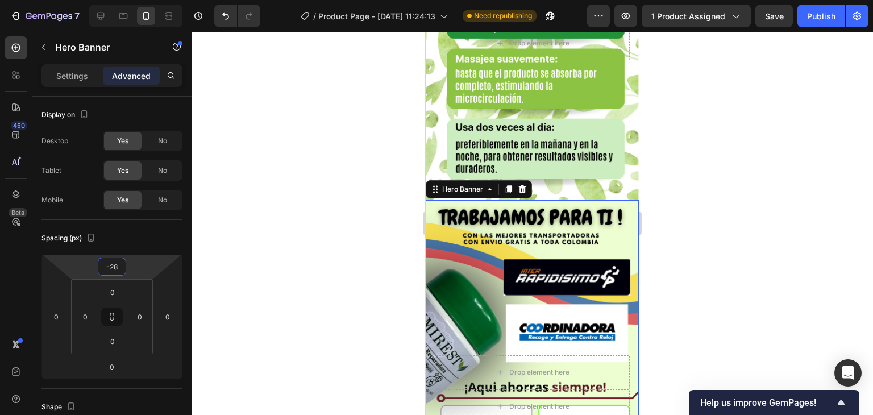
type input "-30"
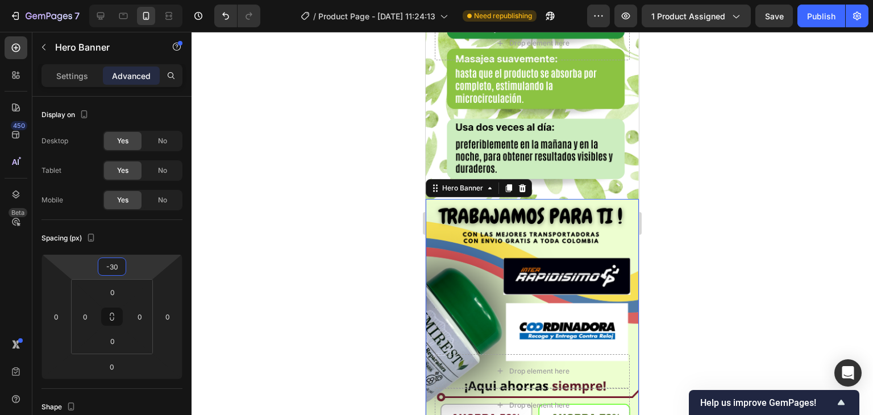
drag, startPoint x: 148, startPoint y: 268, endPoint x: 148, endPoint y: 277, distance: 8.5
click at [148, 0] on html "7 Version history / Product Page - [DATE] 11:24:13 Need republishing Preview 1 …" at bounding box center [436, 0] width 873 height 0
click at [269, 222] on div at bounding box center [533, 223] width 682 height 383
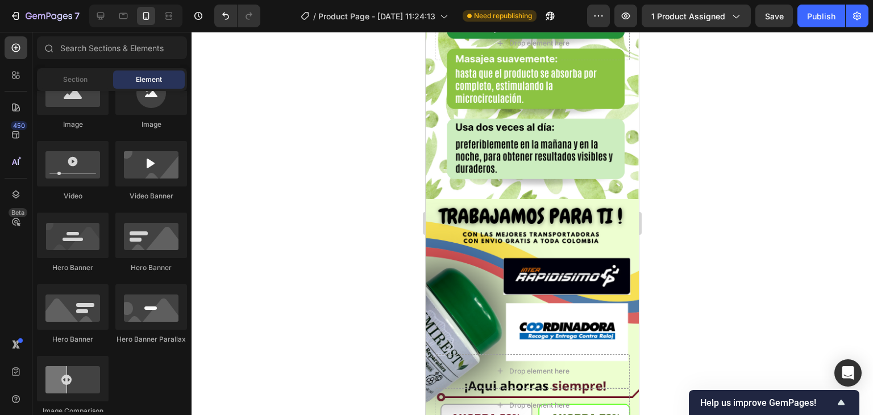
click at [755, 24] on div "Preview 1 product assigned Save Publish" at bounding box center [727, 16] width 281 height 23
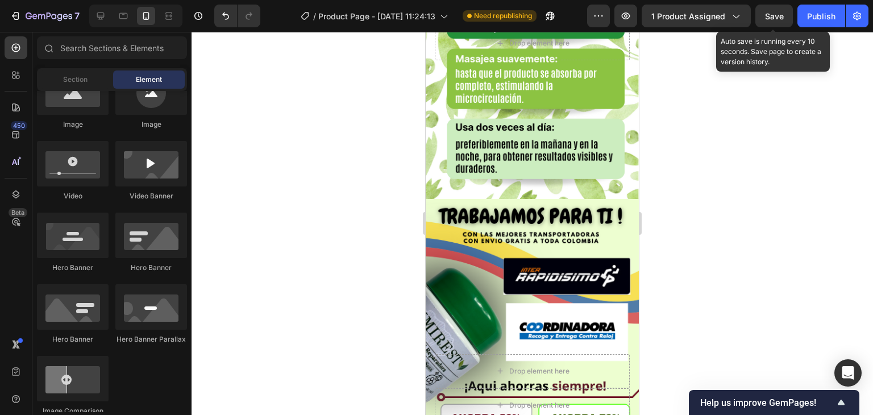
click at [777, 12] on span "Save" at bounding box center [774, 16] width 19 height 10
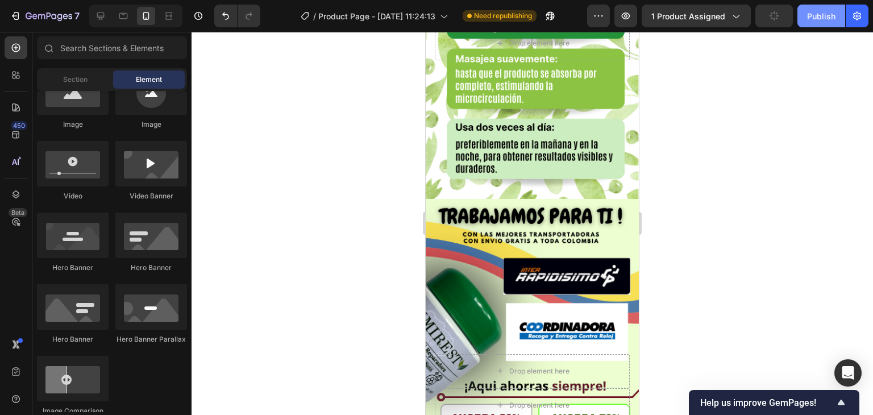
click at [803, 15] on button "Publish" at bounding box center [822, 16] width 48 height 23
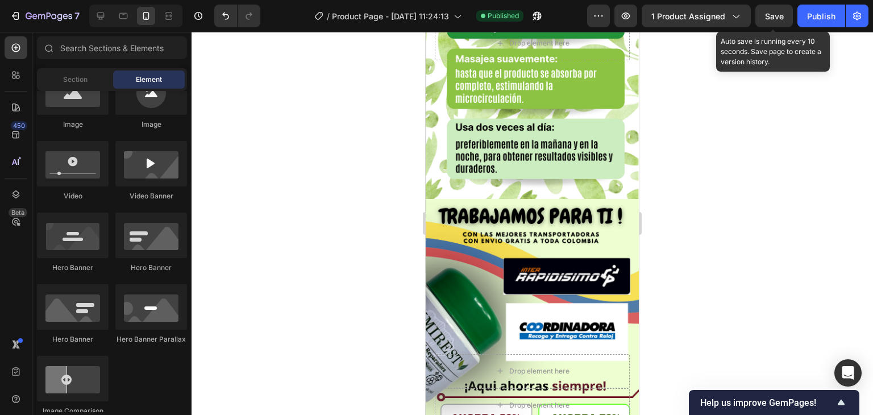
click at [772, 16] on span "Save" at bounding box center [774, 16] width 19 height 10
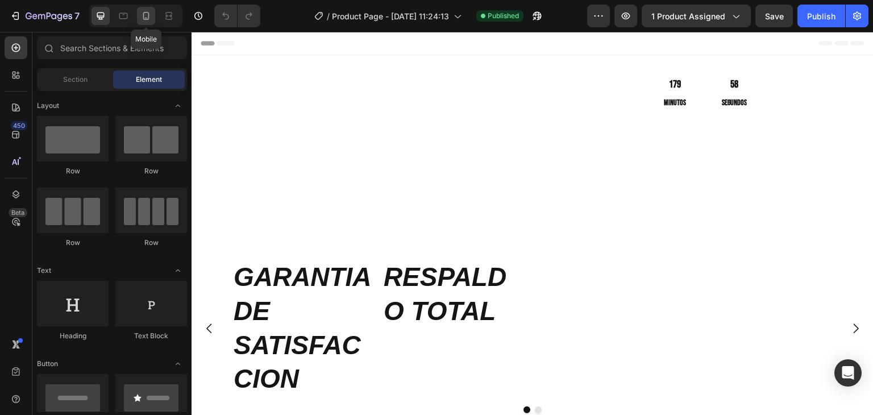
click at [153, 15] on div at bounding box center [146, 16] width 18 height 18
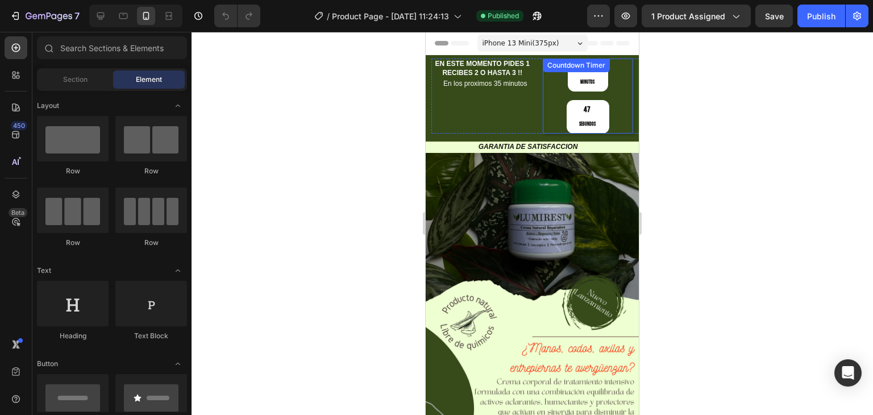
click at [613, 89] on div "179 Minutos 47 Segundos" at bounding box center [588, 96] width 91 height 75
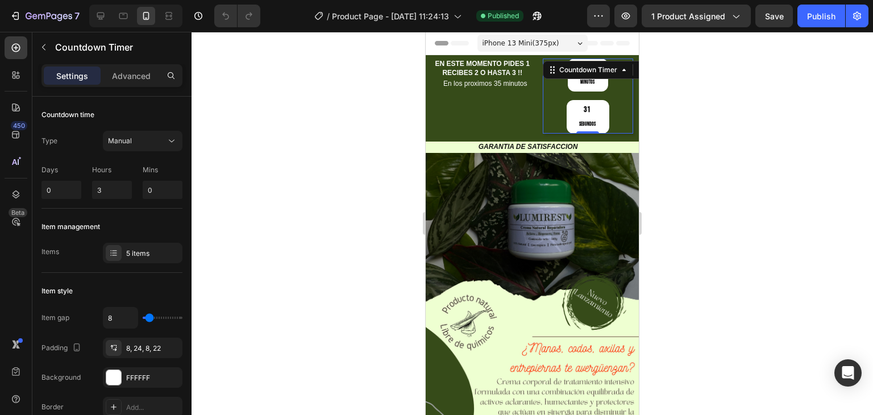
click at [287, 152] on div at bounding box center [533, 223] width 682 height 383
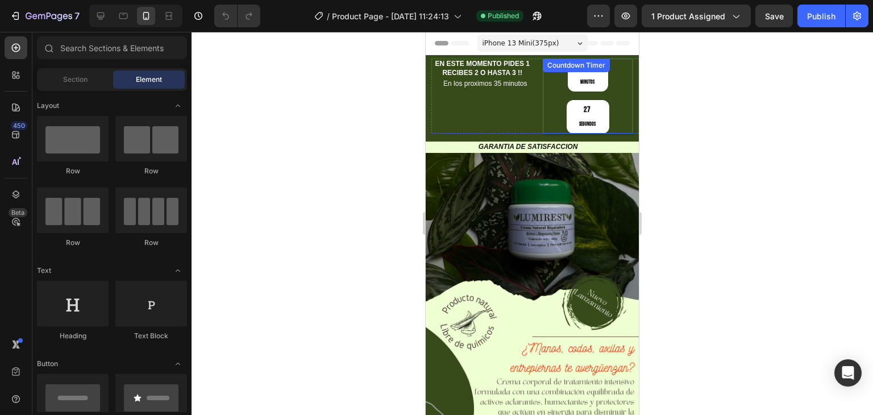
click at [610, 77] on div "179 Minutos 27 Segundos Countdown Timer" at bounding box center [588, 96] width 91 height 75
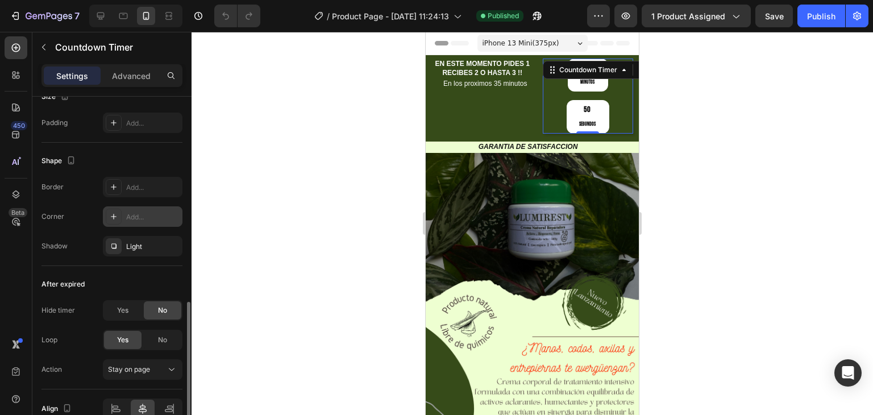
scroll to position [517, 0]
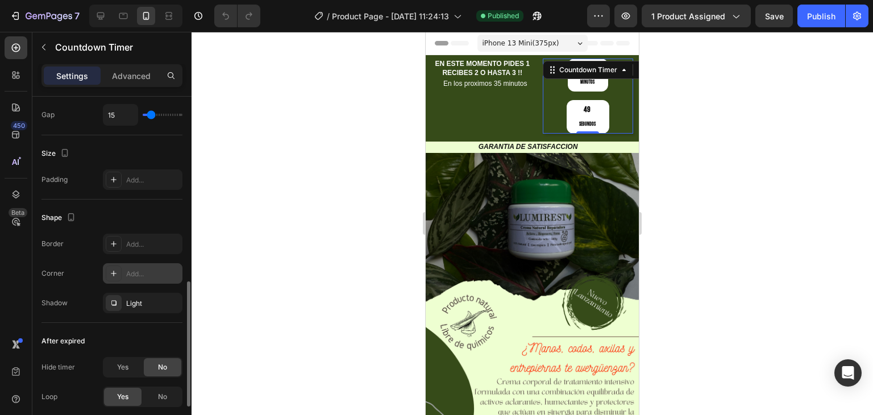
click at [139, 277] on div "Add..." at bounding box center [152, 274] width 53 height 10
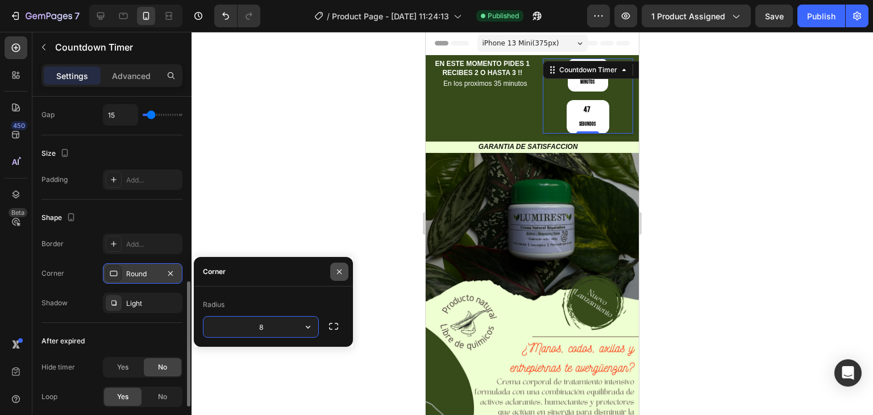
click at [338, 271] on icon "button" at bounding box center [339, 271] width 5 height 5
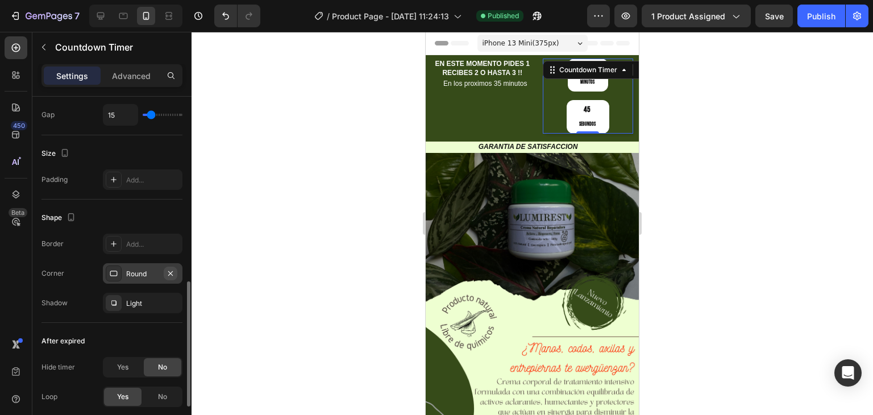
click at [175, 269] on icon "button" at bounding box center [170, 273] width 9 height 9
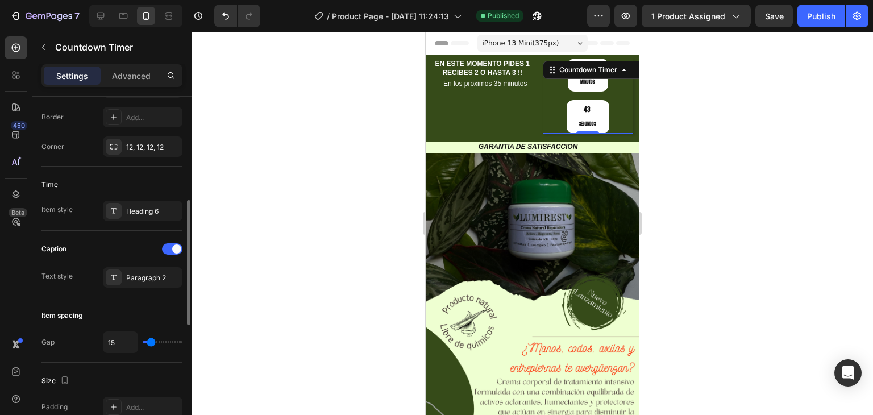
scroll to position [176, 0]
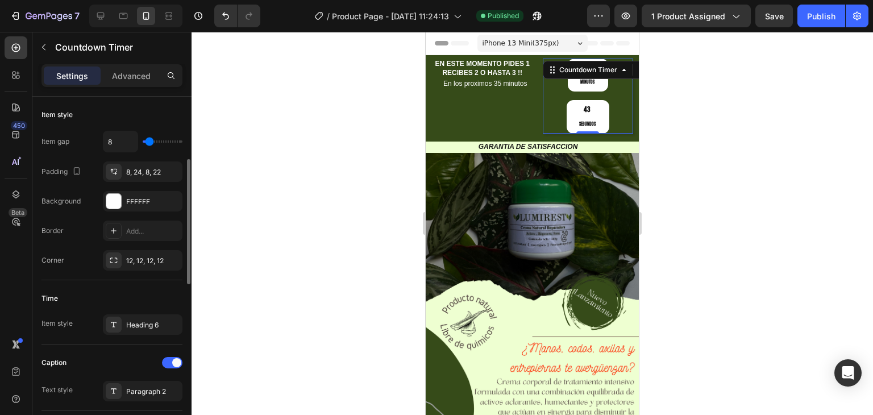
click at [117, 64] on div "Settings Advanced" at bounding box center [112, 75] width 141 height 23
drag, startPoint x: 127, startPoint y: 91, endPoint x: 129, endPoint y: 78, distance: 13.2
click at [128, 91] on div "Settings Advanced" at bounding box center [111, 80] width 159 height 32
click at [130, 77] on p "Advanced" at bounding box center [131, 76] width 39 height 12
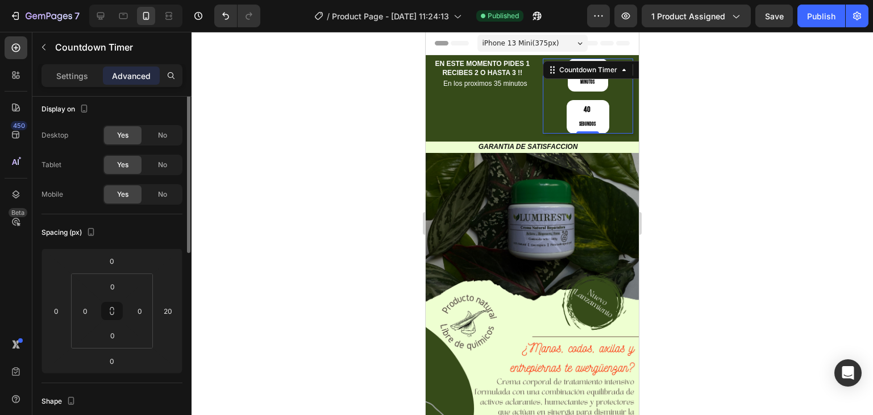
scroll to position [0, 0]
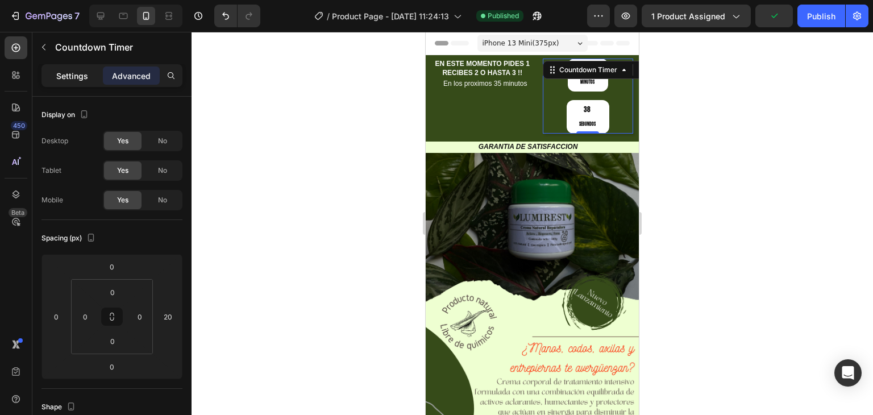
click at [78, 82] on div "Settings" at bounding box center [72, 76] width 57 height 18
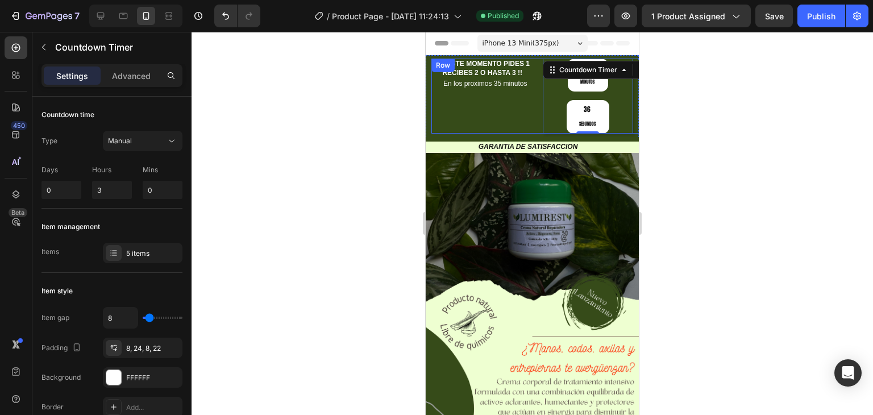
click at [516, 118] on div "EN ESTE MOMENTO PIDES 1 RECIBES 2 O HASTA 3 !! Heading En los proximos 35 minut…" at bounding box center [483, 96] width 102 height 75
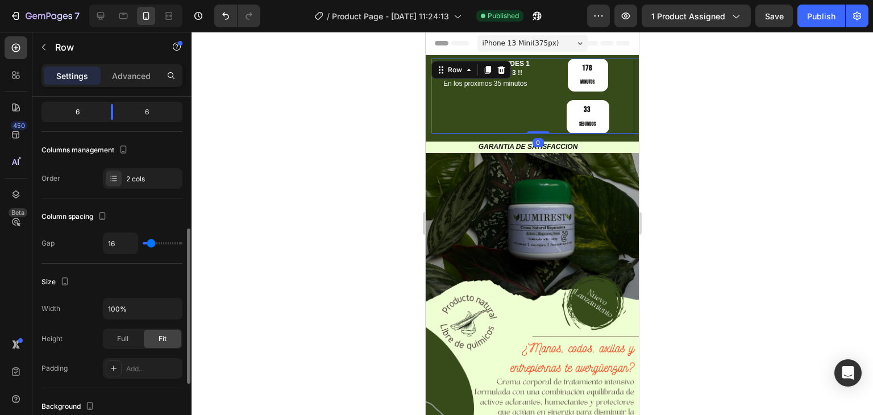
scroll to position [171, 0]
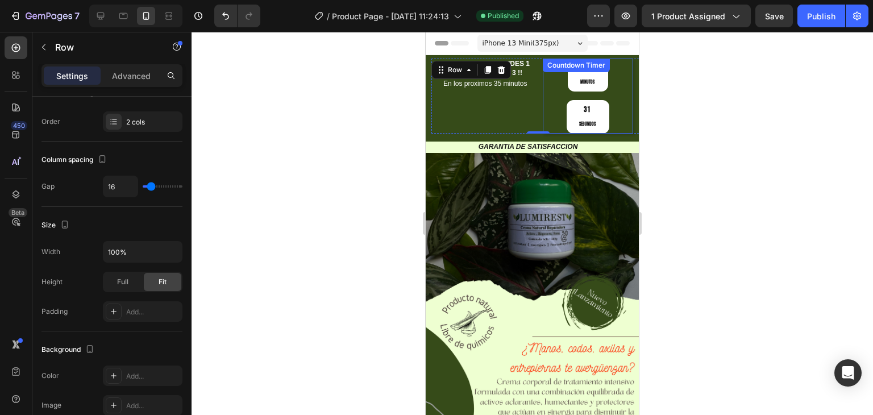
click at [602, 91] on div "178 Minutos 31 Segundos" at bounding box center [588, 96] width 91 height 75
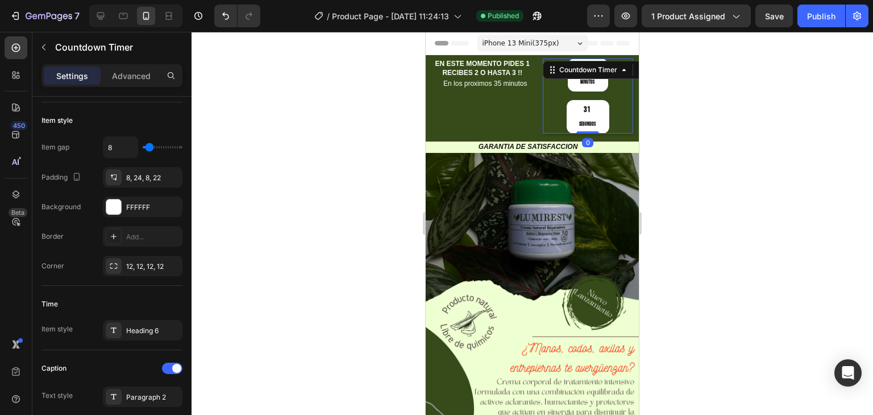
scroll to position [0, 0]
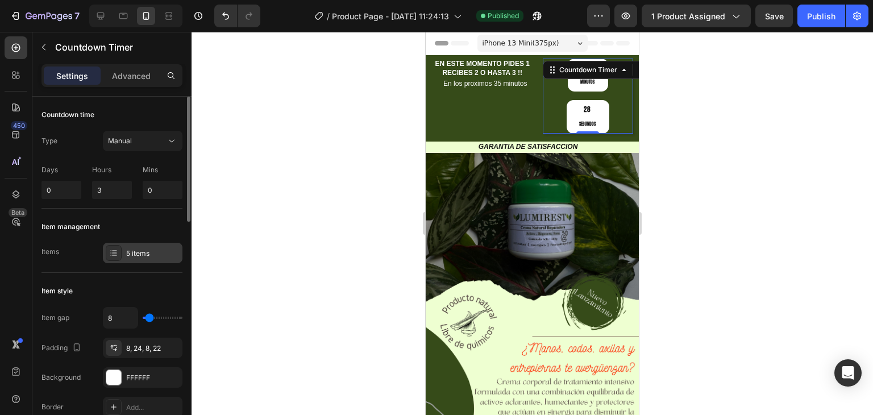
click at [136, 246] on div "5 items" at bounding box center [143, 253] width 80 height 20
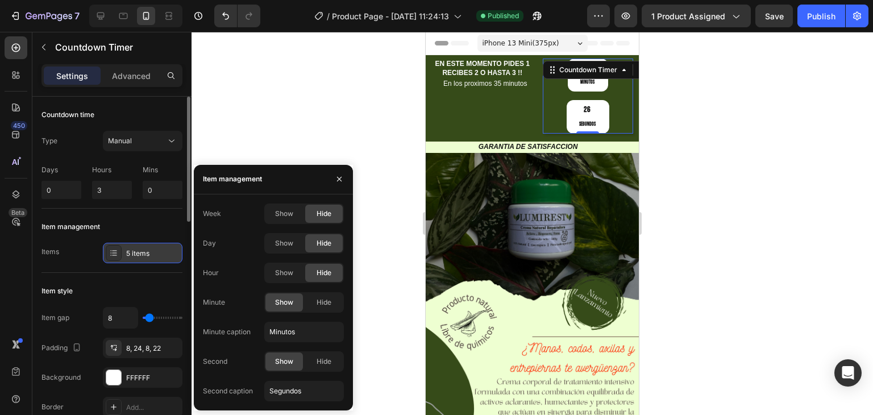
click at [136, 246] on div "5 items" at bounding box center [143, 253] width 80 height 20
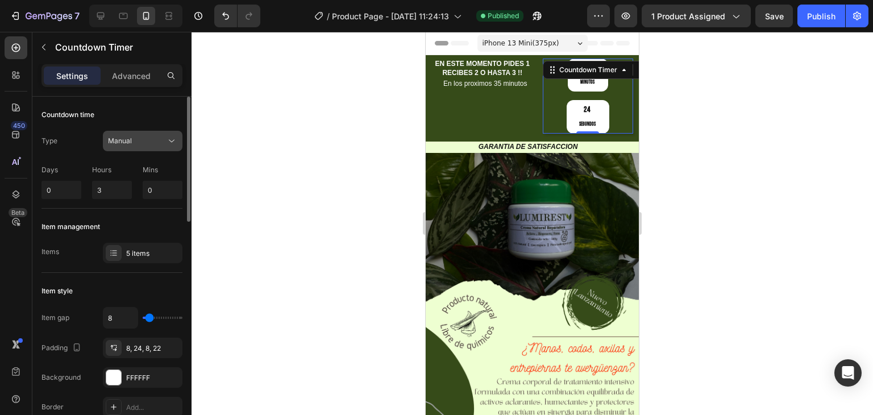
click at [131, 136] on span "Manual" at bounding box center [120, 140] width 24 height 9
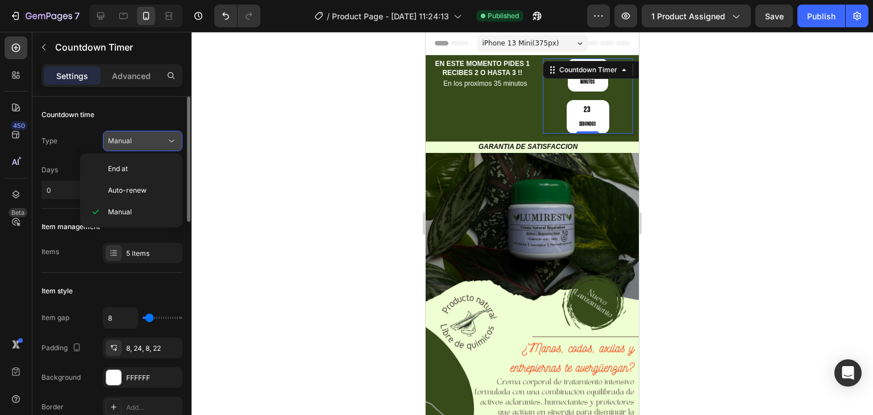
click at [131, 136] on span "Manual" at bounding box center [120, 140] width 24 height 9
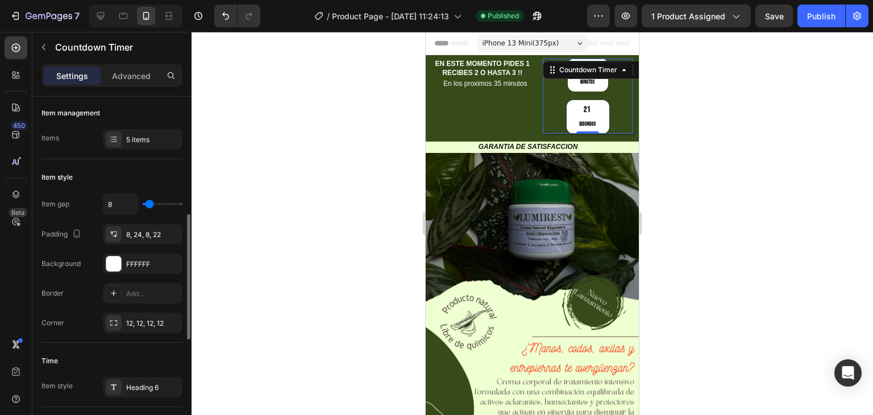
scroll to position [171, 0]
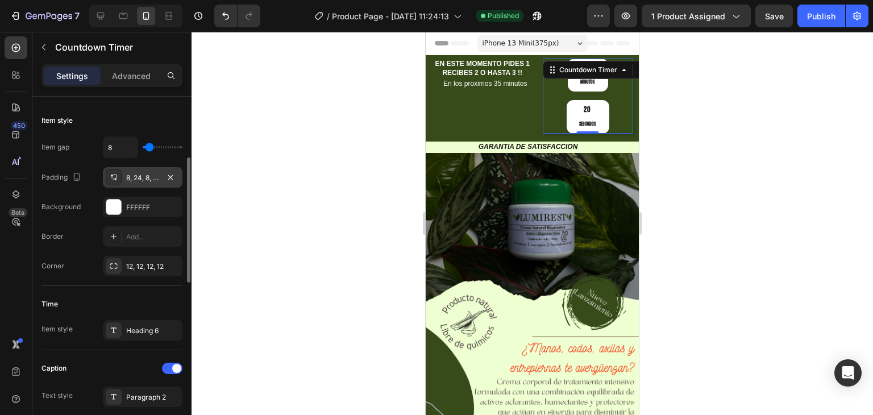
click at [132, 181] on div "8, 24, 8, 22" at bounding box center [142, 178] width 33 height 10
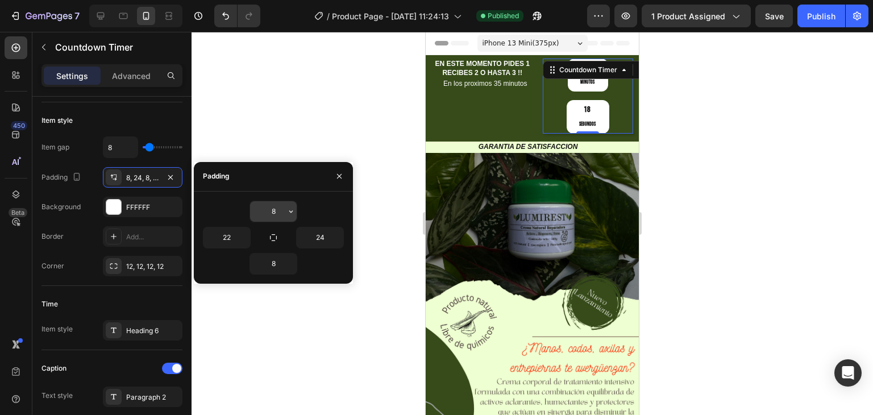
click at [273, 212] on input "8" at bounding box center [273, 211] width 47 height 20
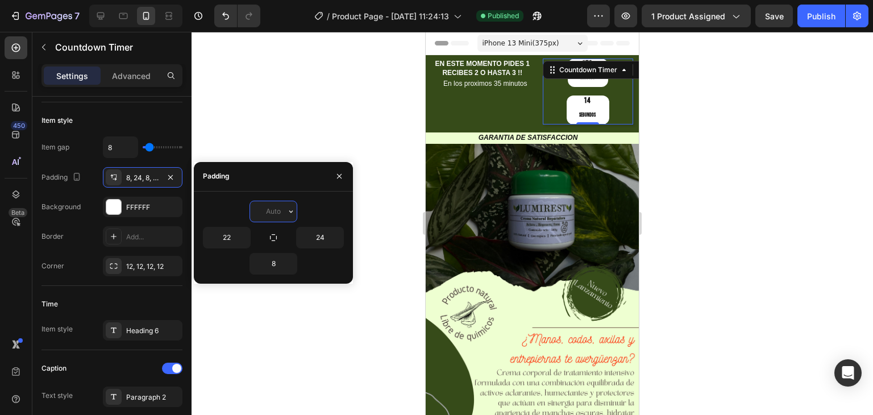
type input "8"
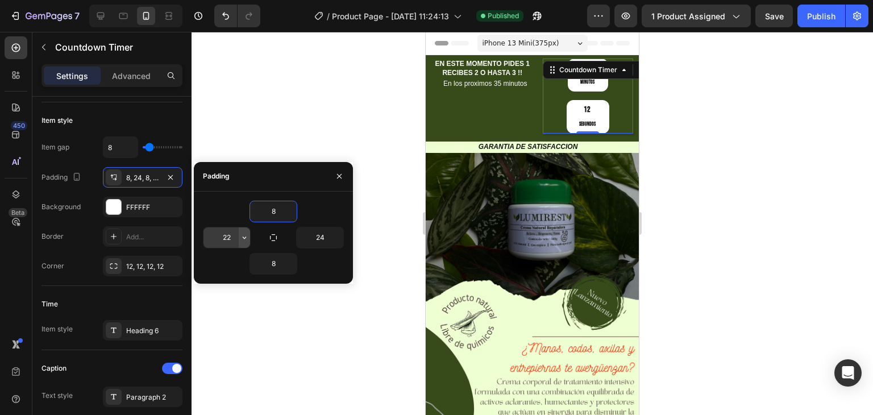
click at [239, 238] on button "button" at bounding box center [244, 237] width 11 height 20
click at [235, 238] on input "22" at bounding box center [227, 237] width 47 height 20
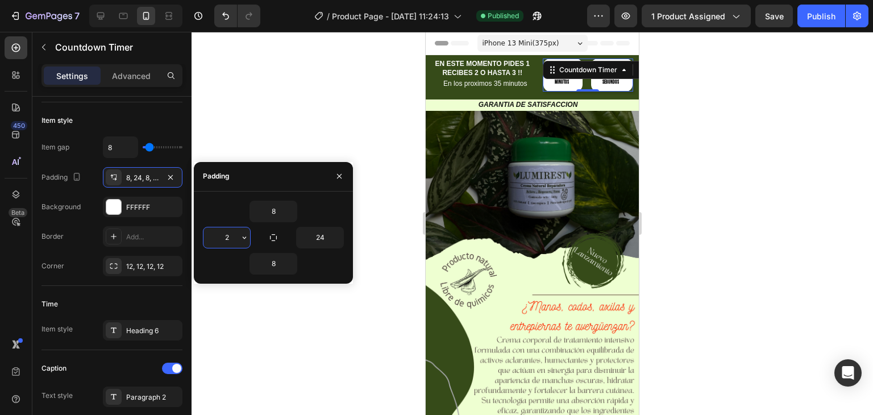
type input "22"
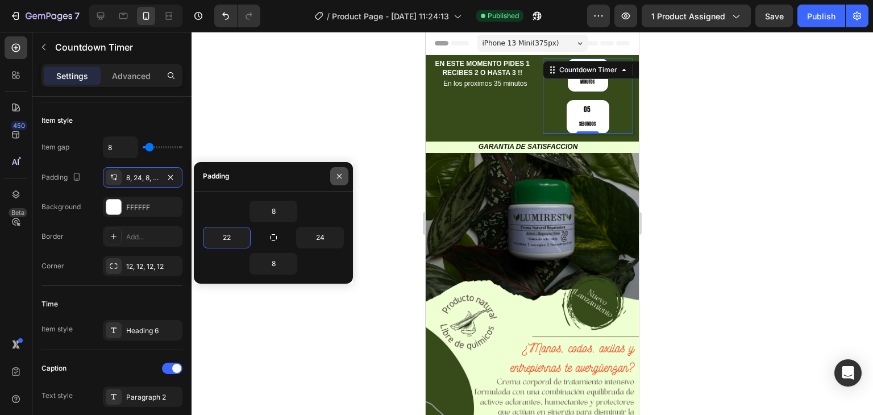
click at [338, 172] on icon "button" at bounding box center [339, 176] width 9 height 9
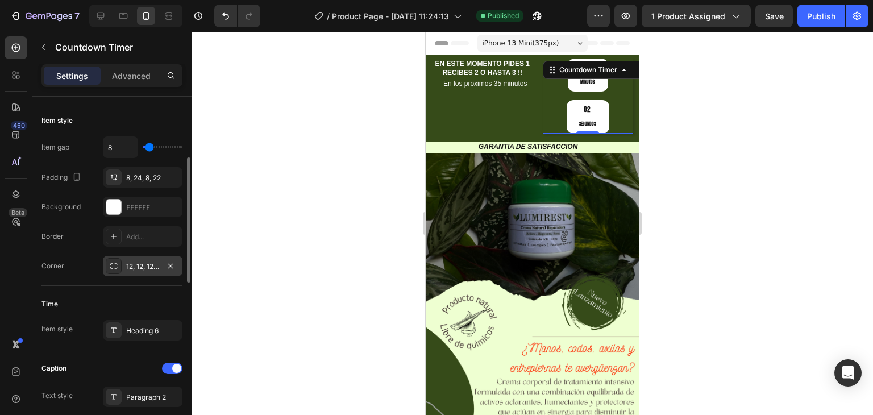
click at [137, 266] on div "12, 12, 12, 12" at bounding box center [142, 267] width 33 height 10
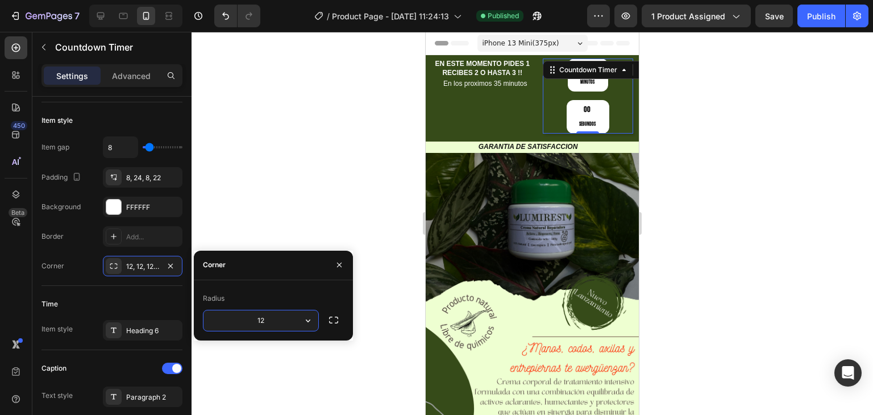
click at [275, 320] on input "12" at bounding box center [261, 320] width 115 height 20
type input "12"
click at [339, 261] on icon "button" at bounding box center [339, 264] width 9 height 9
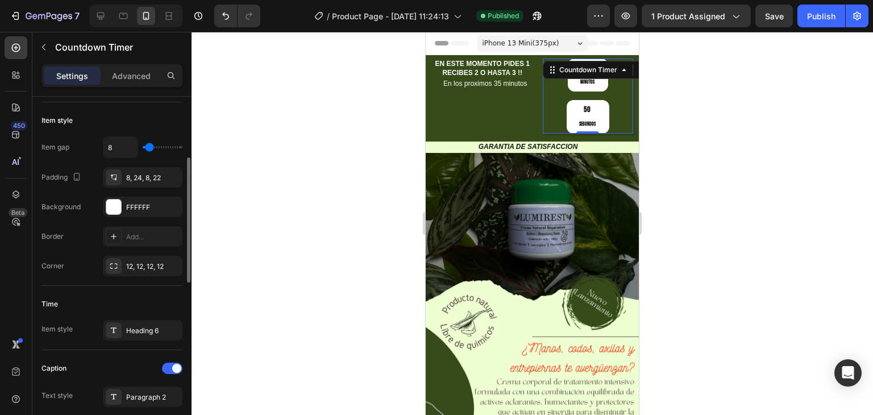
scroll to position [284, 0]
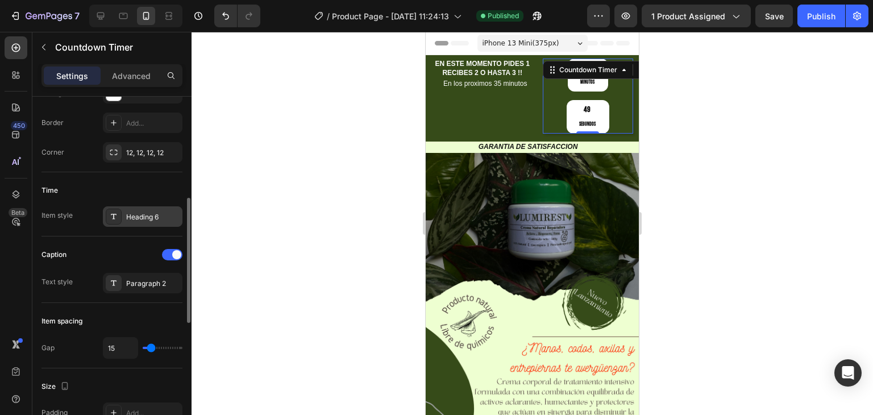
click at [167, 219] on div "Heading 6" at bounding box center [152, 217] width 53 height 10
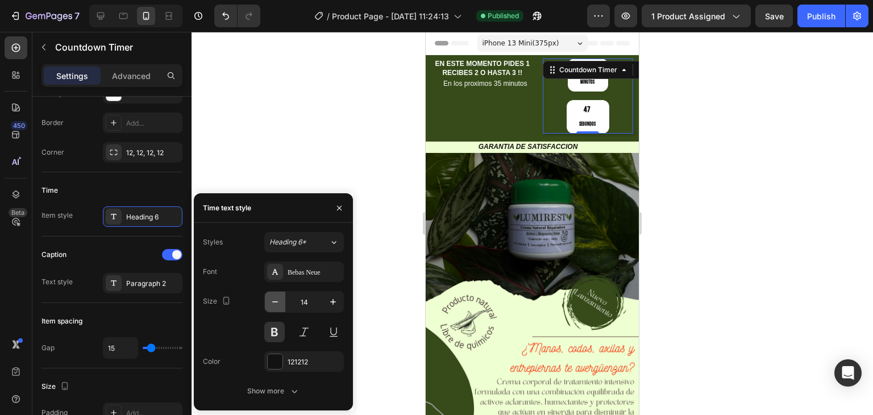
click at [275, 302] on icon "button" at bounding box center [275, 301] width 6 height 1
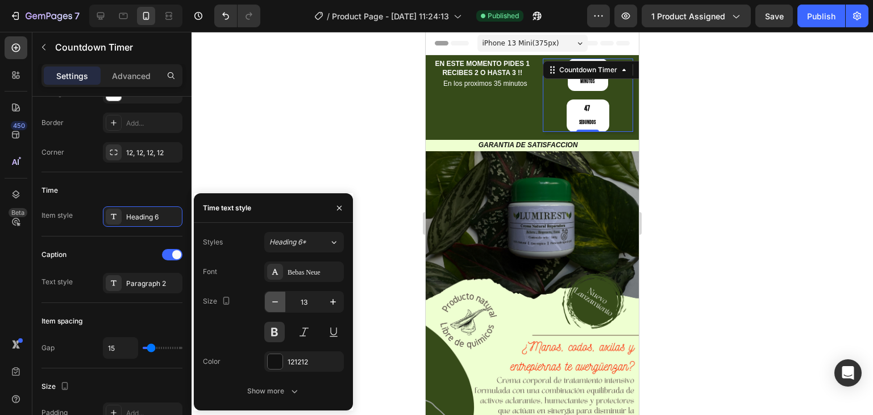
click at [275, 302] on icon "button" at bounding box center [275, 301] width 6 height 1
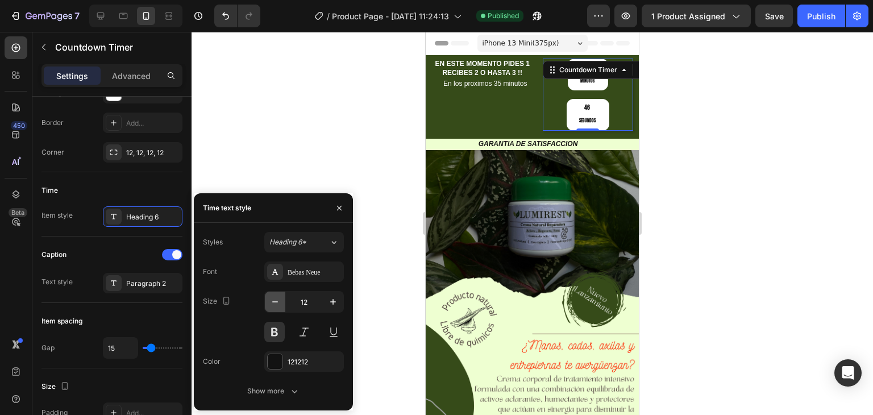
click at [275, 302] on icon "button" at bounding box center [275, 301] width 6 height 1
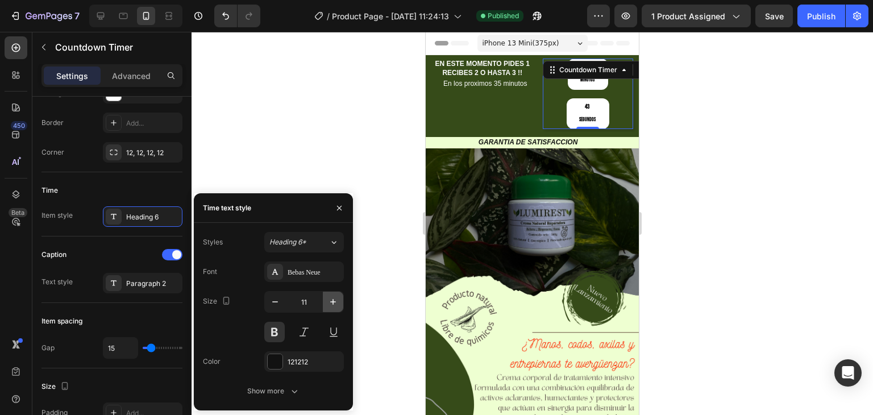
click at [327, 305] on icon "button" at bounding box center [332, 301] width 11 height 11
type input "12"
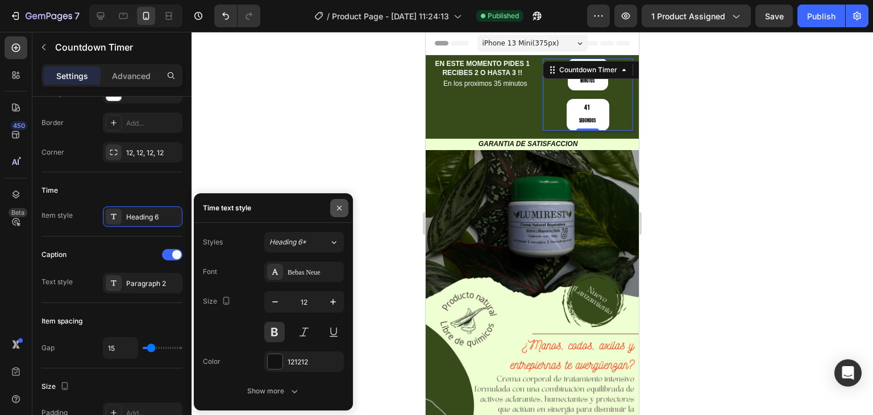
click at [343, 204] on icon "button" at bounding box center [339, 208] width 9 height 9
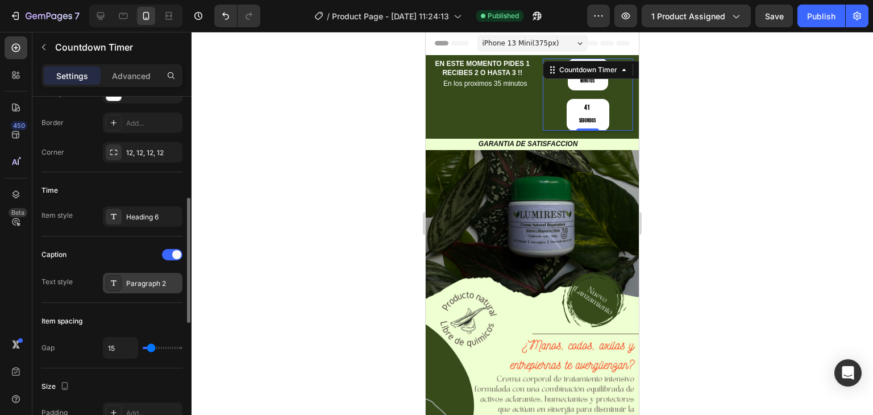
click at [136, 282] on div "Paragraph 2" at bounding box center [152, 284] width 53 height 10
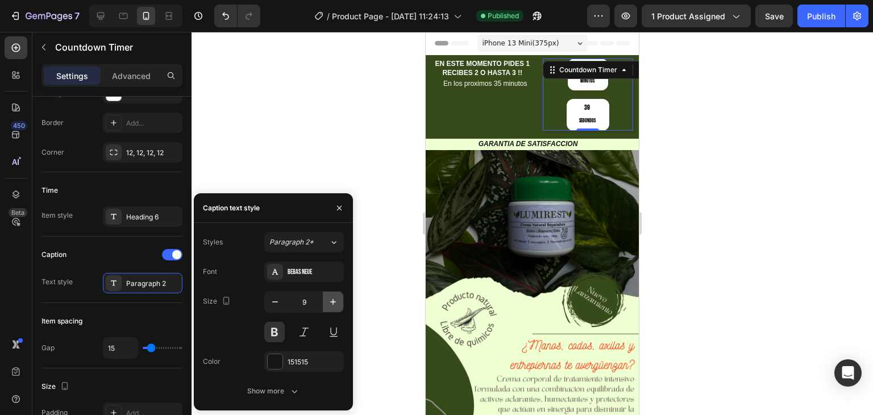
click at [330, 301] on icon "button" at bounding box center [332, 301] width 11 height 11
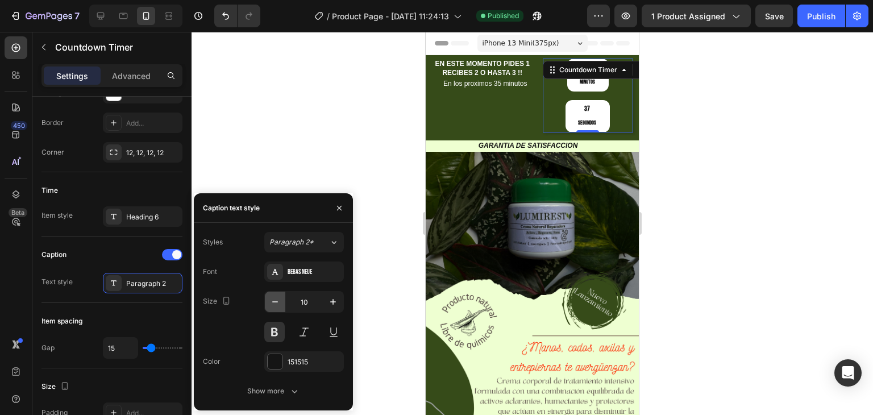
click at [270, 300] on icon "button" at bounding box center [274, 301] width 11 height 11
type input "9"
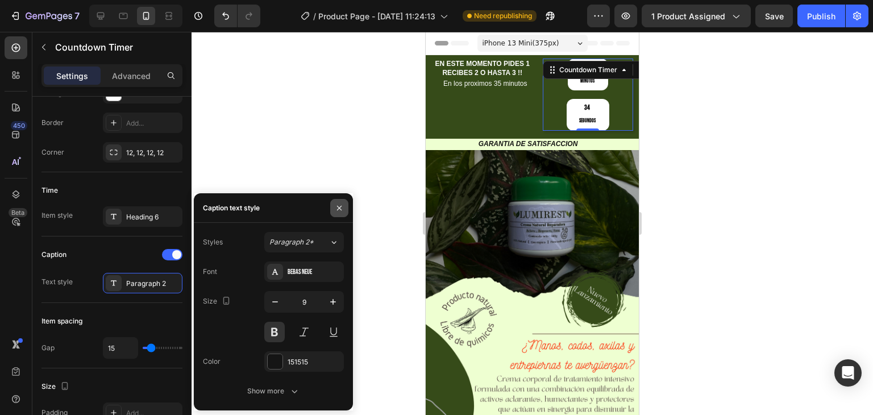
click at [339, 210] on icon "button" at bounding box center [339, 208] width 9 height 9
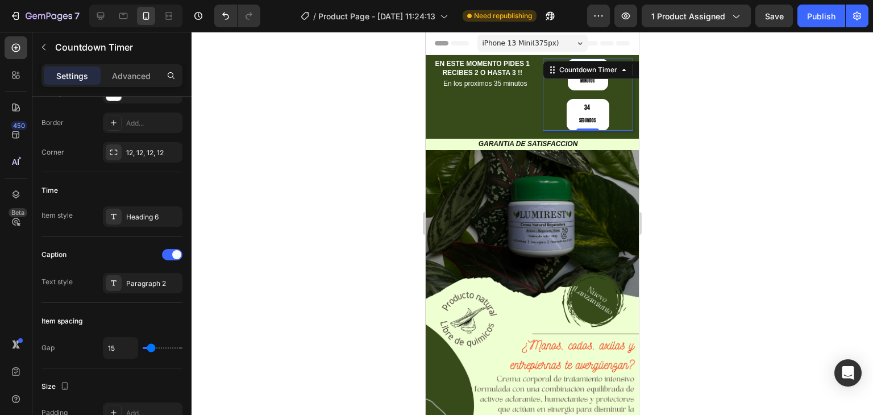
click at [339, 210] on div at bounding box center [533, 223] width 682 height 383
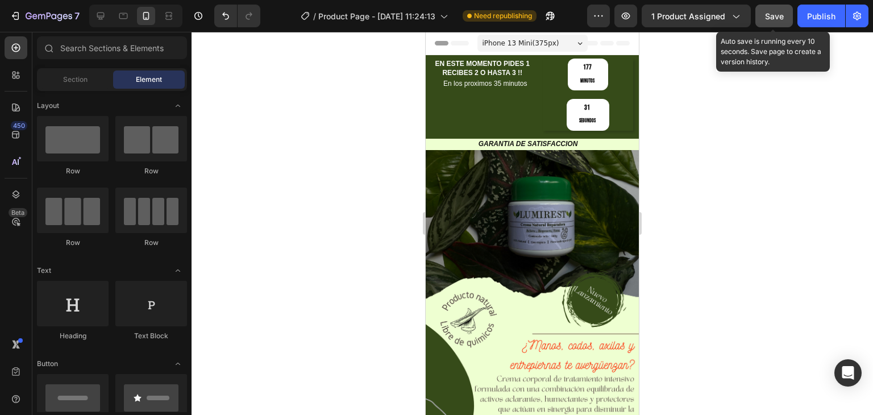
click at [764, 23] on button "Save" at bounding box center [775, 16] width 38 height 23
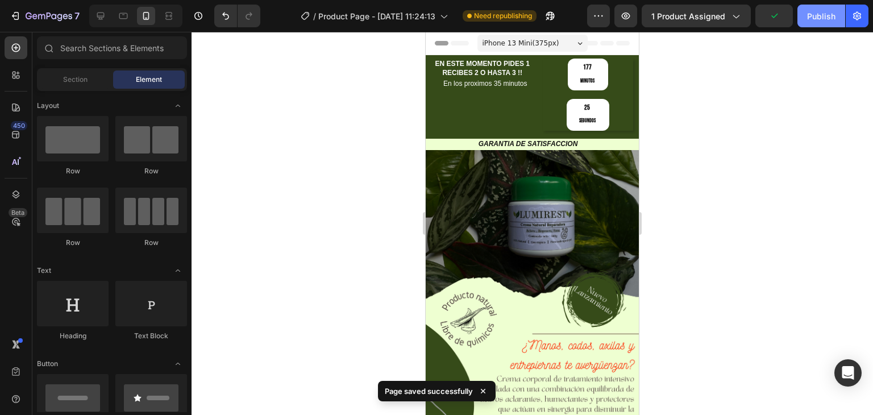
click at [820, 12] on div "Publish" at bounding box center [821, 16] width 28 height 12
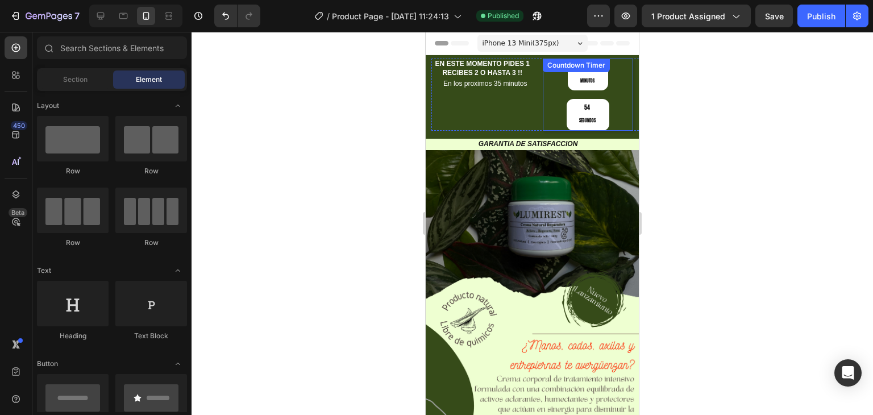
click at [605, 92] on div "174 Minutos 54 Segundos" at bounding box center [588, 95] width 91 height 72
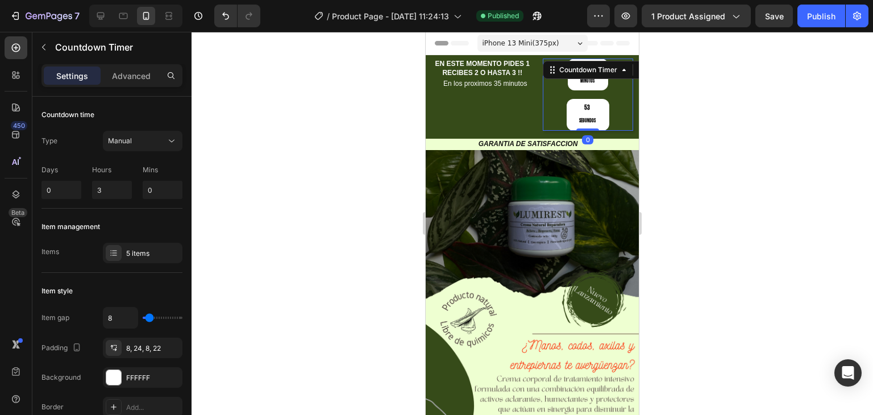
click at [239, 184] on div at bounding box center [533, 223] width 682 height 383
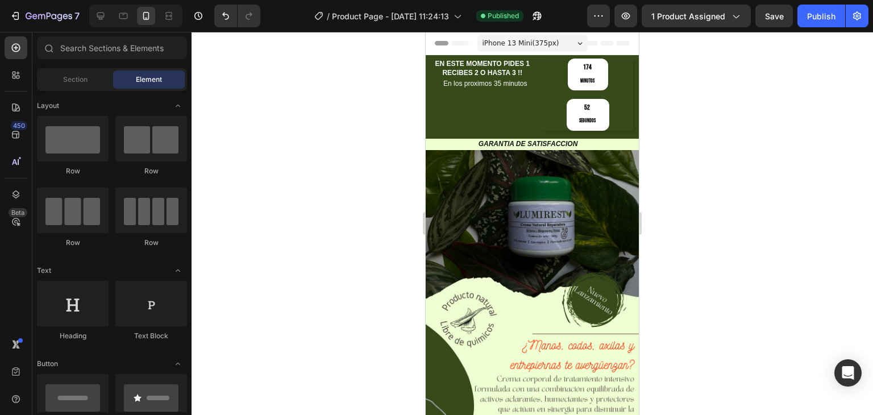
click at [239, 184] on div at bounding box center [533, 223] width 682 height 383
click at [610, 98] on div "174 Minutos 51 Segundos" at bounding box center [588, 95] width 91 height 72
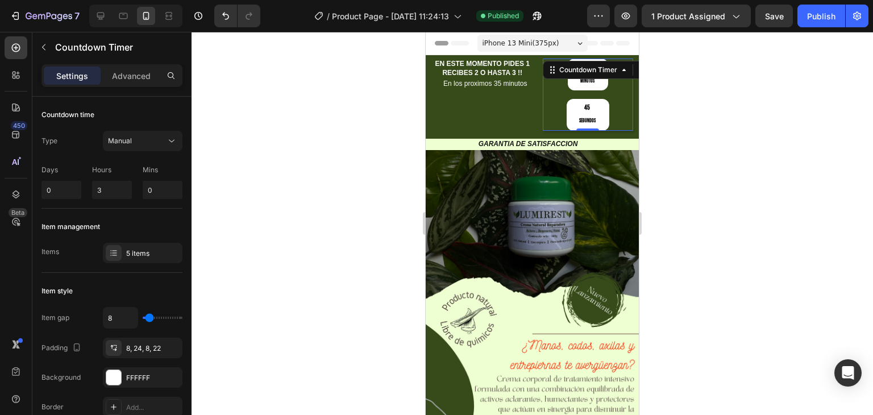
click at [350, 125] on div at bounding box center [533, 223] width 682 height 383
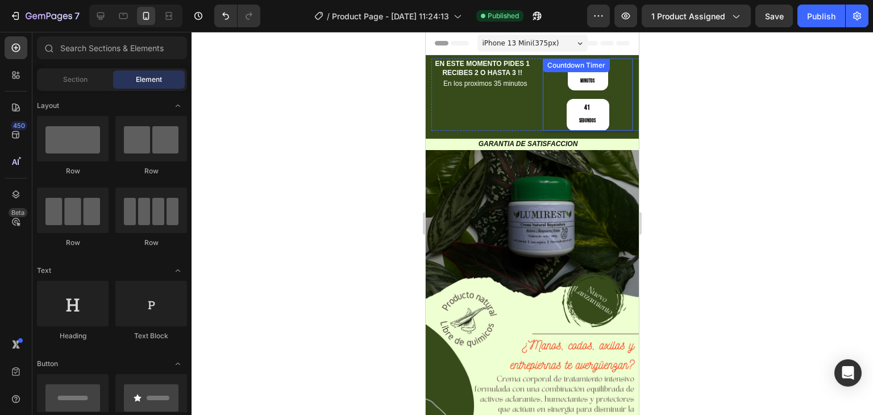
click at [609, 85] on div "174 Minutos 41 Segundos" at bounding box center [588, 95] width 91 height 72
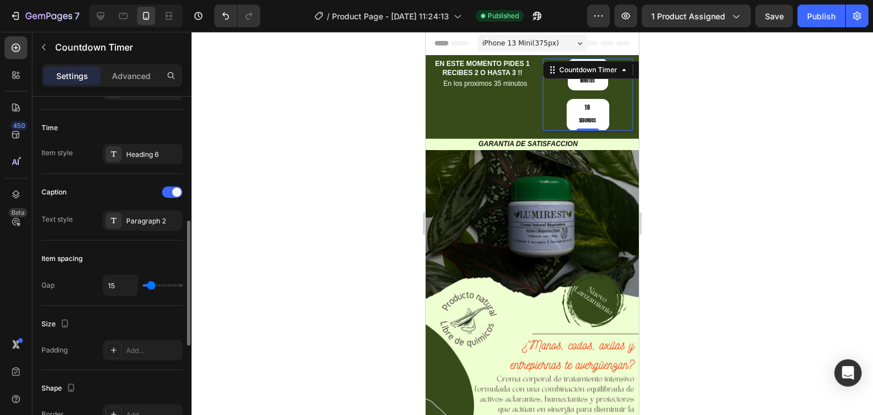
scroll to position [290, 0]
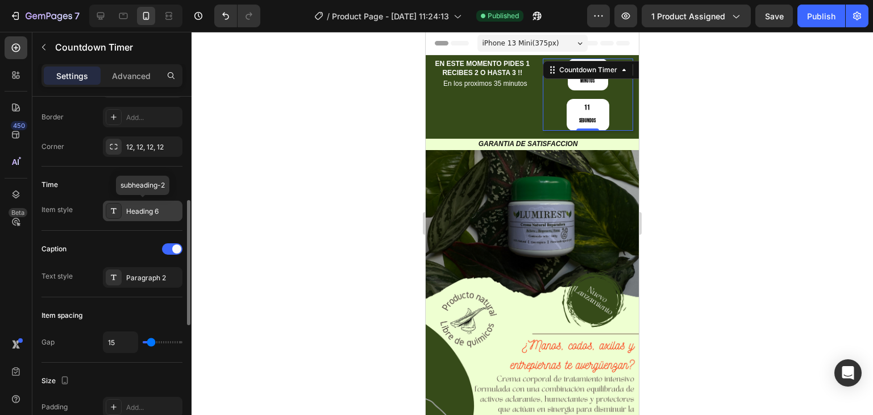
click at [136, 206] on div "Heading 6" at bounding box center [152, 211] width 53 height 10
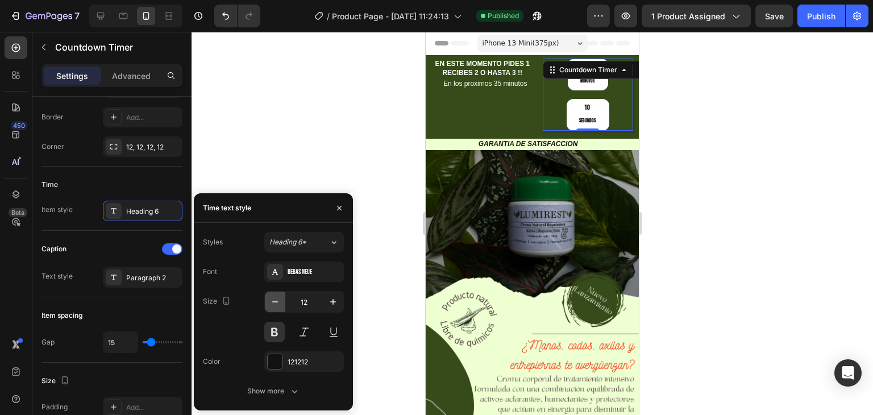
click at [280, 301] on icon "button" at bounding box center [274, 301] width 11 height 11
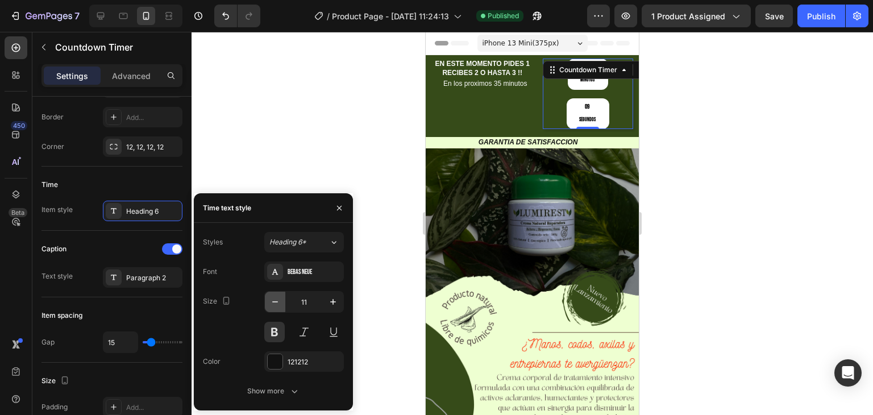
click at [280, 301] on icon "button" at bounding box center [274, 301] width 11 height 11
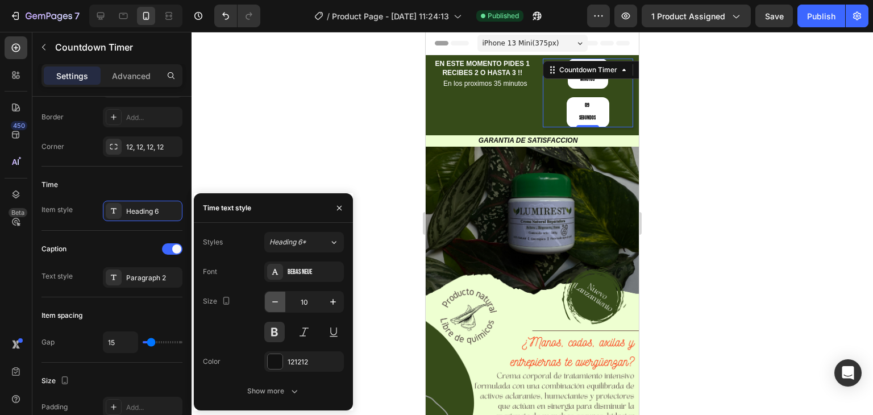
click at [280, 301] on icon "button" at bounding box center [274, 301] width 11 height 11
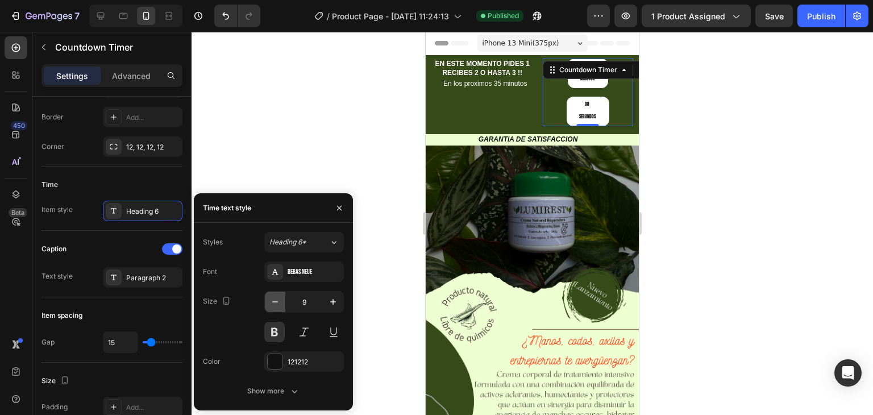
click at [280, 301] on icon "button" at bounding box center [274, 301] width 11 height 11
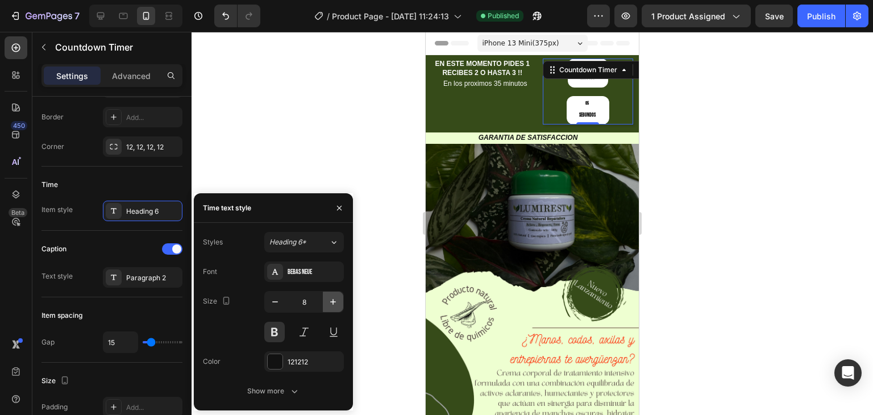
click at [332, 303] on icon "button" at bounding box center [332, 301] width 11 height 11
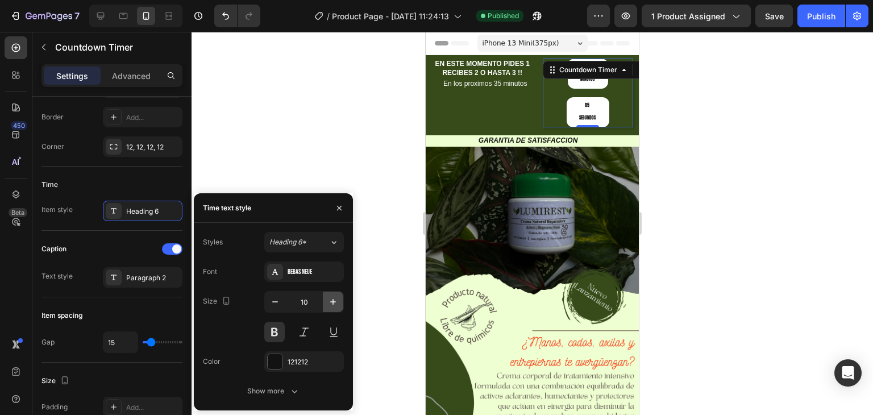
click at [332, 303] on icon "button" at bounding box center [332, 301] width 11 height 11
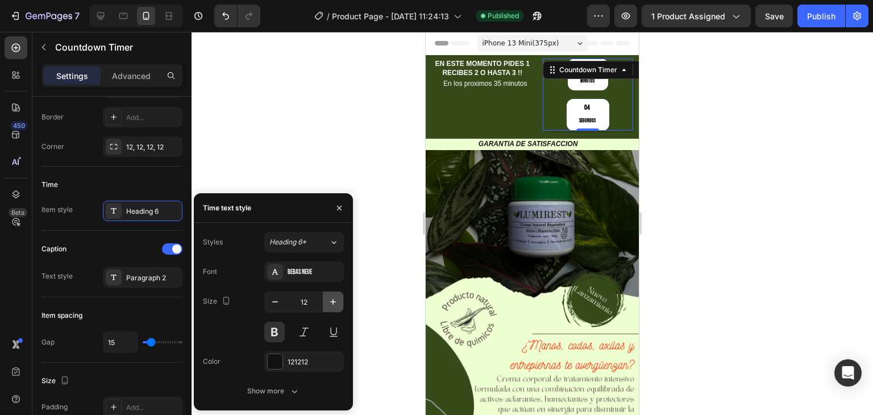
click at [332, 303] on icon "button" at bounding box center [332, 301] width 11 height 11
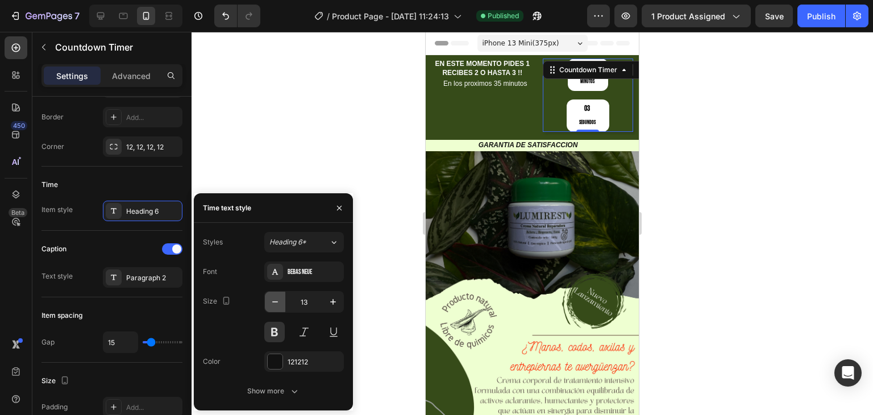
click at [269, 303] on icon "button" at bounding box center [274, 301] width 11 height 11
type input "12"
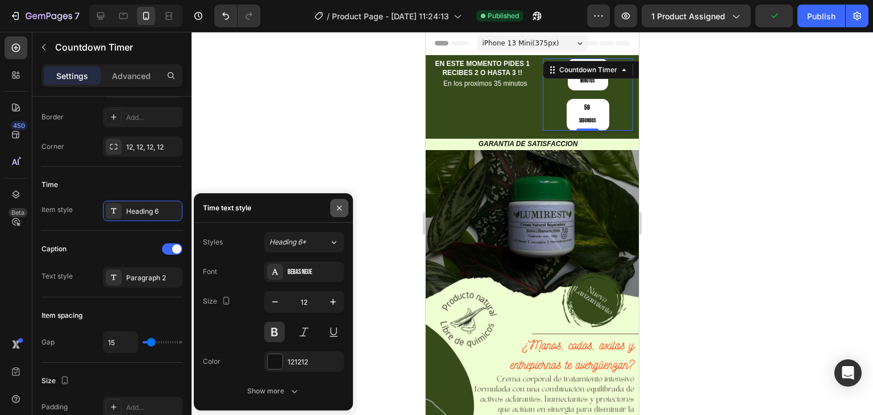
click at [337, 205] on icon "button" at bounding box center [339, 208] width 9 height 9
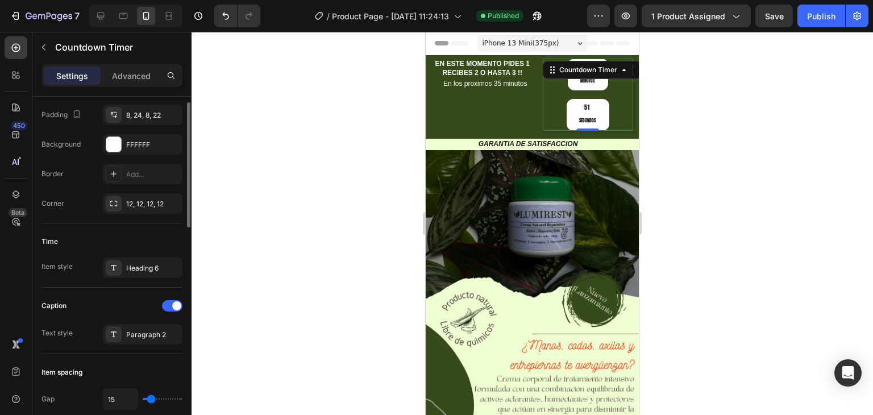
scroll to position [176, 0]
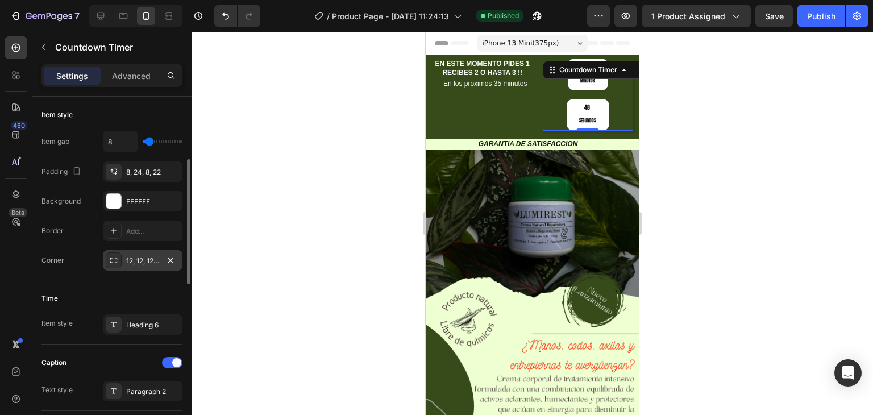
click at [114, 258] on icon at bounding box center [113, 260] width 9 height 9
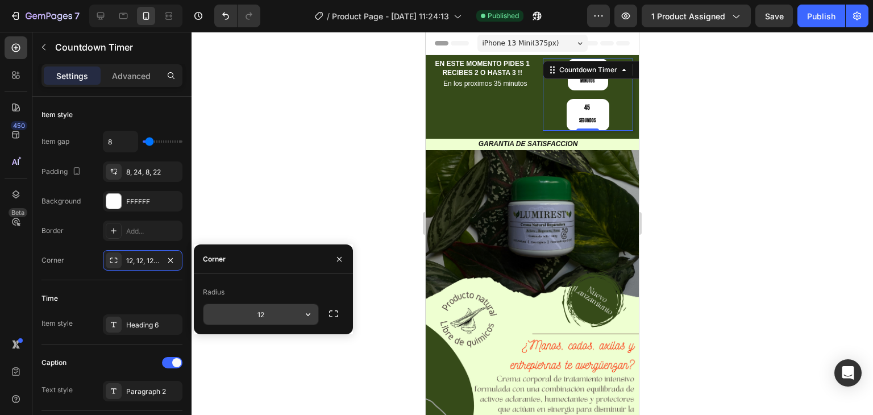
click at [263, 315] on input "12" at bounding box center [261, 314] width 115 height 20
type input "1"
type input "15"
click at [337, 256] on icon "button" at bounding box center [339, 259] width 9 height 9
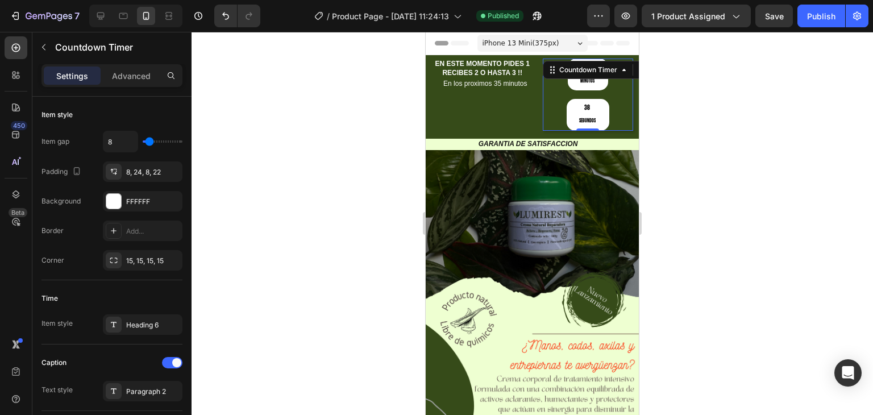
click at [337, 247] on div at bounding box center [533, 223] width 682 height 383
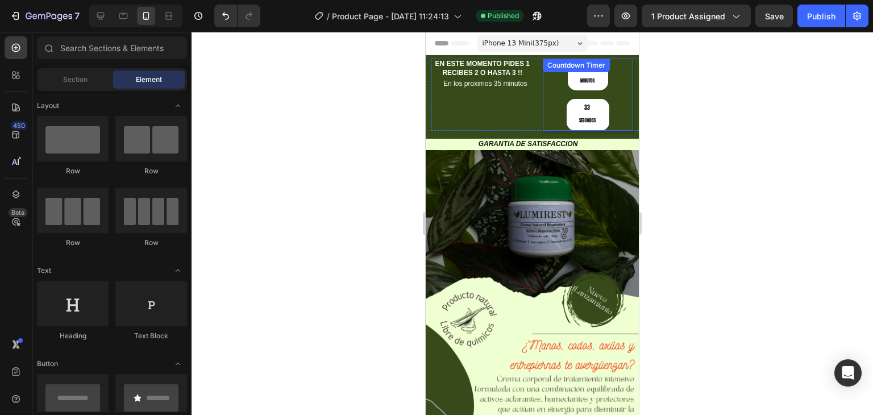
click at [607, 94] on div "173 Minutos 33 Segundos" at bounding box center [588, 95] width 91 height 72
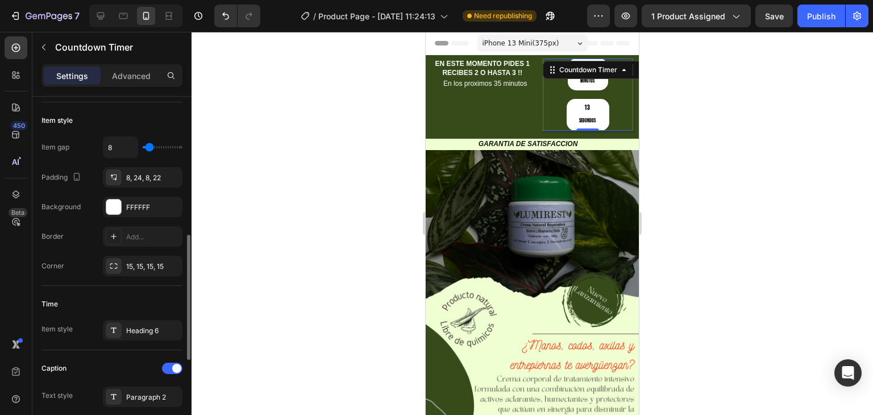
scroll to position [284, 0]
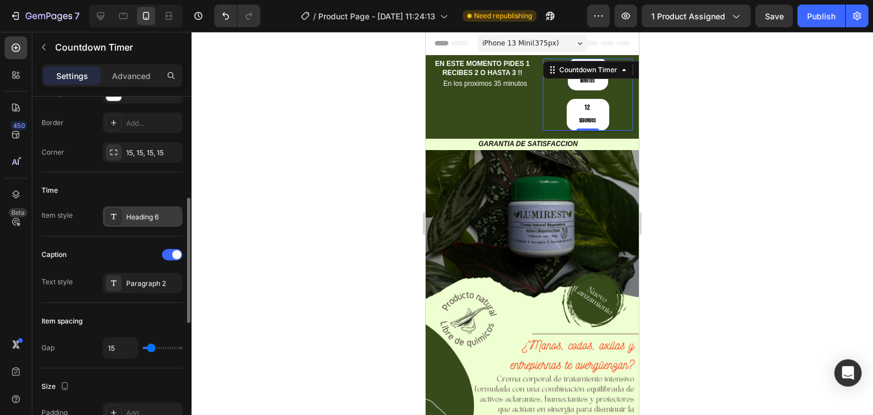
click at [138, 214] on div "Heading 6" at bounding box center [152, 217] width 53 height 10
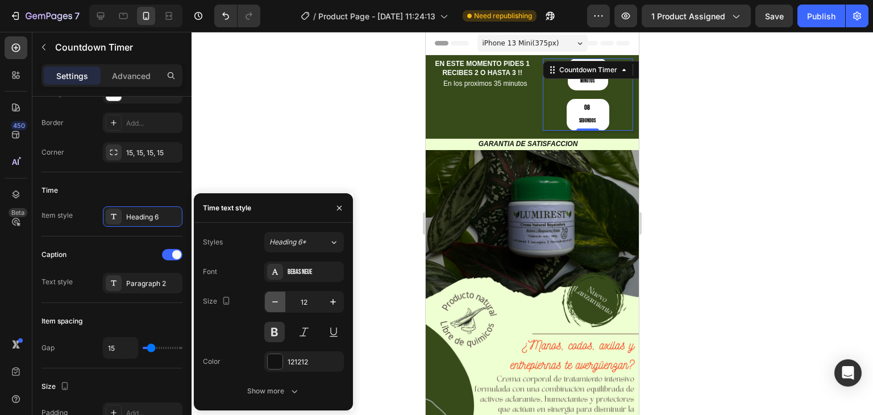
click at [271, 300] on icon "button" at bounding box center [274, 301] width 11 height 11
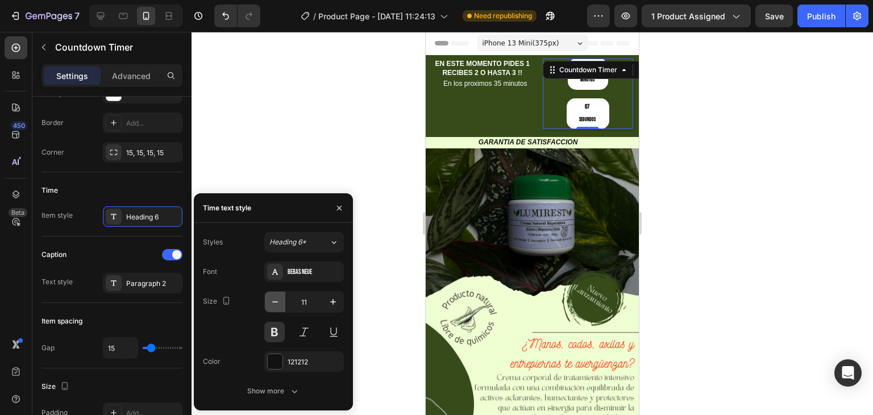
click at [271, 300] on icon "button" at bounding box center [274, 301] width 11 height 11
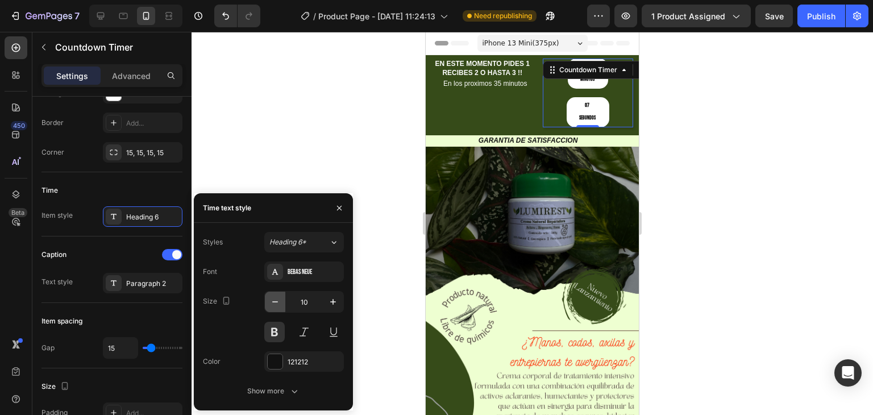
click at [271, 300] on icon "button" at bounding box center [274, 301] width 11 height 11
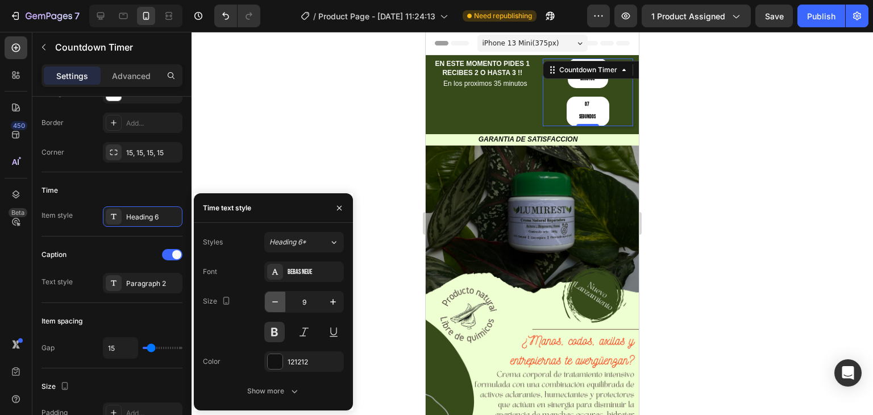
click at [271, 300] on icon "button" at bounding box center [274, 301] width 11 height 11
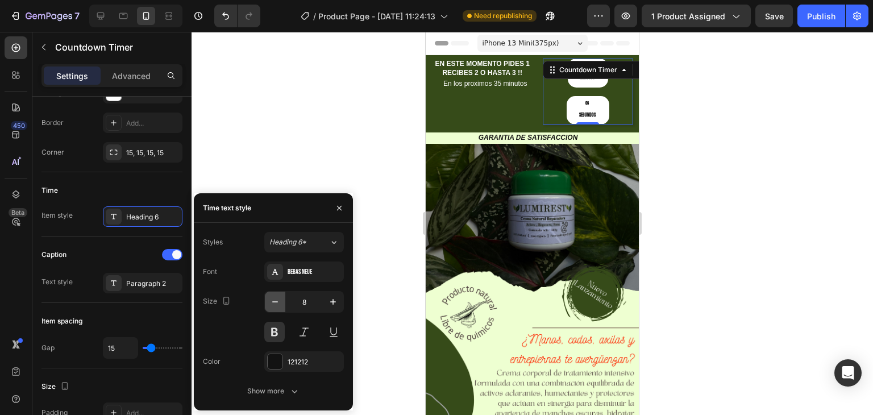
click at [271, 300] on icon "button" at bounding box center [274, 301] width 11 height 11
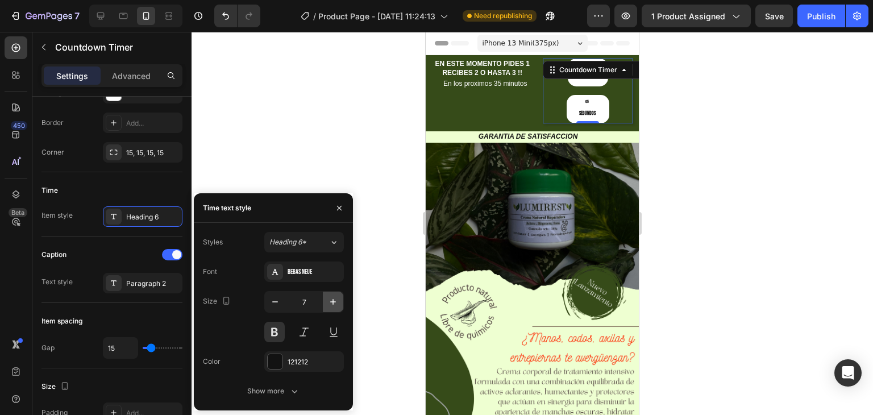
click at [333, 304] on icon "button" at bounding box center [333, 302] width 6 height 6
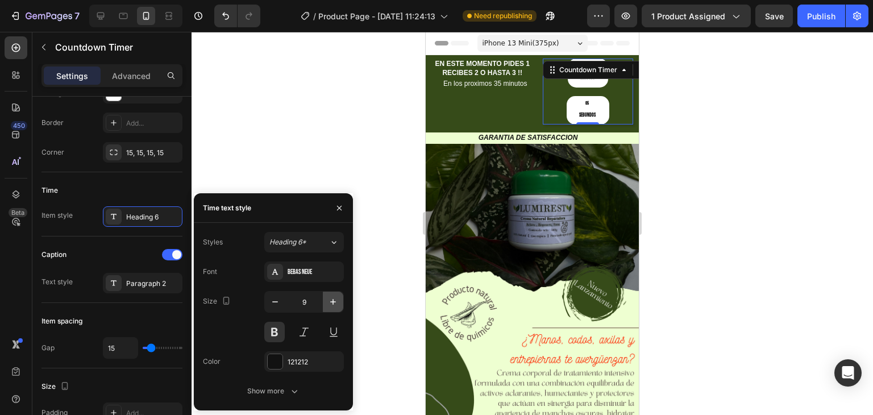
click at [333, 304] on icon "button" at bounding box center [333, 302] width 6 height 6
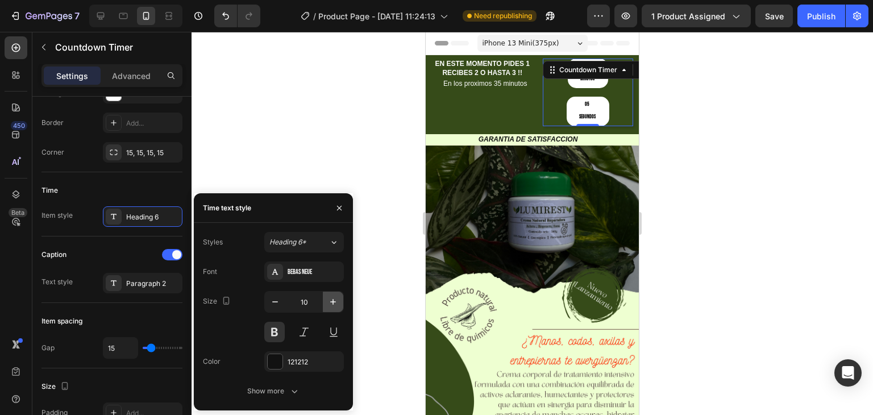
click at [333, 304] on icon "button" at bounding box center [333, 302] width 6 height 6
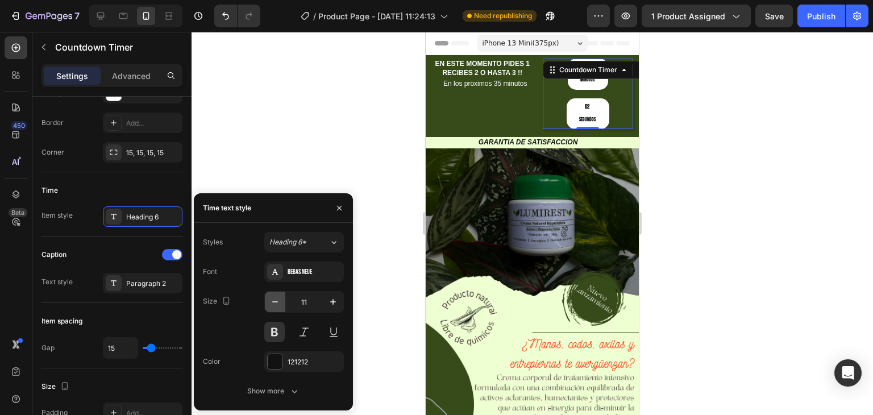
click at [271, 302] on icon "button" at bounding box center [274, 301] width 11 height 11
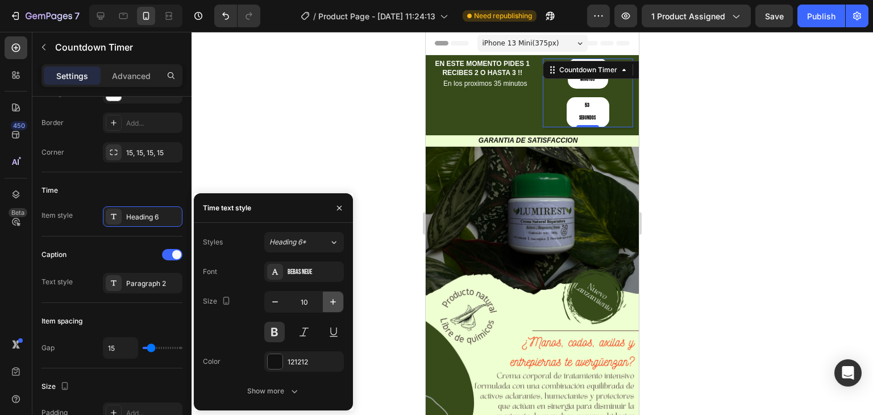
click at [335, 302] on icon "button" at bounding box center [333, 302] width 6 height 6
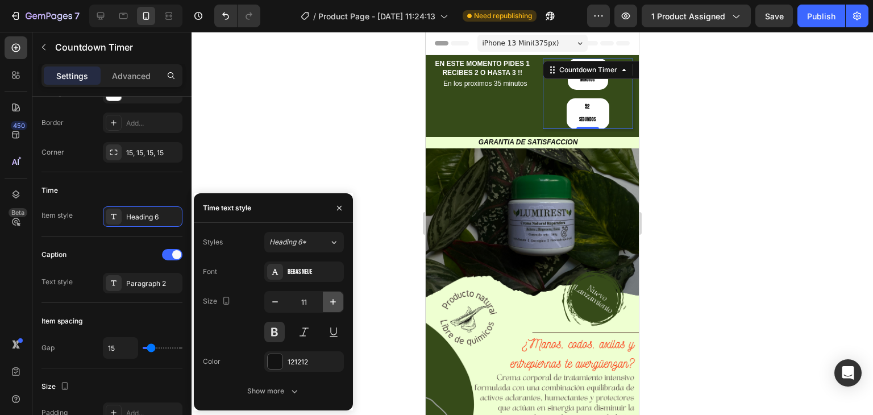
click at [335, 302] on icon "button" at bounding box center [333, 302] width 6 height 6
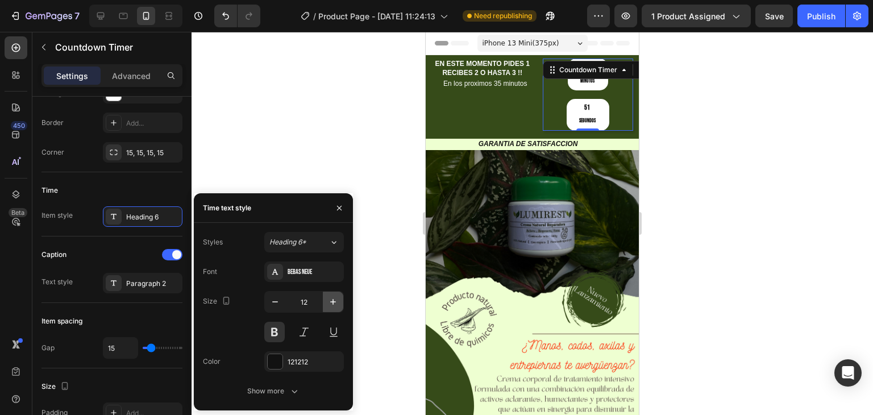
click at [335, 302] on icon "button" at bounding box center [333, 302] width 6 height 6
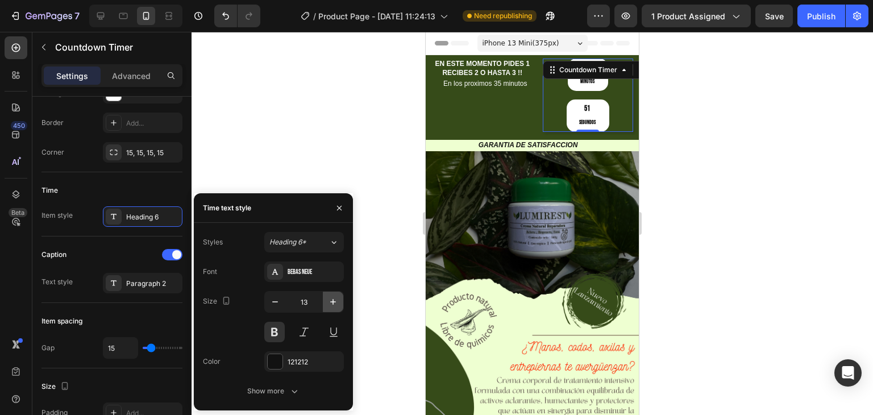
click at [335, 302] on icon "button" at bounding box center [333, 302] width 6 height 6
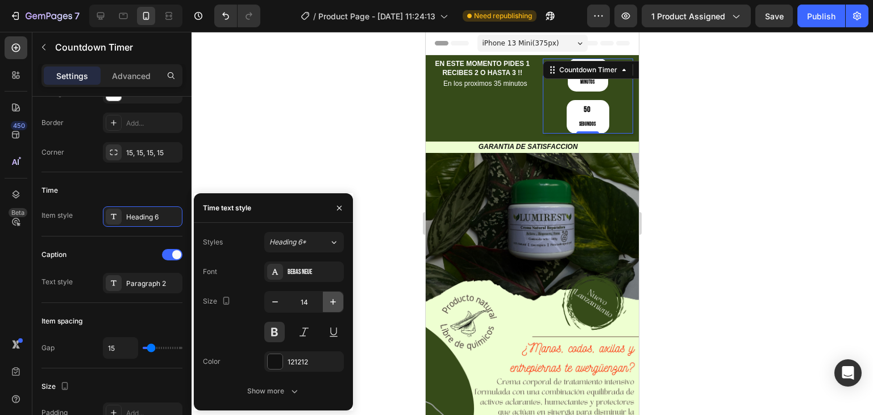
click at [335, 302] on icon "button" at bounding box center [333, 302] width 6 height 6
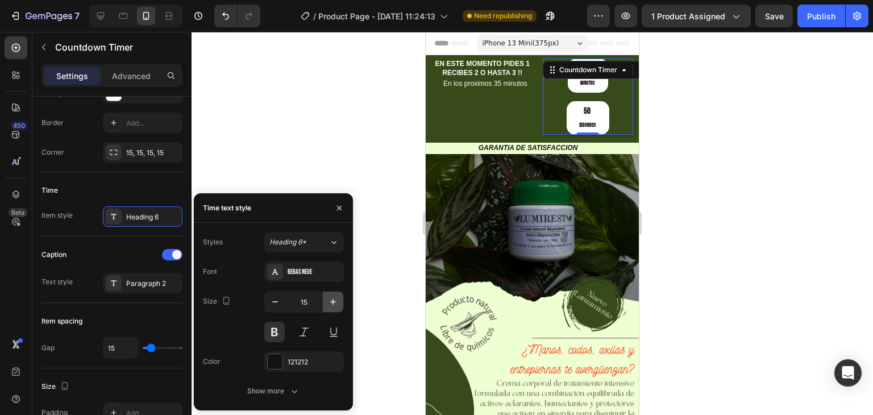
click at [335, 302] on icon "button" at bounding box center [333, 302] width 6 height 6
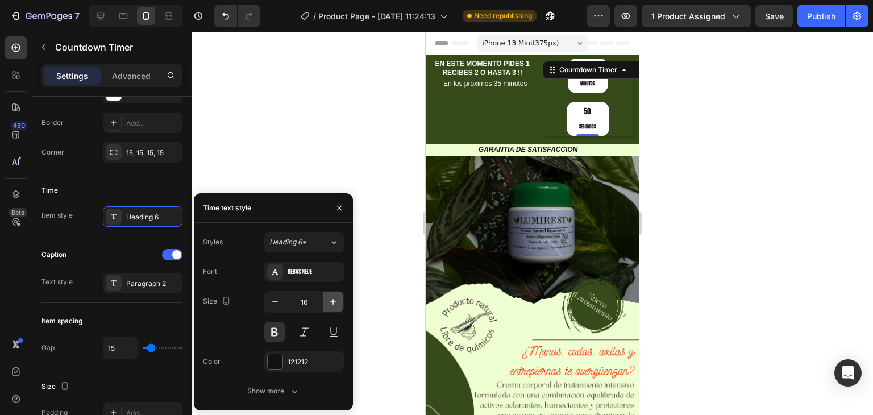
click at [335, 302] on icon "button" at bounding box center [333, 302] width 6 height 6
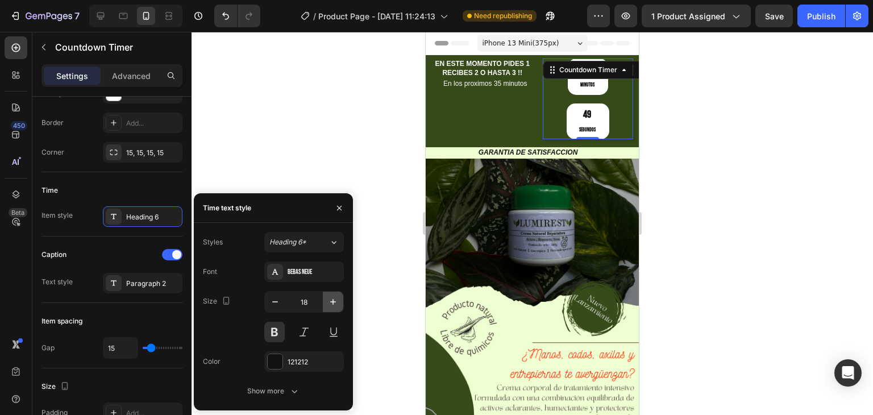
click at [335, 302] on icon "button" at bounding box center [333, 302] width 6 height 6
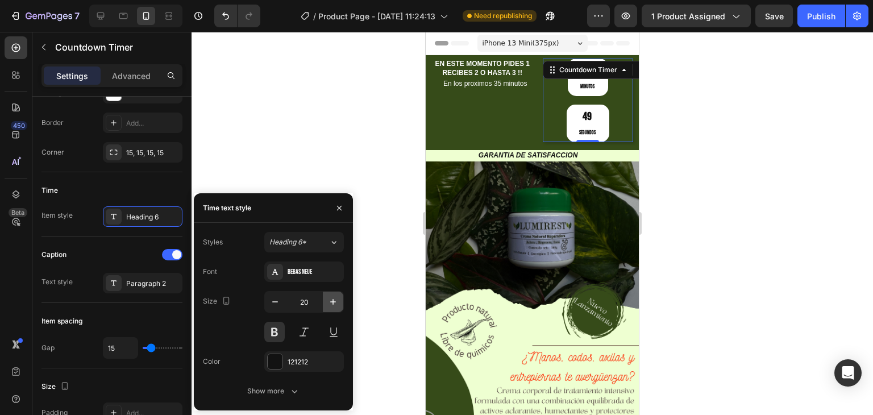
click at [335, 302] on icon "button" at bounding box center [333, 302] width 6 height 6
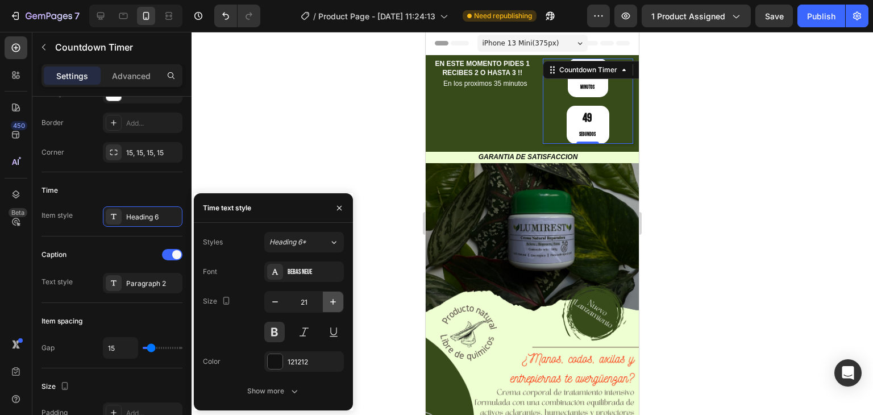
click at [335, 302] on icon "button" at bounding box center [333, 302] width 6 height 6
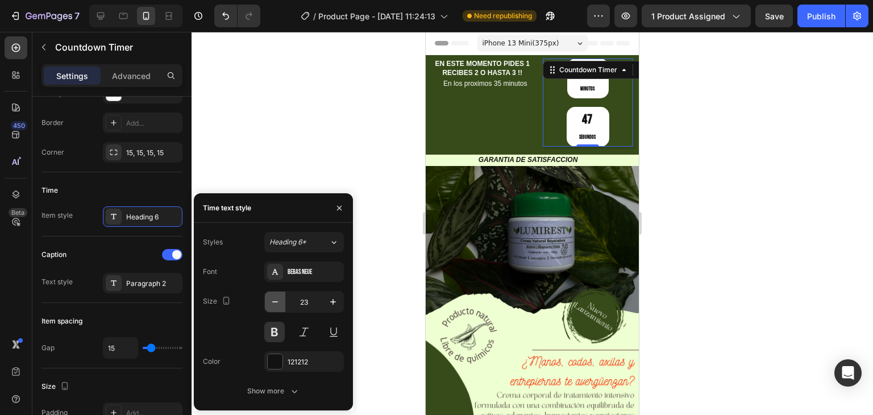
click at [269, 301] on icon "button" at bounding box center [274, 301] width 11 height 11
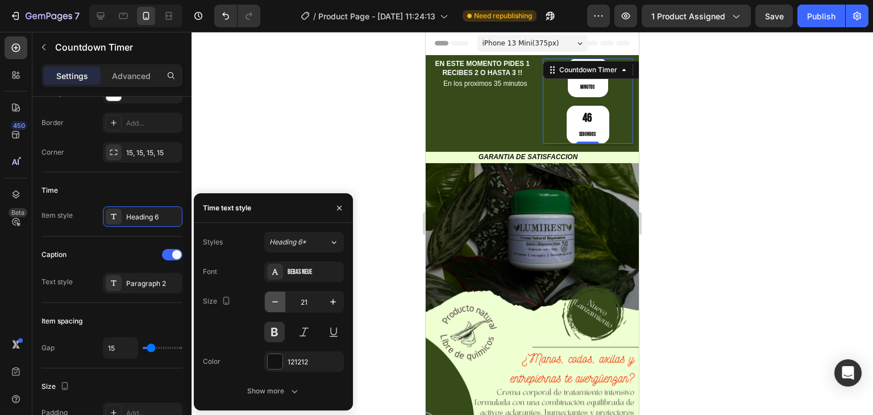
click at [269, 301] on icon "button" at bounding box center [274, 301] width 11 height 11
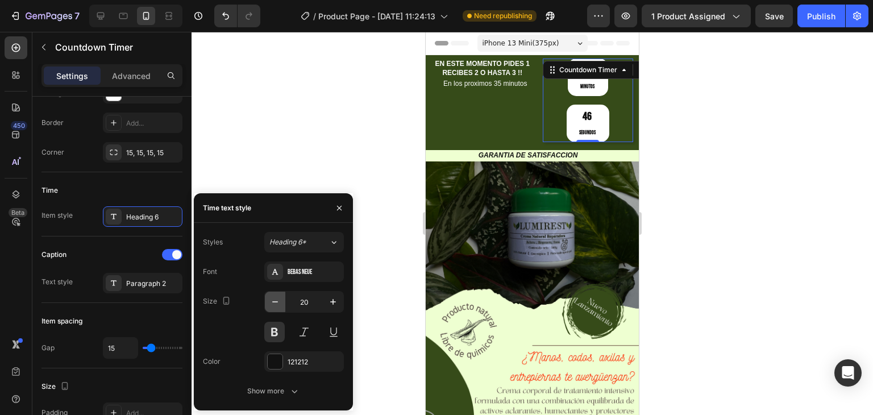
click at [269, 301] on icon "button" at bounding box center [274, 301] width 11 height 11
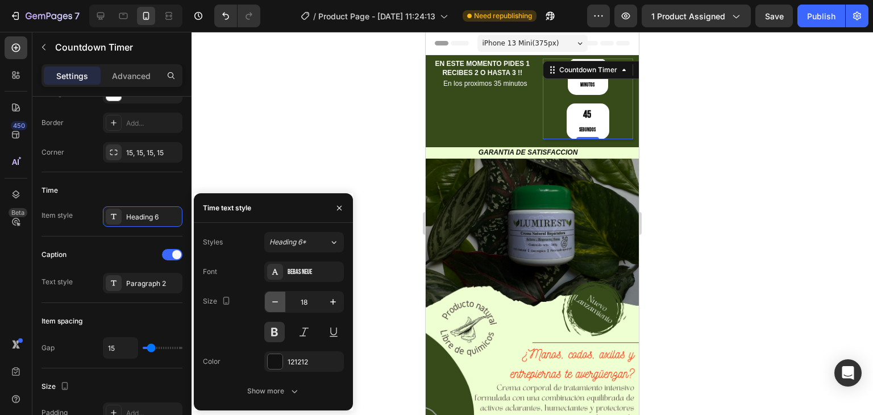
click at [269, 301] on icon "button" at bounding box center [274, 301] width 11 height 11
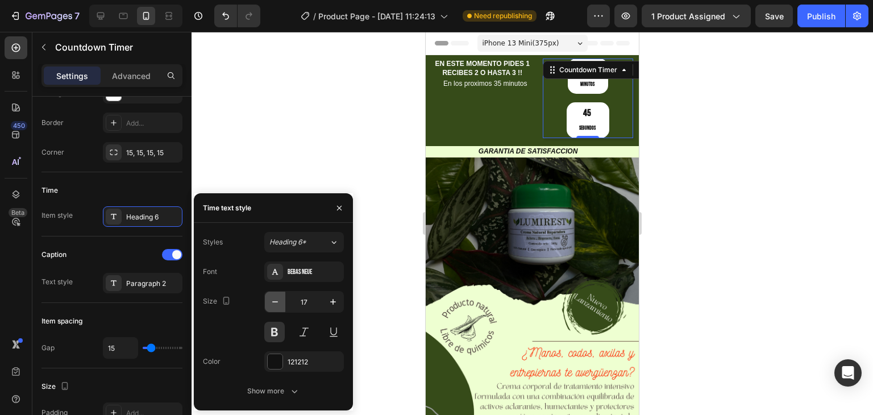
click at [269, 301] on icon "button" at bounding box center [274, 301] width 11 height 11
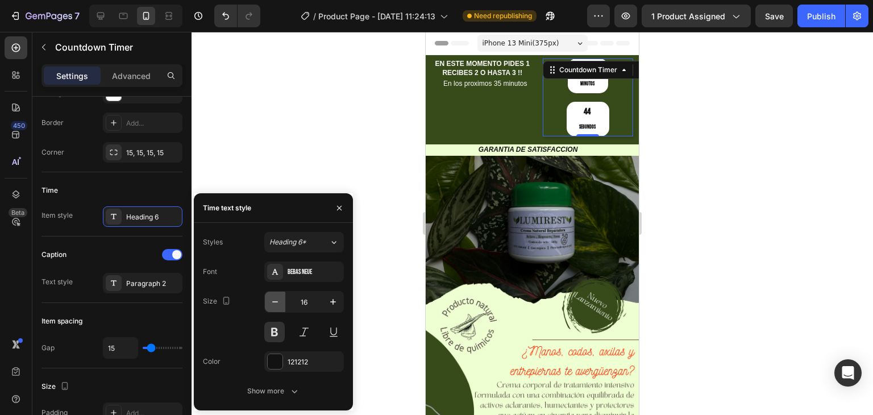
click at [269, 301] on icon "button" at bounding box center [274, 301] width 11 height 11
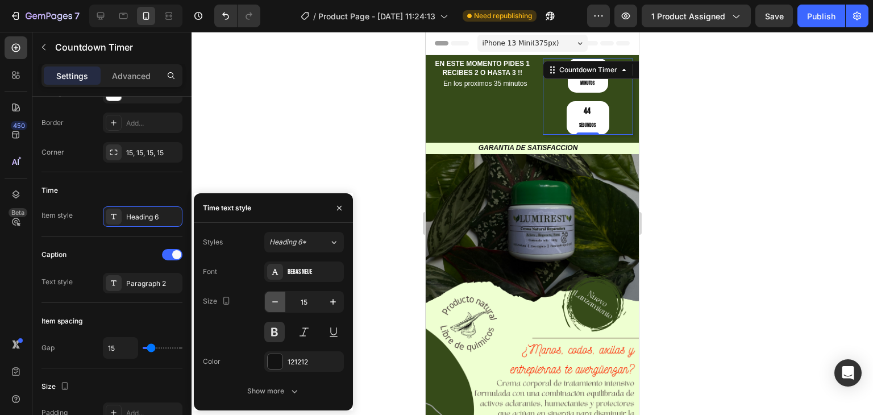
click at [269, 301] on icon "button" at bounding box center [274, 301] width 11 height 11
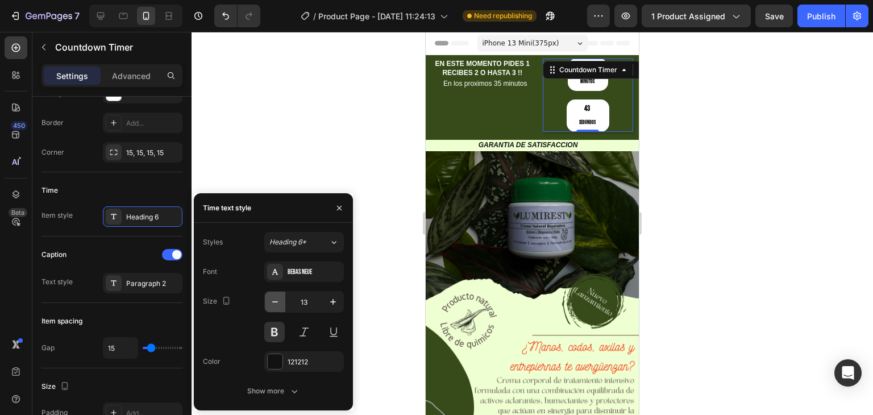
click at [269, 301] on icon "button" at bounding box center [274, 301] width 11 height 11
type input "12"
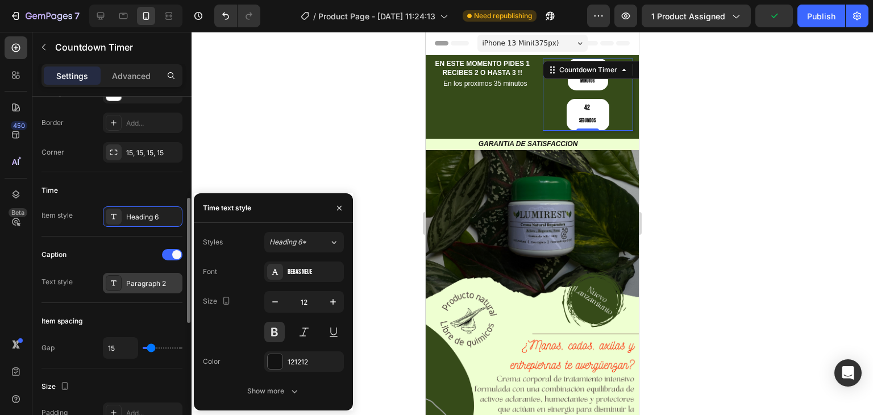
click at [144, 276] on div "Paragraph 2" at bounding box center [143, 283] width 80 height 20
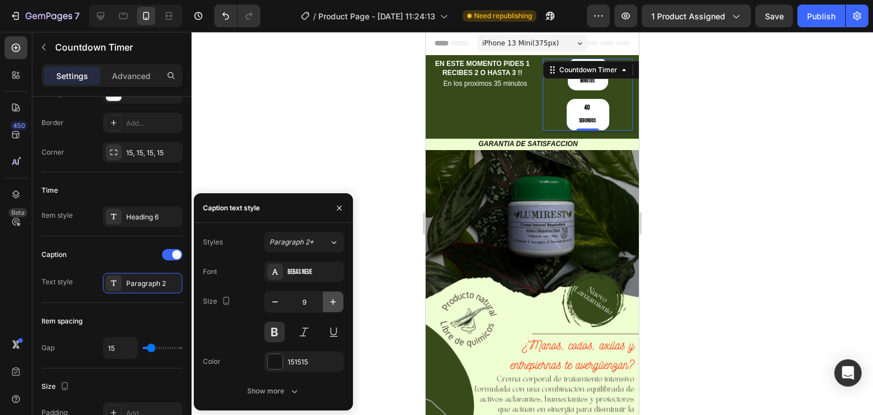
click at [334, 302] on icon "button" at bounding box center [333, 302] width 6 height 6
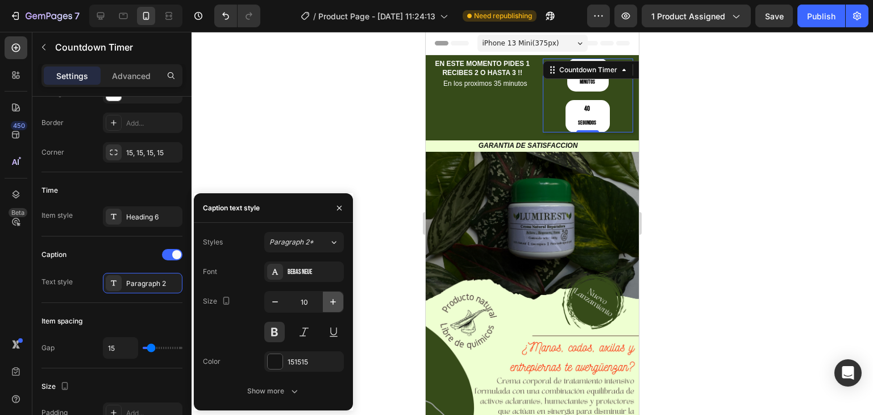
click at [334, 302] on icon "button" at bounding box center [333, 302] width 6 height 6
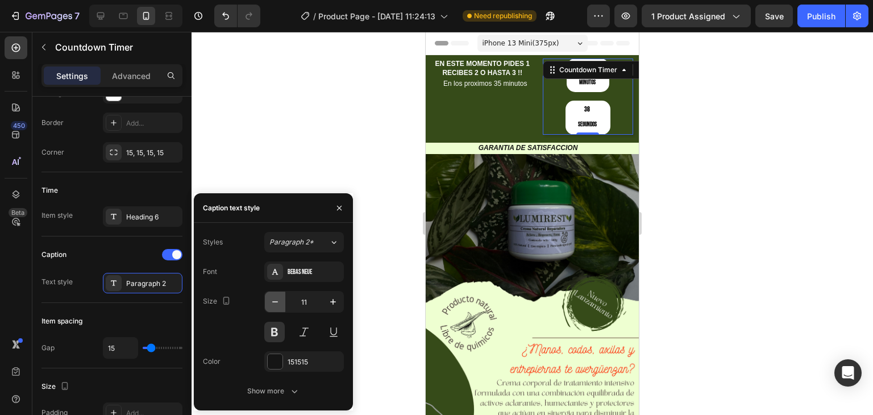
click at [275, 308] on button "button" at bounding box center [275, 302] width 20 height 20
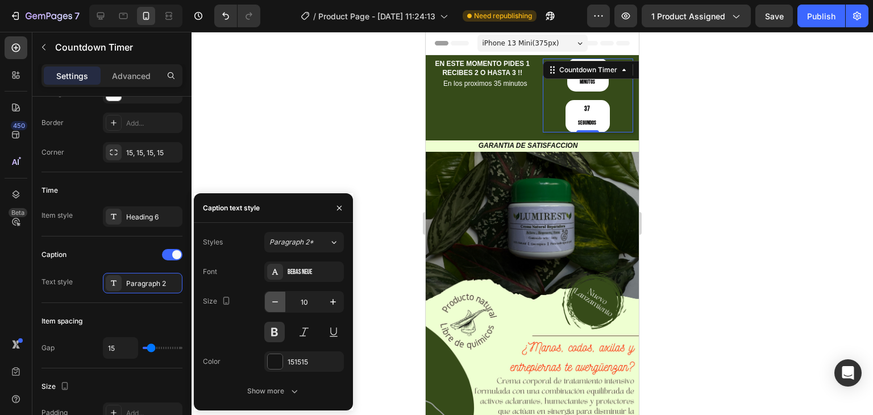
click at [275, 308] on button "button" at bounding box center [275, 302] width 20 height 20
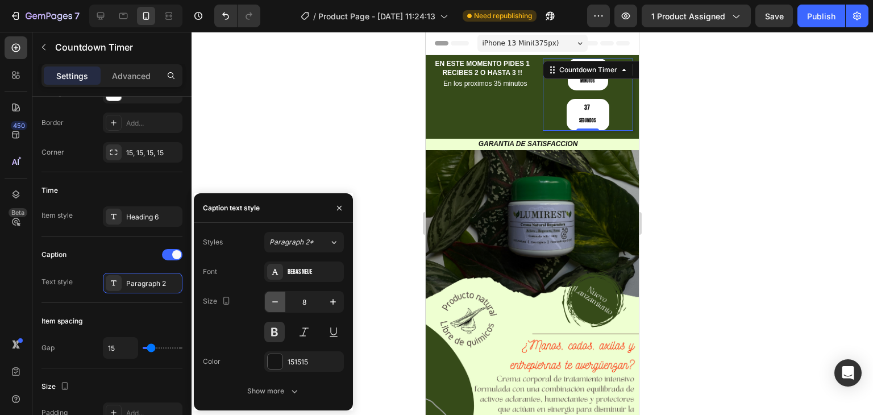
click at [275, 308] on button "button" at bounding box center [275, 302] width 20 height 20
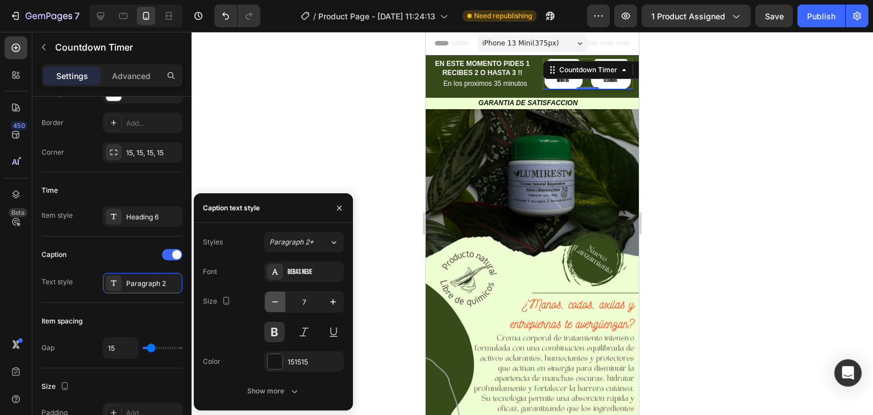
click at [275, 308] on button "button" at bounding box center [275, 302] width 20 height 20
click at [331, 305] on icon "button" at bounding box center [332, 301] width 11 height 11
click at [335, 300] on icon "button" at bounding box center [332, 301] width 11 height 11
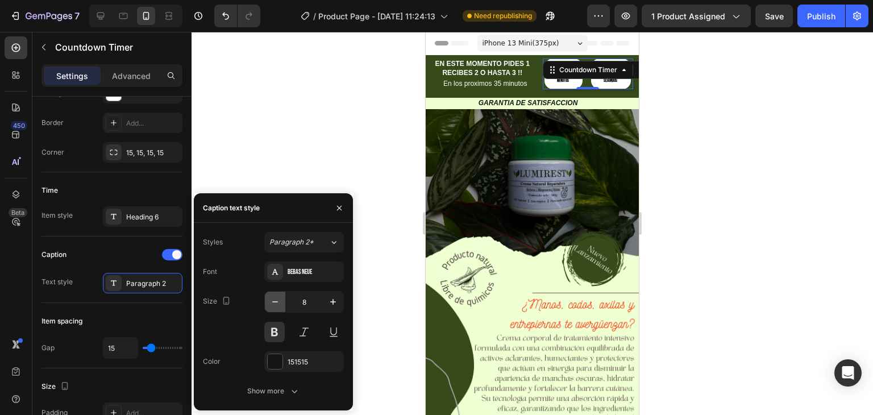
click at [275, 298] on icon "button" at bounding box center [274, 301] width 11 height 11
type input "7"
click at [716, 217] on div at bounding box center [533, 223] width 682 height 383
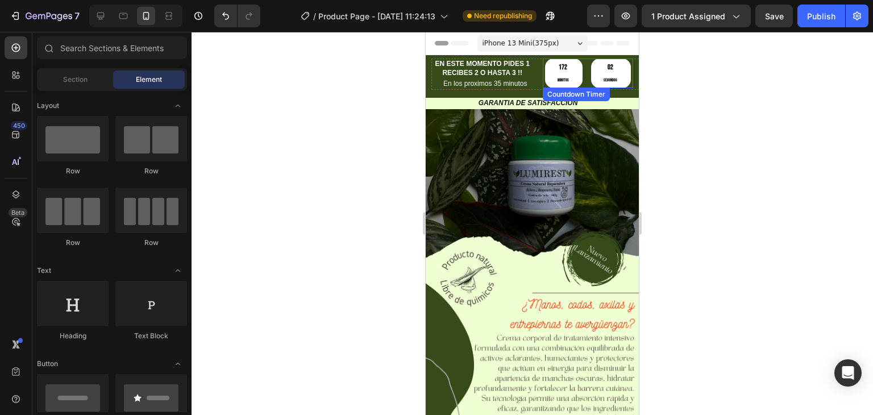
click at [582, 73] on div "172 Minutos 02 Segundos" at bounding box center [588, 74] width 86 height 30
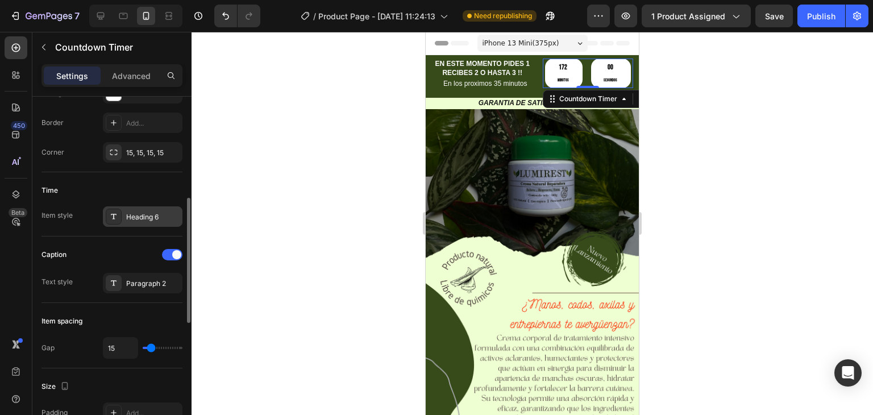
click at [136, 221] on div "Heading 6" at bounding box center [152, 217] width 53 height 10
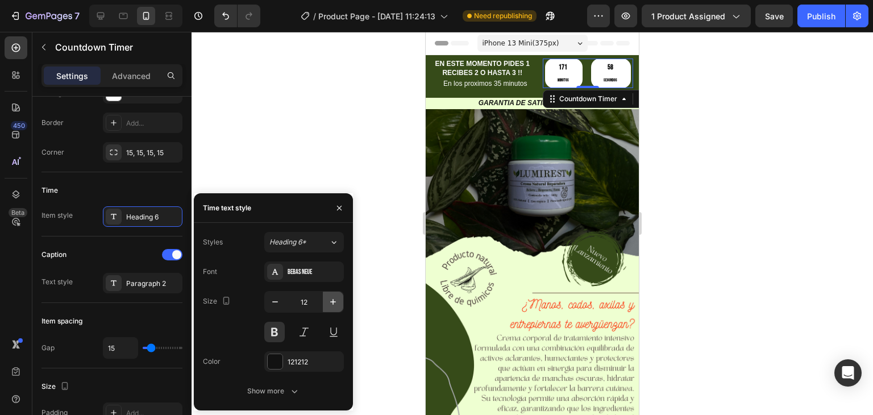
click at [331, 303] on icon "button" at bounding box center [332, 301] width 11 height 11
click at [275, 300] on icon "button" at bounding box center [274, 301] width 11 height 11
type input "12"
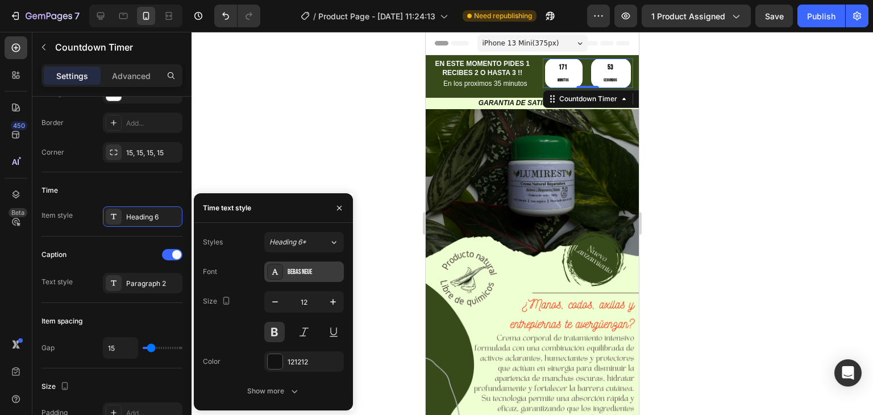
click at [300, 273] on div "Bebas Neue" at bounding box center [314, 272] width 53 height 10
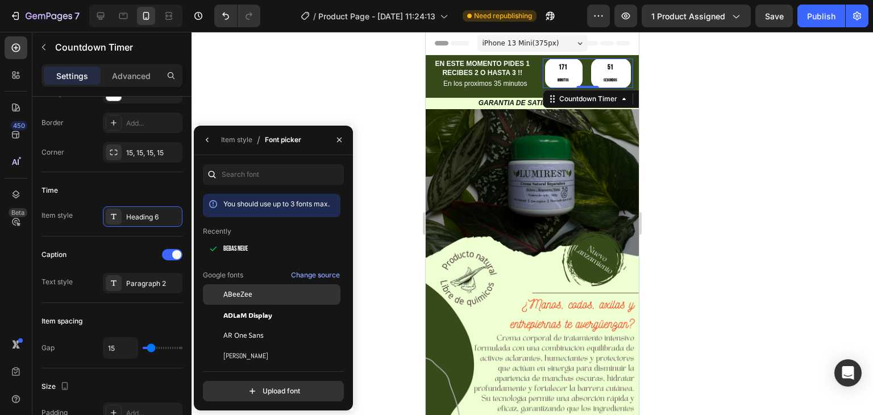
click at [248, 292] on span "ABeeZee" at bounding box center [237, 294] width 29 height 10
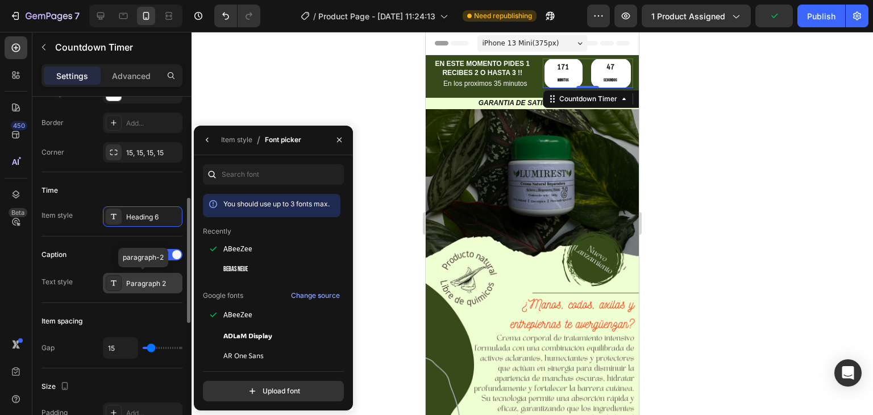
click at [143, 281] on div "Paragraph 2" at bounding box center [152, 284] width 53 height 10
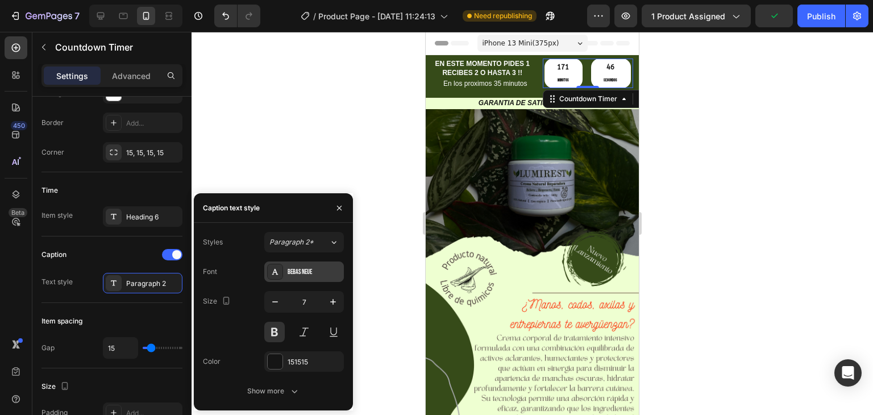
click at [304, 267] on div "Bebas Neue" at bounding box center [314, 272] width 53 height 10
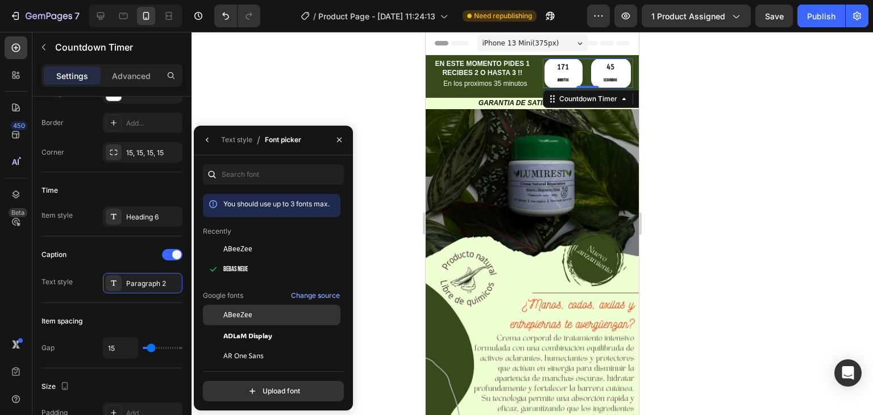
click at [228, 314] on span "ABeeZee" at bounding box center [237, 315] width 29 height 10
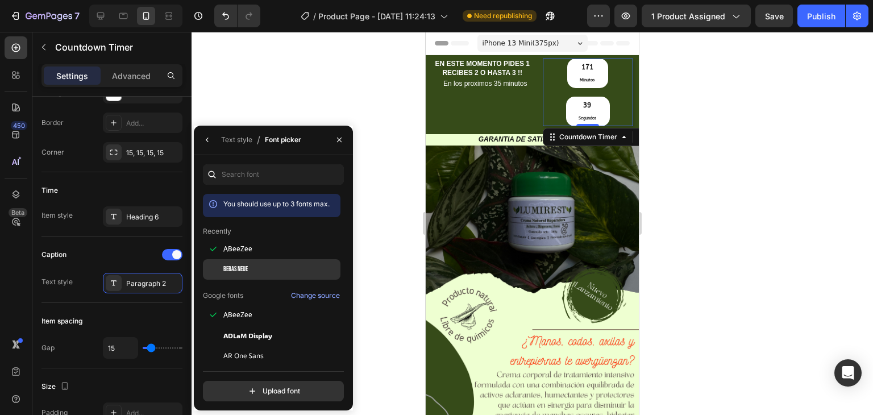
click at [243, 260] on div "Bebas Neue" at bounding box center [272, 269] width 138 height 20
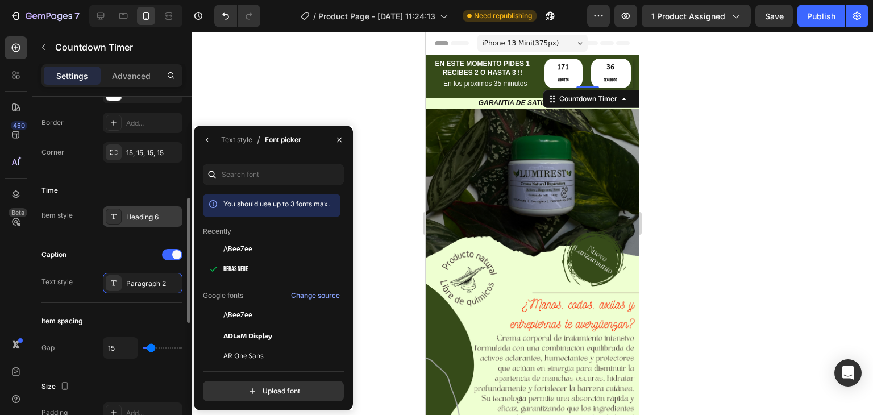
click at [135, 219] on div "Heading 6" at bounding box center [152, 217] width 53 height 10
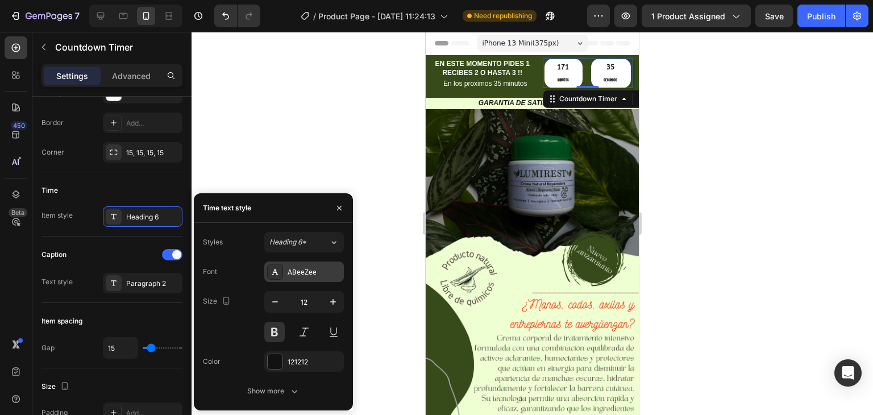
click at [283, 270] on div "ABeeZee" at bounding box center [304, 272] width 80 height 20
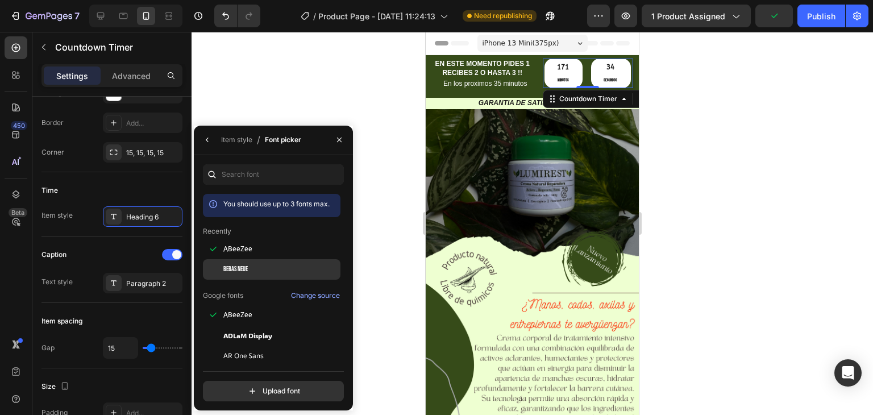
click at [246, 268] on span "Bebas Neue" at bounding box center [235, 269] width 24 height 10
click at [338, 134] on button "button" at bounding box center [339, 140] width 18 height 18
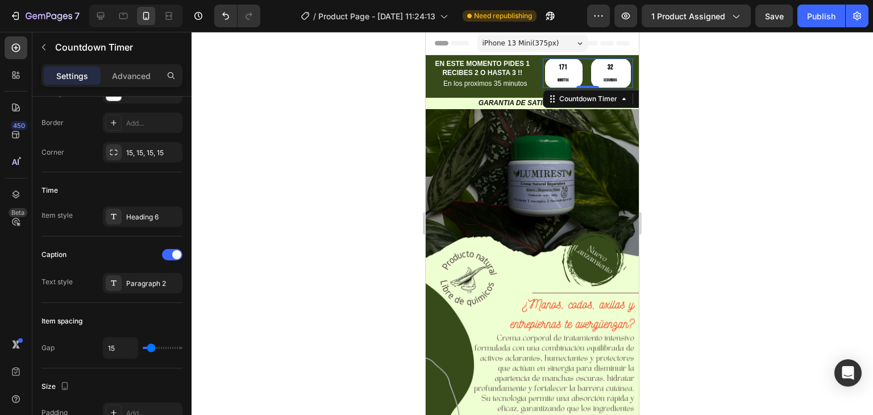
click at [338, 134] on div at bounding box center [533, 223] width 682 height 383
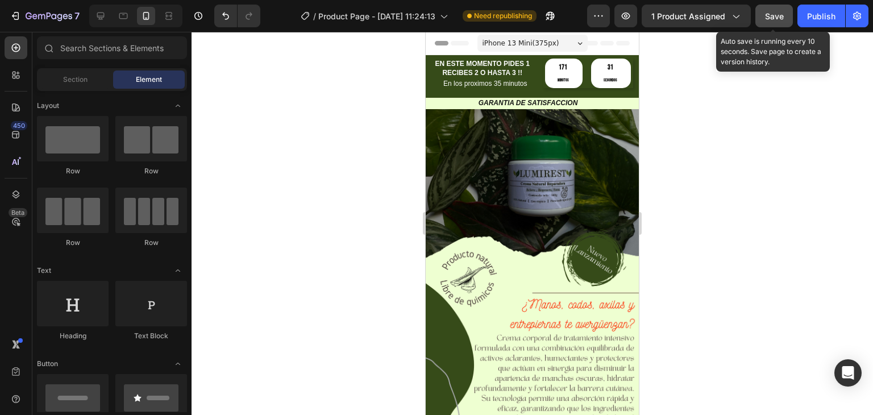
click at [777, 16] on span "Save" at bounding box center [774, 16] width 19 height 10
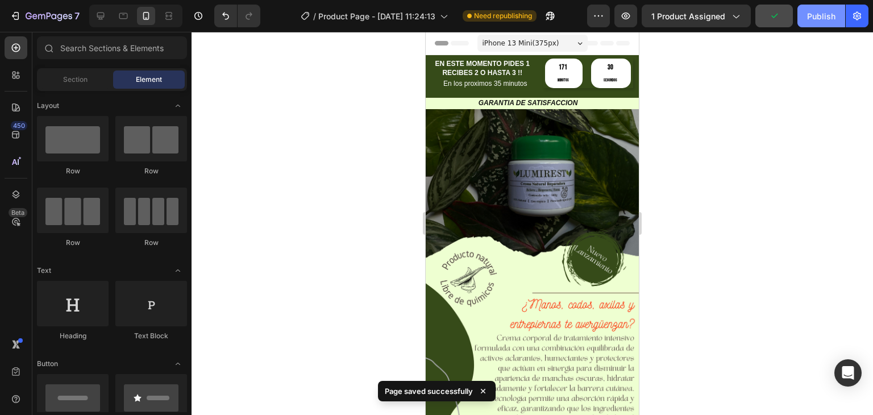
click at [819, 16] on div "Publish" at bounding box center [821, 16] width 28 height 12
